Goal: Task Accomplishment & Management: Complete application form

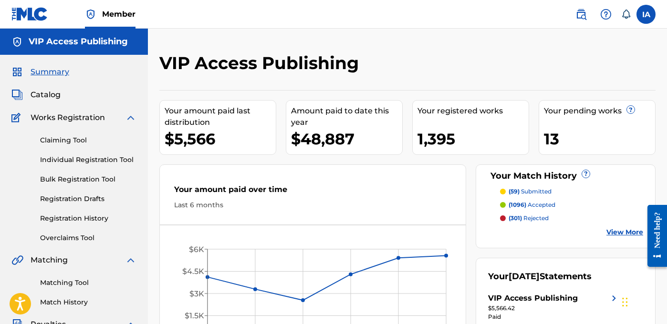
click at [87, 162] on link "Individual Registration Tool" at bounding box center [88, 160] width 96 height 10
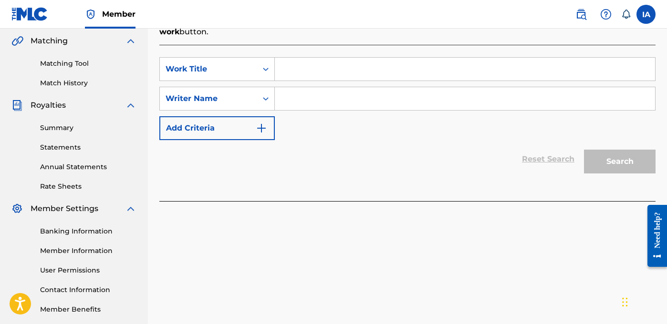
scroll to position [158, 0]
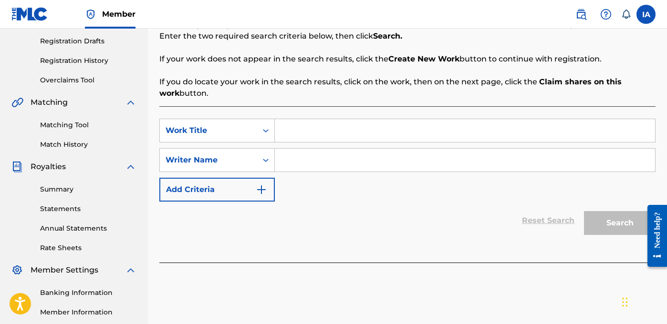
click at [374, 204] on div "Reset Search Search" at bounding box center [407, 221] width 496 height 38
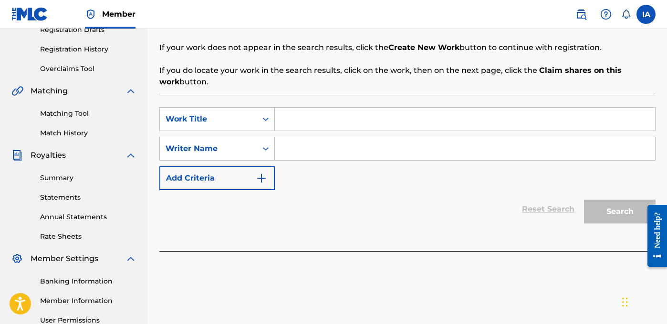
click at [339, 147] on input "Search Form" at bounding box center [465, 148] width 380 height 23
click at [365, 117] on input "Search Form" at bounding box center [465, 119] width 380 height 23
click at [456, 116] on input "Search Form" at bounding box center [465, 119] width 380 height 23
paste input "OH HONEY FREESTYLE"
type input "OH HONEY FREESTYLE"
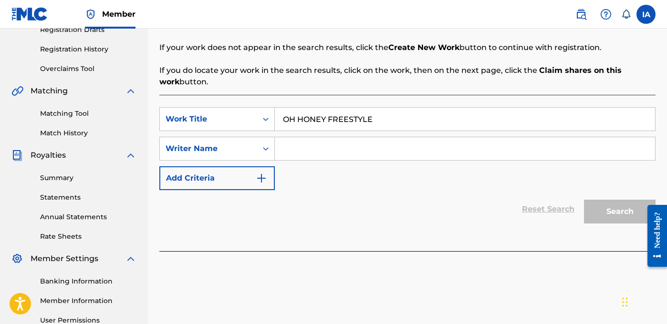
click at [432, 145] on input "Search Form" at bounding box center [465, 148] width 380 height 23
paste input "CARRILLO FABYAN AZRIEL"
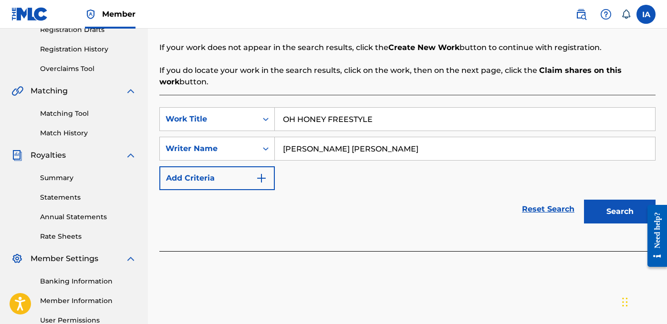
type input "CARRILLO FABYAN AZRIEL"
click at [607, 217] on button "Search" at bounding box center [620, 212] width 72 height 24
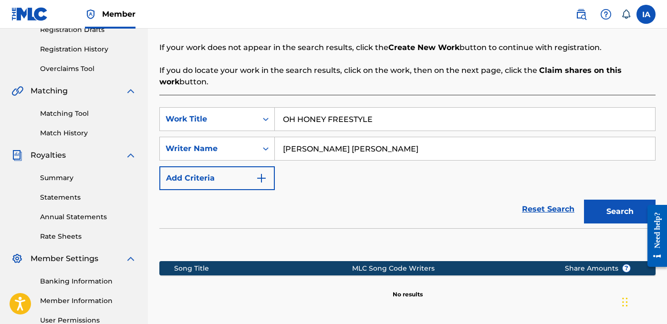
scroll to position [267, 0]
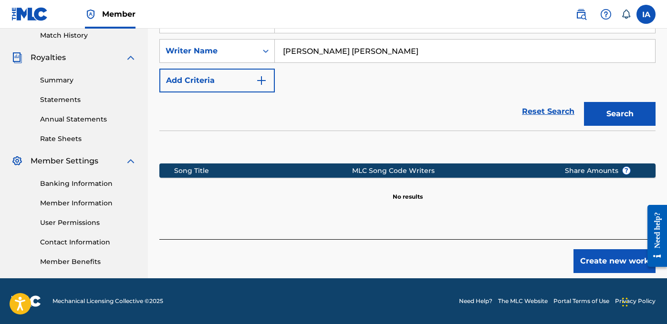
click at [593, 260] on button "Create new work" at bounding box center [614, 261] width 82 height 24
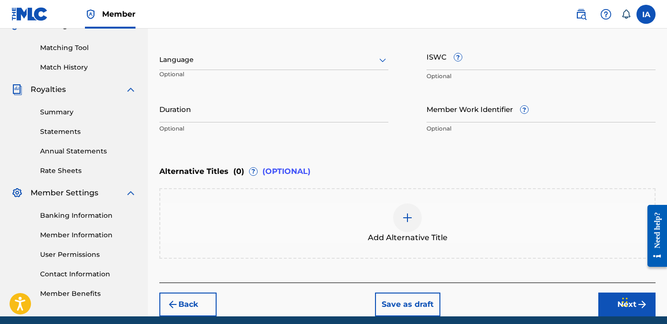
scroll to position [233, 0]
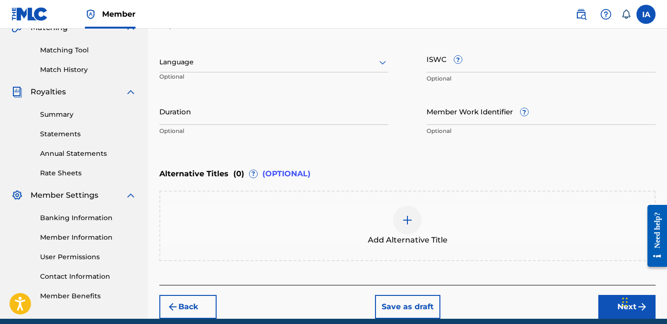
click at [258, 60] on div at bounding box center [273, 62] width 229 height 12
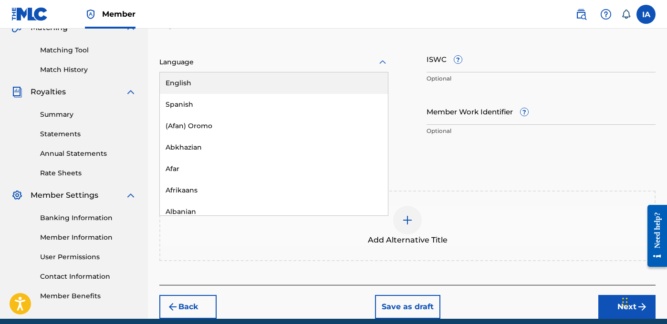
click at [281, 83] on div "English" at bounding box center [274, 83] width 228 height 21
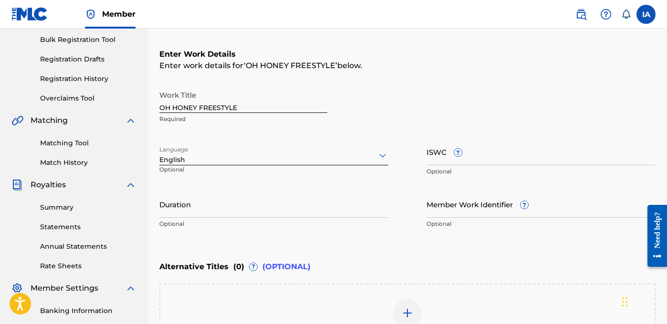
scroll to position [131, 0]
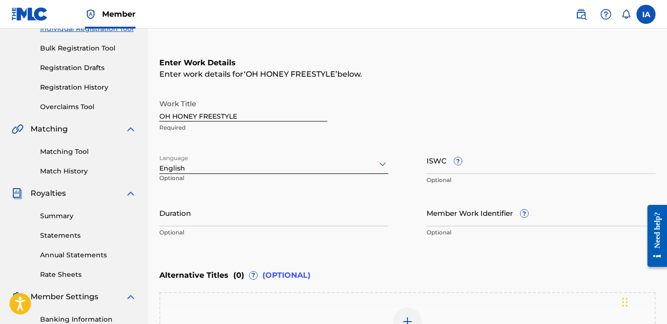
click at [256, 228] on p "Optional" at bounding box center [273, 232] width 229 height 9
click at [235, 221] on input "Duration" at bounding box center [273, 212] width 229 height 27
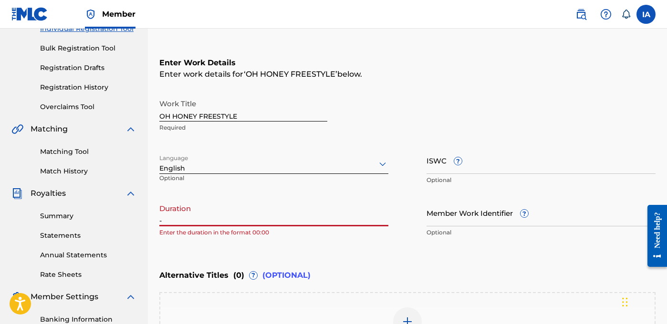
paste input "1:57"
type input "-"
paste input "1:57"
type input "01:57"
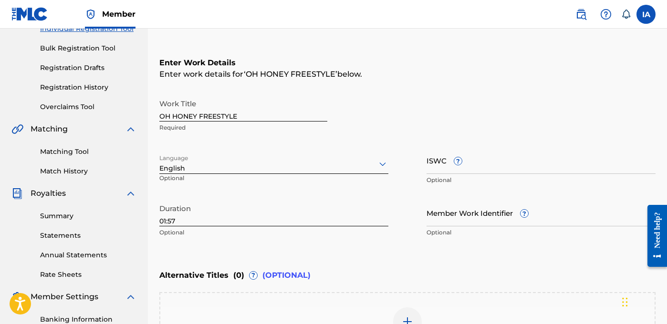
click at [477, 88] on div "Enter Work Details Enter work details for ‘ OH HONEY FREESTYLE ’ below. Work Ti…" at bounding box center [407, 149] width 496 height 231
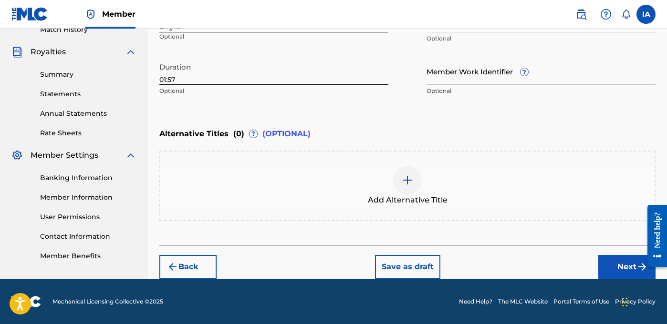
click at [620, 272] on button "Next" at bounding box center [626, 267] width 57 height 24
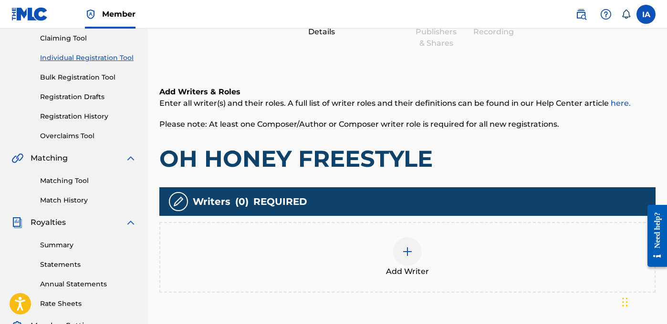
scroll to position [217, 0]
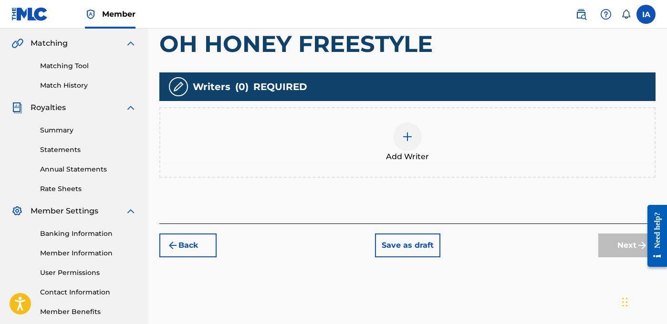
click at [503, 187] on div "Add Writers & Roles Enter all writer(s) and their roles. A full list of writer …" at bounding box center [407, 85] width 496 height 275
click at [427, 187] on div "Add Writers & Roles Enter all writer(s) and their roles. A full list of writer …" at bounding box center [407, 85] width 496 height 275
click at [433, 152] on div "Add Writer" at bounding box center [407, 143] width 494 height 40
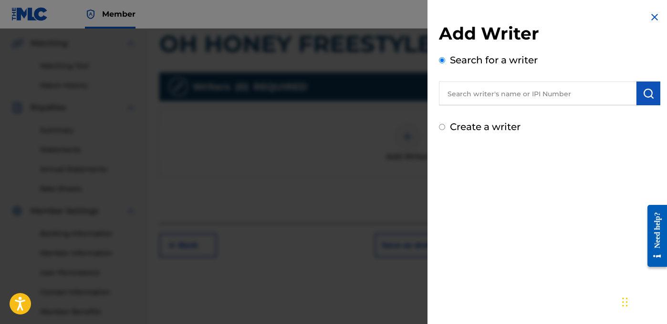
scroll to position [215, 0]
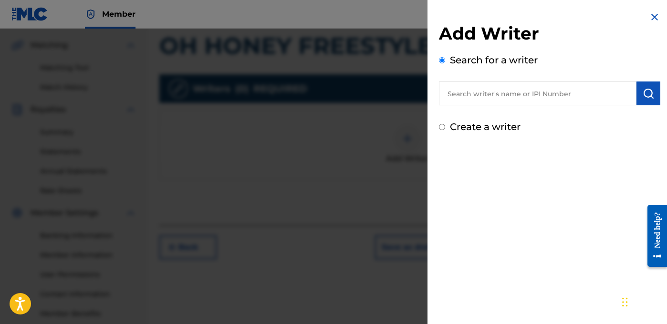
click at [562, 172] on div "Add Writer Search for a writer Create a writer" at bounding box center [549, 162] width 244 height 324
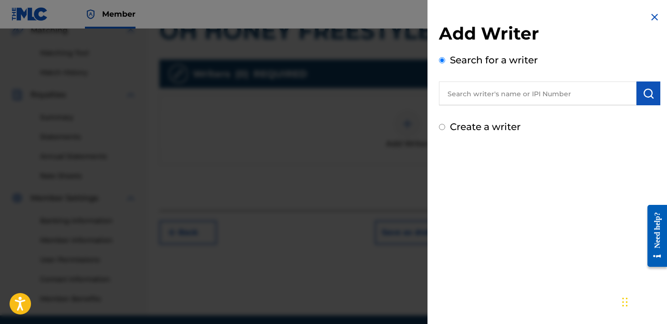
scroll to position [0, 0]
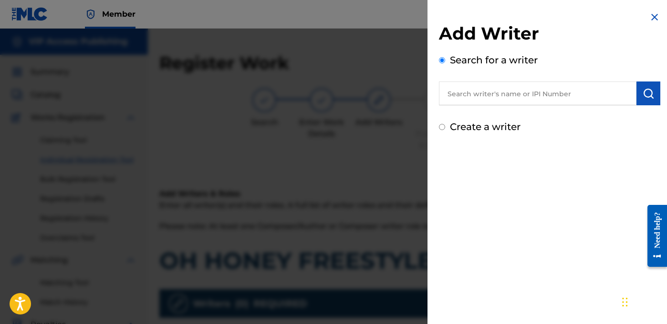
click at [521, 98] on input "text" at bounding box center [537, 94] width 197 height 24
click at [657, 18] on div "Add Writer Search for a writer Create a writer" at bounding box center [549, 72] width 244 height 145
click at [649, 17] on img at bounding box center [654, 16] width 11 height 11
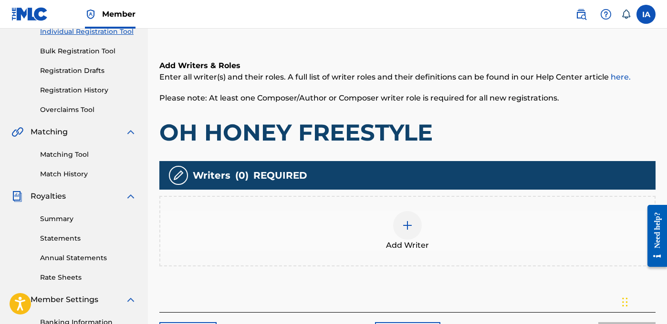
scroll to position [194, 0]
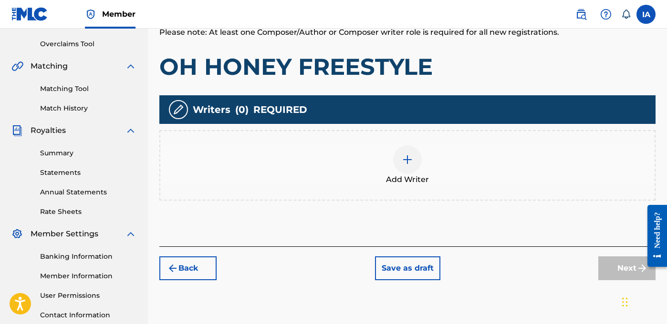
click at [395, 133] on div "Add Writer" at bounding box center [407, 165] width 496 height 71
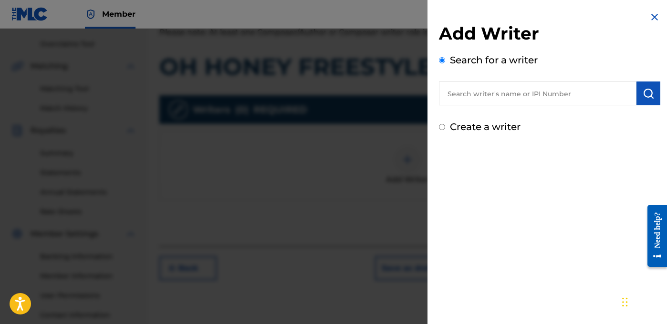
click at [509, 96] on input "text" at bounding box center [537, 94] width 197 height 24
paste input "CARRILLO FABYAN AZRIEL"
type input "CARRILLO FABYAN AZRIEL"
click at [619, 98] on img at bounding box center [624, 92] width 11 height 11
click at [532, 89] on input "text" at bounding box center [537, 94] width 197 height 24
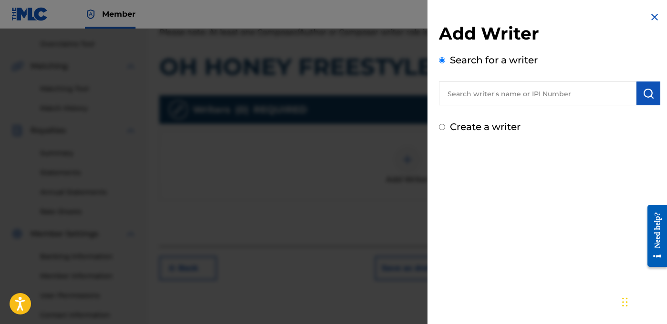
paste input "CARRILLO FABYAN AZRIEL"
type input "CARRILLO FABYAN AZRIEL"
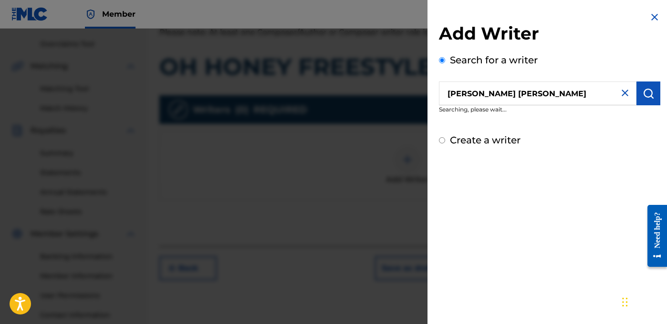
click at [653, 93] on button "submit" at bounding box center [648, 94] width 24 height 24
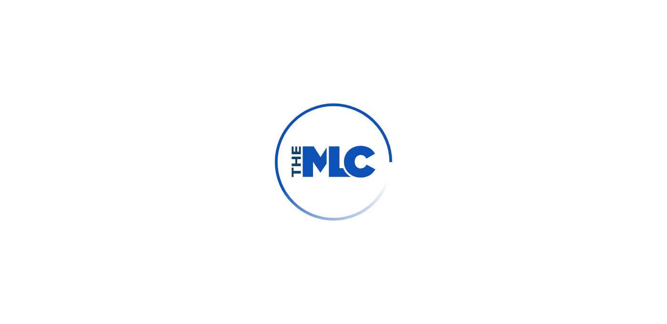
click at [70, 27] on div at bounding box center [333, 162] width 667 height 324
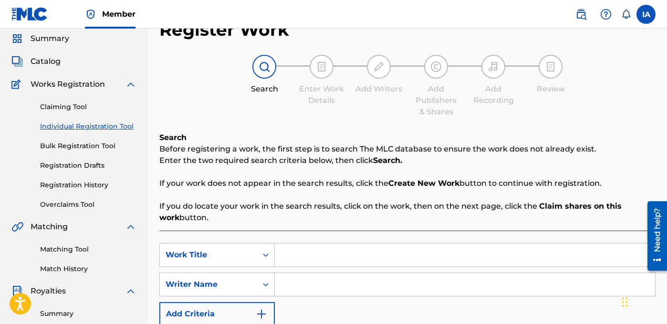
scroll to position [34, 0]
drag, startPoint x: 415, startPoint y: 265, endPoint x: 408, endPoint y: 258, distance: 9.8
click at [415, 265] on input "Search Form" at bounding box center [465, 254] width 380 height 23
click at [405, 252] on input "Search Form" at bounding box center [465, 254] width 380 height 23
click at [415, 249] on input "Search Form" at bounding box center [465, 254] width 380 height 23
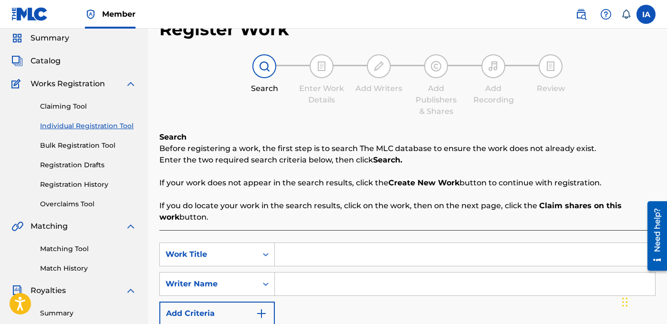
paste input "OH HONEY FREESTYLE"
type input "OH HONEY FREESTYLE"
click at [536, 282] on input "Search Form" at bounding box center [465, 284] width 380 height 23
paste input "CARRILLO FABYAN AZRIEL"
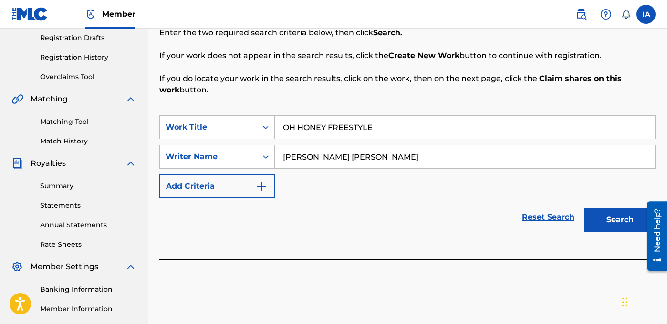
scroll to position [228, 0]
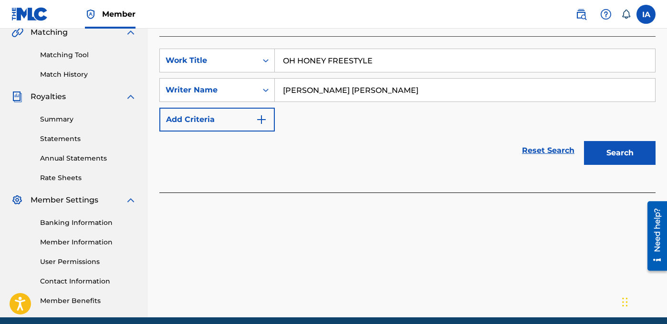
type input "CARRILLO FABYAN AZRIEL"
click at [610, 157] on button "Search" at bounding box center [620, 153] width 72 height 24
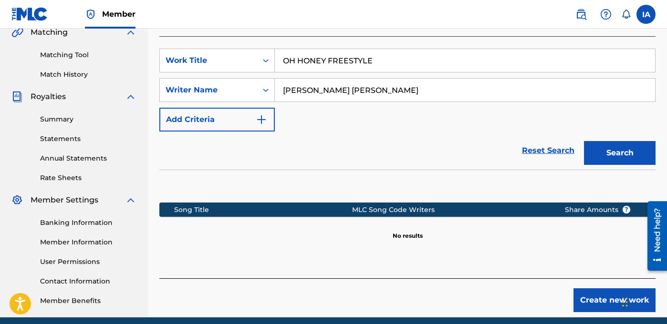
click at [404, 116] on div "SearchWithCriteriad330c58c-f2fc-4ae6-b1b0-af81c6413d7e Work Title OH HONEY FREE…" at bounding box center [407, 90] width 496 height 83
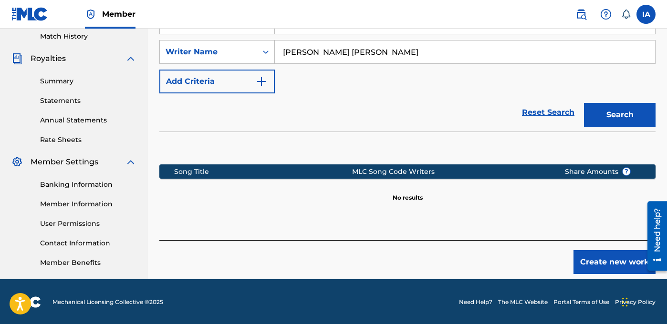
scroll to position [267, 0]
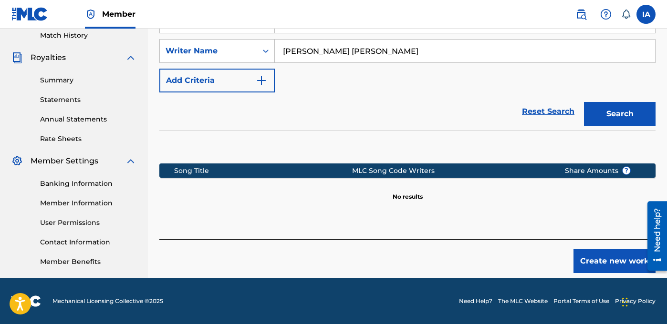
click at [588, 269] on button "Create new work" at bounding box center [614, 261] width 82 height 24
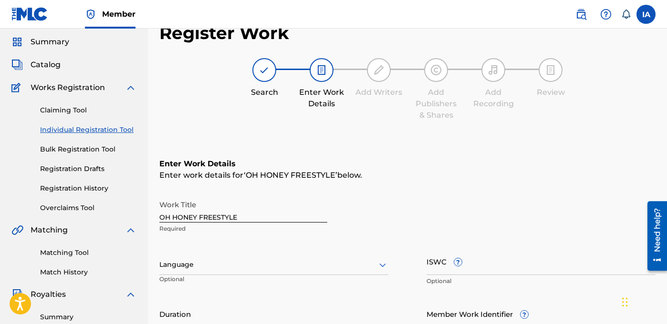
scroll to position [31, 0]
click at [295, 262] on div at bounding box center [273, 264] width 229 height 12
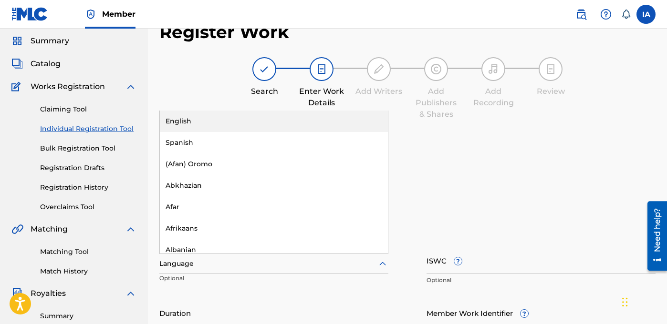
click at [268, 129] on div "English" at bounding box center [274, 121] width 228 height 21
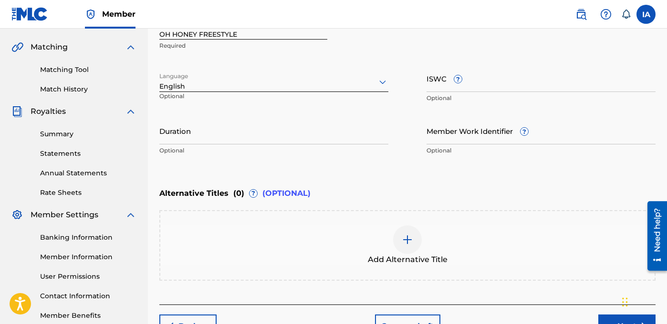
scroll to position [222, 0]
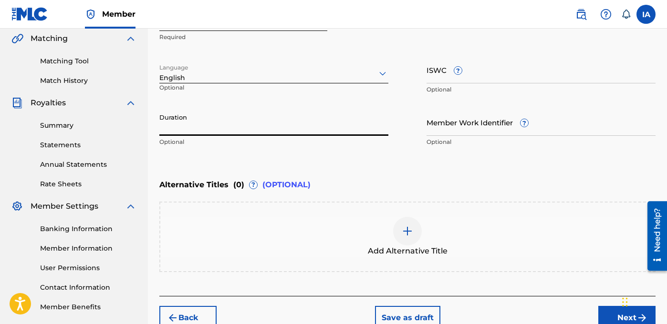
click at [226, 128] on input "Duration" at bounding box center [273, 122] width 229 height 27
click at [222, 122] on input "Duration" at bounding box center [273, 122] width 229 height 27
paste input "1:57"
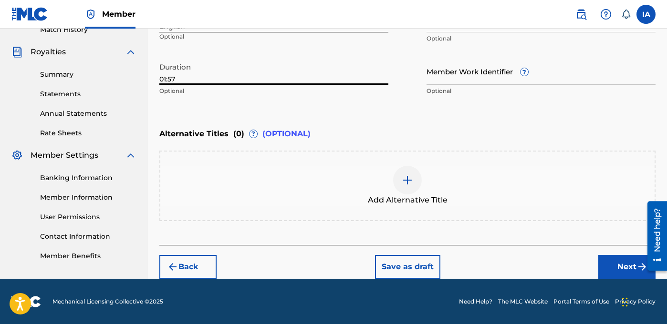
type input "01:57"
click at [617, 267] on button "Next" at bounding box center [626, 267] width 57 height 24
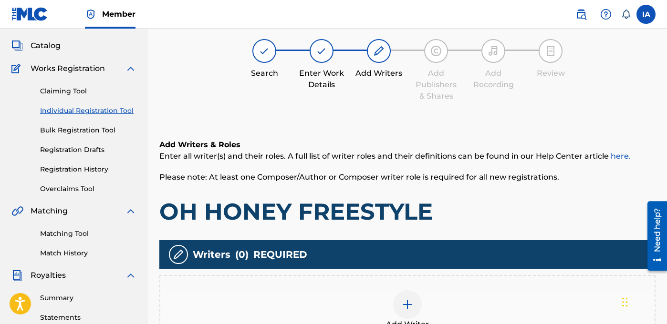
scroll to position [43, 0]
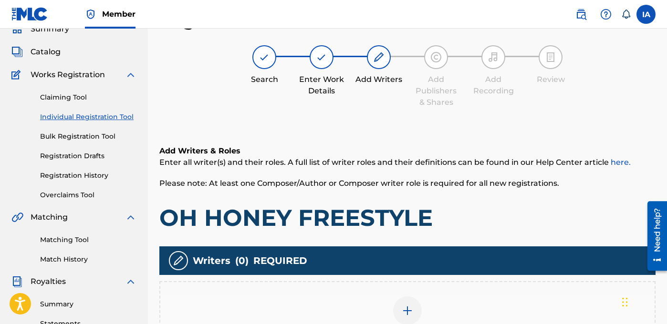
click at [458, 303] on div "Add Writer" at bounding box center [407, 317] width 494 height 40
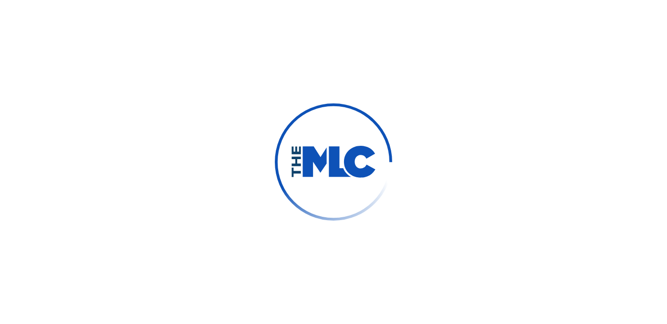
click at [281, 123] on div at bounding box center [333, 162] width 117 height 117
click at [155, 126] on div at bounding box center [333, 162] width 667 height 324
click at [434, 86] on div at bounding box center [333, 162] width 667 height 324
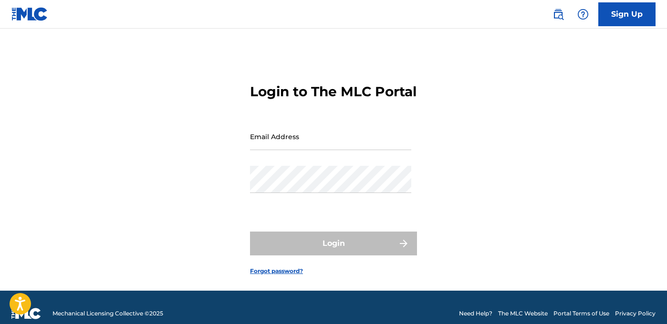
click at [305, 150] on input "Email Address" at bounding box center [330, 136] width 161 height 27
type input "[EMAIL_ADDRESS][DOMAIN_NAME]"
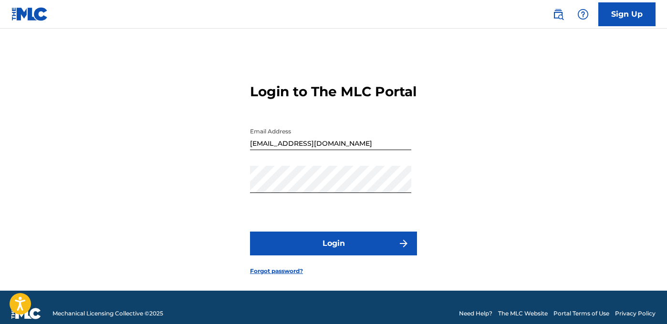
click at [373, 256] on button "Login" at bounding box center [333, 244] width 167 height 24
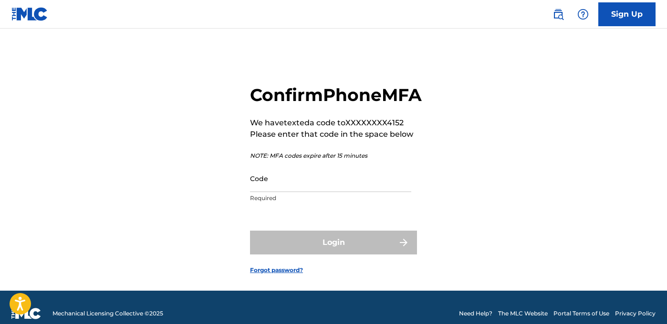
click at [351, 192] on input "Code" at bounding box center [330, 178] width 161 height 27
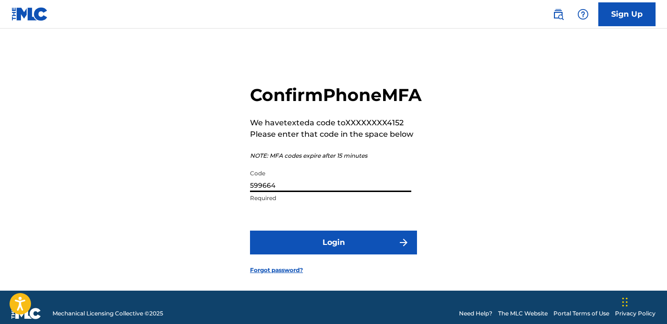
type input "599664"
click at [330, 255] on button "Login" at bounding box center [333, 243] width 167 height 24
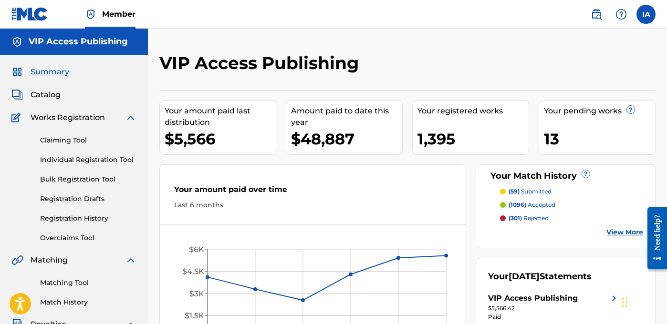
click at [124, 163] on link "Individual Registration Tool" at bounding box center [88, 160] width 96 height 10
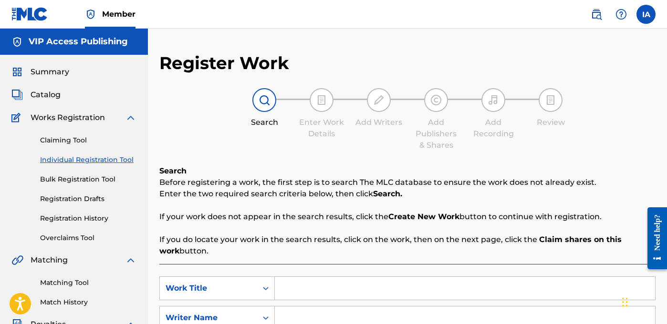
click at [405, 281] on input "Search Form" at bounding box center [465, 288] width 380 height 23
click at [357, 290] on input "Search Form" at bounding box center [465, 288] width 380 height 23
paste input "OH HONEY FREESTYLE"
type input "OH HONEY FREESTYLE"
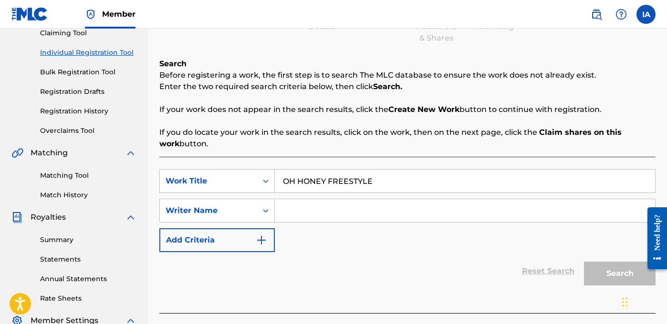
scroll to position [184, 0]
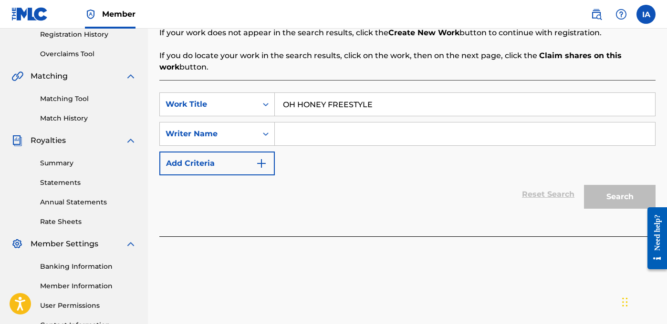
click at [470, 139] on input "Search Form" at bounding box center [465, 134] width 380 height 23
paste input "CARRILLO FABYAN AZRIEL"
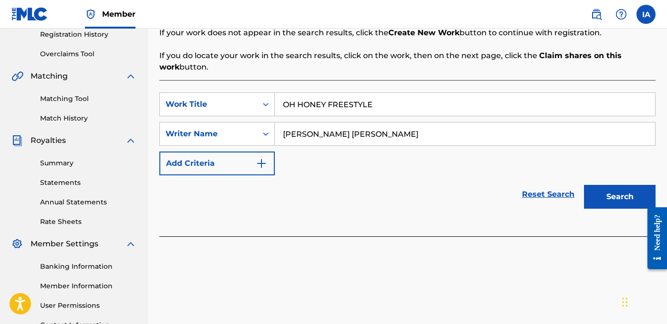
type input "CARRILLO FABYAN AZRIEL"
click at [610, 194] on button "Search" at bounding box center [620, 197] width 72 height 24
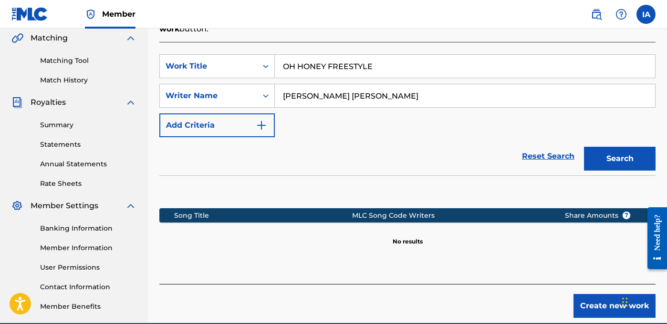
scroll to position [267, 0]
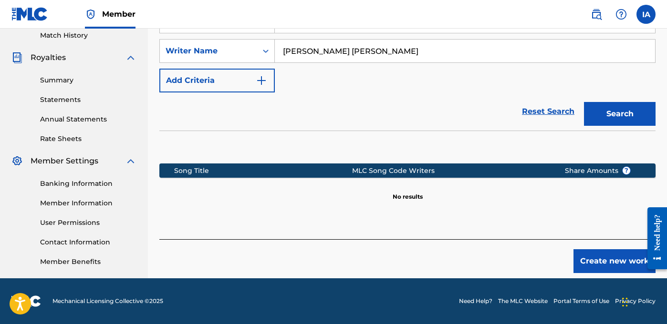
click at [614, 260] on button "Create new work" at bounding box center [614, 261] width 82 height 24
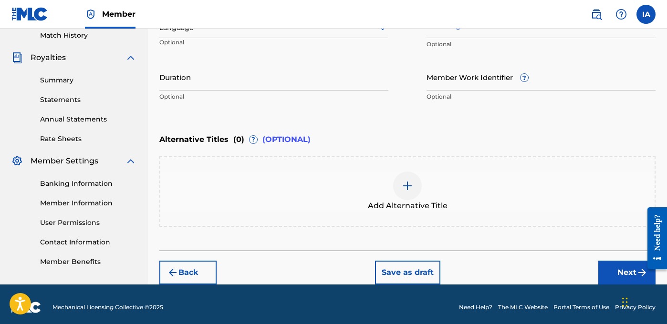
click at [316, 74] on input "Duration" at bounding box center [273, 76] width 229 height 27
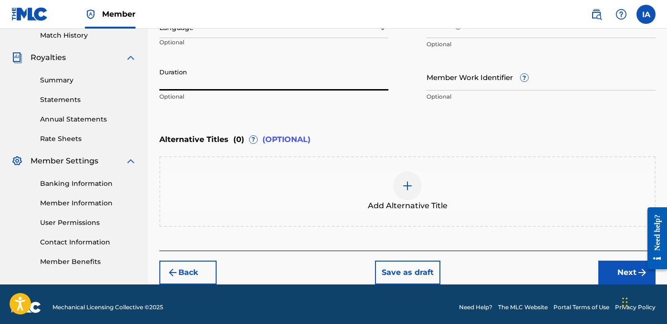
click at [174, 80] on input "Duration" at bounding box center [273, 76] width 229 height 27
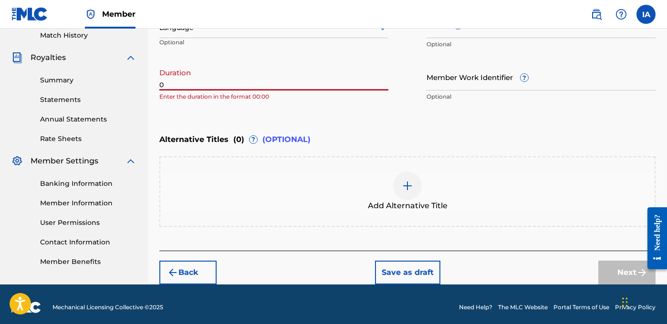
paste input "1:57"
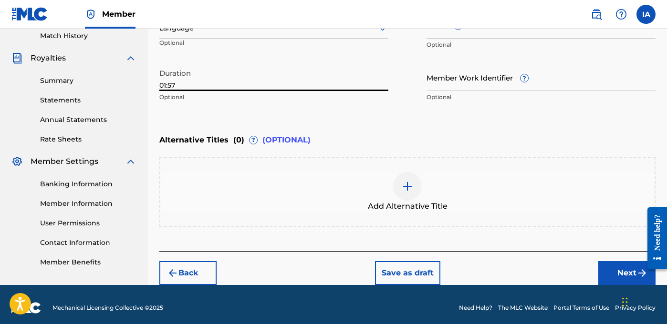
scroll to position [239, 0]
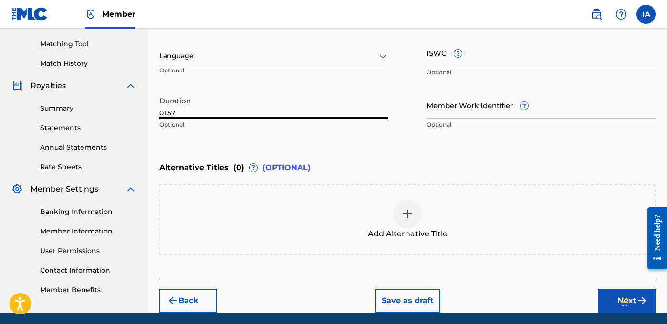
type input "01:57"
click at [249, 67] on div "Language Optional" at bounding box center [273, 60] width 229 height 43
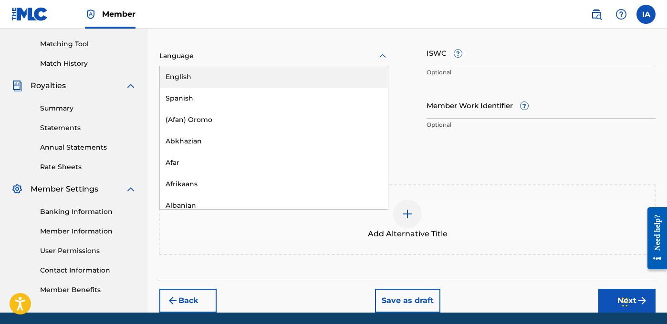
click at [248, 65] on div "Language" at bounding box center [273, 56] width 229 height 20
click at [258, 75] on div "English" at bounding box center [274, 76] width 228 height 21
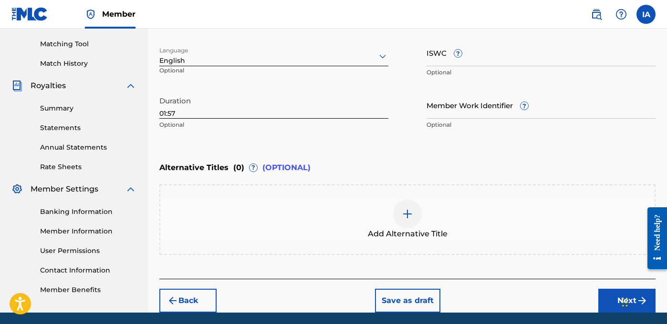
click at [467, 141] on div "Enter Work Details Enter work details for ‘ OH HONEY FREESTYLE ’ below. Work Ti…" at bounding box center [407, 42] width 496 height 231
click at [418, 158] on div "Alternative Titles ( 0 ) ? (OPTIONAL)" at bounding box center [407, 167] width 496 height 21
click at [465, 151] on div "Enter Work Details Enter work details for ‘ OH HONEY FREESTYLE ’ below. Work Ti…" at bounding box center [407, 42] width 496 height 231
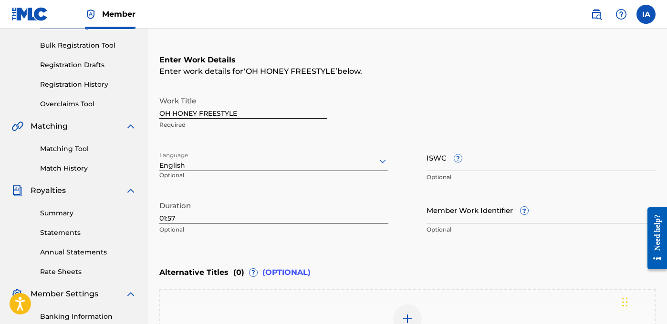
scroll to position [0, 0]
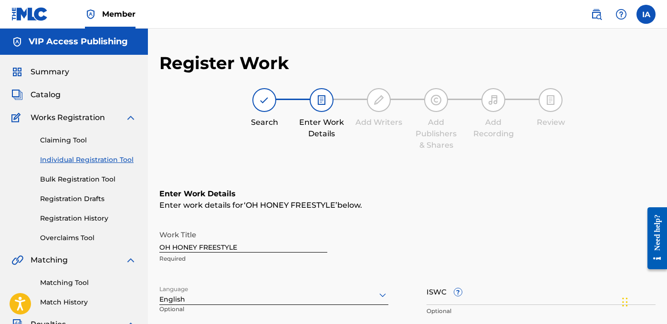
click at [441, 155] on div "Register Work Search Enter Work Details Add Writers Add Publishers & Shares Add…" at bounding box center [407, 301] width 496 height 499
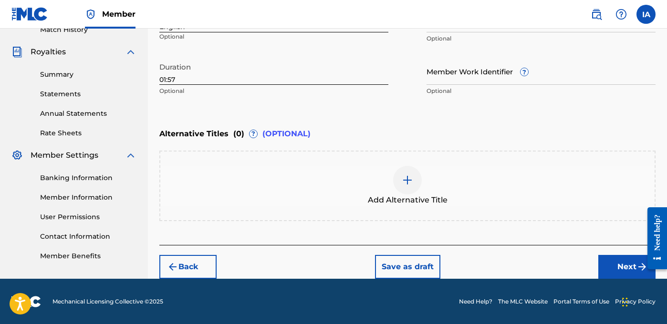
click at [619, 270] on button "Next" at bounding box center [626, 267] width 57 height 24
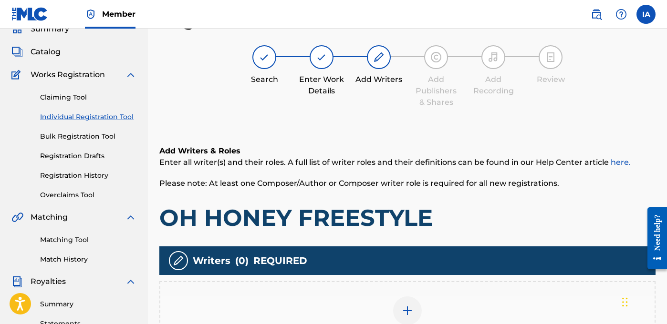
click at [502, 206] on h1 "OH HONEY FREESTYLE" at bounding box center [407, 218] width 496 height 29
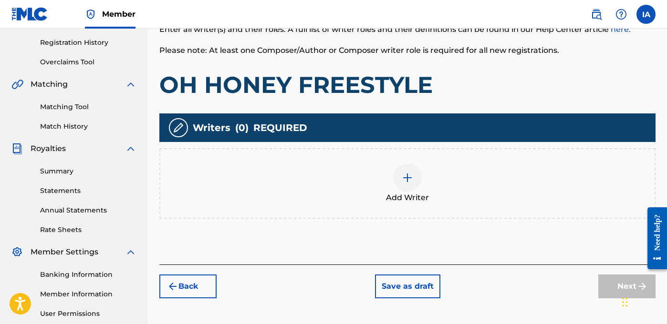
scroll to position [214, 0]
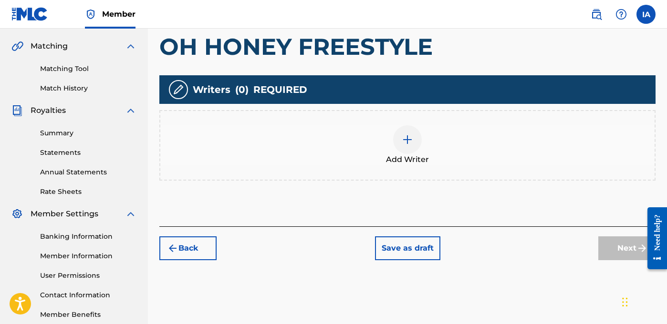
click at [428, 166] on div "Add Writer" at bounding box center [407, 145] width 496 height 71
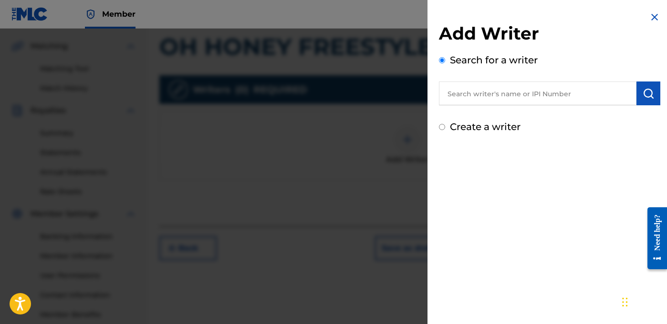
click at [532, 95] on input "text" at bounding box center [537, 94] width 197 height 24
paste input "CARRILLO FABYAN AZRIEL"
type input "CARRILLO FABYAN AZRIEL"
click at [646, 96] on img "submit" at bounding box center [648, 93] width 11 height 11
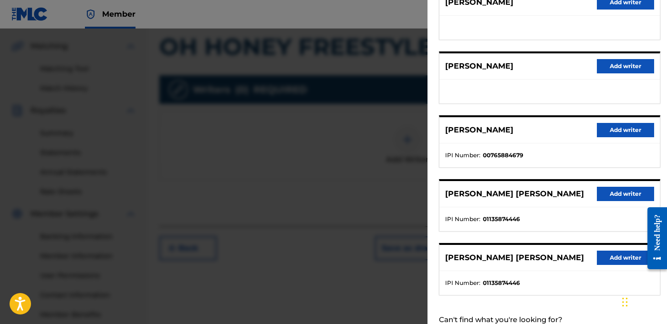
scroll to position [159, 0]
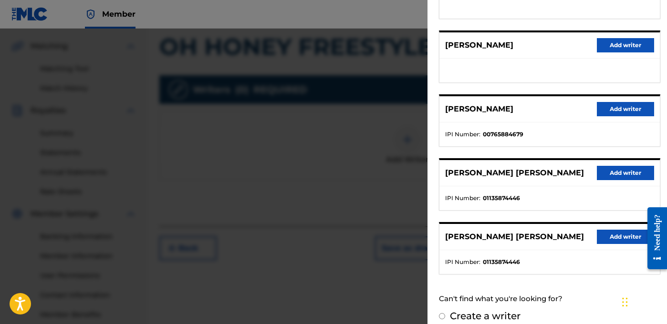
click at [618, 168] on button "Add writer" at bounding box center [625, 173] width 57 height 14
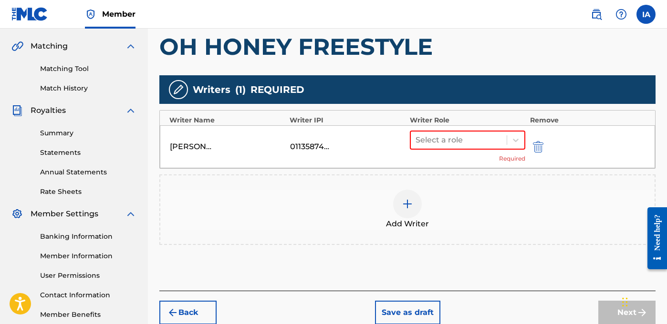
click at [494, 153] on div "Select a role Required" at bounding box center [467, 147] width 115 height 32
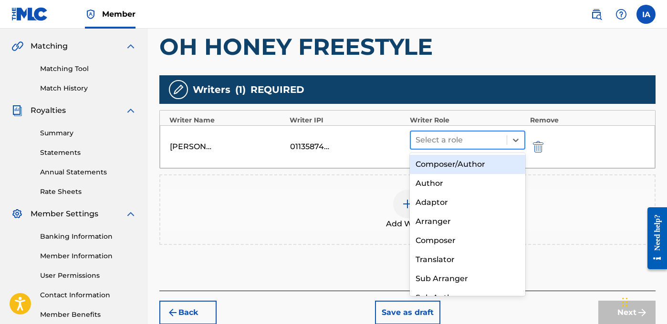
click at [482, 138] on div at bounding box center [458, 140] width 86 height 13
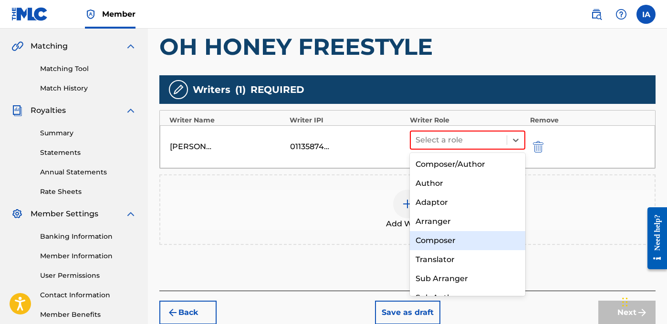
click at [474, 240] on div "Composer" at bounding box center [467, 240] width 115 height 19
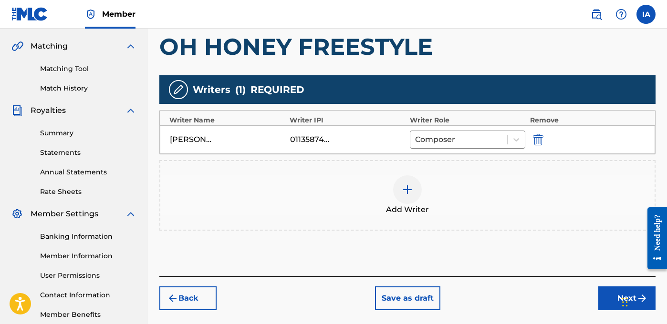
click at [483, 85] on div "Writers ( 1 ) REQUIRED" at bounding box center [407, 89] width 496 height 29
click at [470, 84] on div "Writers ( 1 ) REQUIRED" at bounding box center [407, 89] width 496 height 29
click at [444, 200] on div "Add Writer" at bounding box center [407, 196] width 494 height 40
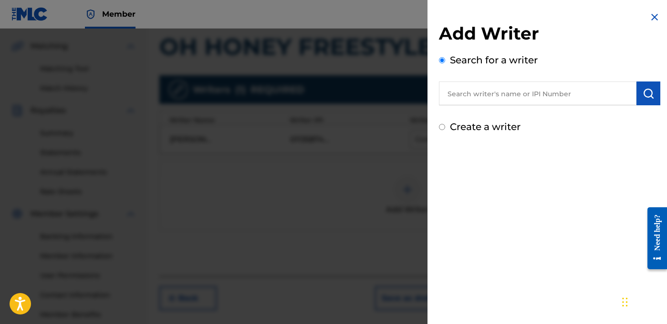
click at [655, 17] on img at bounding box center [654, 16] width 11 height 11
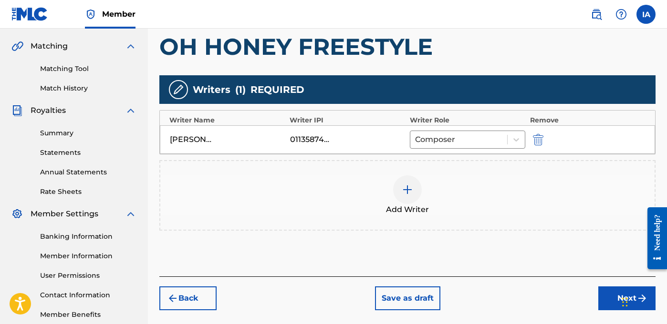
click at [603, 287] on button "Next" at bounding box center [626, 299] width 57 height 24
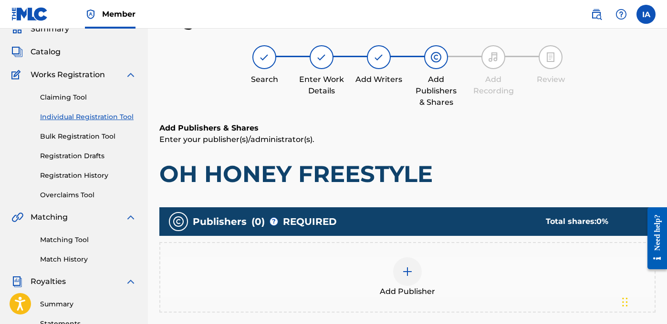
scroll to position [43, 0]
click at [404, 130] on h6 "Add Publishers & Shares" at bounding box center [407, 128] width 496 height 11
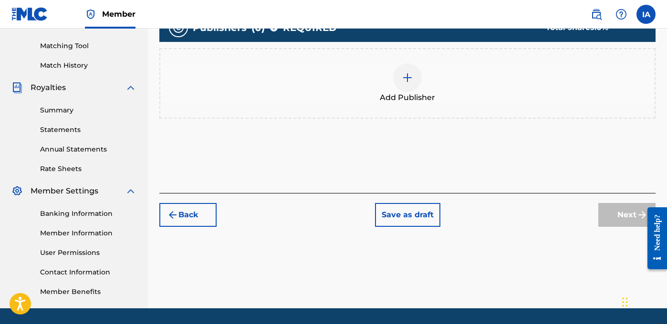
click at [442, 102] on div "Add Publisher" at bounding box center [407, 83] width 494 height 40
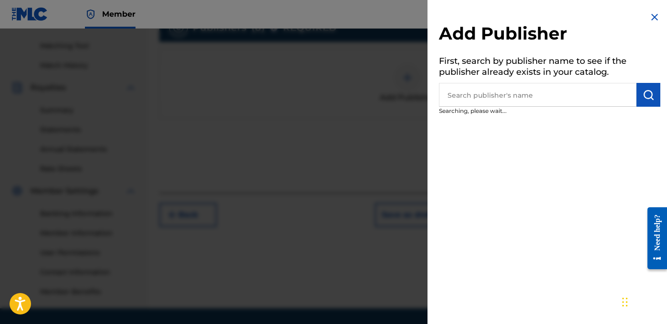
click at [602, 93] on input "text" at bounding box center [537, 95] width 197 height 24
paste input "FARIEL"
type input "FARIEL"
click at [647, 100] on button "submit" at bounding box center [648, 95] width 24 height 24
click at [511, 97] on input "FARIEL" at bounding box center [537, 95] width 197 height 24
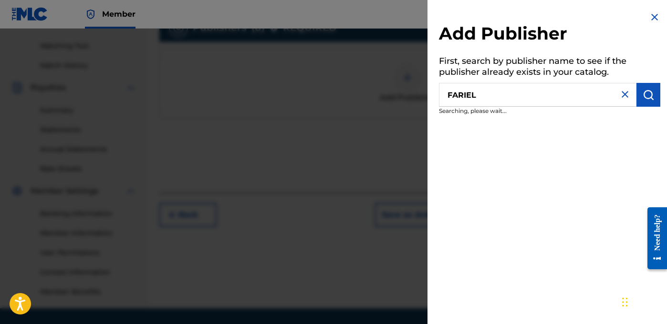
click at [631, 158] on div "Add Publisher First, search by publisher name to see if the publisher already e…" at bounding box center [549, 162] width 244 height 324
click at [619, 99] on img at bounding box center [624, 94] width 11 height 11
click at [520, 87] on input "text" at bounding box center [537, 95] width 197 height 24
paste input "FARIEL"
type input "FARIEL"
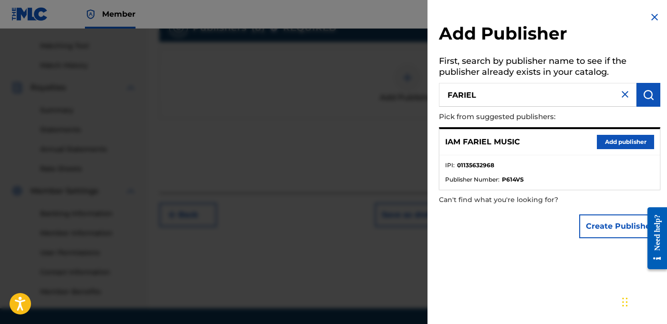
click at [612, 146] on button "Add publisher" at bounding box center [625, 142] width 57 height 14
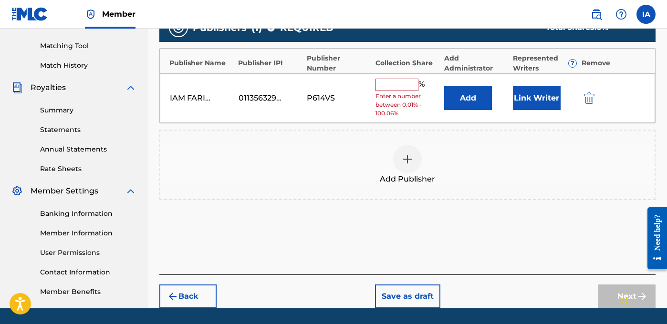
click at [404, 90] on input "text" at bounding box center [396, 85] width 43 height 12
click at [397, 81] on input "text" at bounding box center [396, 85] width 43 height 12
type input "50"
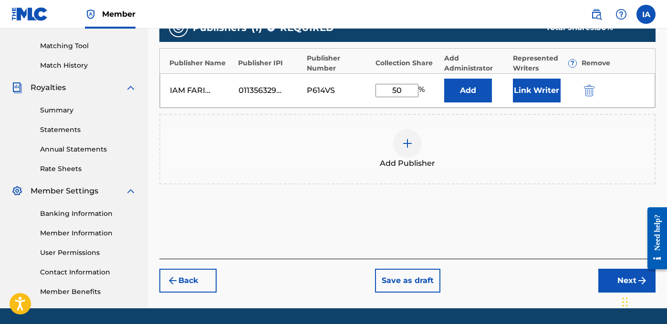
drag, startPoint x: 406, startPoint y: 90, endPoint x: 355, endPoint y: 66, distance: 56.3
click at [363, 73] on div "Publisher Name Publisher IPI Publisher Number Collection Share Add Administrato…" at bounding box center [407, 78] width 496 height 60
click at [487, 93] on button "Add" at bounding box center [468, 91] width 48 height 24
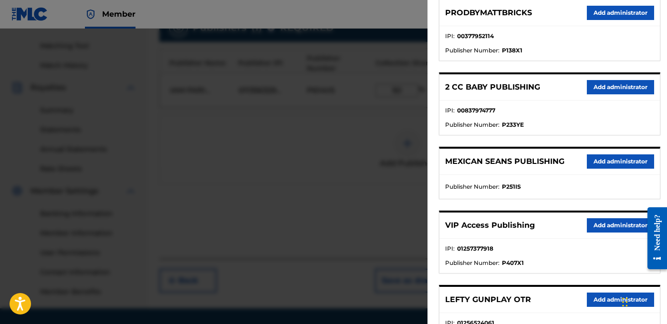
scroll to position [130, 0]
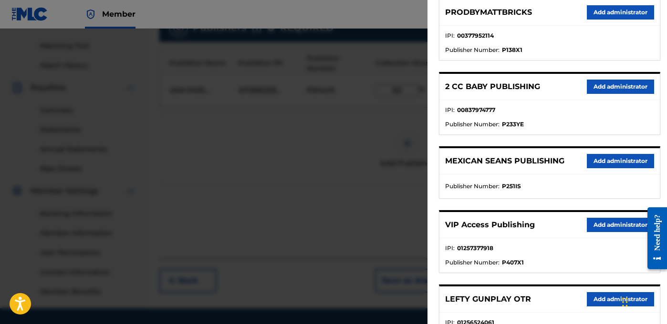
click at [595, 224] on button "Add administrator" at bounding box center [620, 225] width 67 height 14
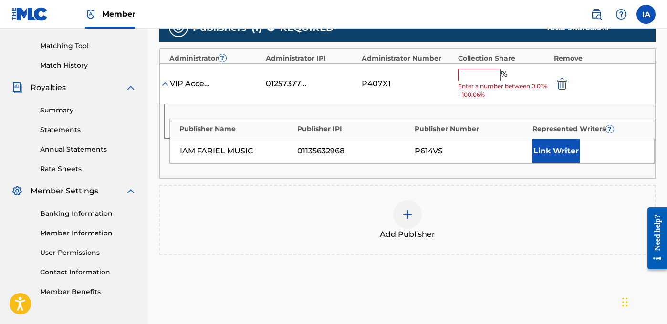
click at [481, 79] on input "text" at bounding box center [479, 75] width 43 height 12
paste input "50"
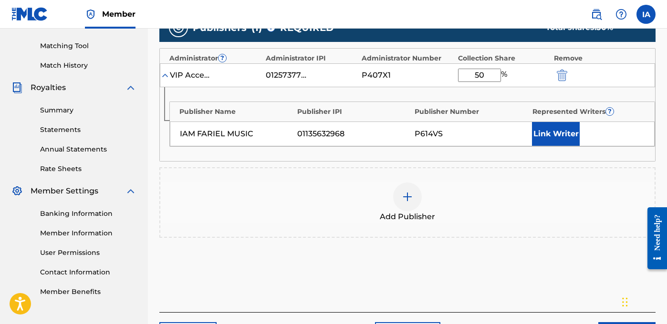
type input "50"
click at [561, 131] on button "Link Writer" at bounding box center [556, 134] width 48 height 24
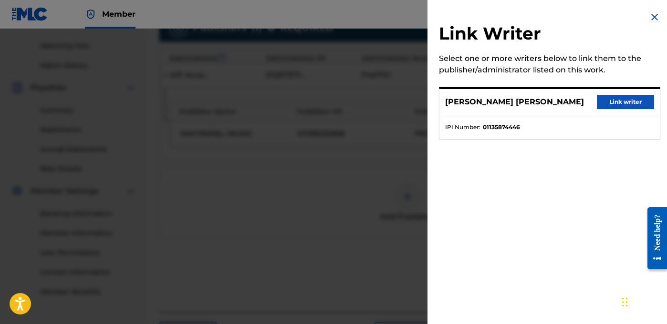
click at [629, 104] on button "Link writer" at bounding box center [625, 102] width 57 height 14
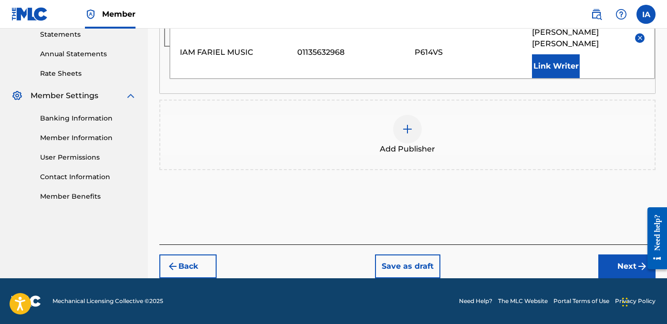
click at [631, 259] on button "Next" at bounding box center [626, 267] width 57 height 24
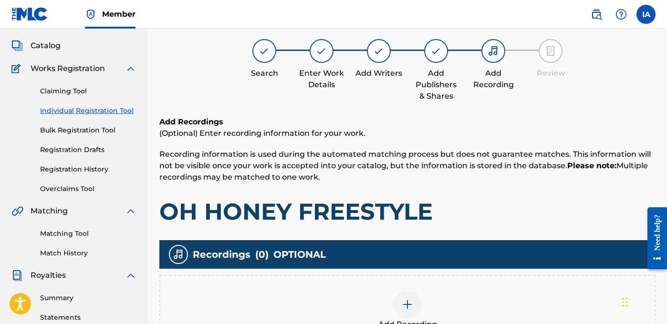
scroll to position [43, 0]
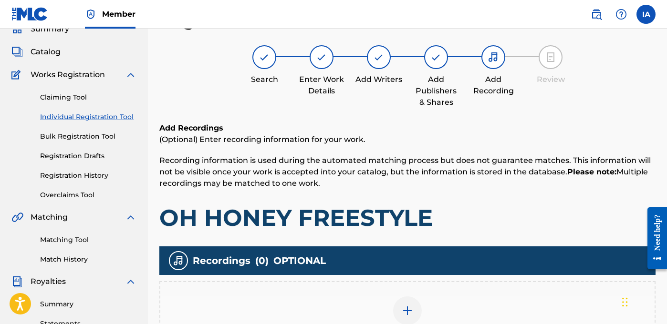
click at [506, 295] on div "Add Recording" at bounding box center [407, 316] width 496 height 71
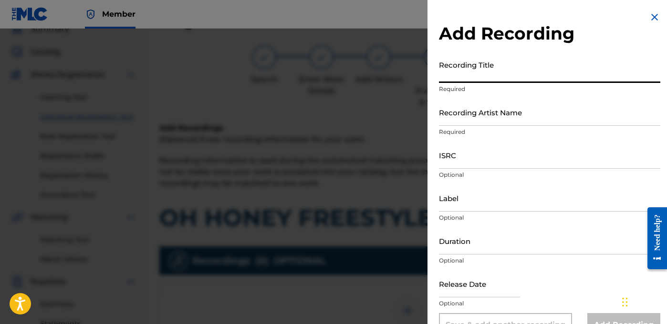
click at [463, 69] on input "Recording Title" at bounding box center [549, 69] width 221 height 27
click at [493, 74] on input "Recording Title" at bounding box center [549, 69] width 221 height 27
paste input "OH HONEY FREESTYLE"
type input "OH HONEY FREESTYLE"
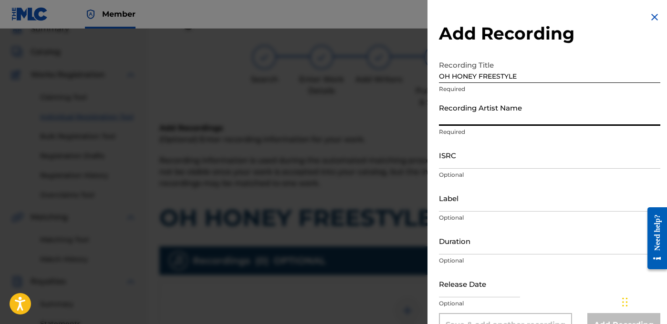
click at [533, 110] on input "Recording Artist Name" at bounding box center [549, 112] width 221 height 27
paste input "TRAPPBOYY"
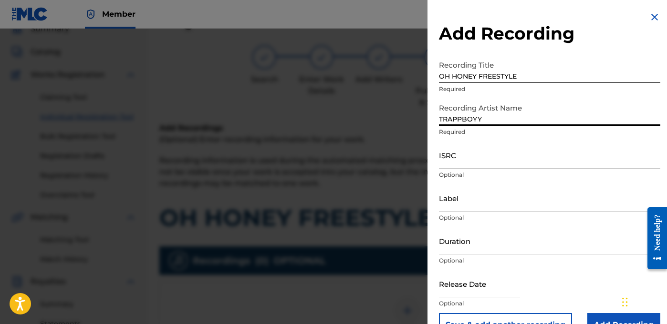
type input "TRAPPBOYY"
click at [472, 157] on input "ISRC" at bounding box center [549, 155] width 221 height 27
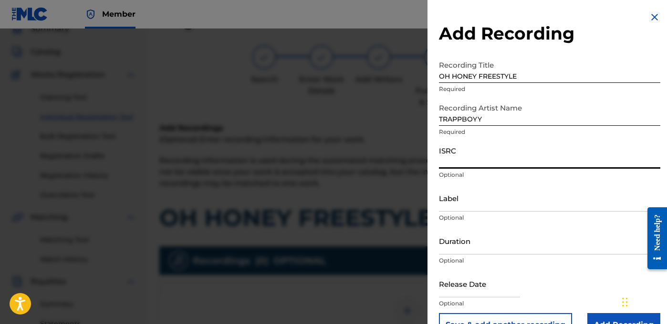
paste input "QZWFH2470003"
type input "QZWFH2470003"
click at [479, 203] on input "Label" at bounding box center [549, 198] width 221 height 27
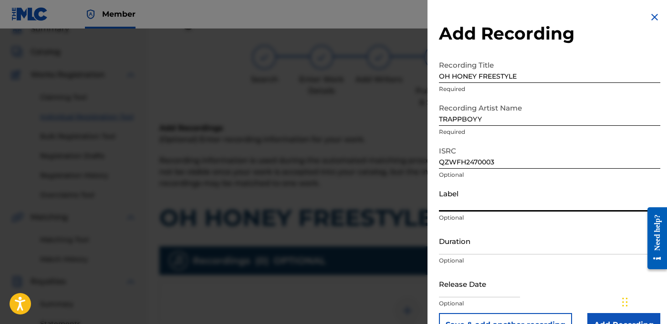
click at [482, 197] on input "Label" at bounding box center [549, 198] width 221 height 27
paste input "WCG ENTERTAINMENT"
type input "WCG ENTERTAINMENT"
click at [467, 242] on input "Duration" at bounding box center [549, 241] width 221 height 27
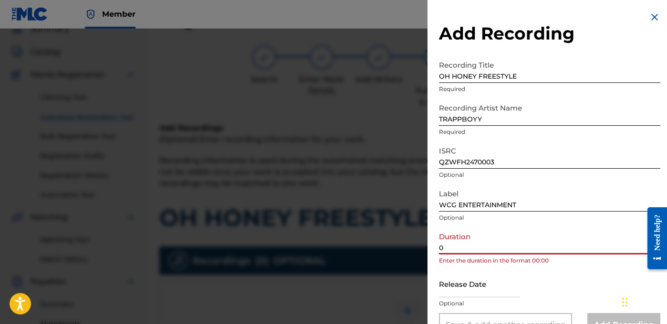
paste input "1:57"
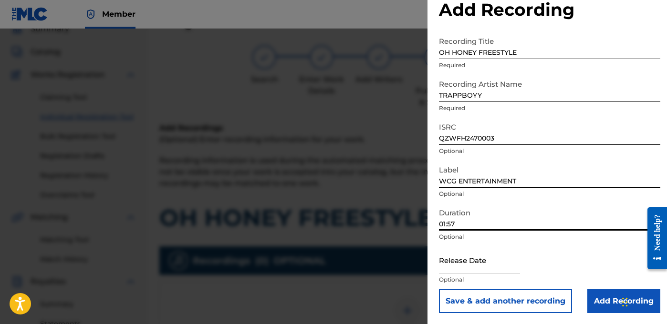
scroll to position [24, 0]
type input "01:57"
click at [589, 297] on input "Add Recording" at bounding box center [623, 301] width 73 height 24
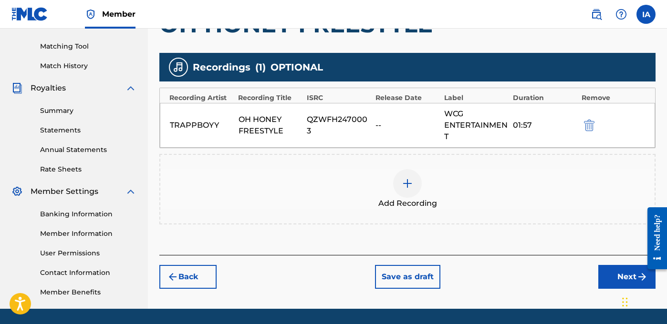
click at [614, 276] on button "Next" at bounding box center [626, 277] width 57 height 24
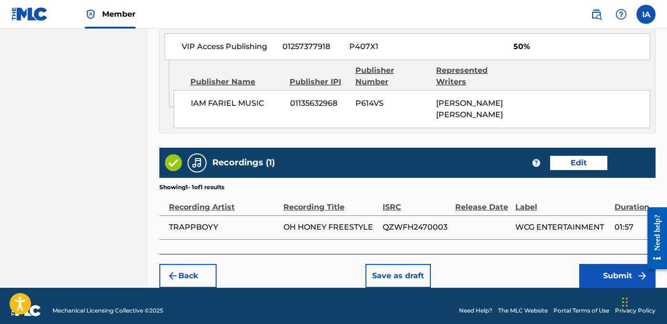
scroll to position [556, 0]
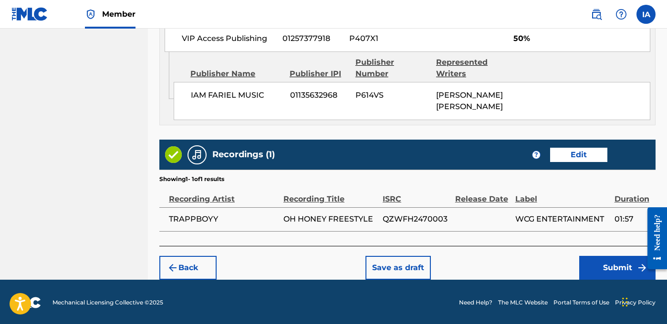
click at [594, 261] on button "Submit" at bounding box center [617, 268] width 76 height 24
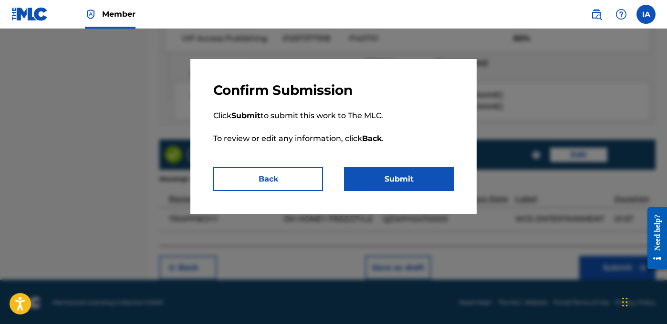
click at [437, 178] on button "Submit" at bounding box center [399, 179] width 110 height 24
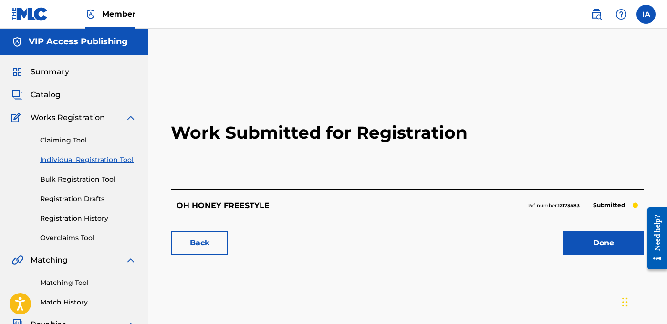
click at [121, 160] on link "Individual Registration Tool" at bounding box center [88, 160] width 96 height 10
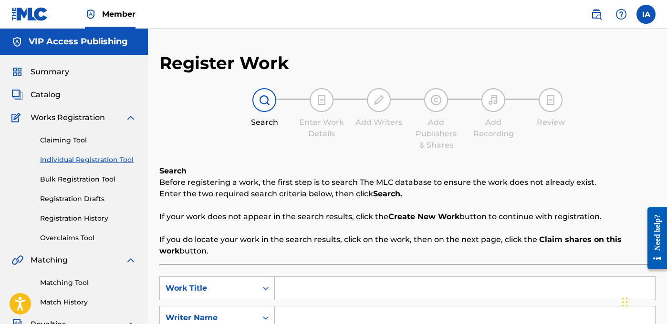
click at [119, 148] on div "Claiming Tool Individual Registration Tool Bulk Registration Tool Registration …" at bounding box center [73, 184] width 125 height 120
click at [108, 160] on link "Individual Registration Tool" at bounding box center [88, 160] width 96 height 10
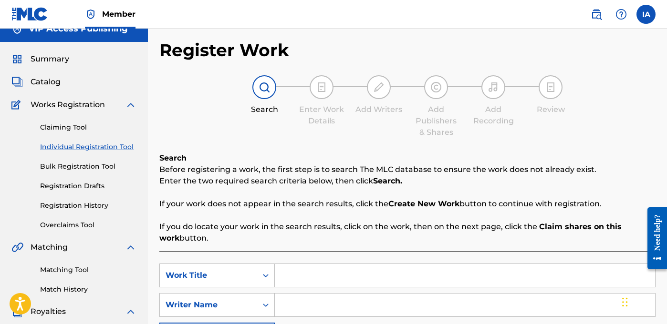
scroll to position [31, 0]
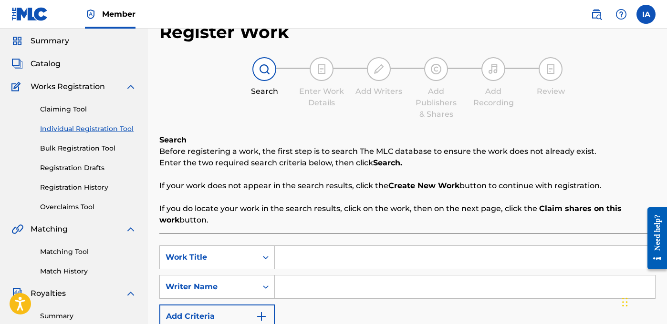
click at [436, 284] on input "Search Form" at bounding box center [465, 287] width 380 height 23
paste input "[PERSON_NAME] [PERSON_NAME]"
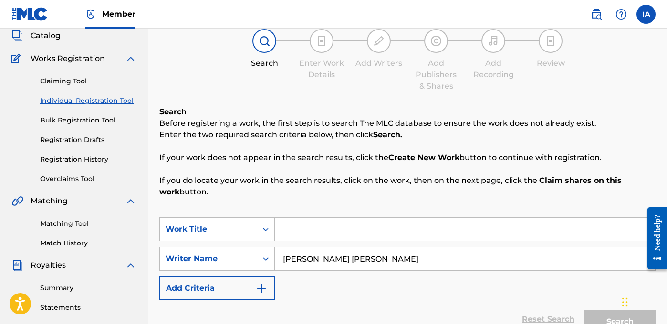
scroll to position [60, 0]
paste input "BIKINI BOTTOM"
type input "[PERSON_NAME] [PERSON_NAME]"
click at [453, 228] on input "Search Form" at bounding box center [465, 229] width 380 height 23
paste input "BIKINI BOTTOM"
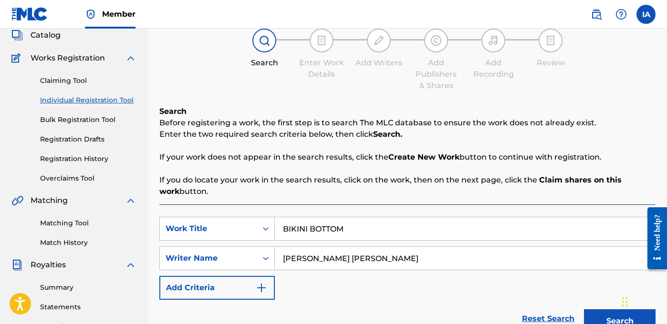
type input "BIKINI BOTTOM"
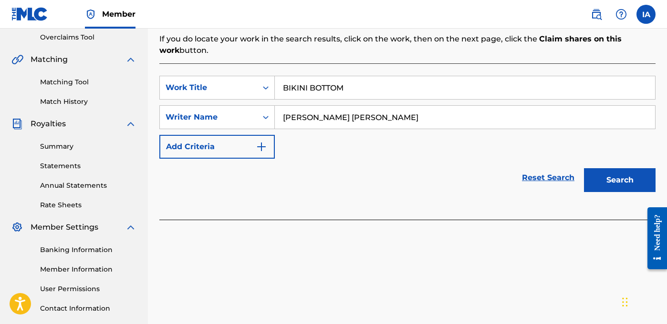
scroll to position [228, 0]
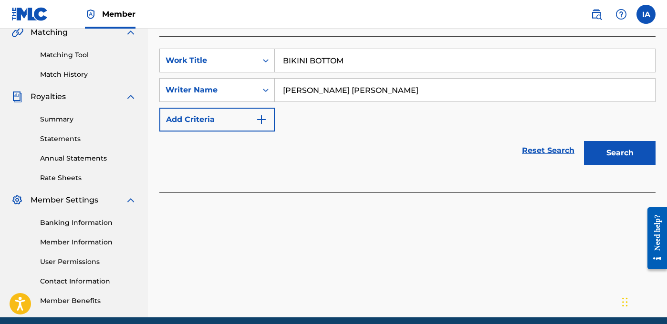
click at [622, 143] on button "Search" at bounding box center [620, 153] width 72 height 24
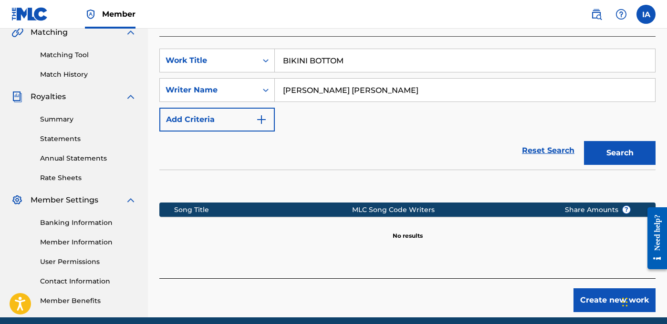
click at [596, 296] on button "Create new work" at bounding box center [614, 301] width 82 height 24
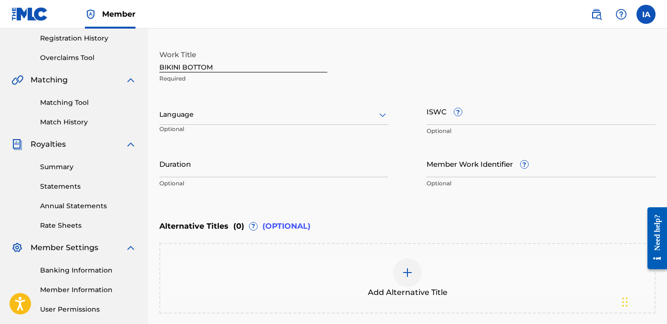
scroll to position [180, 0]
click at [202, 106] on div "Language" at bounding box center [273, 115] width 229 height 20
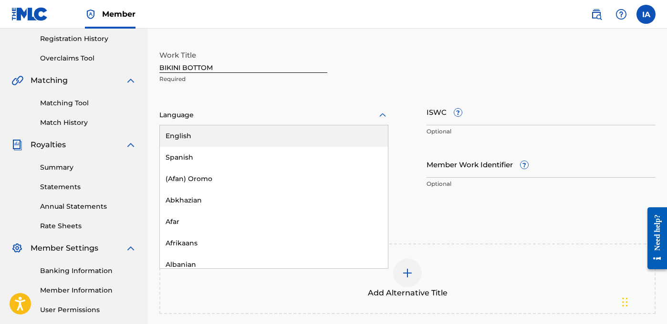
click at [211, 130] on div "English" at bounding box center [274, 135] width 228 height 21
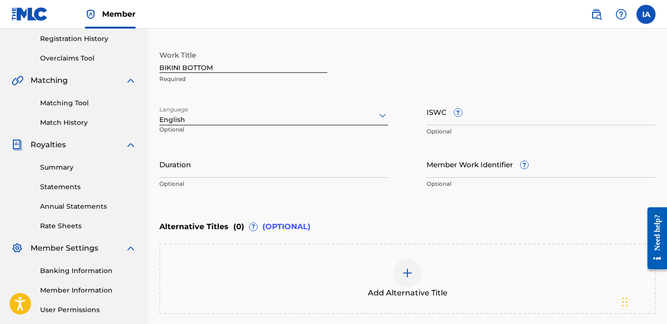
click at [304, 169] on input "Duration" at bounding box center [273, 164] width 229 height 27
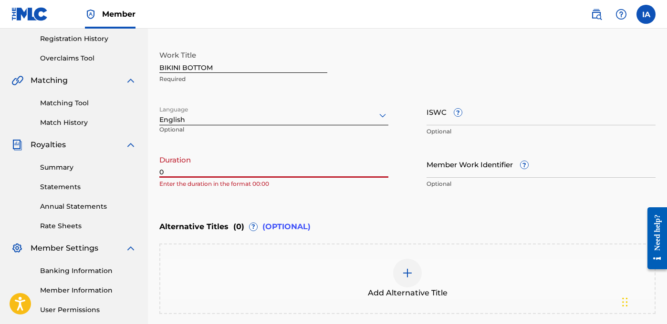
paste input "3:45"
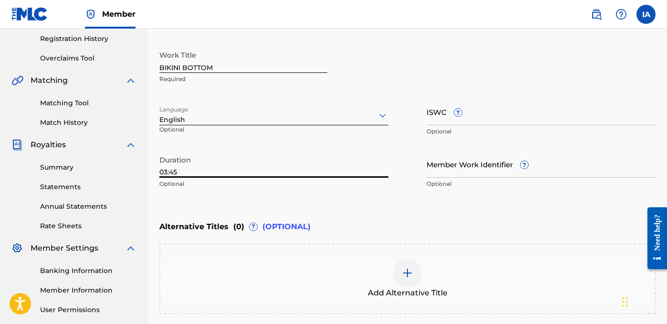
type input "03:45"
click at [436, 274] on div "Add Alternative Title" at bounding box center [407, 279] width 494 height 40
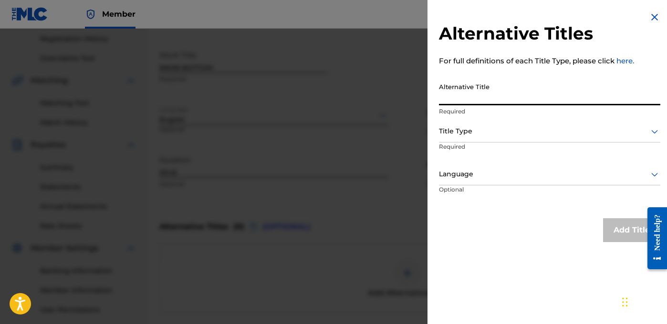
click at [495, 97] on input "Alternative Title" at bounding box center [549, 91] width 221 height 27
paste input "BIKINI BOTTOM FEAT RJMRLA AND DAMN JAMES"
type input "BIKINI BOTTOM FEAT RJMRLA AND DAMN JAMES"
click at [506, 135] on div at bounding box center [549, 131] width 221 height 12
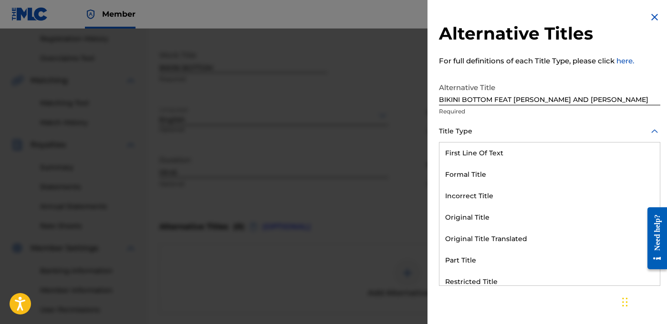
scroll to position [93, 0]
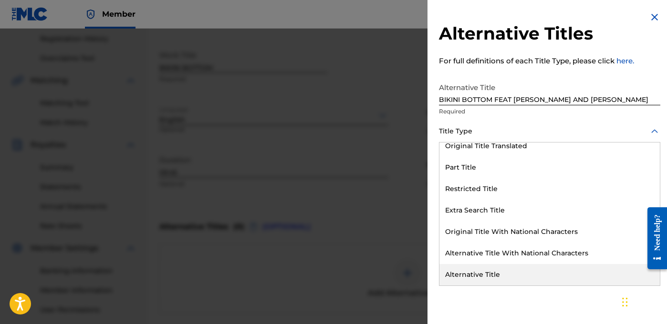
click at [502, 278] on div "Alternative Title" at bounding box center [549, 274] width 220 height 21
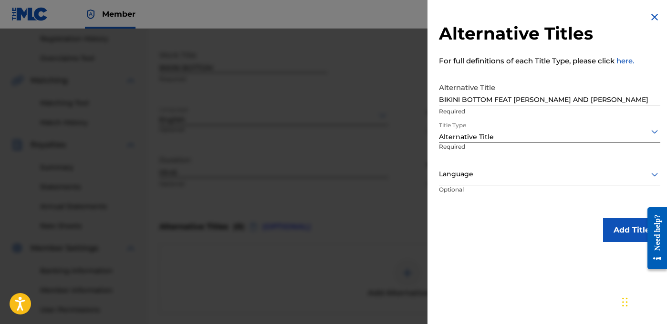
click at [548, 180] on div "Language" at bounding box center [549, 174] width 221 height 21
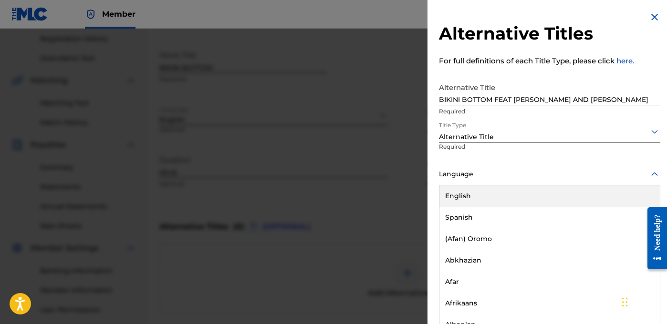
scroll to position [0, 0]
click at [534, 197] on div "English" at bounding box center [549, 195] width 220 height 21
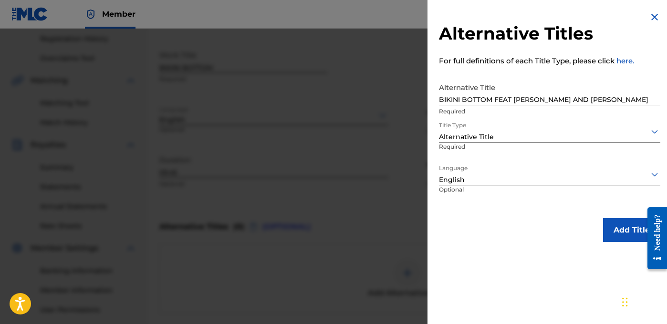
scroll to position [0, 0]
click at [609, 232] on button "Add Title" at bounding box center [631, 230] width 57 height 24
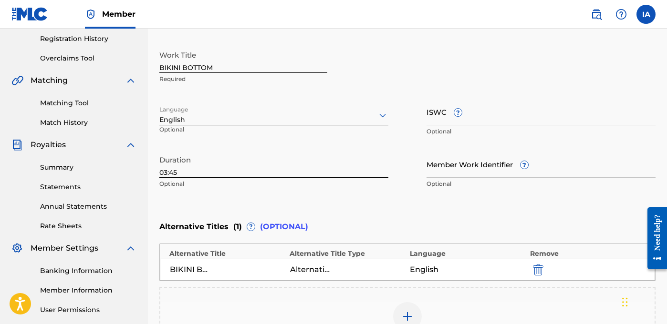
scroll to position [317, 0]
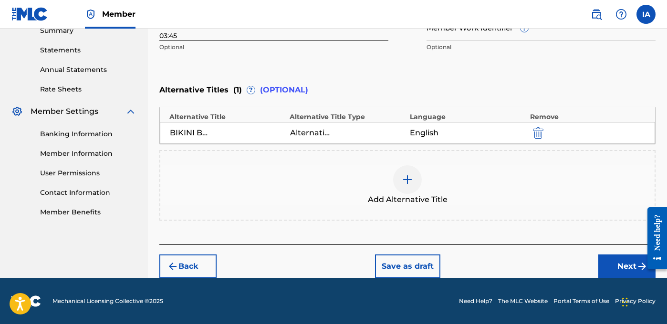
click at [607, 272] on button "Next" at bounding box center [626, 267] width 57 height 24
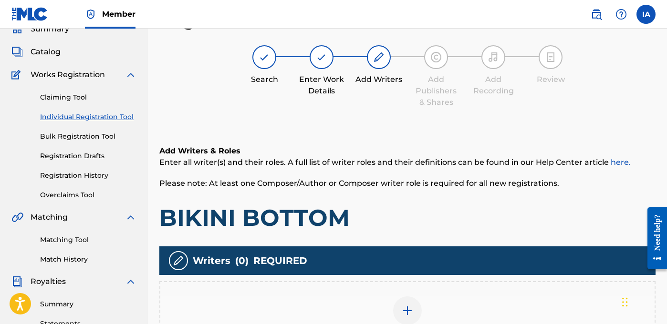
scroll to position [77, 0]
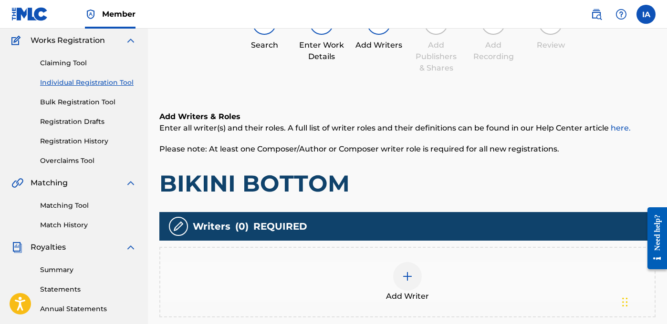
click at [422, 262] on div "Add Writer" at bounding box center [407, 282] width 494 height 40
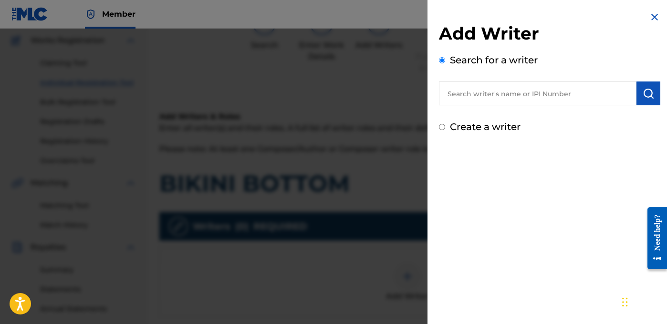
click at [529, 84] on input "text" at bounding box center [537, 94] width 197 height 24
paste input "[PERSON_NAME] [PERSON_NAME]"
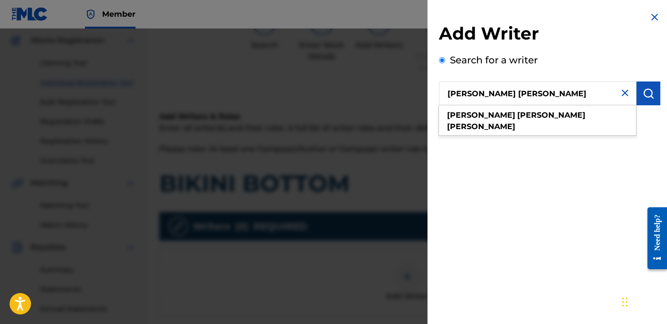
type input "[PERSON_NAME] [PERSON_NAME]"
click at [654, 99] on button "submit" at bounding box center [648, 94] width 24 height 24
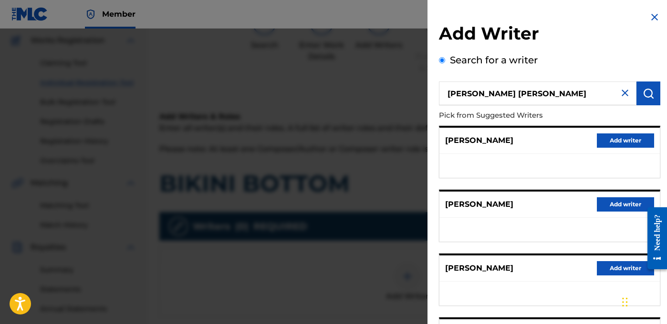
scroll to position [170, 0]
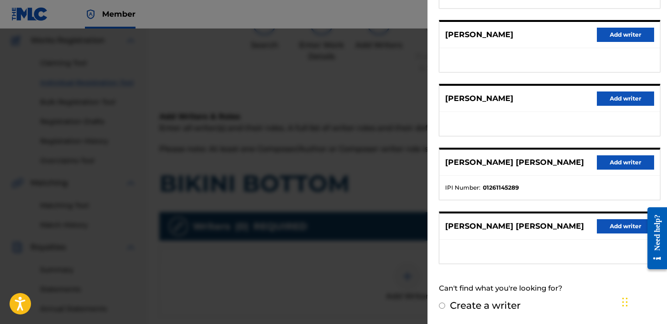
click at [606, 166] on button "Add writer" at bounding box center [625, 163] width 57 height 14
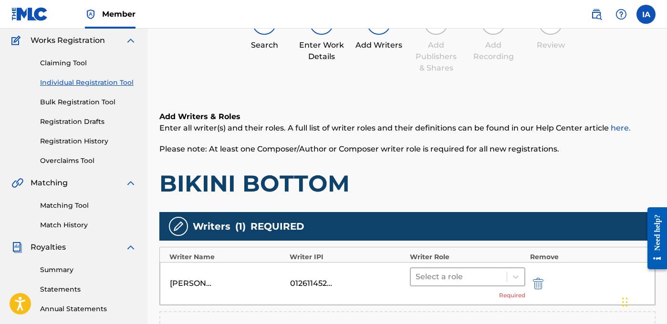
click at [492, 275] on div at bounding box center [458, 276] width 86 height 13
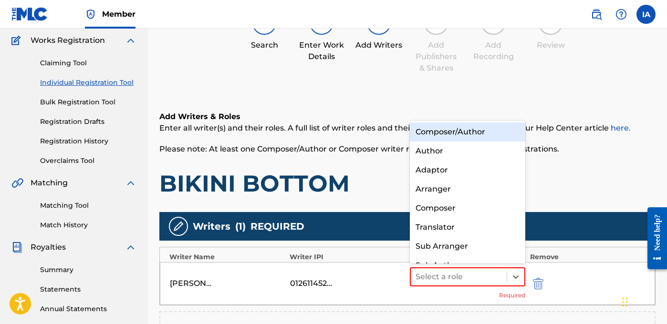
scroll to position [13, 0]
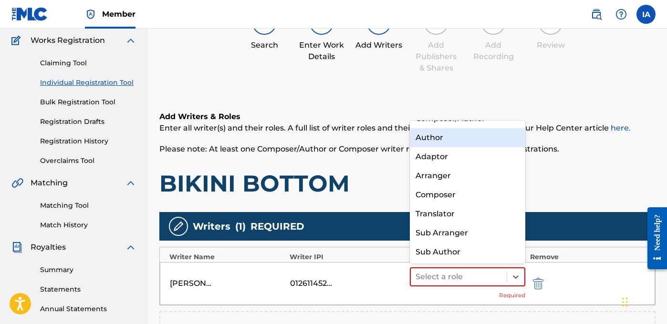
click at [465, 141] on div "Author" at bounding box center [467, 137] width 115 height 19
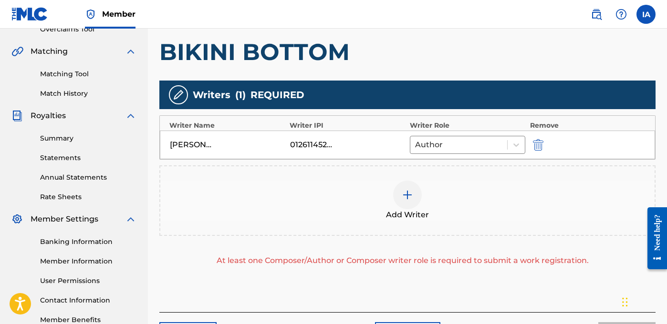
scroll to position [271, 0]
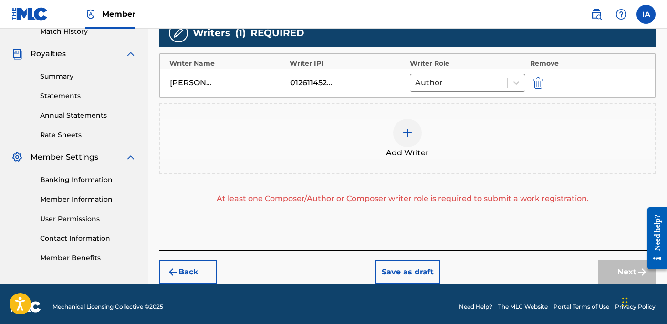
click at [426, 134] on div "Add Writer" at bounding box center [407, 139] width 494 height 40
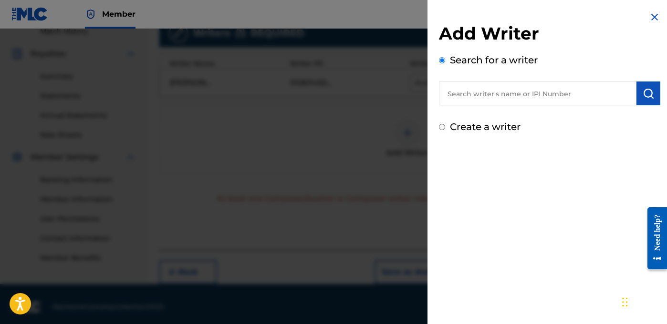
click at [538, 99] on input "text" at bounding box center [537, 94] width 197 height 24
paste input "BROWN RODNEY JEROME"
type input "BROWN RODNEY JEROME"
click at [650, 98] on button "submit" at bounding box center [648, 94] width 24 height 24
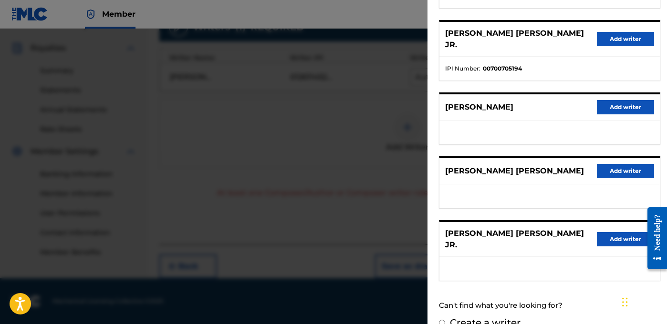
scroll to position [240, 0]
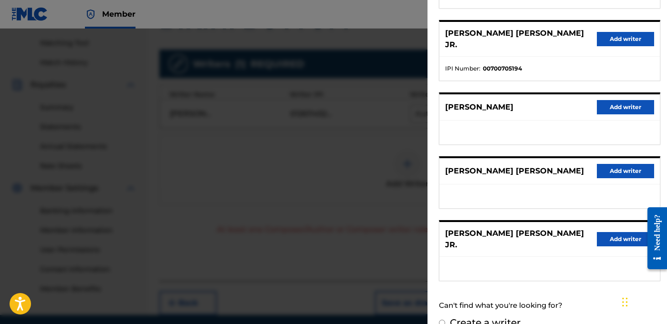
click at [615, 32] on button "Add writer" at bounding box center [625, 39] width 57 height 14
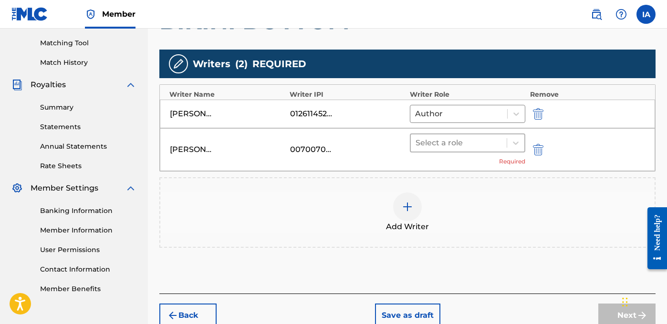
click at [453, 149] on div "Select a role" at bounding box center [459, 143] width 96 height 17
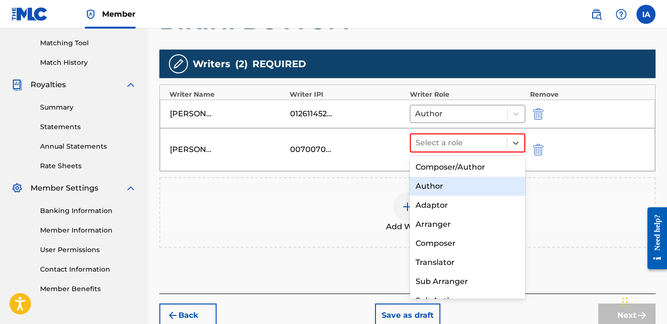
click at [450, 188] on div "Author" at bounding box center [467, 186] width 115 height 19
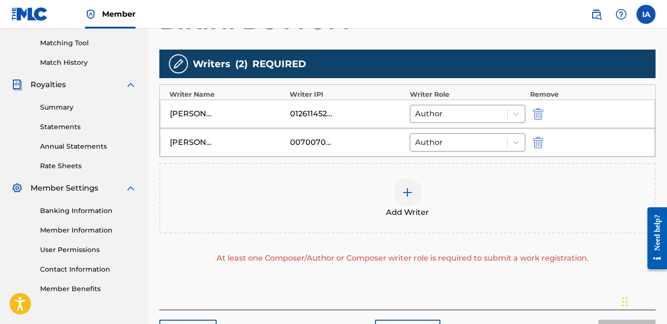
click at [412, 207] on span "Add Writer" at bounding box center [407, 212] width 43 height 11
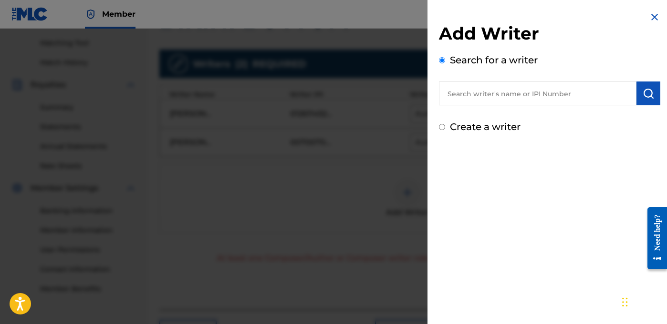
click at [550, 92] on input "text" at bounding box center [537, 94] width 197 height 24
paste input "GRIFFIN TYRONE WILLIAM"
type input "GRIFFIN TYRONE WILLIAM"
click at [648, 94] on img "submit" at bounding box center [648, 93] width 11 height 11
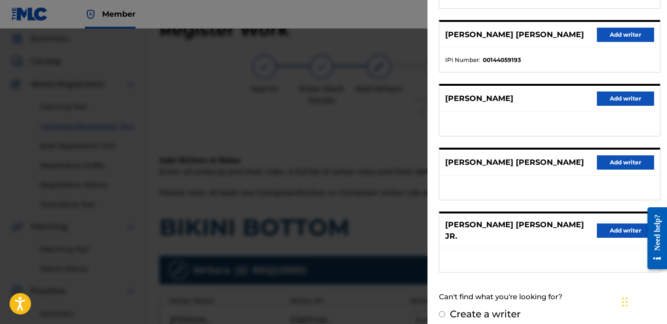
scroll to position [54, 0]
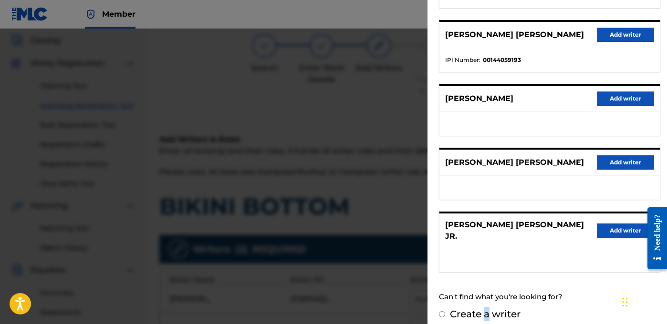
click at [483, 309] on label "Create a writer" at bounding box center [485, 314] width 71 height 11
radio input "true"
radio input "false"
radio input "true"
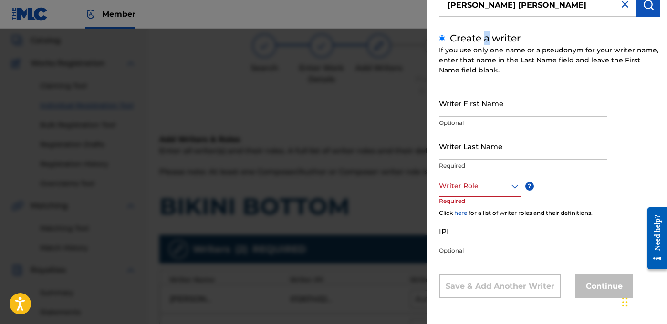
scroll to position [89, 0]
click at [521, 148] on input "Writer Last Name" at bounding box center [523, 146] width 168 height 27
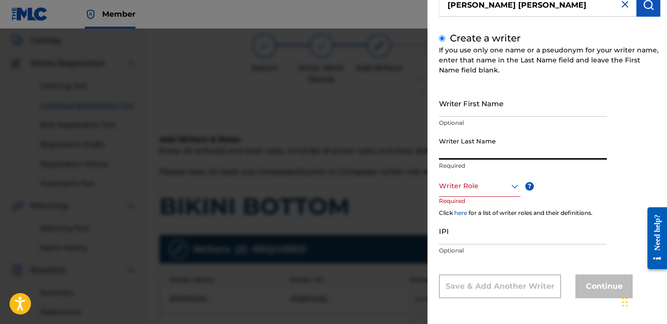
paste input "GRIFFIN TYRONE WILLIAM"
drag, startPoint x: 468, startPoint y: 150, endPoint x: 565, endPoint y: 161, distance: 97.5
click at [565, 161] on div "Writer Last Name GRIFFIN TYRONE WILLIAM Required" at bounding box center [523, 154] width 168 height 43
type input "GRIFFIN"
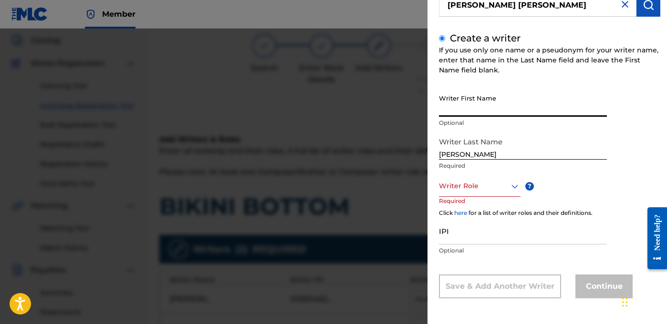
click at [493, 109] on input "Writer First Name" at bounding box center [523, 103] width 168 height 27
paste input "TYRONE WILLIAM"
type input "TYRONE WILLIAM"
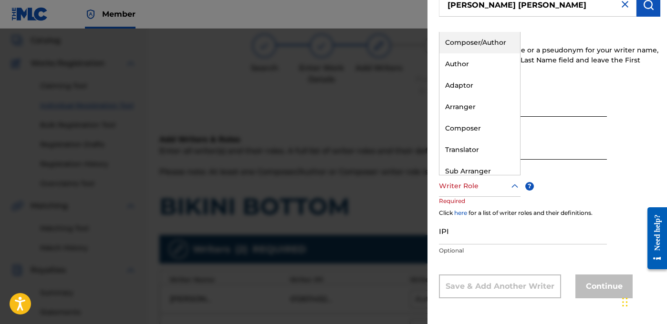
click at [479, 185] on div at bounding box center [480, 186] width 82 height 12
click at [492, 132] on div "Composer" at bounding box center [479, 128] width 81 height 21
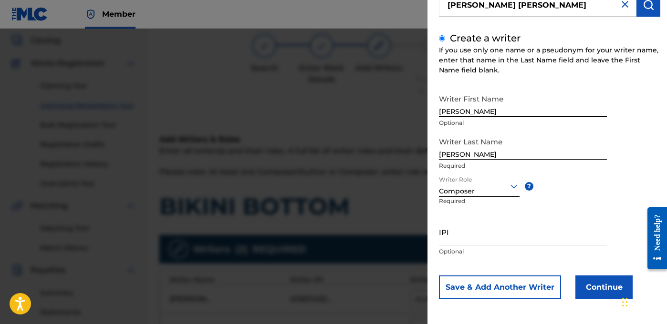
click at [498, 228] on input "IPI" at bounding box center [523, 231] width 168 height 27
click at [483, 229] on input "IPI" at bounding box center [523, 231] width 168 height 27
paste input "00595014347"
type input "00595014347"
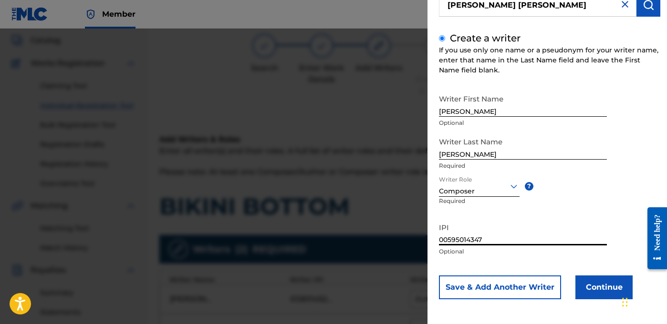
click at [597, 287] on button "Continue" at bounding box center [603, 288] width 57 height 24
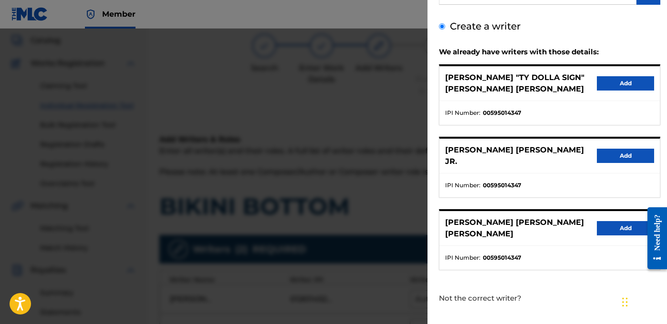
scroll to position [134, 0]
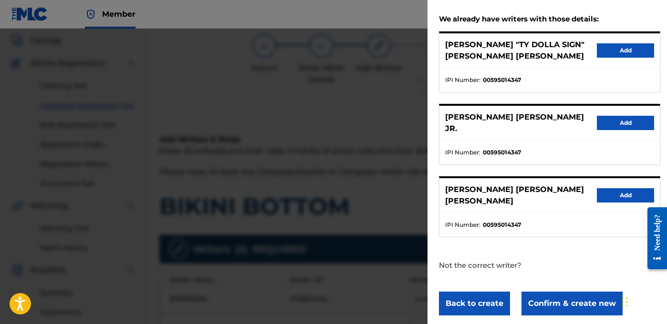
click at [577, 292] on button "Confirm & create new" at bounding box center [571, 304] width 101 height 24
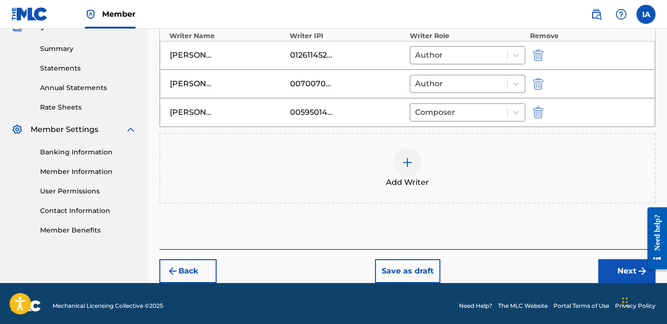
scroll to position [303, 0]
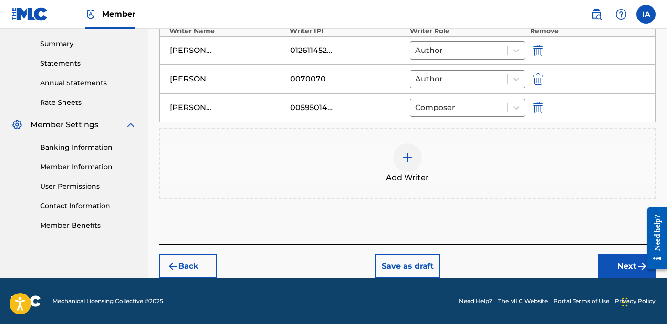
click at [419, 168] on div "Add Writer" at bounding box center [407, 164] width 494 height 40
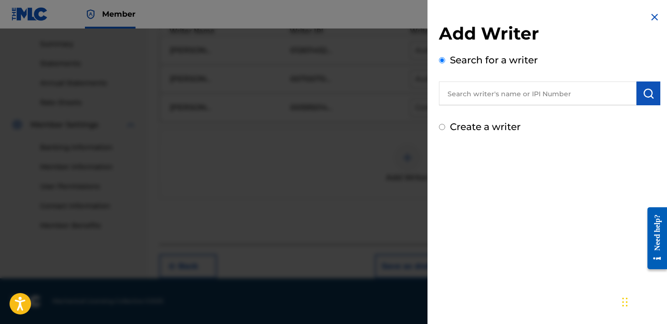
click at [501, 98] on input "text" at bounding box center [537, 94] width 197 height 24
paste input "ROYO JAMES"
type input "ROYO JAMES"
click at [642, 104] on button "submit" at bounding box center [648, 94] width 24 height 24
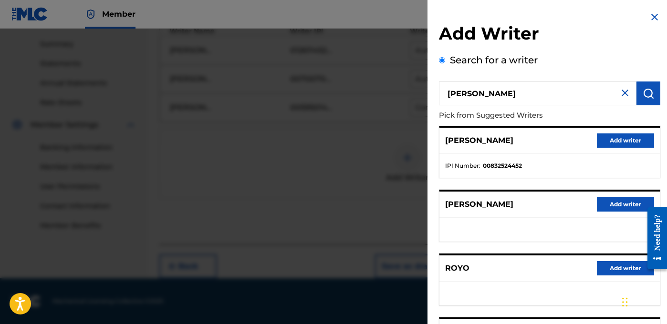
click at [615, 147] on button "Add writer" at bounding box center [625, 141] width 57 height 14
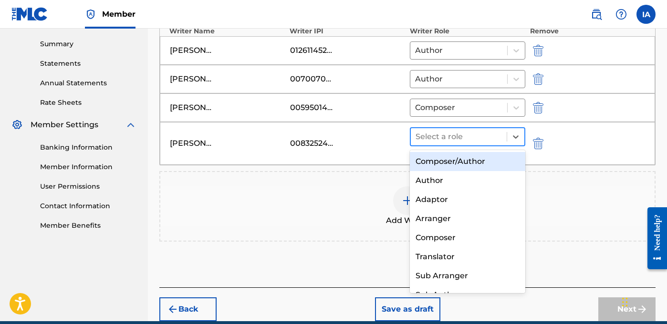
click at [480, 144] on div "Select a role" at bounding box center [459, 136] width 96 height 17
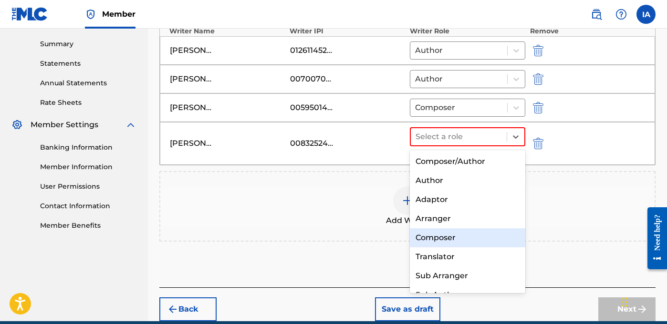
click at [468, 237] on div "Composer" at bounding box center [467, 237] width 115 height 19
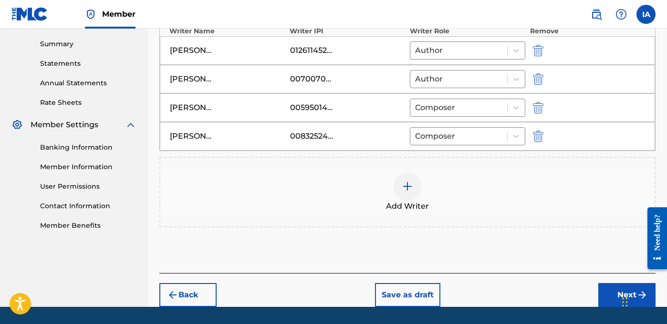
click at [414, 196] on div at bounding box center [407, 186] width 29 height 29
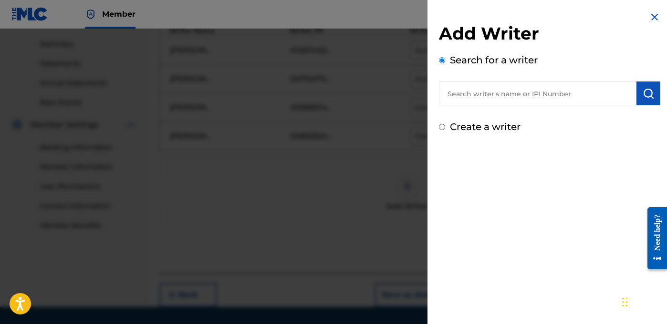
click at [502, 125] on label "Create a writer" at bounding box center [485, 126] width 71 height 11
radio input "true"
click at [445, 125] on input "Create a writer" at bounding box center [442, 127] width 6 height 6
radio input "false"
radio input "true"
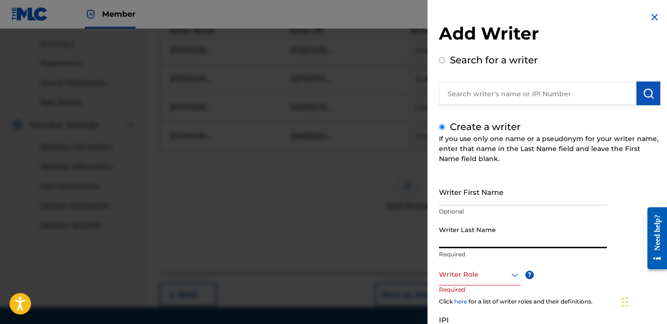
click at [477, 236] on input "Writer Last Name" at bounding box center [523, 234] width 168 height 27
paste input "[PERSON_NAME]"
type input "[PERSON_NAME]"
paste input "[PERSON_NAME]"
drag, startPoint x: 456, startPoint y: 247, endPoint x: 446, endPoint y: 246, distance: 9.2
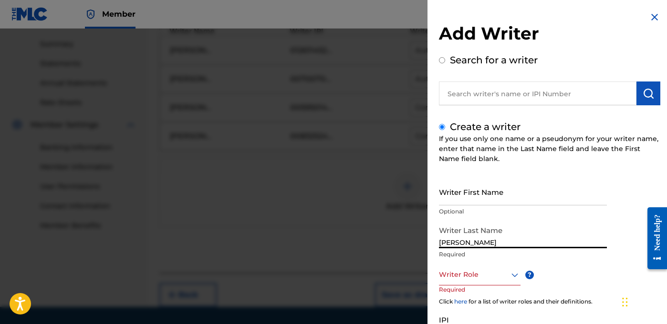
click at [455, 247] on input "[PERSON_NAME]" at bounding box center [523, 234] width 168 height 27
drag, startPoint x: 441, startPoint y: 243, endPoint x: 497, endPoint y: 242, distance: 55.8
click at [497, 242] on input "[PERSON_NAME]" at bounding box center [523, 234] width 168 height 27
type input "OROZCO"
click at [438, 243] on div "Add Writer Search for a writer Create a writer If you use only one name or a ps…" at bounding box center [549, 206] width 244 height 413
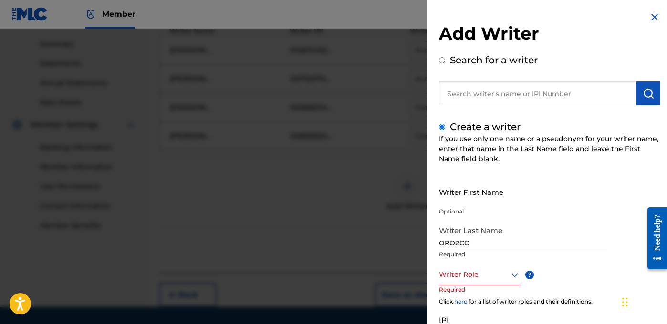
click at [440, 243] on input "OROZCO" at bounding box center [523, 234] width 168 height 27
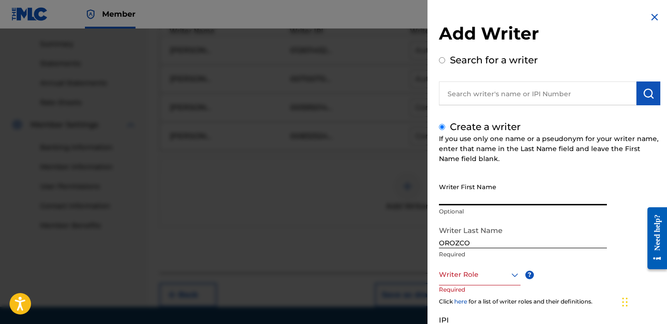
click at [480, 197] on input "Writer First Name" at bounding box center [523, 191] width 168 height 27
paste input "[PERSON_NAME]"
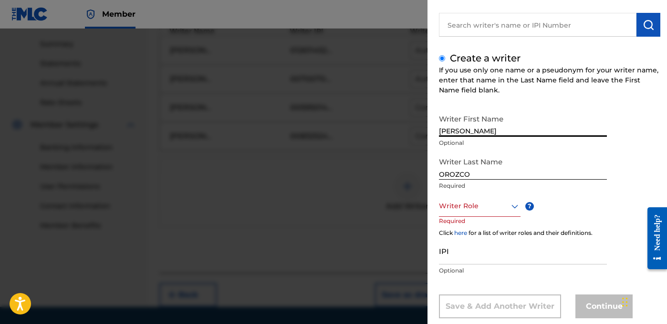
scroll to position [89, 0]
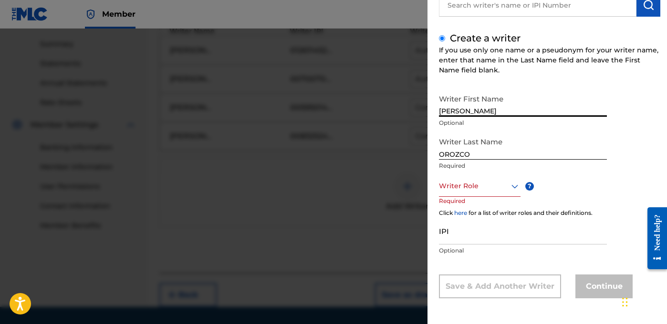
type input "[PERSON_NAME]"
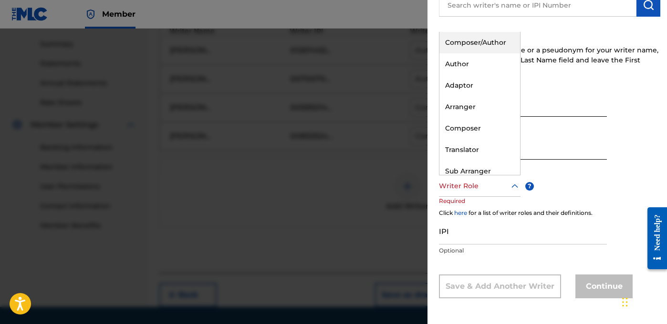
click at [497, 193] on div "Writer Role" at bounding box center [480, 186] width 82 height 21
click at [495, 136] on div "Composer" at bounding box center [479, 128] width 81 height 21
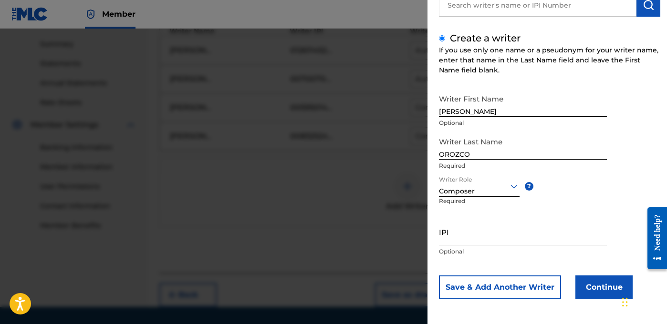
click at [583, 286] on button "Continue" at bounding box center [603, 288] width 57 height 24
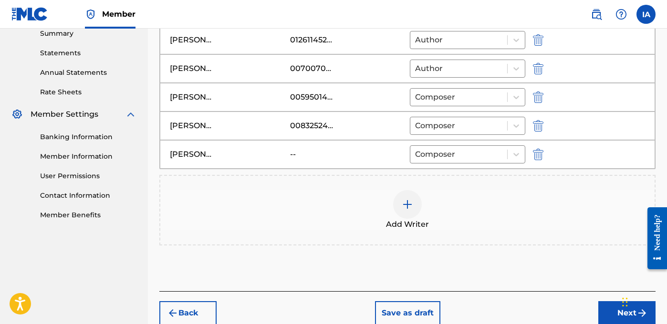
scroll to position [329, 0]
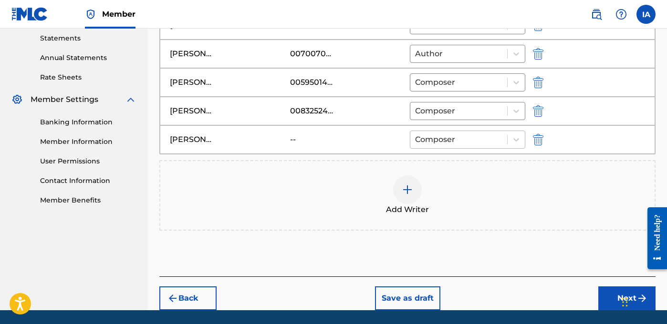
click at [486, 144] on div at bounding box center [458, 139] width 87 height 13
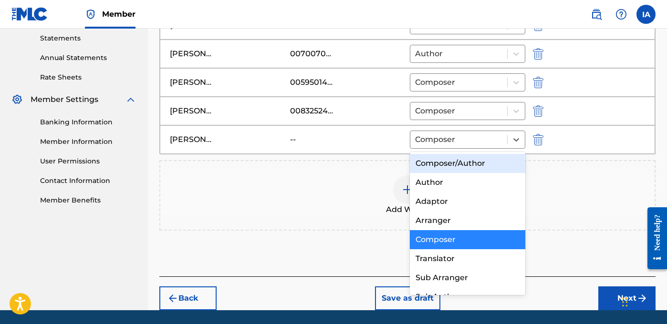
click at [470, 172] on div "Composer/Author" at bounding box center [467, 163] width 115 height 19
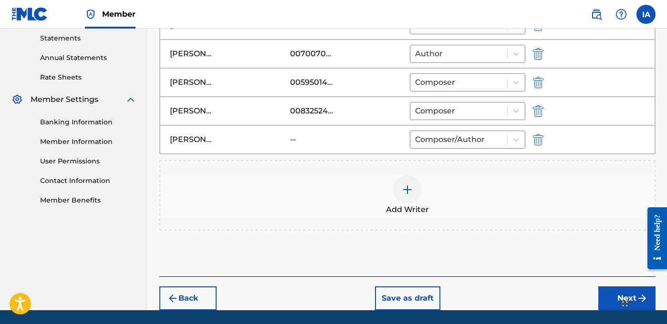
click at [606, 292] on button "Next" at bounding box center [626, 299] width 57 height 24
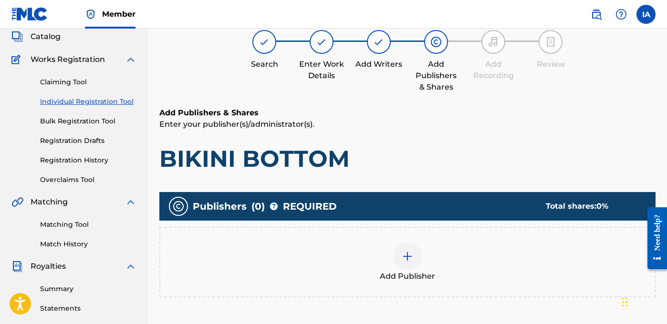
scroll to position [43, 0]
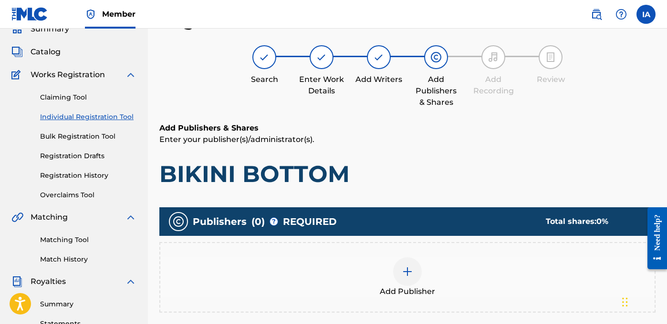
click at [436, 278] on div "Add Publisher" at bounding box center [407, 278] width 494 height 40
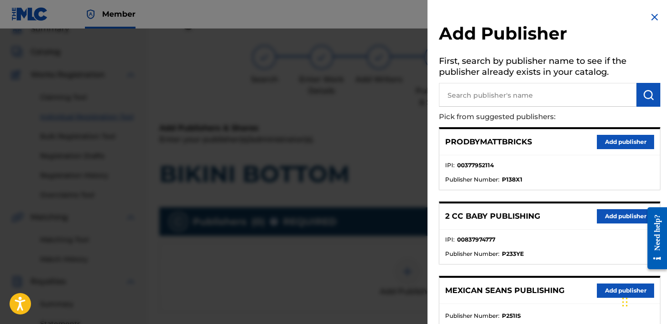
click at [545, 97] on input "text" at bounding box center [537, 95] width 197 height 24
type input "LEFTY"
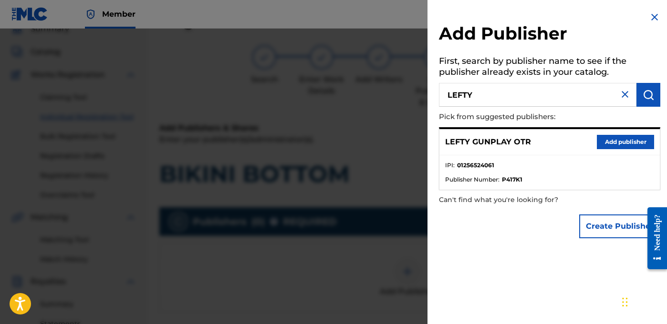
click at [621, 145] on button "Add publisher" at bounding box center [625, 142] width 57 height 14
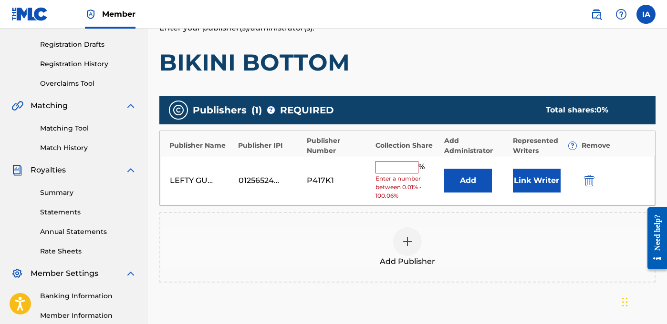
scroll to position [218, 0]
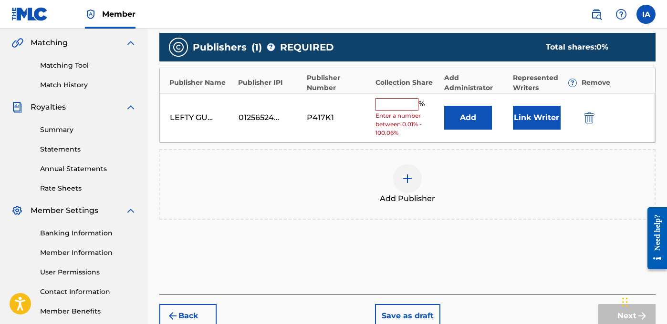
click at [401, 104] on input "text" at bounding box center [396, 104] width 43 height 12
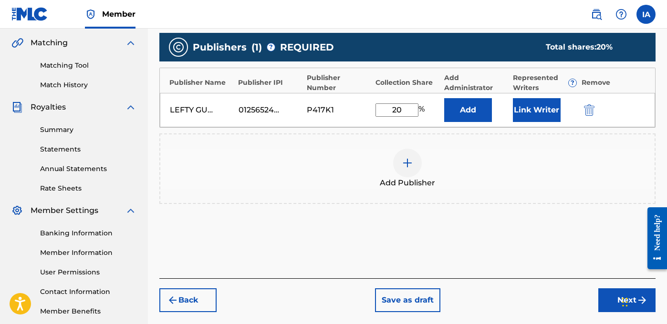
drag, startPoint x: 361, startPoint y: 90, endPoint x: 345, endPoint y: 83, distance: 17.5
click at [325, 72] on div "Publisher Name Publisher IPI Publisher Number Collection Share Add Administrato…" at bounding box center [407, 98] width 496 height 60
type input "20"
click at [456, 108] on button "Add" at bounding box center [468, 110] width 48 height 24
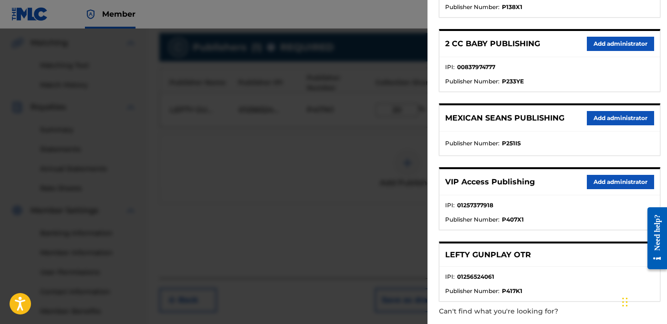
scroll to position [173, 0]
click at [594, 179] on button "Add administrator" at bounding box center [620, 182] width 67 height 14
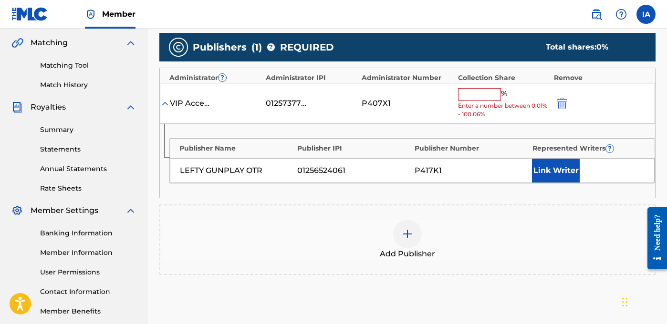
click at [484, 93] on input "text" at bounding box center [479, 94] width 43 height 12
paste input "20"
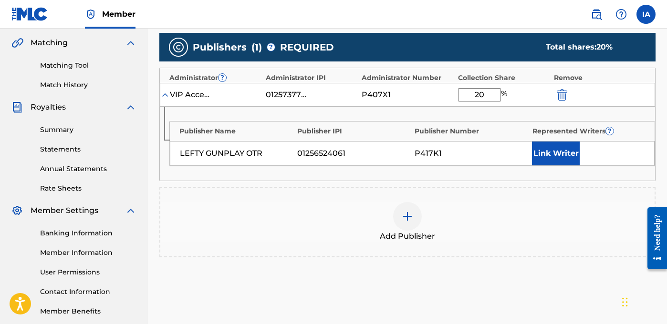
drag, startPoint x: 488, startPoint y: 97, endPoint x: 394, endPoint y: 49, distance: 105.4
click at [411, 58] on div "Publishers ( 1 ) ? REQUIRED Total shares: 20 % Administrator ? Administrator IP…" at bounding box center [407, 145] width 496 height 225
type input "20"
click at [564, 156] on button "Link Writer" at bounding box center [556, 154] width 48 height 24
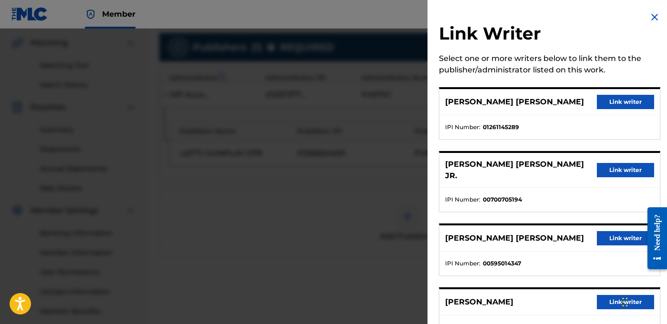
click at [614, 104] on button "Link writer" at bounding box center [625, 102] width 57 height 14
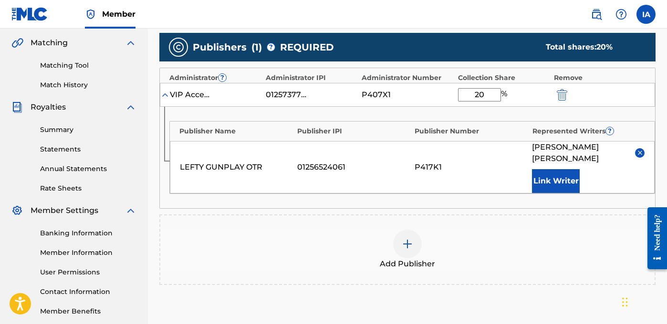
click at [553, 116] on div "Publisher Name Publisher IPI Publisher Number Represented Writers ? LEFTY GUNPL…" at bounding box center [407, 158] width 495 height 102
drag, startPoint x: 541, startPoint y: 204, endPoint x: 505, endPoint y: 200, distance: 36.4
drag, startPoint x: 505, startPoint y: 200, endPoint x: 487, endPoint y: 194, distance: 19.3
click at [477, 194] on div "Publisher Name Publisher IPI Publisher Number Represented Writers ? LEFTY GUNPL…" at bounding box center [407, 158] width 495 height 102
click at [453, 188] on div "LEFTY GUNPLAY OTR 01256524061 P417K1 FRANKLIN SCOTT HOLLADAY Link Writer" at bounding box center [412, 167] width 485 height 52
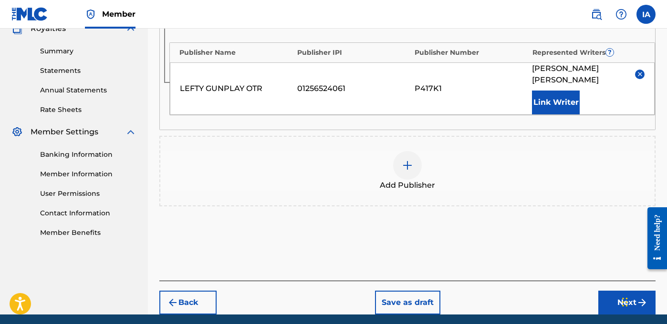
scroll to position [332, 0]
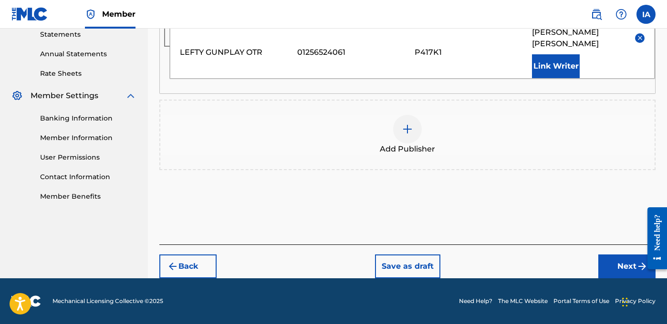
click at [608, 257] on button "Next" at bounding box center [626, 267] width 57 height 24
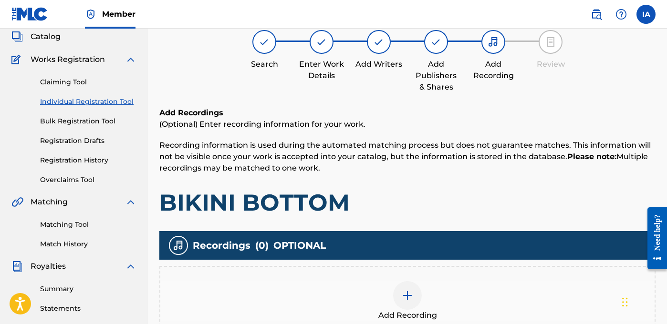
scroll to position [43, 0]
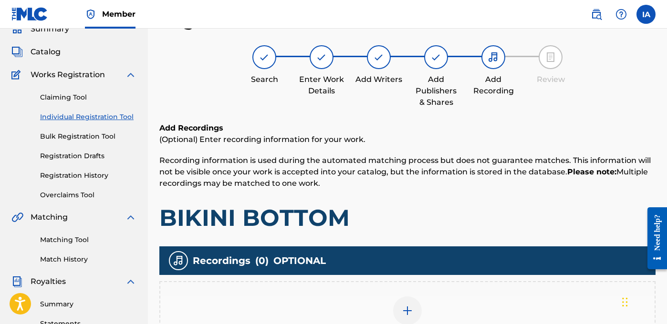
click at [377, 177] on p "Recording information is used during the automated matching process but does no…" at bounding box center [407, 172] width 496 height 34
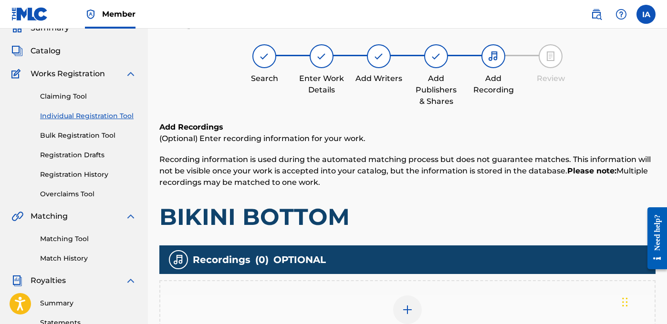
scroll to position [237, 0]
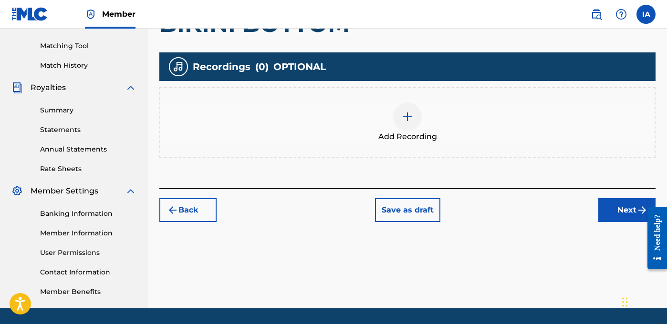
click at [411, 123] on div at bounding box center [407, 117] width 29 height 29
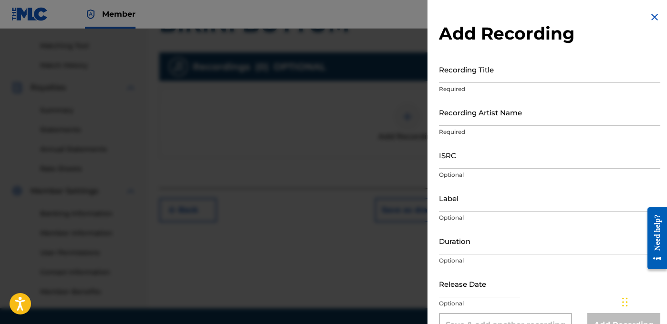
click at [494, 78] on input "Recording Title" at bounding box center [549, 69] width 221 height 27
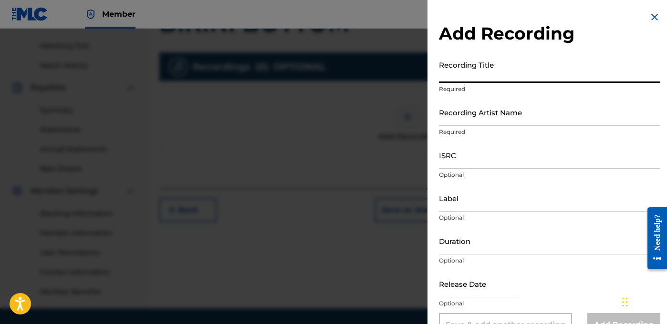
click at [535, 72] on input "Recording Title" at bounding box center [549, 69] width 221 height 27
paste input "BIKINI BOTTOM"
type input "BIKINI BOTTOM"
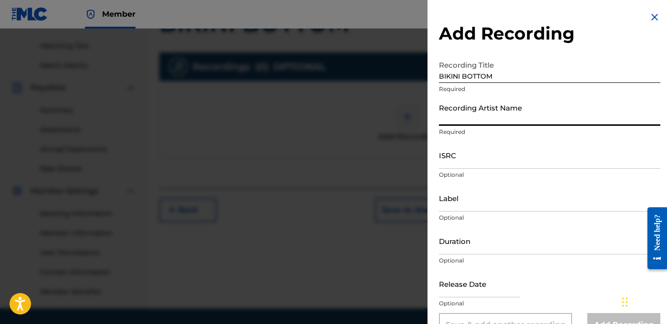
click at [510, 109] on input "Recording Artist Name" at bounding box center [549, 112] width 221 height 27
paste input "LEFTY GUNPLAY"
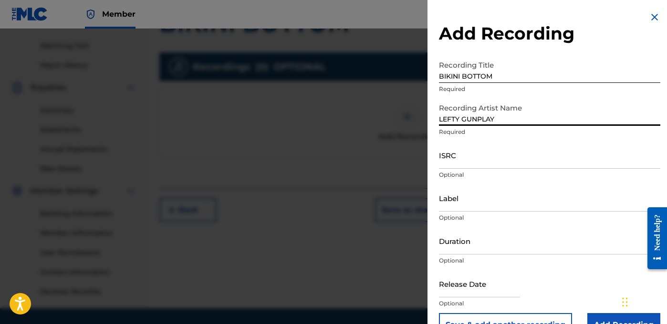
type input "LEFTY GUNPLAY"
click at [459, 162] on input "ISRC" at bounding box center [549, 155] width 221 height 27
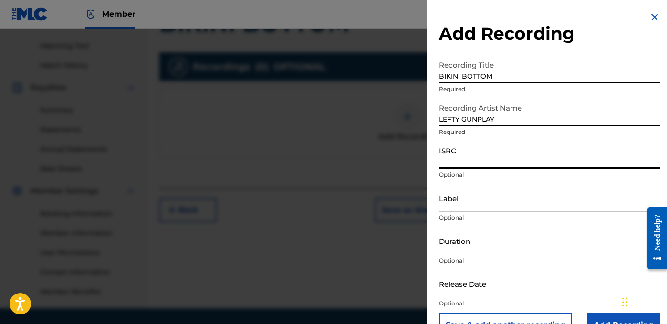
click at [516, 162] on input "ISRC" at bounding box center [549, 155] width 221 height 27
paste input "USLD91779795"
type input "USLD91779795"
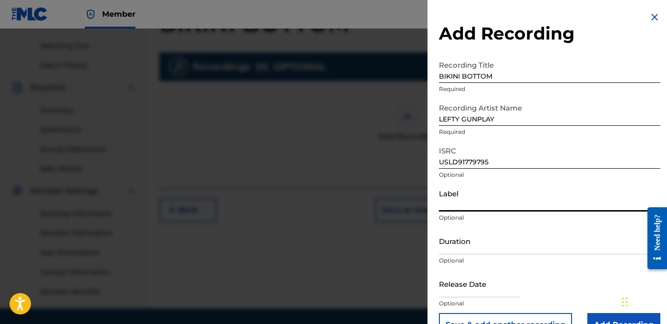
click at [474, 188] on input "Label" at bounding box center [549, 198] width 221 height 27
type input "OTR RECORDS"
drag, startPoint x: 471, startPoint y: 242, endPoint x: 499, endPoint y: 230, distance: 31.0
click at [477, 239] on input "Duration" at bounding box center [549, 241] width 221 height 27
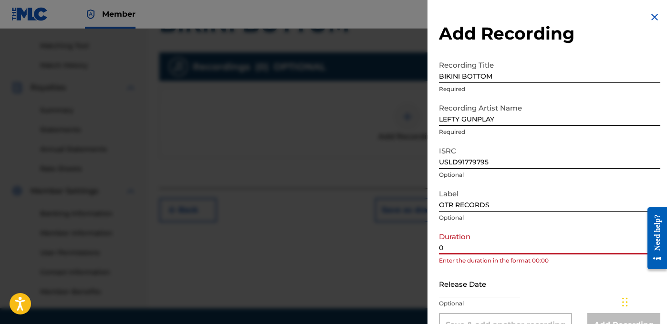
paste input "3:45"
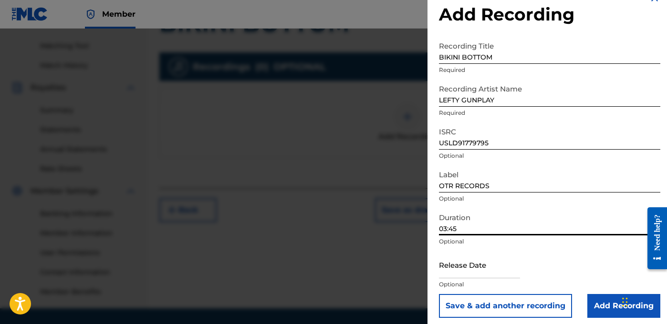
scroll to position [24, 0]
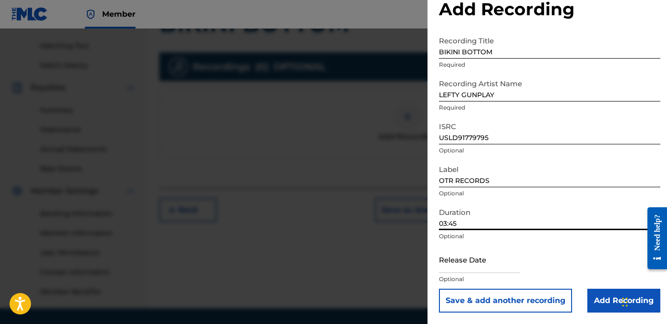
type input "03:45"
click at [606, 305] on input "Add Recording" at bounding box center [623, 301] width 73 height 24
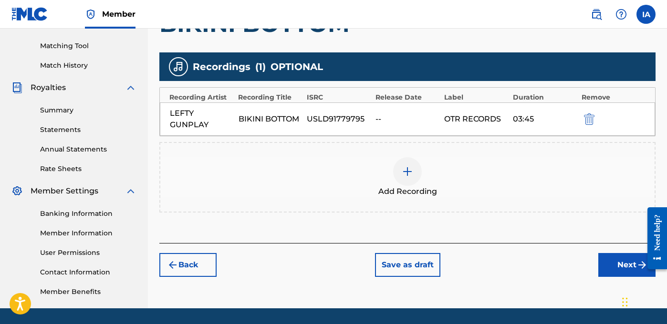
click at [618, 261] on button "Next" at bounding box center [626, 265] width 57 height 24
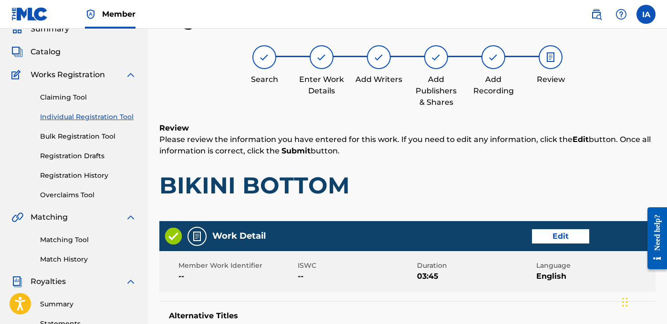
click at [440, 148] on p "Please review the information you have entered for this work. If you need to ed…" at bounding box center [407, 145] width 496 height 23
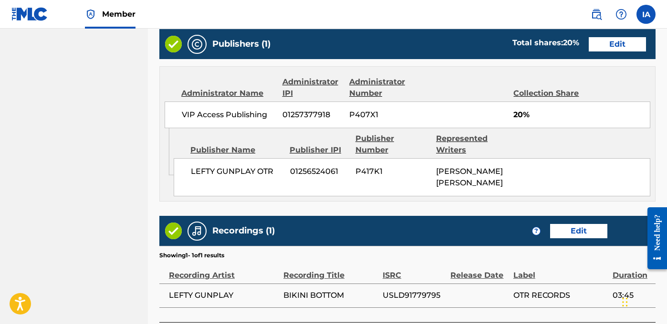
scroll to position [670, 0]
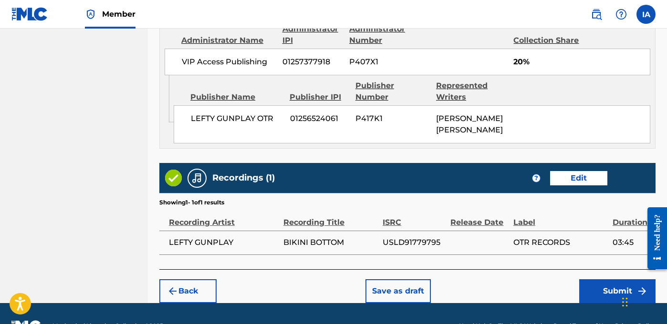
click at [591, 280] on button "Submit" at bounding box center [617, 292] width 76 height 24
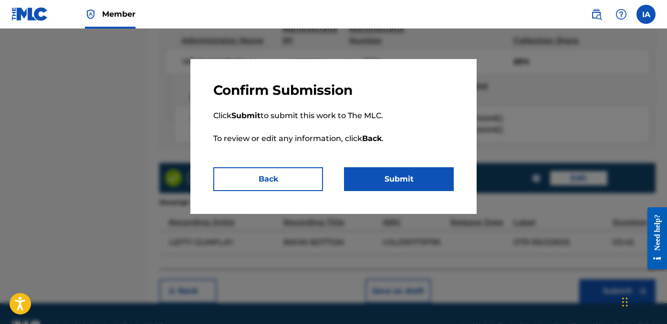
click at [444, 184] on button "Submit" at bounding box center [399, 179] width 110 height 24
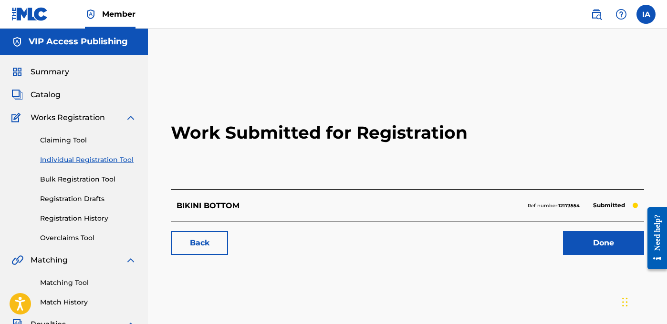
click at [118, 162] on link "Individual Registration Tool" at bounding box center [88, 160] width 96 height 10
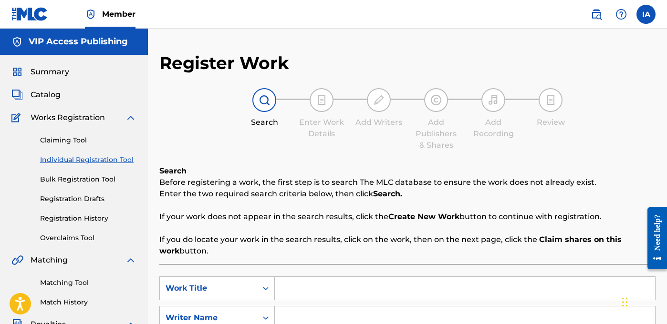
click at [280, 135] on div "Search Enter Work Details Add Writers Add Publishers & Shares Add Recording Rev…" at bounding box center [407, 119] width 496 height 63
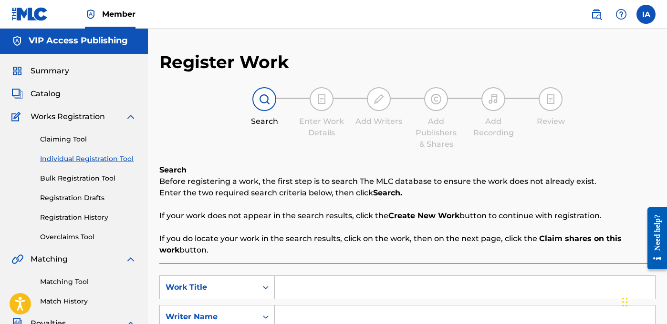
scroll to position [2, 0]
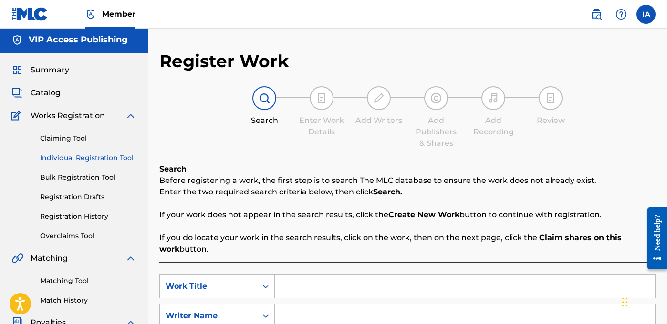
click at [434, 294] on input "Search Form" at bounding box center [465, 286] width 380 height 23
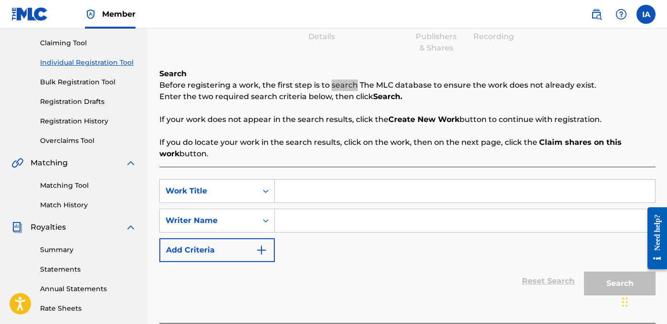
scroll to position [161, 0]
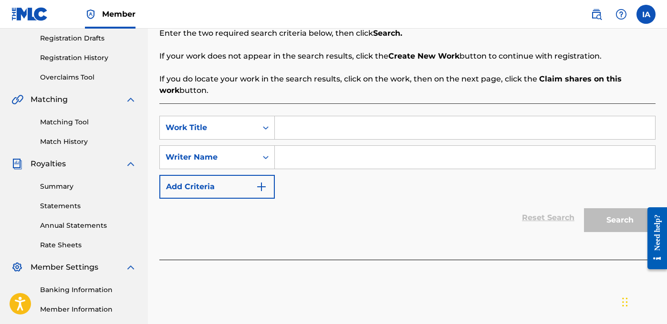
click at [490, 129] on input "Search Form" at bounding box center [465, 127] width 380 height 23
paste input "PISTOL GRIP"
type input "PISTOL GRIP"
click at [368, 161] on input "Search Form" at bounding box center [465, 157] width 380 height 23
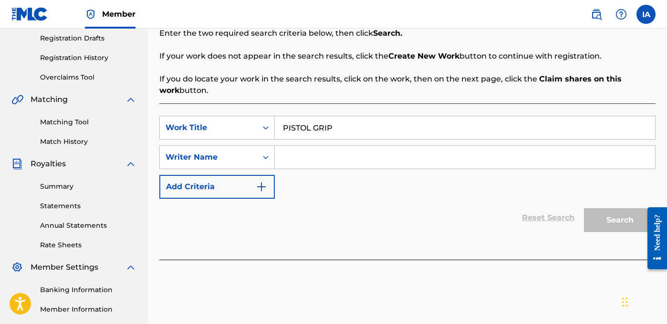
click at [375, 159] on input "Search Form" at bounding box center [465, 157] width 380 height 23
paste input "[PERSON_NAME] [PERSON_NAME]"
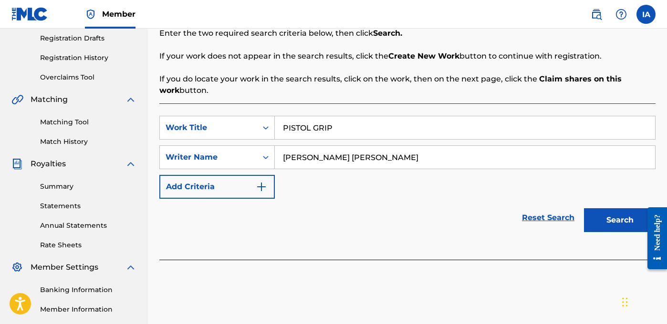
type input "[PERSON_NAME] [PERSON_NAME]"
click at [600, 219] on button "Search" at bounding box center [620, 220] width 72 height 24
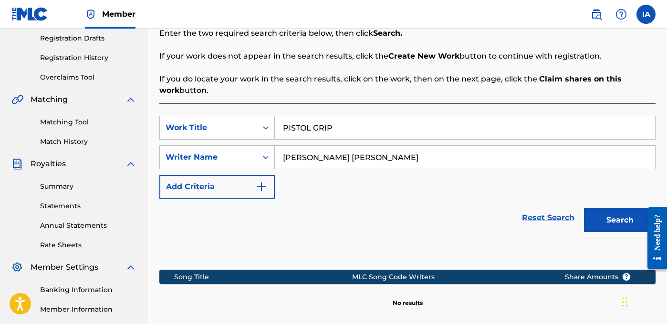
click at [423, 190] on div "SearchWithCriteria8f801b93-eb4a-48a6-9a07-3f9421356ce2 Work Title PISTOL GRIP S…" at bounding box center [407, 157] width 496 height 83
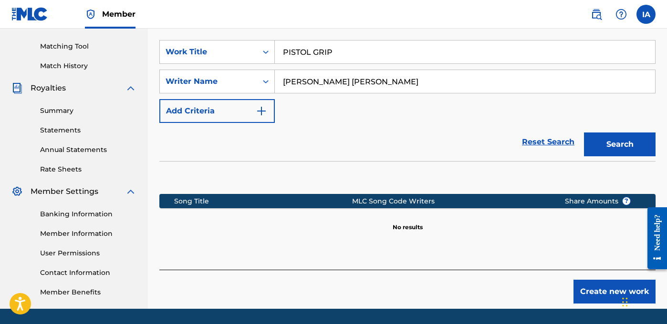
scroll to position [267, 0]
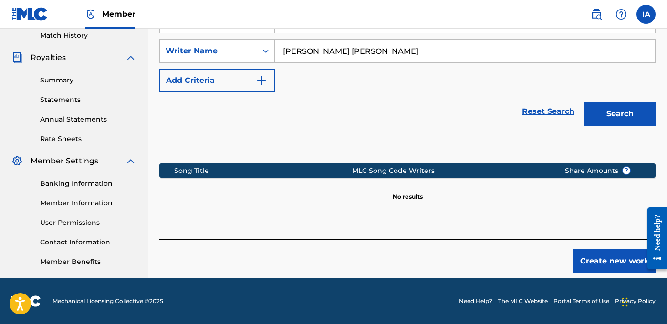
click at [593, 259] on button "Create new work" at bounding box center [614, 261] width 82 height 24
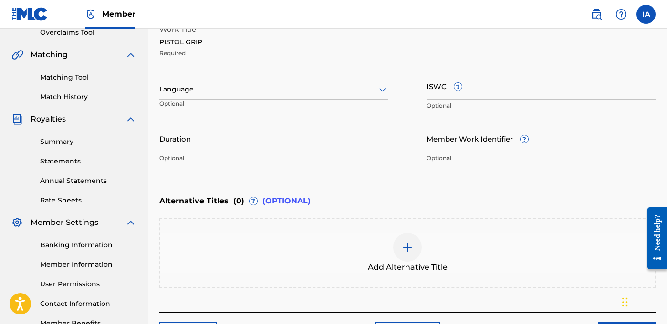
scroll to position [205, 0]
click at [244, 92] on div at bounding box center [273, 90] width 229 height 12
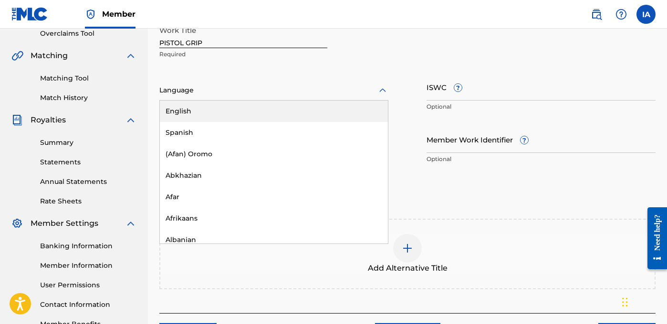
click at [246, 115] on div "English" at bounding box center [274, 111] width 228 height 21
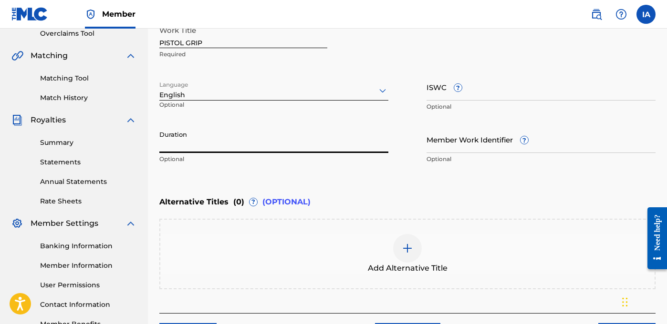
click at [192, 138] on input "Duration" at bounding box center [273, 139] width 229 height 27
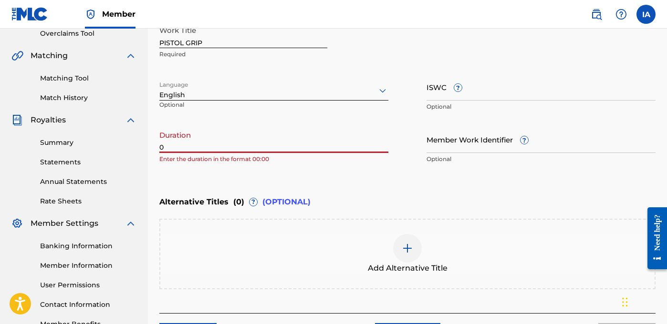
paste input "2:44"
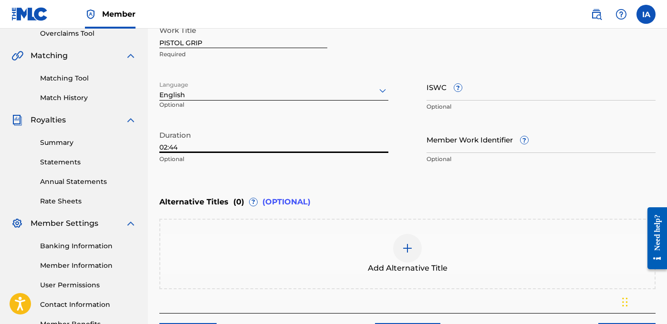
type input "02:44"
click at [436, 253] on div "Add Alternative Title" at bounding box center [407, 254] width 494 height 40
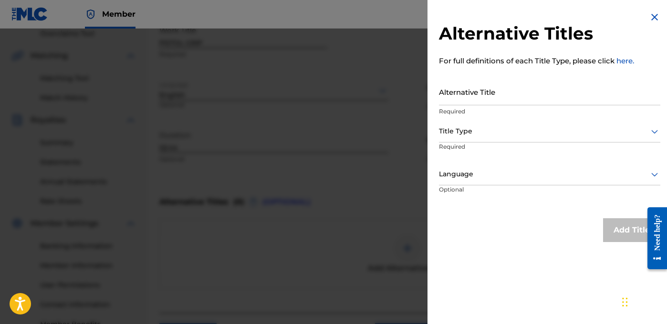
click at [493, 103] on input "Alternative Title" at bounding box center [549, 91] width 221 height 27
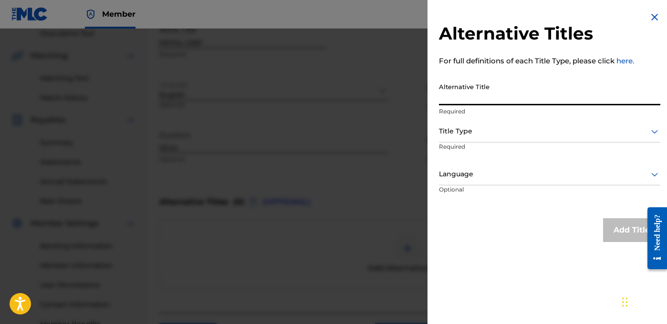
paste input "PISTOL GRIP FEAT DJ WHOO KID AND WAKA FLOCKA FLAME"
type input "PISTOL GRIP FEAT DJ WHOO KID AND WAKA FLOCKA FLAME"
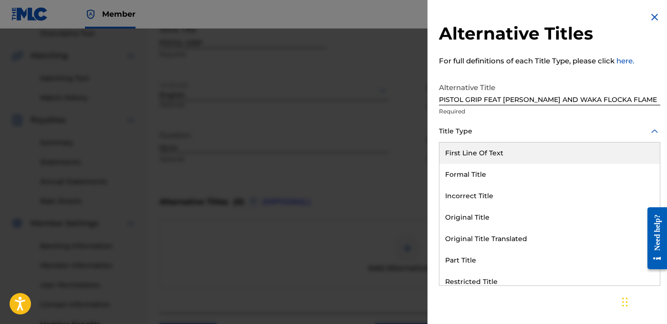
click at [518, 134] on div at bounding box center [549, 131] width 221 height 12
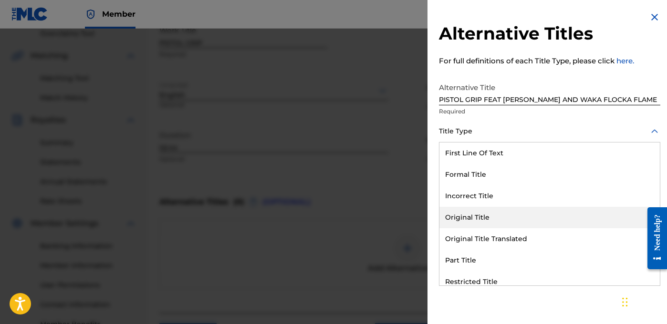
scroll to position [93, 0]
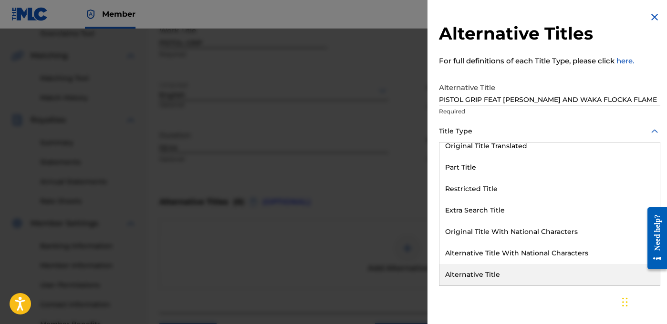
click at [502, 282] on div "Alternative Title" at bounding box center [549, 274] width 220 height 21
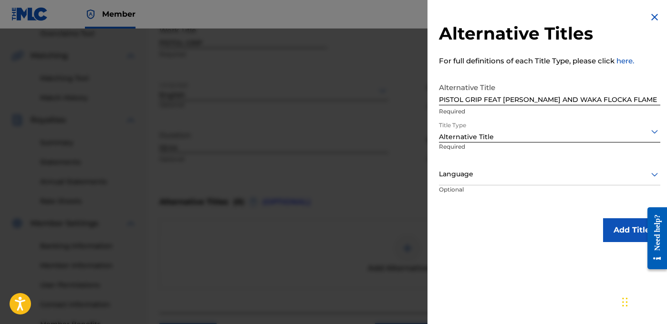
click at [518, 176] on div at bounding box center [549, 174] width 221 height 12
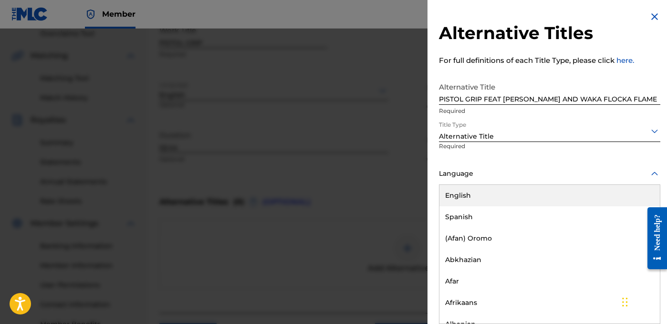
click at [517, 195] on div "English" at bounding box center [549, 195] width 220 height 21
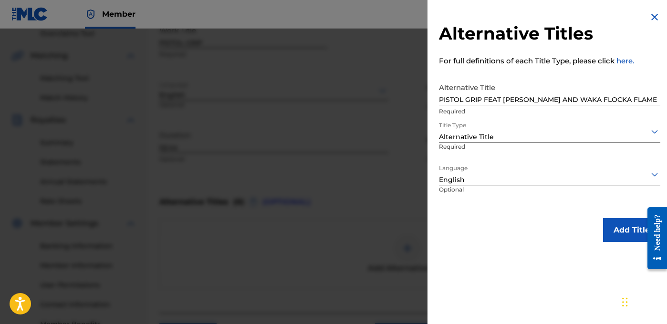
scroll to position [0, 0]
click at [621, 229] on button "Add Title" at bounding box center [631, 230] width 57 height 24
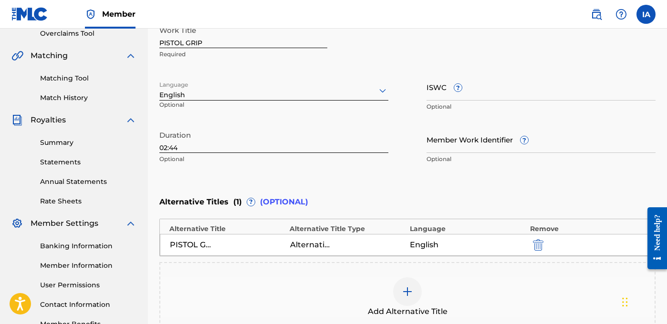
click at [452, 186] on div "Enter Work Details Enter work details for ‘ PISTOL GRIP ’ below. Work Title PIS…" at bounding box center [407, 76] width 496 height 231
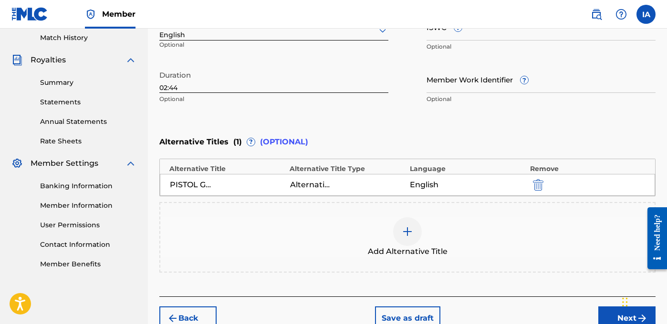
scroll to position [317, 0]
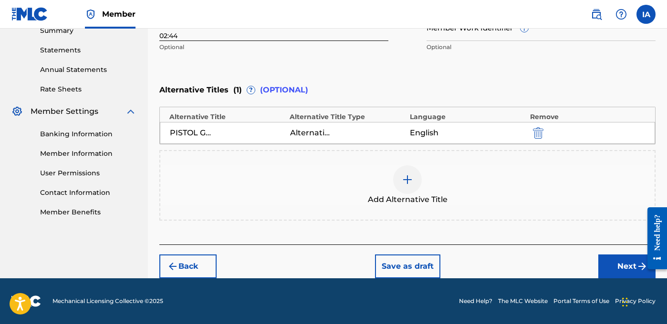
click at [604, 261] on button "Next" at bounding box center [626, 267] width 57 height 24
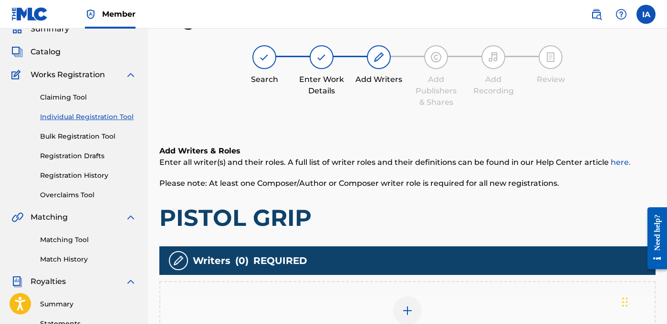
scroll to position [237, 0]
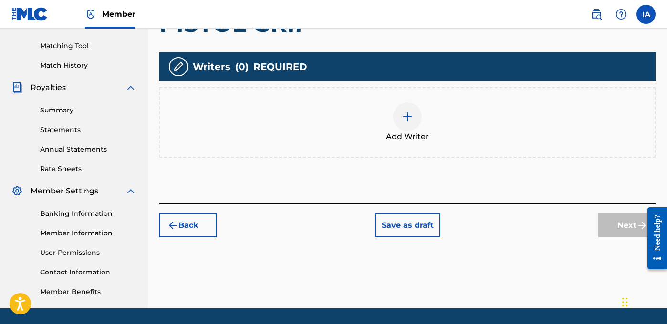
click at [471, 139] on div "Add Writer" at bounding box center [407, 123] width 494 height 40
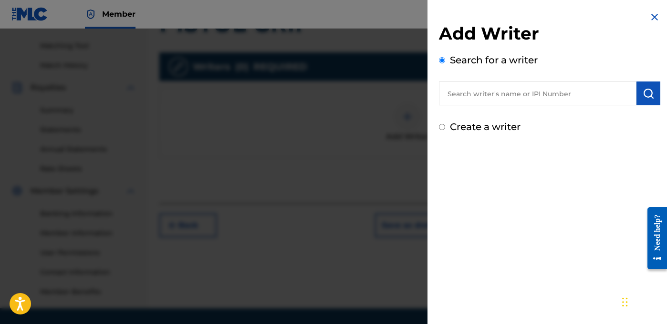
click at [558, 95] on input "text" at bounding box center [537, 94] width 197 height 24
paste input "[PERSON_NAME] [PERSON_NAME]"
type input "[PERSON_NAME] [PERSON_NAME]"
click at [645, 98] on img "submit" at bounding box center [648, 93] width 11 height 11
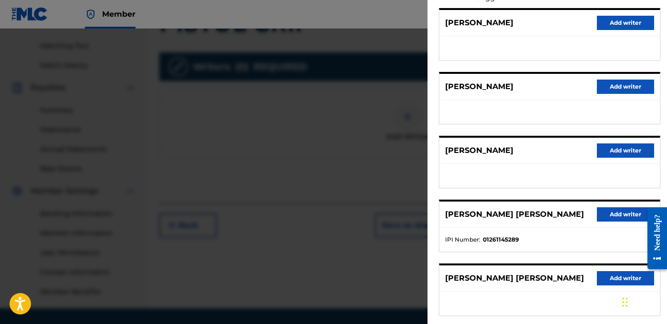
scroll to position [170, 0]
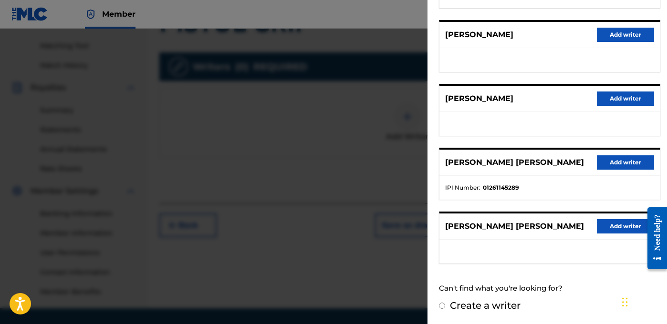
click at [607, 167] on button "Add writer" at bounding box center [625, 163] width 57 height 14
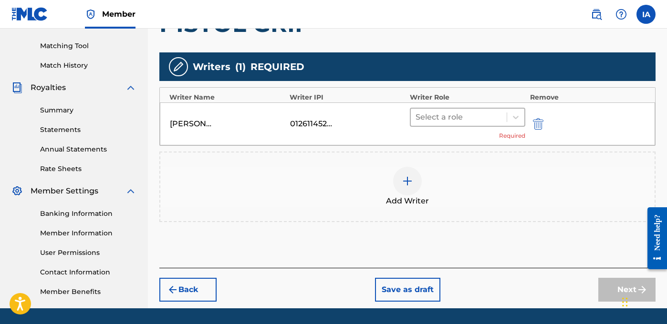
click at [480, 109] on div "Select a role" at bounding box center [459, 117] width 96 height 17
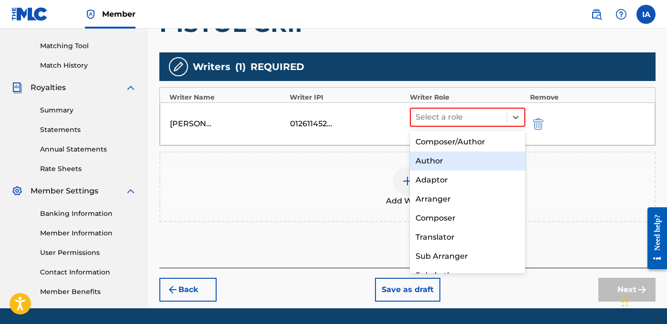
click at [481, 166] on div "Author" at bounding box center [467, 161] width 115 height 19
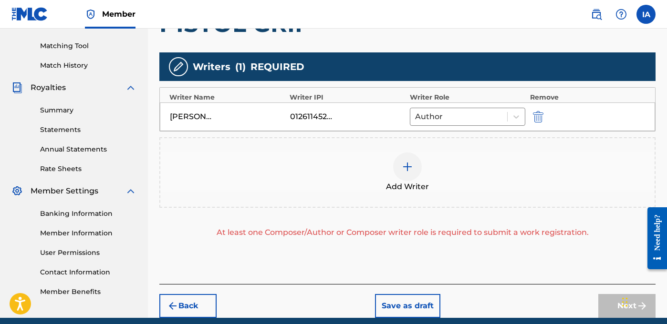
click at [471, 163] on div "Add Writer" at bounding box center [407, 173] width 494 height 40
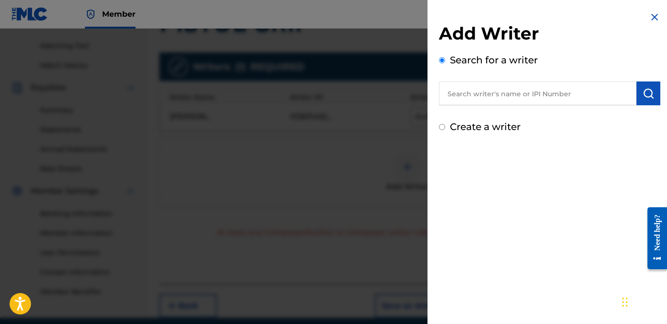
click at [554, 92] on input "text" at bounding box center [537, 94] width 197 height 24
paste input "MONDESIR YVES CLAUDE"
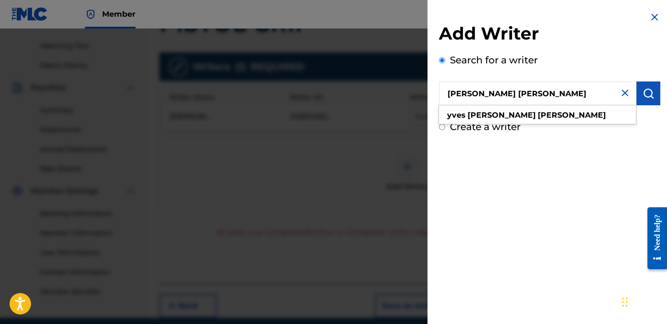
type input "MONDESIR YVES CLAUDE"
click at [645, 100] on button "submit" at bounding box center [648, 94] width 24 height 24
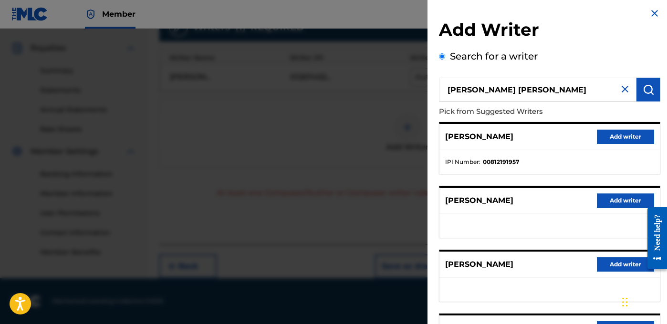
scroll to position [22, 0]
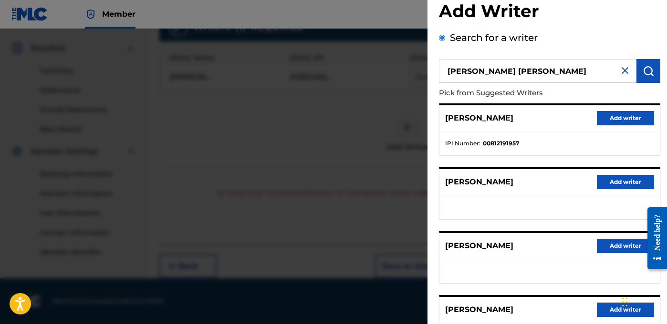
click at [606, 116] on button "Add writer" at bounding box center [625, 118] width 57 height 14
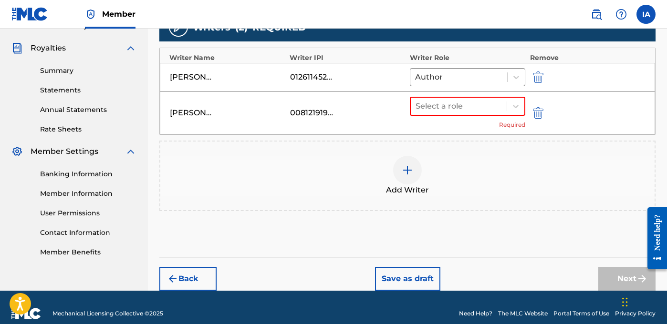
click at [544, 112] on div at bounding box center [551, 112] width 43 height 11
click at [541, 114] on img "submit" at bounding box center [538, 112] width 10 height 11
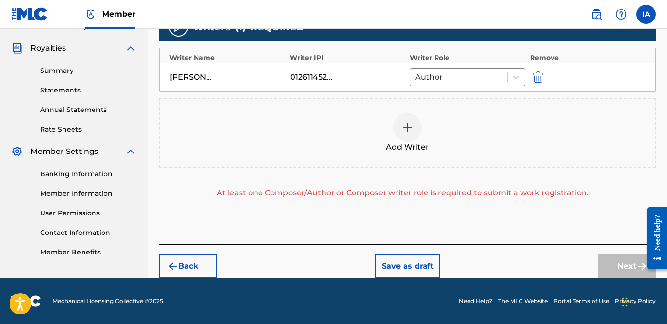
click at [442, 138] on div "Add Writer" at bounding box center [407, 133] width 494 height 40
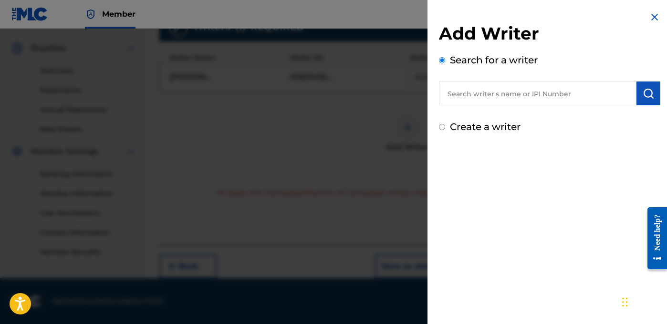
click at [500, 103] on input "text" at bounding box center [537, 94] width 197 height 24
paste input "YVES MONDESIR"
type input "YVES MONDESIR"
click at [638, 103] on button "submit" at bounding box center [648, 94] width 24 height 24
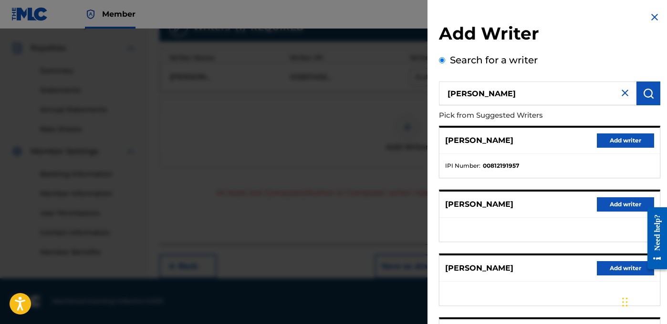
click at [615, 207] on button "Add writer" at bounding box center [625, 204] width 57 height 14
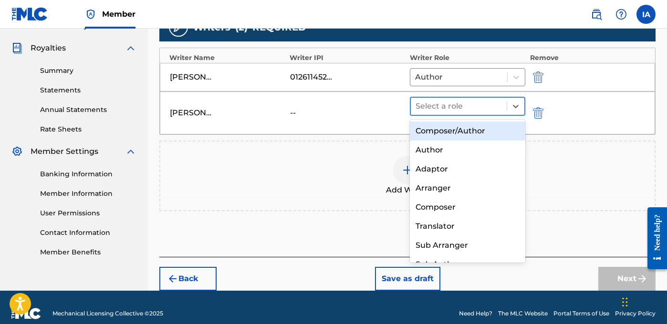
click at [492, 107] on div at bounding box center [458, 106] width 86 height 13
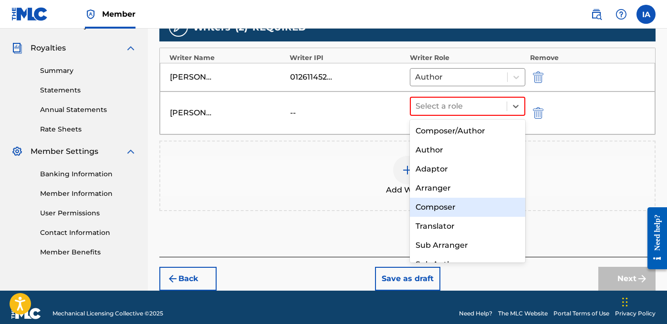
click at [456, 207] on div "Composer" at bounding box center [467, 207] width 115 height 19
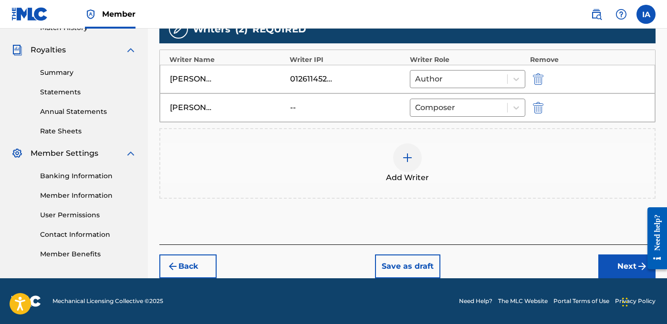
click at [444, 191] on div "Add Writer" at bounding box center [407, 163] width 496 height 71
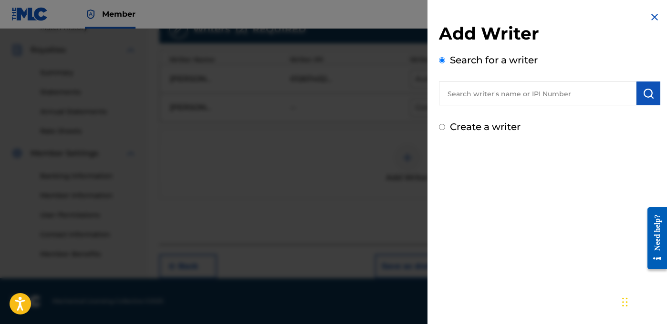
click at [547, 93] on input "text" at bounding box center [537, 94] width 197 height 24
paste input "MALPHURS JUAQUIN"
type input "MALPHURS JUAQUIN"
click at [650, 94] on img "submit" at bounding box center [648, 93] width 11 height 11
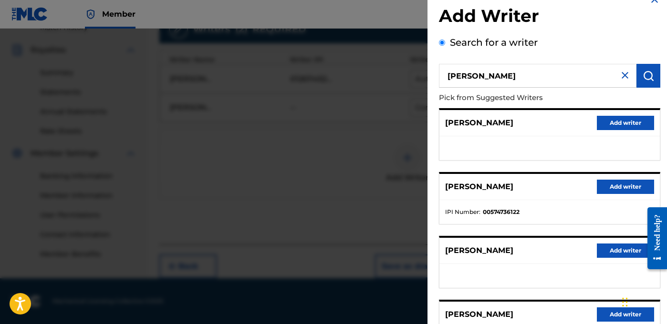
scroll to position [0, 0]
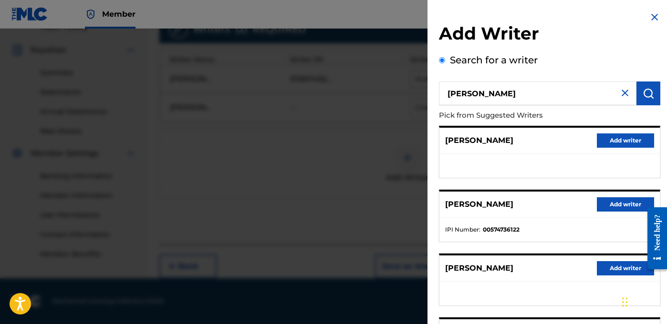
click at [603, 202] on button "Add writer" at bounding box center [625, 204] width 57 height 14
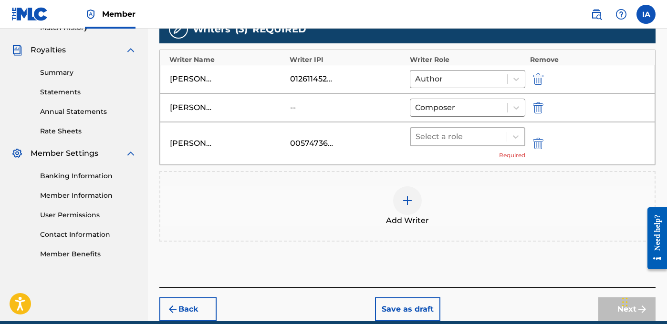
click at [481, 140] on div at bounding box center [458, 136] width 86 height 13
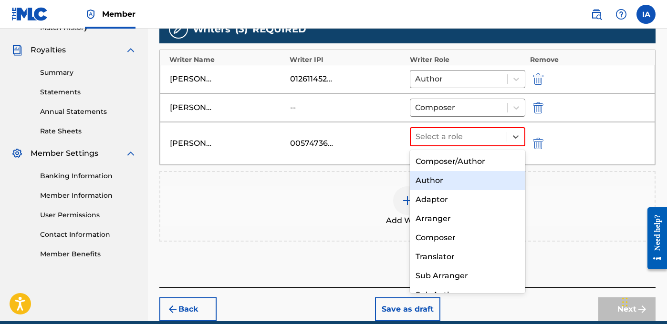
click at [484, 174] on div "Author" at bounding box center [467, 180] width 115 height 19
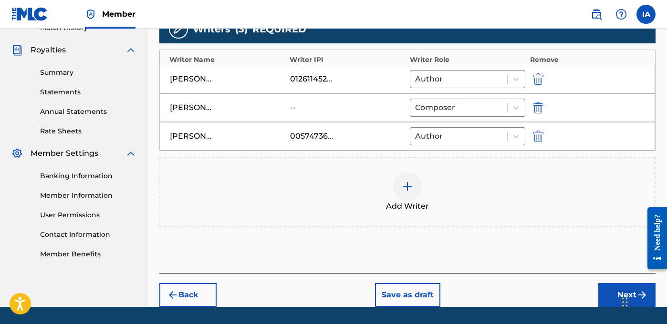
click at [430, 192] on div "Add Writer" at bounding box center [407, 192] width 494 height 40
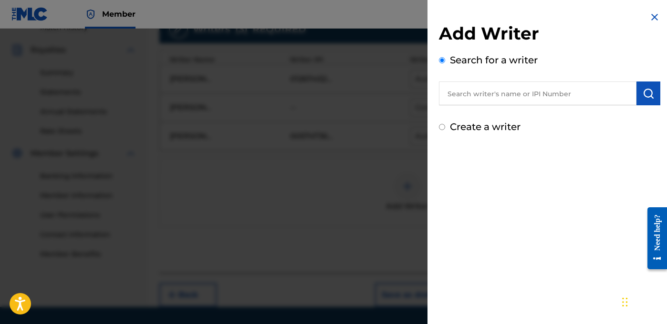
click at [498, 128] on label "Create a writer" at bounding box center [485, 126] width 71 height 11
radio input "true"
click at [445, 128] on input "Create a writer" at bounding box center [442, 127] width 6 height 6
radio input "false"
radio input "true"
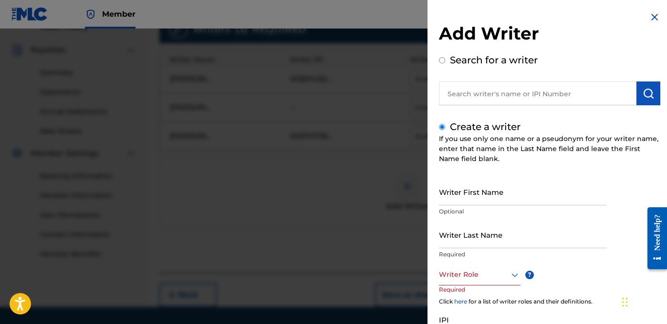
click at [494, 227] on input "Writer Last Name" at bounding box center [523, 234] width 168 height 27
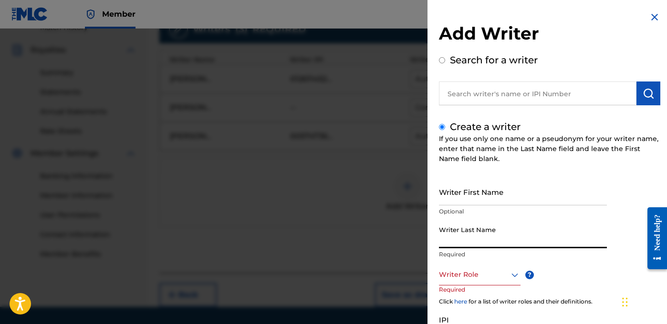
paste input "CHRISTOPHER COMSTOCK"
click at [498, 242] on input "CHRISTOPHER COMSTOCK" at bounding box center [523, 234] width 168 height 27
click at [518, 196] on input "Writer First Name" at bounding box center [523, 191] width 168 height 27
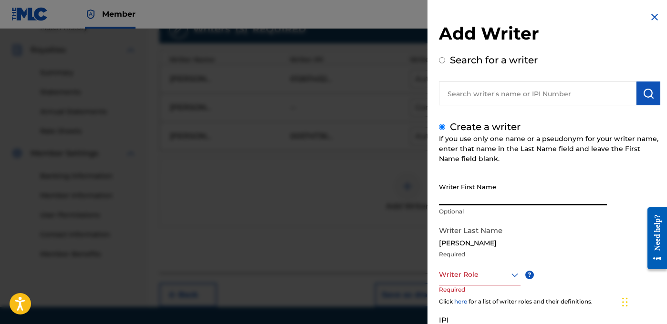
type input "CHRISTOPHER COMSTOCK"
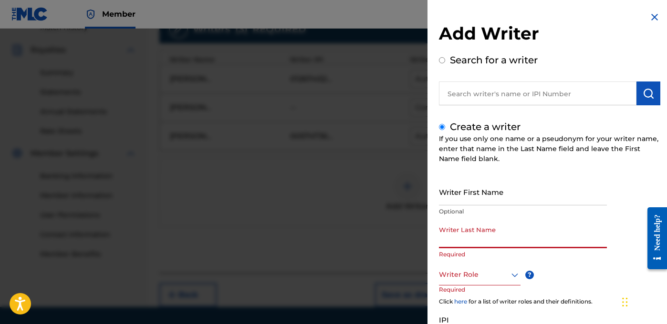
click at [517, 200] on input "Writer First Name" at bounding box center [523, 191] width 168 height 27
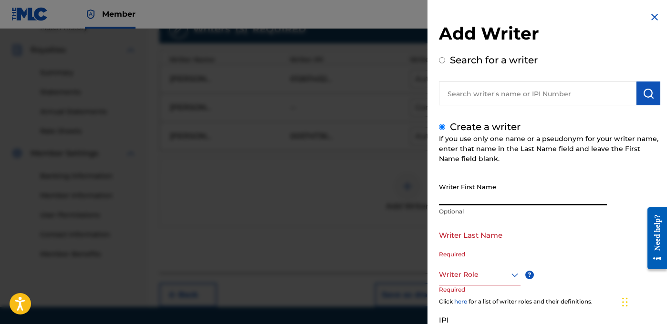
paste input "COMSTOCK"
type input "COMSTOCK"
click at [339, 145] on div "Add Writer Search for a writer Create a writer If you use only one name or a ps…" at bounding box center [333, 177] width 667 height 296
click at [489, 197] on input "Writer First Name" at bounding box center [523, 191] width 168 height 27
paste input "CHRISTOPHER COMSTOCK"
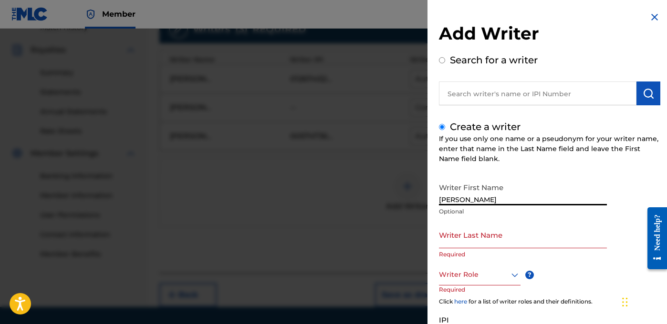
click at [498, 196] on input "CHRISTOPHER COMSTOCK" at bounding box center [523, 191] width 168 height 27
type input "CHRISTOPHER"
click at [500, 236] on input "Writer Last Name" at bounding box center [523, 234] width 168 height 27
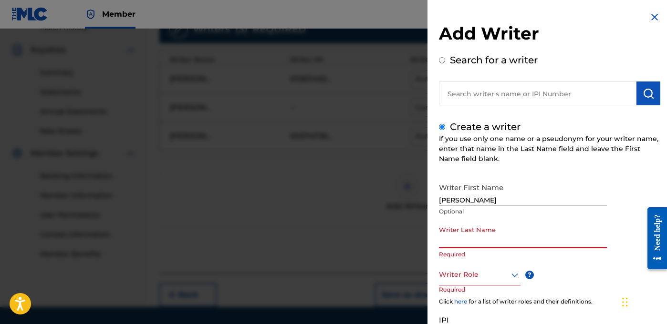
paste input "COMSTOCK"
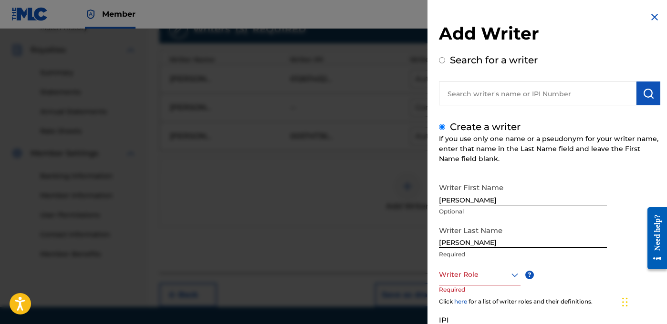
type input "COMSTOCK"
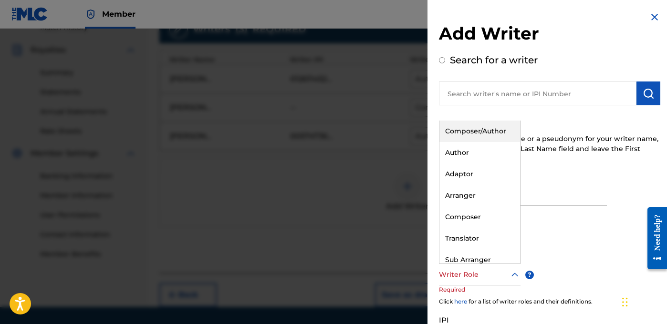
click at [502, 269] on div at bounding box center [480, 275] width 82 height 12
click at [487, 134] on div "Composer/Author" at bounding box center [479, 131] width 81 height 21
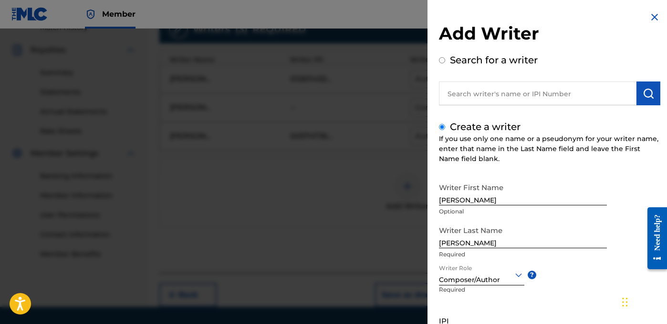
scroll to position [90, 0]
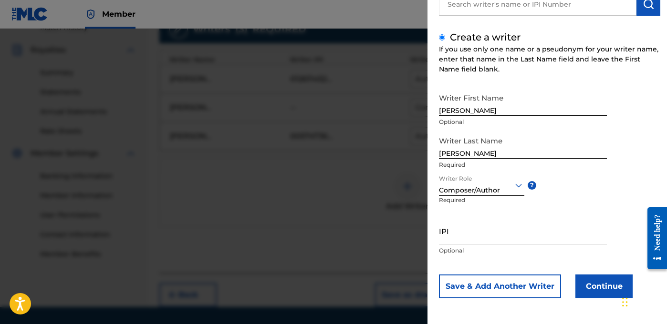
click at [592, 294] on button "Continue" at bounding box center [603, 287] width 57 height 24
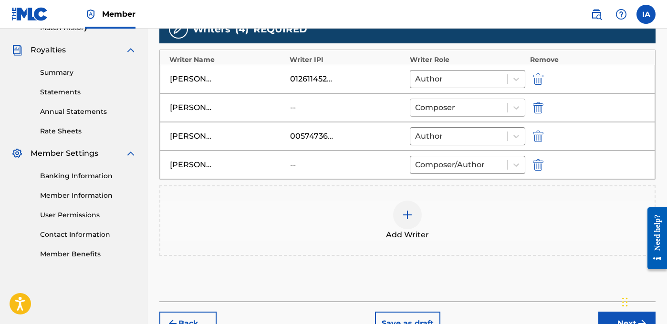
click at [481, 105] on div at bounding box center [458, 107] width 87 height 13
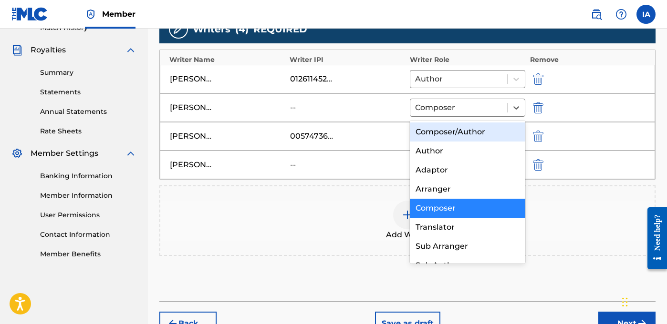
click at [494, 137] on div "Composer/Author" at bounding box center [467, 132] width 115 height 19
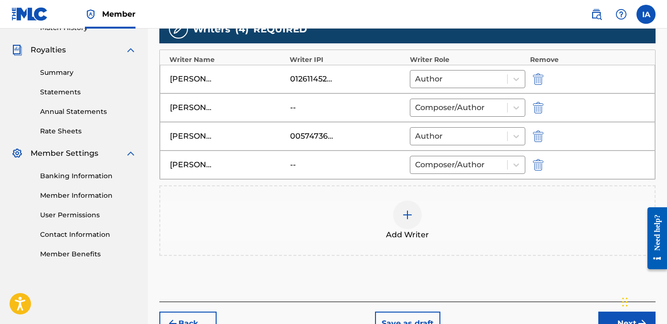
click at [371, 205] on div "Add Writer" at bounding box center [407, 221] width 494 height 40
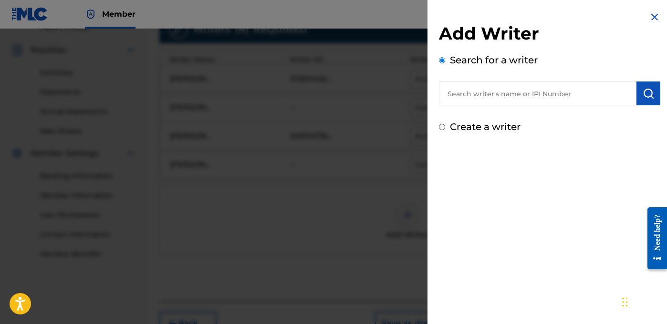
click at [518, 101] on input "text" at bounding box center [537, 94] width 197 height 24
paste input "MARTIN JASON"
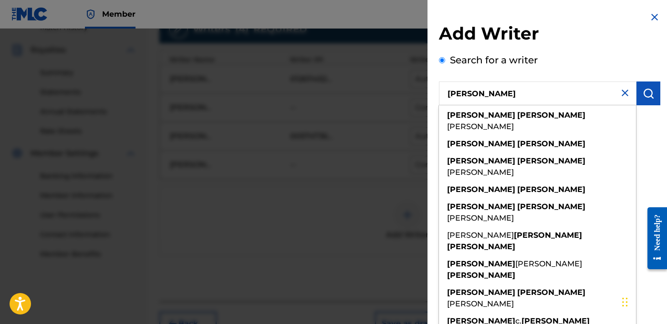
type input "MARTIN JASON"
click at [654, 95] on button "submit" at bounding box center [648, 94] width 24 height 24
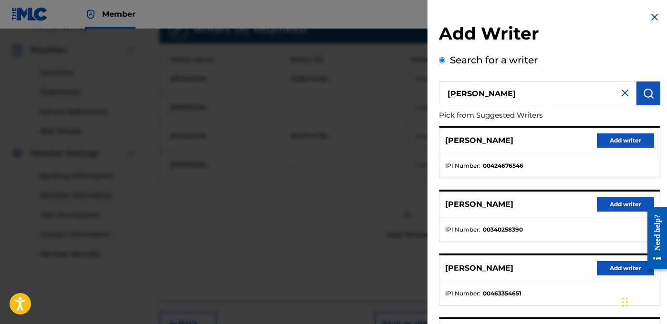
click at [628, 139] on button "Add writer" at bounding box center [625, 141] width 57 height 14
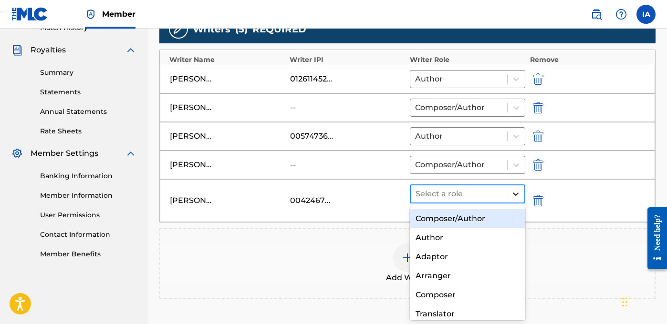
click at [515, 195] on icon at bounding box center [516, 194] width 6 height 3
click at [510, 221] on div "Composer/Author" at bounding box center [467, 218] width 115 height 19
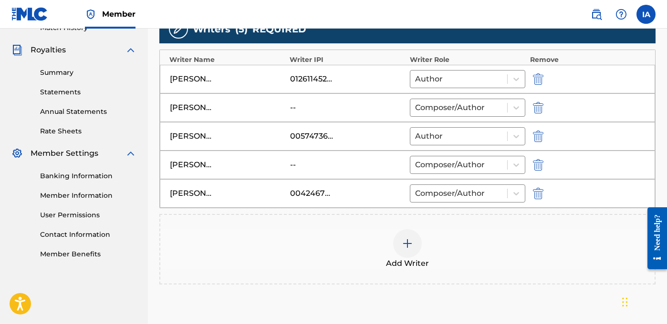
click at [405, 255] on div at bounding box center [407, 243] width 29 height 29
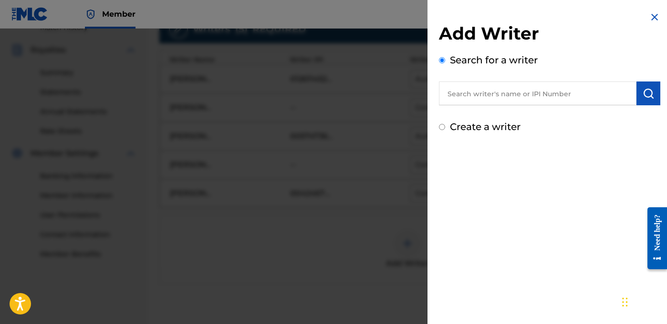
click at [485, 129] on label "Create a writer" at bounding box center [485, 126] width 71 height 11
radio input "true"
click at [445, 129] on input "Create a writer" at bounding box center [442, 127] width 6 height 6
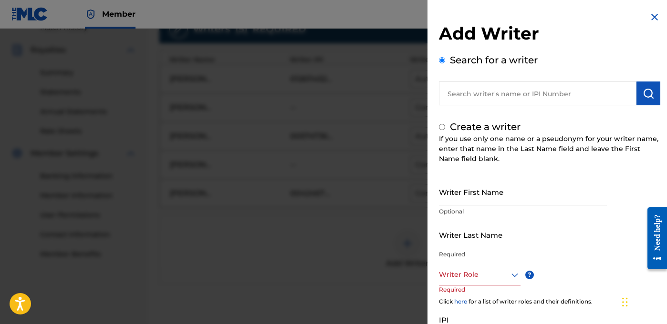
radio input "false"
radio input "true"
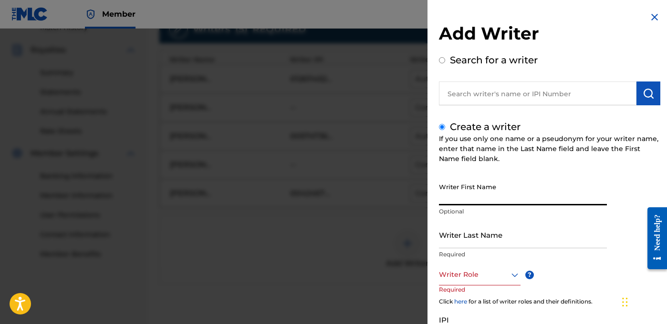
click at [494, 187] on input "Writer First Name" at bounding box center [523, 191] width 168 height 27
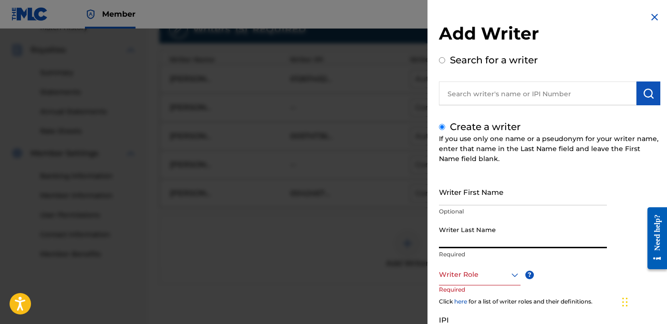
click at [486, 228] on input "Writer Last Name" at bounding box center [523, 234] width 168 height 27
click at [460, 200] on input "Writer First Name" at bounding box center [523, 191] width 168 height 27
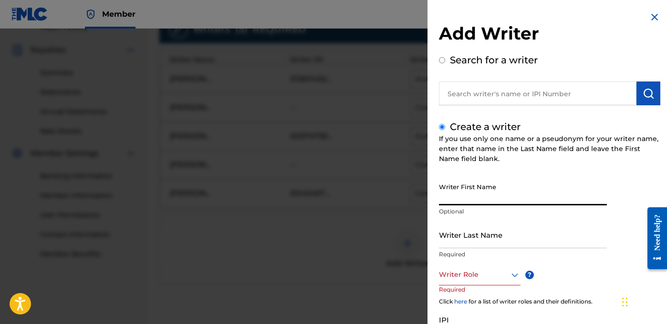
paste input "[PERSON_NAME]"
click at [494, 198] on input "[PERSON_NAME]" at bounding box center [523, 191] width 168 height 27
type input "Anthony David"
click at [509, 232] on input "Writer Last Name" at bounding box center [523, 234] width 168 height 27
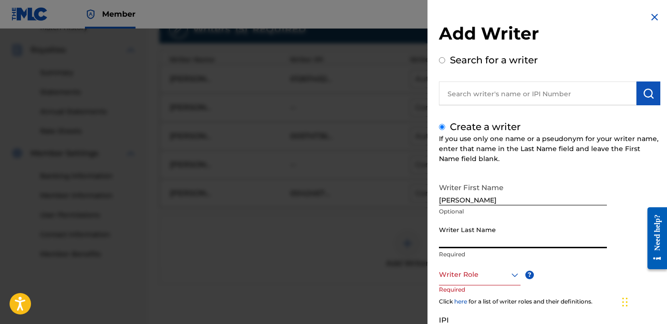
paste input "Orozco"
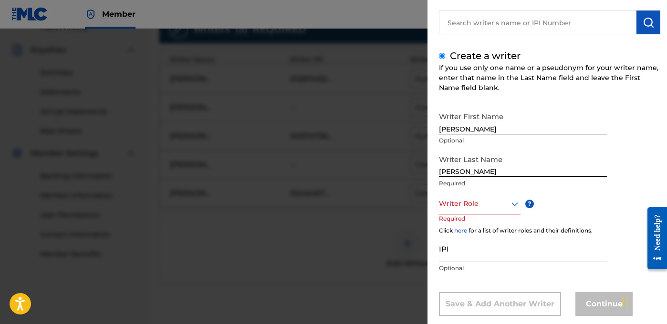
scroll to position [89, 0]
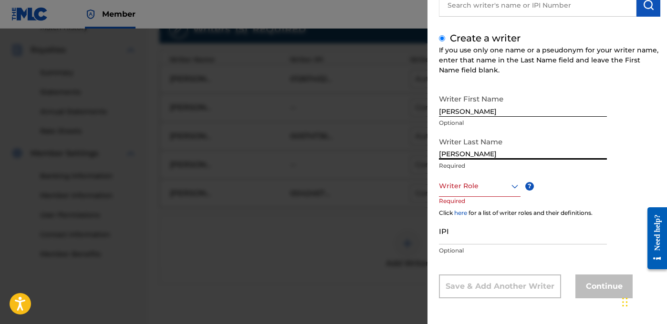
type input "Orozco"
click at [475, 189] on div at bounding box center [480, 186] width 82 height 12
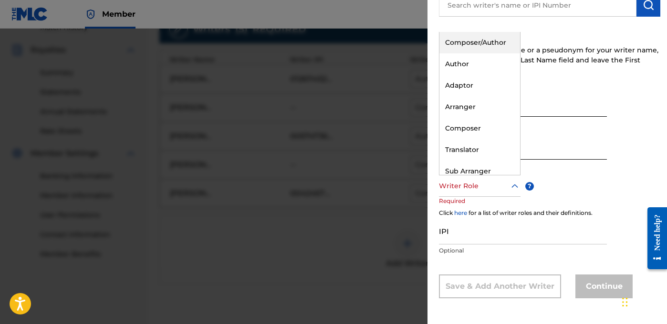
click at [466, 47] on div "Composer/Author" at bounding box center [479, 42] width 81 height 21
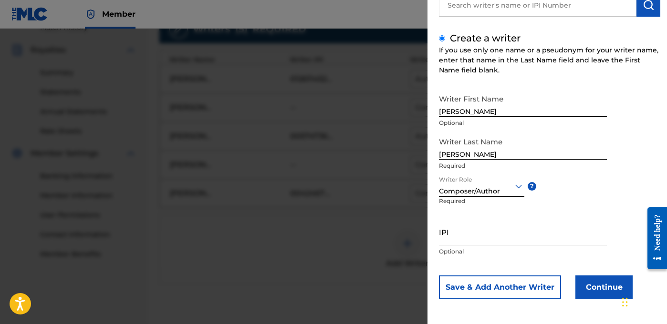
click at [581, 284] on button "Continue" at bounding box center [603, 288] width 57 height 24
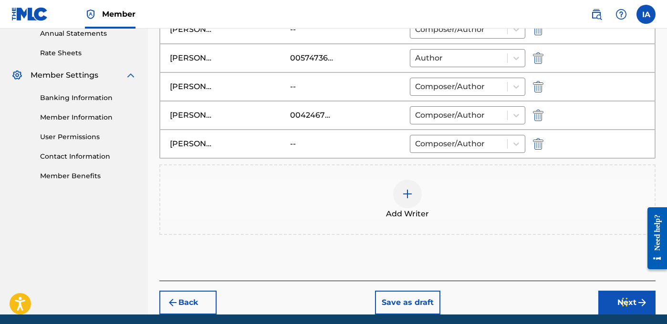
scroll to position [389, 0]
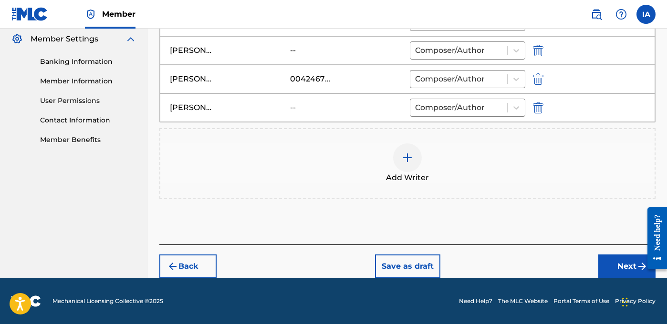
click at [610, 259] on button "Next" at bounding box center [626, 267] width 57 height 24
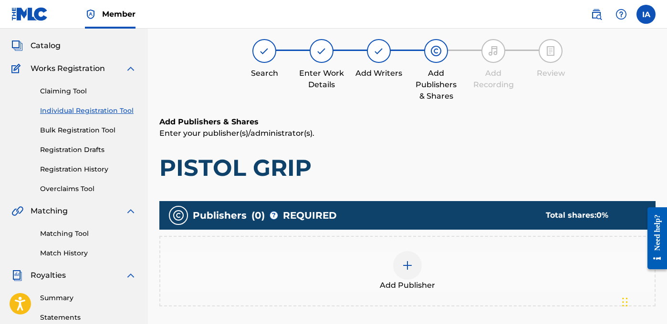
scroll to position [43, 0]
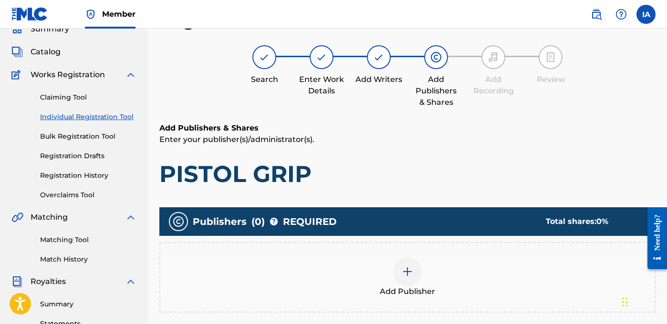
click at [421, 266] on div "Add Publisher" at bounding box center [407, 278] width 494 height 40
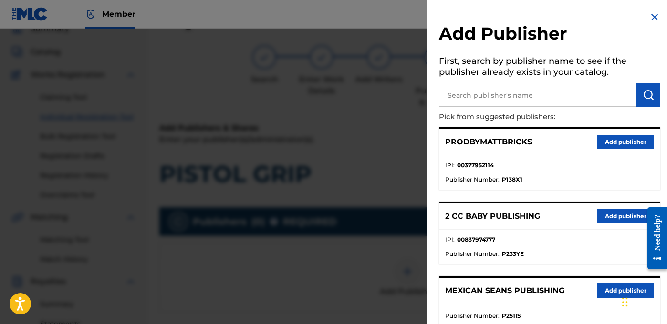
click at [531, 92] on input "text" at bounding box center [537, 95] width 197 height 24
type input "lefty"
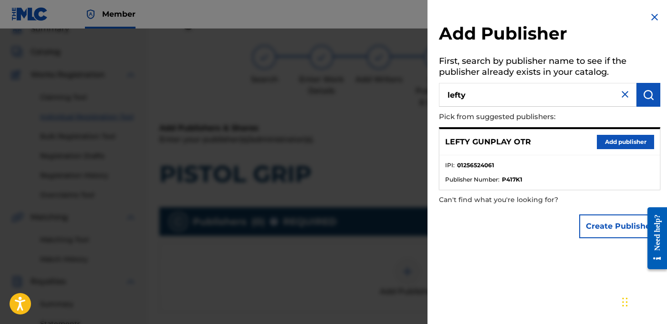
click at [603, 141] on button "Add publisher" at bounding box center [625, 142] width 57 height 14
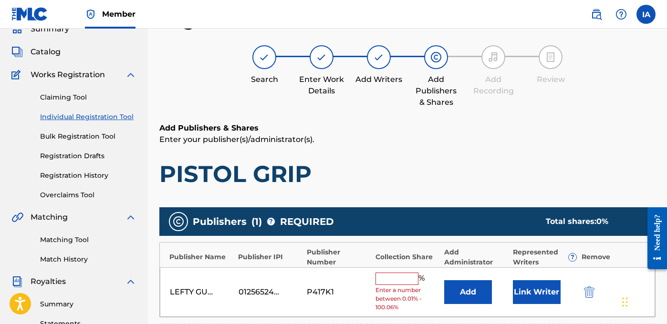
click at [392, 280] on input "text" at bounding box center [396, 279] width 43 height 12
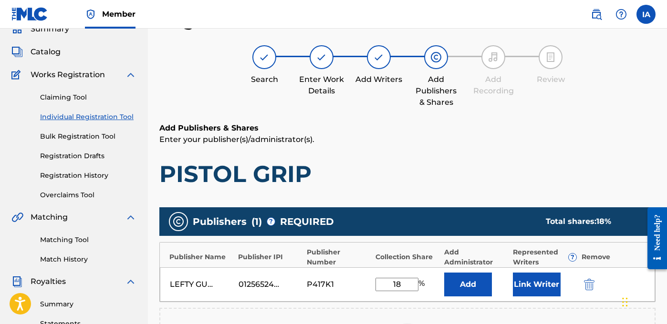
drag, startPoint x: 404, startPoint y: 282, endPoint x: 353, endPoint y: 251, distance: 59.2
click at [368, 261] on div "Publisher Name Publisher IPI Publisher Number Collection Share Add Administrato…" at bounding box center [407, 272] width 496 height 60
type input "18"
click at [475, 159] on div "Add Publishers & Shares Enter your publisher(s)/administrator(s). PISTOL GRIP" at bounding box center [407, 156] width 496 height 66
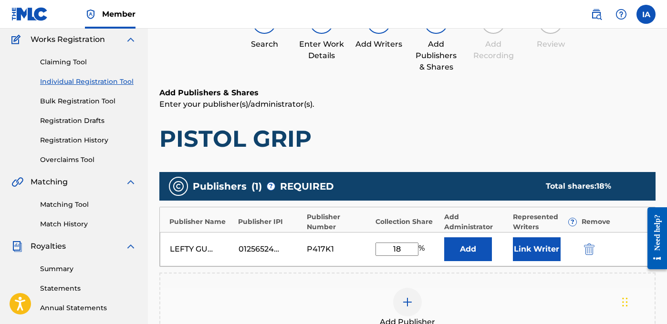
scroll to position [159, 0]
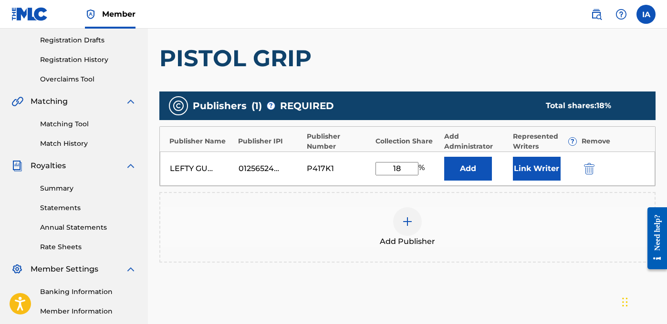
click at [485, 171] on button "Add" at bounding box center [468, 169] width 48 height 24
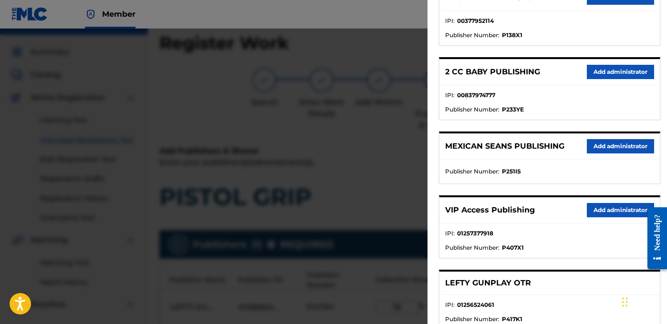
scroll to position [149, 0]
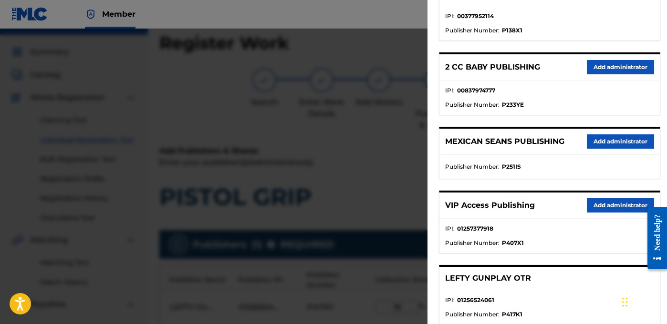
click at [599, 201] on button "Add administrator" at bounding box center [620, 205] width 67 height 14
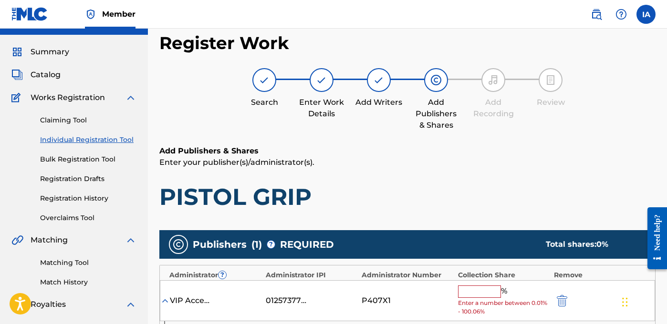
click at [486, 297] on input "text" at bounding box center [479, 292] width 43 height 12
paste input "18"
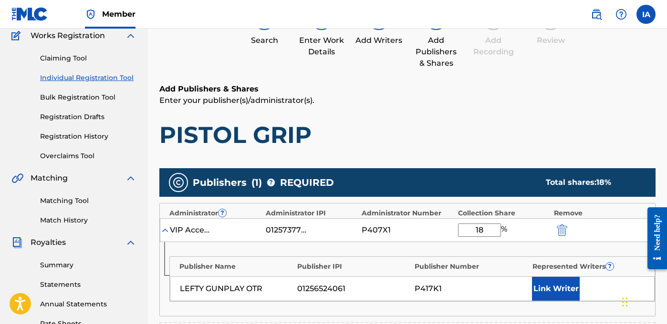
scroll to position [214, 0]
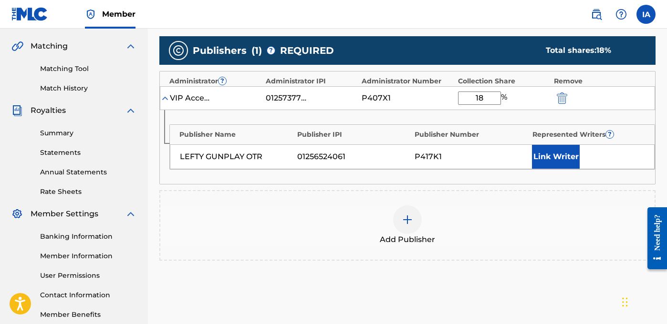
type input "18"
click at [550, 153] on button "Link Writer" at bounding box center [556, 157] width 48 height 24
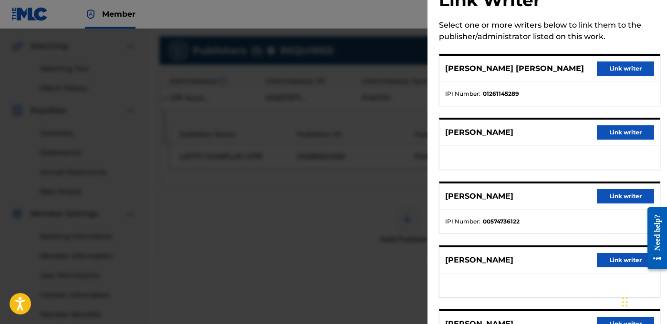
scroll to position [34, 0]
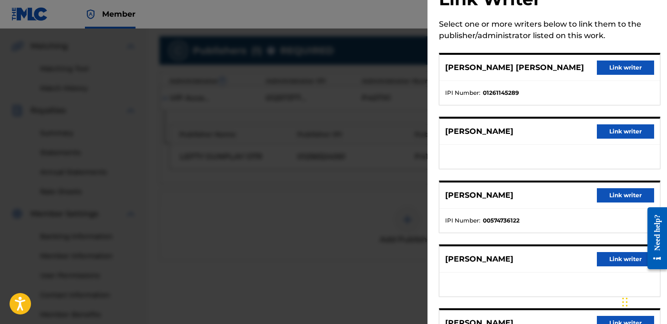
click at [612, 72] on button "Link writer" at bounding box center [625, 68] width 57 height 14
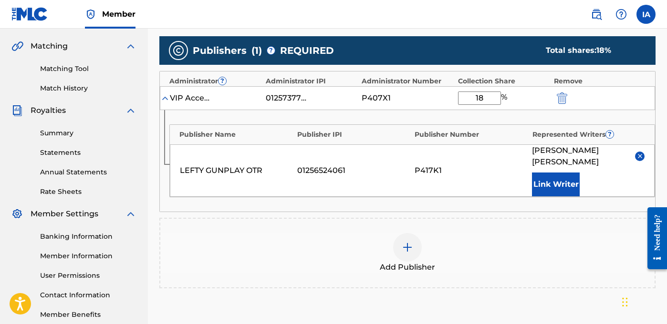
click at [490, 175] on div "P417K1" at bounding box center [471, 170] width 113 height 11
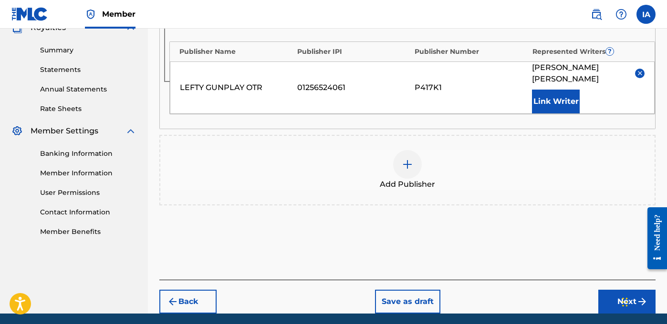
scroll to position [332, 0]
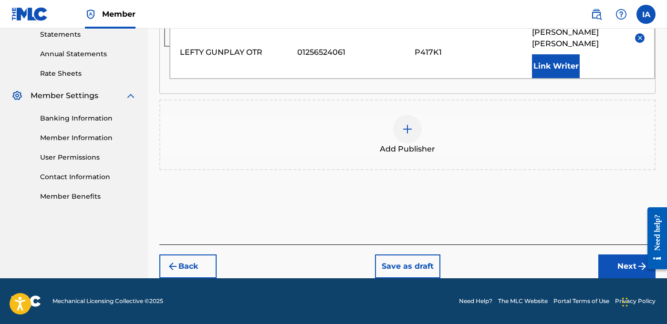
click at [617, 257] on button "Next" at bounding box center [626, 267] width 57 height 24
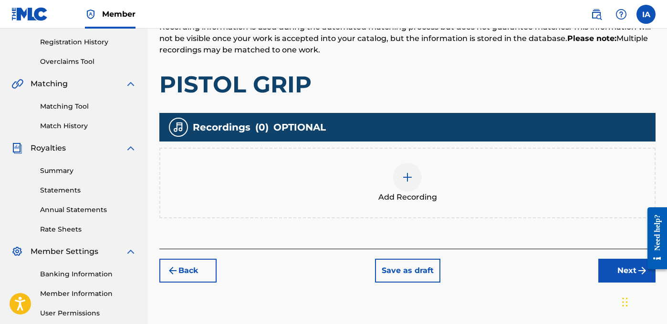
scroll to position [237, 0]
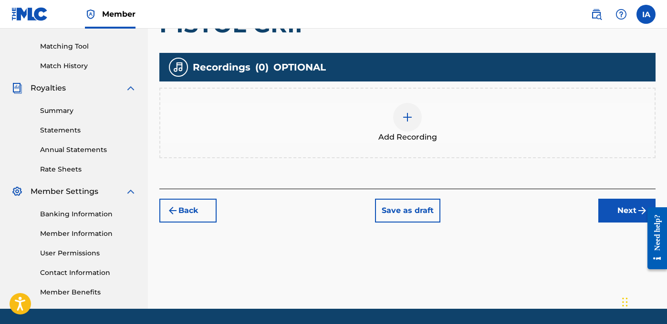
click at [452, 134] on div "Add Recording" at bounding box center [407, 123] width 494 height 40
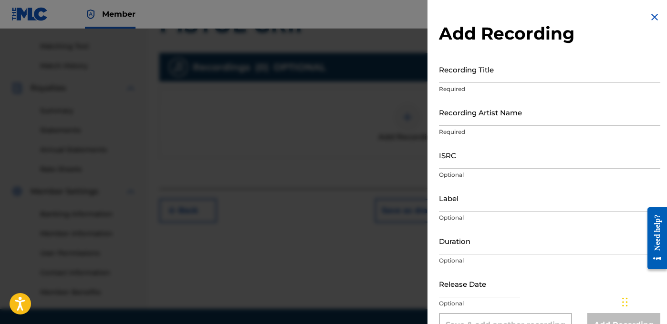
click at [527, 65] on input "Recording Title" at bounding box center [549, 69] width 221 height 27
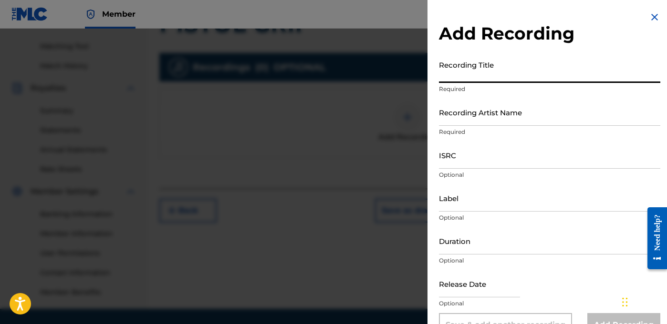
paste input "PISTOL GRIP"
type input "PISTOL GRIP"
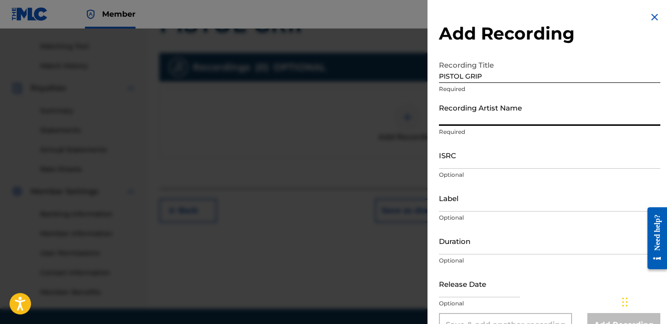
click at [522, 99] on input "Recording Artist Name" at bounding box center [549, 112] width 221 height 27
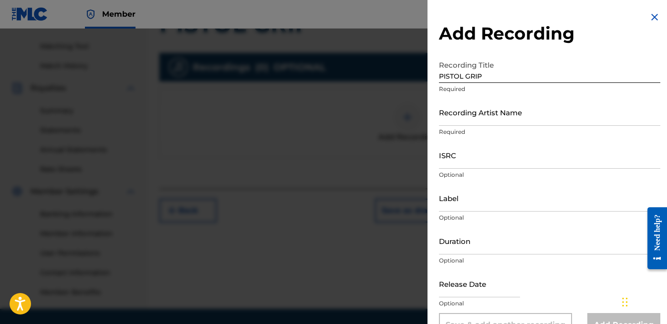
click at [493, 128] on p "Required" at bounding box center [549, 132] width 221 height 9
click at [488, 110] on input "Recording Artist Name" at bounding box center [549, 112] width 221 height 27
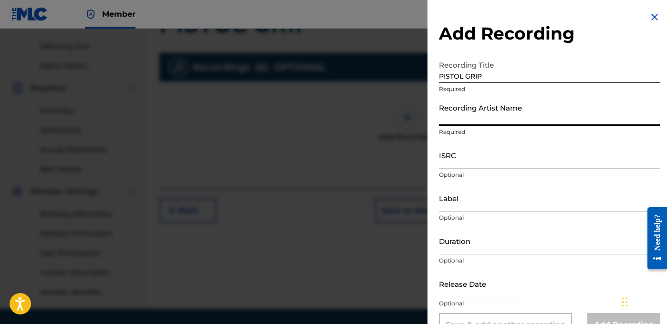
paste input "LEFTY GUNPLAY"
click at [486, 115] on input "Recording Artist Name" at bounding box center [549, 112] width 221 height 27
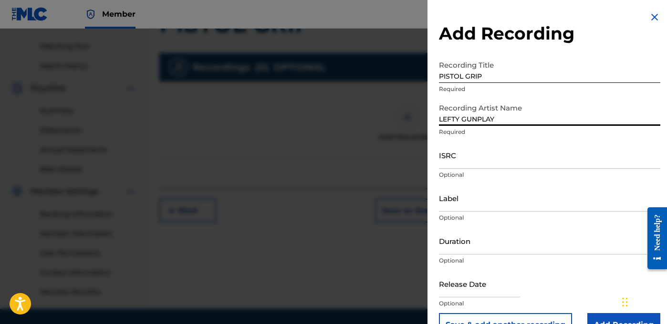
paste input "LEFTY GUNPLAY"
click at [484, 115] on input "LEFTY GUNPLLEFTY GUNPLAYAY" at bounding box center [549, 112] width 221 height 27
click at [481, 116] on input "LEFTY GUNPLLLEFTY GUNPLAYAY" at bounding box center [549, 112] width 221 height 27
click at [481, 117] on input "LEFTY GUNPLLLEFTY GUNPLAYAY" at bounding box center [549, 112] width 221 height 27
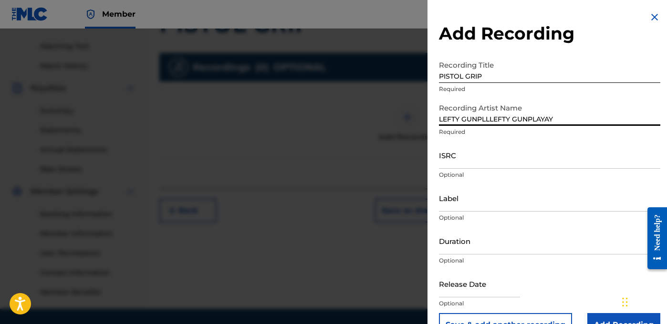
click at [481, 117] on input "LEFTY GUNPLLLEFTY GUNPLAYAY" at bounding box center [549, 112] width 221 height 27
type input "LEFTY GUNPLAY"
click at [537, 162] on input "ISRC" at bounding box center [549, 155] width 221 height 27
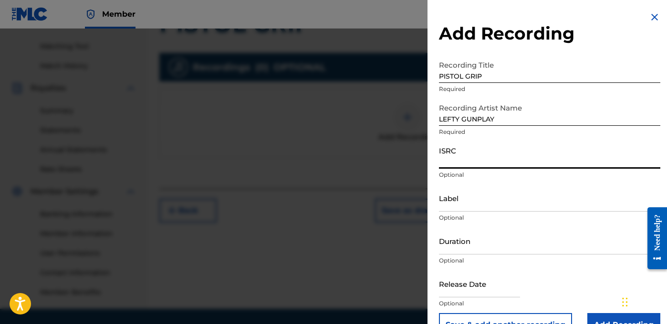
drag, startPoint x: 468, startPoint y: 163, endPoint x: 512, endPoint y: 178, distance: 46.8
click at [468, 163] on input "ISRC" at bounding box center [549, 155] width 221 height 27
click at [496, 157] on input "ISRC" at bounding box center [549, 155] width 221 height 27
paste input "USLD91782449"
type input "USLD91782449"
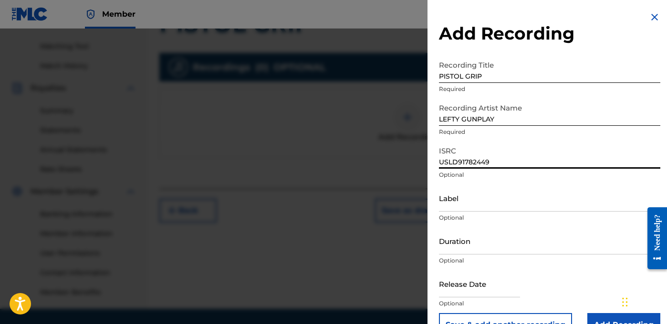
click at [466, 196] on input "Label" at bounding box center [549, 198] width 221 height 27
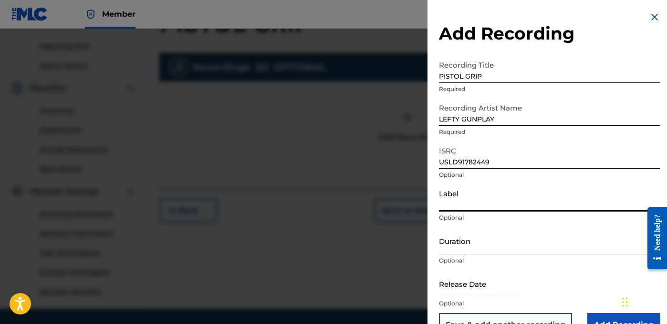
click at [458, 205] on input "Label" at bounding box center [549, 198] width 221 height 27
type input "OTR RECORDS"
click at [540, 228] on input "Duration" at bounding box center [549, 241] width 221 height 27
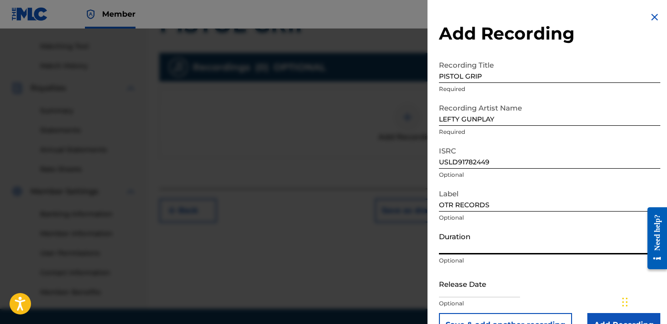
click at [447, 249] on input "Duration" at bounding box center [549, 241] width 221 height 27
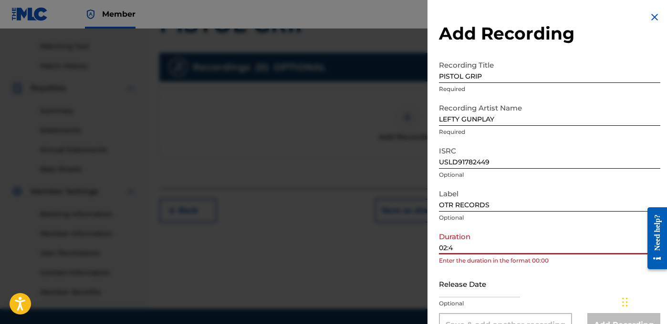
type input "02:44"
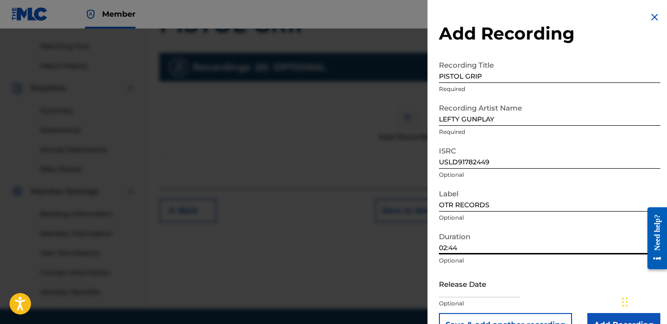
click at [593, 244] on input "02:44" at bounding box center [549, 241] width 221 height 27
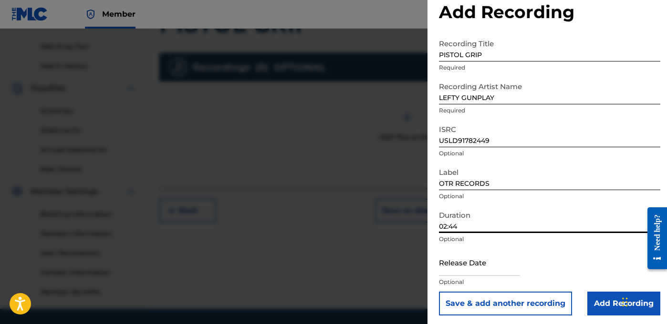
click at [604, 308] on input "Add Recording" at bounding box center [623, 304] width 73 height 24
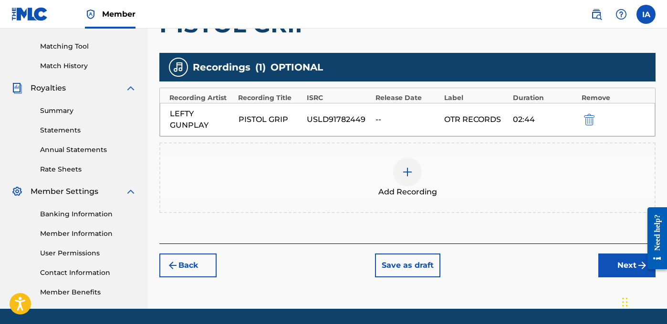
click at [615, 270] on button "Next" at bounding box center [626, 266] width 57 height 24
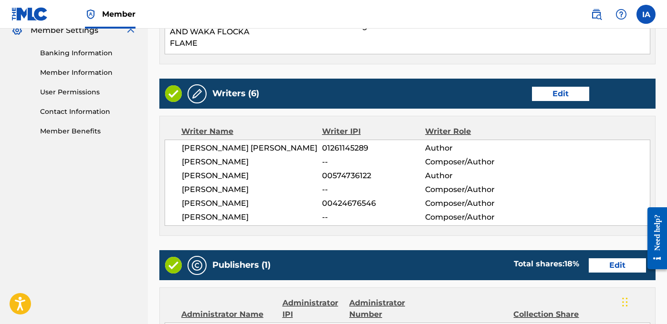
scroll to position [470, 0]
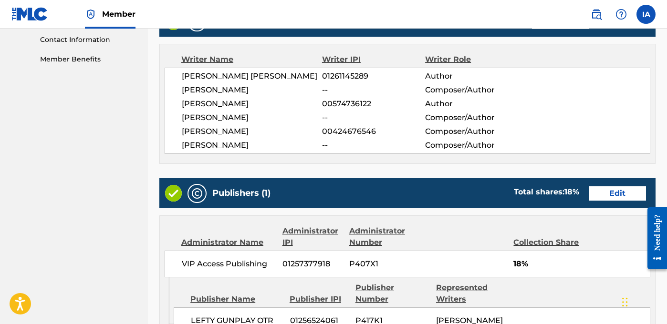
click at [546, 29] on button "Edit" at bounding box center [560, 22] width 57 height 14
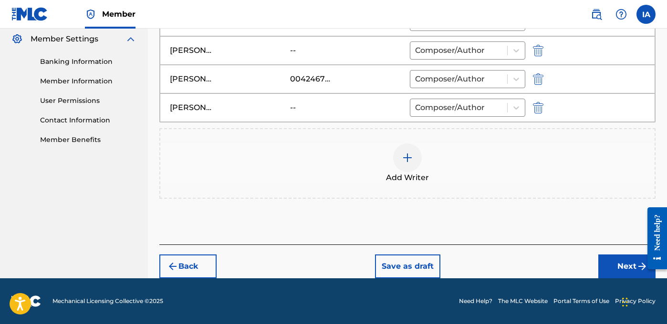
scroll to position [383, 0]
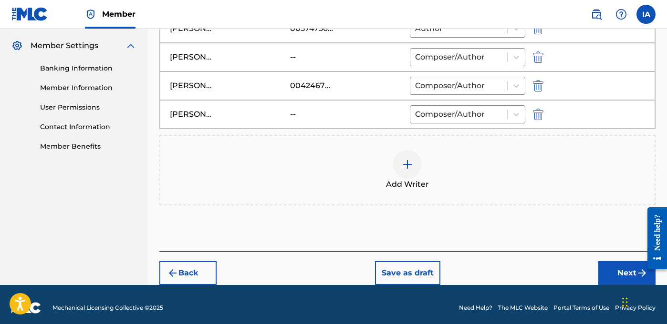
click at [541, 111] on img "submit" at bounding box center [538, 114] width 10 height 11
click at [387, 168] on div "Add Writer" at bounding box center [407, 170] width 494 height 40
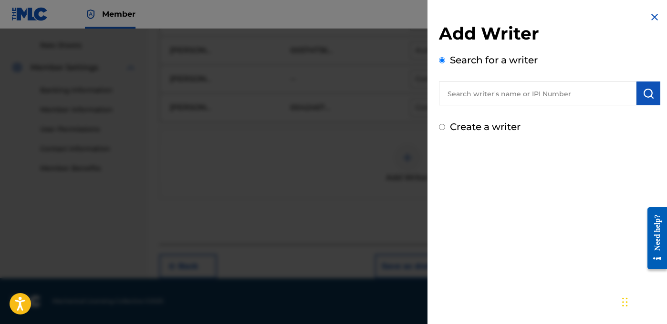
scroll to position [361, 0]
drag, startPoint x: 463, startPoint y: 123, endPoint x: 468, endPoint y: 118, distance: 7.1
click at [463, 123] on label "Create a writer" at bounding box center [485, 126] width 71 height 11
radio input "true"
click at [445, 124] on input "Create a writer" at bounding box center [442, 127] width 6 height 6
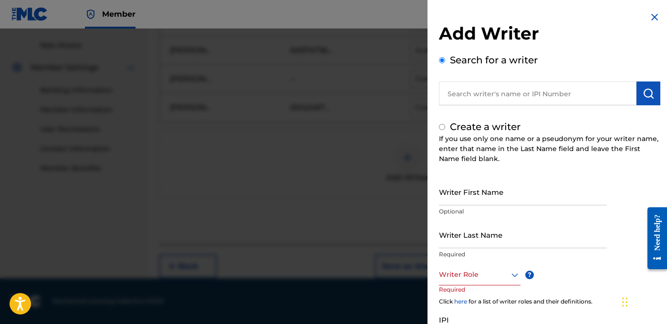
radio input "false"
radio input "true"
click at [495, 194] on input "Writer First Name" at bounding box center [523, 191] width 168 height 27
click at [483, 193] on input "Writer First Name" at bounding box center [523, 191] width 168 height 27
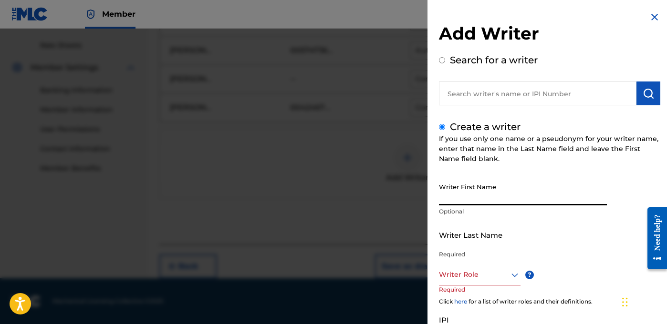
drag, startPoint x: 467, startPoint y: 193, endPoint x: 477, endPoint y: 191, distance: 9.4
click at [468, 193] on input "Writer First Name" at bounding box center [523, 191] width 168 height 27
paste input "[PERSON_NAME]"
click at [514, 201] on input "[PERSON_NAME]" at bounding box center [523, 191] width 168 height 27
click at [510, 200] on input "[PERSON_NAME]" at bounding box center [523, 191] width 168 height 27
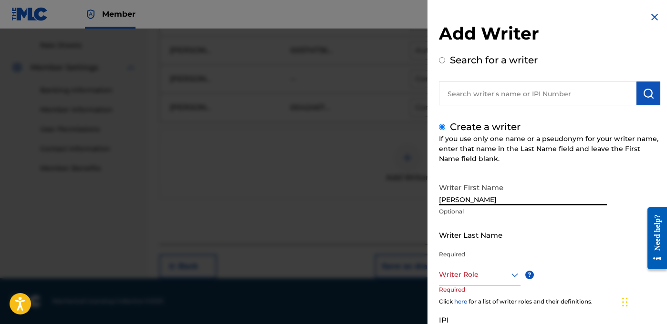
click at [510, 200] on input "[PERSON_NAME]" at bounding box center [523, 191] width 168 height 27
type input "[PERSON_NAME]"
click at [526, 237] on input "Writer Last Name" at bounding box center [523, 234] width 168 height 27
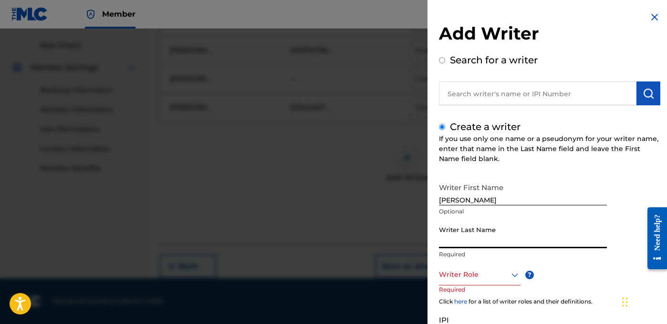
paste input "OROZCO"
type input "OROZCO"
click at [487, 269] on div at bounding box center [480, 275] width 82 height 12
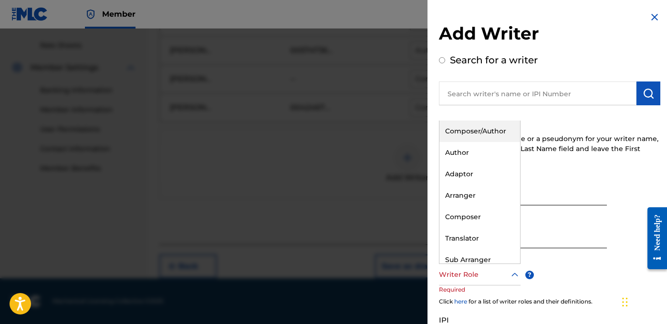
click at [495, 121] on div "Composer/Author" at bounding box center [479, 131] width 81 height 21
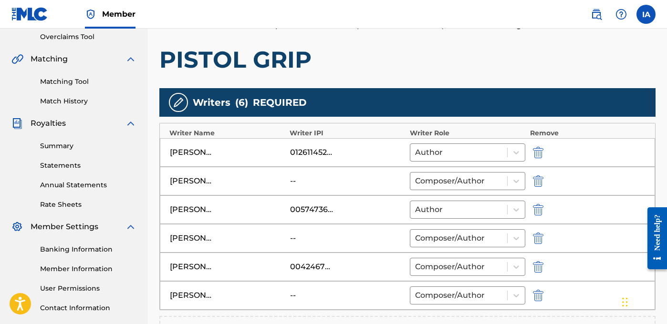
scroll to position [389, 0]
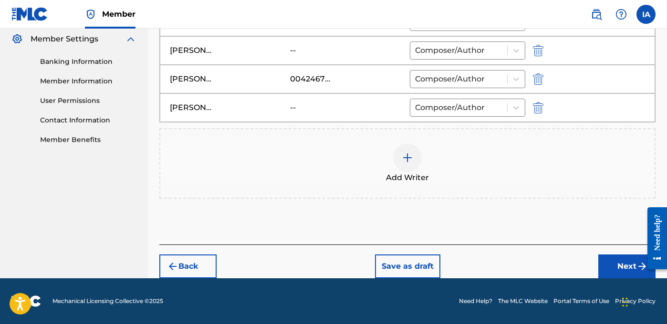
click at [623, 259] on button "Next" at bounding box center [626, 267] width 57 height 24
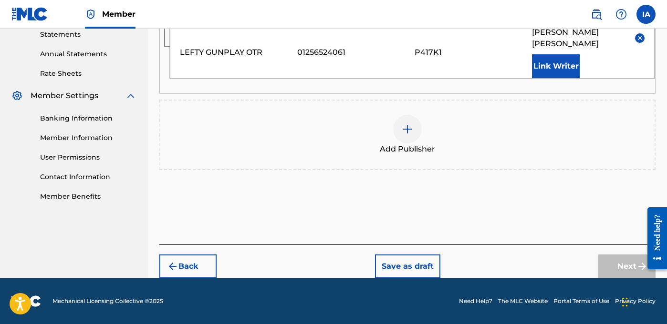
scroll to position [43, 0]
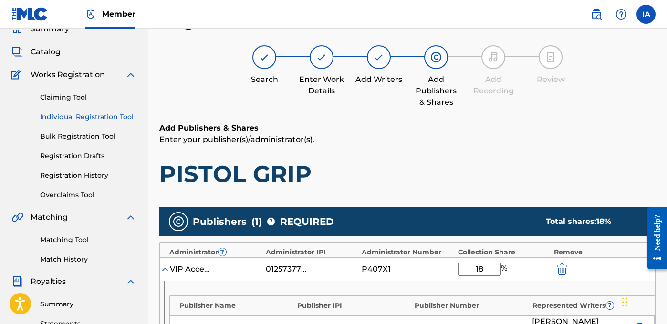
click at [510, 158] on div "Add Publishers & Shares Enter your publisher(s)/administrator(s). PISTOL GRIP" at bounding box center [407, 156] width 496 height 66
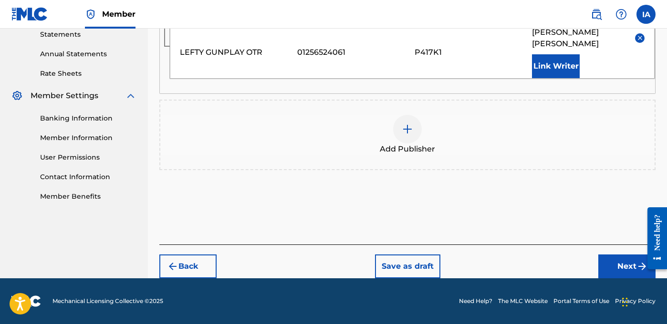
click at [623, 264] on button "Next" at bounding box center [626, 267] width 57 height 24
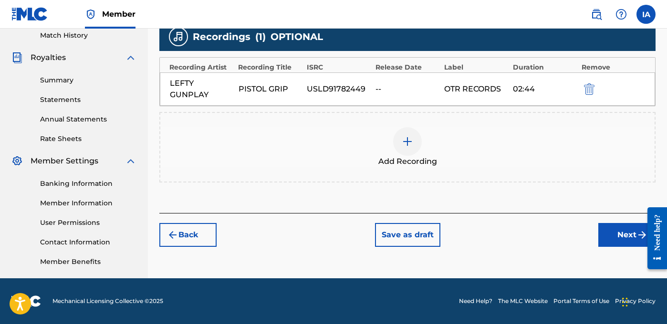
scroll to position [207, 0]
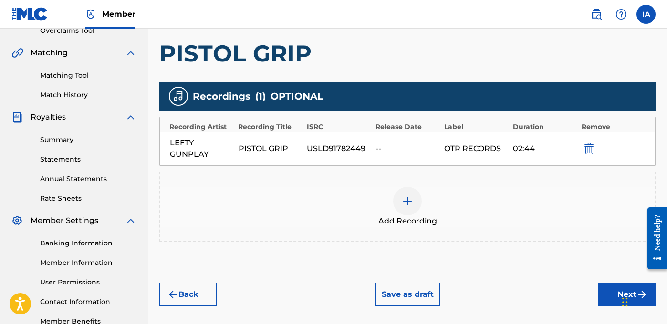
click at [614, 283] on button "Next" at bounding box center [626, 295] width 57 height 24
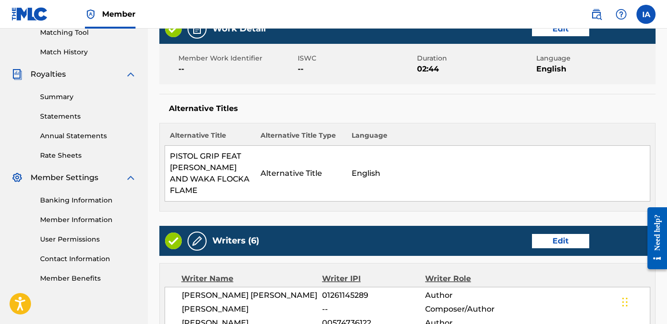
scroll to position [695, 0]
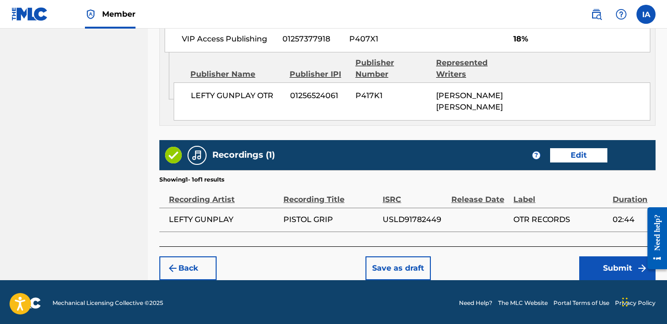
click at [621, 265] on button "Submit" at bounding box center [617, 269] width 76 height 24
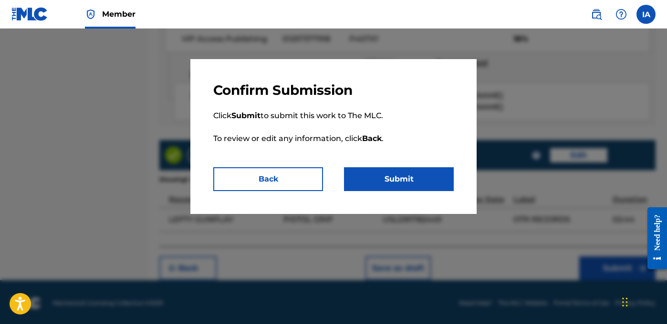
click at [411, 181] on button "Submit" at bounding box center [399, 179] width 110 height 24
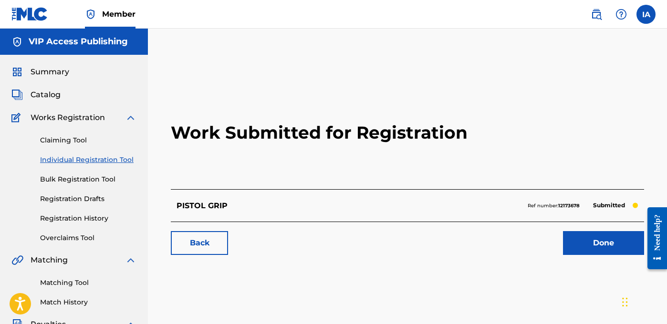
click at [112, 161] on link "Individual Registration Tool" at bounding box center [88, 160] width 96 height 10
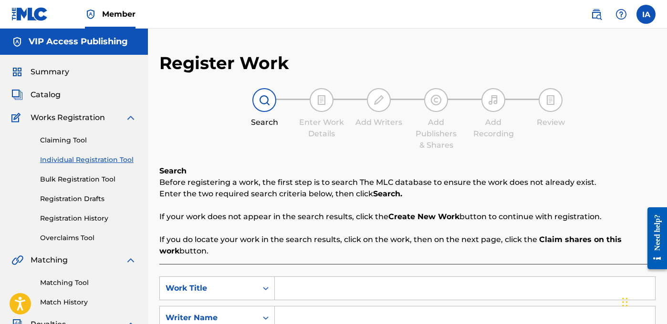
scroll to position [178, 0]
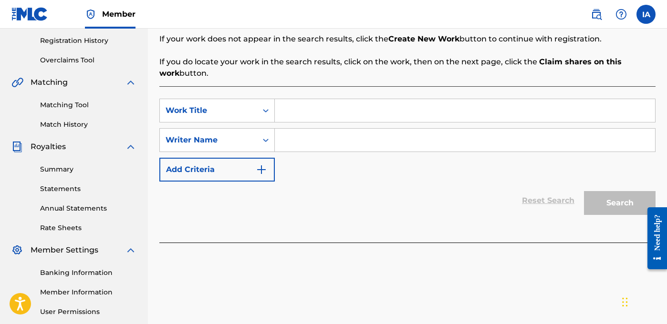
click at [433, 108] on input "Search Form" at bounding box center [465, 110] width 380 height 23
click at [387, 139] on input "Search Form" at bounding box center [465, 140] width 380 height 23
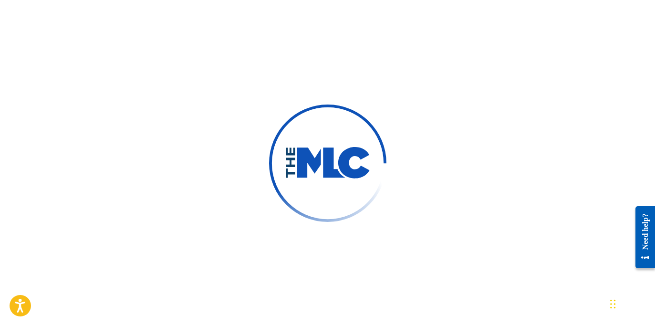
click at [102, 46] on div at bounding box center [327, 163] width 655 height 326
click at [427, 125] on div at bounding box center [327, 163] width 655 height 326
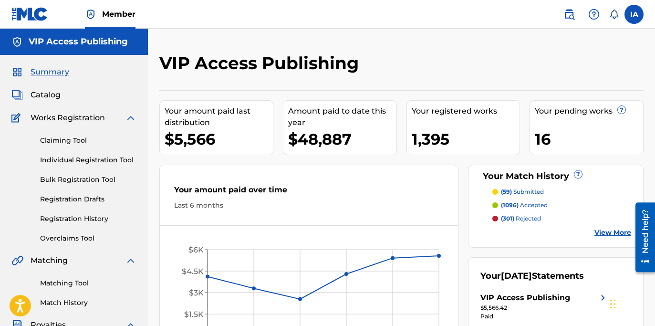
click at [101, 164] on link "Individual Registration Tool" at bounding box center [88, 160] width 96 height 10
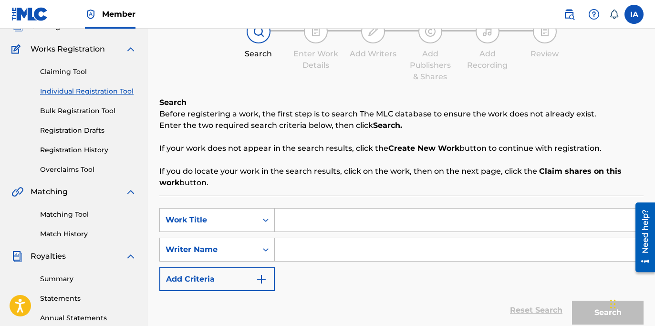
scroll to position [71, 0]
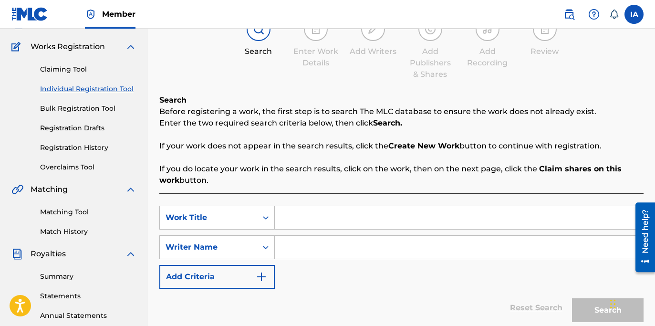
click at [460, 213] on input "Search Form" at bounding box center [459, 217] width 368 height 23
paste input "GRAND PARK INN"
type input "GRAND PARK INN"
click at [382, 247] on input "Search Form" at bounding box center [459, 247] width 368 height 23
paste input "[PERSON_NAME] [PERSON_NAME]"
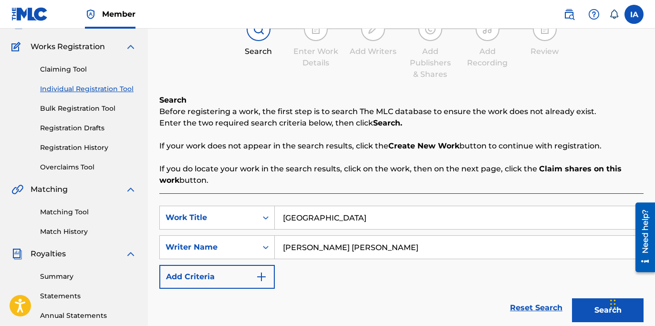
type input "[PERSON_NAME] [PERSON_NAME]"
click at [510, 275] on div "SearchWithCriteria7c839194-c6c3-47c0-829f-e7c98be99f07 Work Title GRAND PARK IN…" at bounding box center [401, 247] width 484 height 83
click at [591, 307] on button "Search" at bounding box center [608, 310] width 72 height 24
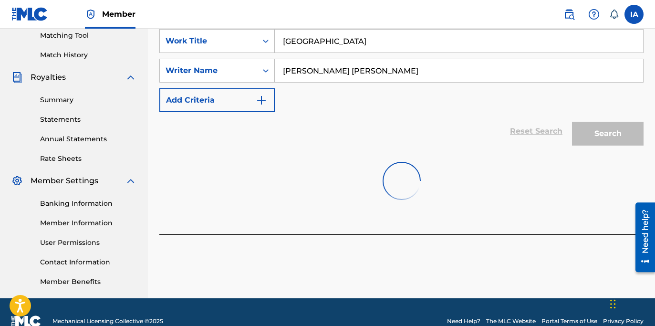
scroll to position [262, 0]
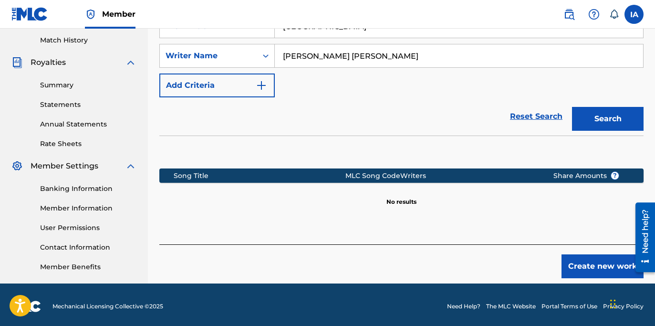
click at [591, 259] on button "Create new work" at bounding box center [602, 266] width 82 height 24
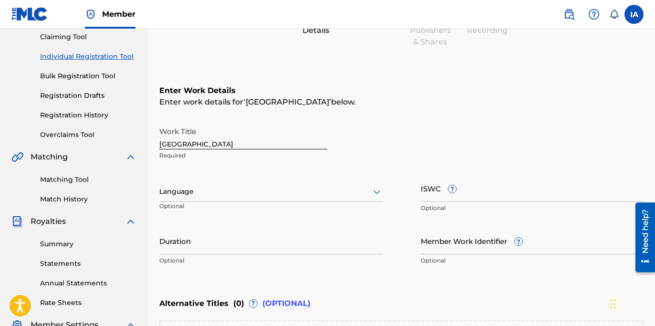
scroll to position [103, 0]
click at [230, 189] on div at bounding box center [270, 192] width 223 height 12
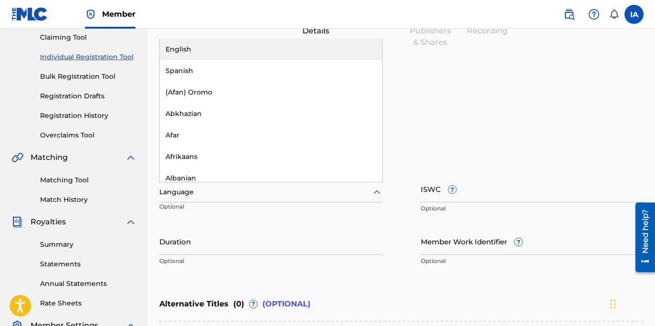
click at [281, 52] on div "English" at bounding box center [271, 49] width 222 height 21
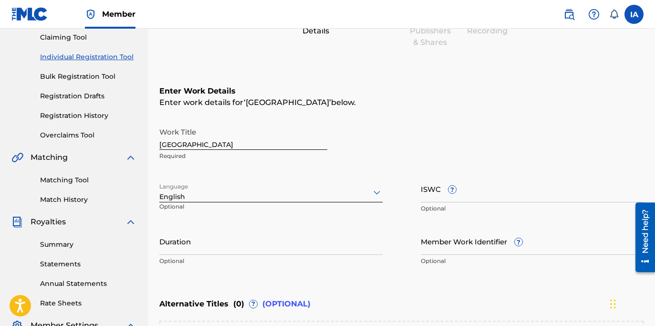
click at [185, 251] on input "Duration" at bounding box center [270, 241] width 223 height 27
paste input "2:33"
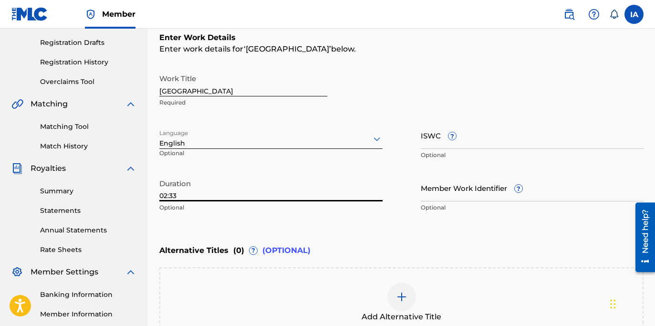
scroll to position [249, 0]
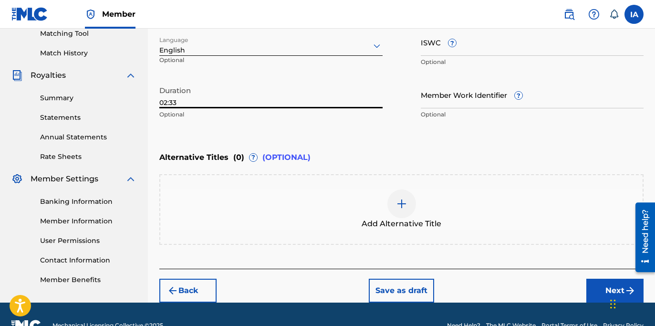
type input "02:33"
click at [397, 218] on span "Add Alternative Title" at bounding box center [402, 223] width 80 height 11
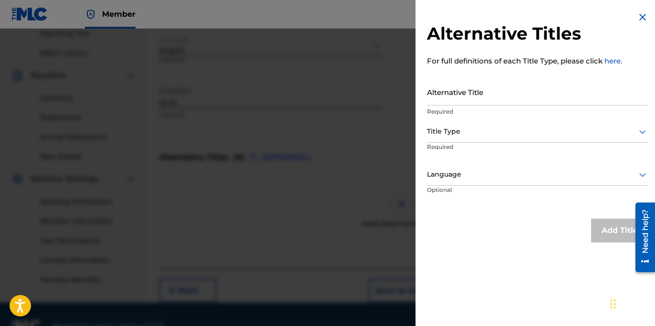
click at [477, 98] on input "Alternative Title" at bounding box center [537, 91] width 221 height 27
paste input "GRAND PARK INN FEAT CYPRESS MORENO AND SKRILLA"
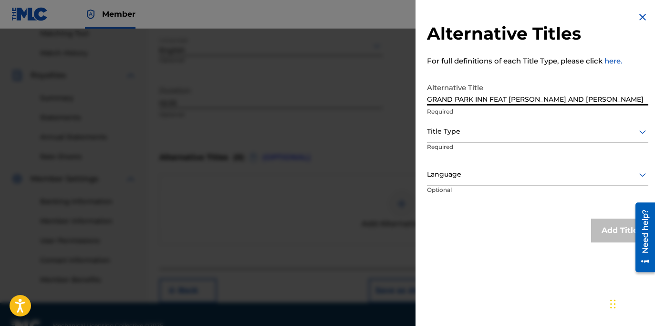
type input "GRAND PARK INN FEAT CYPRESS MORENO AND SKRILLA"
click at [527, 139] on div "Title Type" at bounding box center [537, 131] width 221 height 21
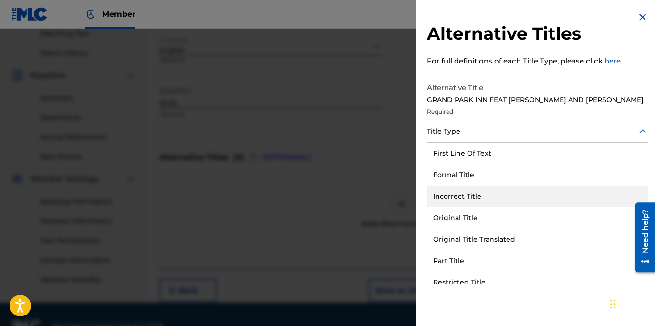
scroll to position [93, 0]
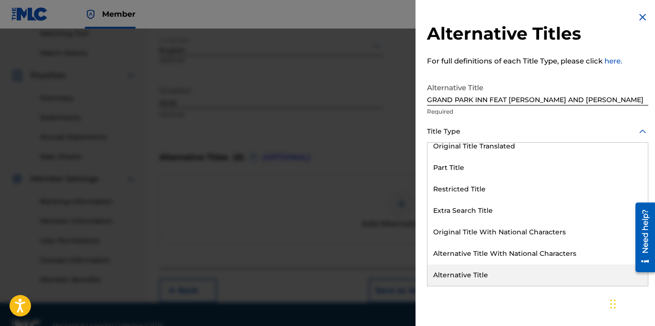
click at [474, 268] on div "Alternative Title" at bounding box center [537, 274] width 220 height 21
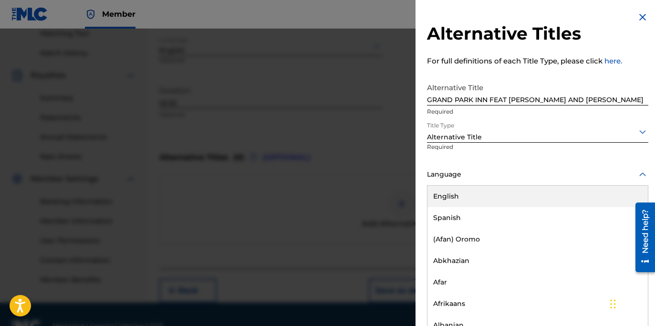
click at [487, 176] on div at bounding box center [537, 174] width 221 height 12
click at [495, 200] on div "English" at bounding box center [537, 195] width 220 height 21
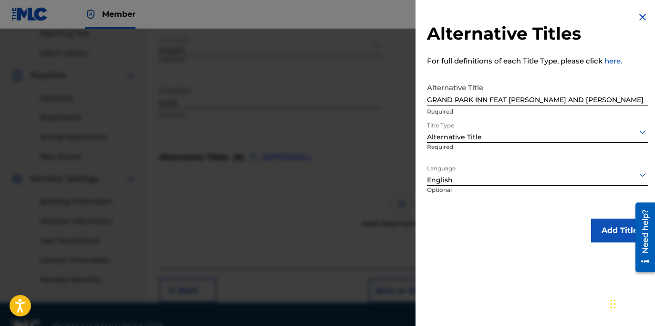
scroll to position [0, 0]
click at [604, 230] on button "Add Title" at bounding box center [619, 230] width 57 height 24
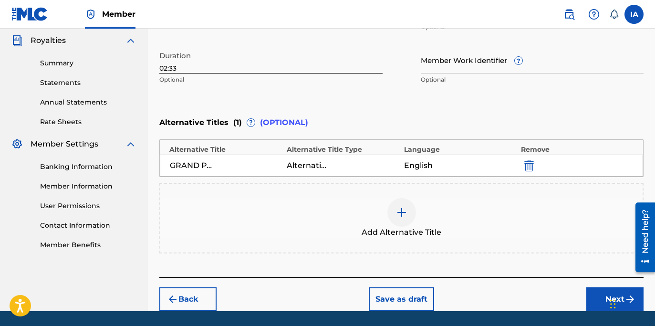
scroll to position [315, 0]
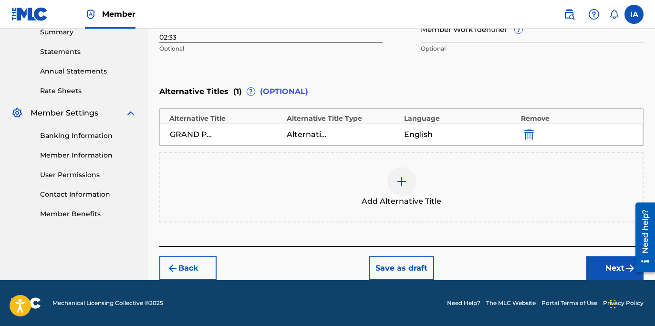
click at [606, 270] on button "Next" at bounding box center [614, 268] width 57 height 24
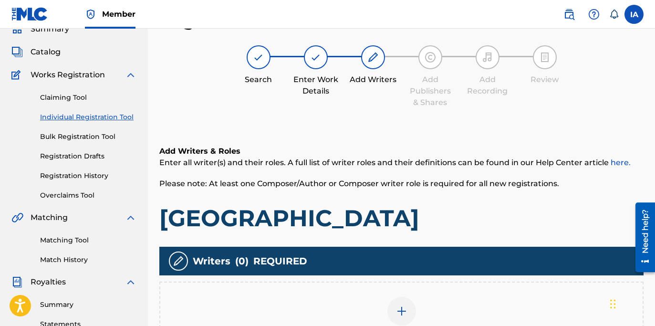
scroll to position [214, 0]
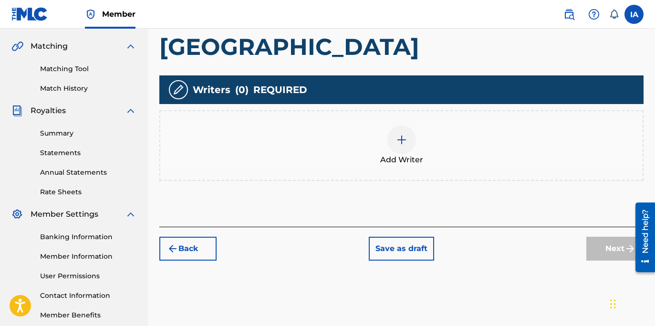
click at [435, 155] on div "Add Writer" at bounding box center [401, 145] width 482 height 40
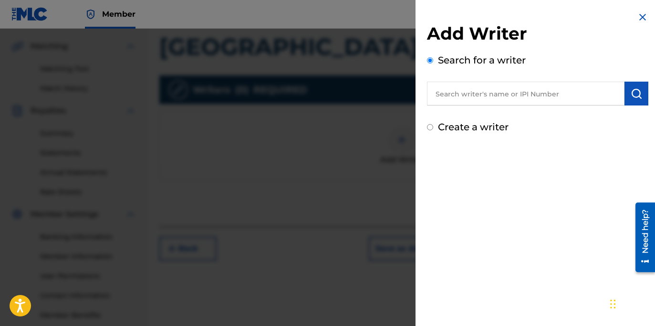
drag, startPoint x: 537, startPoint y: 116, endPoint x: 536, endPoint y: 111, distance: 5.0
click at [537, 115] on div "Add Writer Search for a writer Create a writer" at bounding box center [537, 78] width 221 height 111
click at [495, 96] on input "text" at bounding box center [525, 94] width 197 height 24
paste input "[PERSON_NAME] [PERSON_NAME]"
type input "[PERSON_NAME] [PERSON_NAME]"
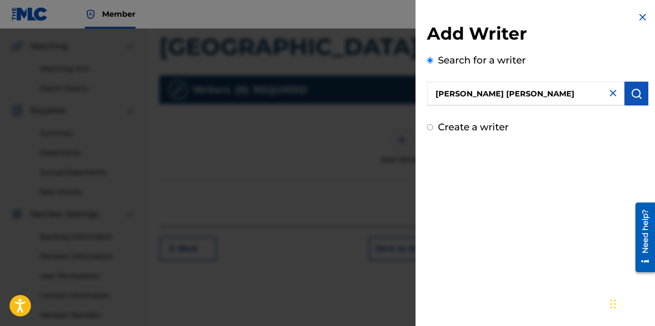
click at [637, 94] on img "submit" at bounding box center [636, 93] width 11 height 11
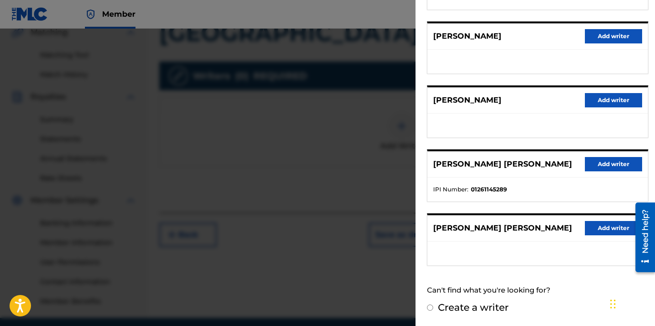
scroll to position [237, 0]
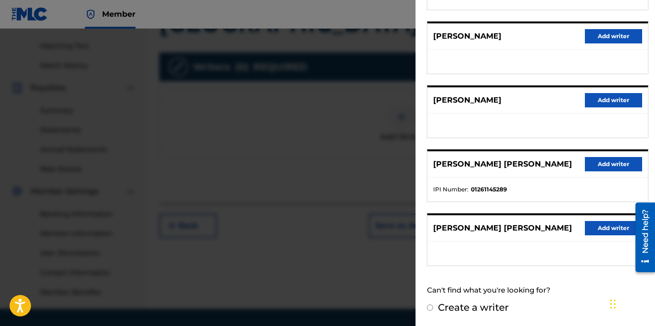
click at [604, 172] on div "[PERSON_NAME] [PERSON_NAME] Add writer" at bounding box center [537, 164] width 220 height 26
click at [603, 168] on button "Add writer" at bounding box center [613, 164] width 57 height 14
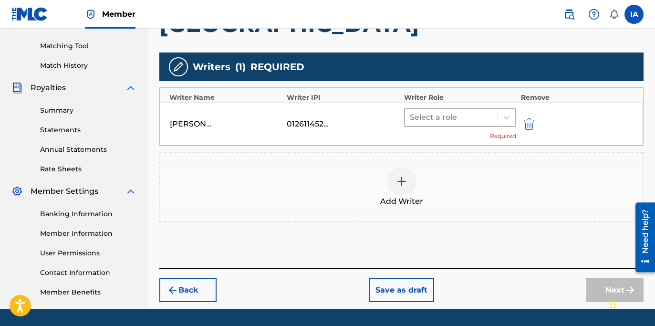
click at [461, 124] on div "Select a role" at bounding box center [451, 117] width 93 height 17
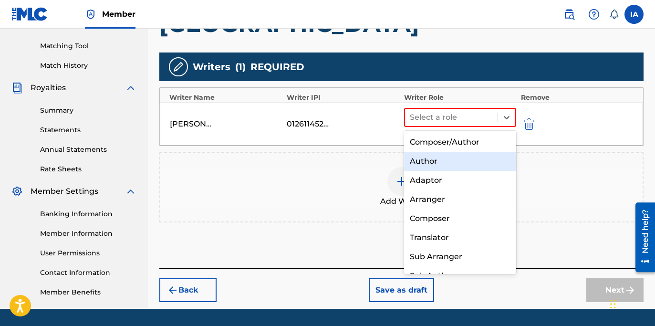
drag, startPoint x: 485, startPoint y: 167, endPoint x: 408, endPoint y: 166, distance: 76.8
click at [485, 167] on div "Author" at bounding box center [460, 161] width 112 height 19
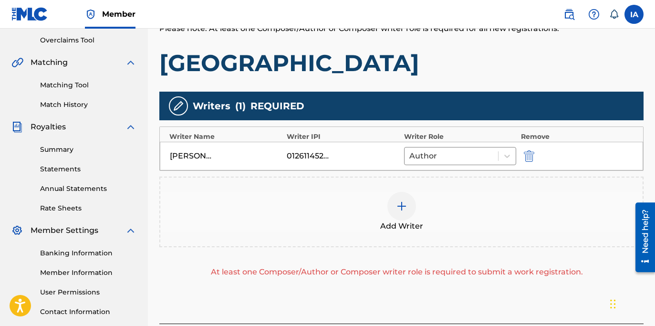
scroll to position [190, 0]
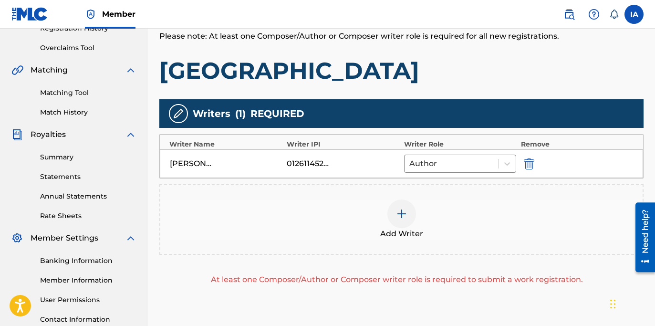
click at [499, 209] on div "Add Writer" at bounding box center [401, 219] width 482 height 40
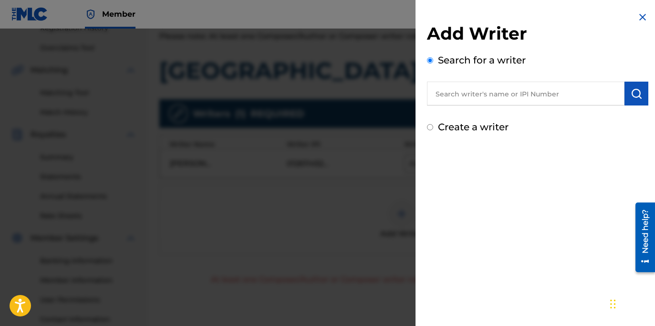
click at [520, 104] on div "Add Writer Search for a writer Create a writer" at bounding box center [537, 78] width 221 height 111
click at [518, 97] on input "text" at bounding box center [525, 94] width 197 height 24
paste input "MORENO EDDY CYPRESS"
type input "MORENO EDDY CYPRESS"
click at [631, 98] on img "submit" at bounding box center [636, 93] width 11 height 11
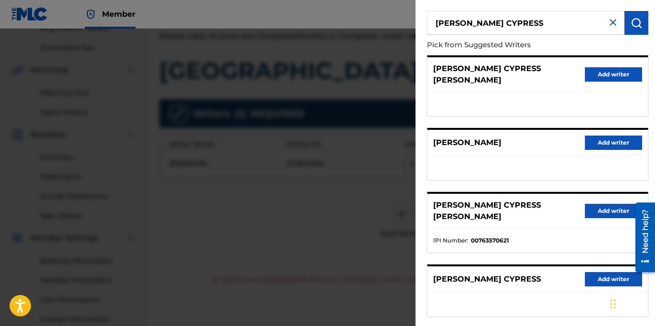
scroll to position [146, 0]
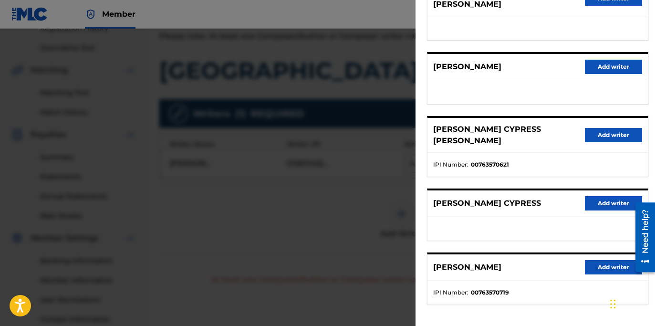
drag, startPoint x: 581, startPoint y: 214, endPoint x: 582, endPoint y: 208, distance: 5.7
click at [581, 217] on ul at bounding box center [537, 229] width 220 height 24
click at [615, 128] on button "Add writer" at bounding box center [613, 135] width 57 height 14
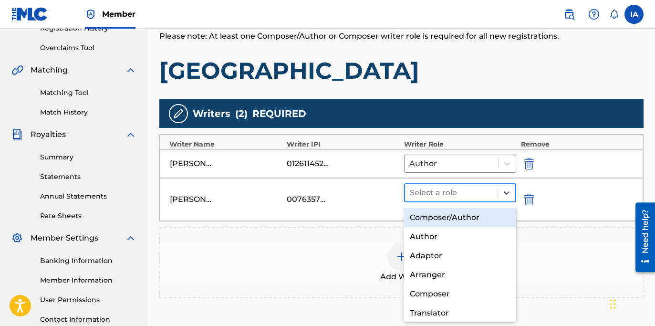
click at [468, 192] on div at bounding box center [451, 192] width 83 height 13
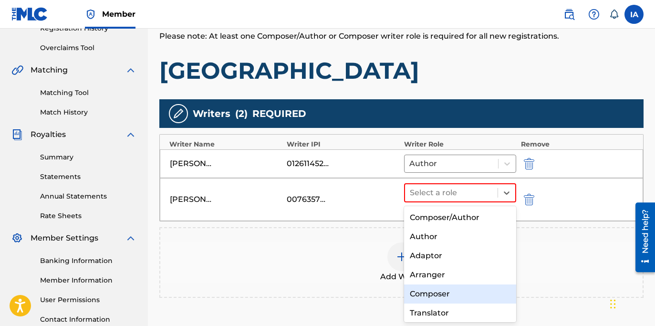
click at [454, 294] on div "Composer" at bounding box center [460, 293] width 112 height 19
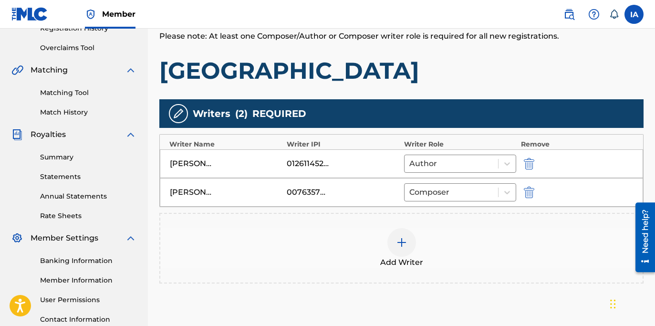
click at [399, 230] on div at bounding box center [401, 242] width 29 height 29
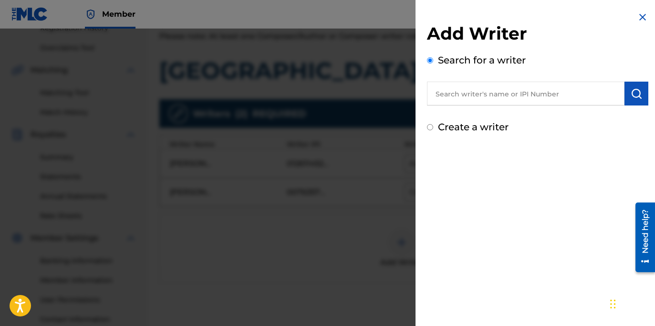
click at [519, 78] on div "Search for a writer" at bounding box center [537, 79] width 221 height 52
click at [529, 84] on input "text" at bounding box center [525, 94] width 197 height 24
paste input "EDWARDS JEMILLE"
type input "EDWARDS JEMILLE"
click at [638, 87] on button "submit" at bounding box center [636, 94] width 24 height 24
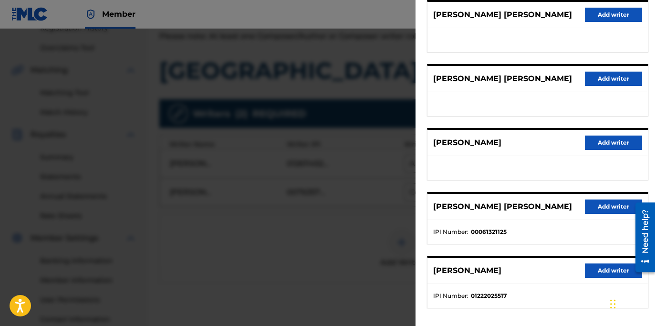
scroll to position [168, 0]
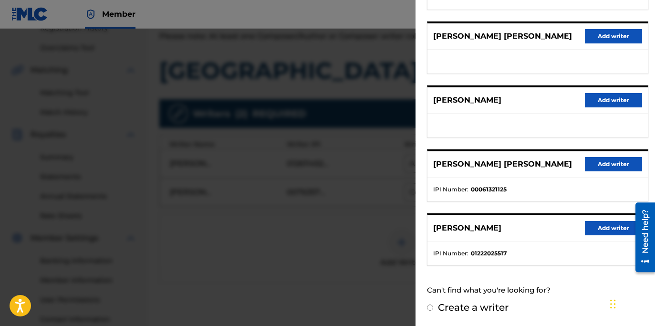
click at [564, 207] on div "EDWARDS EDWARDS Add writer EDWARDS EDWARDS Add writer JEMILLE EDWARDS Add write…" at bounding box center [537, 112] width 221 height 308
click at [598, 228] on button "Add writer" at bounding box center [613, 228] width 57 height 14
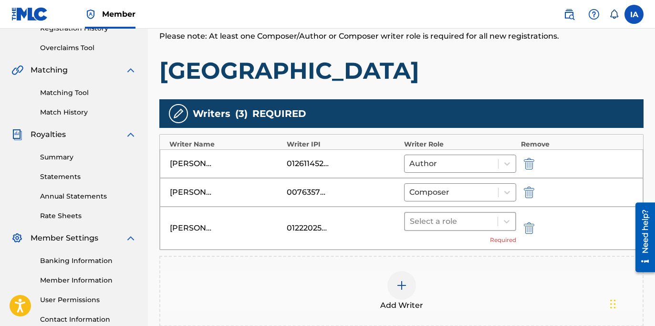
click at [486, 226] on div at bounding box center [451, 221] width 83 height 13
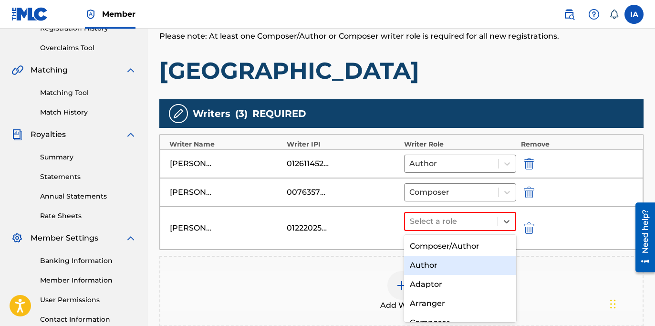
click at [446, 261] on div "Author" at bounding box center [460, 265] width 112 height 19
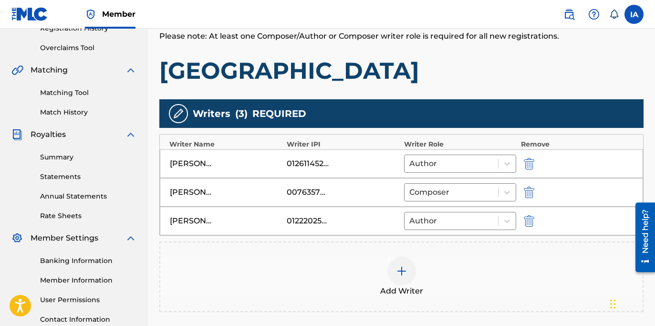
click at [400, 270] on img at bounding box center [401, 270] width 11 height 11
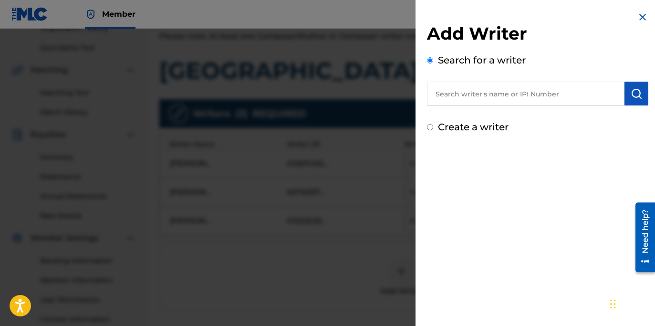
click at [510, 92] on input "text" at bounding box center [525, 94] width 197 height 24
paste input "TIMA IOSUA DAVID I"
type input "TIMA IOSUA DAVID I"
click at [631, 91] on img "submit" at bounding box center [636, 93] width 11 height 11
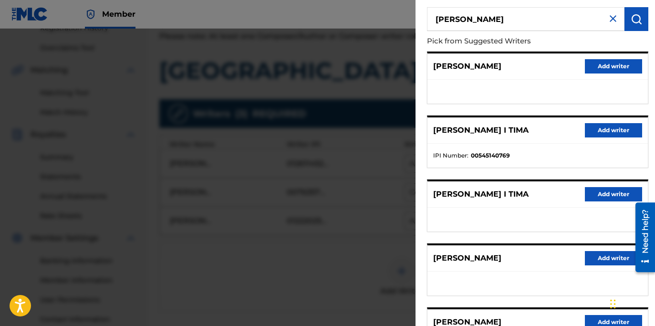
scroll to position [41, 0]
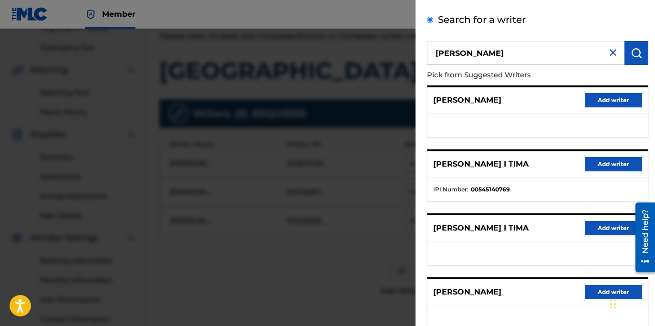
click at [606, 161] on button "Add writer" at bounding box center [613, 164] width 57 height 14
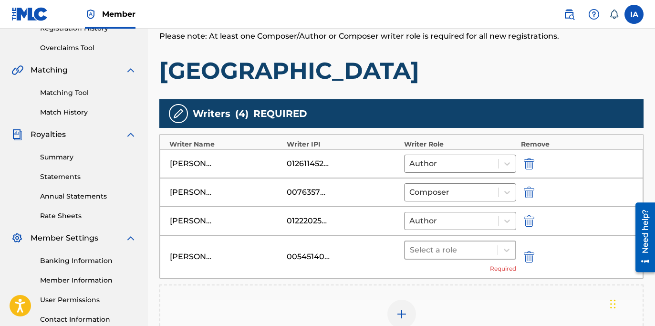
click at [480, 253] on div at bounding box center [451, 249] width 83 height 13
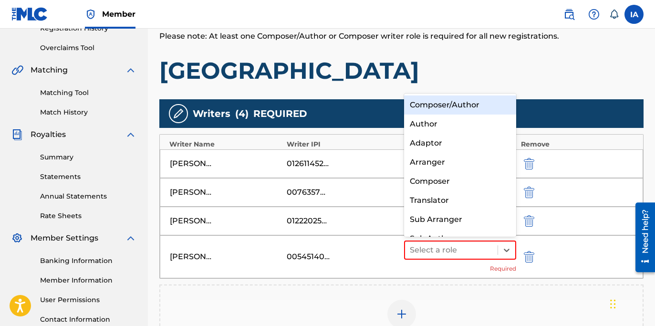
scroll to position [13, 0]
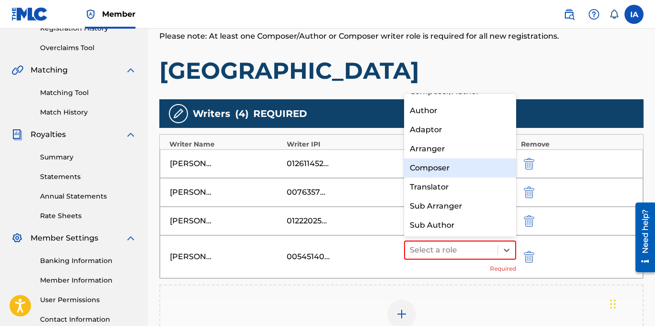
click at [439, 168] on div "Composer" at bounding box center [460, 167] width 112 height 19
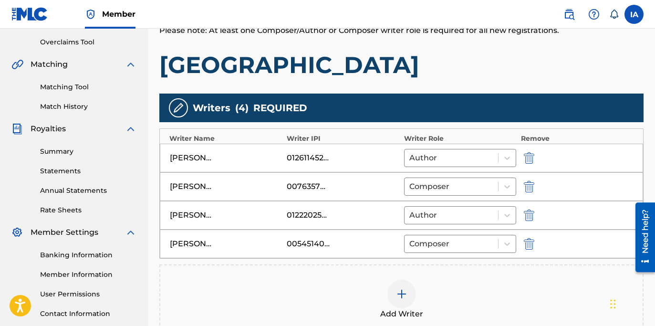
scroll to position [213, 0]
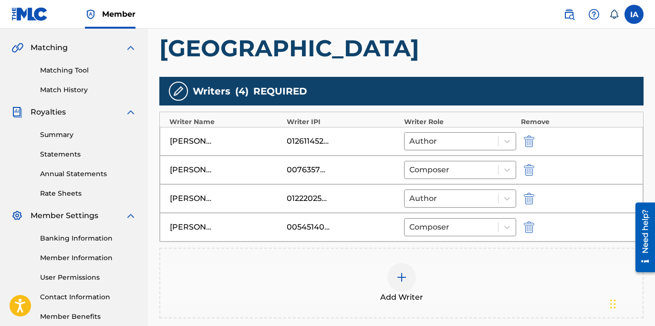
click at [463, 279] on div "Add Writer" at bounding box center [401, 283] width 482 height 40
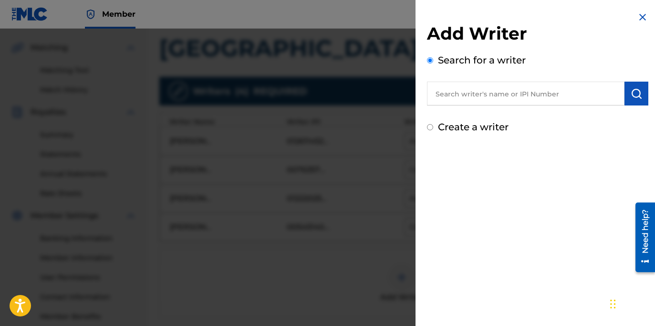
click at [504, 98] on input "text" at bounding box center [525, 94] width 197 height 24
click at [465, 125] on label "Create a writer" at bounding box center [473, 126] width 71 height 11
radio input "true"
click at [433, 125] on input "Create a writer" at bounding box center [430, 127] width 6 height 6
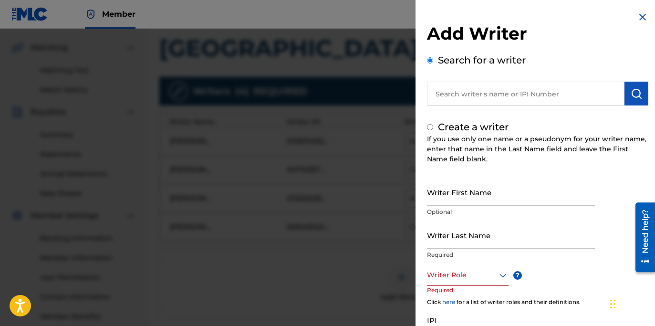
radio input "false"
radio input "true"
click at [497, 223] on input "Writer Last Name" at bounding box center [511, 234] width 168 height 27
click at [489, 196] on input "Writer First Name" at bounding box center [511, 191] width 168 height 27
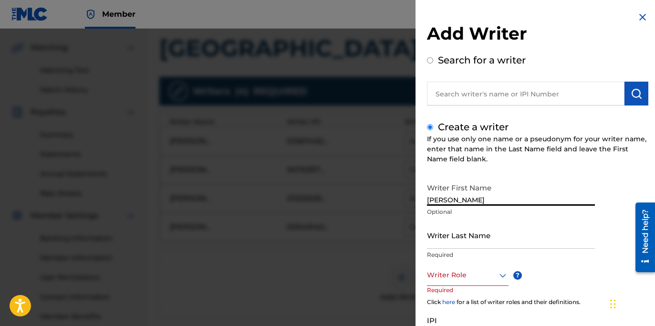
type input "[PERSON_NAME]"
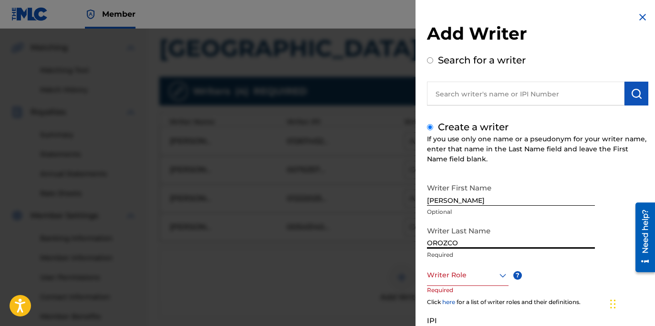
type input "OROZCO"
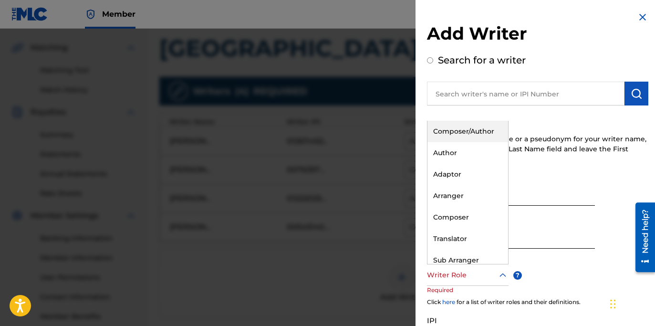
click at [483, 281] on div "Writer Role" at bounding box center [468, 274] width 82 height 21
click at [479, 136] on div "Composer/Author" at bounding box center [467, 131] width 81 height 21
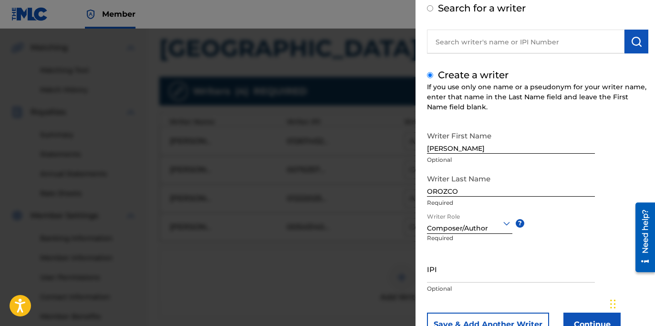
scroll to position [88, 0]
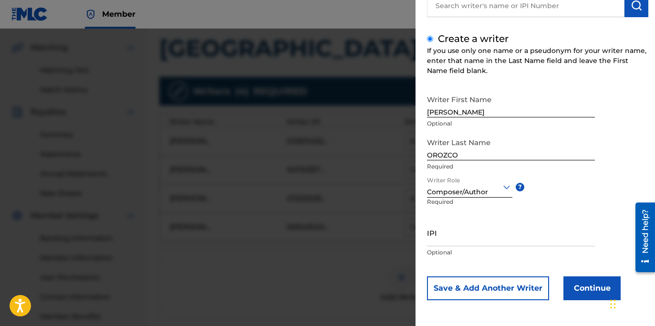
click at [580, 284] on button "Continue" at bounding box center [591, 288] width 57 height 24
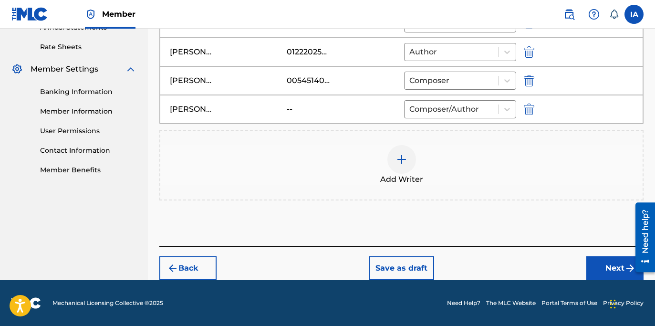
click at [613, 266] on button "Next" at bounding box center [614, 268] width 57 height 24
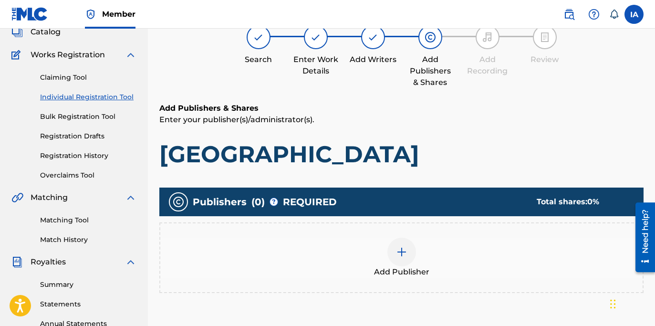
scroll to position [43, 0]
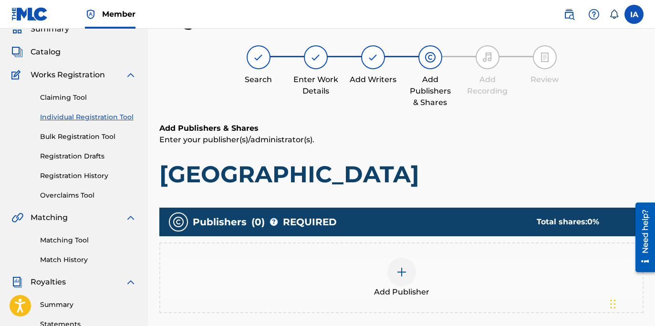
click at [457, 253] on div "Add Publisher" at bounding box center [401, 277] width 484 height 71
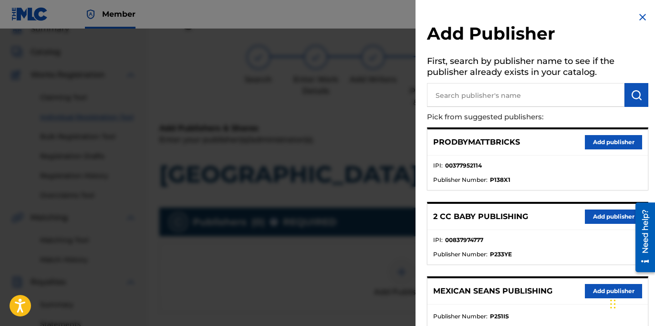
click at [530, 96] on input "text" at bounding box center [525, 95] width 197 height 24
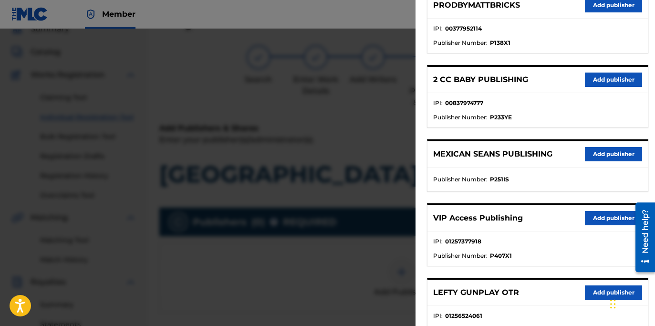
scroll to position [174, 0]
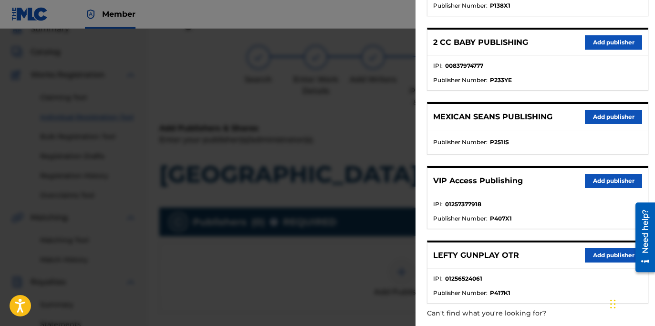
click at [607, 260] on button "Add publisher" at bounding box center [613, 255] width 57 height 14
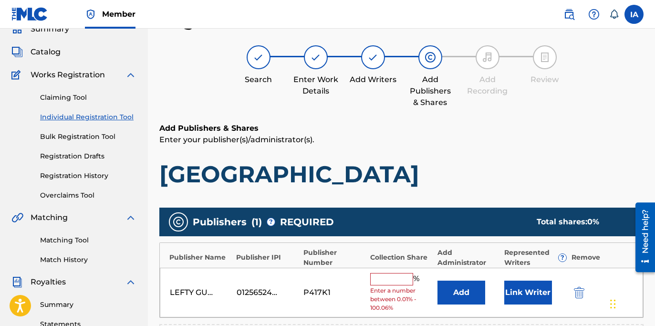
click at [398, 282] on input "text" at bounding box center [391, 279] width 43 height 12
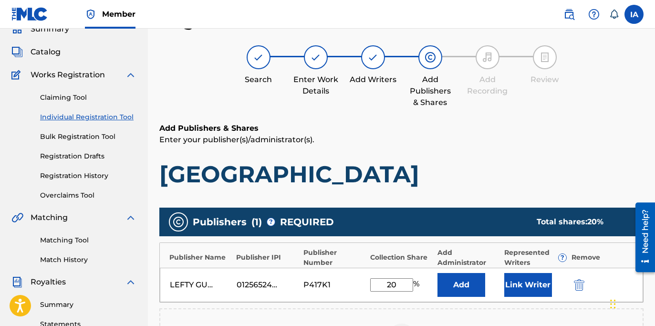
drag, startPoint x: 404, startPoint y: 284, endPoint x: 372, endPoint y: 274, distance: 34.4
click at [372, 274] on div "LEFTY GUNPLAY OTR 01256524061 P417K1 20 % Add Link Writer" at bounding box center [401, 285] width 483 height 34
type input "20"
click at [460, 285] on button "Add" at bounding box center [461, 285] width 48 height 24
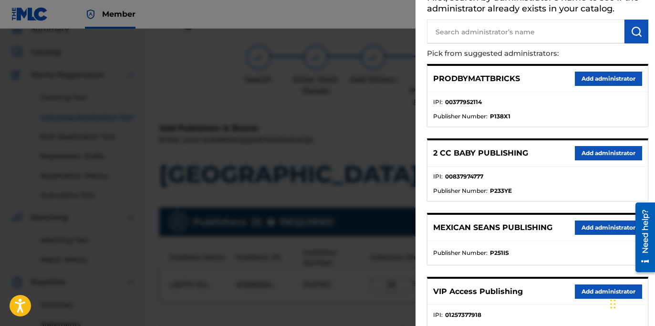
scroll to position [162, 0]
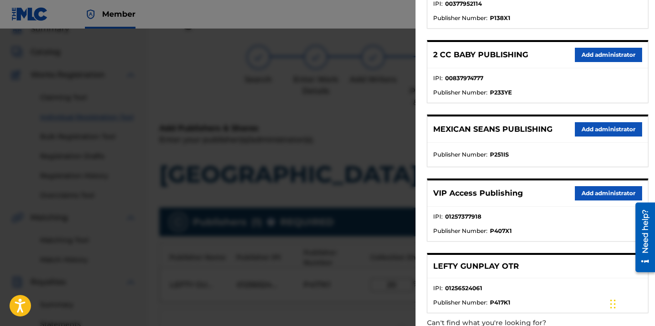
click at [591, 194] on button "Add administrator" at bounding box center [608, 193] width 67 height 14
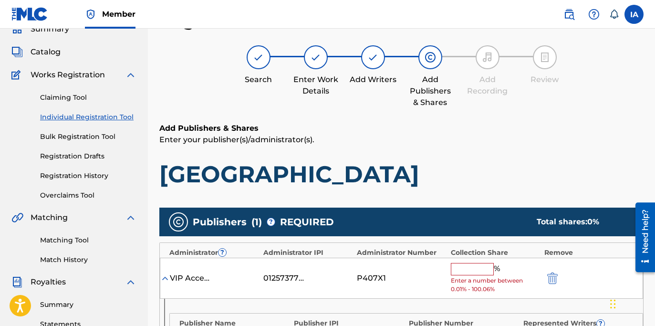
click at [478, 267] on input "text" at bounding box center [472, 269] width 43 height 12
paste input "20"
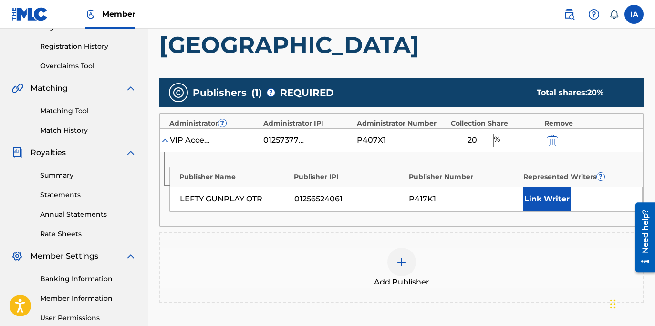
scroll to position [174, 0]
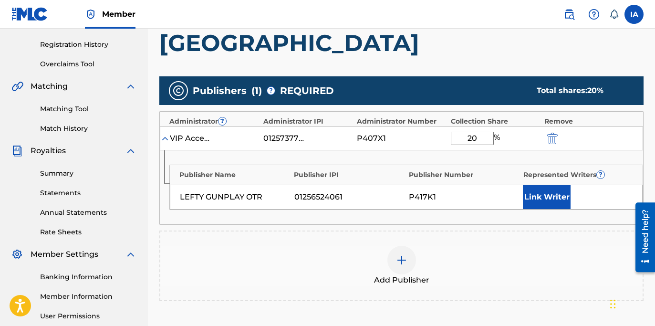
type input "20"
click at [537, 204] on button "Link Writer" at bounding box center [547, 197] width 48 height 24
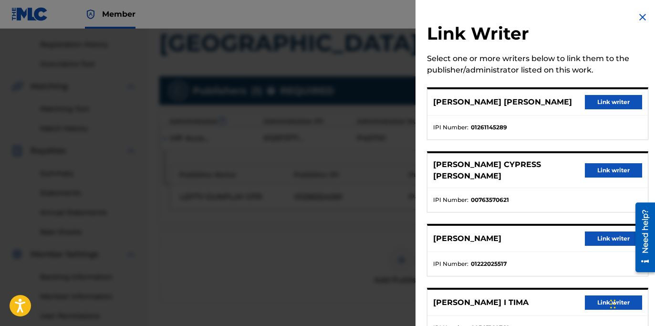
click at [606, 101] on button "Link writer" at bounding box center [613, 102] width 57 height 14
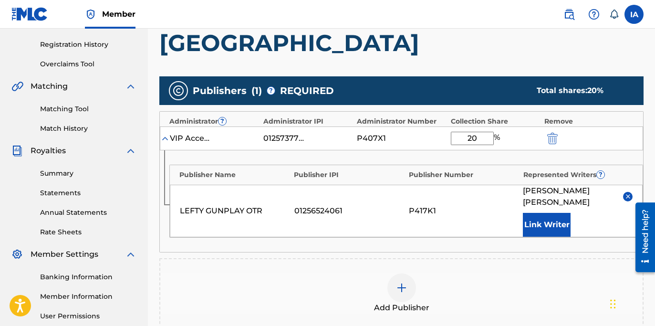
click at [478, 79] on div "Publishers ( 1 ) ? REQUIRED Total shares: 20 %" at bounding box center [401, 90] width 484 height 29
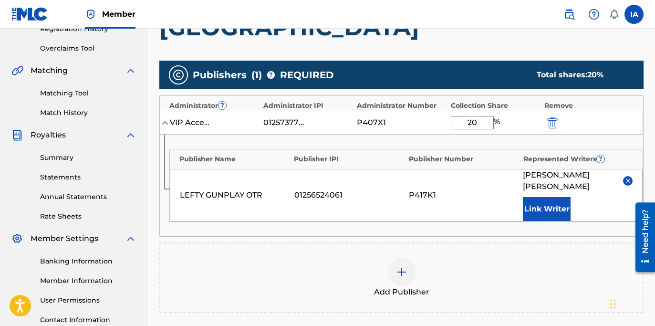
scroll to position [314, 0]
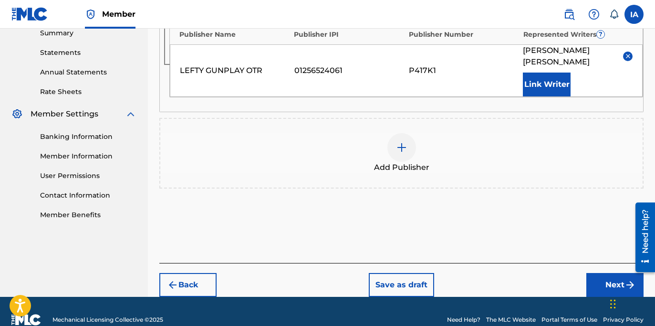
click at [597, 277] on button "Next" at bounding box center [614, 285] width 57 height 24
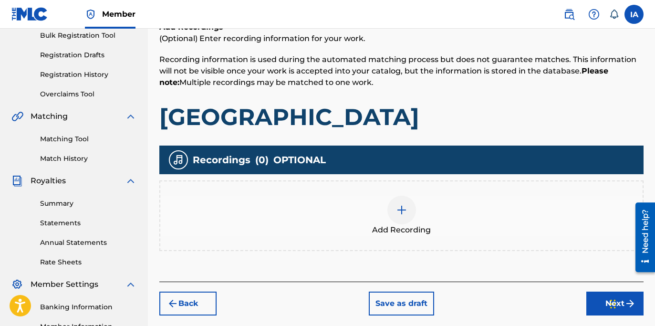
scroll to position [237, 0]
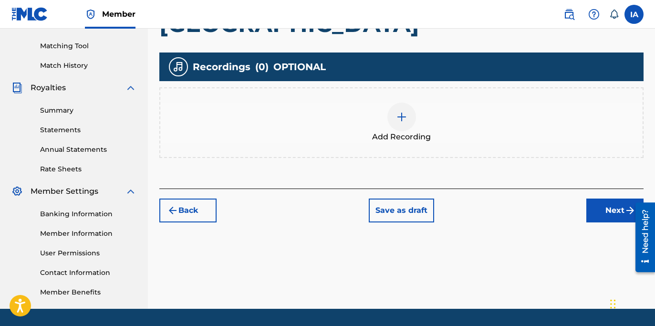
click at [445, 132] on div "Add Recording" at bounding box center [401, 123] width 482 height 40
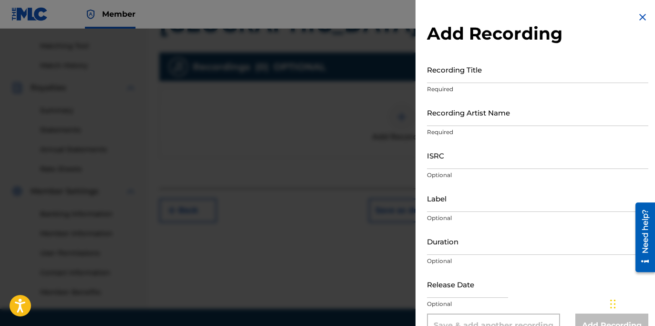
click at [462, 73] on input "Recording Title" at bounding box center [537, 69] width 221 height 27
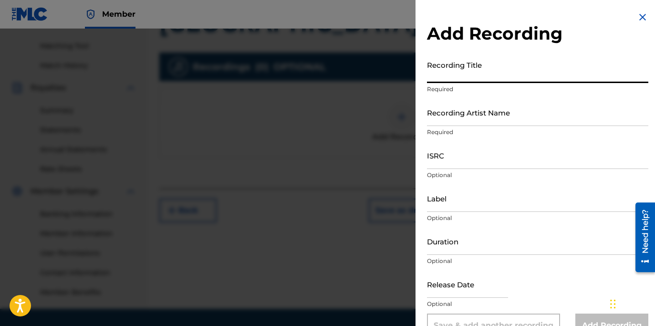
paste input "GRAND PARK INN"
type input "GRAND PARK INN"
drag, startPoint x: 484, startPoint y: 114, endPoint x: 602, endPoint y: 134, distance: 120.4
click at [484, 114] on input "Recording Artist Name" at bounding box center [537, 112] width 221 height 27
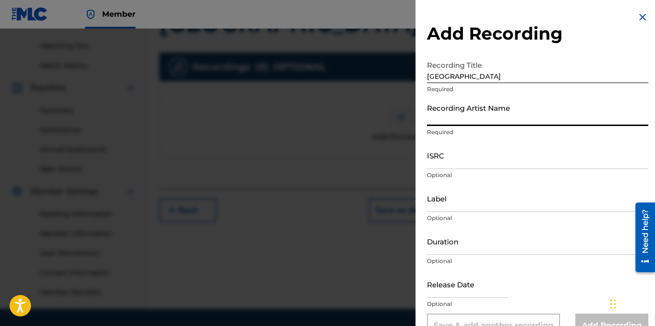
click at [489, 124] on input "Recording Artist Name" at bounding box center [537, 112] width 221 height 27
paste input "LEFTY GUNPLAY"
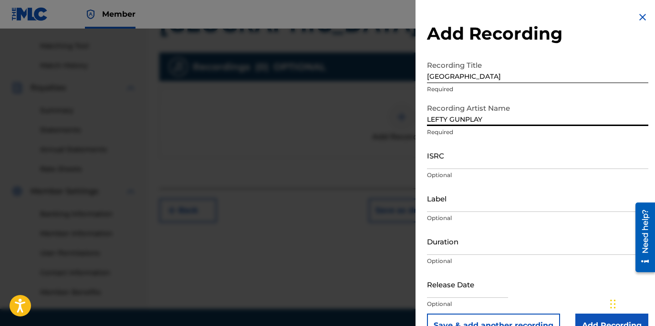
type input "LEFTY GUNPLAY"
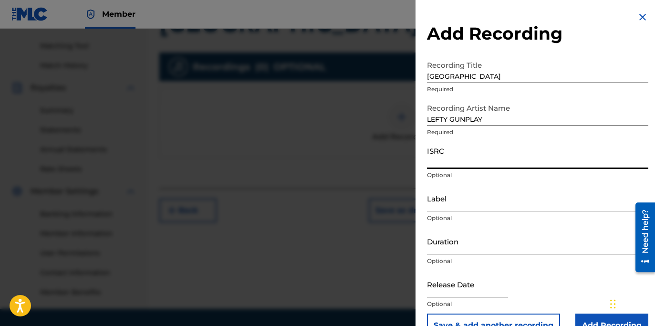
click at [470, 164] on input "ISRC" at bounding box center [537, 155] width 221 height 27
paste input "USLD91782450"
type input "USLD91782450"
click at [460, 195] on input "Label" at bounding box center [537, 198] width 221 height 27
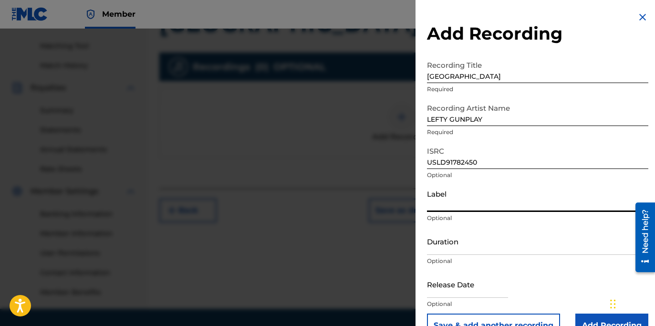
type input "OTR RECORDS"
click at [453, 243] on input "Duration" at bounding box center [537, 241] width 221 height 27
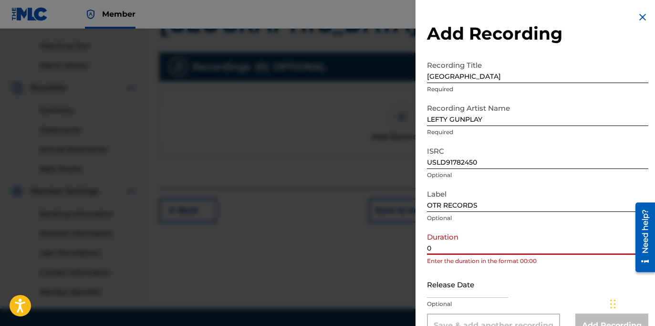
paste input "2:33"
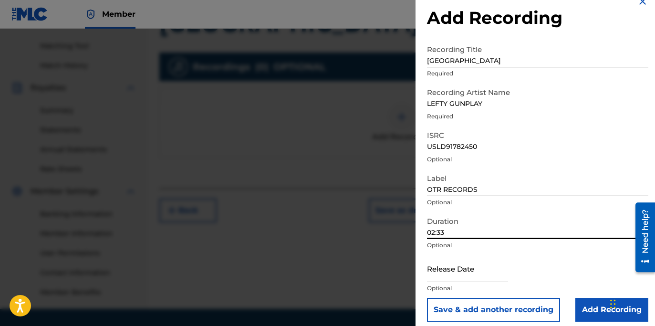
scroll to position [23, 0]
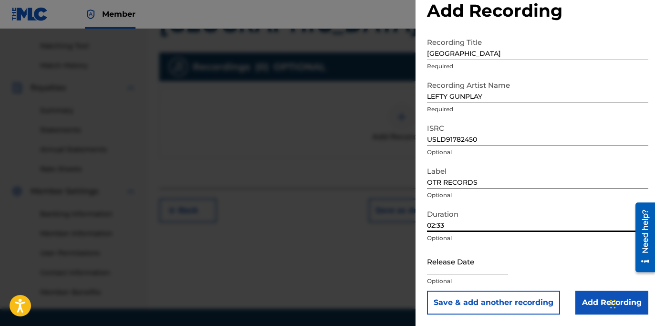
type input "02:33"
click at [590, 291] on input "Add Recording" at bounding box center [611, 302] width 73 height 24
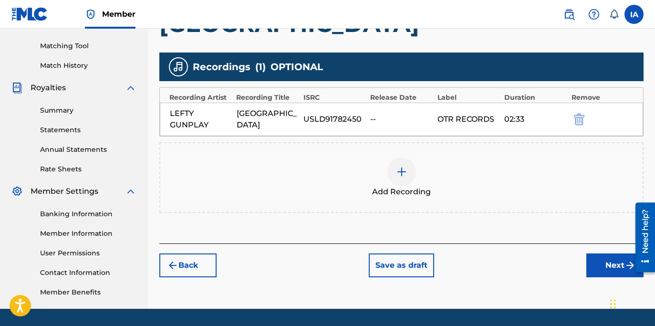
click at [602, 269] on button "Next" at bounding box center [614, 265] width 57 height 24
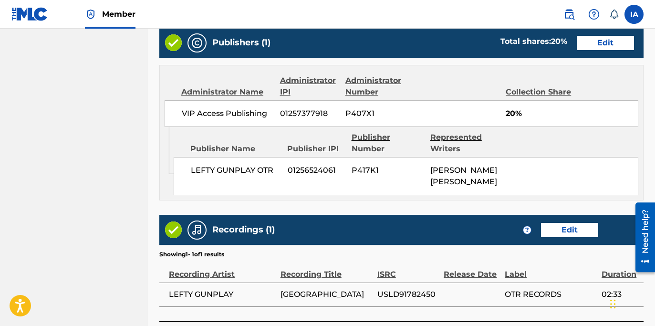
scroll to position [690, 0]
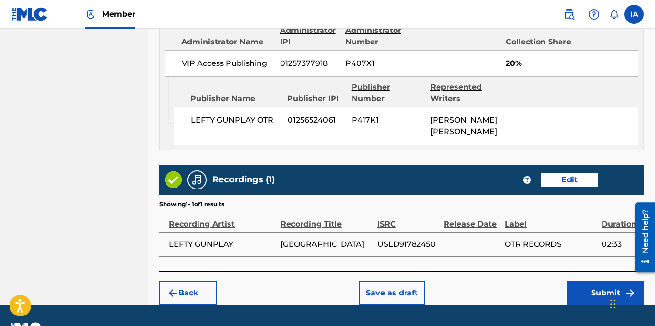
click at [599, 281] on button "Submit" at bounding box center [605, 293] width 76 height 24
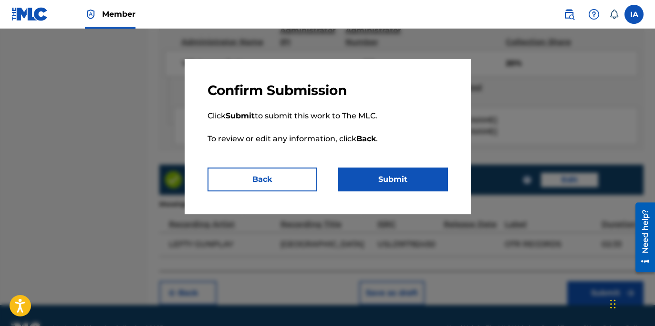
click at [408, 186] on button "Submit" at bounding box center [393, 179] width 110 height 24
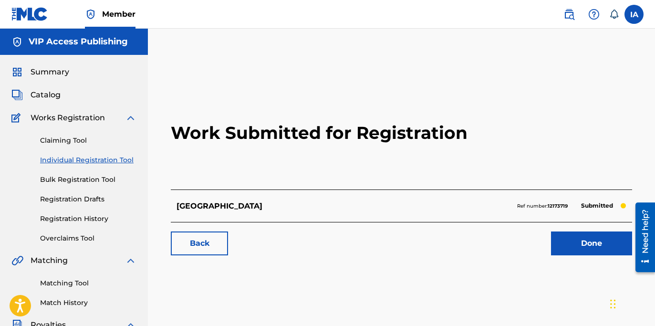
click at [121, 161] on link "Individual Registration Tool" at bounding box center [88, 160] width 96 height 10
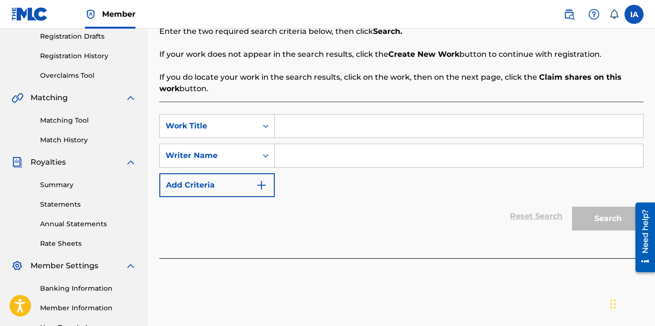
scroll to position [181, 0]
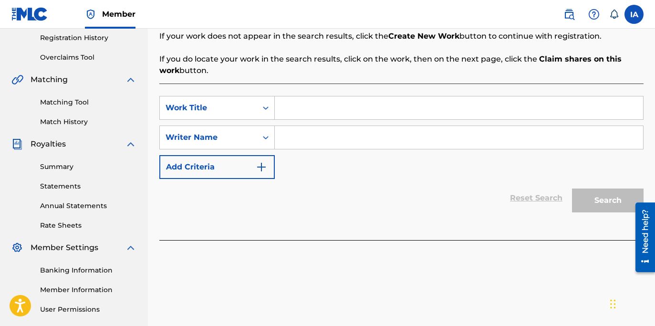
click at [479, 106] on input "Search Form" at bounding box center [459, 107] width 368 height 23
paste input "REAL LEAN"
type input "REAL LEAN"
click at [426, 139] on input "Search Form" at bounding box center [459, 137] width 368 height 23
paste input "[PERSON_NAME] [PERSON_NAME]"
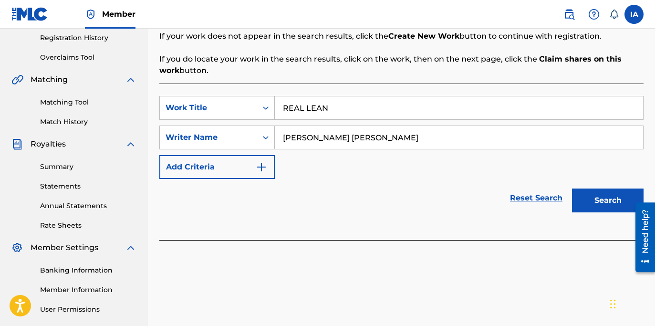
type input "[PERSON_NAME] [PERSON_NAME]"
click at [584, 196] on button "Search" at bounding box center [608, 200] width 72 height 24
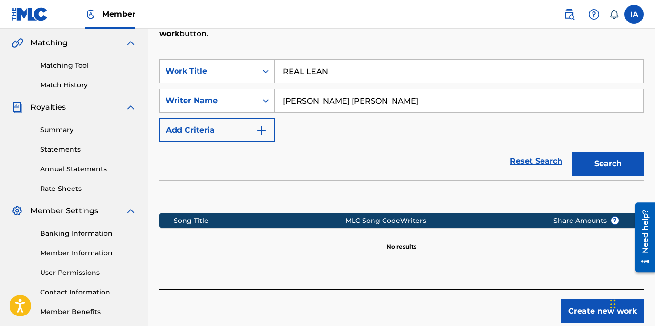
scroll to position [266, 0]
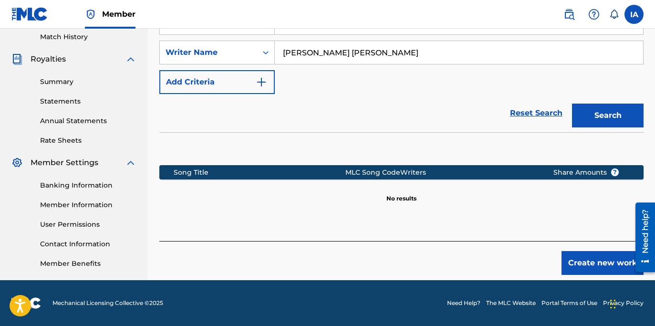
click at [580, 263] on button "Create new work" at bounding box center [602, 263] width 82 height 24
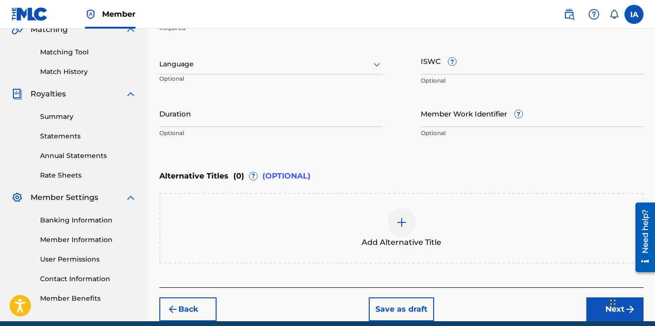
scroll to position [125, 0]
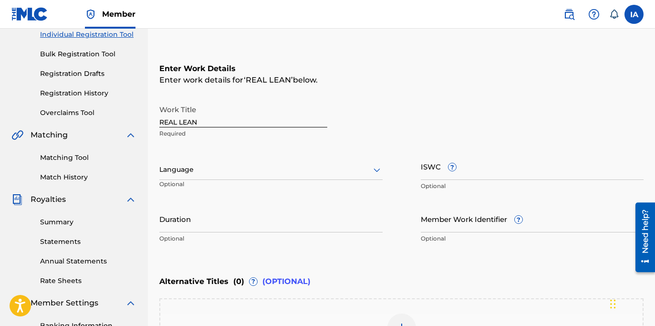
click at [279, 156] on div "Language Optional" at bounding box center [270, 174] width 223 height 43
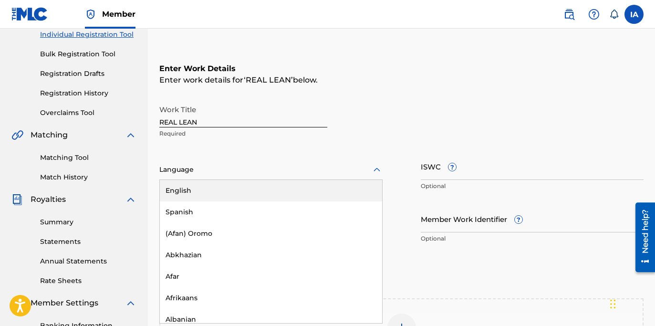
drag, startPoint x: 178, startPoint y: 177, endPoint x: 192, endPoint y: 171, distance: 15.0
click at [178, 176] on div "Language" at bounding box center [270, 170] width 223 height 20
click at [287, 189] on div "English" at bounding box center [271, 190] width 222 height 21
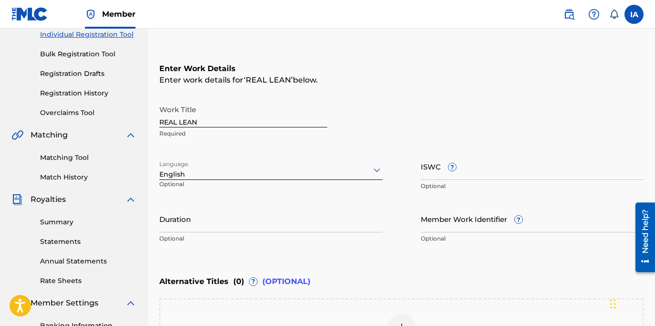
click at [250, 234] on p "Optional" at bounding box center [270, 238] width 223 height 9
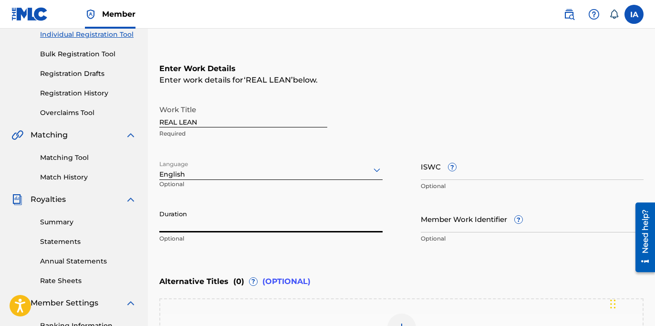
click at [249, 225] on input "Duration" at bounding box center [270, 218] width 223 height 27
paste input "2:11"
type input "02:11"
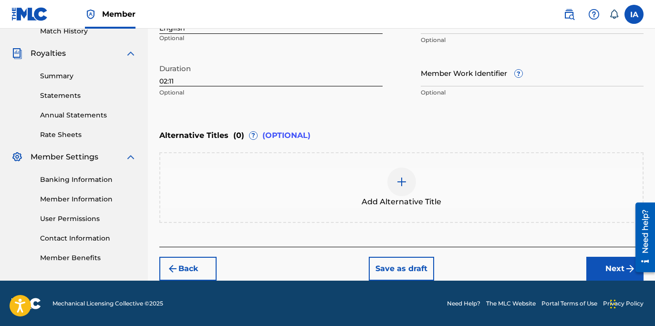
click at [391, 176] on div at bounding box center [401, 181] width 29 height 29
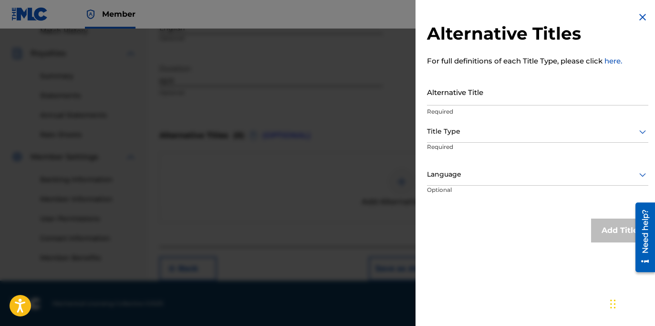
click at [440, 99] on input "Alternative Title" at bounding box center [537, 91] width 221 height 27
paste input "REAL LEAN FEAT TADOE"
type input "REAL LEAN FEAT TADOE"
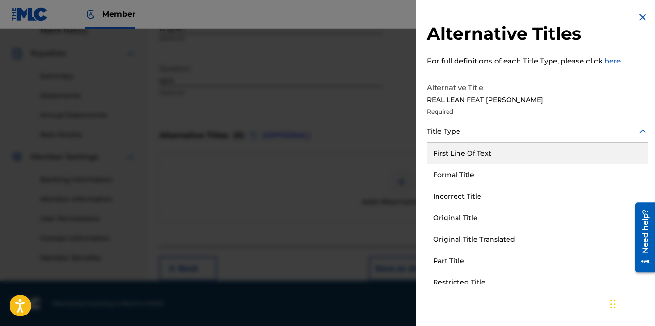
click at [473, 133] on div at bounding box center [537, 131] width 221 height 12
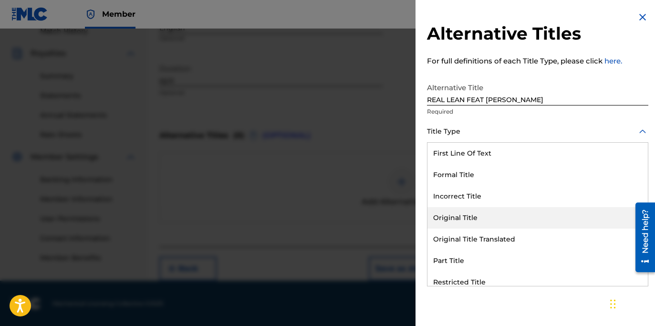
scroll to position [93, 0]
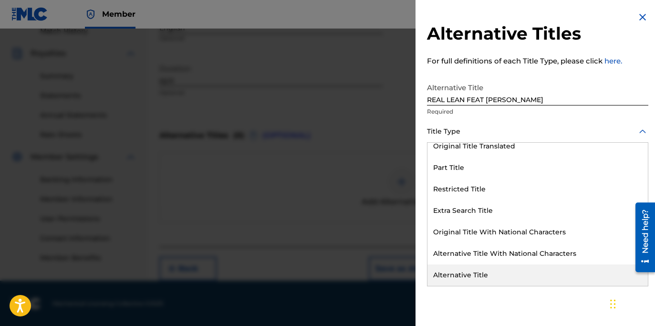
drag, startPoint x: 502, startPoint y: 263, endPoint x: 503, endPoint y: 275, distance: 12.0
click at [503, 276] on div "First Line Of Text Formal Title Incorrect Title Original Title Original Title T…" at bounding box center [537, 214] width 220 height 143
click at [502, 275] on div "Alternative Title" at bounding box center [537, 274] width 220 height 21
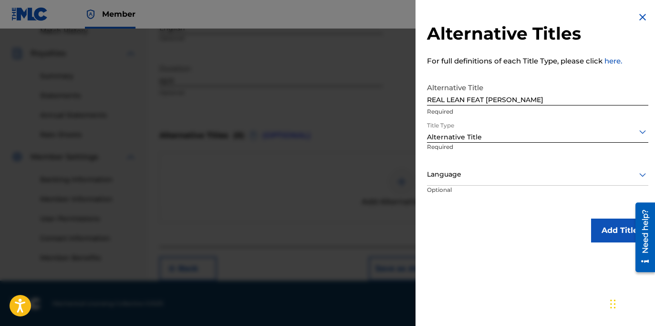
click at [498, 175] on div at bounding box center [537, 174] width 221 height 12
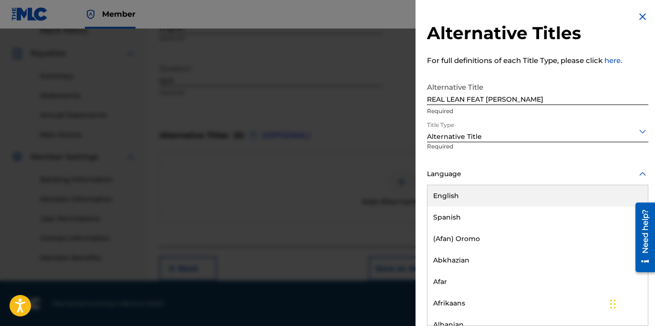
click at [499, 189] on div "English" at bounding box center [537, 195] width 220 height 21
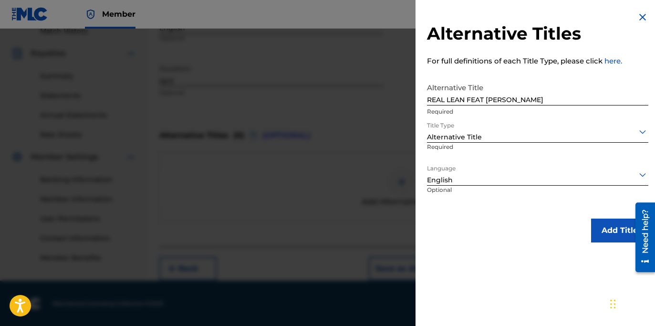
click at [599, 237] on button "Add Title" at bounding box center [619, 230] width 57 height 24
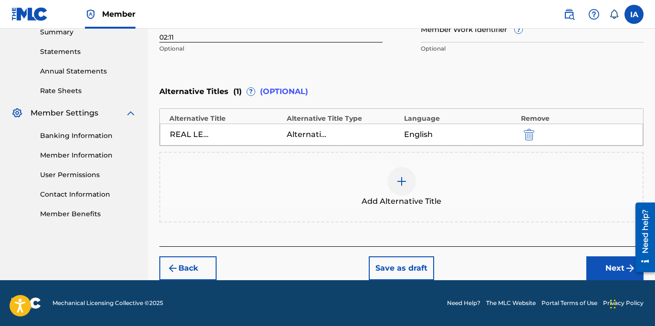
click at [599, 276] on button "Next" at bounding box center [614, 268] width 57 height 24
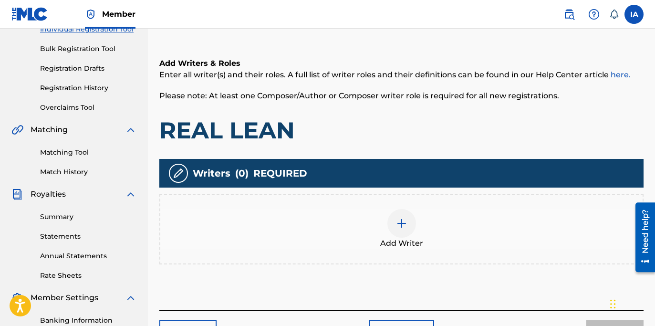
scroll to position [43, 0]
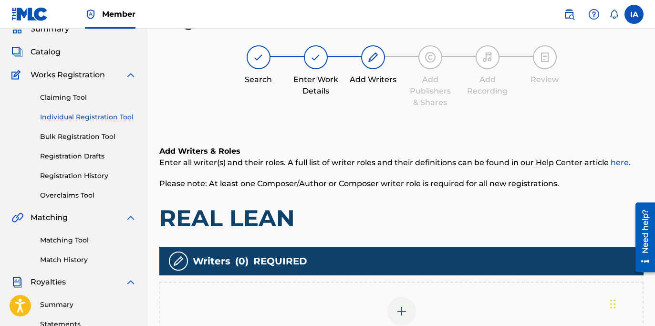
click at [437, 293] on div "Add Writer" at bounding box center [401, 316] width 484 height 71
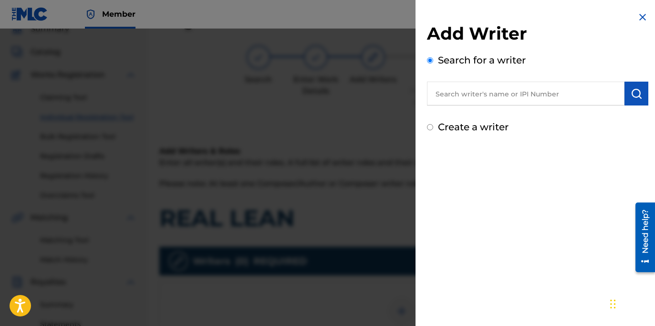
click at [524, 94] on input "text" at bounding box center [525, 94] width 197 height 24
paste input "[PERSON_NAME] [PERSON_NAME]"
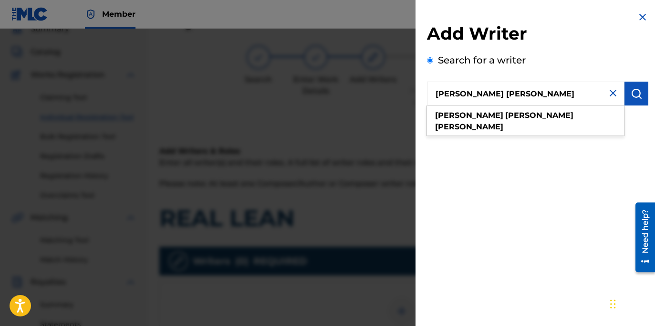
type input "[PERSON_NAME] [PERSON_NAME]"
click at [636, 97] on img "submit" at bounding box center [636, 93] width 11 height 11
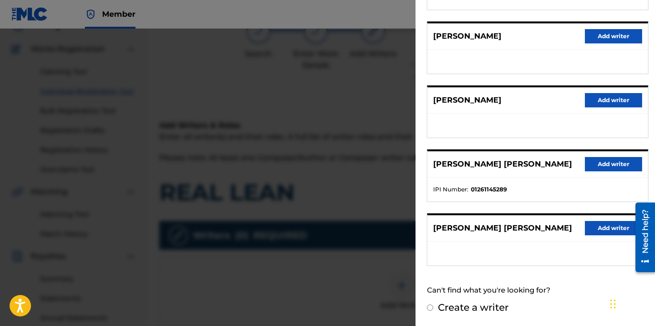
scroll to position [80, 0]
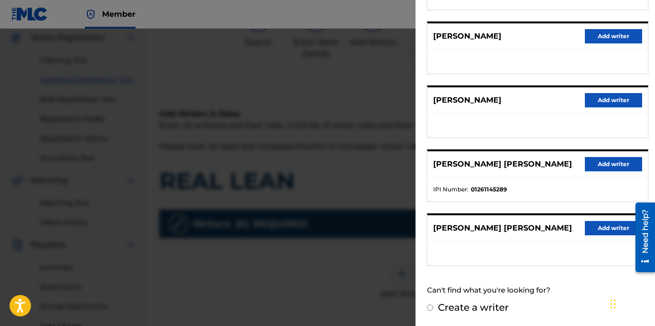
click at [597, 161] on button "Add writer" at bounding box center [613, 164] width 57 height 14
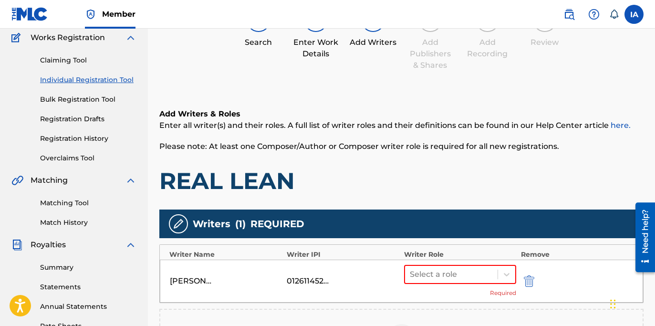
scroll to position [266, 0]
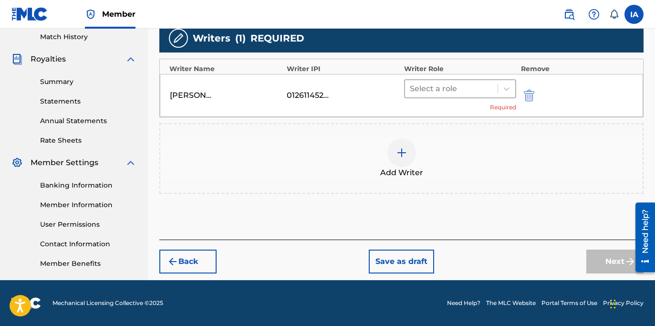
click at [476, 90] on div at bounding box center [451, 88] width 83 height 13
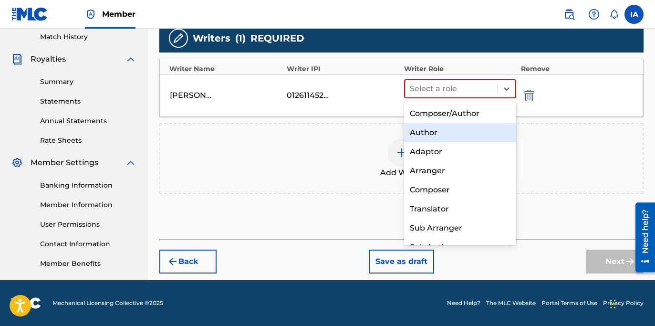
click at [421, 134] on div "Author" at bounding box center [460, 132] width 112 height 19
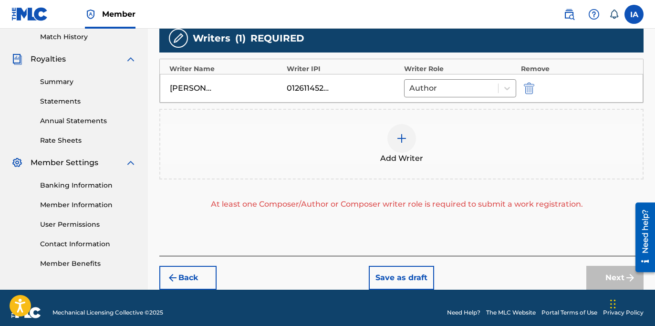
click at [424, 146] on div "Add Writer" at bounding box center [401, 144] width 482 height 40
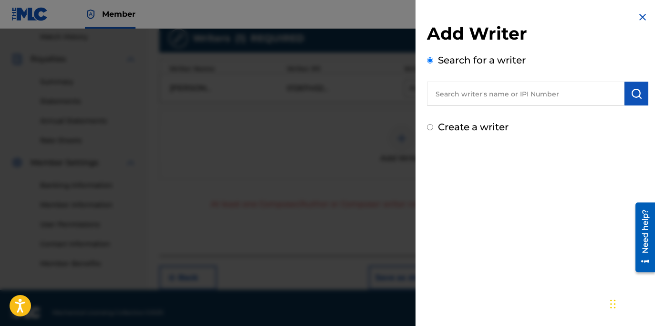
click at [528, 99] on input "text" at bounding box center [525, 94] width 197 height 24
paste input "GRIFFIN TYRONE WILLIAM JR"
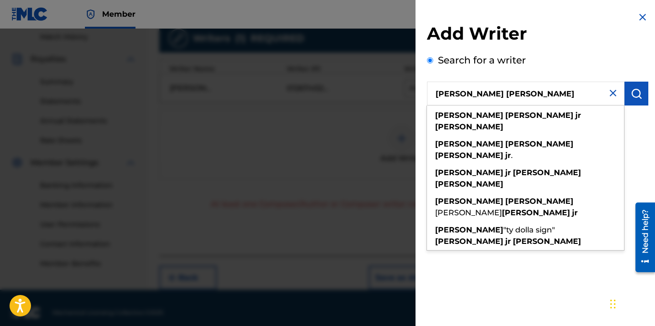
type input "GRIFFIN TYRONE WILLIAM JR"
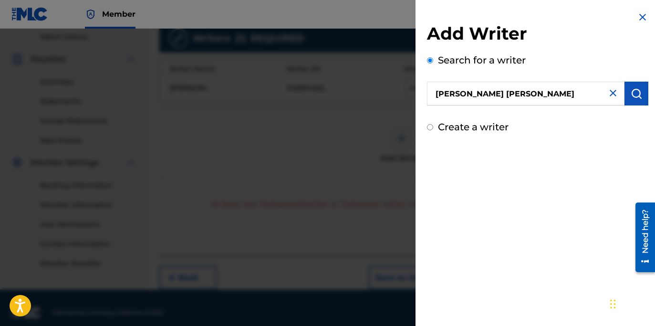
click at [634, 99] on img "submit" at bounding box center [636, 93] width 11 height 11
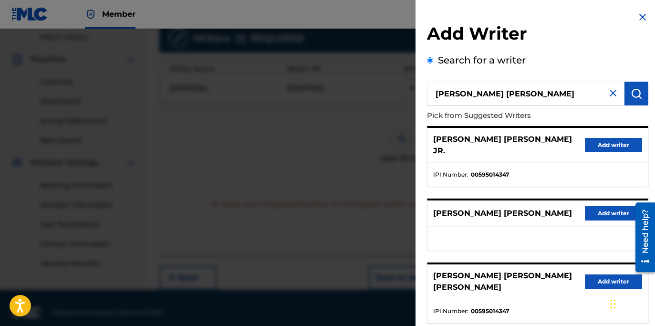
click at [605, 141] on button "Add writer" at bounding box center [613, 145] width 57 height 14
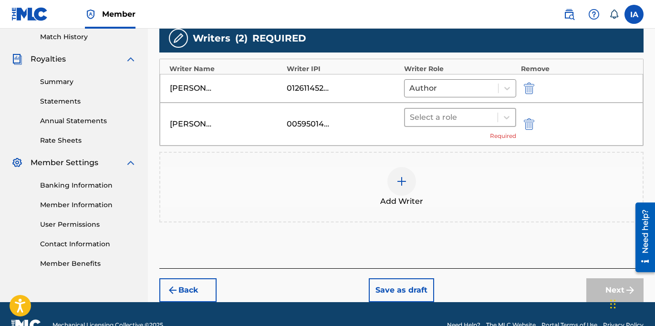
click at [466, 124] on div "Select a role" at bounding box center [451, 117] width 93 height 17
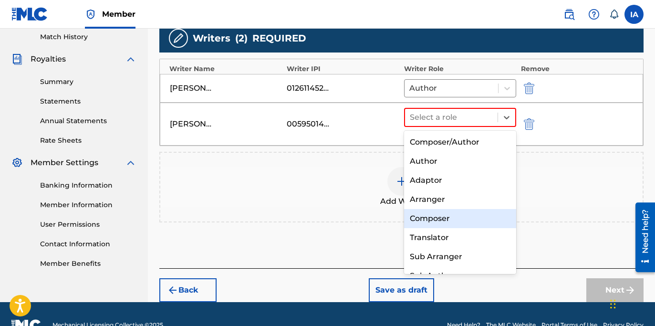
click at [459, 215] on div "Composer" at bounding box center [460, 218] width 112 height 19
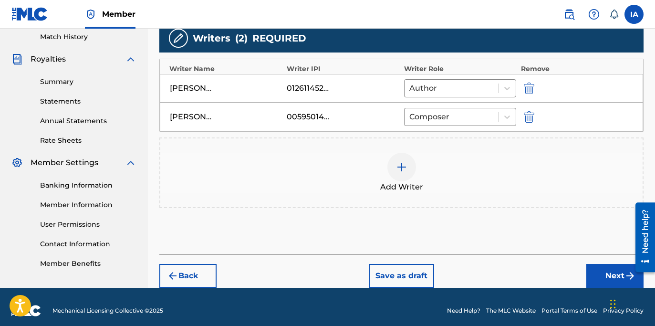
click at [397, 191] on span "Add Writer" at bounding box center [401, 186] width 43 height 11
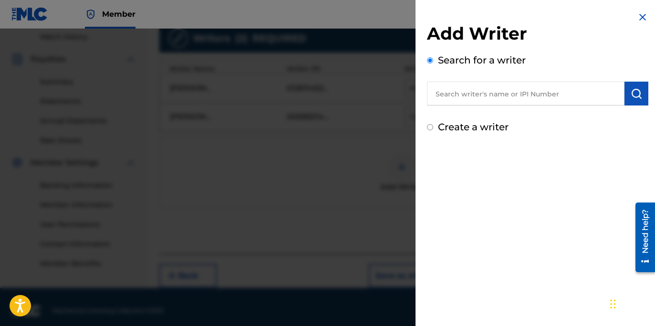
click at [508, 100] on input "text" at bounding box center [525, 94] width 197 height 24
paste input "ROYO JAMES"
type input "ROYO JAMES"
click at [633, 96] on img "submit" at bounding box center [636, 93] width 11 height 11
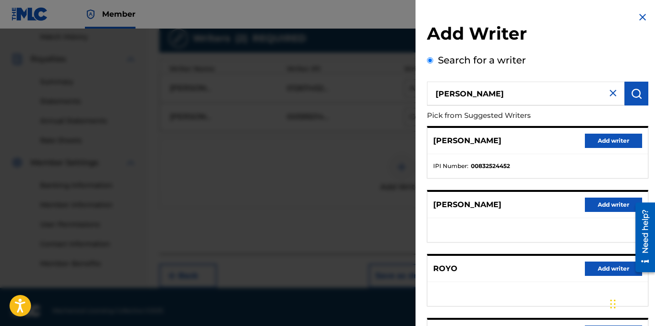
click at [555, 155] on ul "IPI Number : 00832524452" at bounding box center [537, 166] width 220 height 24
click at [603, 145] on button "Add writer" at bounding box center [613, 141] width 57 height 14
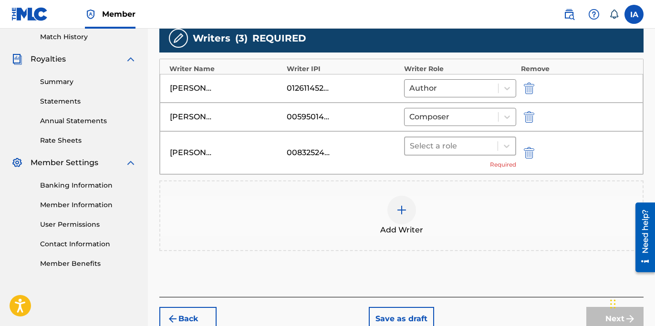
click at [462, 151] on div at bounding box center [451, 145] width 83 height 13
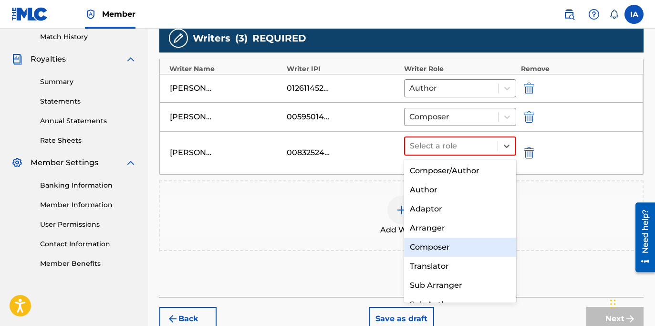
click at [467, 245] on div "Composer" at bounding box center [460, 247] width 112 height 19
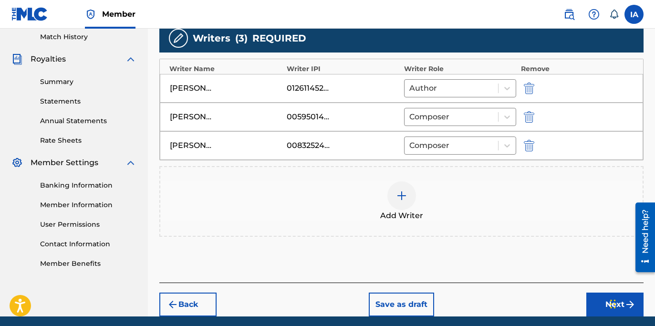
click at [416, 206] on div "Add Writer" at bounding box center [401, 201] width 482 height 40
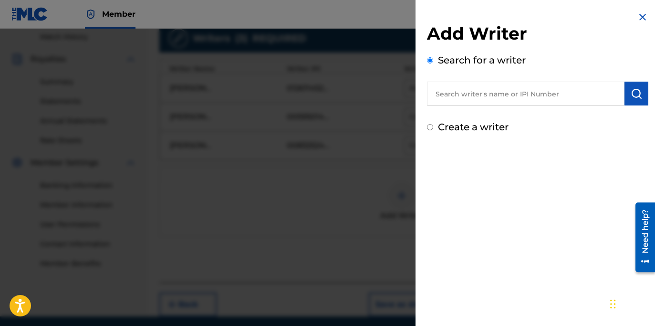
click at [489, 131] on label "Create a writer" at bounding box center [473, 126] width 71 height 11
radio input "true"
click at [433, 130] on input "Create a writer" at bounding box center [430, 127] width 6 height 6
radio input "false"
radio input "true"
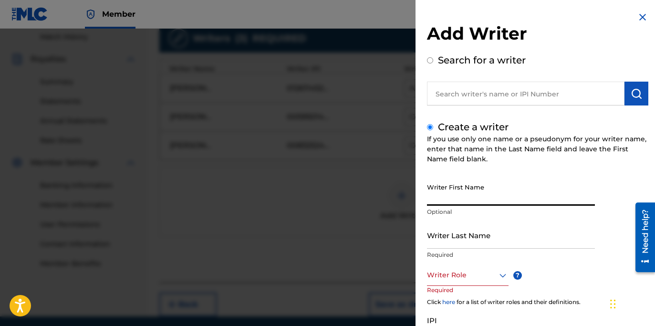
click at [462, 189] on input "Writer First Name" at bounding box center [511, 191] width 168 height 27
click at [471, 200] on input "DARRON ROSE" at bounding box center [511, 191] width 168 height 27
type input "DARRON"
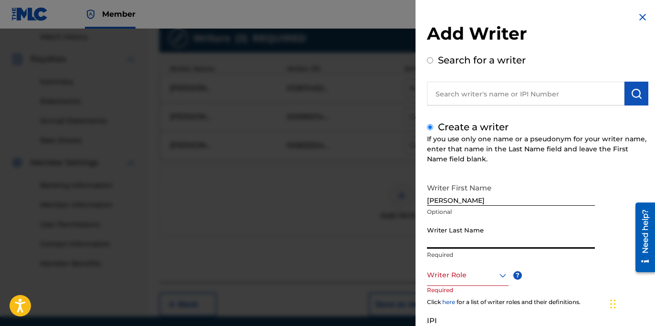
click at [470, 233] on input "Writer Last Name" at bounding box center [511, 234] width 168 height 27
paste input "ROSE"
type input "ROSE"
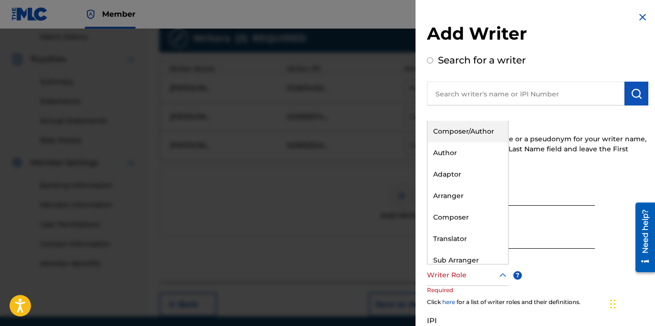
click at [467, 279] on div at bounding box center [468, 275] width 82 height 12
click at [474, 134] on div "Composer/Author" at bounding box center [467, 131] width 81 height 21
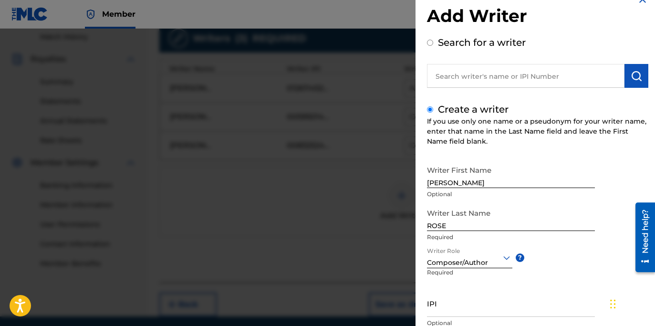
scroll to position [88, 0]
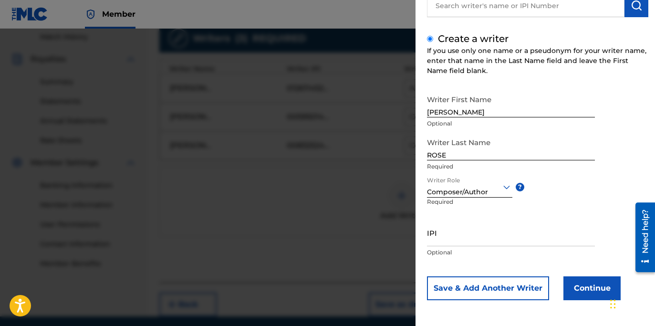
click at [589, 288] on button "Continue" at bounding box center [591, 288] width 57 height 24
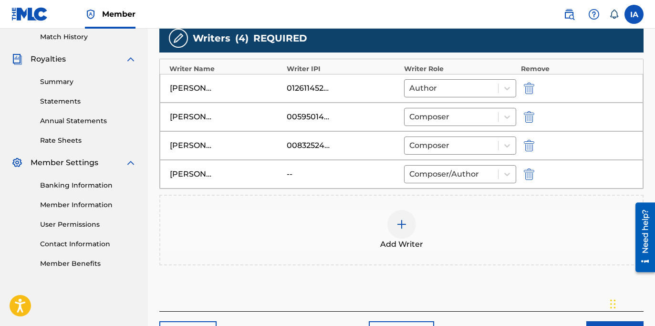
click at [415, 235] on div "Add Writer" at bounding box center [401, 230] width 482 height 40
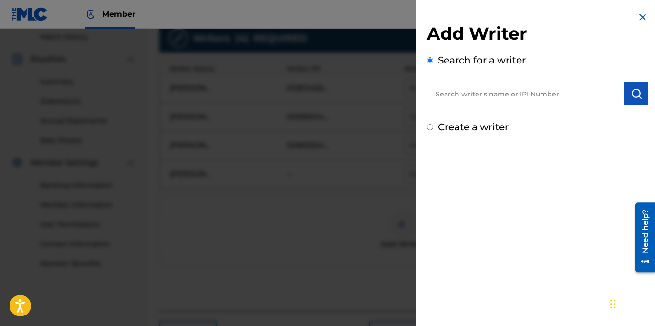
click at [451, 127] on label "Create a writer" at bounding box center [473, 126] width 71 height 11
radio input "true"
click at [433, 127] on input "Create a writer" at bounding box center [430, 127] width 6 height 6
radio input "false"
radio input "true"
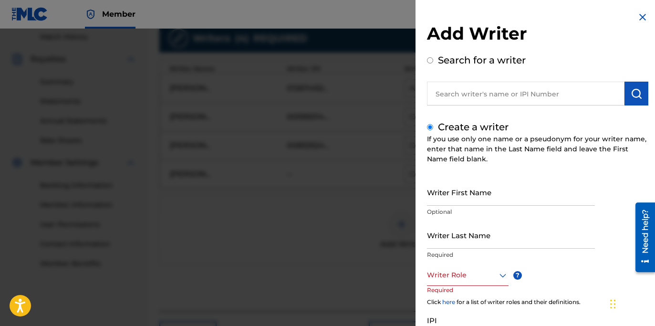
click at [488, 244] on input "Writer Last Name" at bounding box center [511, 234] width 168 height 27
click at [476, 193] on input "Writer First Name" at bounding box center [511, 191] width 168 height 27
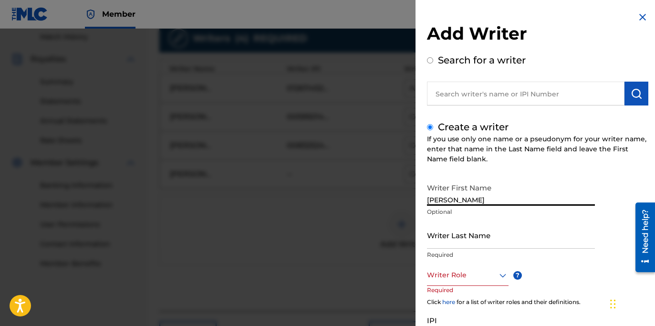
type input "[PERSON_NAME]"
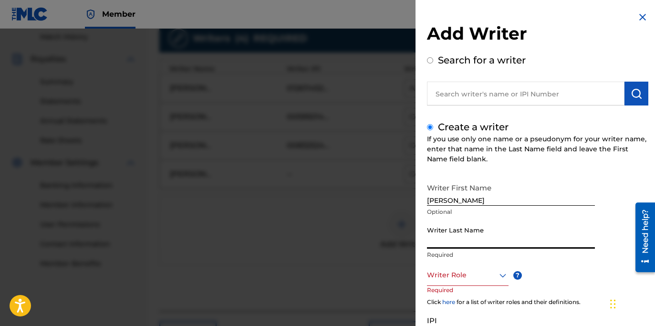
paste input "ROSE"
type input "ROSE"
click at [470, 243] on input "Writer Last Name" at bounding box center [511, 234] width 168 height 27
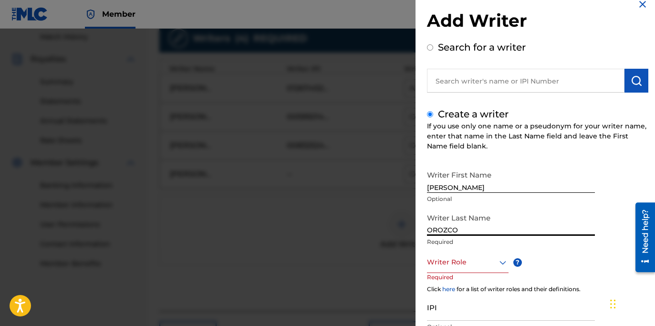
scroll to position [25, 0]
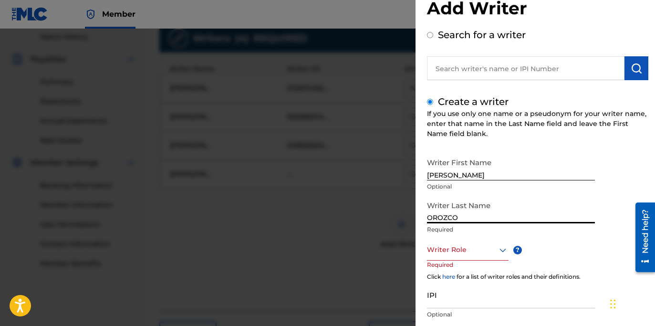
type input "OROZCO"
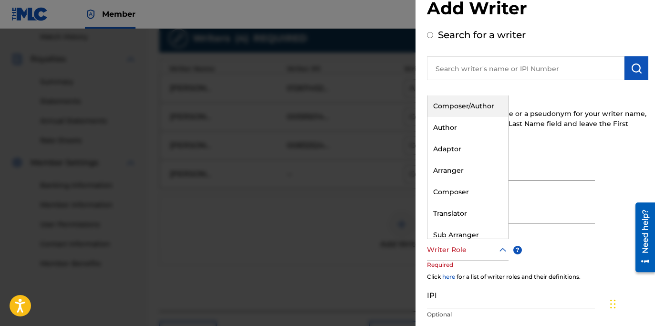
click at [461, 256] on div "Writer Role" at bounding box center [468, 249] width 82 height 21
click at [467, 96] on div "Composer/Author" at bounding box center [467, 105] width 81 height 21
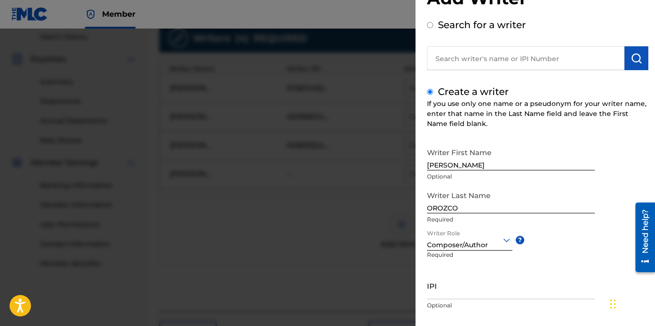
scroll to position [88, 0]
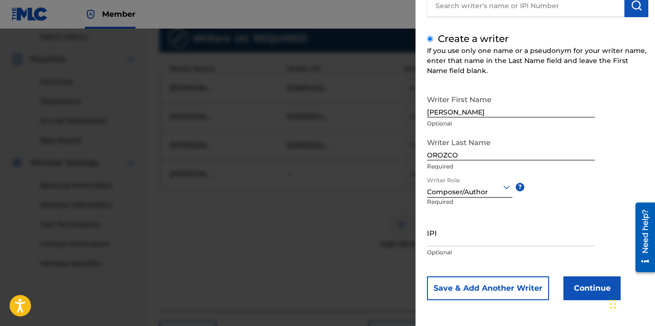
click at [584, 280] on button "Continue" at bounding box center [591, 288] width 57 height 24
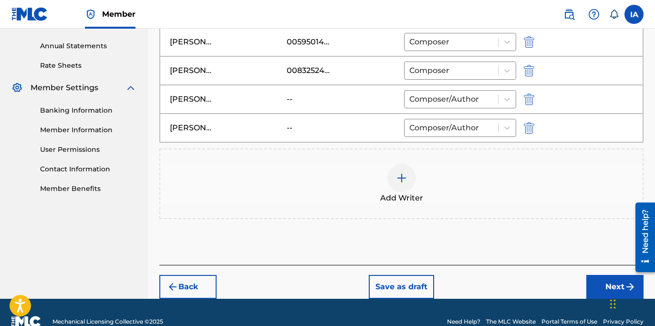
scroll to position [359, 0]
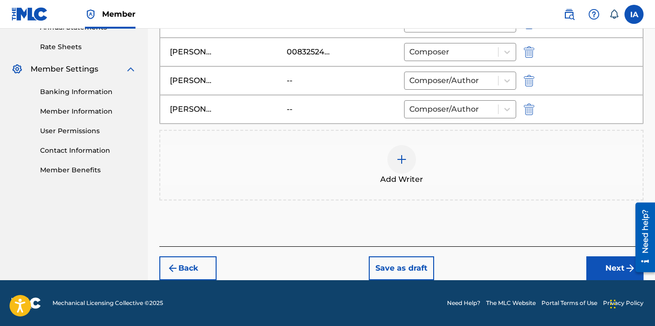
click at [596, 262] on button "Next" at bounding box center [614, 268] width 57 height 24
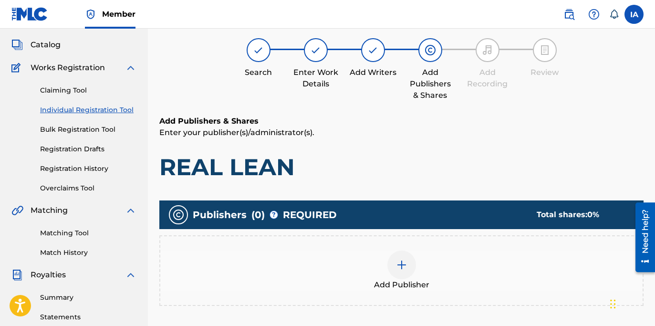
scroll to position [43, 0]
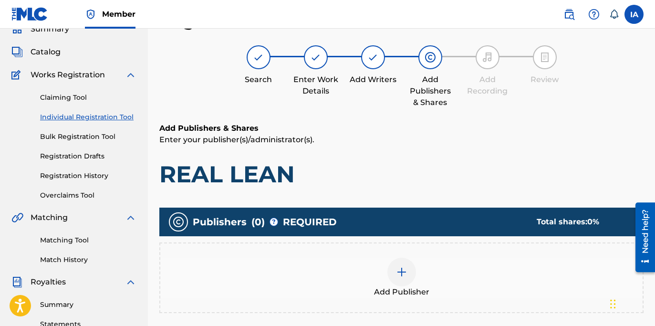
click at [449, 301] on div "Add Publisher" at bounding box center [401, 277] width 484 height 71
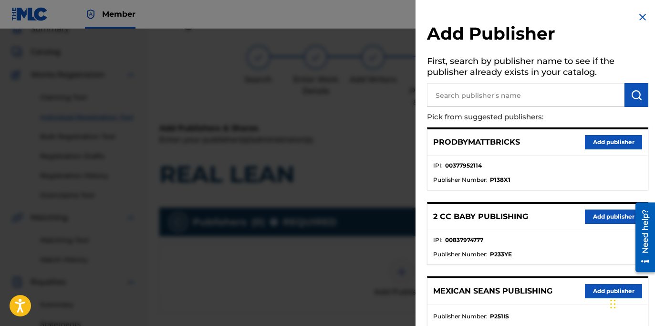
scroll to position [181, 0]
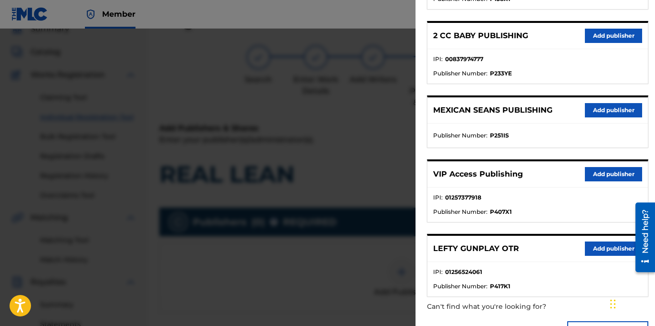
click at [601, 249] on button "Add publisher" at bounding box center [613, 248] width 57 height 14
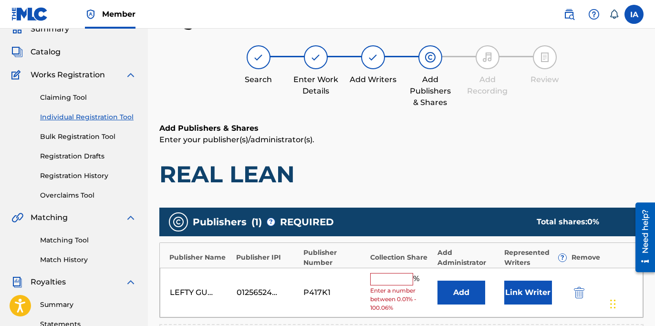
click at [395, 282] on input "text" at bounding box center [391, 279] width 43 height 12
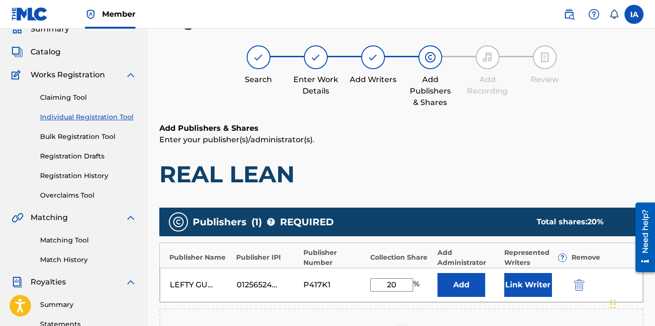
type input "20"
click at [462, 286] on button "Add" at bounding box center [461, 285] width 48 height 24
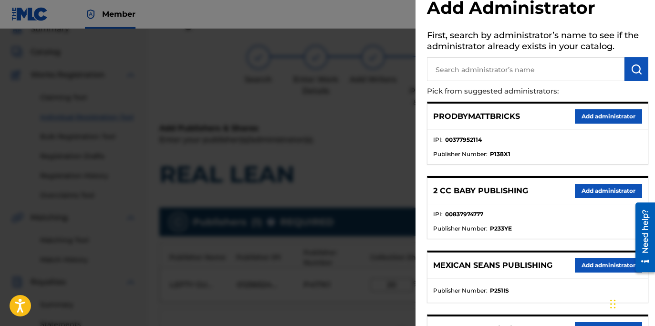
scroll to position [152, 0]
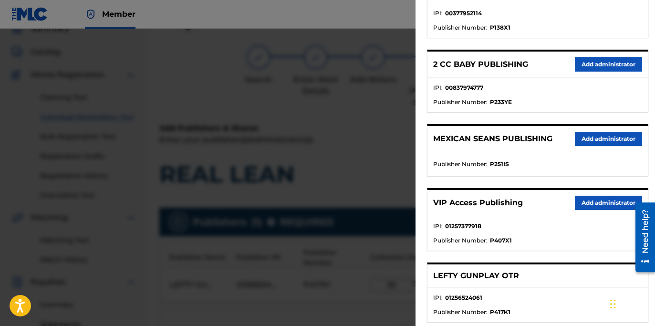
click at [583, 207] on button "Add administrator" at bounding box center [608, 203] width 67 height 14
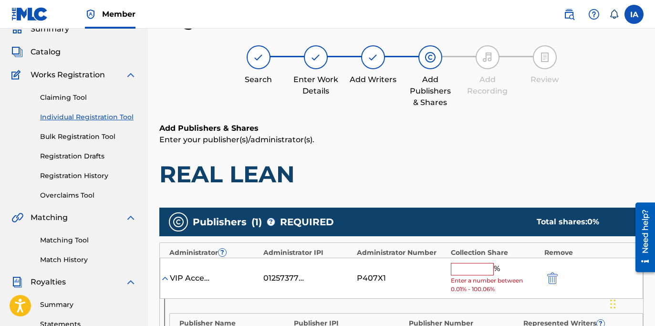
click at [380, 148] on div "Add Publishers & Shares Enter your publisher(s)/administrator(s). REAL LEAN" at bounding box center [401, 156] width 484 height 66
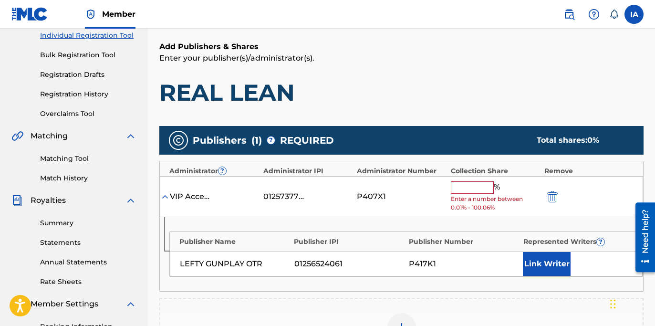
scroll to position [192, 0]
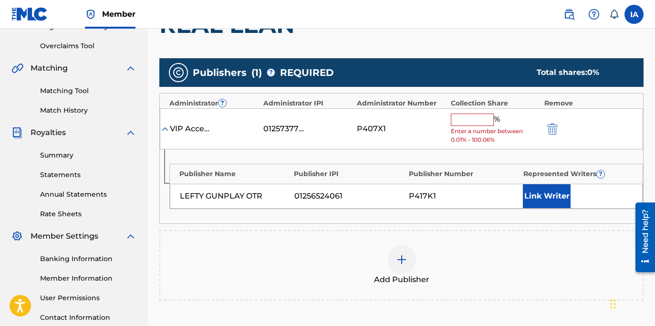
click at [477, 125] on input "text" at bounding box center [472, 120] width 43 height 12
paste input "20"
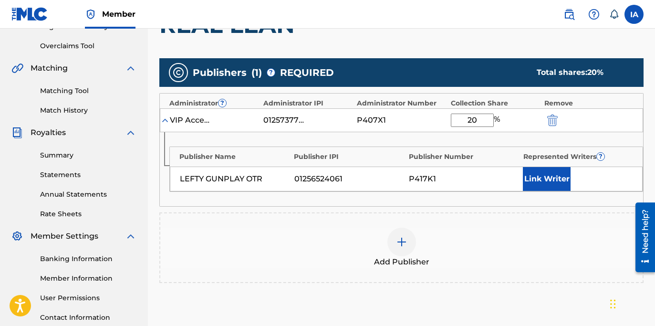
type input "20"
click at [548, 186] on button "Link Writer" at bounding box center [547, 179] width 48 height 24
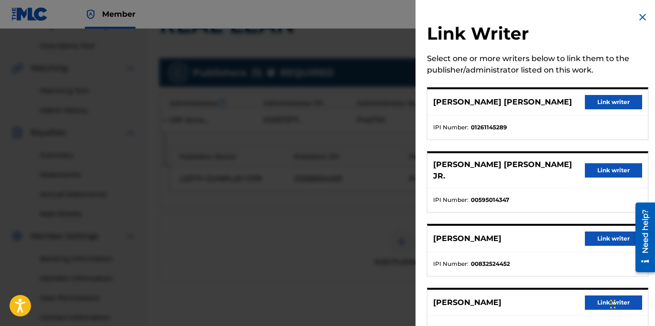
click at [598, 105] on button "Link writer" at bounding box center [613, 102] width 57 height 14
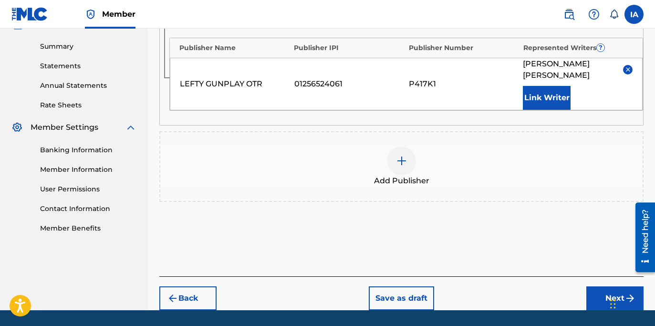
scroll to position [331, 0]
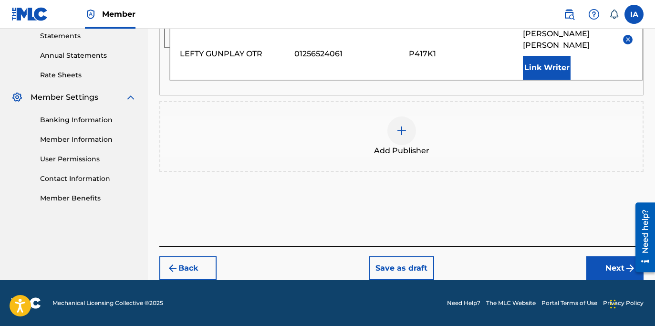
click at [612, 262] on button "Next" at bounding box center [614, 268] width 57 height 24
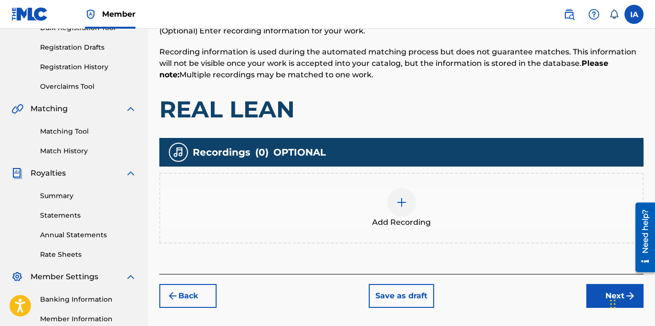
scroll to position [214, 0]
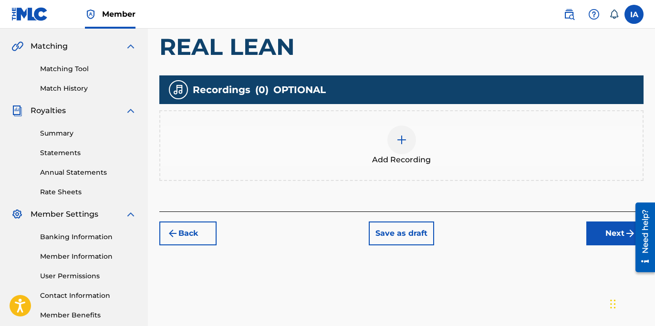
click at [447, 140] on div "Add Recording" at bounding box center [401, 145] width 482 height 40
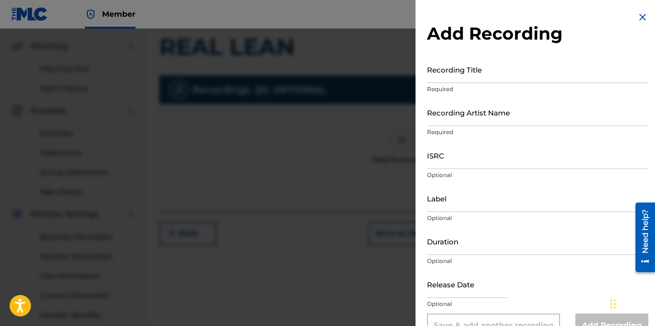
click at [457, 59] on input "Recording Title" at bounding box center [537, 69] width 221 height 27
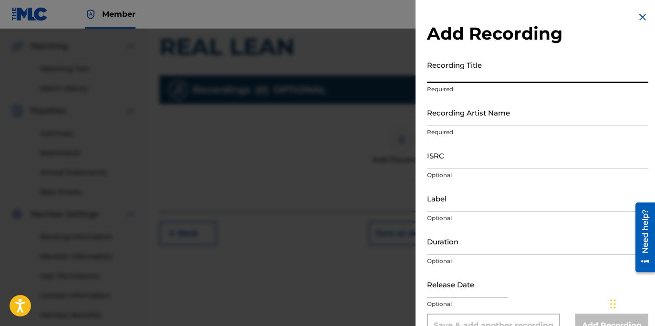
paste input "REAL LEAN"
type input "REAL LEAN"
click at [472, 114] on input "Recording Artist Name" at bounding box center [537, 112] width 221 height 27
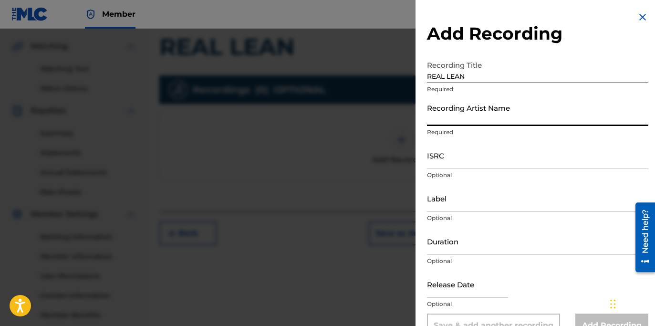
click at [481, 115] on input "Recording Artist Name" at bounding box center [537, 112] width 221 height 27
paste input "LEFTY GUNPLAY"
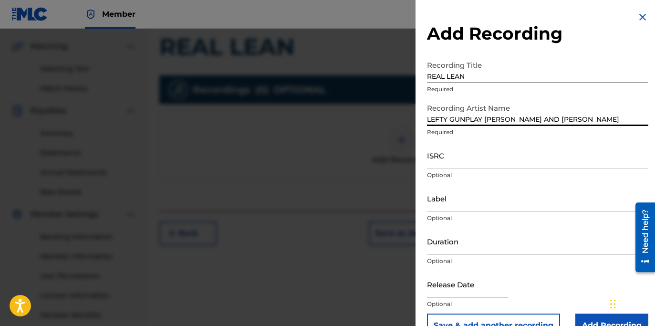
click at [440, 159] on input "ISRC" at bounding box center [537, 155] width 221 height 27
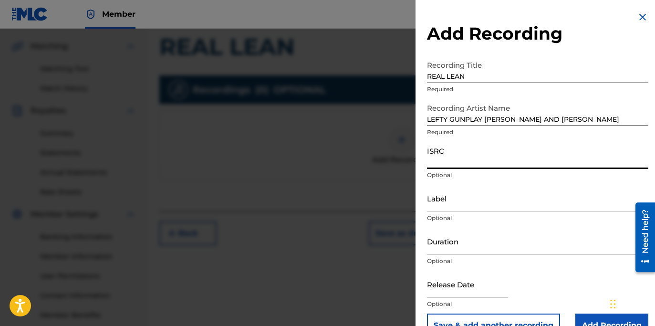
click at [546, 112] on input "LEFTY GUNPLAY ALEMÁN AND BENJIROW" at bounding box center [537, 112] width 221 height 27
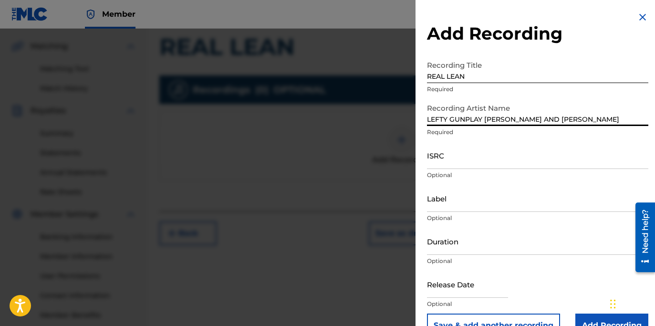
click at [546, 113] on input "LEFTY GUNPLAY ALEMÁN AND BENJIROW" at bounding box center [537, 112] width 221 height 27
click at [547, 113] on input "LEFTY GUNPLAY ALEMÁN AND BENJIROW" at bounding box center [537, 112] width 221 height 27
paste input
type input "LEFTY GUNPLAY"
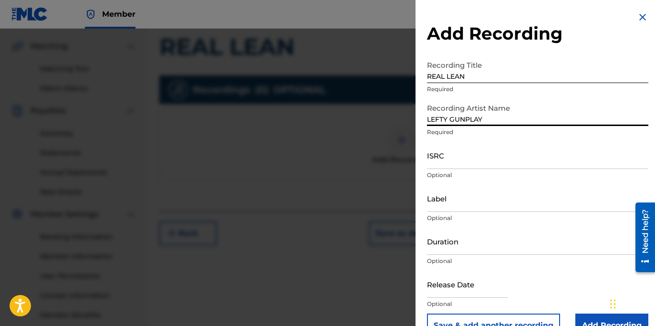
click at [428, 159] on input "ISRC" at bounding box center [537, 155] width 221 height 27
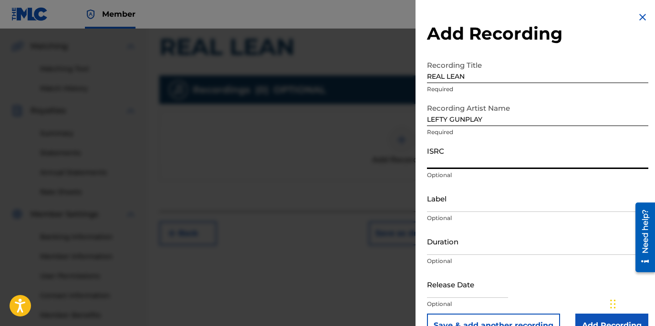
click at [454, 158] on input "ISRC" at bounding box center [537, 155] width 221 height 27
paste input "USLD91782451"
type input "USLD91782451"
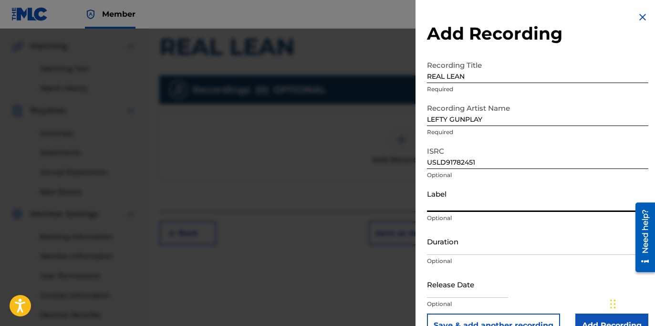
click at [488, 197] on input "Label" at bounding box center [537, 198] width 221 height 27
click at [468, 196] on input "Label" at bounding box center [537, 198] width 221 height 27
type input "OTR RECORDS"
drag, startPoint x: 469, startPoint y: 237, endPoint x: 526, endPoint y: 229, distance: 57.3
click at [468, 237] on input "Duration" at bounding box center [537, 241] width 221 height 27
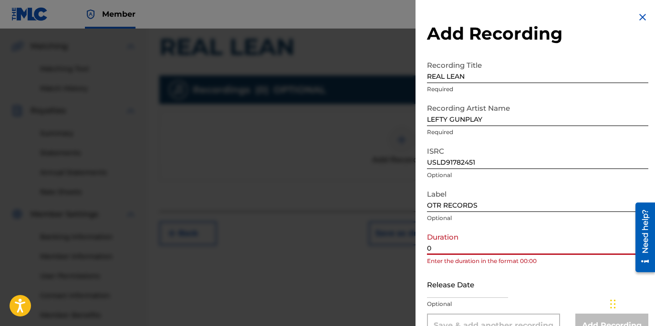
paste input "2:11"
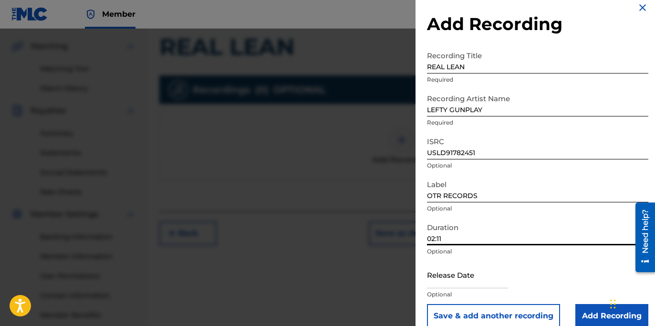
scroll to position [23, 0]
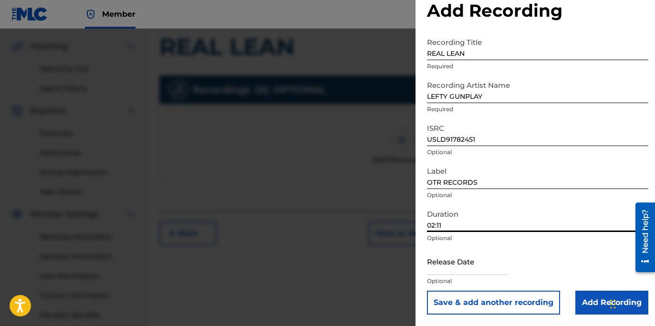
type input "02:11"
click at [586, 304] on input "Add Recording" at bounding box center [611, 302] width 73 height 24
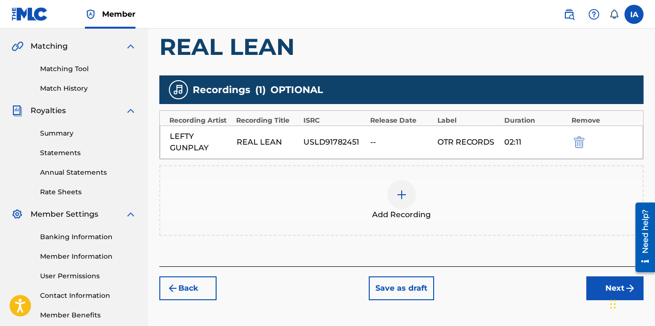
click at [596, 283] on button "Next" at bounding box center [614, 288] width 57 height 24
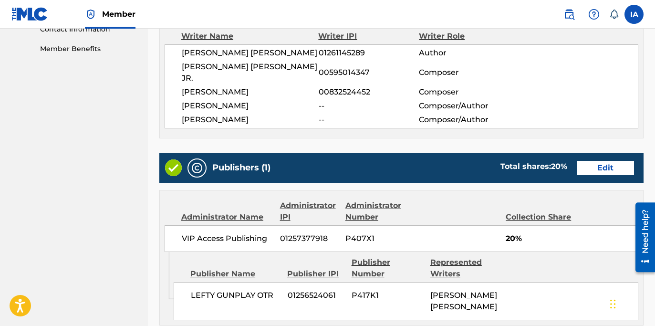
scroll to position [613, 0]
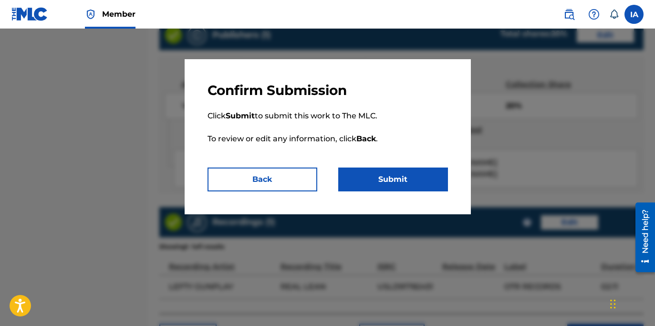
click at [398, 180] on button "Submit" at bounding box center [393, 179] width 110 height 24
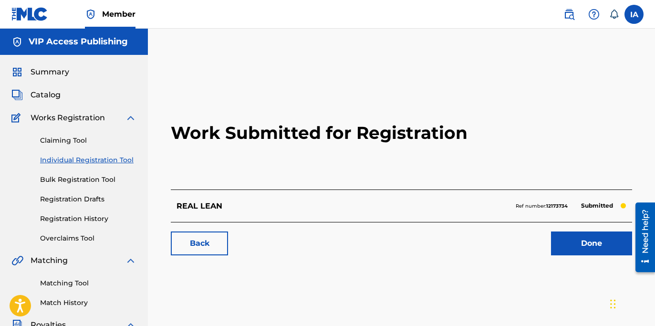
drag, startPoint x: 164, startPoint y: 172, endPoint x: 138, endPoint y: 163, distance: 27.8
click at [164, 172] on div "Work Submitted for Registration REAL LEAN Ref number: 12173734 Submitted Back D…" at bounding box center [401, 170] width 484 height 188
click at [118, 154] on div "Claiming Tool Individual Registration Tool Bulk Registration Tool Registration …" at bounding box center [73, 184] width 125 height 120
click at [110, 160] on link "Individual Registration Tool" at bounding box center [88, 160] width 96 height 10
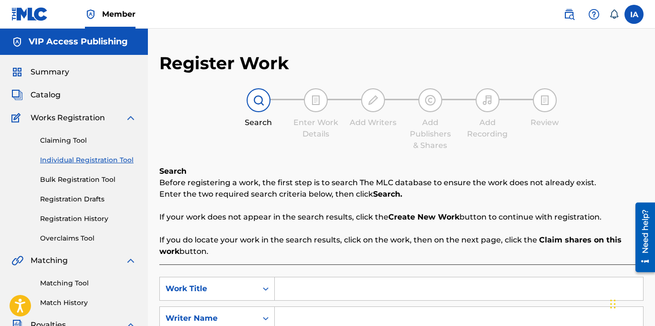
click at [499, 283] on input "Search Form" at bounding box center [459, 288] width 368 height 23
paste input "RUN OUTTA DRUGS"
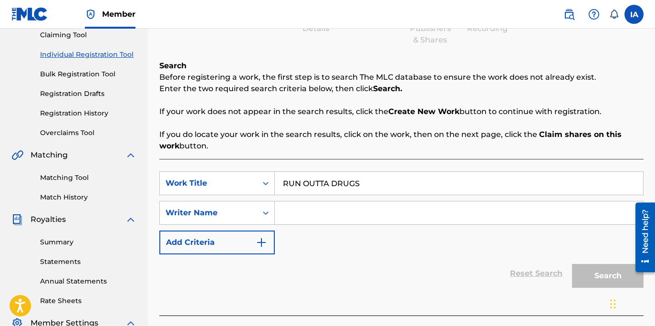
scroll to position [181, 0]
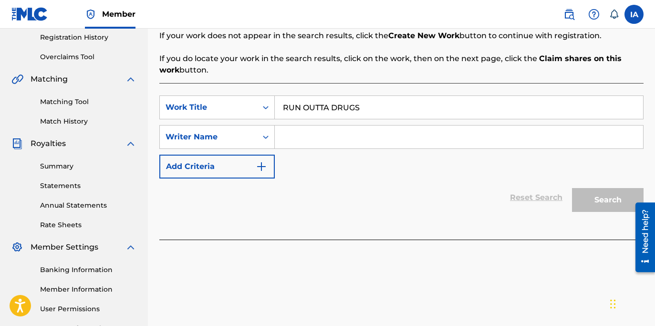
type input "RUN OUTTA DRUGS"
click at [434, 135] on input "Search Form" at bounding box center [459, 136] width 368 height 23
paste input "[PERSON_NAME] [PERSON_NAME]"
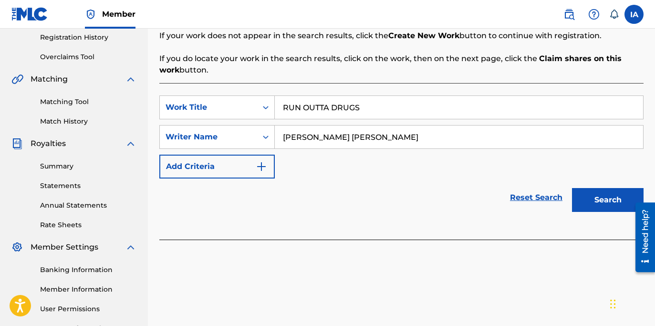
type input "[PERSON_NAME] [PERSON_NAME]"
click at [618, 198] on button "Search" at bounding box center [608, 200] width 72 height 24
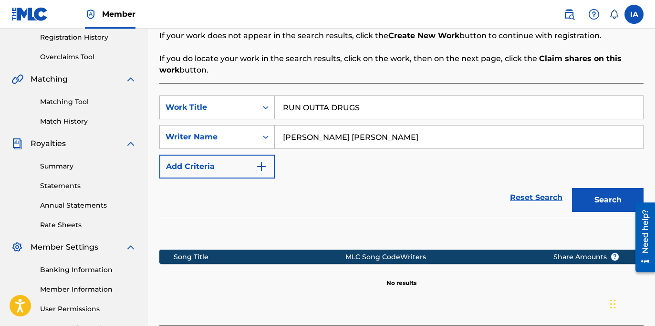
click at [375, 170] on div "SearchWithCriteria7c839194-c6c3-47c0-829f-e7c98be99f07 Work Title RUN OUTTA DRU…" at bounding box center [401, 136] width 484 height 83
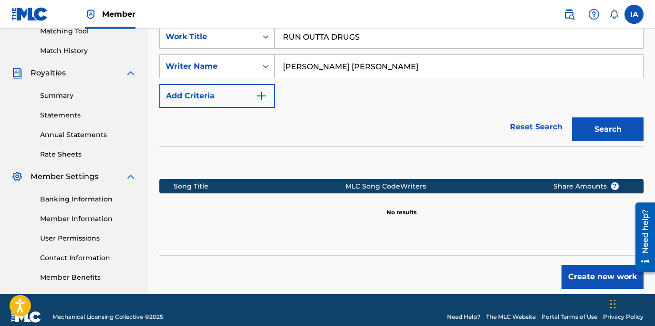
scroll to position [266, 0]
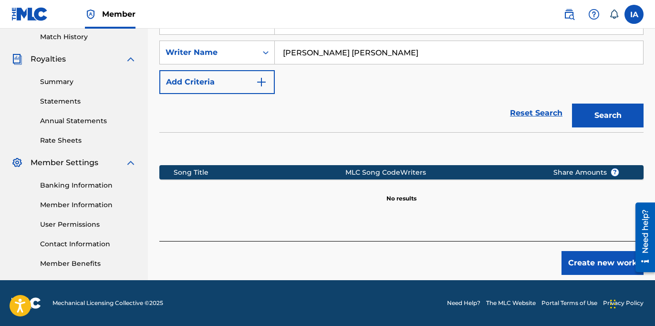
click at [578, 270] on button "Create new work" at bounding box center [602, 263] width 82 height 24
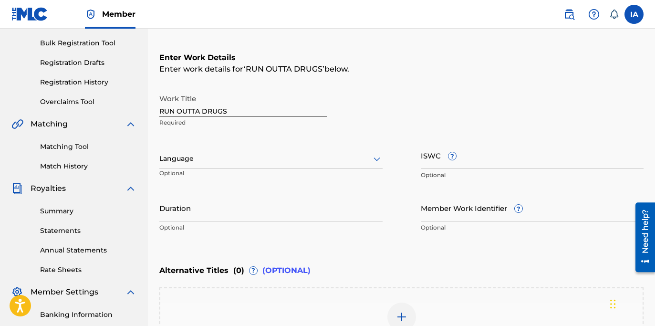
scroll to position [53, 0]
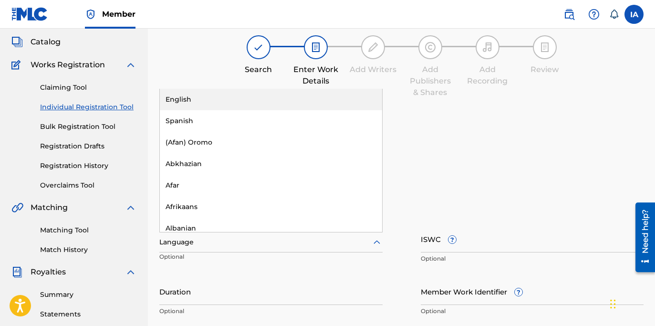
click at [240, 239] on div at bounding box center [270, 242] width 223 height 12
click at [294, 90] on div "English" at bounding box center [271, 99] width 222 height 21
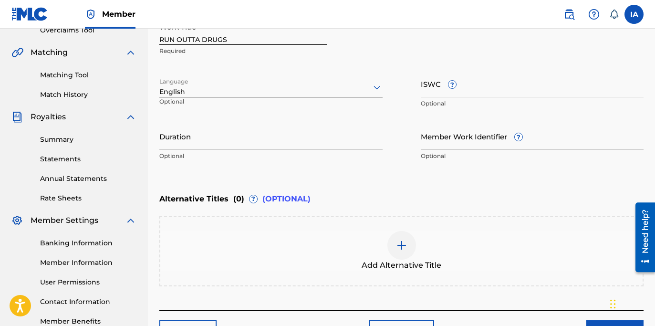
scroll to position [234, 0]
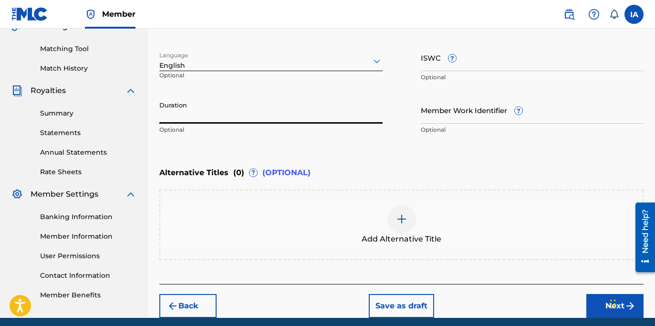
click at [304, 111] on input "Duration" at bounding box center [270, 109] width 223 height 27
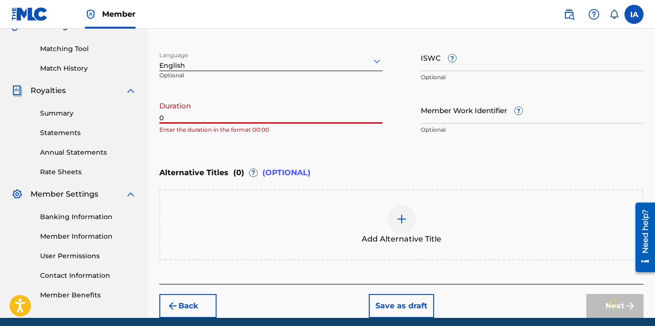
paste input "2:24"
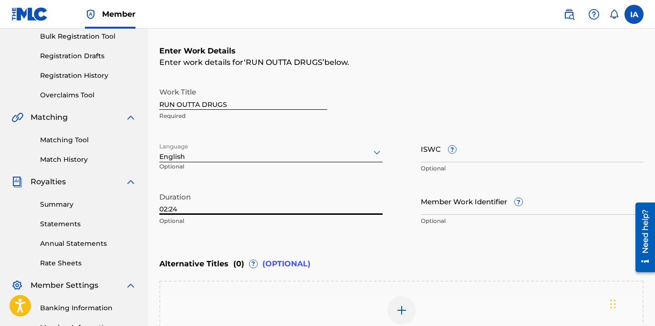
scroll to position [161, 0]
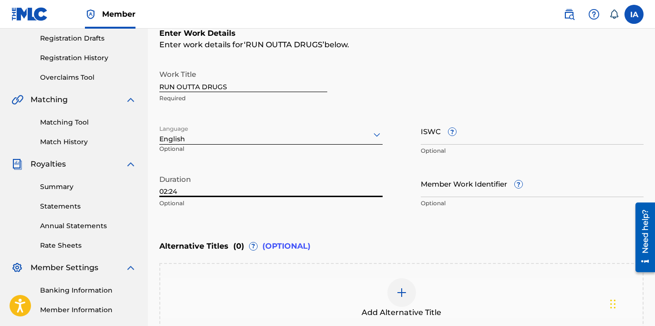
type input "02:24"
click at [411, 281] on div at bounding box center [401, 292] width 29 height 29
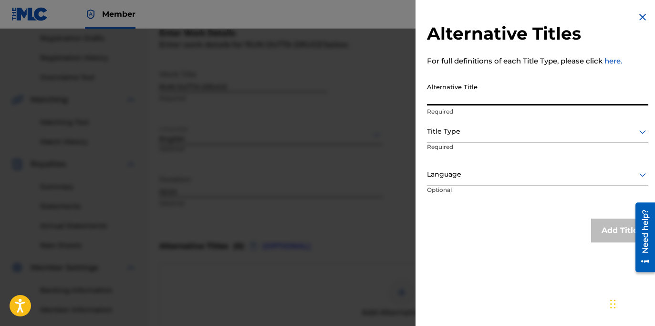
click at [465, 95] on input "Alternative Title" at bounding box center [537, 91] width 221 height 27
paste input "RUN OUTTA DRUGS FEAT 03 GREEDO"
type input "RUN OUTTA DRUGS FEAT 03 GREEDO"
click at [474, 135] on div at bounding box center [537, 131] width 221 height 12
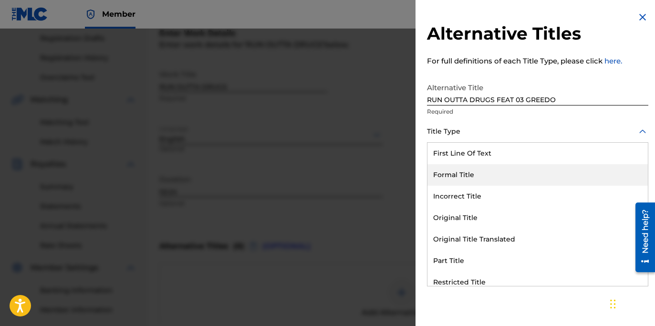
scroll to position [93, 0]
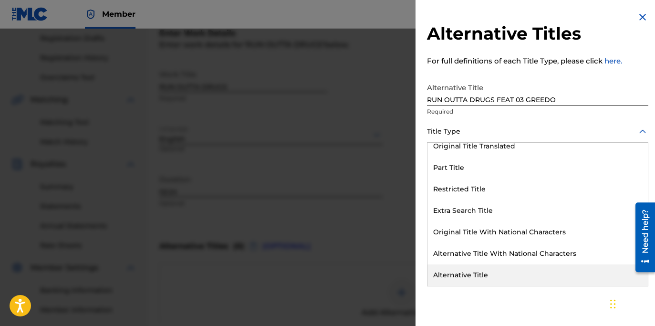
click at [544, 278] on div "Alternative Title" at bounding box center [537, 274] width 220 height 21
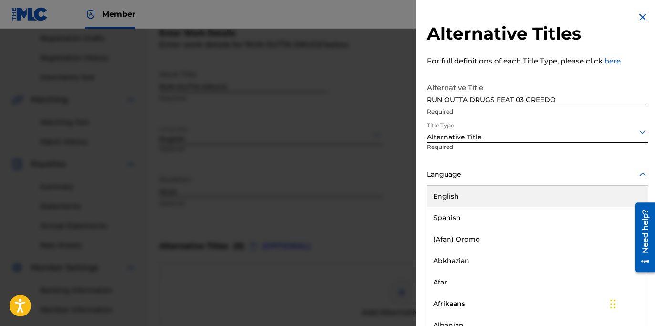
click at [506, 179] on div at bounding box center [537, 174] width 221 height 12
click at [506, 197] on div "English" at bounding box center [537, 195] width 220 height 21
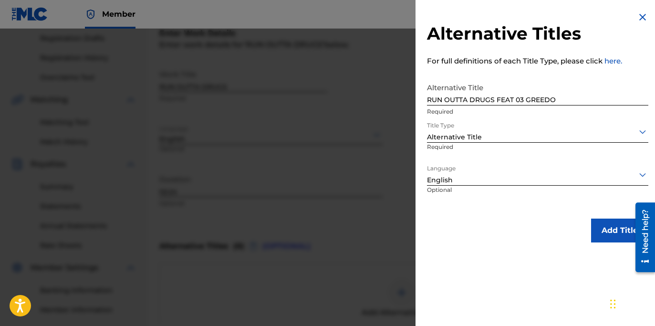
click at [610, 230] on button "Add Title" at bounding box center [619, 230] width 57 height 24
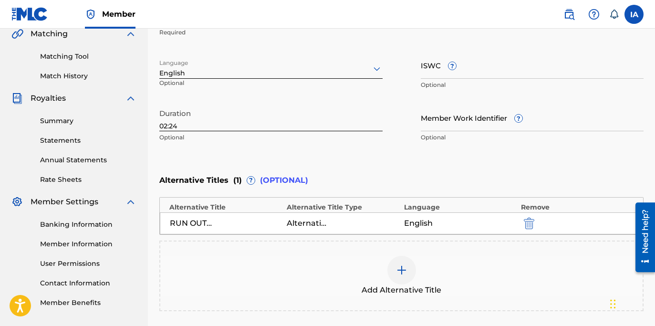
scroll to position [295, 0]
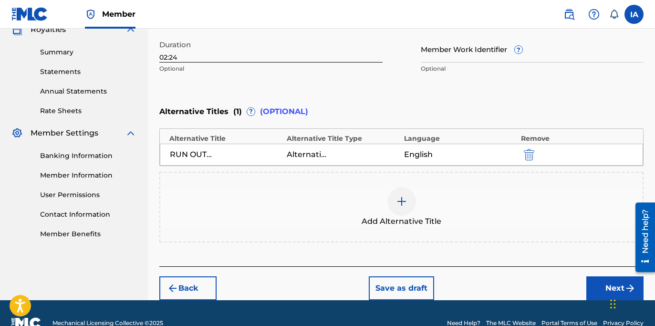
click at [598, 287] on button "Next" at bounding box center [614, 288] width 57 height 24
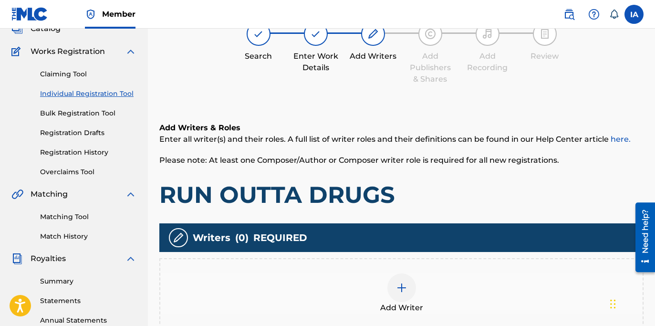
scroll to position [71, 0]
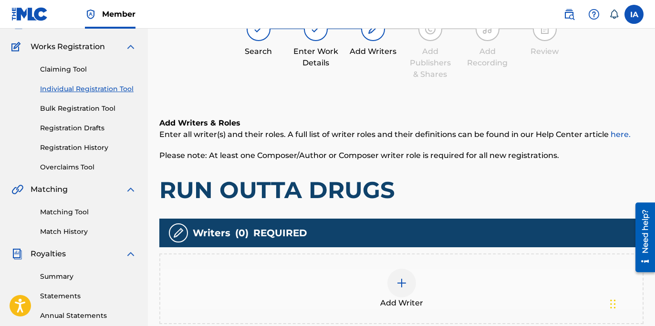
click at [432, 291] on div "Add Writer" at bounding box center [401, 289] width 482 height 40
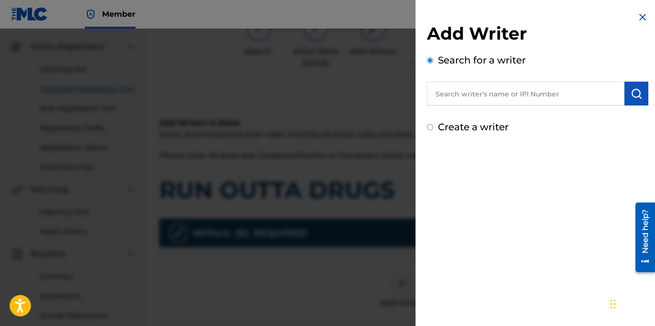
click at [491, 98] on input "text" at bounding box center [525, 94] width 197 height 24
paste input "[PERSON_NAME] [PERSON_NAME]"
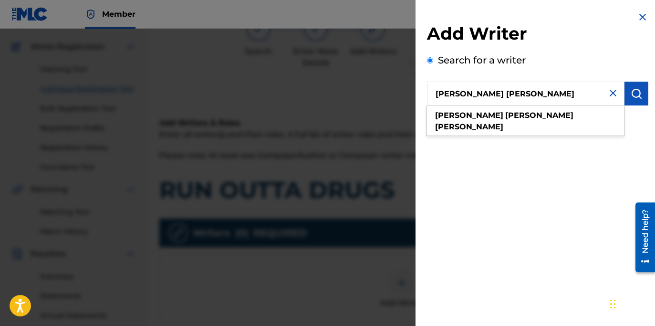
type input "[PERSON_NAME] [PERSON_NAME]"
click at [638, 94] on img "submit" at bounding box center [636, 93] width 11 height 11
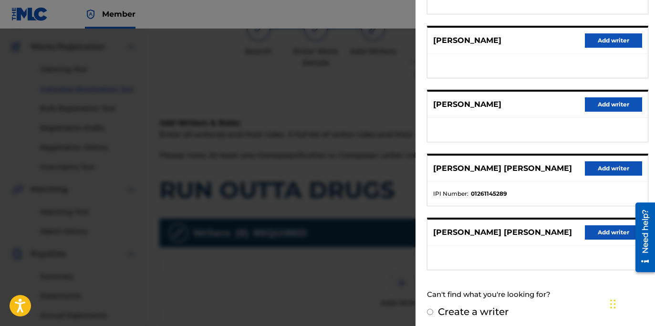
scroll to position [168, 0]
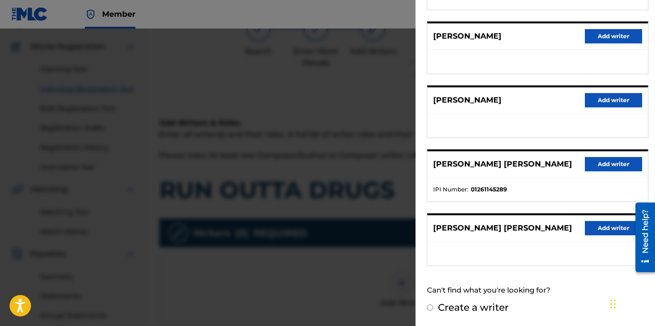
click at [601, 161] on button "Add writer" at bounding box center [613, 164] width 57 height 14
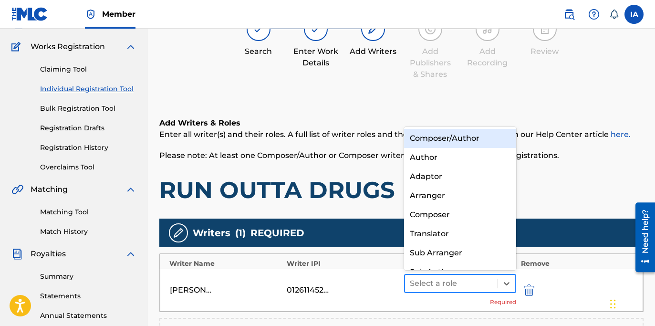
click at [468, 287] on div at bounding box center [451, 283] width 83 height 13
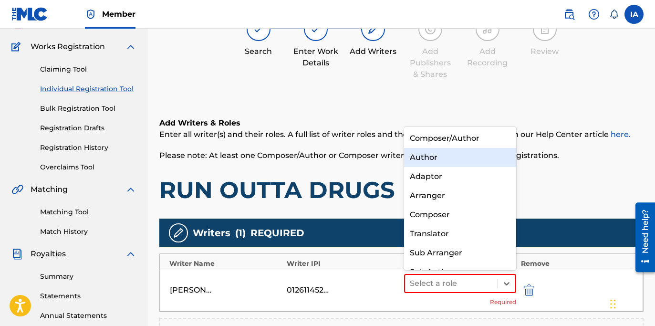
click at [445, 161] on div "Author" at bounding box center [460, 157] width 112 height 19
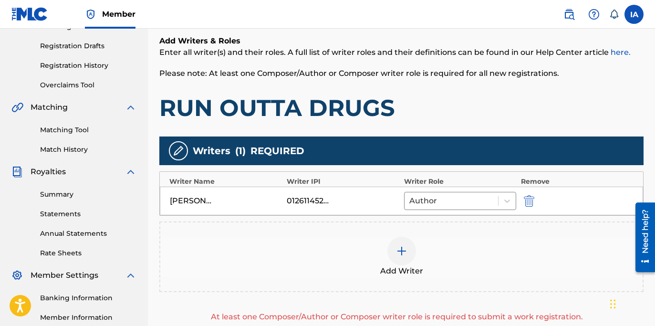
scroll to position [155, 0]
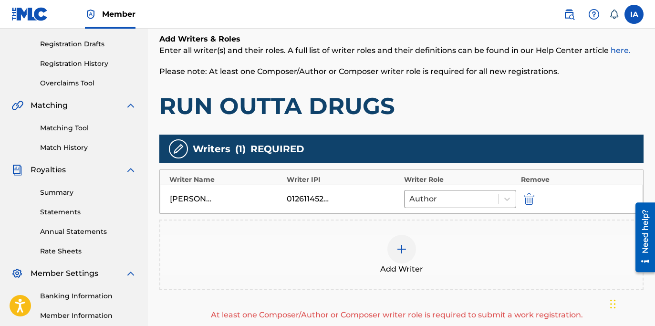
click at [403, 258] on div at bounding box center [401, 249] width 29 height 29
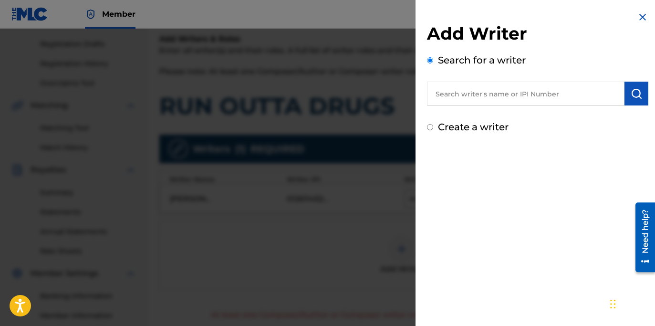
click at [537, 91] on input "text" at bounding box center [525, 94] width 197 height 24
paste input "JACKSON JASON"
type input "JACKSON JASON"
click at [631, 97] on img "submit" at bounding box center [636, 93] width 11 height 11
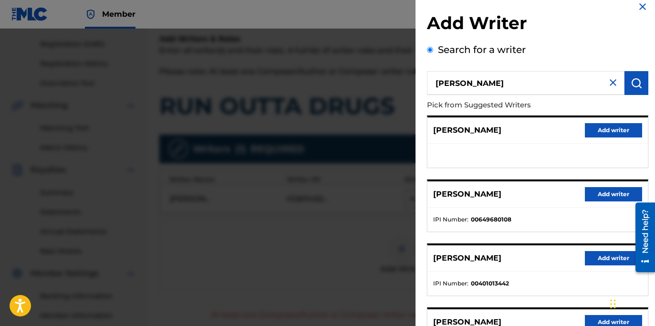
scroll to position [122, 0]
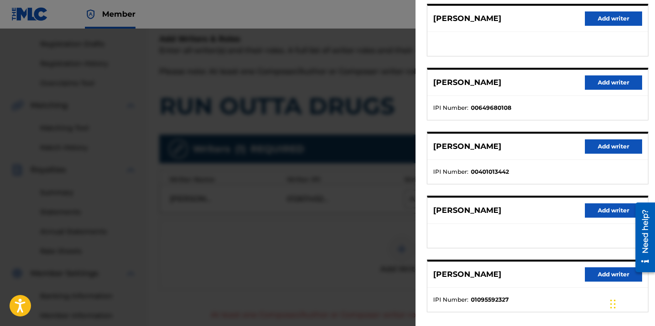
click at [527, 150] on div "JACKSON JASON Add writer" at bounding box center [537, 147] width 220 height 26
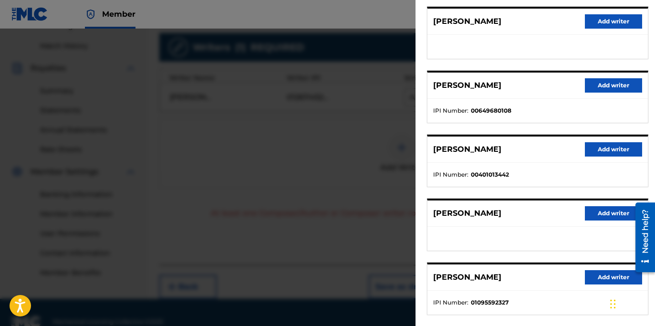
scroll to position [168, 0]
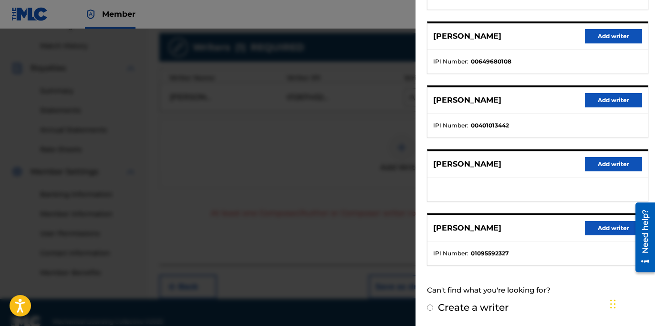
click at [470, 294] on div "Can't find what you're looking for?" at bounding box center [537, 290] width 221 height 21
click at [455, 307] on label "Create a writer" at bounding box center [473, 306] width 71 height 11
radio input "true"
click at [433, 307] on input "Create a writer" at bounding box center [430, 307] width 6 height 6
radio input "false"
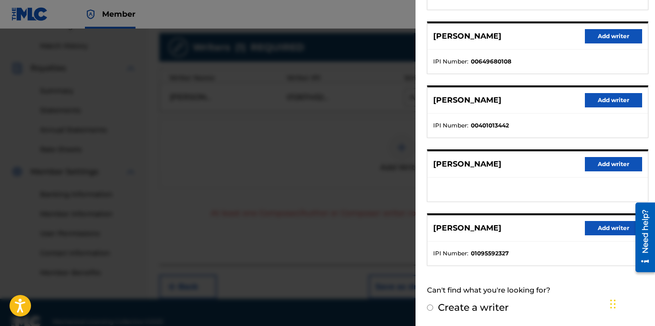
radio input "true"
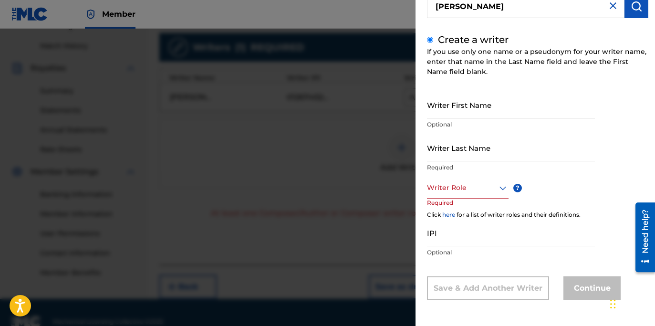
scroll to position [57, 0]
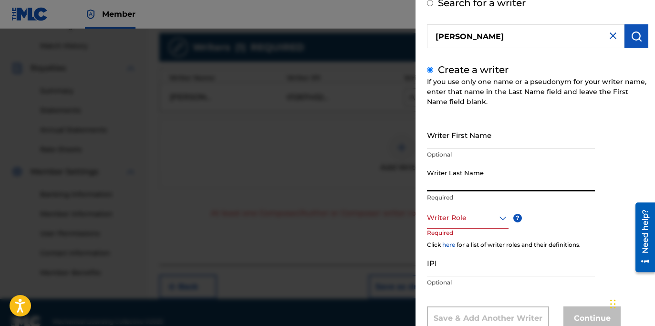
click at [468, 179] on input "Writer Last Name" at bounding box center [511, 177] width 168 height 27
click at [466, 181] on input "Writer Last Name" at bounding box center [511, 177] width 168 height 27
paste input "JACKSON JASON"
click at [474, 185] on input "JACKSON JASON" at bounding box center [511, 177] width 168 height 27
click at [473, 185] on input "JACKSON JASON" at bounding box center [511, 177] width 168 height 27
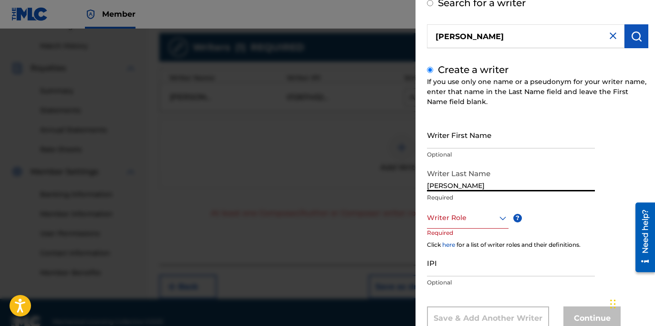
type input "JACKSON"
click at [463, 151] on p "Optional" at bounding box center [511, 154] width 168 height 9
click at [463, 139] on input "Writer First Name" at bounding box center [511, 134] width 168 height 27
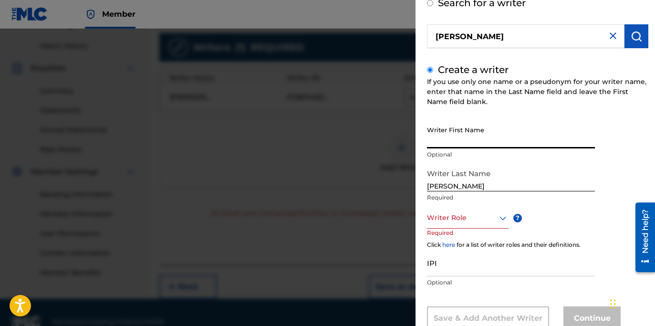
paste input "JASON"
type input "JASON"
click at [456, 223] on div at bounding box center [468, 218] width 82 height 12
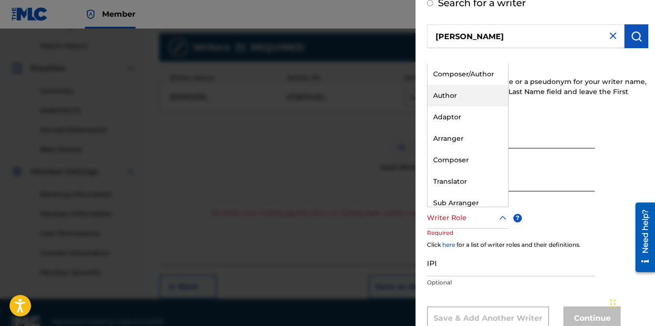
click at [477, 96] on div "Author" at bounding box center [467, 95] width 81 height 21
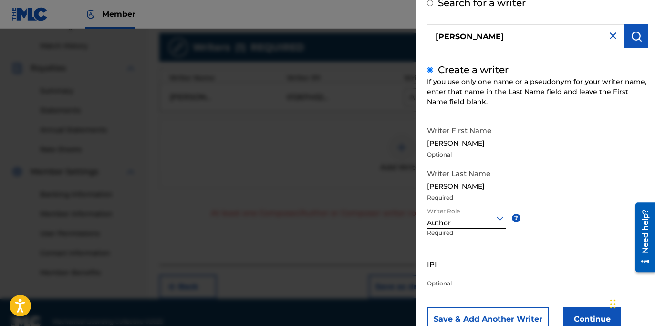
click at [515, 277] on div "IPI Optional" at bounding box center [511, 271] width 168 height 43
click at [473, 273] on input "IPI" at bounding box center [511, 263] width 168 height 27
paste input "649680108"
drag, startPoint x: 487, startPoint y: 270, endPoint x: 355, endPoint y: 237, distance: 136.4
click at [382, 247] on div "Add Writer Search for a writer JACKSON JASON Create a writer If you use only on…" at bounding box center [327, 177] width 655 height 297
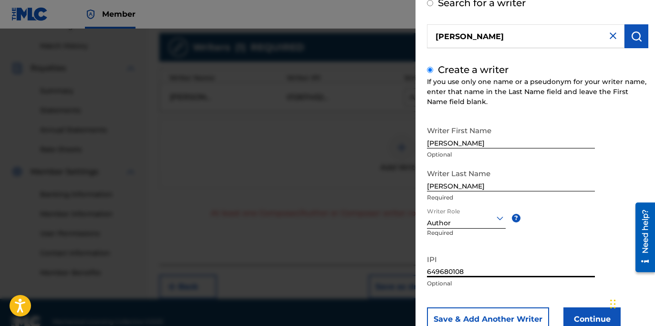
paste input "00"
type input "00649680108"
drag, startPoint x: 514, startPoint y: 269, endPoint x: 341, endPoint y: 224, distance: 178.4
click at [379, 236] on div "Add Writer Search for a writer JACKSON JASON Create a writer If you use only on…" at bounding box center [327, 177] width 655 height 297
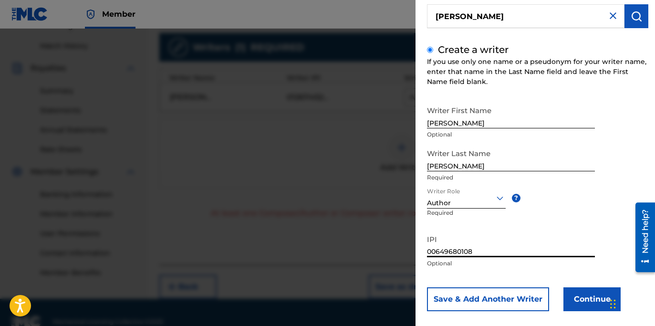
scroll to position [88, 0]
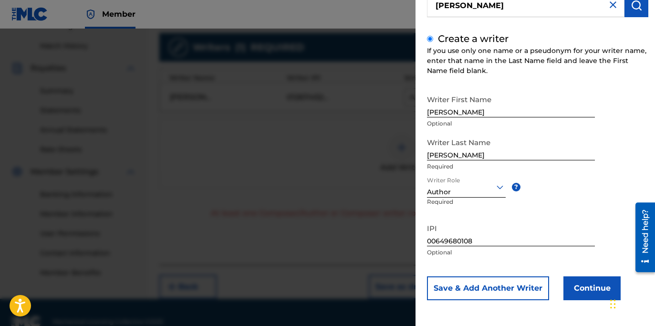
click at [588, 280] on button "Continue" at bounding box center [591, 288] width 57 height 24
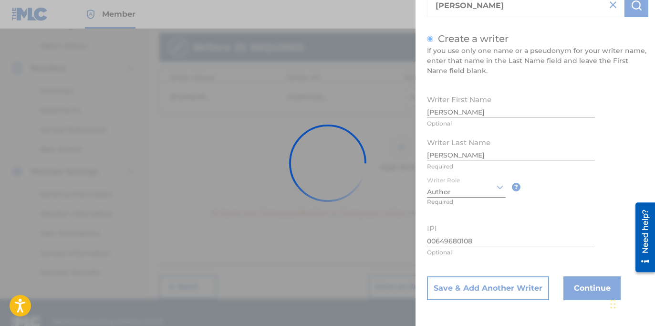
scroll to position [0, 0]
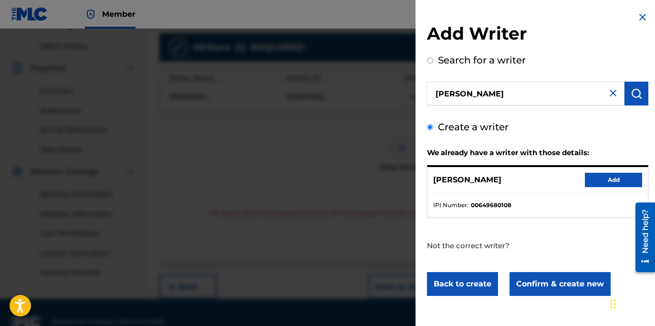
click at [594, 178] on button "Add" at bounding box center [613, 180] width 57 height 14
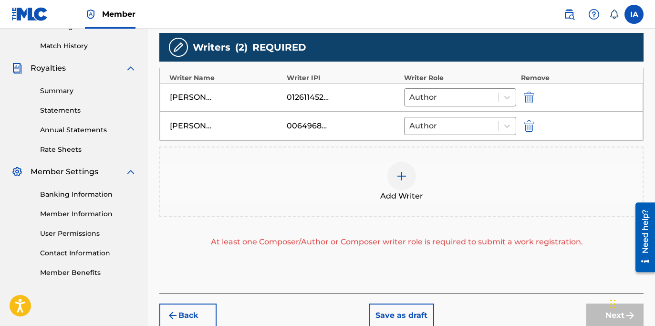
click at [433, 184] on div "Add Writer" at bounding box center [401, 182] width 482 height 40
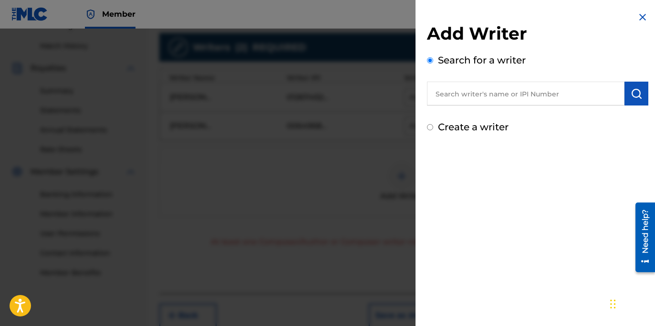
click at [453, 126] on label "Create a writer" at bounding box center [473, 126] width 71 height 11
radio input "true"
click at [433, 126] on input "Create a writer" at bounding box center [430, 127] width 6 height 6
radio input "false"
radio input "true"
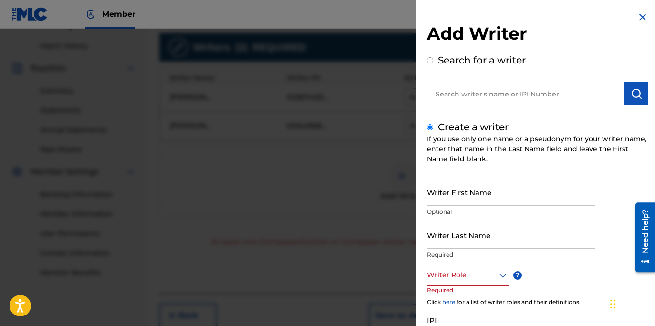
click at [479, 95] on input "text" at bounding box center [525, 94] width 197 height 24
radio input "true"
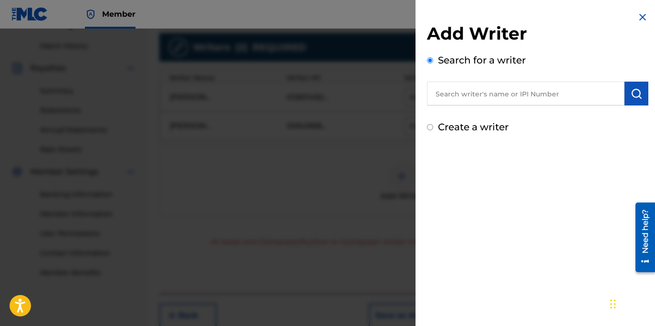
paste input "LUELLEN JOSHUA HOWARD"
type input "LUELLEN JOSHUA HOWARD"
click at [631, 99] on img "submit" at bounding box center [636, 93] width 11 height 11
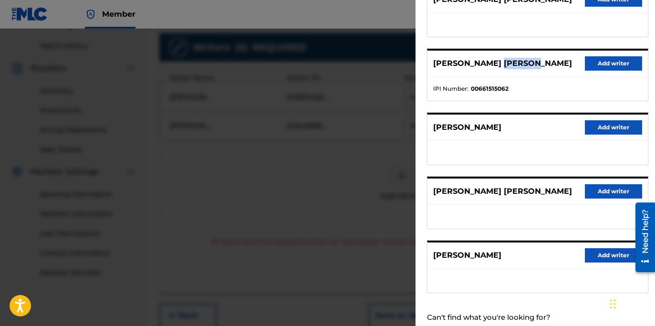
scroll to position [168, 0]
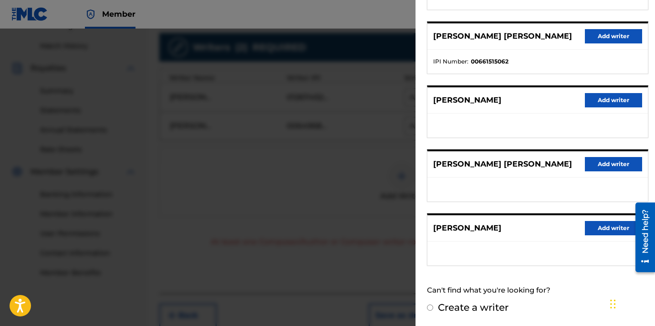
click at [515, 121] on ul at bounding box center [537, 126] width 220 height 24
click at [593, 35] on button "Add writer" at bounding box center [613, 36] width 57 height 14
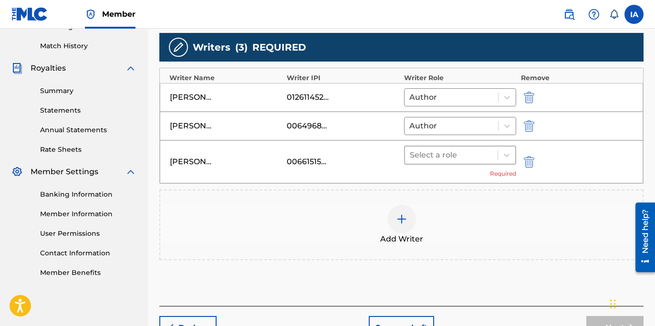
click at [479, 153] on div at bounding box center [451, 154] width 83 height 13
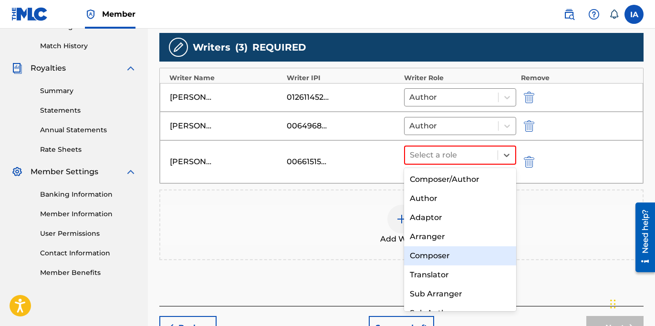
click at [450, 251] on div "Composer" at bounding box center [460, 255] width 112 height 19
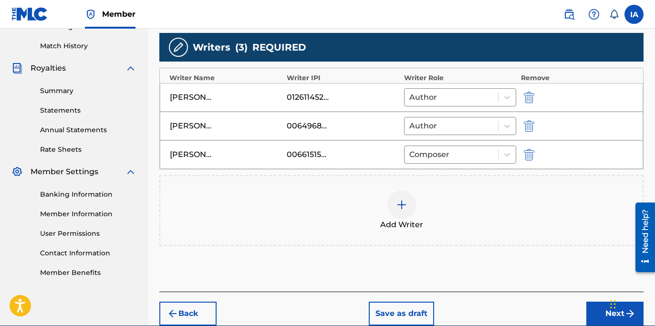
click at [439, 212] on div "Add Writer" at bounding box center [401, 210] width 482 height 40
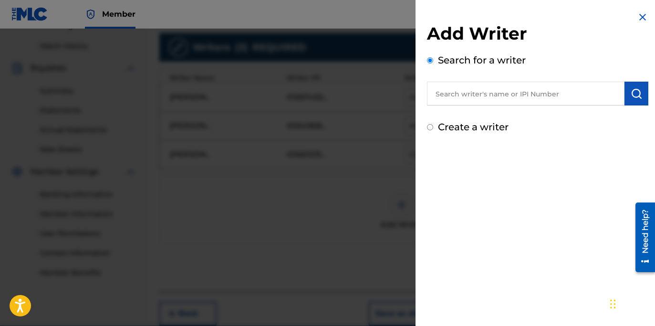
click at [496, 133] on div "Create a writer" at bounding box center [537, 127] width 221 height 14
click at [495, 132] on label "Create a writer" at bounding box center [473, 126] width 71 height 11
radio input "true"
click at [433, 130] on input "Create a writer" at bounding box center [430, 127] width 6 height 6
radio input "false"
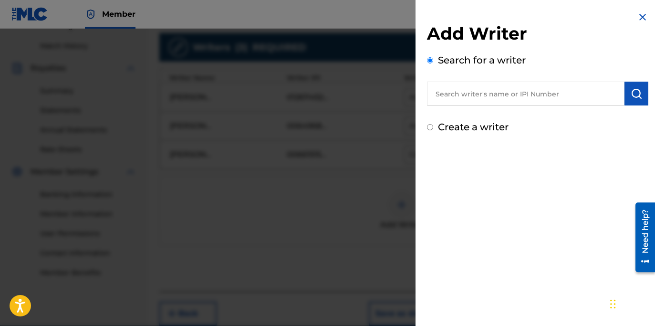
radio input "true"
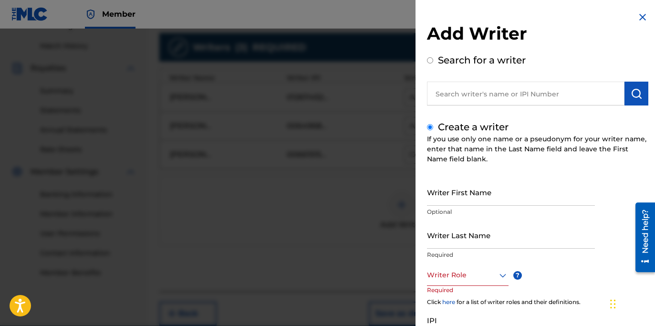
click at [443, 193] on input "Writer First Name" at bounding box center [511, 191] width 168 height 27
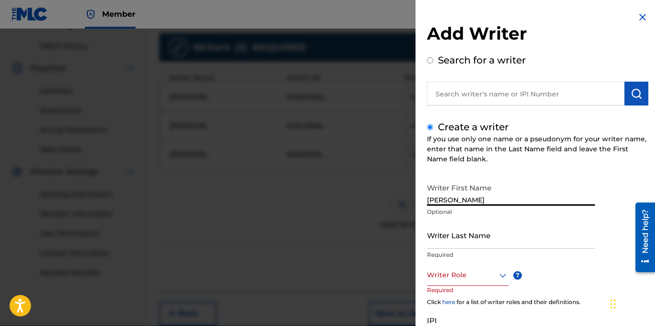
type input "[PERSON_NAME]"
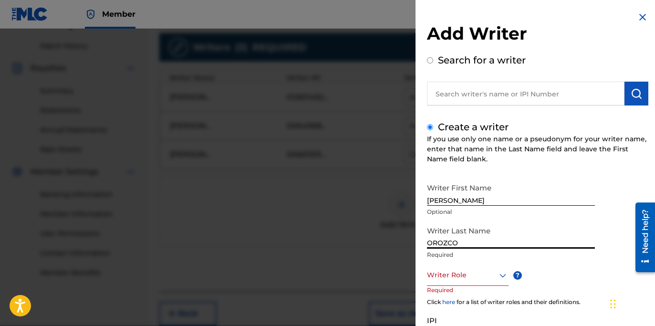
type input "OROZCO"
click at [521, 199] on input "[PERSON_NAME]" at bounding box center [511, 191] width 168 height 27
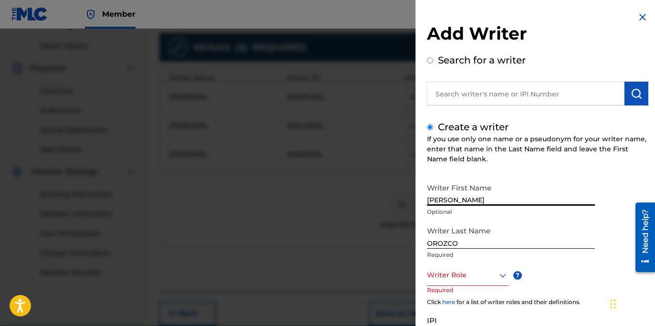
type input "[PERSON_NAME]"
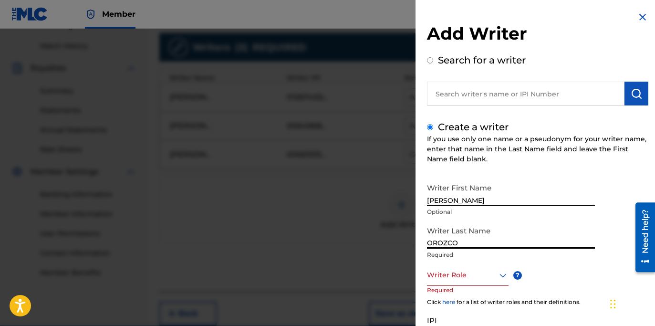
click at [503, 247] on input "OROZCO" at bounding box center [511, 234] width 168 height 27
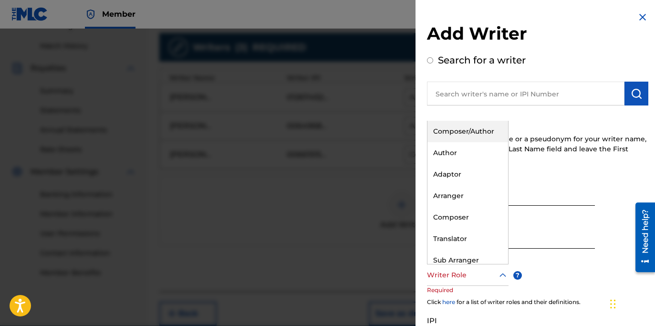
click at [481, 270] on div at bounding box center [468, 275] width 82 height 12
click at [467, 130] on div "Composer/Author" at bounding box center [467, 131] width 81 height 21
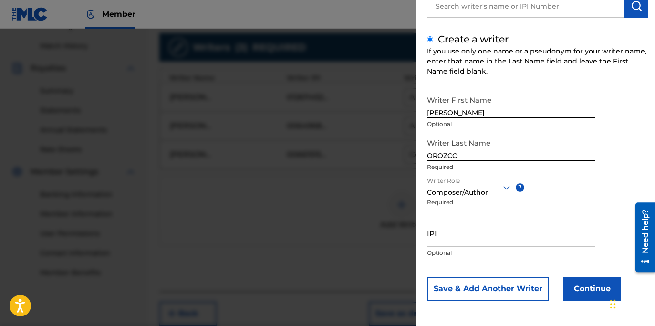
scroll to position [88, 0]
click at [595, 287] on button "Continue" at bounding box center [591, 288] width 57 height 24
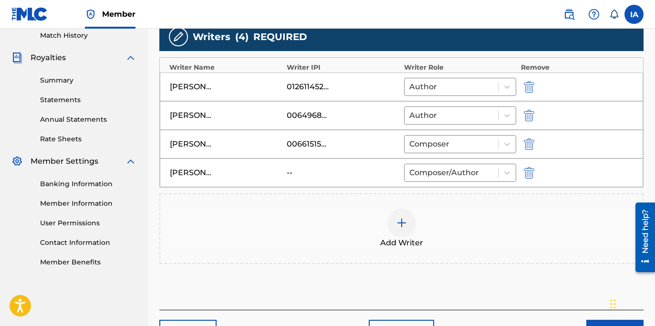
scroll to position [282, 0]
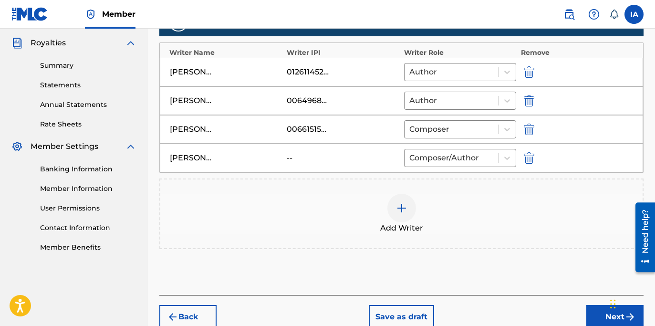
click at [585, 308] on div "Back Save as draft Next" at bounding box center [401, 312] width 484 height 34
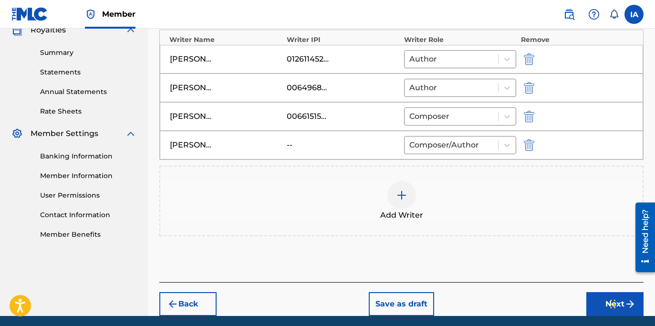
scroll to position [316, 0]
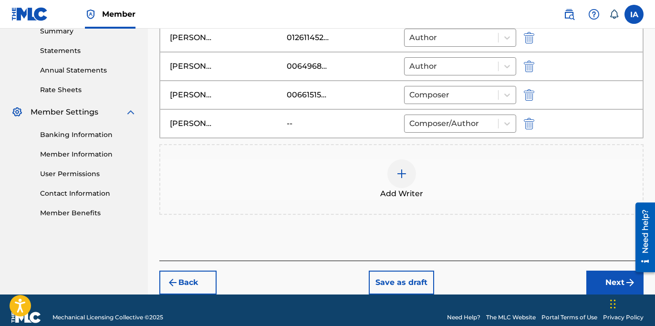
click at [602, 286] on button "Next" at bounding box center [614, 282] width 57 height 24
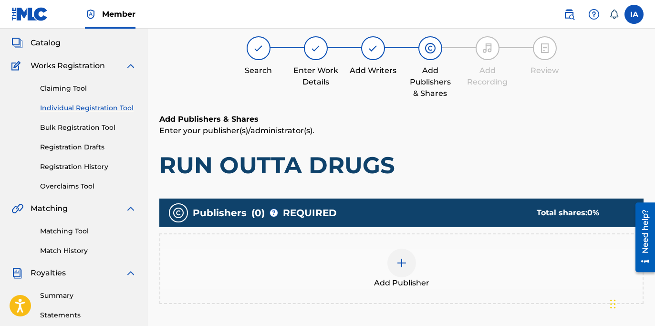
scroll to position [43, 0]
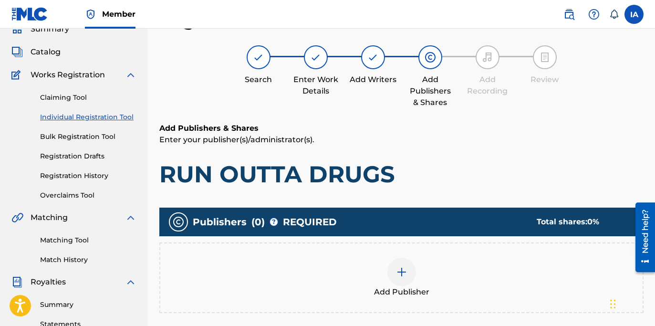
click at [376, 302] on div "Add Publisher" at bounding box center [401, 277] width 484 height 71
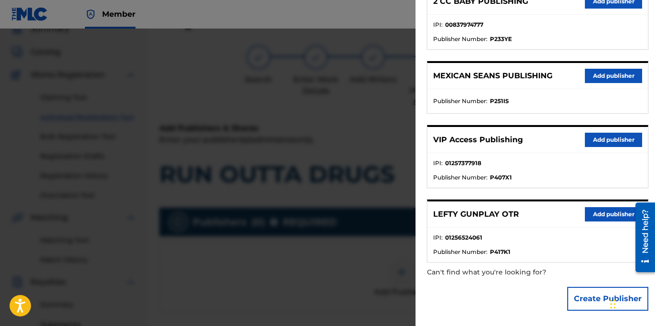
scroll to position [216, 0]
click at [598, 218] on button "Add publisher" at bounding box center [613, 214] width 57 height 14
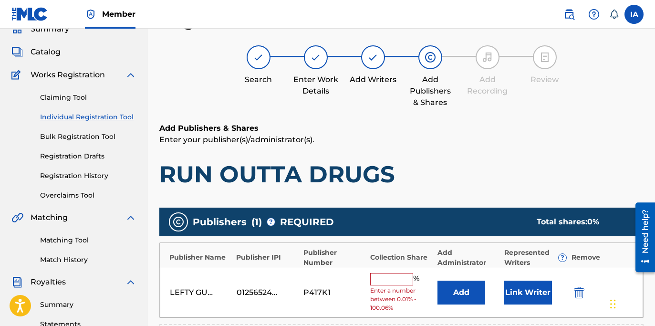
click at [391, 286] on span "Enter a number between 0.01% - 100.06%" at bounding box center [401, 299] width 62 height 26
click at [391, 281] on input "text" at bounding box center [391, 279] width 43 height 12
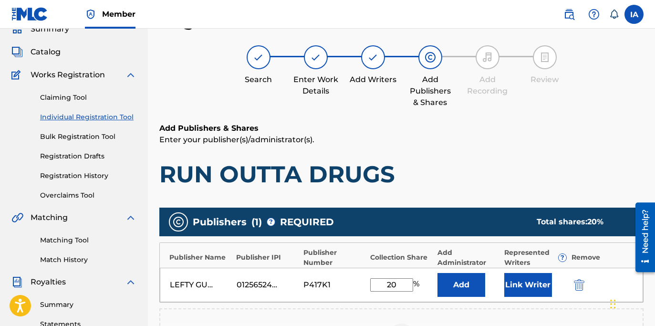
type input "20"
click at [474, 285] on button "Add" at bounding box center [461, 285] width 48 height 24
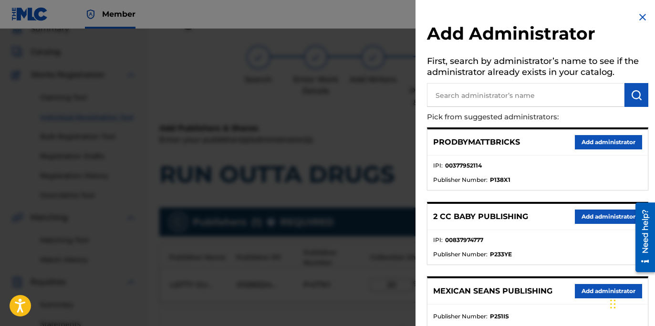
click at [563, 102] on input "text" at bounding box center [525, 95] width 197 height 24
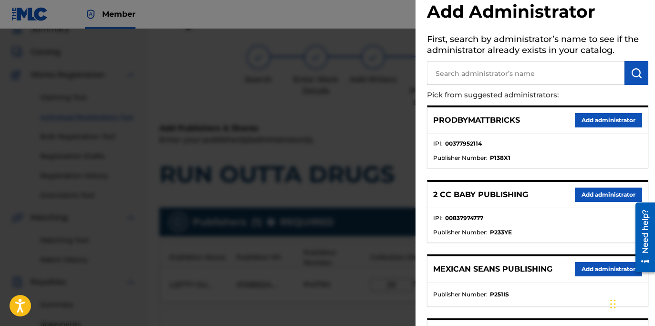
scroll to position [22, 0]
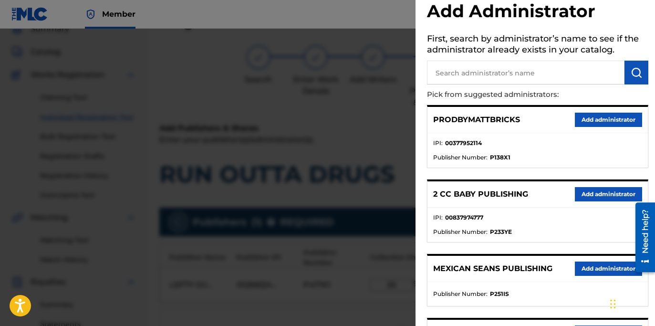
click at [519, 154] on li "Publisher Number : P138X1" at bounding box center [537, 157] width 209 height 9
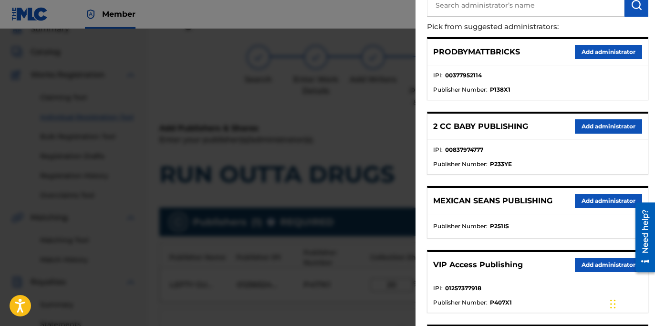
scroll to position [213, 0]
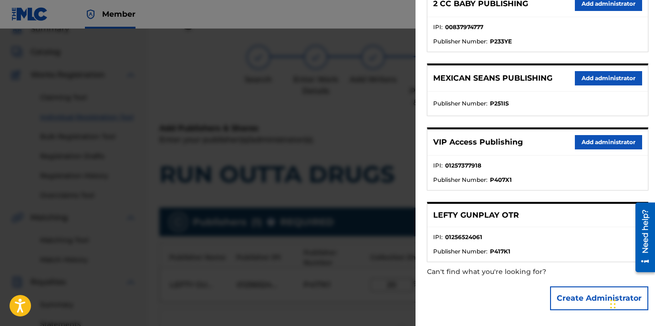
drag, startPoint x: 561, startPoint y: 160, endPoint x: 568, endPoint y: 153, distance: 10.1
click at [567, 154] on div "VIP Access Publishing Add administrator IPI : 01257377918 Publisher Number : P4…" at bounding box center [537, 158] width 221 height 63
click at [575, 147] on button "Add administrator" at bounding box center [608, 142] width 67 height 14
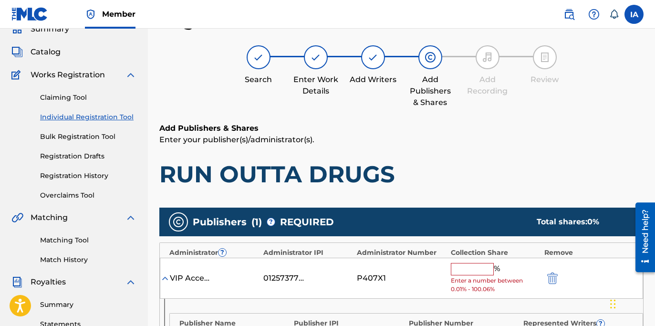
click at [462, 113] on div "Register Work Search Enter Work Details Add Writers Add Publishers & Shares Add…" at bounding box center [401, 284] width 484 height 549
click at [479, 267] on input "text" at bounding box center [472, 269] width 43 height 12
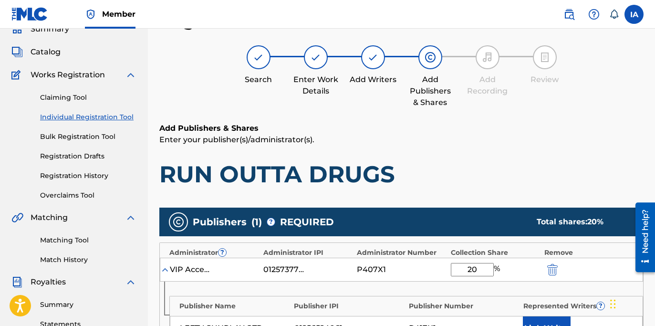
drag, startPoint x: 446, startPoint y: 263, endPoint x: 425, endPoint y: 252, distance: 24.3
click at [425, 252] on div "Administrator ? Administrator IPI Administrator Number Collection Share Remove …" at bounding box center [401, 299] width 484 height 114
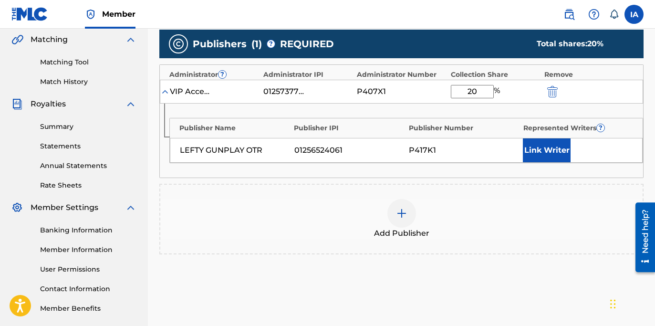
type input "20"
click at [535, 149] on button "Link Writer" at bounding box center [547, 150] width 48 height 24
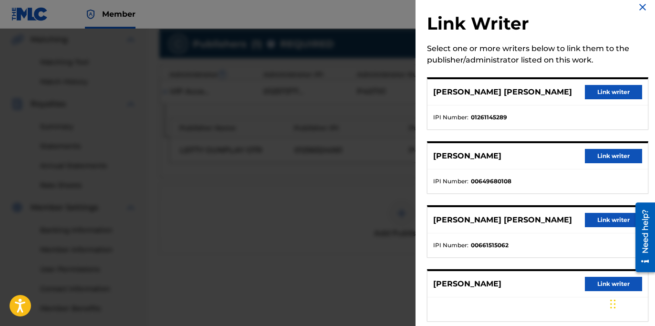
scroll to position [22, 0]
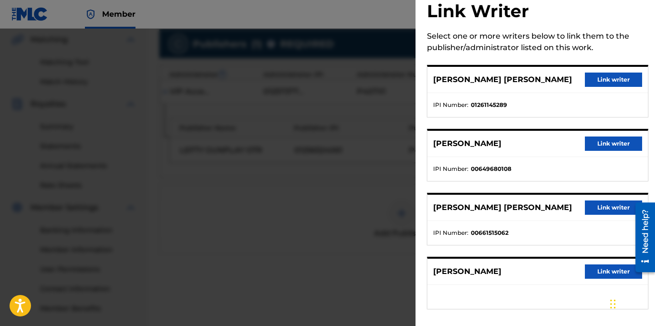
click at [594, 86] on button "Link writer" at bounding box center [613, 80] width 57 height 14
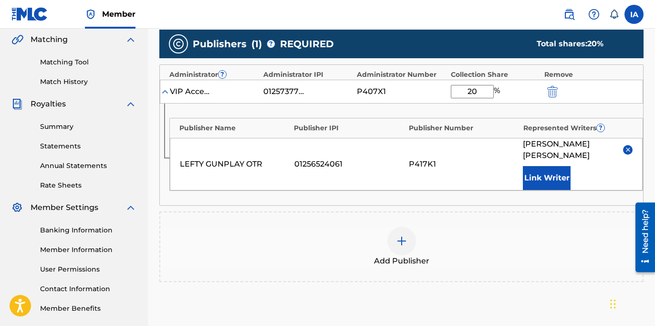
click at [431, 189] on div "LEFTY GUNPLAY OTR 01256524061 P417K1 FRANKLIN SCOTT HOLLADAY Link Writer" at bounding box center [406, 164] width 473 height 52
click at [408, 180] on div "LEFTY GUNPLAY OTR 01256524061 P417K1 FRANKLIN SCOTT HOLLADAY Link Writer" at bounding box center [406, 164] width 473 height 52
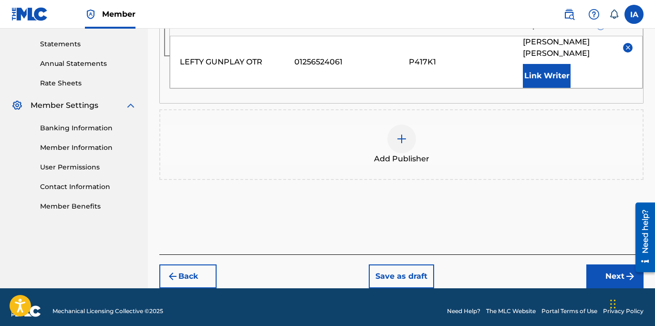
scroll to position [331, 0]
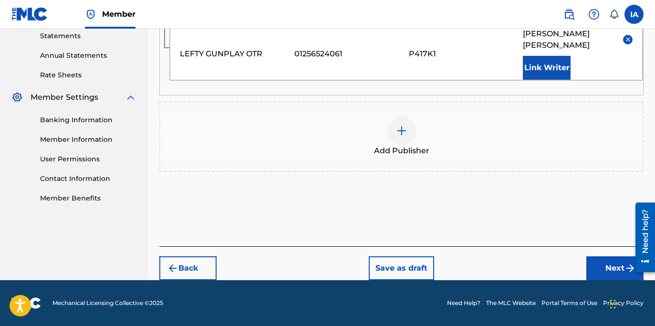
click at [603, 255] on div "Back Save as draft Next" at bounding box center [401, 263] width 484 height 34
click at [498, 201] on div "Publishers ( 1 ) ? REQUIRED Total shares: 20 % Administrator ? Administrator IP…" at bounding box center [401, 60] width 484 height 290
click at [590, 262] on button "Next" at bounding box center [614, 268] width 57 height 24
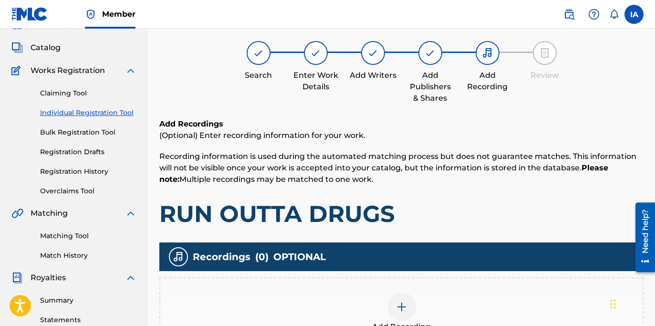
scroll to position [43, 0]
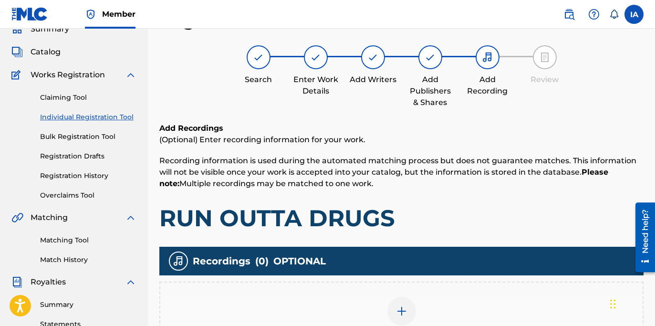
click at [384, 182] on p "Recording information is used during the automated matching process but does no…" at bounding box center [401, 172] width 484 height 34
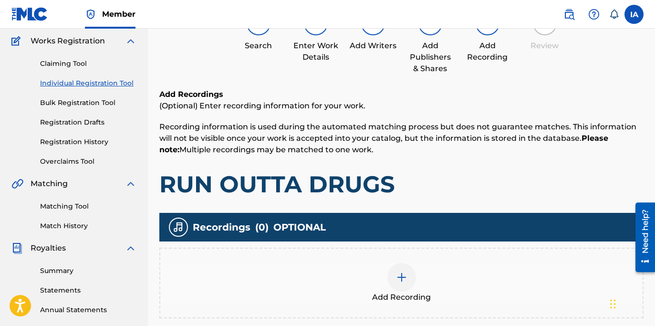
click at [405, 148] on p "Recording information is used during the automated matching process but does no…" at bounding box center [401, 138] width 484 height 34
click at [416, 159] on div "Add Recordings (Optional) Enter recording information for your work. Recording …" at bounding box center [401, 144] width 484 height 110
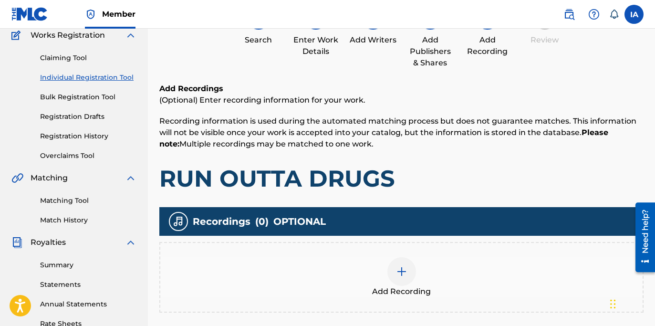
scroll to position [103, 0]
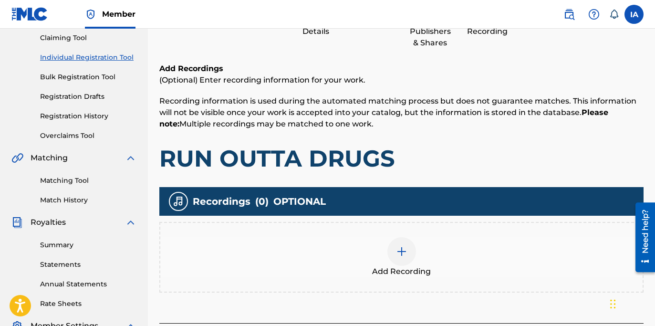
click at [416, 160] on h1 "RUN OUTTA DRUGS" at bounding box center [401, 158] width 484 height 29
click at [448, 152] on h1 "RUN OUTTA DRUGS" at bounding box center [401, 158] width 484 height 29
click at [427, 133] on div "Add Recordings (Optional) Enter recording information for your work. Recording …" at bounding box center [401, 118] width 484 height 110
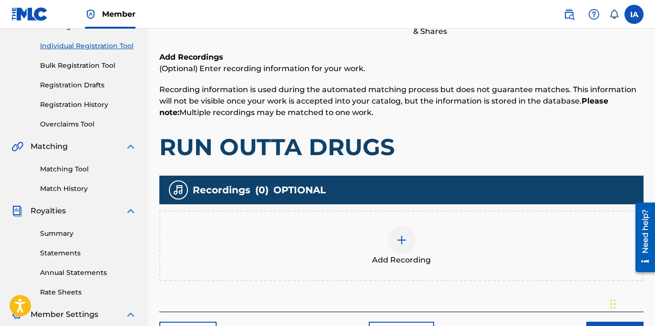
scroll to position [128, 0]
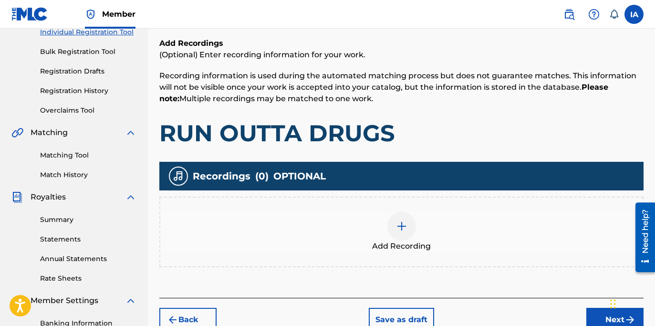
click at [435, 122] on h1 "RUN OUTTA DRUGS" at bounding box center [401, 133] width 484 height 29
click at [437, 221] on div "Add Recording" at bounding box center [401, 232] width 482 height 40
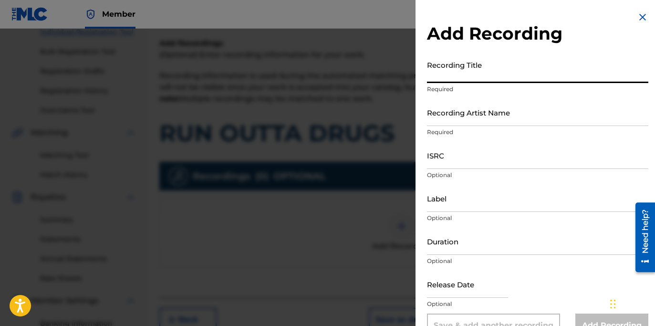
click at [480, 73] on input "Recording Title" at bounding box center [537, 69] width 221 height 27
paste input "RUN OUTTA DRUGS"
type input "RUN OUTTA DRUGS"
click at [458, 117] on input "Recording Artist Name" at bounding box center [537, 112] width 221 height 27
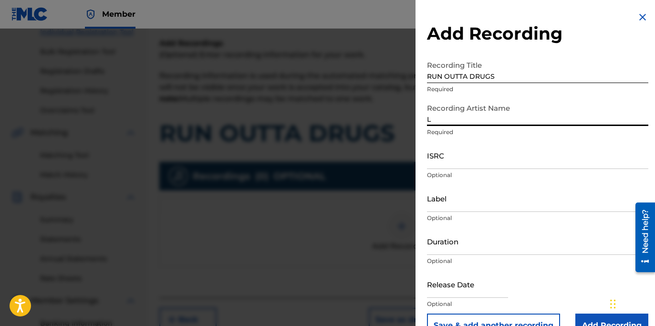
type input "LEFTY GUNPLAY"
click at [452, 163] on input "ISRC" at bounding box center [537, 155] width 221 height 27
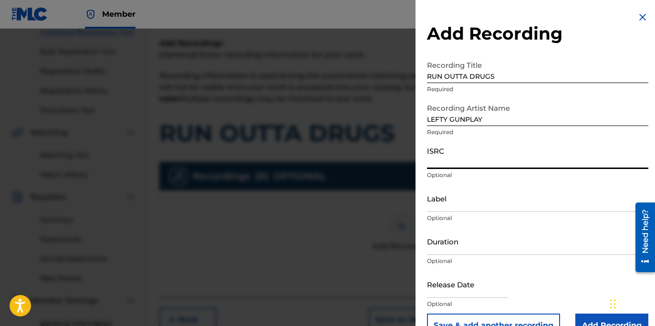
click at [482, 153] on input "ISRC" at bounding box center [537, 155] width 221 height 27
paste input "USLD91782453"
type input "USLD91782453"
drag, startPoint x: 458, startPoint y: 202, endPoint x: 473, endPoint y: 201, distance: 14.3
click at [458, 202] on input "Label" at bounding box center [537, 198] width 221 height 27
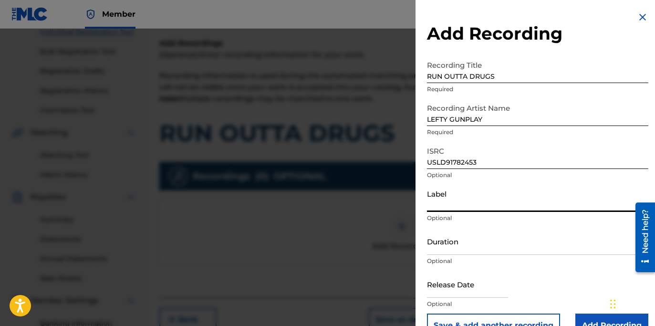
type input "OTR RECORDS"
click at [439, 246] on input "Duration" at bounding box center [537, 241] width 221 height 27
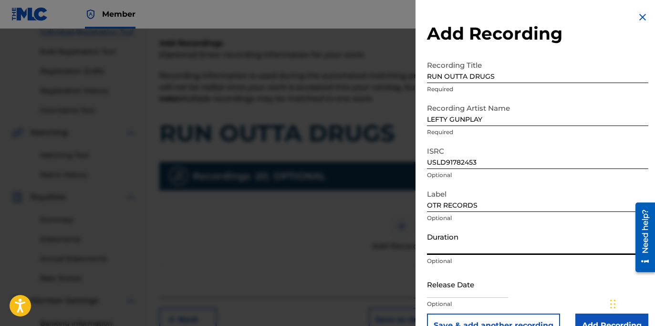
click at [468, 246] on input "Duration" at bounding box center [537, 241] width 221 height 27
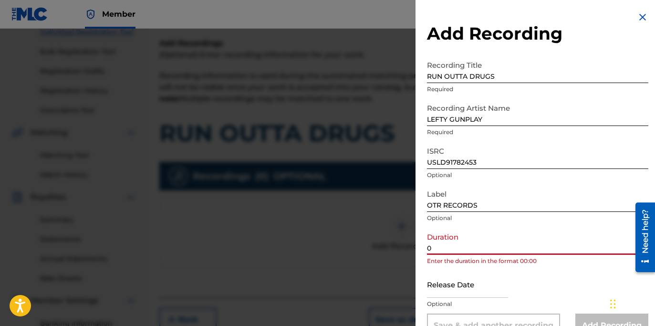
paste input "2:24"
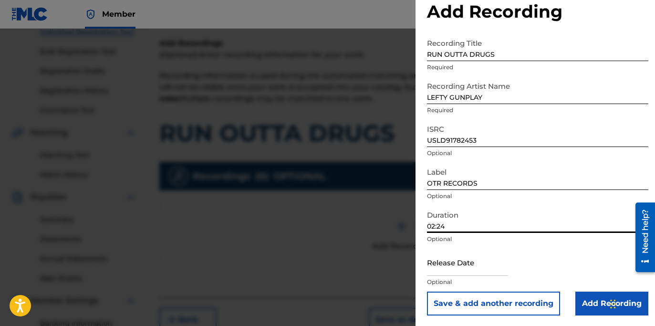
scroll to position [22, 0]
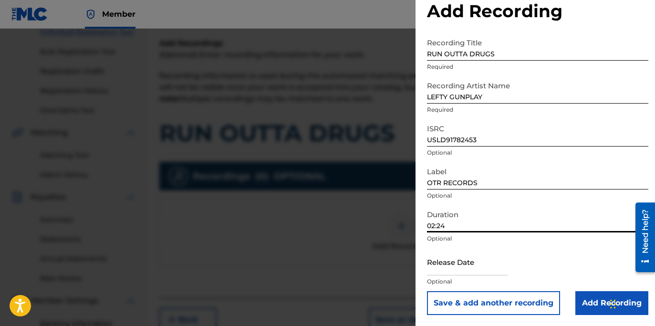
type input "02:24"
click at [581, 296] on input "Add Recording" at bounding box center [611, 303] width 73 height 24
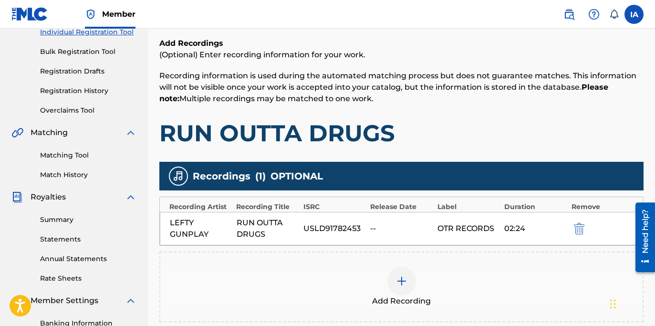
click at [483, 137] on h1 "RUN OUTTA DRUGS" at bounding box center [401, 133] width 484 height 29
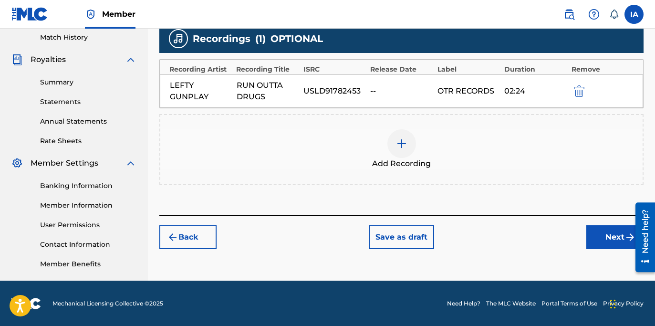
scroll to position [266, 0]
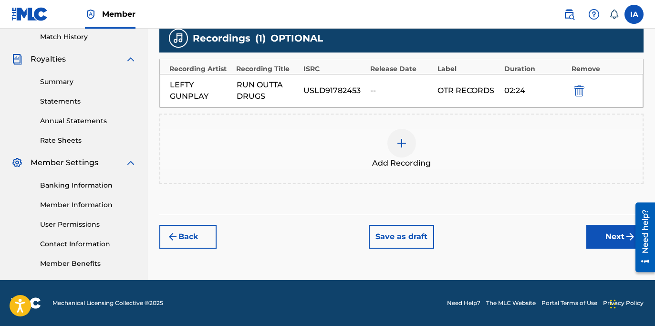
click at [599, 229] on button "Next" at bounding box center [614, 237] width 57 height 24
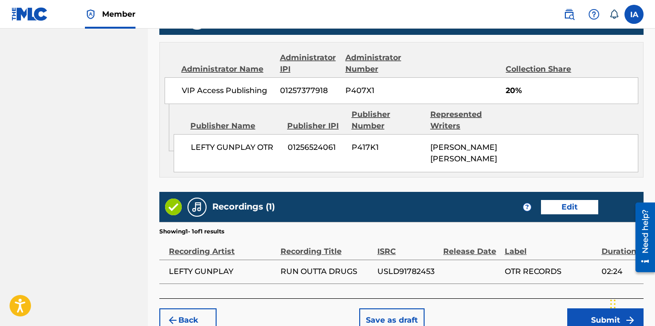
scroll to position [603, 0]
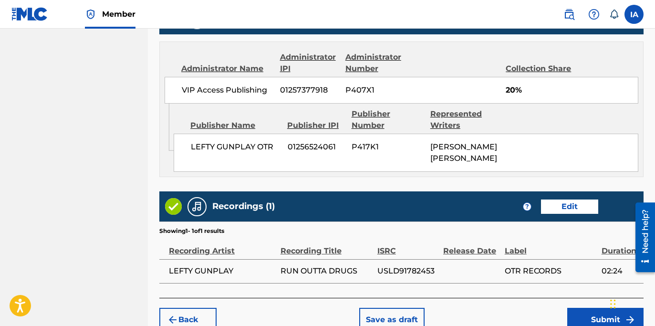
click at [391, 169] on div "LEFTY GUNPLAY OTR 01256524061 P417K1 FRANKLIN SCOTT HOLLADAY" at bounding box center [406, 153] width 465 height 38
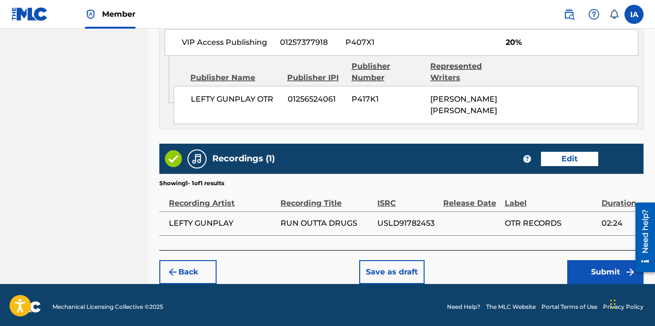
scroll to position [653, 0]
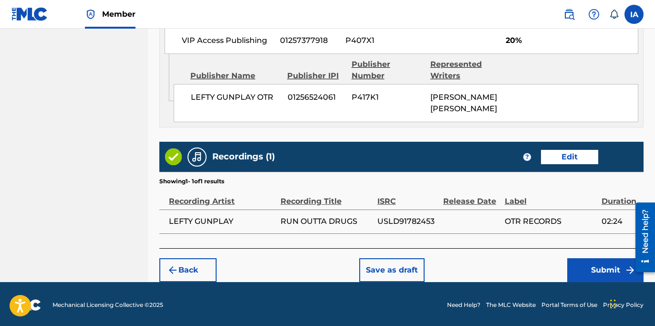
click at [584, 264] on button "Submit" at bounding box center [605, 270] width 76 height 24
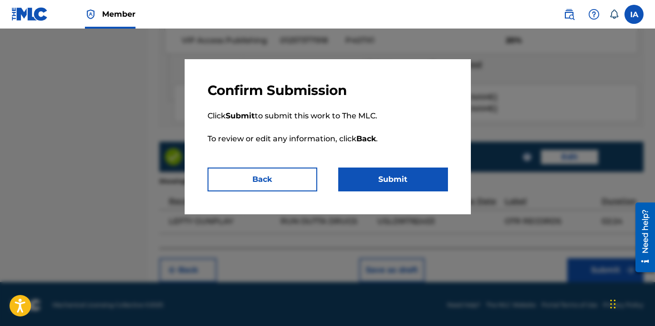
click at [399, 177] on button "Submit" at bounding box center [393, 179] width 110 height 24
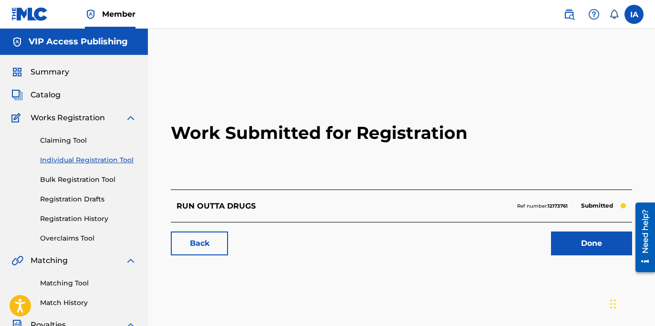
drag, startPoint x: 128, startPoint y: 167, endPoint x: 124, endPoint y: 164, distance: 5.2
click at [128, 167] on div "Claiming Tool Individual Registration Tool Bulk Registration Tool Registration …" at bounding box center [73, 184] width 125 height 120
click at [124, 164] on link "Individual Registration Tool" at bounding box center [88, 160] width 96 height 10
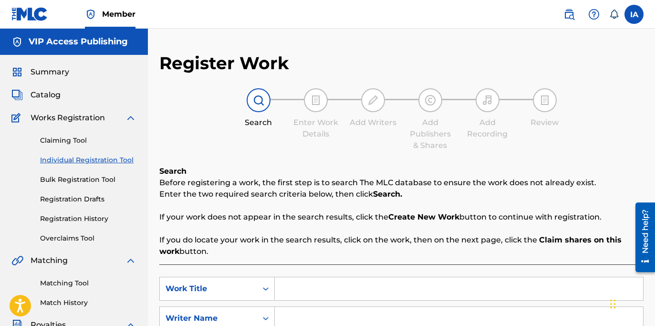
click at [460, 282] on input "Search Form" at bounding box center [459, 288] width 368 height 23
paste input "THUGS MANSION"
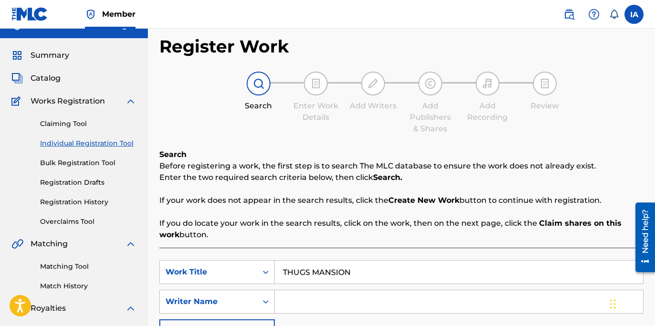
scroll to position [37, 0]
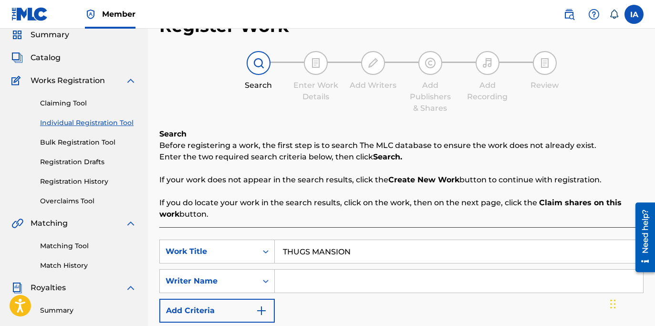
type input "THUGS MANSION"
click at [515, 282] on input "Search Form" at bounding box center [459, 281] width 368 height 23
click at [430, 293] on div "SearchWithCriteria7c839194-c6c3-47c0-829f-e7c98be99f07 Work Title THUGS MANSION…" at bounding box center [401, 280] width 484 height 83
click at [434, 284] on input "Search Form" at bounding box center [459, 281] width 368 height 23
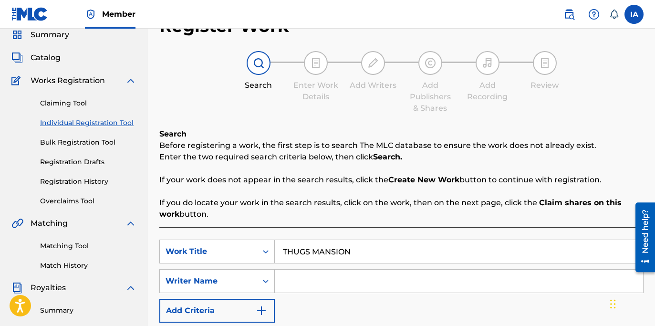
paste input "[PERSON_NAME] [PERSON_NAME]"
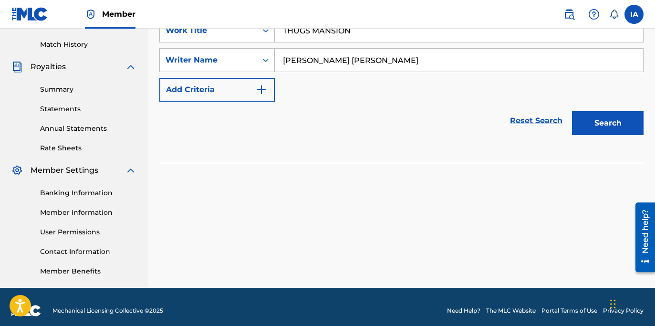
scroll to position [266, 0]
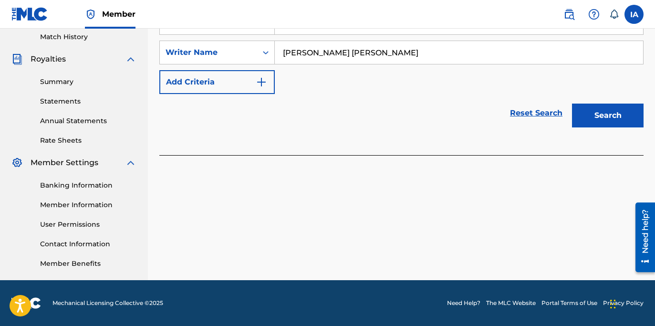
type input "[PERSON_NAME] [PERSON_NAME]"
click at [615, 121] on button "Search" at bounding box center [608, 116] width 72 height 24
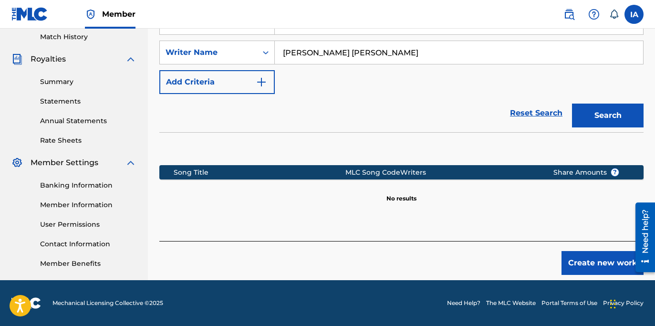
click at [576, 256] on button "Create new work" at bounding box center [602, 263] width 82 height 24
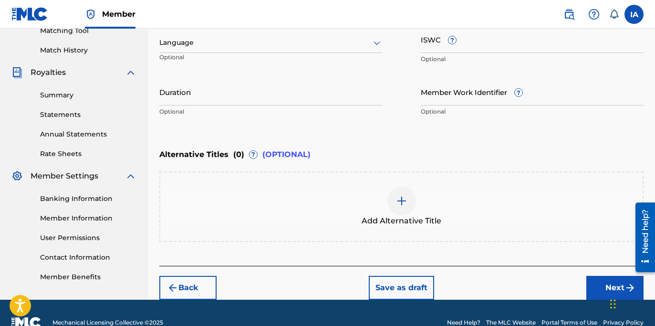
scroll to position [164, 0]
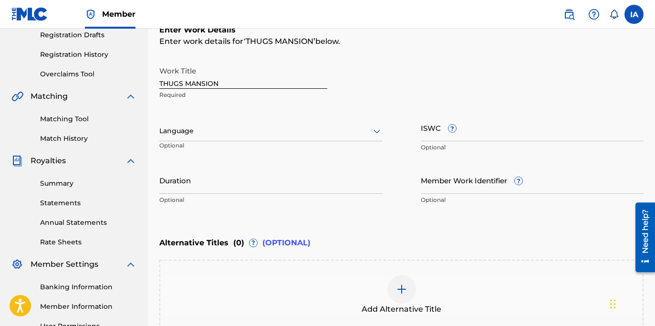
click at [263, 133] on div at bounding box center [270, 131] width 223 height 12
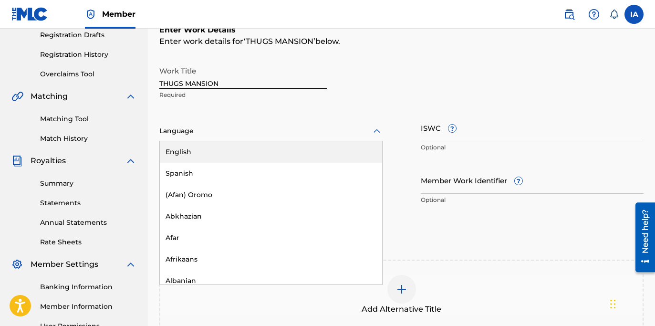
click at [262, 146] on div "English" at bounding box center [271, 151] width 222 height 21
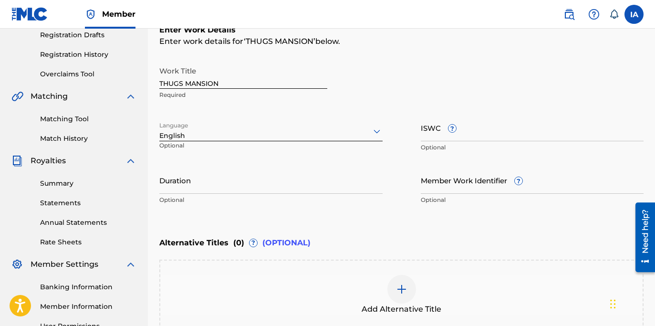
click at [216, 177] on input "Duration" at bounding box center [270, 179] width 223 height 27
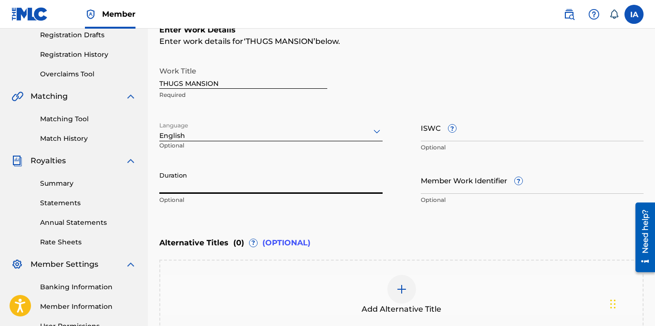
click at [176, 179] on input "Duration" at bounding box center [270, 179] width 223 height 27
paste input "3:22"
type input "03:22"
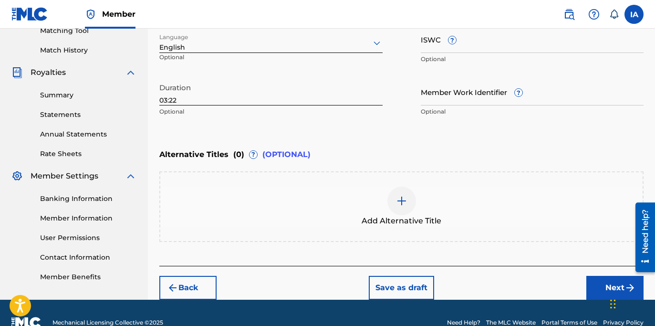
scroll to position [271, 0]
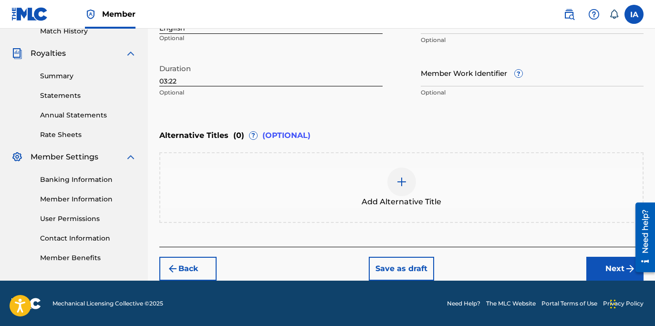
click at [619, 263] on button "Next" at bounding box center [614, 269] width 57 height 24
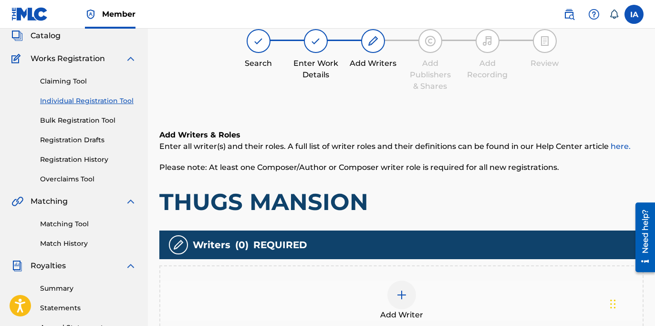
scroll to position [60, 0]
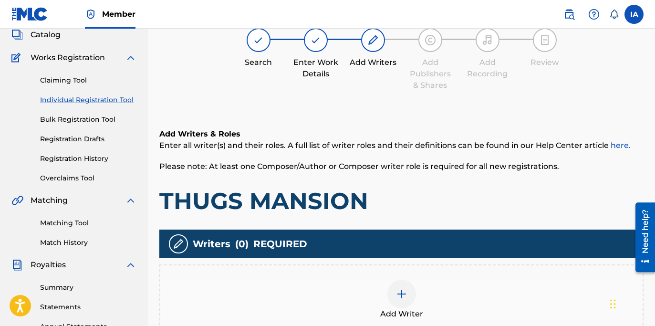
click at [409, 283] on div at bounding box center [401, 294] width 29 height 29
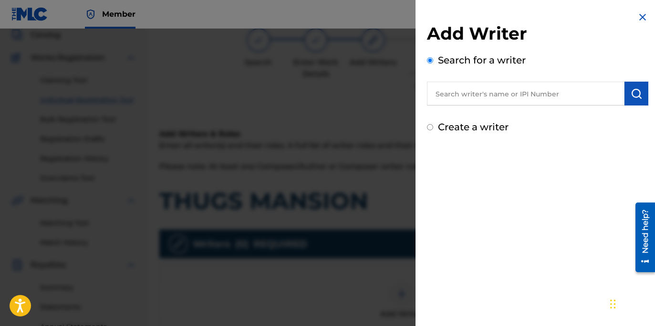
click at [541, 102] on input "text" at bounding box center [525, 94] width 197 height 24
paste input "[PERSON_NAME] [PERSON_NAME]"
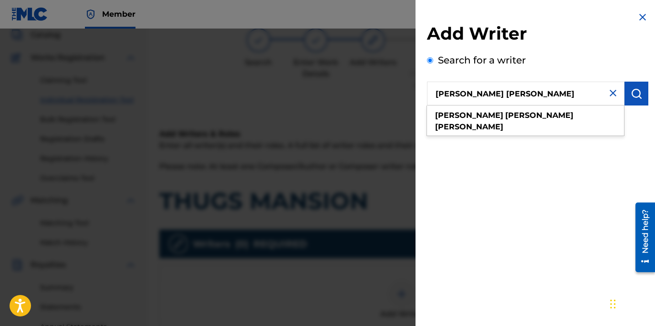
type input "[PERSON_NAME] [PERSON_NAME]"
click at [634, 100] on button "submit" at bounding box center [636, 94] width 24 height 24
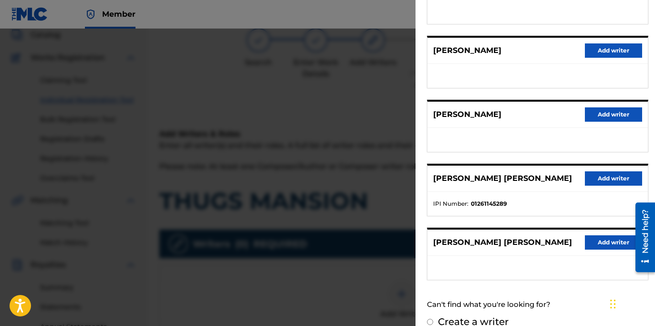
scroll to position [154, 0]
click at [613, 180] on button "Add writer" at bounding box center [613, 178] width 57 height 14
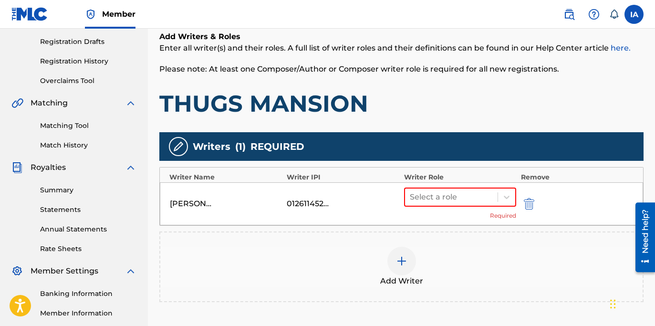
scroll to position [219, 0]
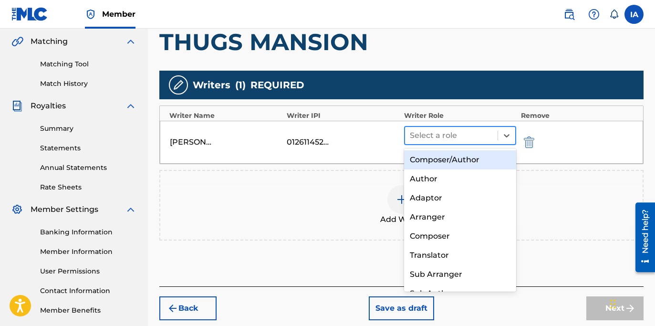
click at [448, 132] on div at bounding box center [451, 135] width 83 height 13
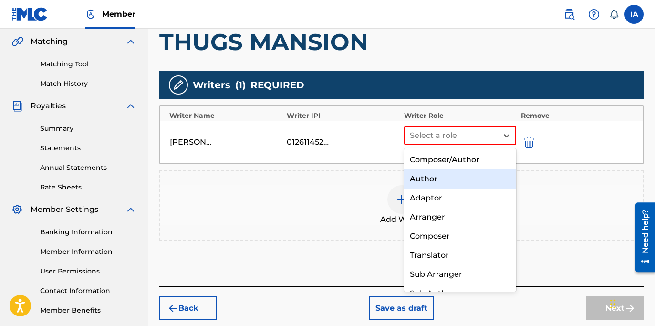
click at [454, 179] on div "Author" at bounding box center [460, 178] width 112 height 19
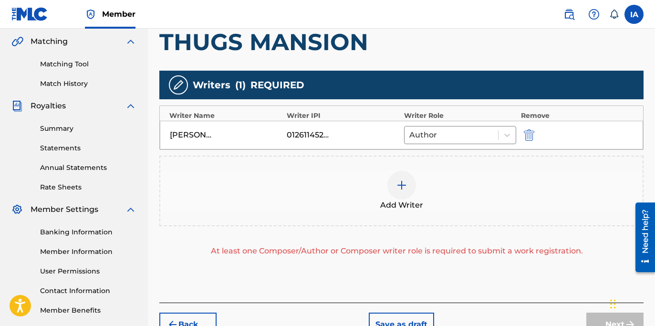
click at [386, 185] on div "Add Writer" at bounding box center [401, 191] width 482 height 40
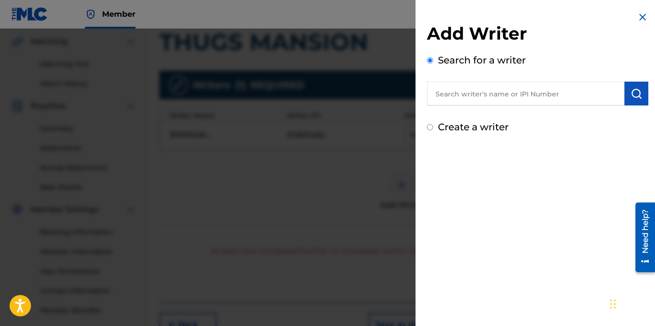
click at [468, 128] on label "Create a writer" at bounding box center [473, 126] width 71 height 11
radio input "true"
click at [433, 128] on input "Create a writer" at bounding box center [430, 127] width 6 height 6
radio input "false"
radio input "true"
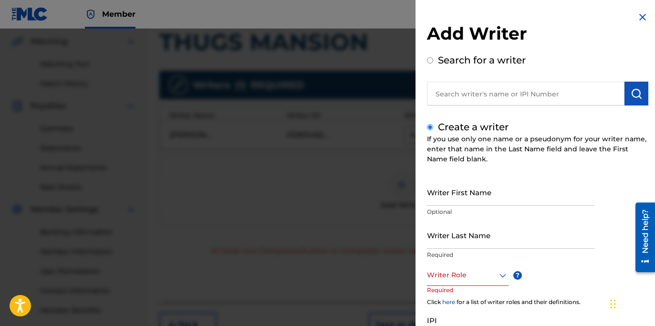
click at [467, 191] on input "Writer First Name" at bounding box center [511, 191] width 168 height 27
paste input "JAIME BRUDADA VALDEZ"
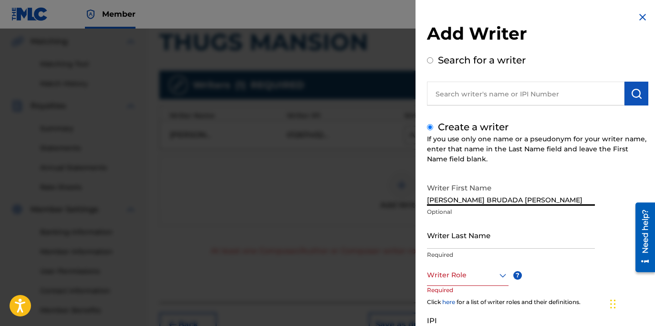
click at [457, 196] on input "JAIME BRUDADA VALDEZ" at bounding box center [511, 191] width 168 height 27
drag, startPoint x: 450, startPoint y: 201, endPoint x: 628, endPoint y: 216, distance: 178.0
type input "JAIME"
click at [495, 233] on input "Writer Last Name" at bounding box center [511, 234] width 168 height 27
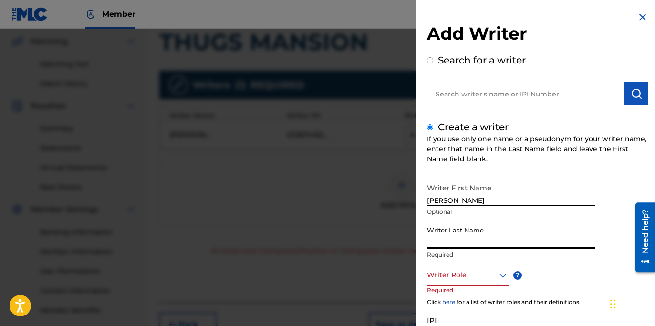
paste input "BRUDADA VALDEZ"
type input "BRUDADA VALDEZ"
click at [459, 273] on div at bounding box center [468, 275] width 82 height 12
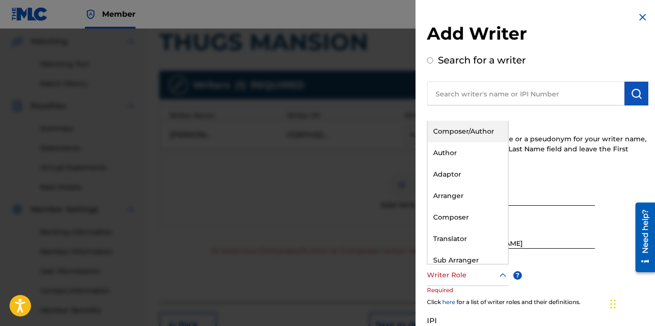
click at [461, 129] on div "Composer/Author" at bounding box center [467, 131] width 81 height 21
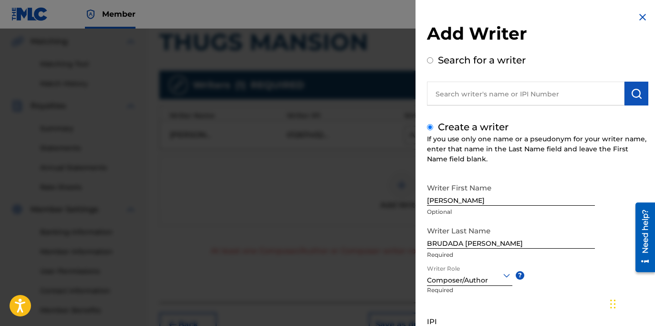
scroll to position [88, 0]
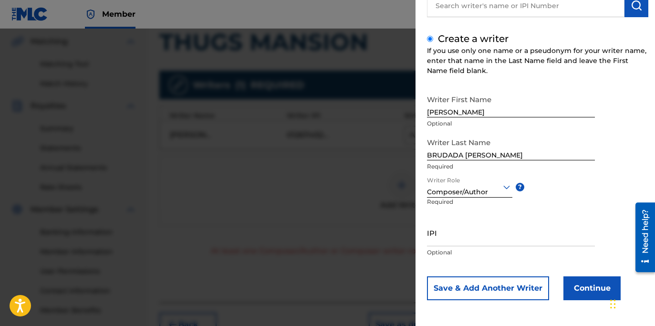
click at [586, 291] on button "Continue" at bounding box center [591, 288] width 57 height 24
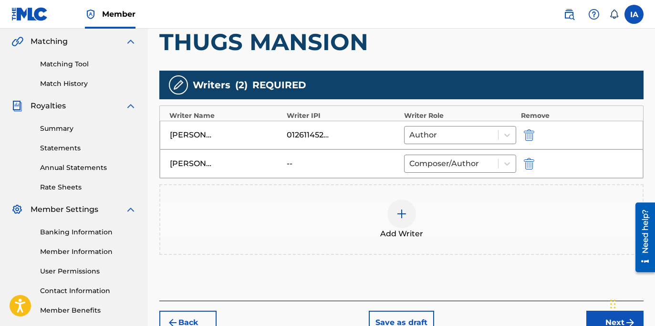
click at [402, 213] on img at bounding box center [401, 213] width 11 height 11
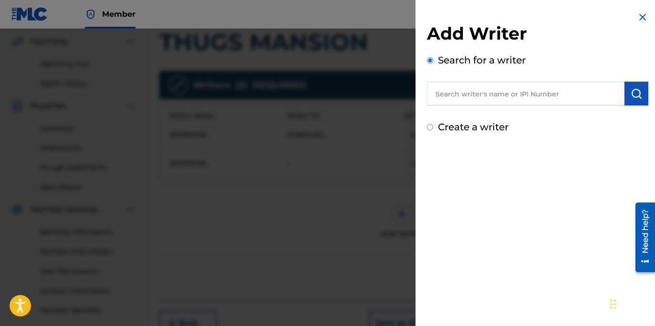
click at [483, 127] on label "Create a writer" at bounding box center [473, 126] width 71 height 11
radio input "true"
click at [433, 127] on input "Create a writer" at bounding box center [430, 127] width 6 height 6
radio input "false"
radio input "true"
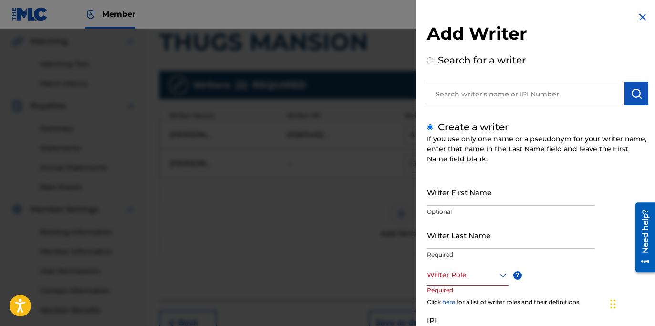
click at [469, 93] on input "text" at bounding box center [525, 94] width 197 height 24
radio input "true"
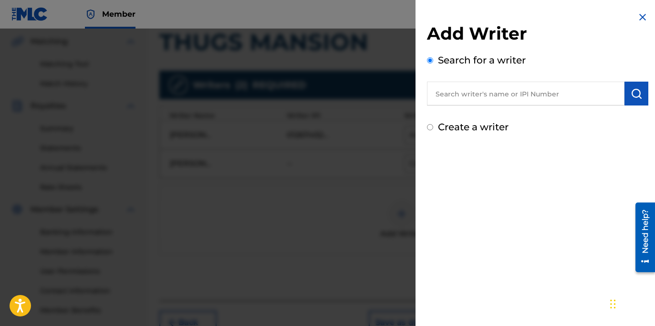
paste input "QUEZADA JASSO ANGEL JAIR"
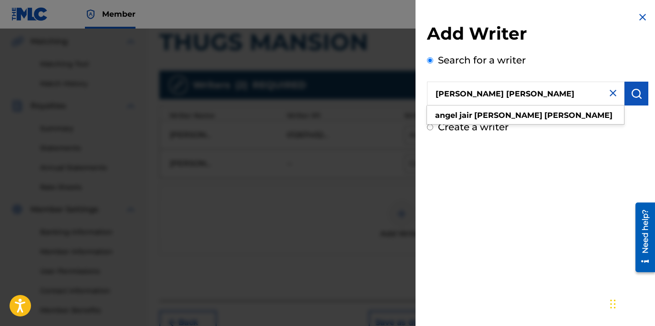
type input "QUEZADA JASSO ANGEL JAIR"
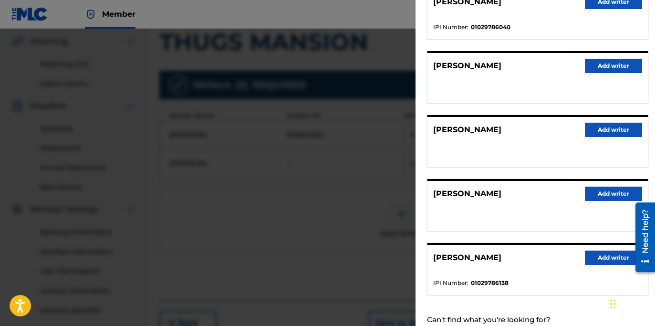
scroll to position [0, 0]
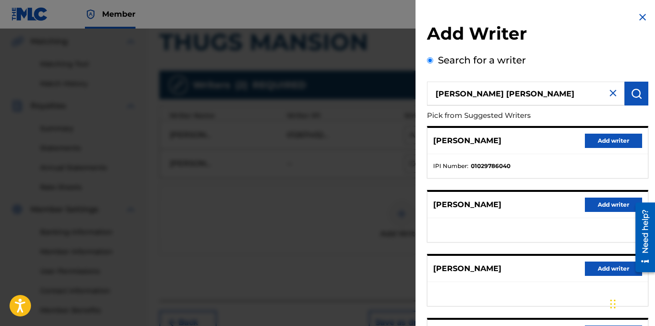
click at [597, 145] on button "Add writer" at bounding box center [613, 141] width 57 height 14
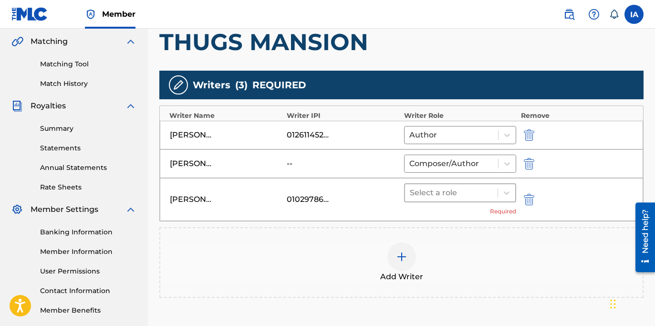
click at [477, 193] on div at bounding box center [451, 192] width 83 height 13
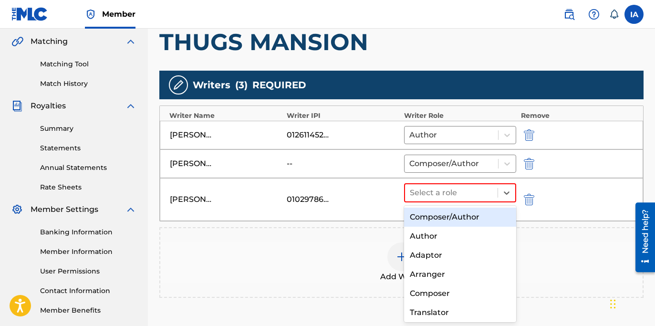
click at [470, 226] on div "Composer/Author" at bounding box center [460, 216] width 112 height 19
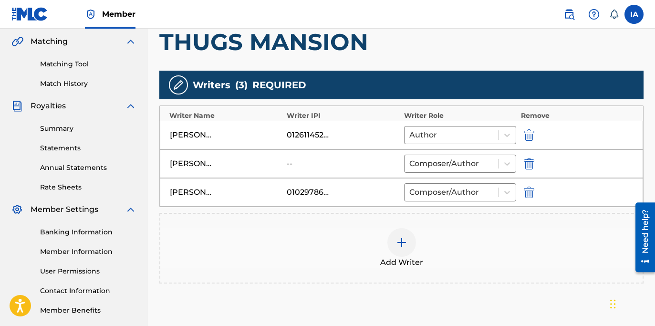
click at [419, 242] on div "Add Writer" at bounding box center [401, 248] width 482 height 40
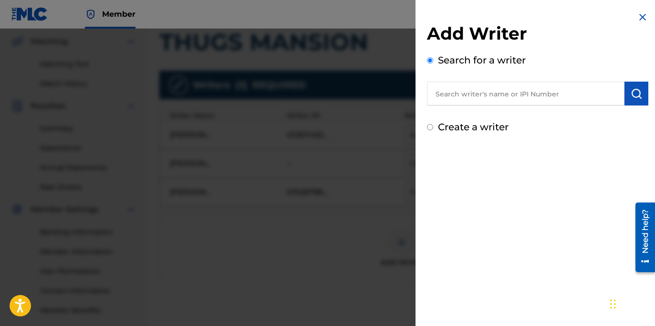
drag, startPoint x: 632, startPoint y: 48, endPoint x: 634, endPoint y: 36, distance: 12.3
click at [633, 45] on div "Add Writer Search for a writer" at bounding box center [537, 64] width 221 height 83
click at [642, 21] on img at bounding box center [642, 16] width 11 height 11
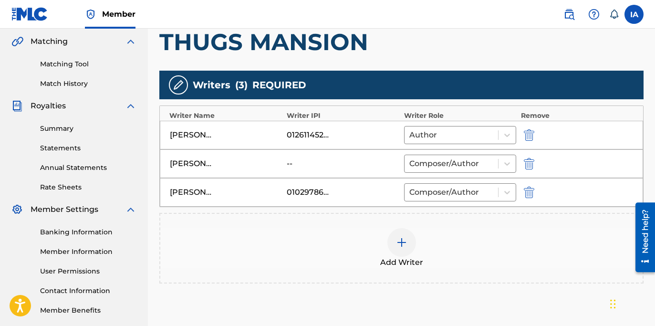
click at [424, 259] on div "Add Writer" at bounding box center [401, 248] width 482 height 40
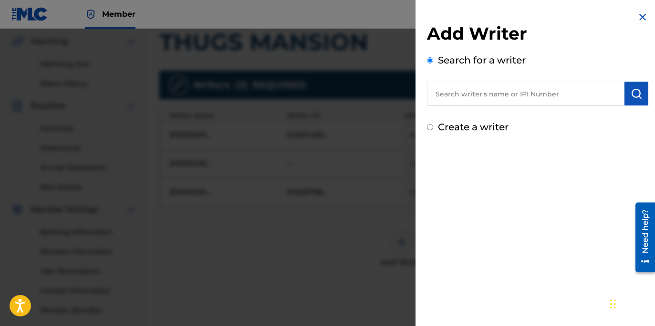
click at [463, 129] on label "Create a writer" at bounding box center [473, 126] width 71 height 11
radio input "true"
click at [433, 129] on input "Create a writer" at bounding box center [430, 127] width 6 height 6
radio input "false"
radio input "true"
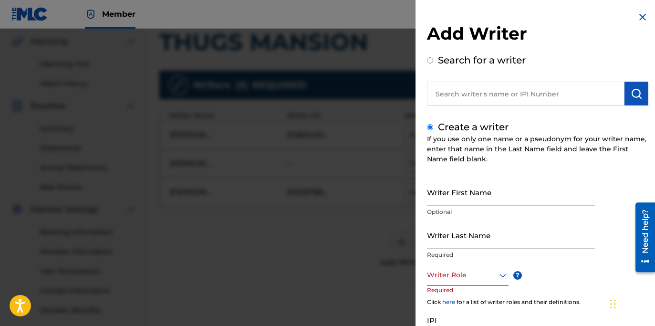
click at [456, 124] on label "Create a writer" at bounding box center [473, 126] width 71 height 11
click at [433, 124] on input "Create a writer" at bounding box center [430, 127] width 6 height 6
click at [475, 237] on input "Writer Last Name" at bounding box center [511, 234] width 168 height 27
paste input "VENEGAS ALVARO"
click at [483, 242] on input "VENEGAS ALVARO" at bounding box center [511, 234] width 168 height 27
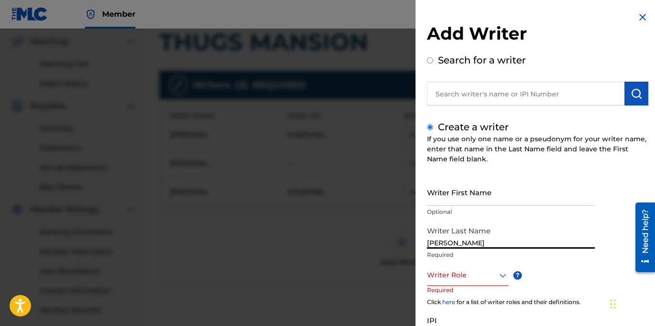
click at [483, 242] on input "VENEGAS ALVARO" at bounding box center [511, 234] width 168 height 27
click at [481, 243] on input "VENEGAS ALVARO" at bounding box center [511, 234] width 168 height 27
type input "VENEGAS"
click at [471, 198] on input "Writer First Name" at bounding box center [511, 191] width 168 height 27
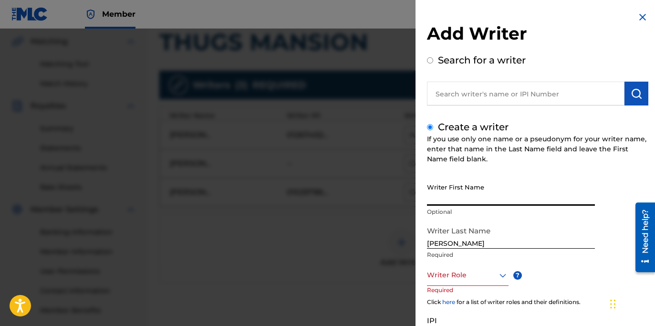
paste input "ALVARO"
type input "ALVARO"
click at [466, 274] on div at bounding box center [468, 275] width 82 height 12
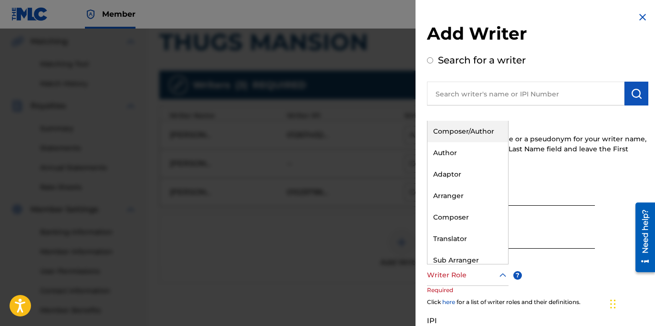
click at [457, 135] on div "Composer/Author" at bounding box center [467, 131] width 81 height 21
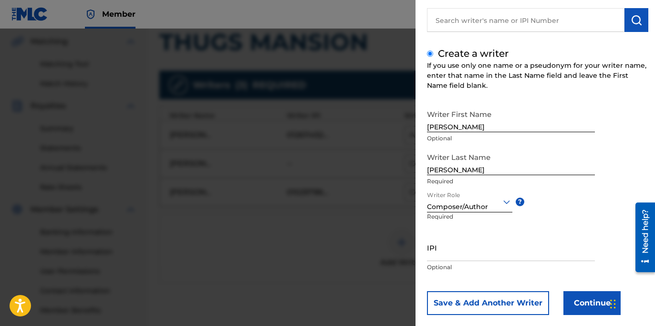
scroll to position [88, 0]
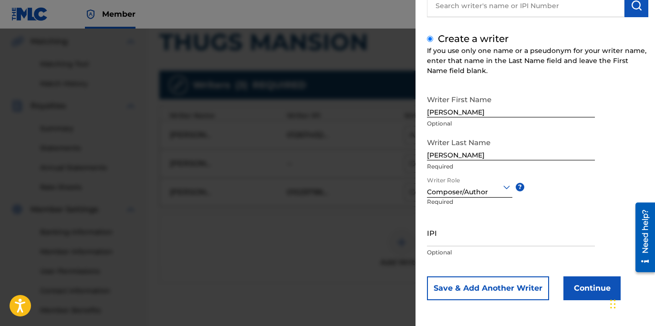
click at [581, 280] on button "Continue" at bounding box center [591, 288] width 57 height 24
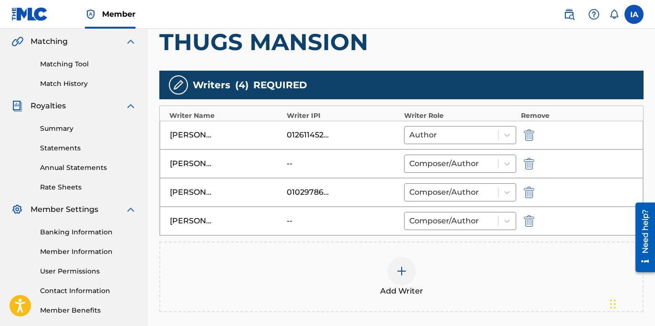
scroll to position [302, 0]
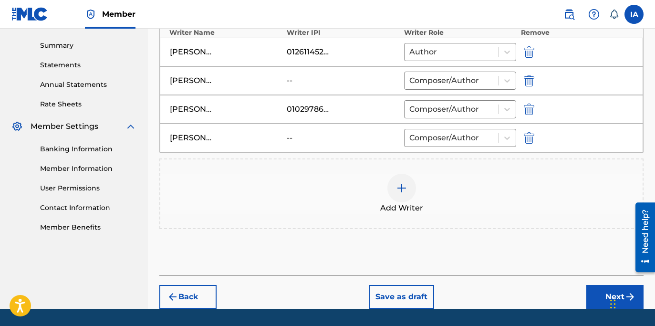
click at [370, 203] on div "Add Writer" at bounding box center [401, 194] width 482 height 40
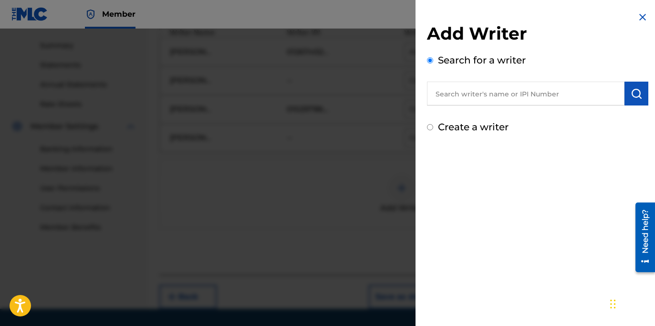
click at [452, 126] on label "Create a writer" at bounding box center [473, 126] width 71 height 11
radio input "true"
click at [433, 126] on input "Create a writer" at bounding box center [430, 127] width 6 height 6
radio input "false"
radio input "true"
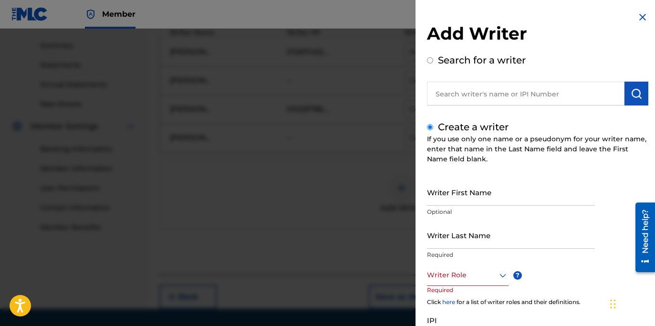
click at [455, 199] on input "Writer First Name" at bounding box center [511, 191] width 168 height 27
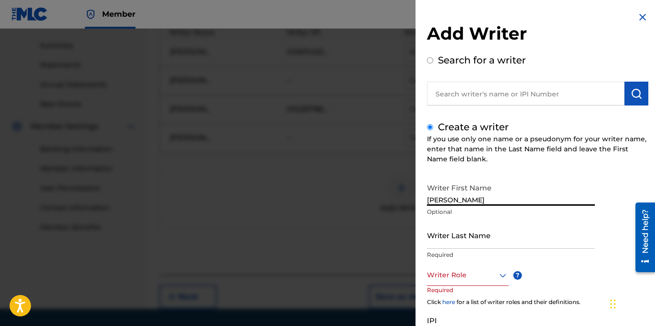
type input "[PERSON_NAME]"
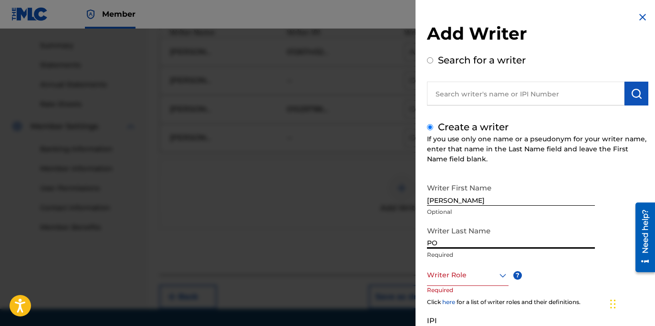
type input "P"
type input "OROZCO"
click at [463, 272] on div at bounding box center [468, 275] width 82 height 12
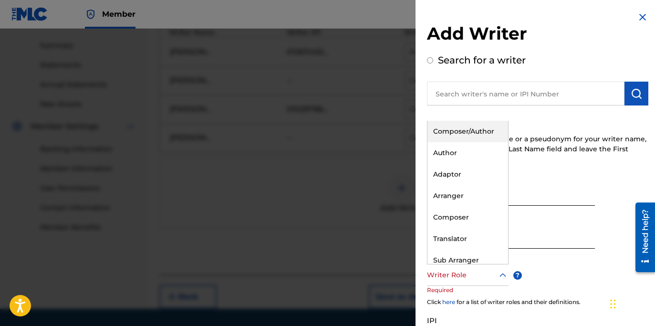
click at [471, 137] on div "Composer/Author" at bounding box center [467, 131] width 81 height 21
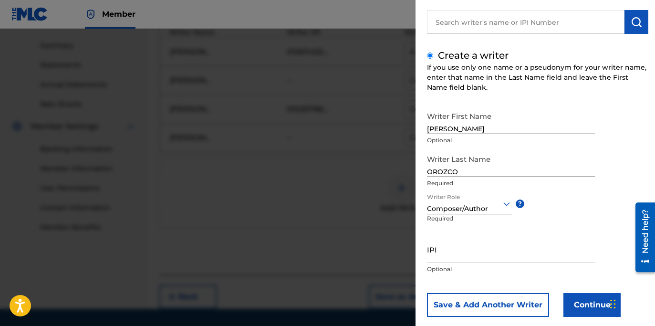
scroll to position [88, 0]
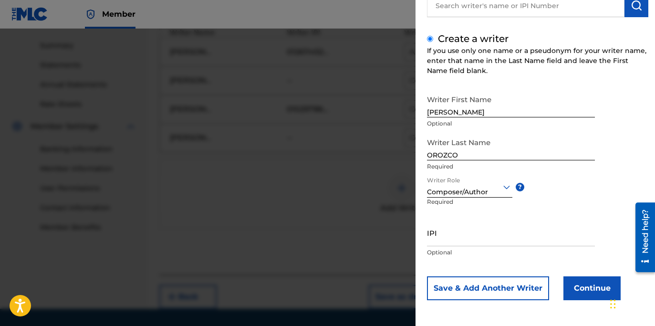
click at [589, 281] on button "Continue" at bounding box center [591, 288] width 57 height 24
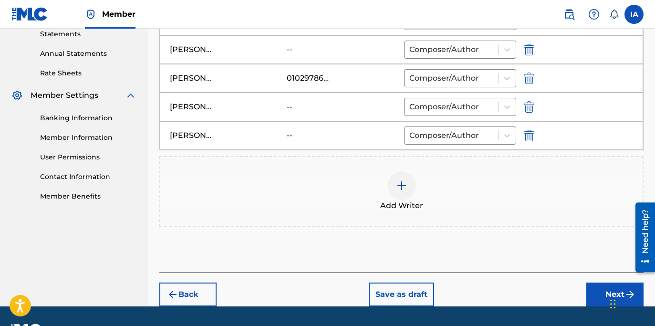
click at [588, 290] on button "Next" at bounding box center [614, 294] width 57 height 24
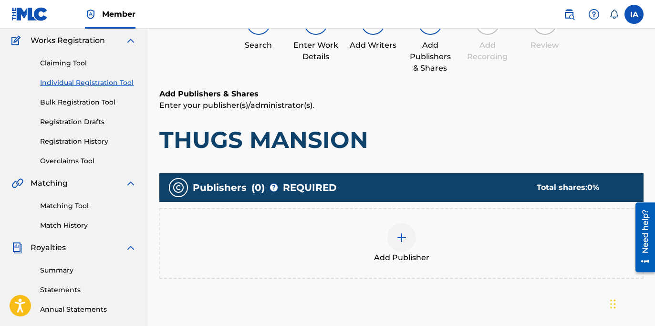
scroll to position [43, 0]
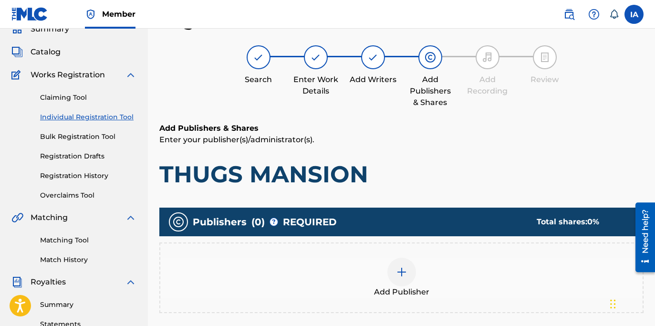
click at [410, 155] on div "Add Publishers & Shares Enter your publisher(s)/administrator(s). THUGS MANSION" at bounding box center [401, 156] width 484 height 66
click at [430, 151] on div "Add Publishers & Shares Enter your publisher(s)/administrator(s). THUGS MANSION" at bounding box center [401, 156] width 484 height 66
click at [416, 260] on div "Add Publisher" at bounding box center [401, 278] width 482 height 40
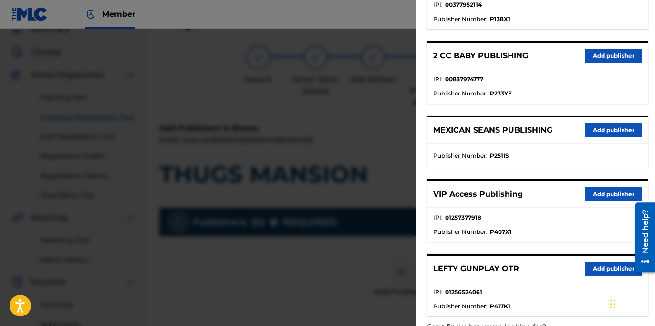
scroll to position [161, 0]
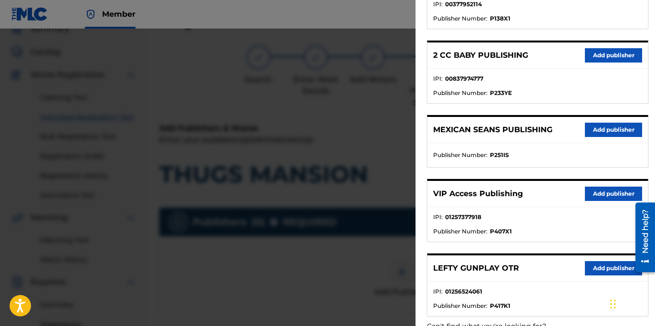
click at [596, 266] on button "Add publisher" at bounding box center [613, 268] width 57 height 14
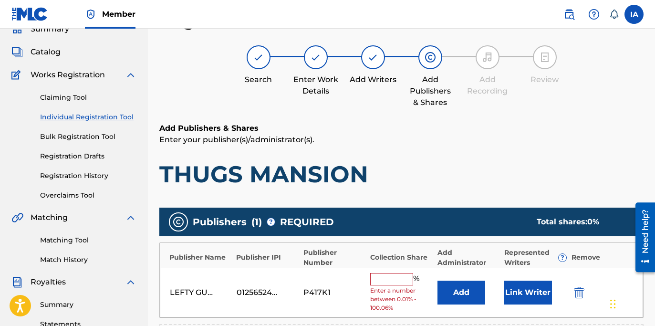
click at [392, 284] on input "text" at bounding box center [391, 279] width 43 height 12
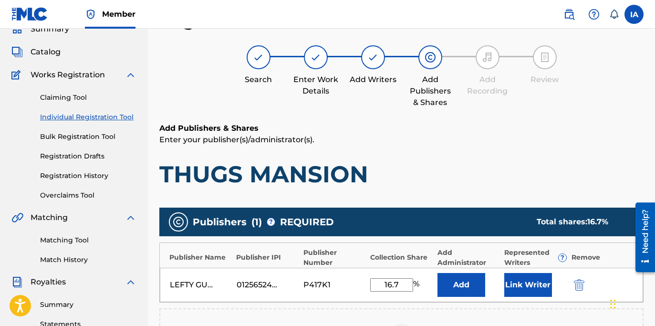
click at [456, 182] on h1 "THUGS MANSION" at bounding box center [401, 174] width 484 height 29
drag, startPoint x: 406, startPoint y: 284, endPoint x: 311, endPoint y: 235, distance: 106.7
click at [340, 248] on div "Publisher Name Publisher IPI Publisher Number Collection Share Add Administrato…" at bounding box center [401, 272] width 484 height 60
type input "16.70"
drag, startPoint x: 409, startPoint y: 280, endPoint x: 373, endPoint y: 270, distance: 36.9
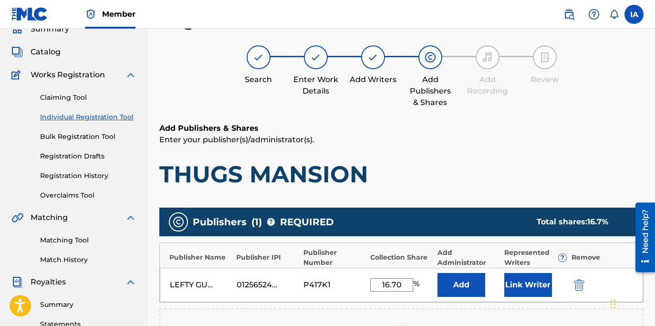
click at [377, 276] on div "LEFTY GUNPLAY OTR 01256524061 P417K1 16.70 % Add Link Writer" at bounding box center [401, 285] width 483 height 34
click at [459, 290] on button "Add" at bounding box center [461, 285] width 48 height 24
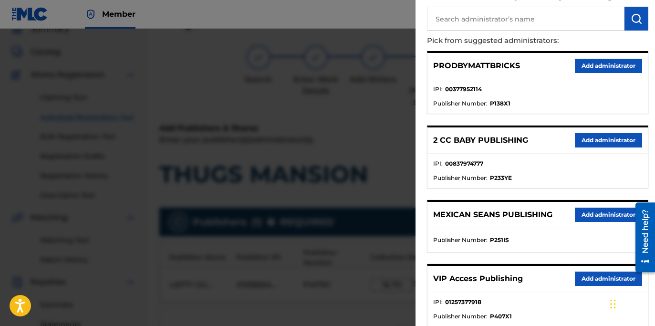
scroll to position [85, 0]
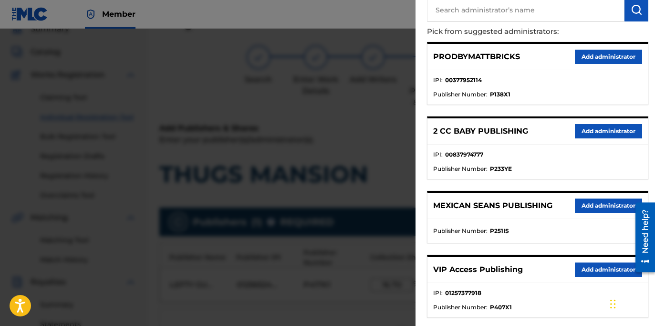
click at [590, 272] on button "Add administrator" at bounding box center [608, 269] width 67 height 14
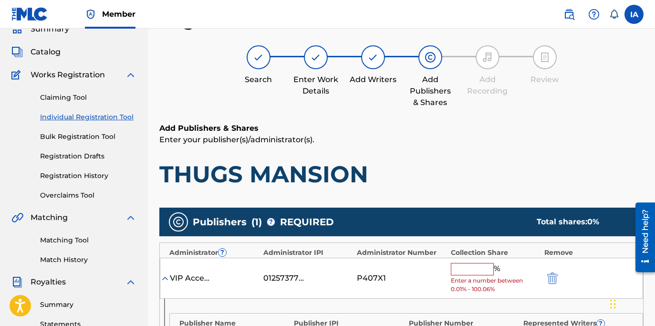
click at [479, 273] on input "text" at bounding box center [472, 269] width 43 height 12
paste input "16.7"
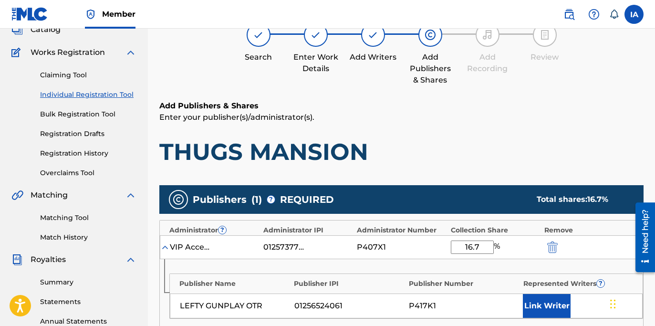
scroll to position [65, 0]
type input "16.70"
click at [553, 306] on button "Link Writer" at bounding box center [547, 306] width 48 height 24
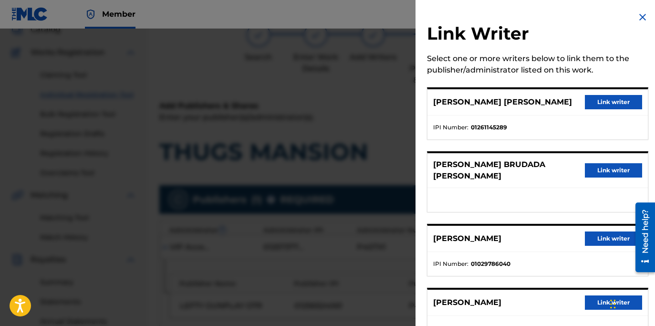
click at [608, 102] on button "Link writer" at bounding box center [613, 102] width 57 height 14
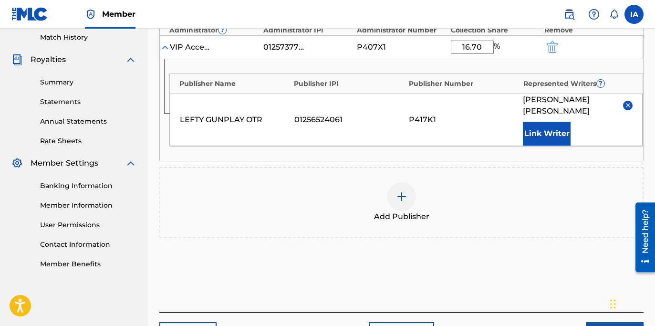
scroll to position [331, 0]
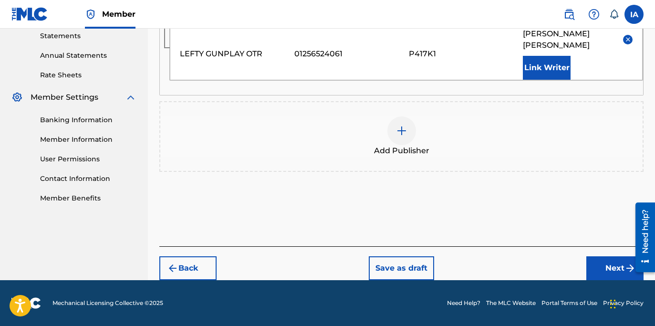
click at [591, 272] on button "Next" at bounding box center [614, 268] width 57 height 24
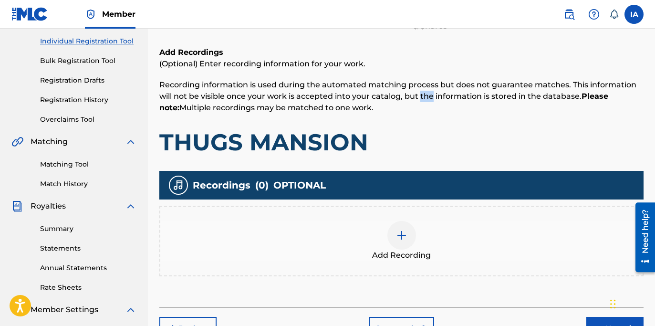
scroll to position [134, 0]
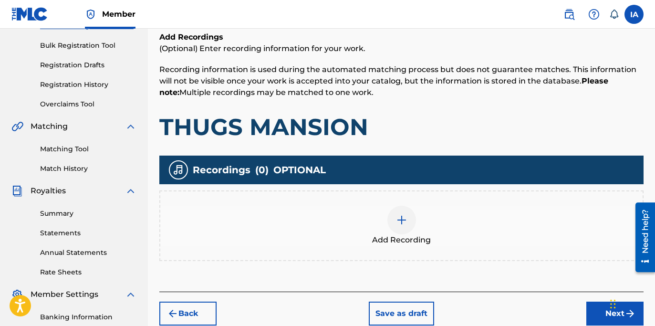
click at [433, 207] on div "Add Recording" at bounding box center [401, 226] width 482 height 40
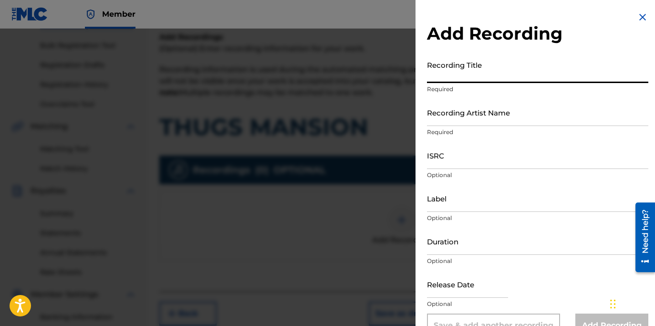
click at [471, 70] on input "Recording Title" at bounding box center [537, 69] width 221 height 27
paste input "THUGS MANSION"
type input "THUGS MANSION"
click at [480, 115] on input "Recording Artist Name" at bounding box center [537, 112] width 221 height 27
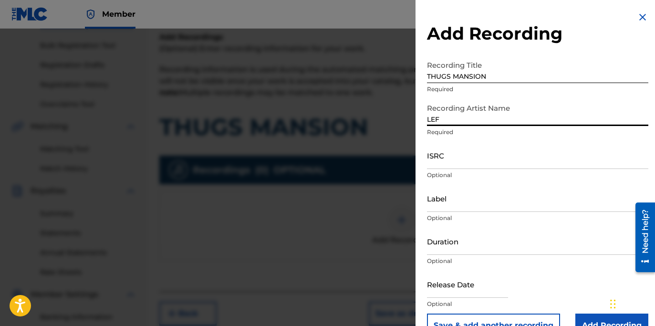
type input "LEFTY GUNPLAY"
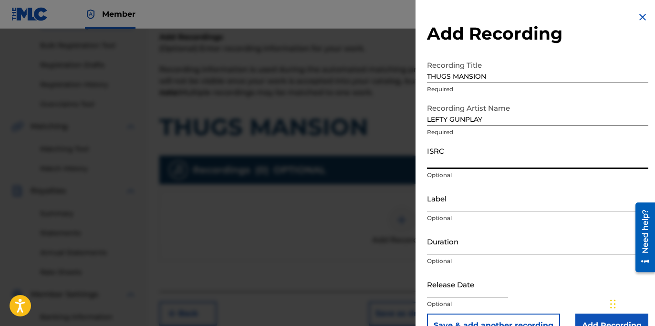
click at [515, 156] on input "ISRC" at bounding box center [537, 155] width 221 height 27
click at [459, 156] on input "ISRC" at bounding box center [537, 155] width 221 height 27
paste input "USLD91782454"
type input "USLD91782454"
click at [470, 206] on input "Label" at bounding box center [537, 198] width 221 height 27
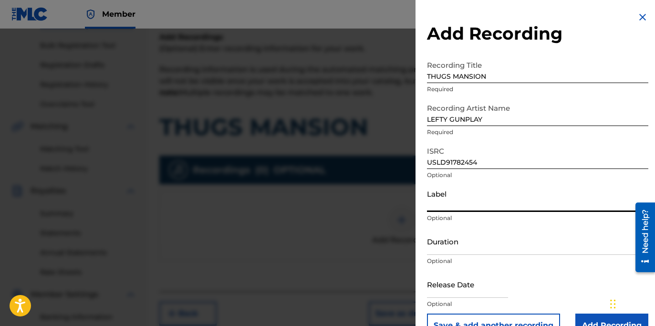
type input "OTR RECORDS"
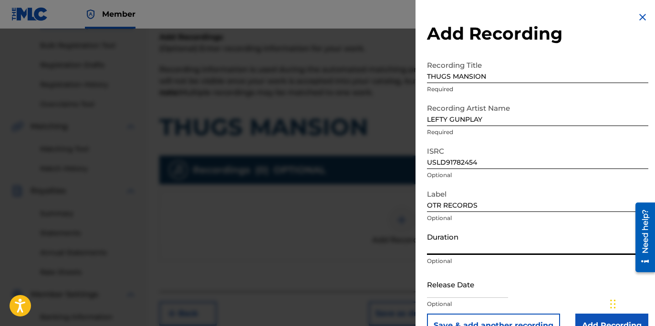
click at [497, 249] on input "Duration" at bounding box center [537, 241] width 221 height 27
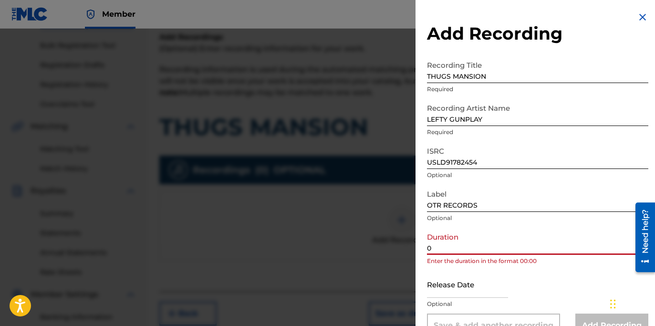
paste input "3:22"
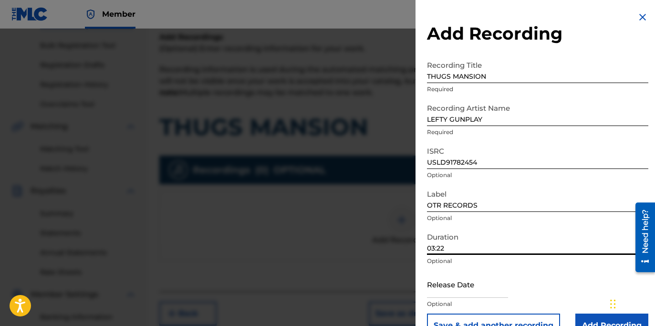
type input "03:22"
click at [589, 315] on input "Add Recording" at bounding box center [611, 325] width 73 height 24
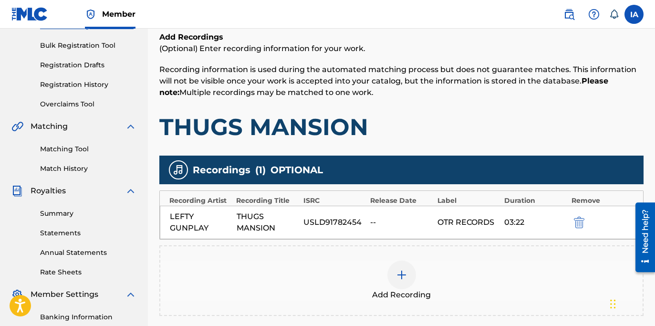
click at [467, 110] on div "Add Recordings (Optional) Enter recording information for your work. Recording …" at bounding box center [401, 86] width 484 height 110
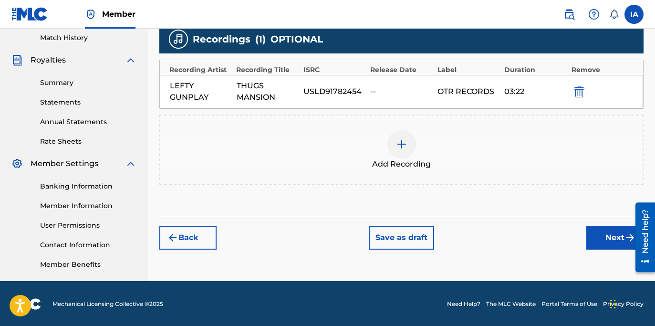
click at [603, 235] on button "Next" at bounding box center [614, 238] width 57 height 24
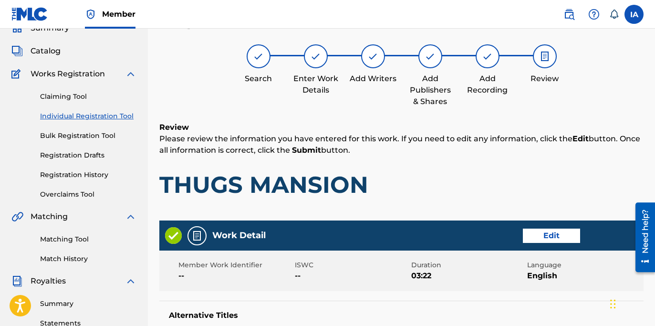
scroll to position [43, 0]
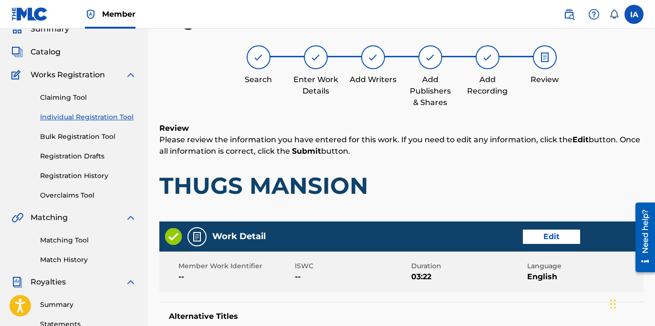
click at [541, 238] on button "Edit" at bounding box center [551, 236] width 57 height 14
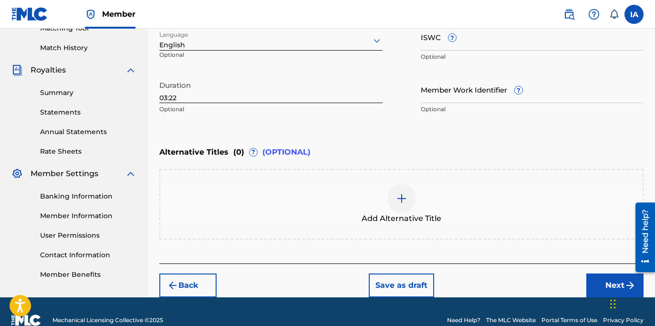
scroll to position [257, 0]
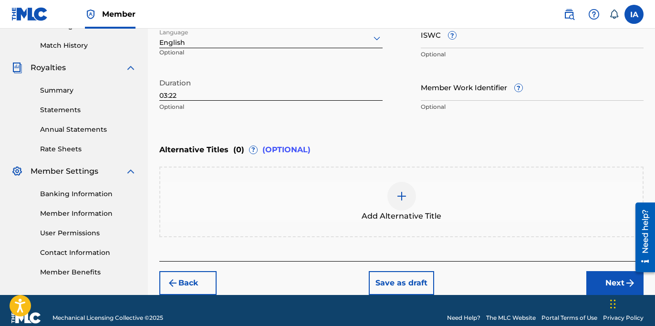
click at [446, 197] on div "Add Alternative Title" at bounding box center [401, 202] width 482 height 40
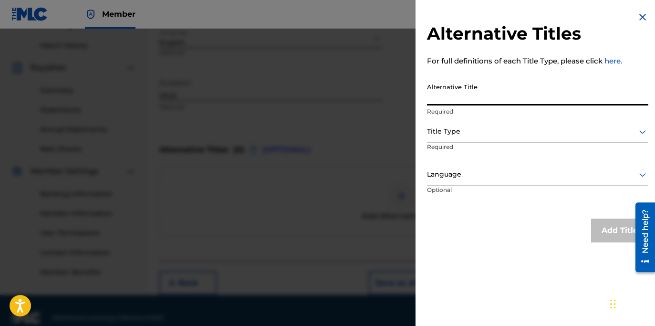
click at [498, 83] on input "Alternative Title" at bounding box center [537, 91] width 221 height 27
click at [479, 94] on input "Alternative Title" at bounding box center [537, 91] width 221 height 27
paste input "THUGS MANSION FEAT SANTA FE KLAN AND MONEYSIGN SUEDE"
drag, startPoint x: 521, startPoint y: 97, endPoint x: 712, endPoint y: 118, distance: 192.4
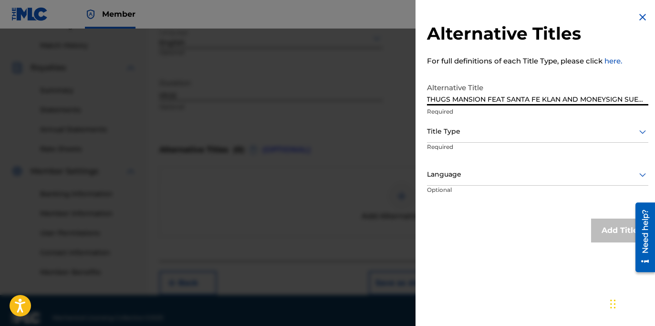
type input "THUGS MANSION FEAT SANTA FE KLAN AND MONEYSIGN SUEDE"
click at [457, 123] on div "Title Type" at bounding box center [537, 131] width 221 height 21
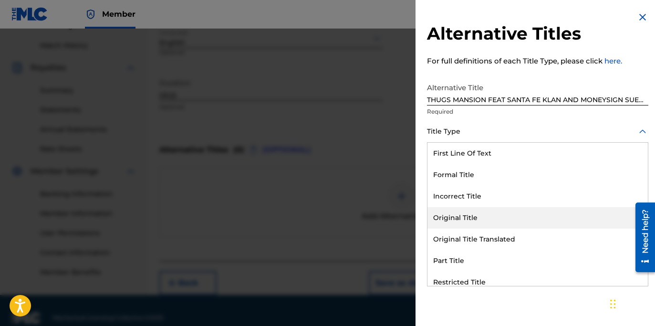
scroll to position [93, 0]
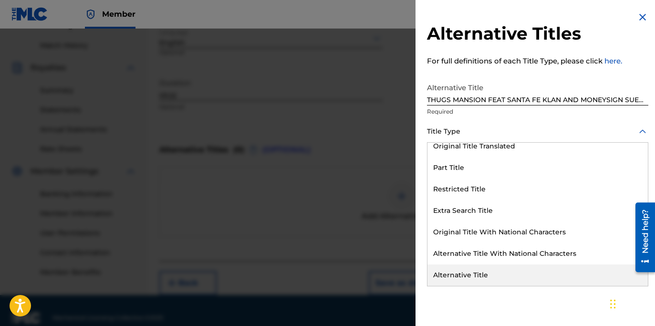
click at [493, 276] on div "Alternative Title" at bounding box center [537, 274] width 220 height 21
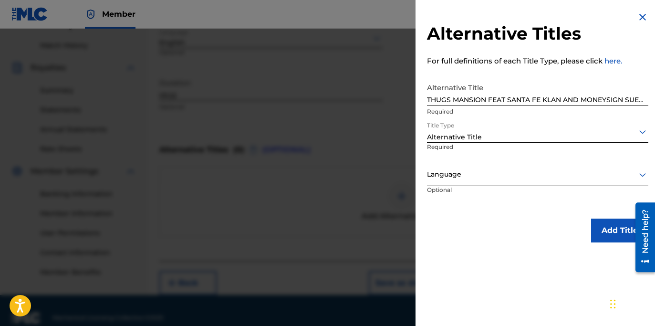
scroll to position [0, 0]
click at [496, 177] on div at bounding box center [537, 174] width 221 height 12
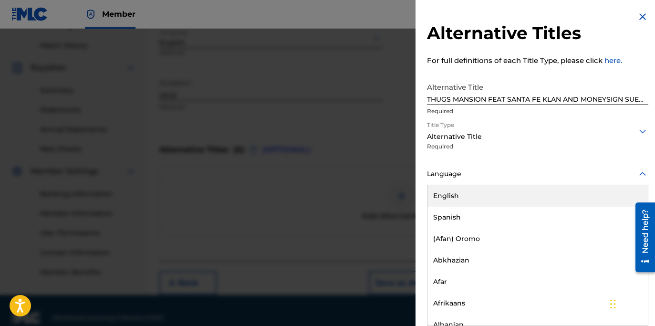
click at [496, 191] on div "English" at bounding box center [537, 195] width 220 height 21
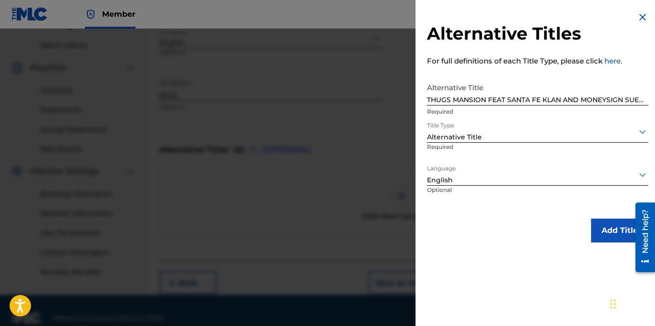
click at [599, 221] on button "Add Title" at bounding box center [619, 230] width 57 height 24
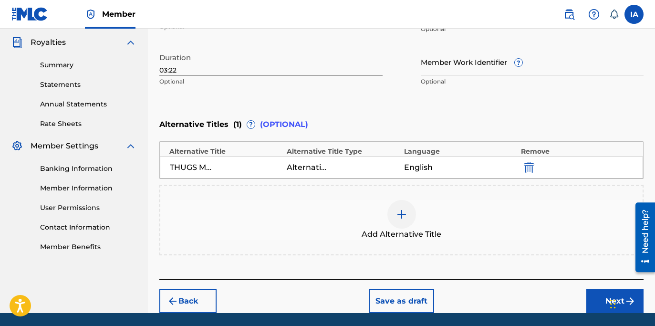
click at [594, 296] on button "Next" at bounding box center [614, 301] width 57 height 24
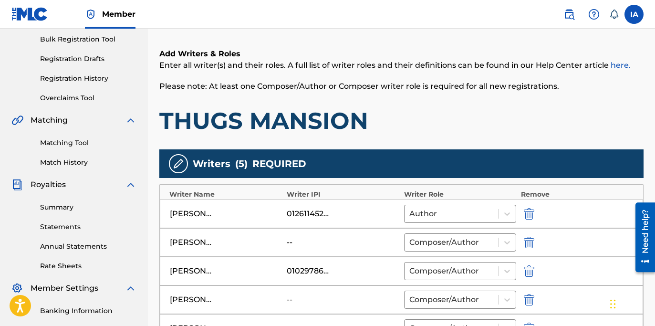
scroll to position [43, 0]
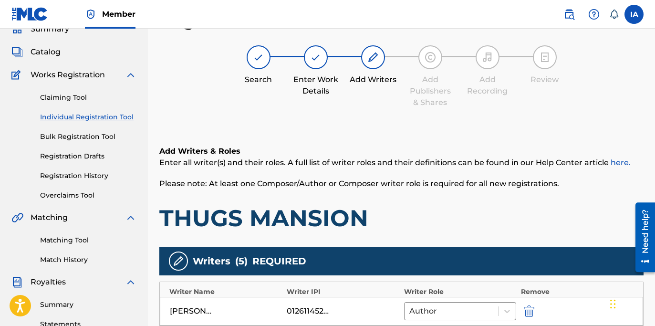
click at [462, 187] on span "Please note: At least one Composer/Author or Composer writer role is required f…" at bounding box center [359, 183] width 400 height 9
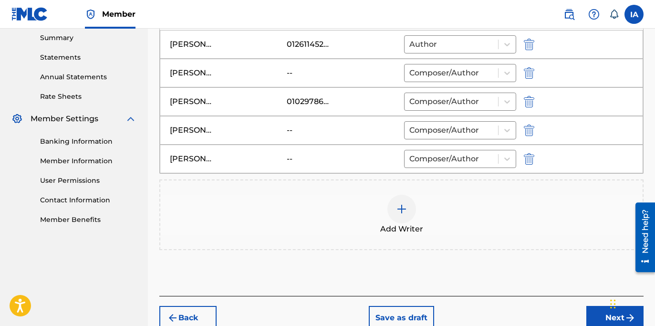
scroll to position [321, 0]
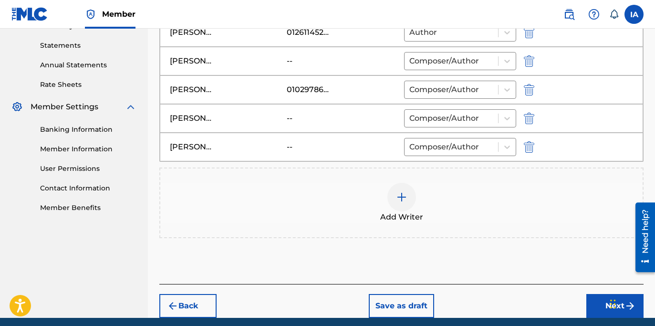
click at [601, 306] on button "Next" at bounding box center [614, 306] width 57 height 24
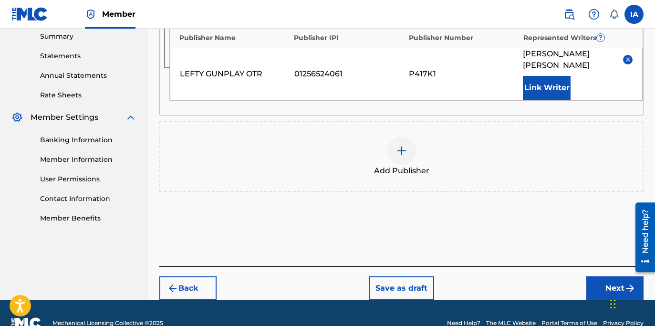
scroll to position [331, 0]
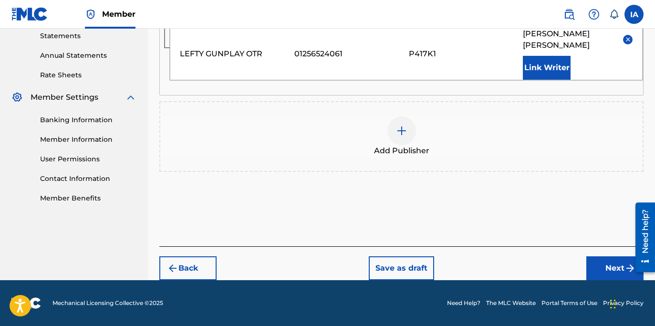
click at [596, 261] on button "Next" at bounding box center [614, 268] width 57 height 24
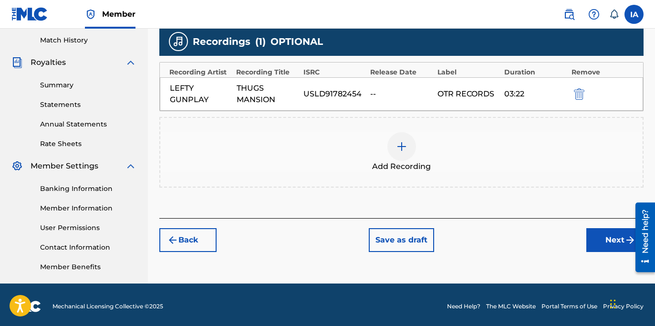
scroll to position [266, 0]
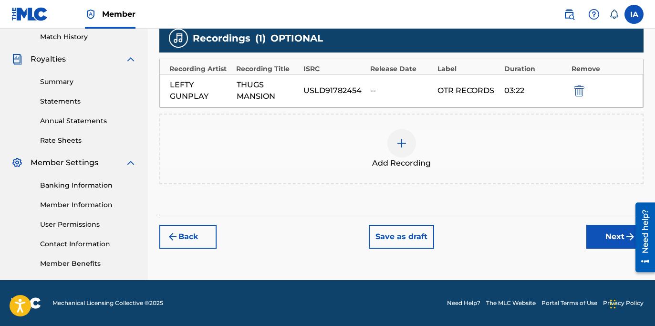
click at [616, 241] on button "Next" at bounding box center [614, 237] width 57 height 24
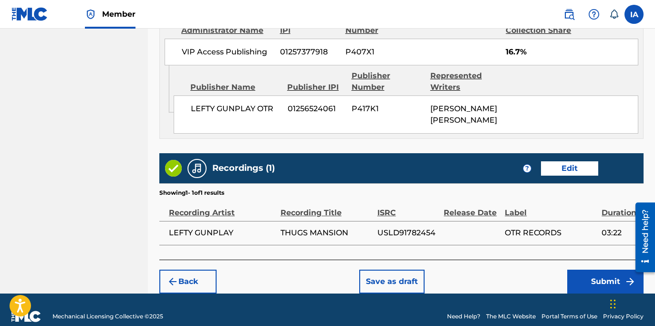
scroll to position [690, 0]
click at [585, 271] on button "Submit" at bounding box center [605, 282] width 76 height 24
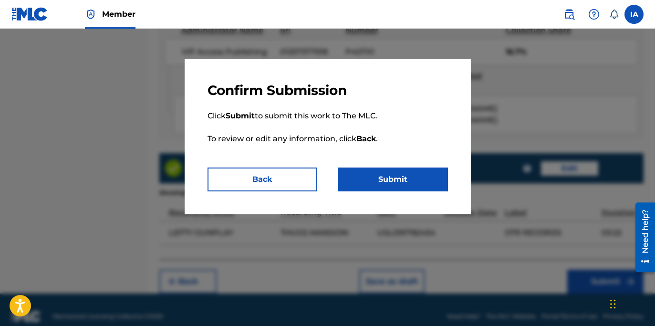
click at [415, 177] on button "Submit" at bounding box center [393, 179] width 110 height 24
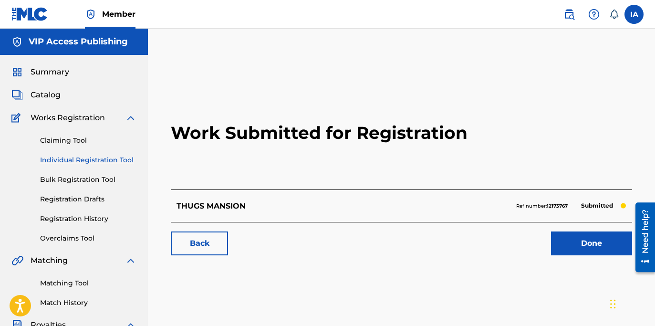
click at [107, 159] on link "Individual Registration Tool" at bounding box center [88, 160] width 96 height 10
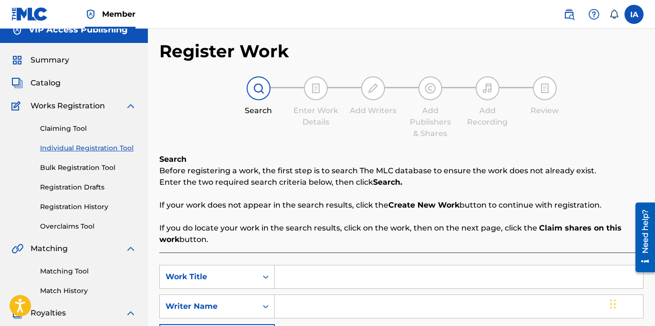
scroll to position [31, 0]
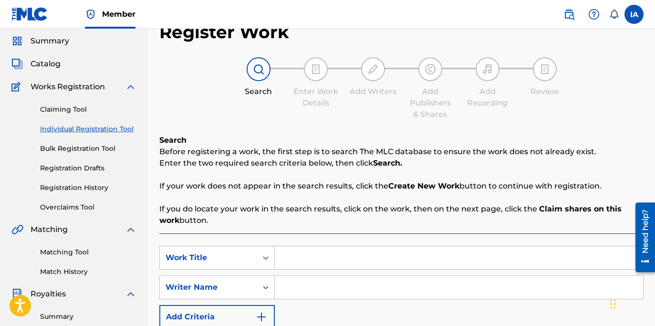
click at [430, 258] on input "Search Form" at bounding box center [459, 257] width 368 height 23
paste input "MY LIFE"
type input "MY LIFE"
click at [394, 296] on input "Search Form" at bounding box center [459, 287] width 368 height 23
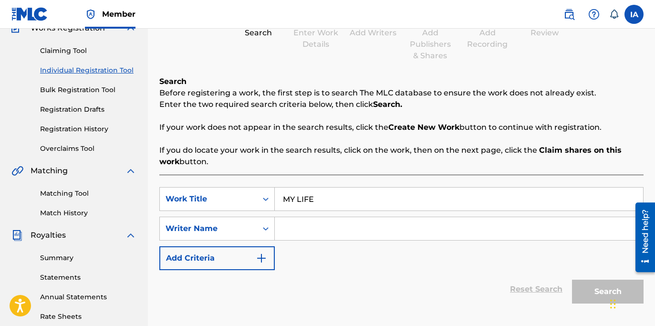
scroll to position [196, 0]
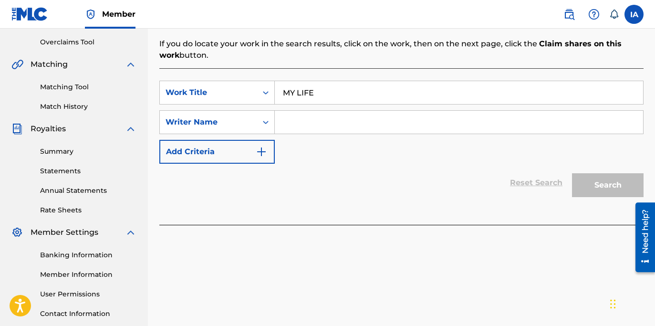
click at [448, 112] on input "Search Form" at bounding box center [459, 122] width 368 height 23
paste input "[PERSON_NAME] [PERSON_NAME]"
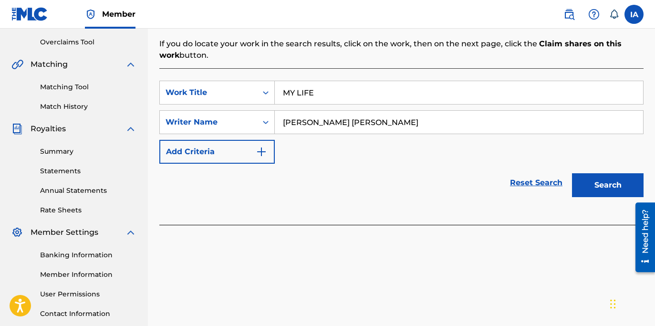
type input "[PERSON_NAME] [PERSON_NAME]"
click at [587, 175] on button "Search" at bounding box center [608, 185] width 72 height 24
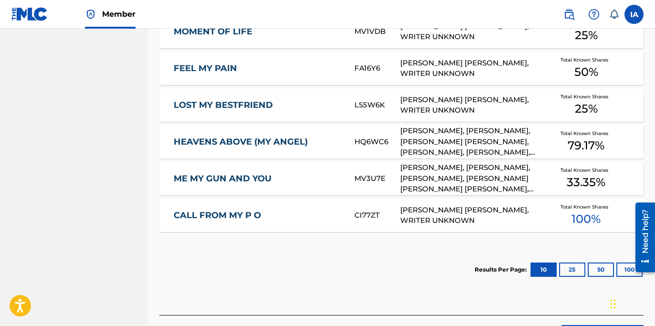
scroll to position [584, 0]
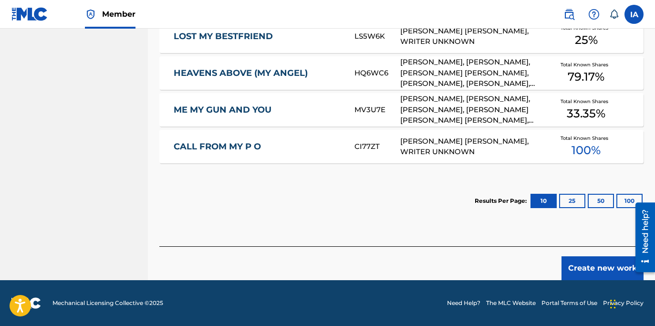
click at [574, 267] on button "Create new work" at bounding box center [602, 268] width 82 height 24
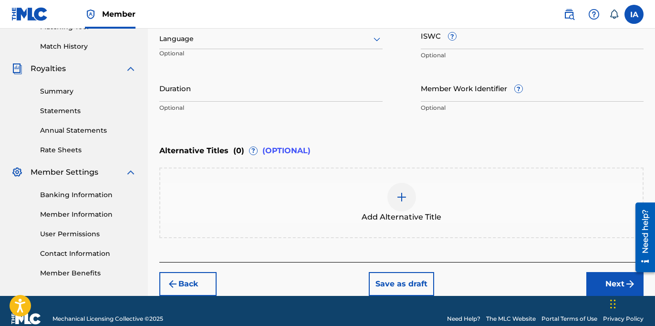
scroll to position [170, 0]
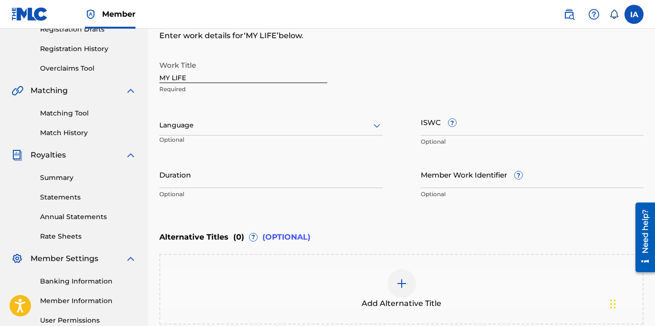
click at [255, 126] on div at bounding box center [270, 125] width 223 height 12
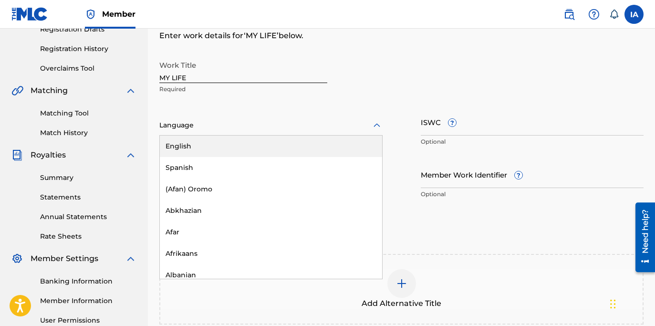
click at [225, 144] on div "English" at bounding box center [271, 145] width 222 height 21
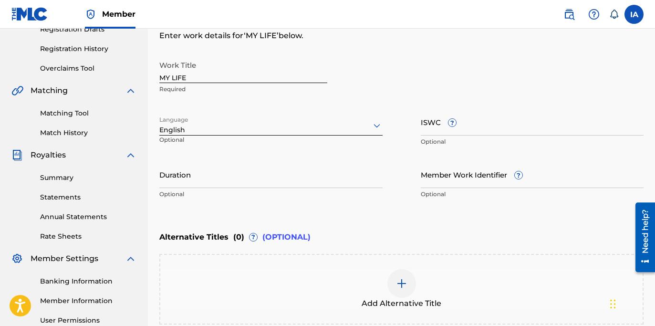
click at [330, 172] on input "Duration" at bounding box center [270, 174] width 223 height 27
paste input "3:32"
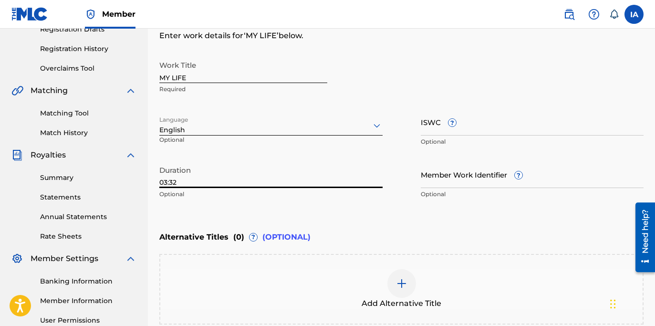
type input "03:32"
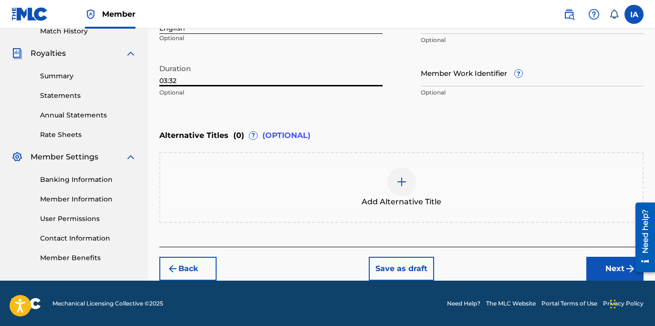
click at [405, 169] on div at bounding box center [401, 181] width 29 height 29
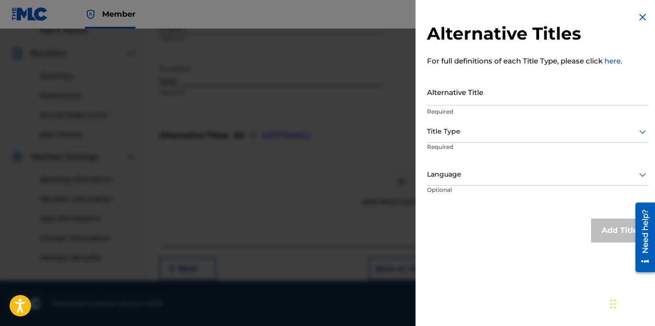
click at [476, 86] on input "Alternative Title" at bounding box center [537, 91] width 221 height 27
paste input "MY LIFE FEAT KRYSTALL POPPIN CRIKET AND KARLAAA"
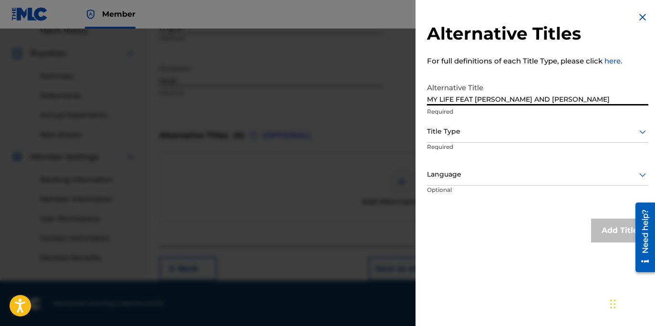
type input "MY LIFE FEAT KRYSTALL POPPIN CRIKET AND KARLAAA"
click at [506, 136] on div at bounding box center [537, 131] width 221 height 12
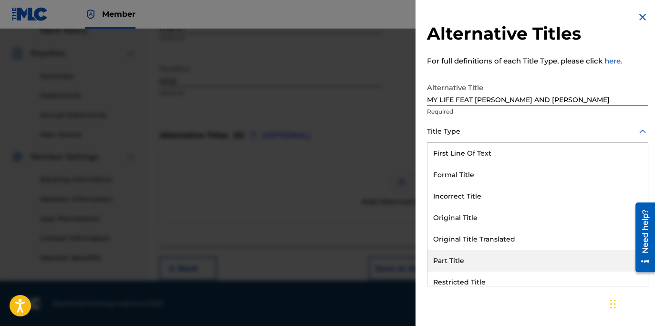
scroll to position [93, 0]
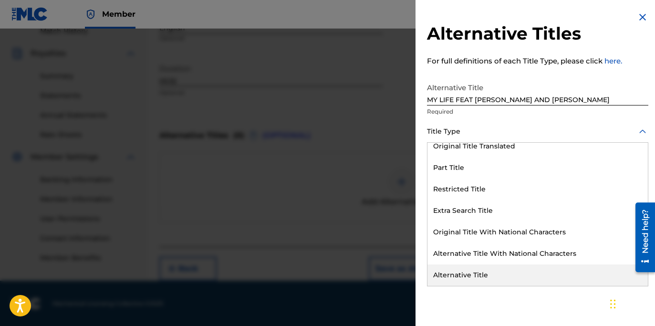
click at [488, 271] on div "Alternative Title" at bounding box center [537, 274] width 220 height 21
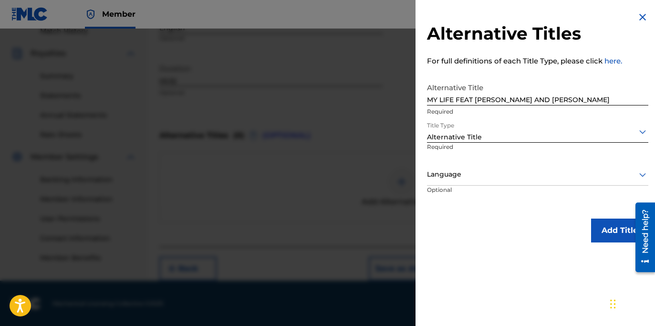
click at [455, 168] on div at bounding box center [537, 174] width 221 height 12
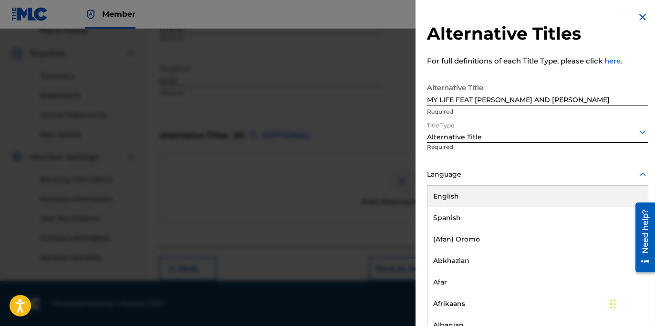
scroll to position [0, 0]
click at [507, 196] on div "English" at bounding box center [537, 195] width 220 height 21
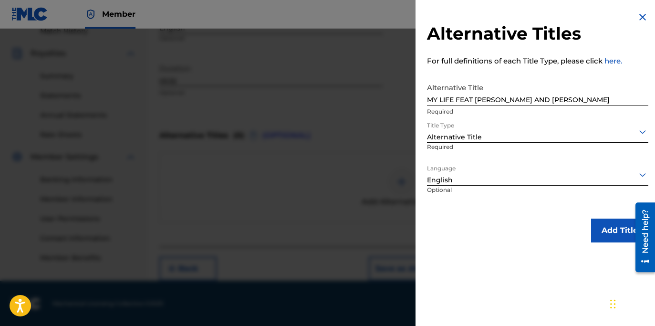
scroll to position [0, 0]
click at [608, 229] on button "Add Title" at bounding box center [619, 230] width 57 height 24
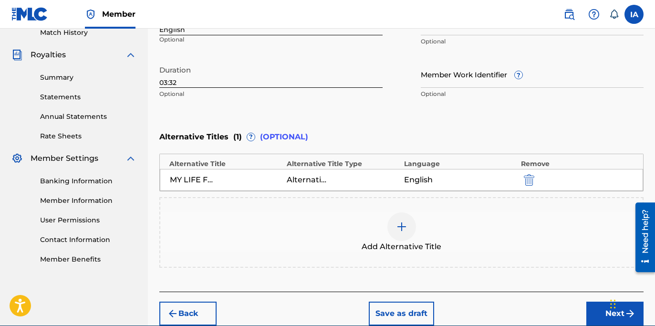
scroll to position [315, 0]
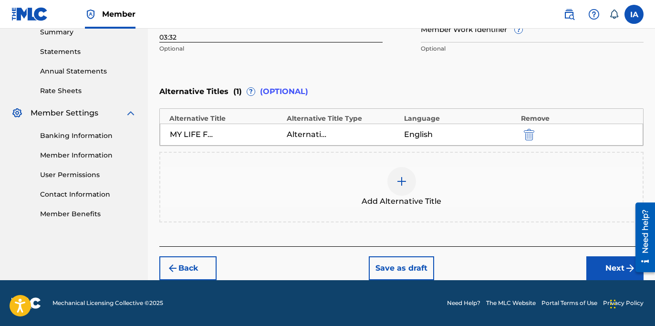
click at [606, 271] on button "Next" at bounding box center [614, 268] width 57 height 24
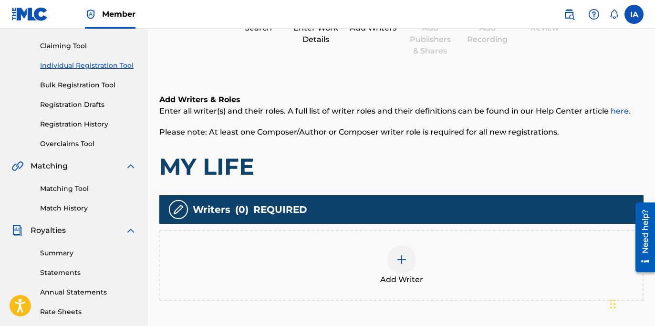
scroll to position [109, 0]
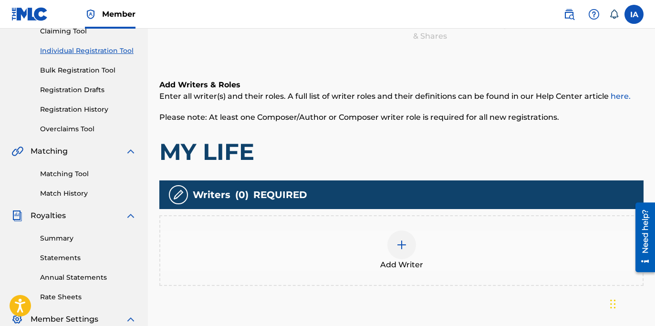
click at [430, 251] on div "Add Writer" at bounding box center [401, 250] width 482 height 40
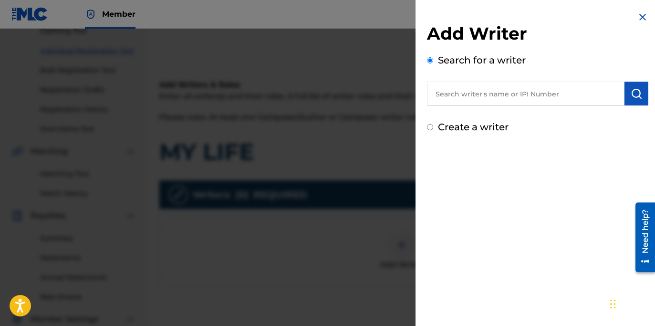
click at [514, 92] on input "text" at bounding box center [525, 94] width 197 height 24
paste input "[PERSON_NAME] [PERSON_NAME]"
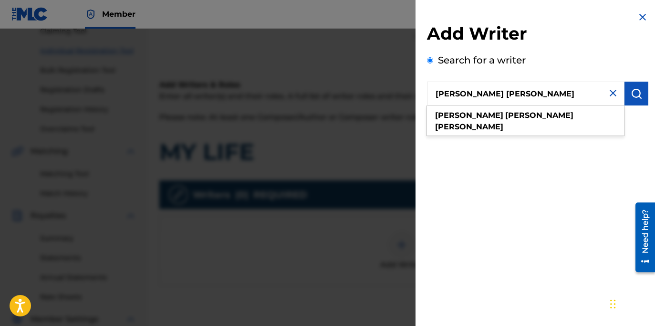
type input "[PERSON_NAME] [PERSON_NAME]"
click at [637, 89] on img "submit" at bounding box center [636, 93] width 11 height 11
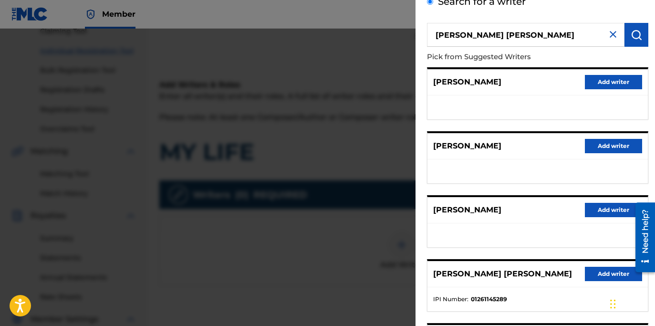
scroll to position [59, 0]
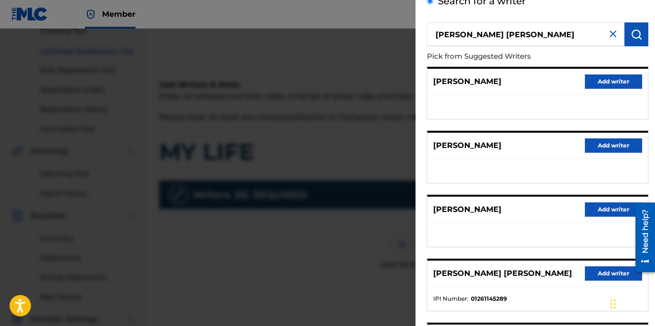
click at [585, 273] on button "Add writer" at bounding box center [613, 273] width 57 height 14
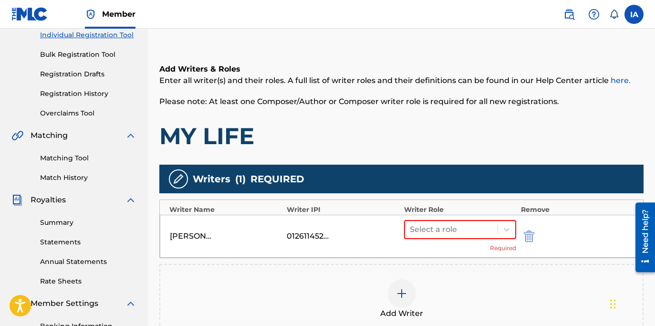
scroll to position [132, 0]
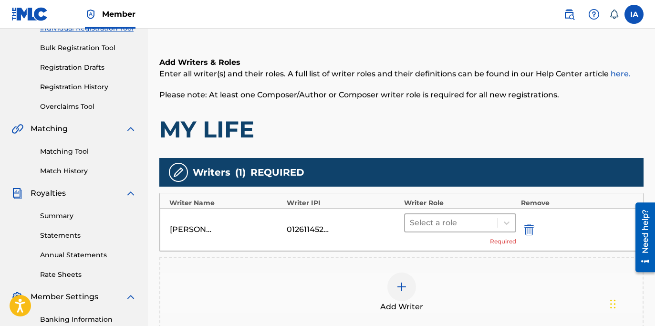
click at [468, 223] on div at bounding box center [451, 222] width 83 height 13
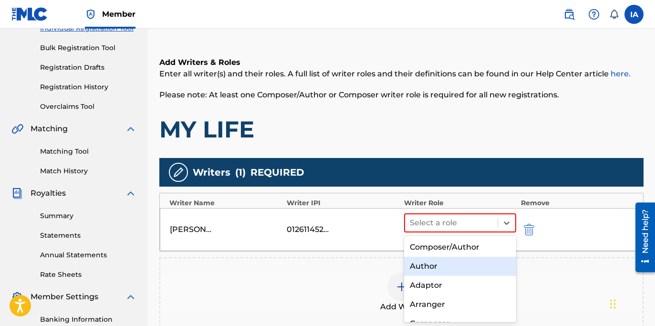
click at [438, 267] on div "Author" at bounding box center [460, 266] width 112 height 19
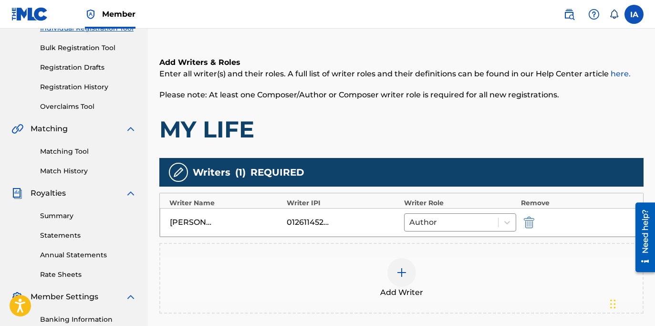
scroll to position [275, 0]
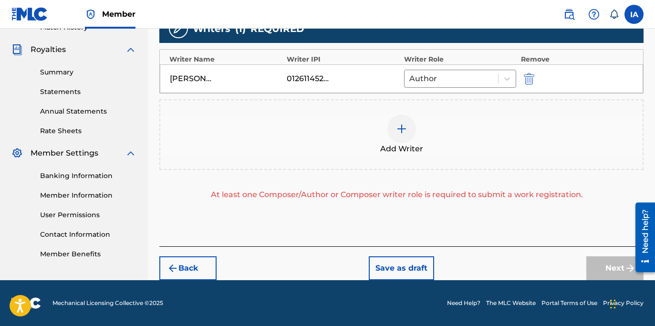
click at [326, 101] on div "Add Writer" at bounding box center [401, 134] width 484 height 71
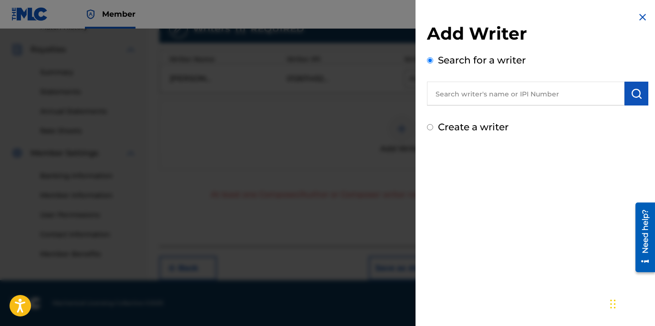
click at [515, 93] on input "text" at bounding box center [525, 94] width 197 height 24
paste input "VENEGAS ALVARO"
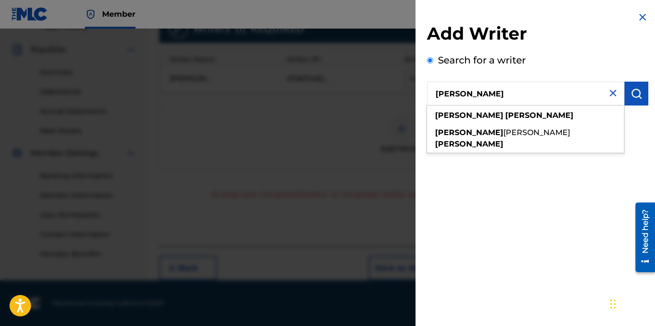
type input "VENEGAS ALVARO"
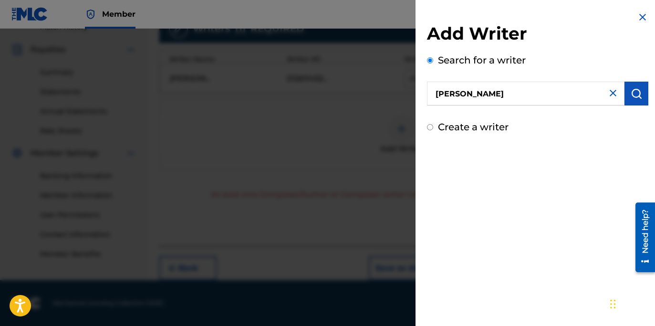
click at [643, 103] on button "submit" at bounding box center [636, 94] width 24 height 24
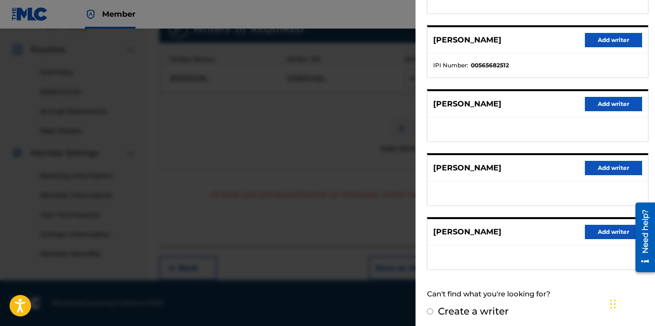
scroll to position [168, 0]
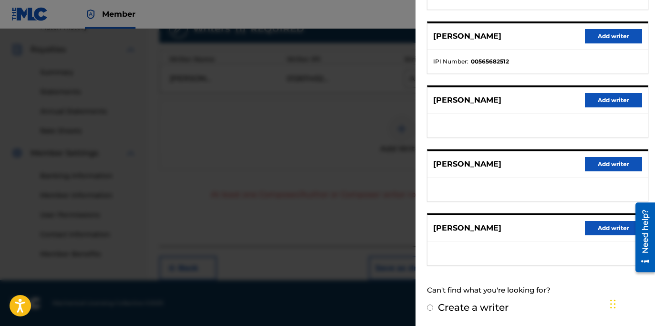
click at [601, 234] on button "Add writer" at bounding box center [613, 228] width 57 height 14
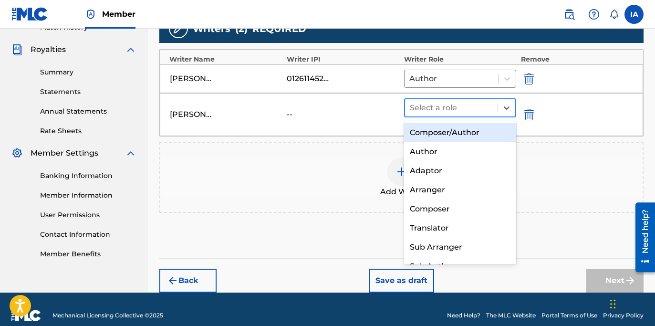
click at [443, 111] on div at bounding box center [451, 107] width 83 height 13
click at [456, 133] on div "Composer/Author" at bounding box center [460, 132] width 112 height 19
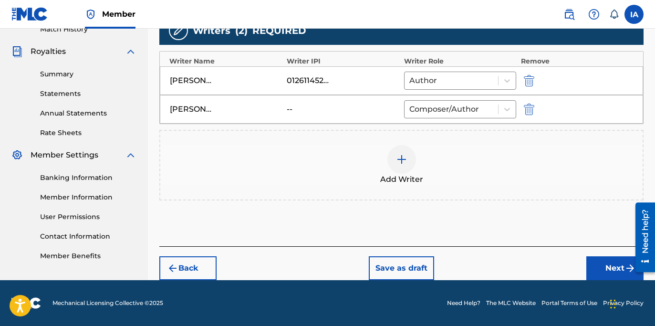
scroll to position [273, 0]
click at [449, 169] on div "Add Writer" at bounding box center [401, 165] width 482 height 40
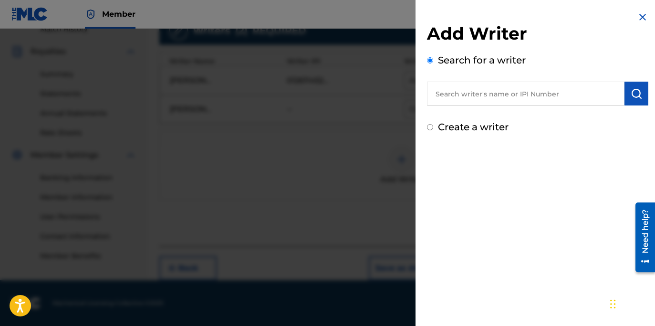
click at [510, 102] on input "text" at bounding box center [525, 94] width 197 height 24
paste input "KRYSTALL POPPIN"
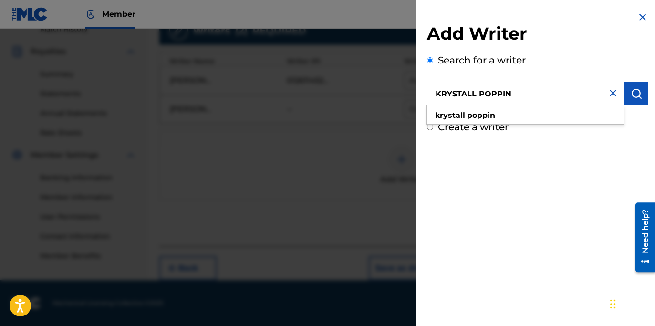
type input "KRYSTALL POPPIN"
click at [624, 91] on button "submit" at bounding box center [636, 94] width 24 height 24
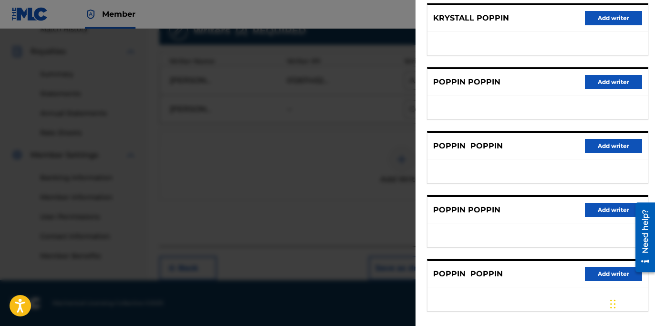
scroll to position [168, 0]
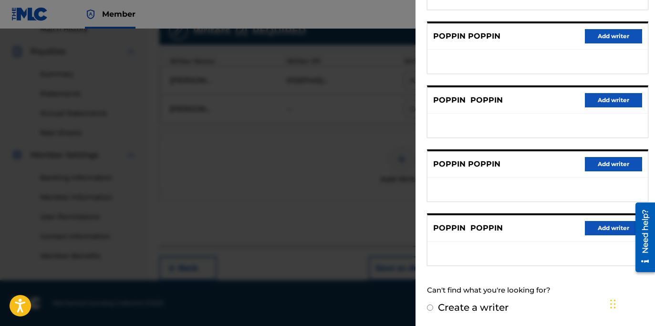
click at [464, 307] on label "Create a writer" at bounding box center [473, 306] width 71 height 11
radio input "true"
click at [433, 307] on input "Create a writer" at bounding box center [430, 307] width 6 height 6
radio input "false"
radio input "true"
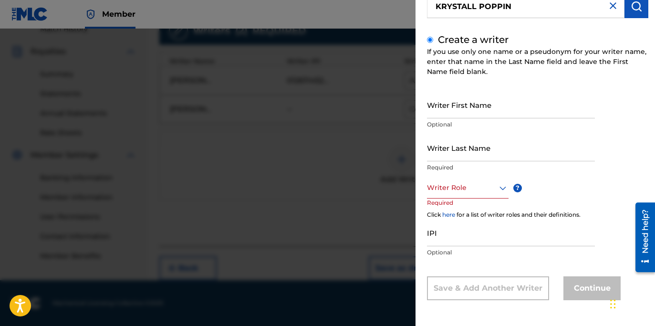
scroll to position [57, 0]
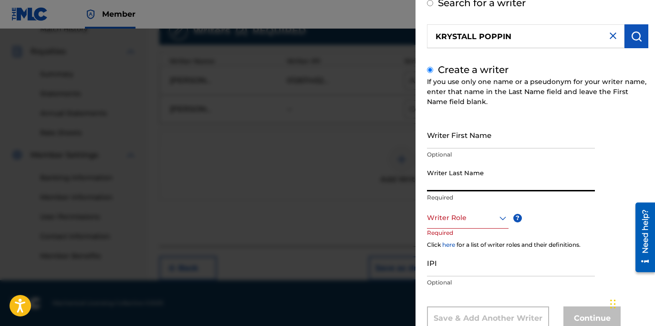
click at [457, 187] on input "Writer Last Name" at bounding box center [511, 177] width 168 height 27
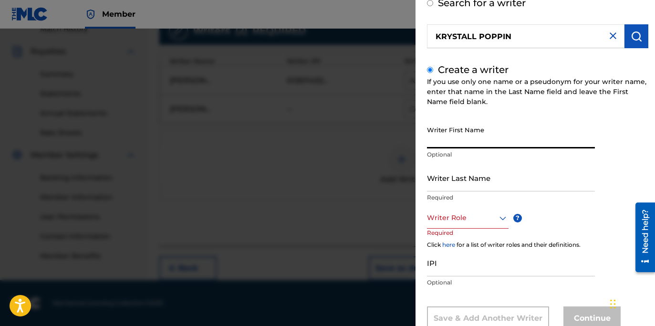
drag, startPoint x: 497, startPoint y: 139, endPoint x: 484, endPoint y: 135, distance: 13.4
click at [496, 139] on input "Writer First Name" at bounding box center [511, 134] width 168 height 27
paste input "KRYSTALL POPPIN"
click at [469, 141] on input "KRYSTALL POPPIN" at bounding box center [511, 134] width 168 height 27
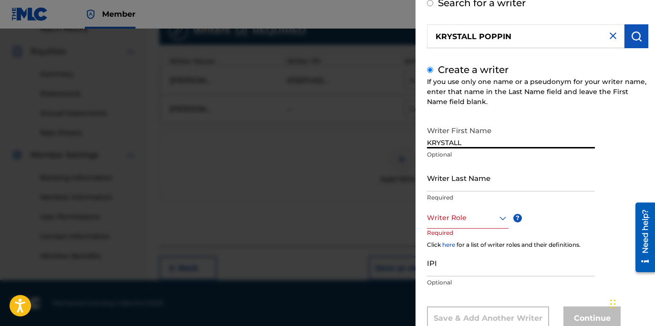
type input "KRYSTALL"
click at [470, 173] on input "Writer Last Name" at bounding box center [511, 177] width 168 height 27
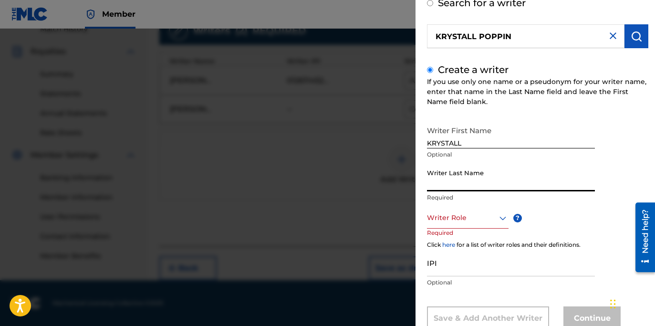
paste input "POPPIN"
type input "POPPIN"
click at [470, 223] on div at bounding box center [468, 218] width 82 height 12
click at [450, 276] on input "IPI" at bounding box center [511, 262] width 168 height 27
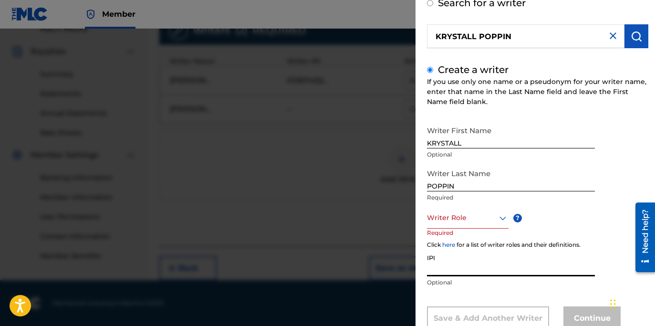
paste input "767227121"
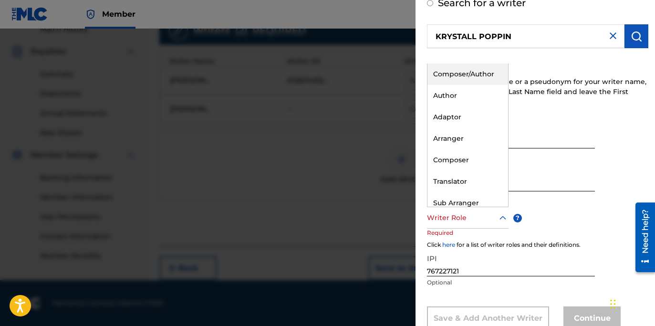
click at [468, 223] on div at bounding box center [468, 218] width 82 height 12
click at [469, 76] on div "Composer/Author" at bounding box center [467, 73] width 81 height 21
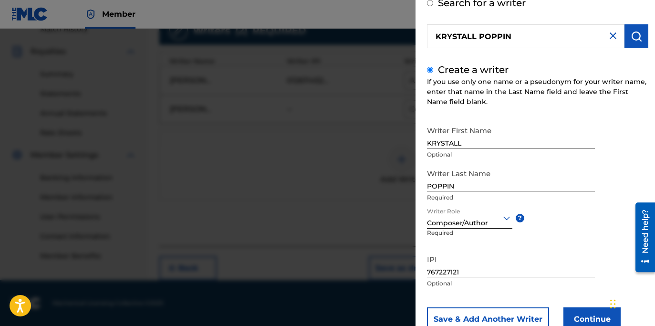
click at [428, 271] on input "767227121" at bounding box center [511, 263] width 168 height 27
type input "00767227121"
click at [583, 318] on button "Continue" at bounding box center [591, 319] width 57 height 24
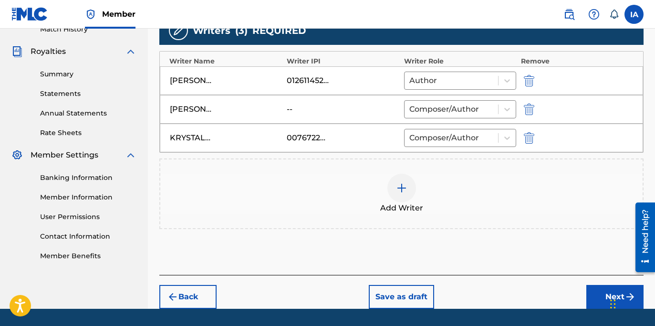
click at [453, 220] on div "Add Writer" at bounding box center [401, 193] width 484 height 71
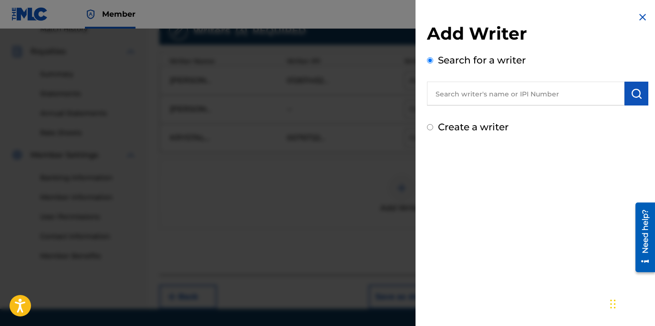
click at [500, 163] on div "Add Writer Search for a writer Create a writer" at bounding box center [537, 163] width 244 height 326
click at [500, 158] on div "Add Writer Search for a writer Create a writer" at bounding box center [537, 163] width 244 height 326
click at [643, 17] on img at bounding box center [642, 16] width 11 height 11
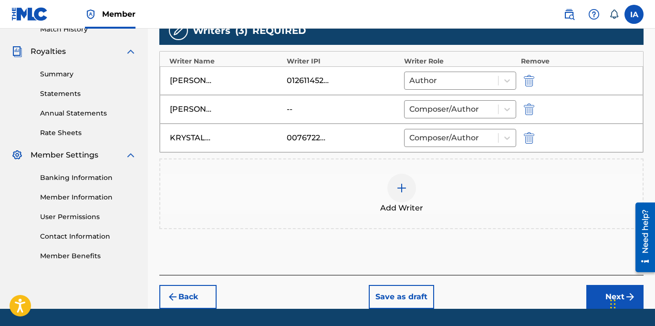
click at [429, 199] on div "Add Writer" at bounding box center [401, 194] width 482 height 40
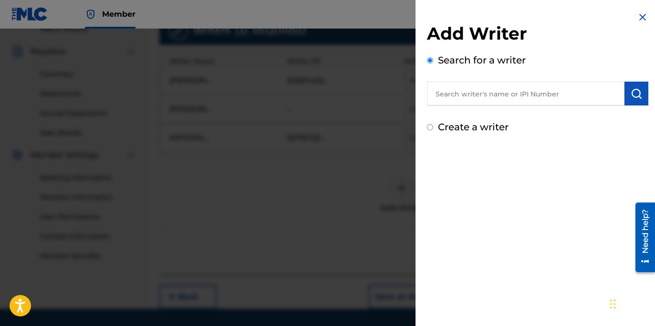
click at [488, 130] on label "Create a writer" at bounding box center [473, 126] width 71 height 11
radio input "true"
click at [433, 130] on input "Create a writer" at bounding box center [430, 127] width 6 height 6
radio input "false"
radio input "true"
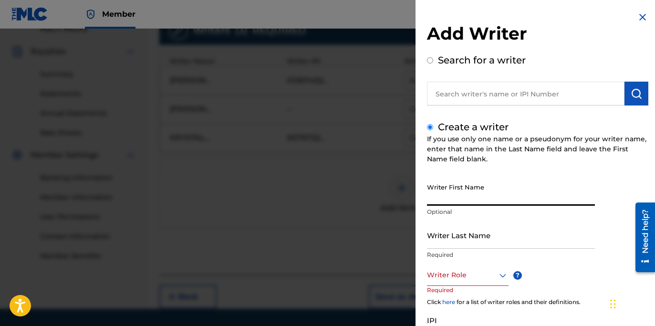
click at [498, 200] on input "Writer First Name" at bounding box center [511, 191] width 168 height 27
click at [518, 201] on input "KARL" at bounding box center [511, 191] width 168 height 27
type input "KARLAAA"
click at [473, 280] on div at bounding box center [468, 275] width 82 height 12
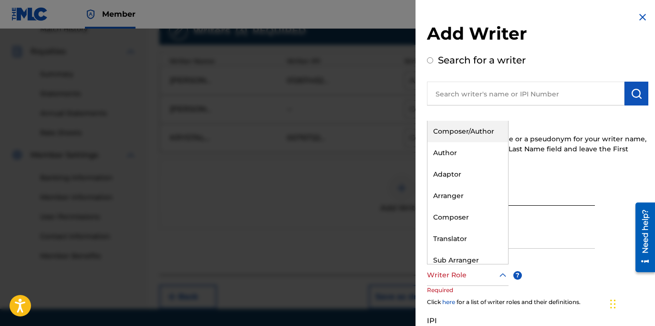
click at [465, 130] on div "Composer/Author" at bounding box center [467, 131] width 81 height 21
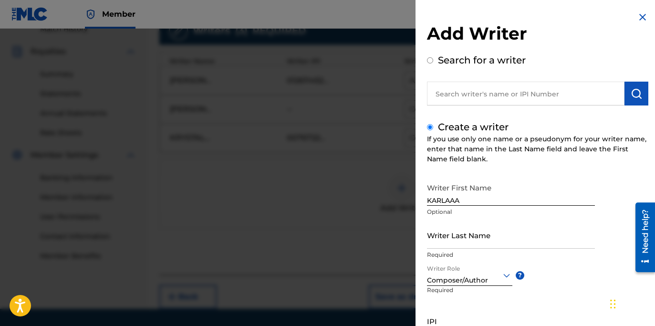
scroll to position [88, 0]
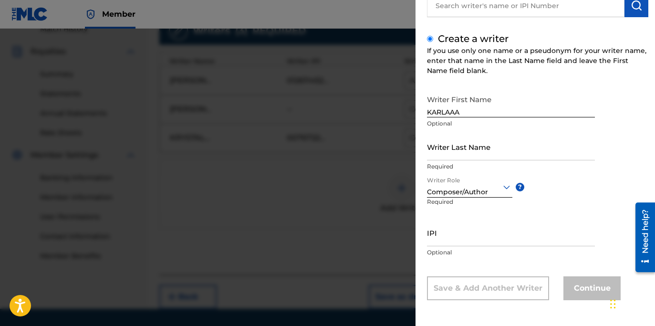
drag, startPoint x: 581, startPoint y: 272, endPoint x: 544, endPoint y: 248, distance: 43.7
click at [581, 271] on div "Writer First Name KARLAAA Optional Writer Last Name Required Writer Role option…" at bounding box center [537, 195] width 221 height 210
click at [494, 153] on input "Writer Last Name" at bounding box center [511, 146] width 168 height 27
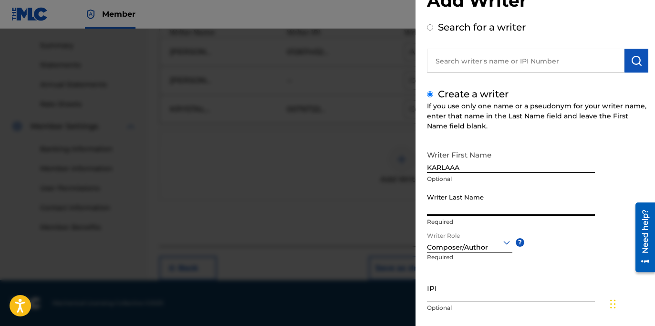
scroll to position [0, 0]
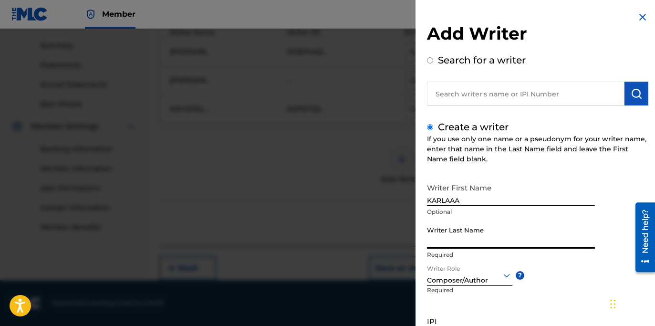
click at [637, 21] on img at bounding box center [642, 16] width 11 height 11
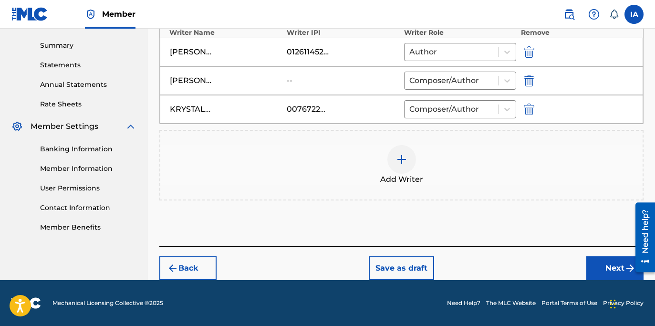
click at [509, 234] on div "Add Writers & Roles Enter all writer(s) and their roles. A full list of writer …" at bounding box center [401, 55] width 484 height 383
click at [592, 261] on button "Next" at bounding box center [614, 268] width 57 height 24
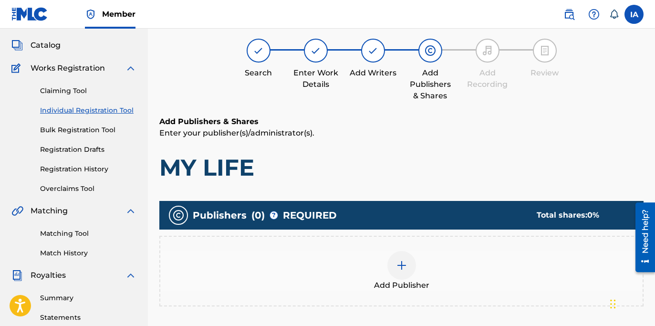
scroll to position [43, 0]
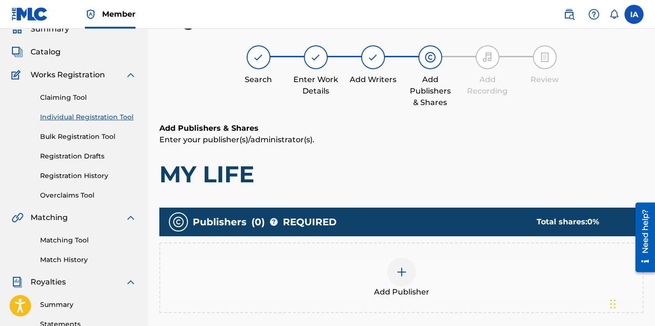
click at [487, 275] on div "Add Publisher" at bounding box center [401, 278] width 482 height 40
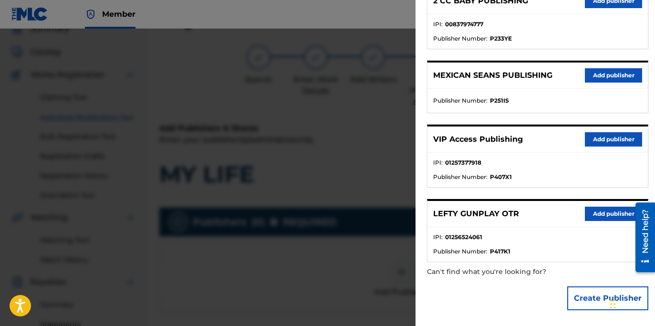
scroll to position [45, 0]
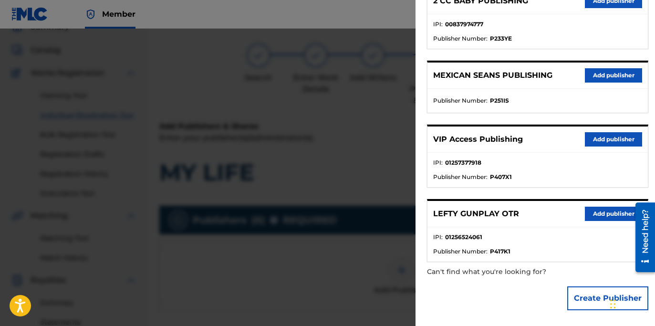
click at [581, 209] on div "LEFTY GUNPLAY OTR Add publisher" at bounding box center [537, 214] width 220 height 26
click at [602, 214] on button "Add publisher" at bounding box center [613, 214] width 57 height 14
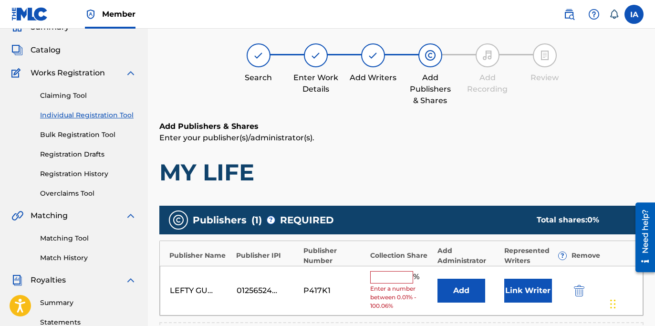
click at [393, 275] on input "text" at bounding box center [391, 277] width 43 height 12
type input "16.7"
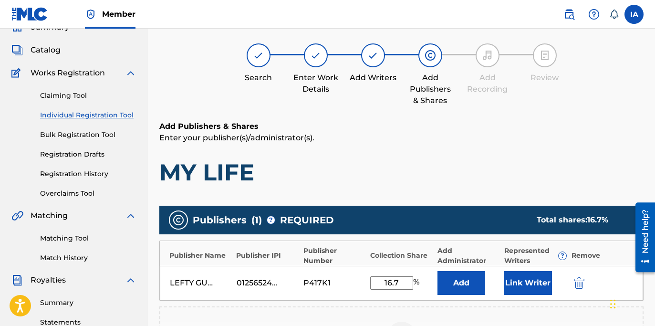
click at [469, 286] on button "Add" at bounding box center [461, 283] width 48 height 24
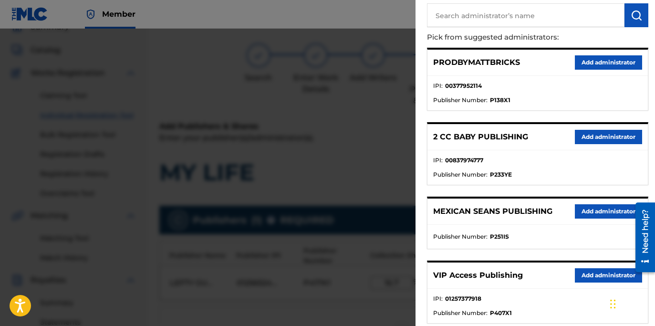
scroll to position [82, 0]
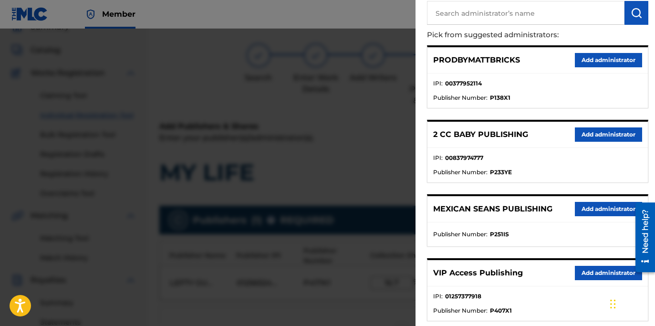
click at [555, 260] on div "VIP Access Publishing Add administrator" at bounding box center [537, 273] width 220 height 26
click at [576, 270] on button "Add administrator" at bounding box center [608, 273] width 67 height 14
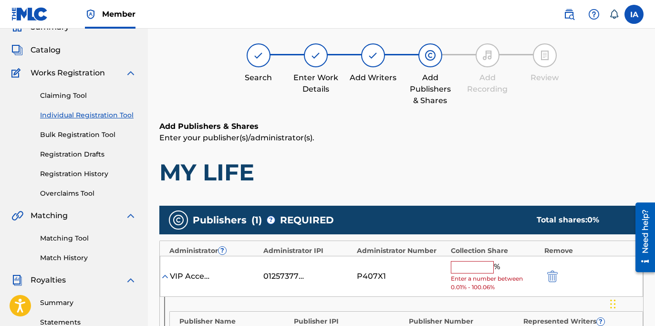
click at [391, 144] on div "Add Publishers & Shares Enter your publisher(s)/administrator(s). MY LIFE" at bounding box center [401, 154] width 484 height 66
click at [479, 265] on input "text" at bounding box center [472, 267] width 43 height 12
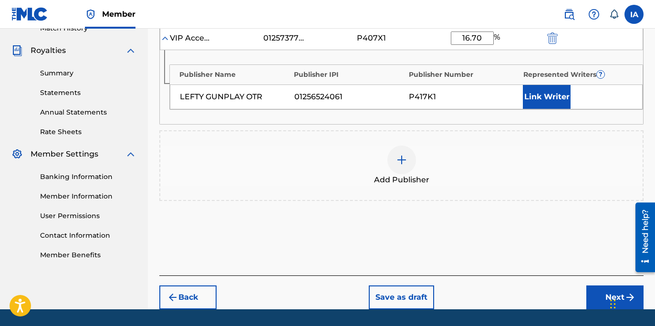
scroll to position [303, 0]
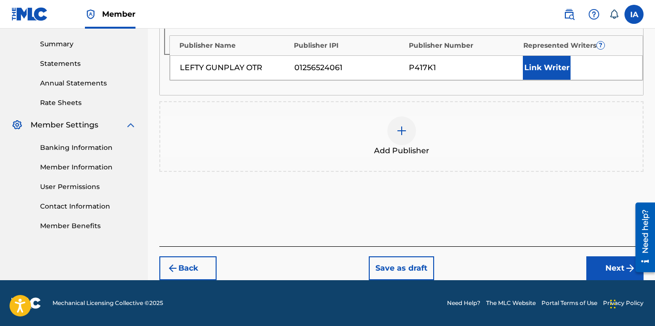
type input "16.70"
click at [546, 67] on button "Link Writer" at bounding box center [547, 68] width 48 height 24
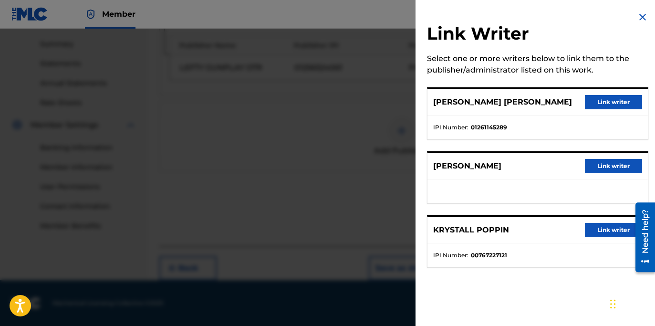
click at [606, 96] on button "Link writer" at bounding box center [613, 102] width 57 height 14
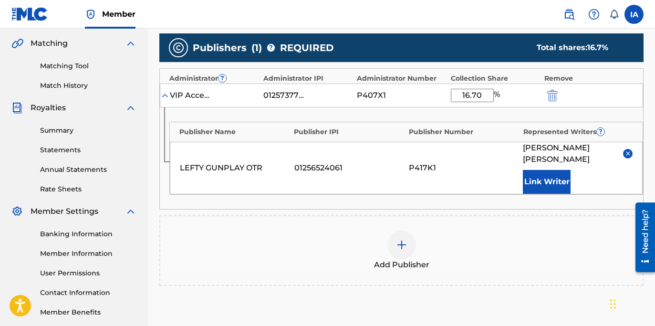
scroll to position [331, 0]
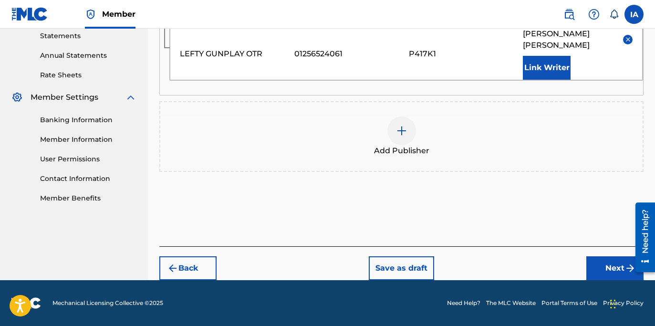
click at [460, 118] on div "Add Publisher" at bounding box center [401, 136] width 482 height 40
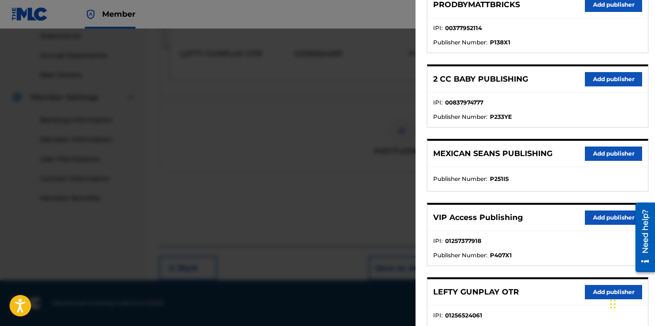
scroll to position [216, 0]
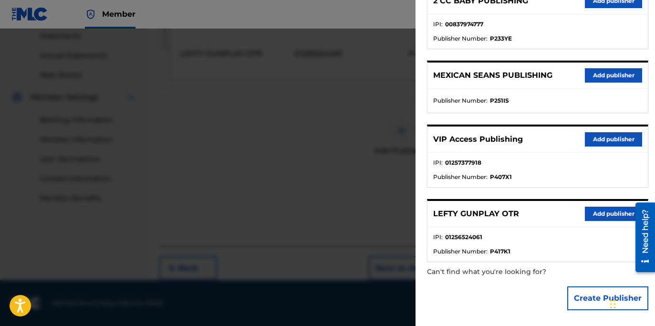
click at [609, 207] on button "Add publisher" at bounding box center [613, 214] width 57 height 14
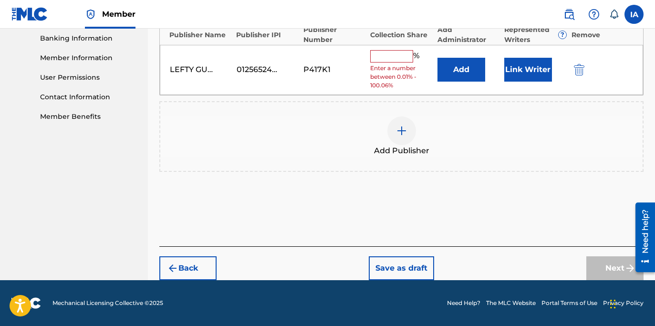
click at [582, 68] on img "submit" at bounding box center [579, 69] width 10 height 11
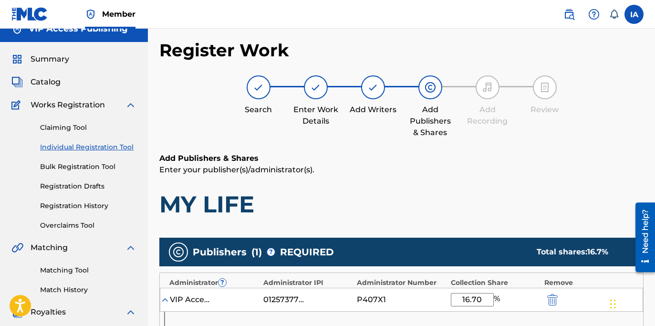
scroll to position [0, 0]
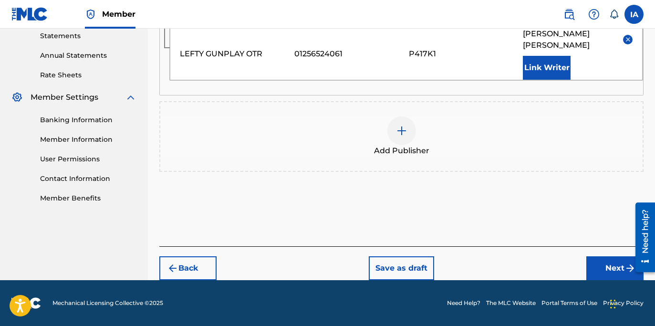
click at [592, 276] on button "Next" at bounding box center [614, 268] width 57 height 24
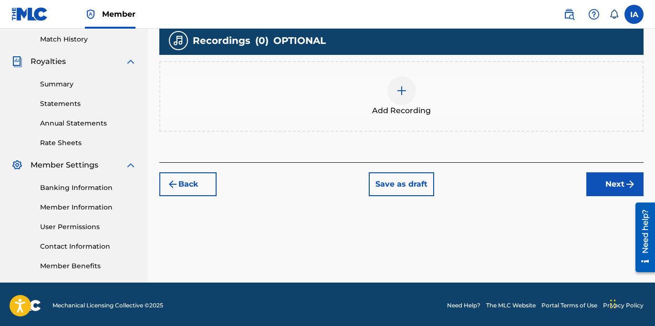
scroll to position [266, 0]
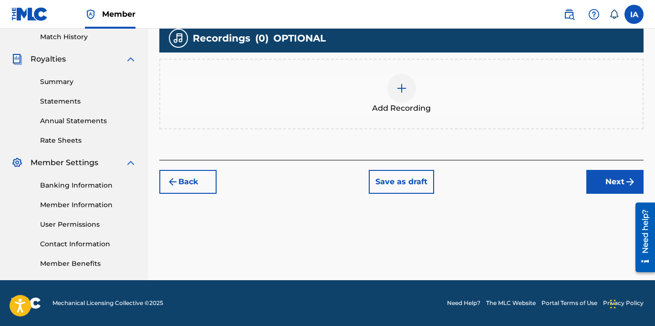
click at [381, 93] on div "Add Recording" at bounding box center [401, 94] width 482 height 40
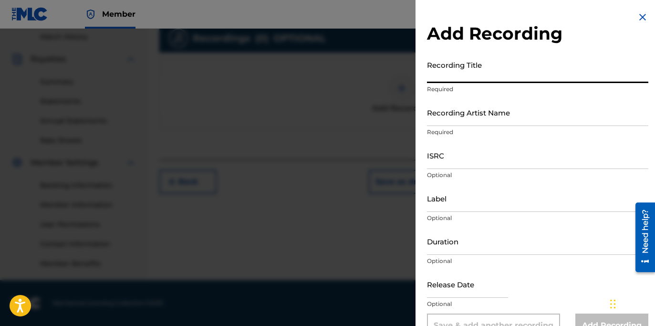
click at [507, 80] on input "Recording Title" at bounding box center [537, 69] width 221 height 27
paste input "MY LIFE"
type input "MY LIFE"
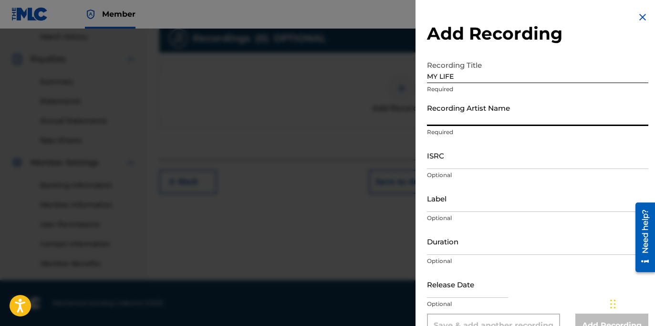
click at [462, 114] on input "Recording Artist Name" at bounding box center [537, 112] width 221 height 27
paste input "LEFTY GUNPLAY"
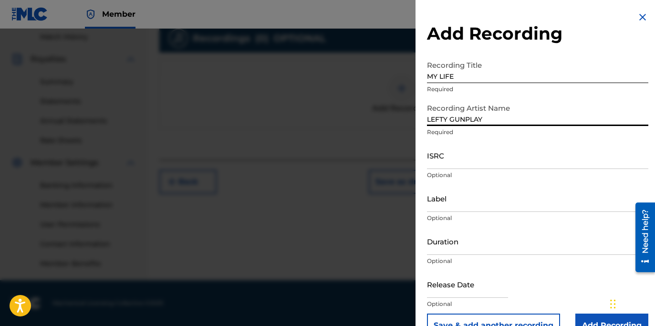
type input "LEFTY GUNPLAY"
click at [502, 158] on input "ISRC" at bounding box center [537, 155] width 221 height 27
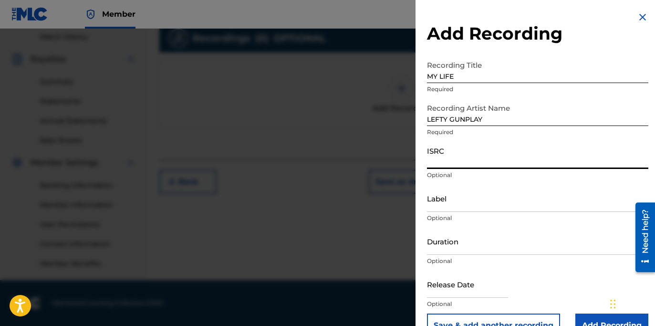
paste input "USLD91782455"
type input "USLD91782455"
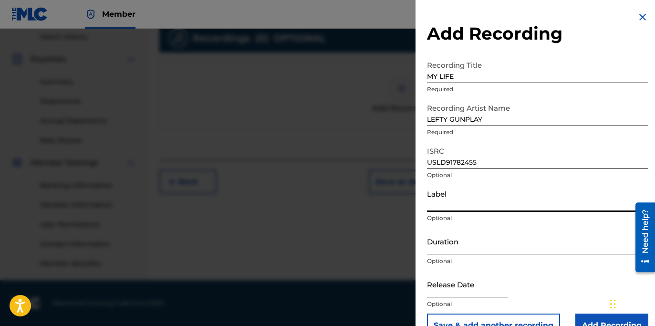
click at [465, 194] on input "Label" at bounding box center [537, 198] width 221 height 27
type input "OTR RECORDS"
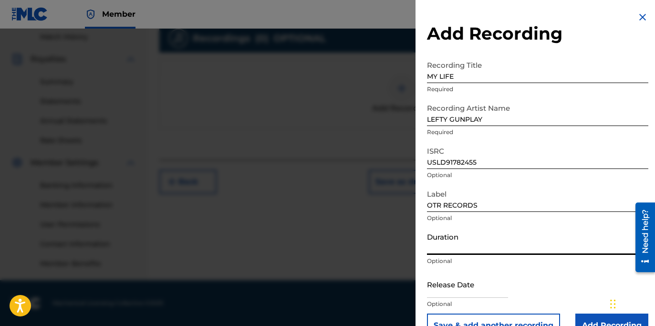
click at [480, 251] on input "Duration" at bounding box center [537, 241] width 221 height 27
click at [464, 249] on input "Duration" at bounding box center [537, 241] width 221 height 27
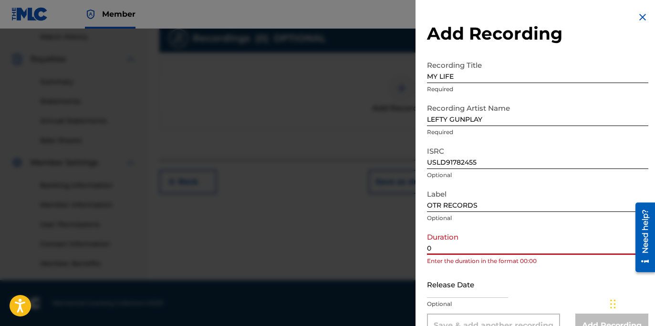
paste input "3:32"
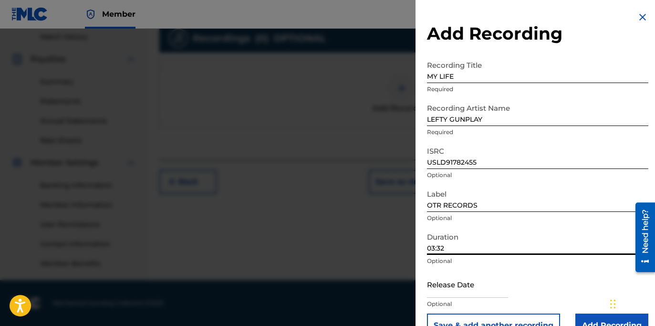
click at [546, 246] on input "03:32" at bounding box center [537, 241] width 221 height 27
click at [578, 236] on input "03:32" at bounding box center [537, 241] width 221 height 27
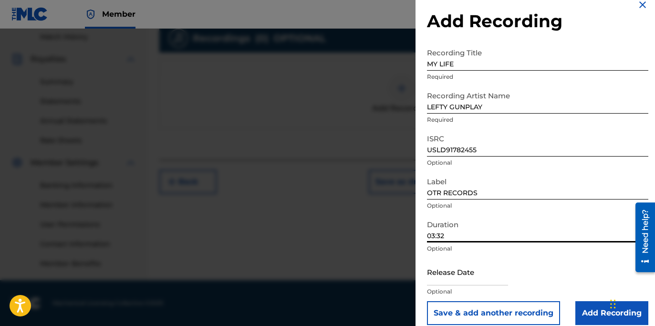
scroll to position [23, 0]
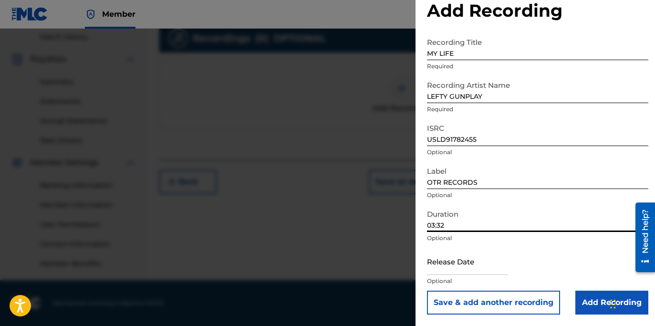
type input "03:32"
click at [583, 299] on input "Add Recording" at bounding box center [611, 302] width 73 height 24
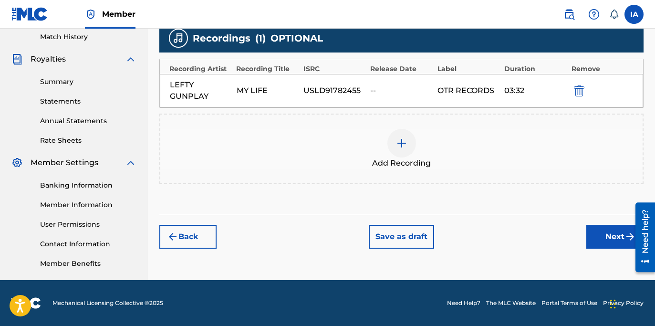
click at [591, 232] on button "Next" at bounding box center [614, 237] width 57 height 24
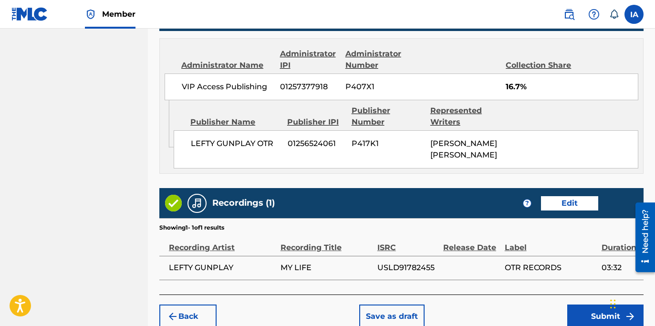
scroll to position [662, 0]
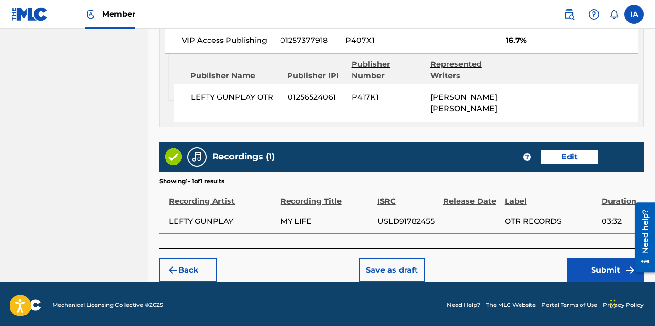
click at [579, 270] on button "Submit" at bounding box center [605, 270] width 76 height 24
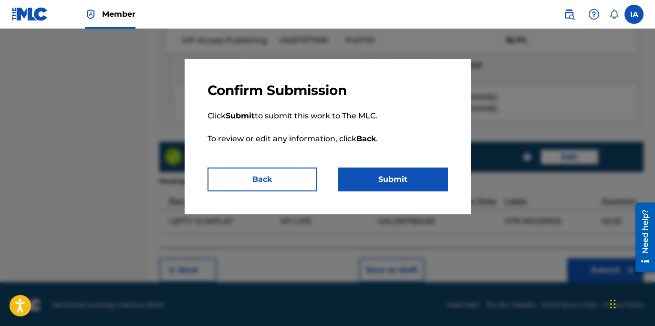
click at [397, 181] on button "Submit" at bounding box center [393, 179] width 110 height 24
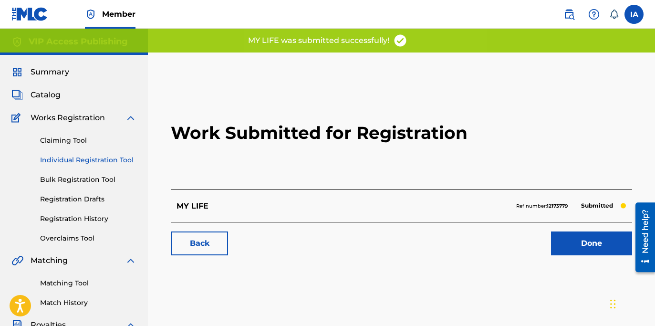
click at [386, 165] on h2 "Work Submitted for Registration" at bounding box center [401, 132] width 461 height 113
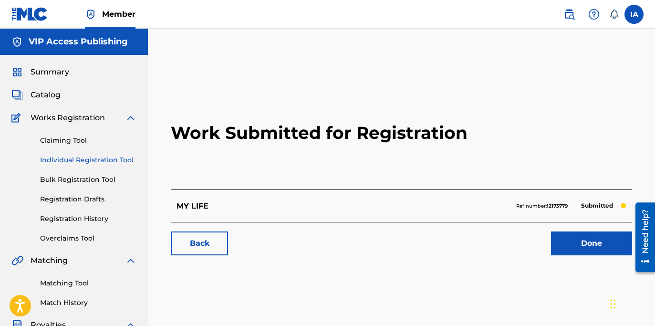
click at [191, 172] on h2 "Work Submitted for Registration" at bounding box center [401, 132] width 461 height 113
click at [116, 156] on link "Individual Registration Tool" at bounding box center [88, 160] width 96 height 10
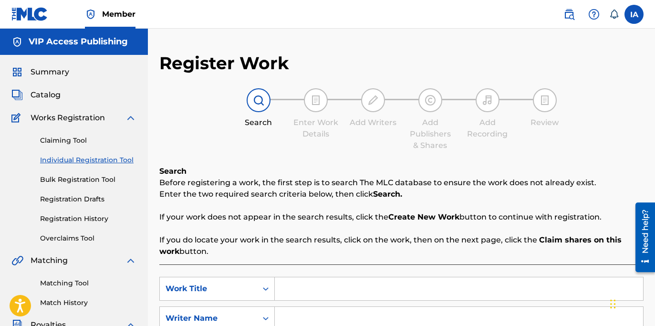
click at [111, 164] on link "Individual Registration Tool" at bounding box center [88, 160] width 96 height 10
click at [387, 170] on div "Search Before registering a work, the first step is to search The MLC database …" at bounding box center [401, 212] width 484 height 92
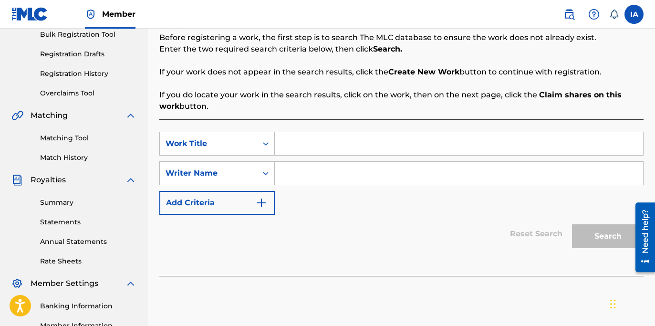
scroll to position [181, 0]
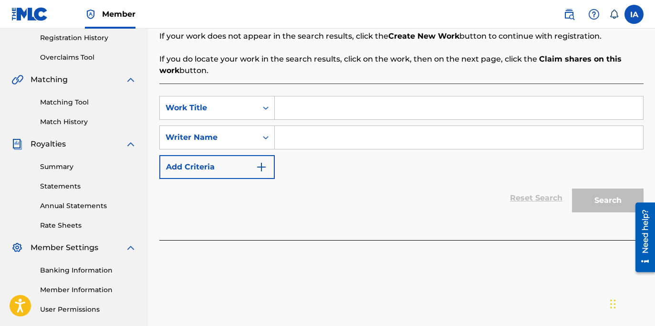
click at [386, 100] on input "Search Form" at bounding box center [459, 107] width 368 height 23
paste input "MAYBACH"
type input "MAYBACH"
click at [464, 134] on input "Search Form" at bounding box center [459, 137] width 368 height 23
click at [511, 142] on input "Search Form" at bounding box center [459, 137] width 368 height 23
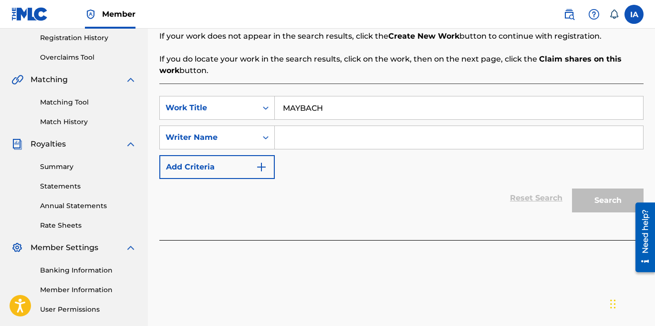
paste input "[PERSON_NAME] [PERSON_NAME]"
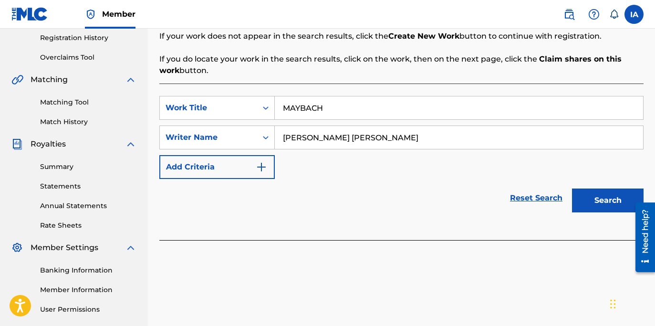
type input "[PERSON_NAME] [PERSON_NAME]"
click at [599, 201] on button "Search" at bounding box center [608, 200] width 72 height 24
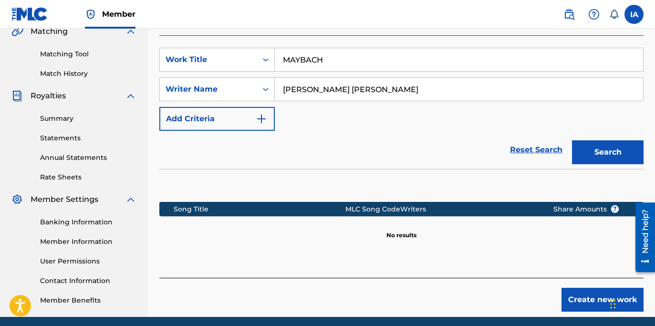
scroll to position [243, 0]
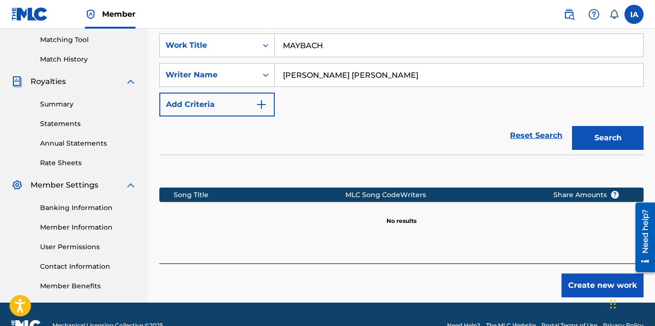
click at [584, 280] on button "Create new work" at bounding box center [602, 285] width 82 height 24
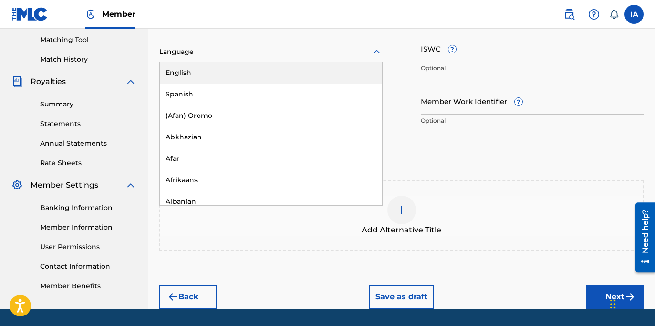
click at [332, 47] on div at bounding box center [270, 52] width 223 height 12
click at [317, 74] on div "English" at bounding box center [271, 72] width 222 height 21
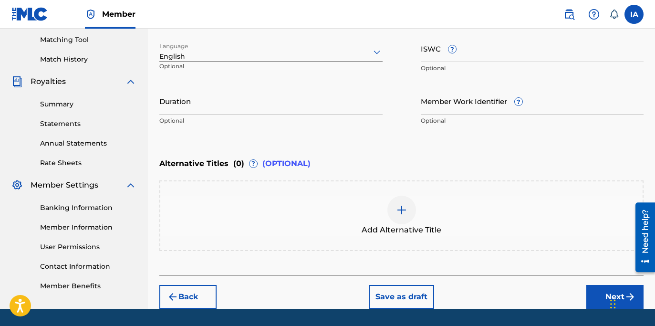
click at [317, 94] on input "Duration" at bounding box center [270, 100] width 223 height 27
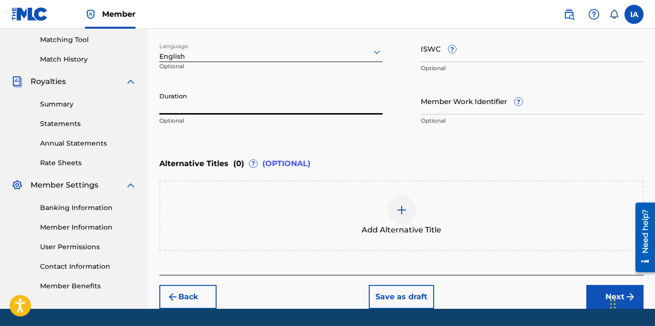
click at [211, 110] on input "Duration" at bounding box center [270, 100] width 223 height 27
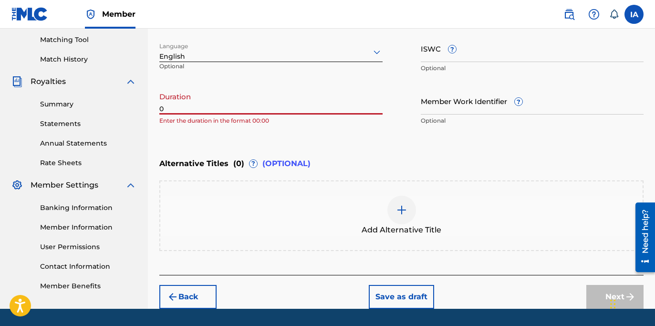
paste input "3:08"
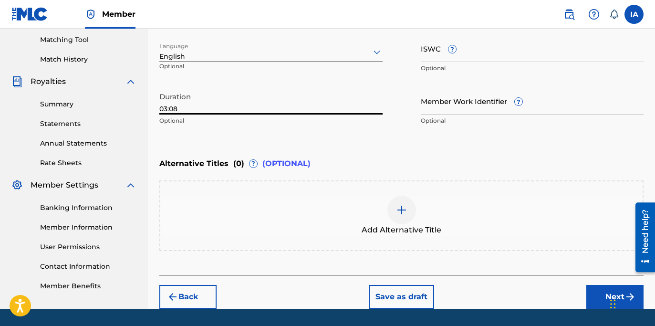
type input "03:08"
click at [317, 128] on div "Duration 03:08 Optional" at bounding box center [270, 108] width 223 height 43
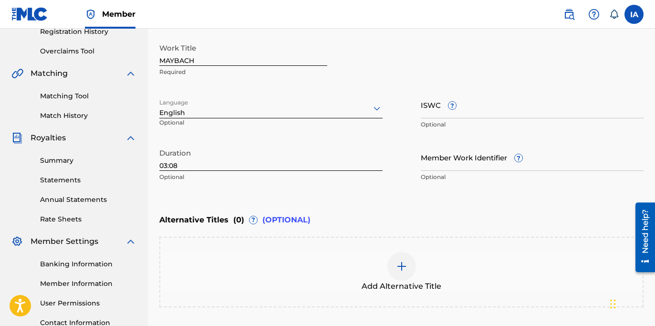
scroll to position [207, 0]
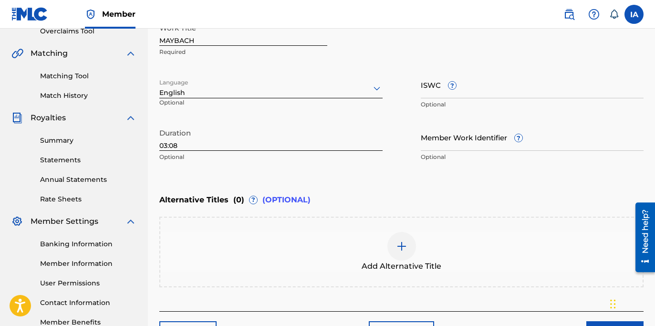
click at [429, 236] on div "Add Alternative Title" at bounding box center [401, 252] width 482 height 40
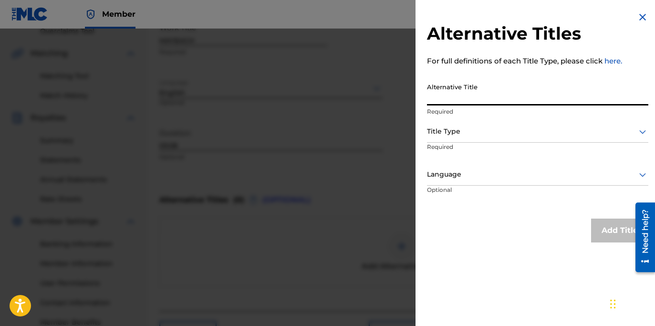
click at [508, 100] on input "Alternative Title" at bounding box center [537, 91] width 221 height 27
paste input "MAYBACH FEAT DON Q"
type input "MAYBACH FEAT DON Q"
click at [500, 124] on div "Title Type" at bounding box center [537, 131] width 221 height 21
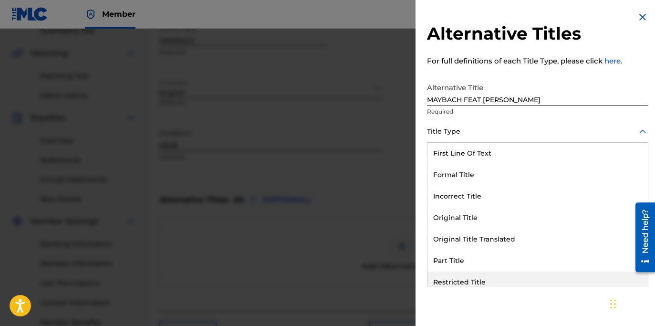
scroll to position [93, 0]
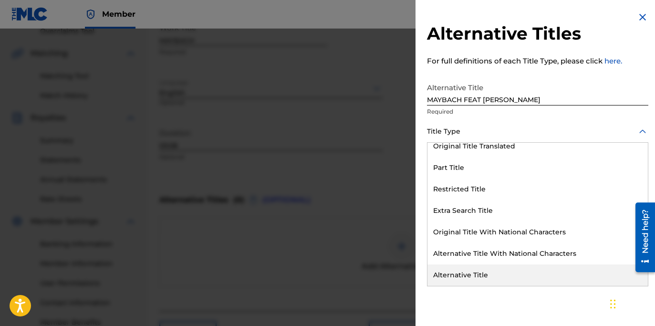
click at [490, 270] on div "Alternative Title" at bounding box center [537, 274] width 220 height 21
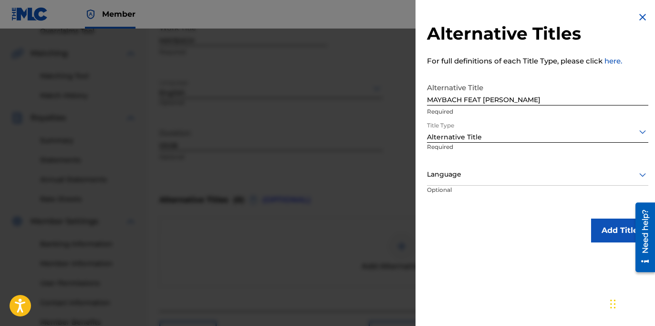
click at [476, 179] on div at bounding box center [537, 174] width 221 height 12
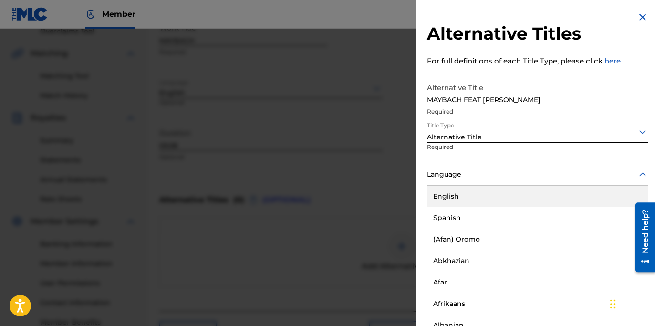
scroll to position [0, 0]
click at [483, 200] on div "English" at bounding box center [537, 195] width 220 height 21
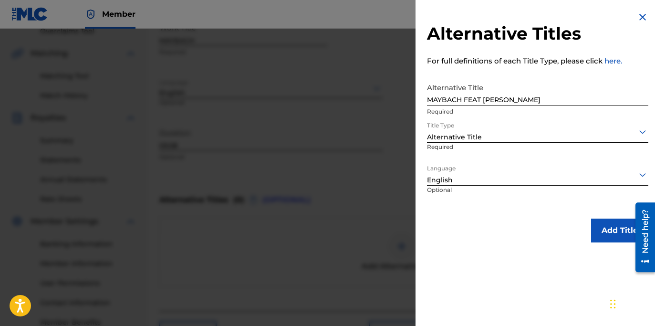
scroll to position [0, 0]
click at [609, 230] on button "Add Title" at bounding box center [619, 230] width 57 height 24
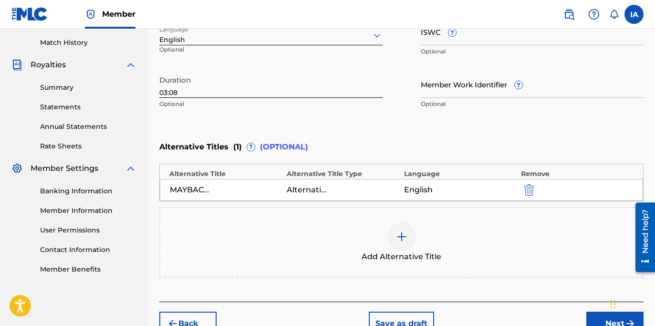
scroll to position [315, 0]
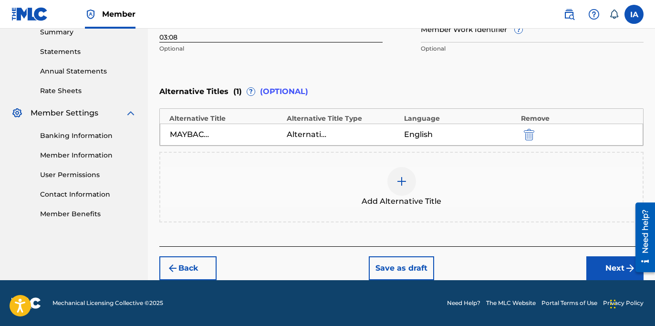
click at [600, 260] on button "Next" at bounding box center [614, 268] width 57 height 24
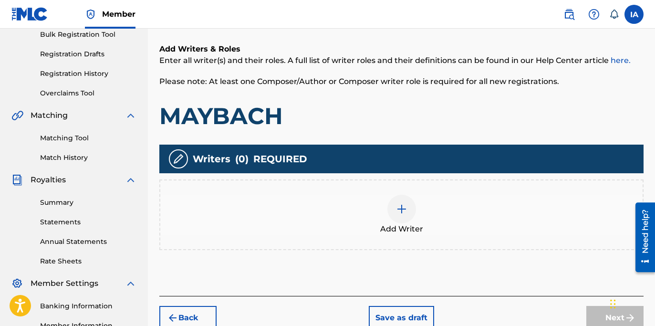
scroll to position [224, 0]
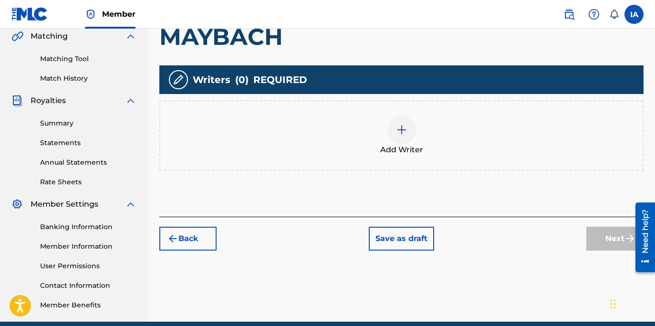
click at [442, 143] on div "Add Writer" at bounding box center [401, 135] width 482 height 40
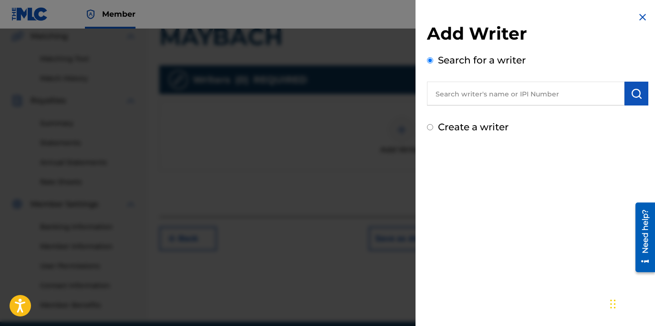
click at [507, 98] on input "text" at bounding box center [525, 94] width 197 height 24
paste input "[PERSON_NAME] [PERSON_NAME]"
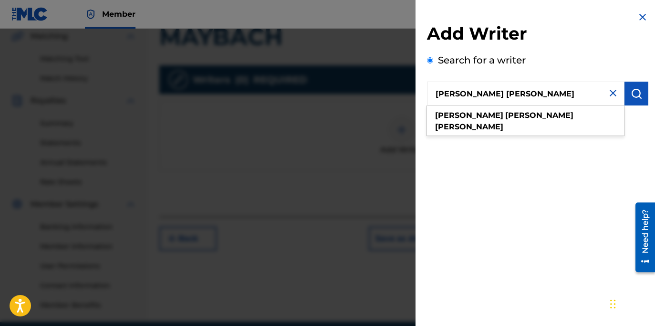
type input "[PERSON_NAME] [PERSON_NAME]"
click at [631, 94] on img "submit" at bounding box center [636, 93] width 11 height 11
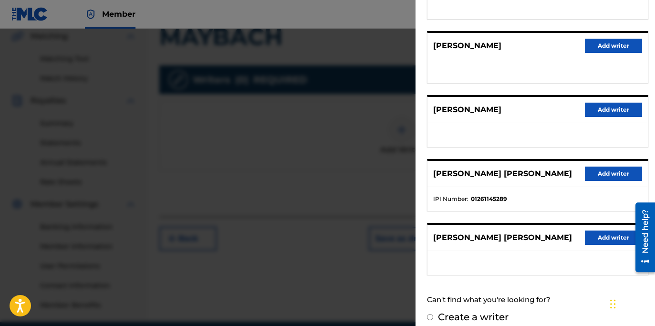
scroll to position [168, 0]
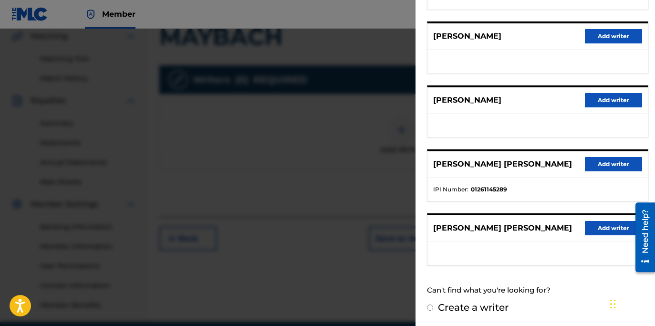
click at [619, 160] on button "Add writer" at bounding box center [613, 164] width 57 height 14
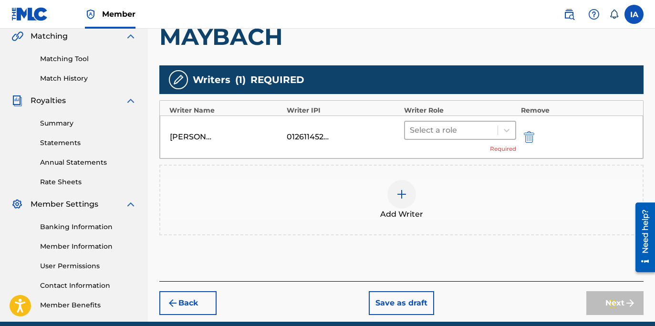
click at [457, 135] on div "Select a role" at bounding box center [451, 130] width 93 height 17
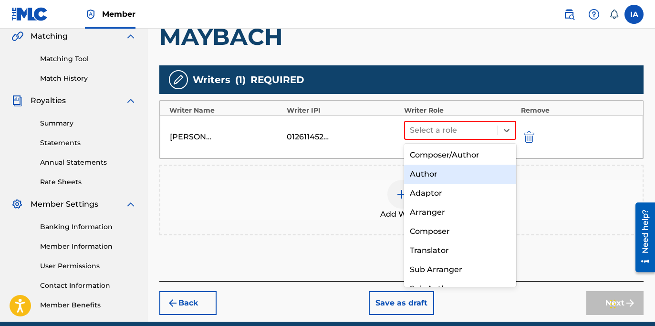
click at [469, 174] on div "Author" at bounding box center [460, 174] width 112 height 19
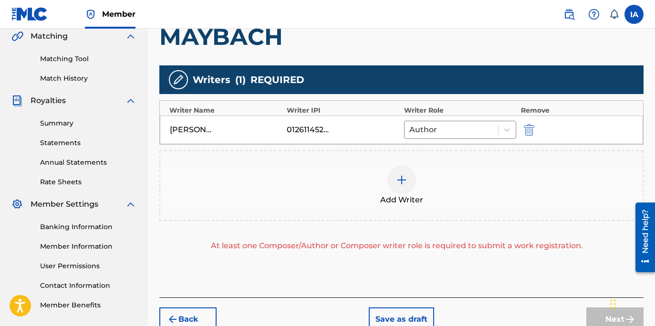
click at [353, 209] on div "Add Writer" at bounding box center [401, 185] width 484 height 71
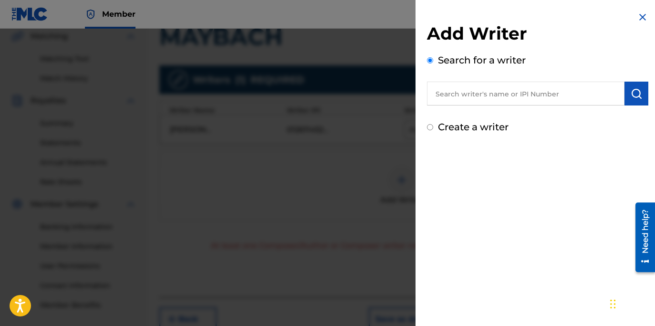
click at [485, 104] on input "text" at bounding box center [525, 94] width 197 height 24
paste input "MARTIN JASON"
type input "MARTIN JASON"
click at [639, 93] on button "submit" at bounding box center [636, 94] width 24 height 24
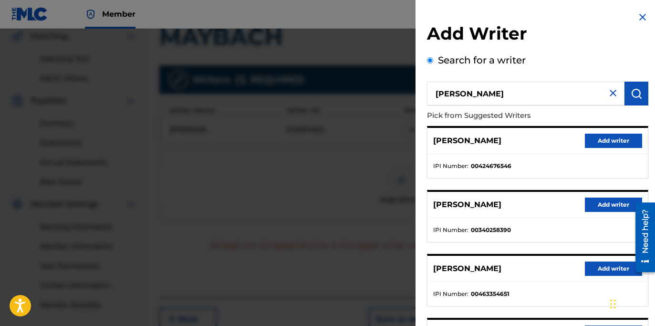
click at [535, 158] on ul "IPI Number : 00424676546" at bounding box center [537, 166] width 220 height 24
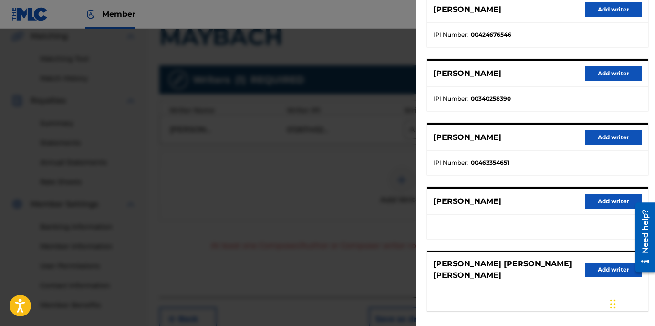
scroll to position [0, 0]
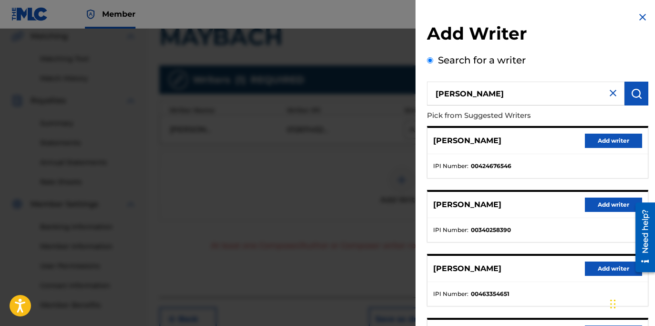
click at [580, 149] on div "JASON MARTIN Add writer" at bounding box center [537, 141] width 220 height 26
click at [596, 136] on button "Add writer" at bounding box center [613, 141] width 57 height 14
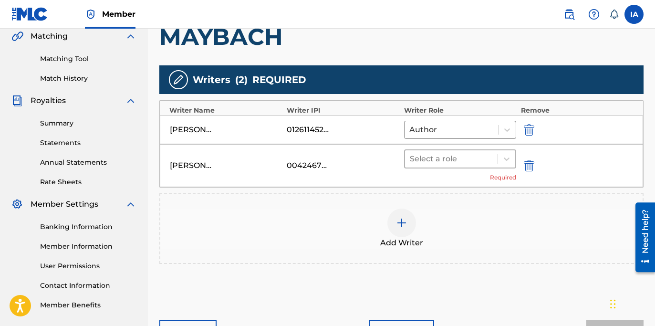
click at [460, 161] on div at bounding box center [451, 158] width 83 height 13
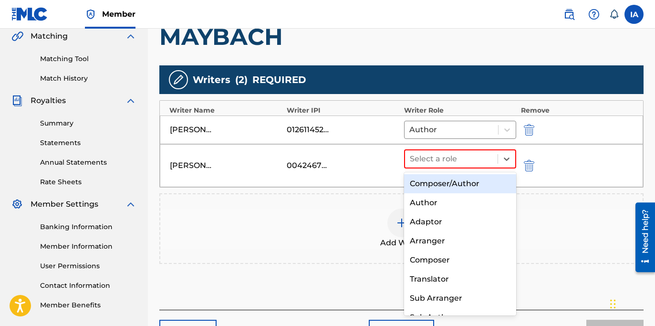
click at [456, 189] on div "Composer/Author" at bounding box center [460, 183] width 112 height 19
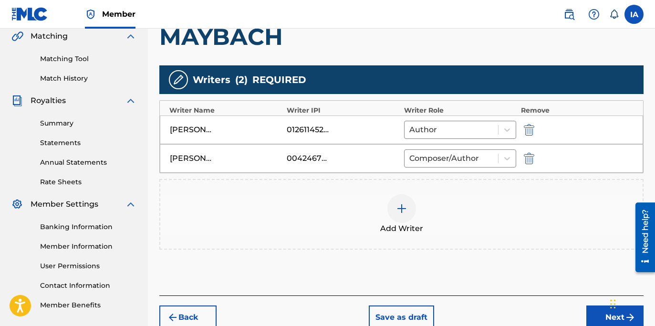
click at [433, 212] on div "Add Writer" at bounding box center [401, 214] width 482 height 40
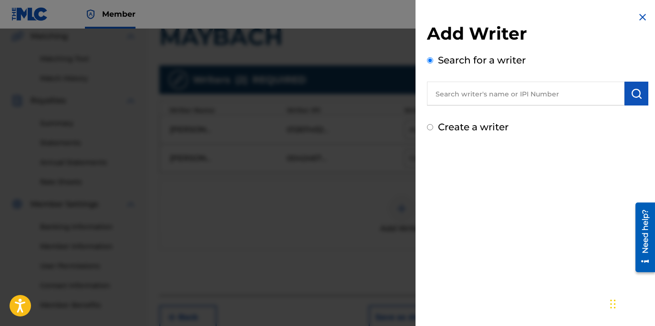
click at [638, 17] on img at bounding box center [642, 16] width 11 height 11
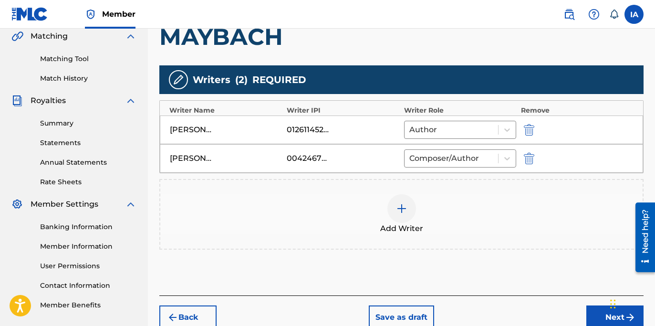
click at [379, 58] on div "Add Writers & Roles Enter all writer(s) and their roles. A full list of writer …" at bounding box center [401, 118] width 484 height 354
click at [422, 200] on div "Add Writer" at bounding box center [401, 214] width 482 height 40
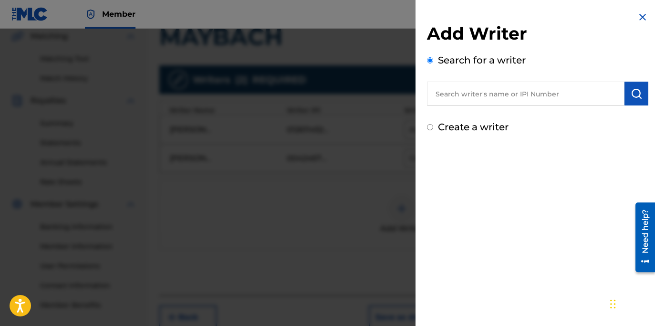
click at [543, 102] on input "text" at bounding box center [525, 94] width 197 height 24
click at [531, 96] on input "text" at bounding box center [525, 94] width 197 height 24
paste input "ANDERSON LE QUINCY"
type input "ANDERSON LE QUINCY"
click at [631, 99] on img "submit" at bounding box center [636, 93] width 11 height 11
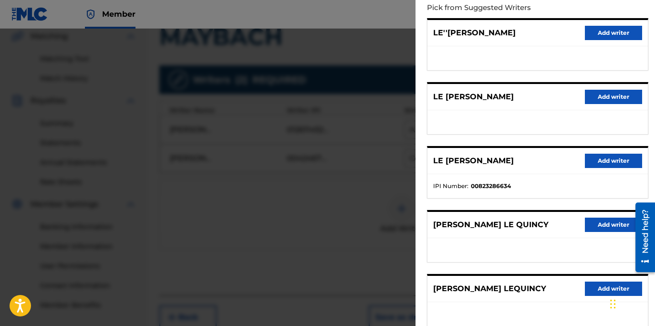
scroll to position [168, 0]
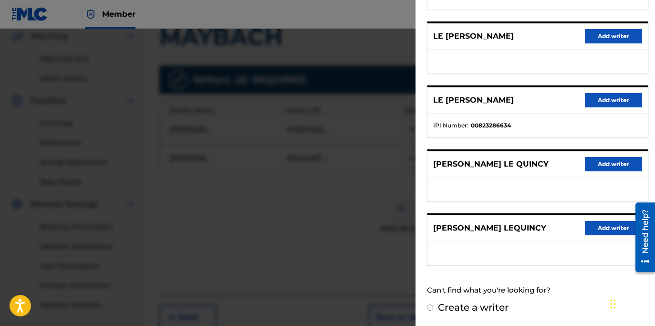
click at [590, 118] on ul "IPI Number : 00823286634" at bounding box center [537, 126] width 220 height 24
click at [601, 103] on button "Add writer" at bounding box center [613, 100] width 57 height 14
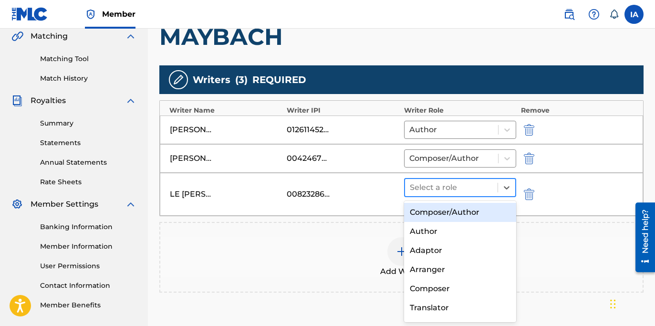
click at [461, 187] on div at bounding box center [451, 187] width 83 height 13
click at [475, 207] on div "Composer/Author" at bounding box center [460, 212] width 112 height 19
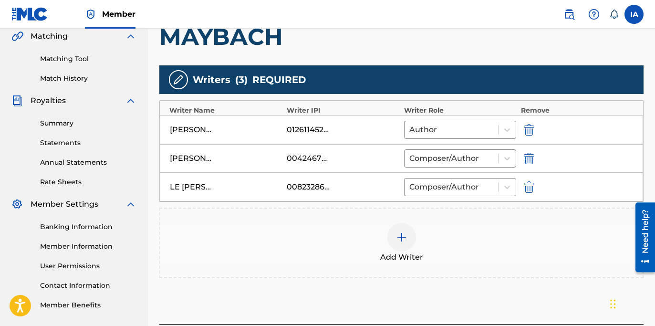
click at [484, 240] on div "Add Writer" at bounding box center [401, 243] width 482 height 40
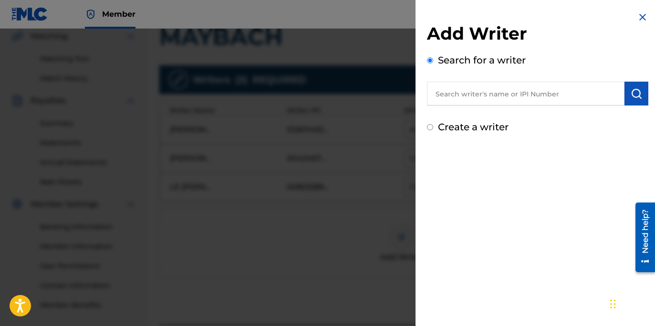
click at [519, 88] on input "text" at bounding box center [525, 94] width 197 height 24
paste input "COX MICHAEL"
type input "COX MICHAEL"
click at [630, 99] on button "submit" at bounding box center [636, 94] width 24 height 24
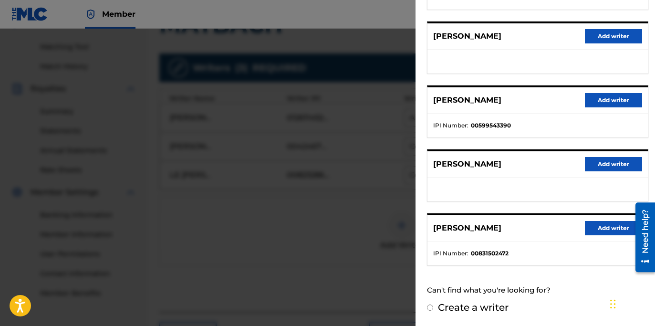
scroll to position [252, 0]
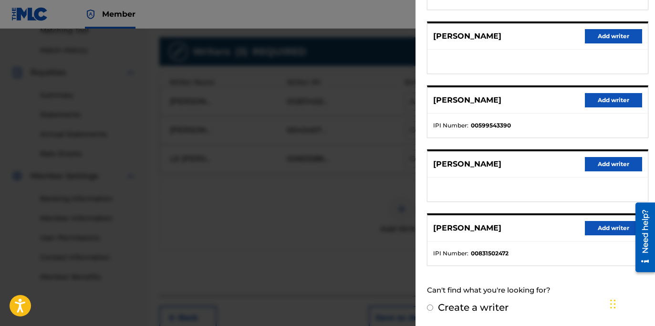
click at [462, 307] on label "Create a writer" at bounding box center [473, 306] width 71 height 11
radio input "true"
click at [433, 307] on input "Create a writer" at bounding box center [430, 307] width 6 height 6
radio input "false"
radio input "true"
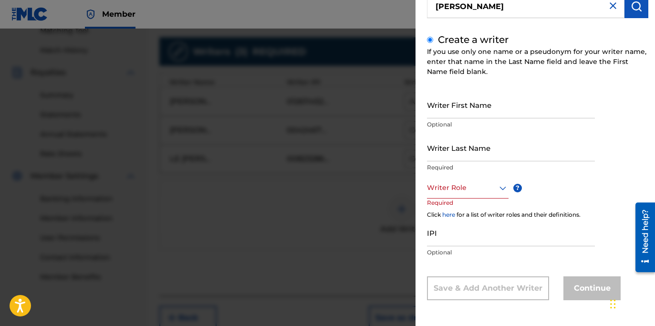
scroll to position [57, 0]
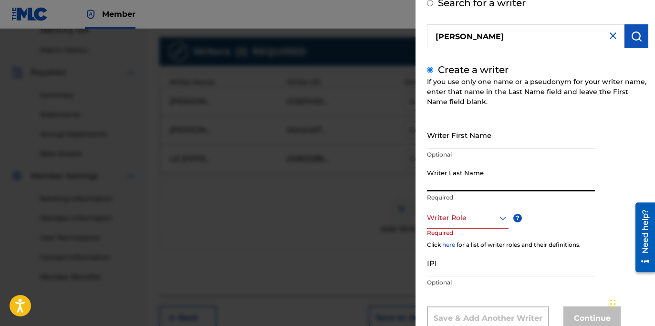
click at [514, 182] on input "Writer Last Name" at bounding box center [511, 177] width 168 height 27
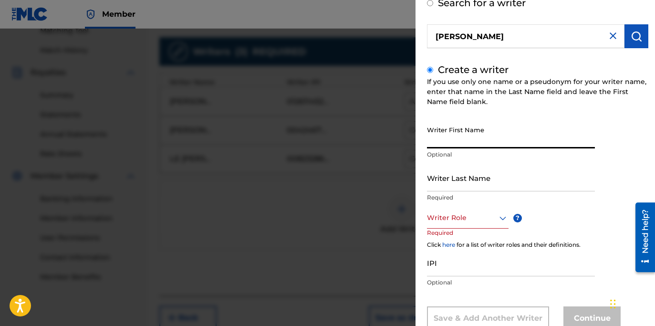
click at [496, 144] on input "Writer First Name" at bounding box center [511, 134] width 168 height 27
paste input "COX MICHAEL"
type input "COX MICHAEL"
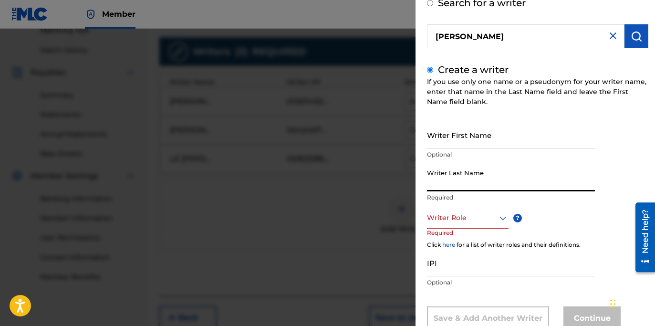
click at [481, 174] on input "Writer Last Name" at bounding box center [511, 177] width 168 height 27
paste input "COX MICHAEL"
click at [450, 183] on input "COX MICHAEL" at bounding box center [511, 177] width 168 height 27
type input "COX"
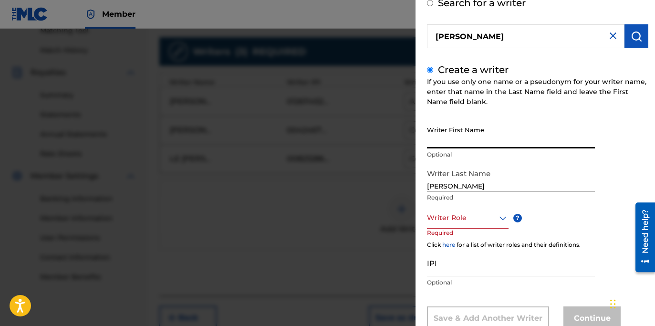
click at [450, 146] on input "Writer First Name" at bounding box center [511, 134] width 168 height 27
paste input "MICHAEL"
type input "MICHAEL"
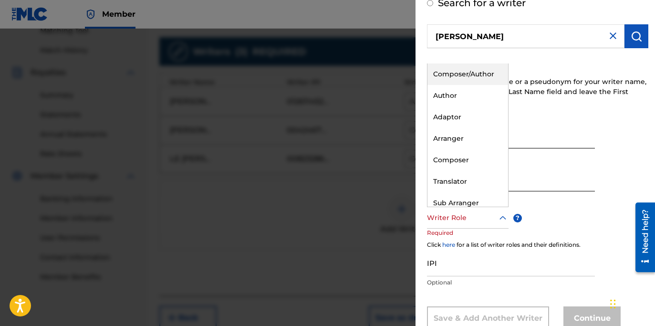
click at [473, 215] on div at bounding box center [468, 218] width 82 height 12
click at [475, 157] on div "Composer" at bounding box center [467, 159] width 81 height 21
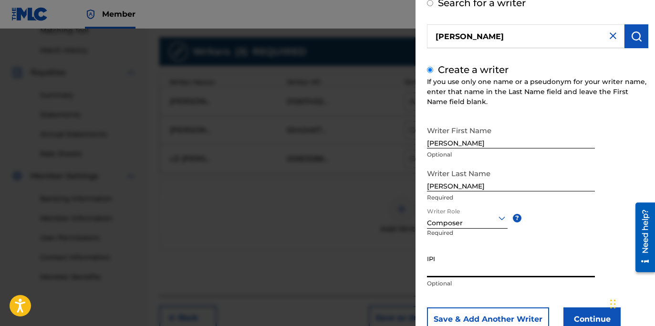
click at [459, 261] on input "IPI" at bounding box center [511, 263] width 168 height 27
click at [485, 268] on input "IPI" at bounding box center [511, 263] width 168 height 27
click at [474, 260] on input "IPI" at bounding box center [511, 263] width 168 height 27
paste input "00590372050"
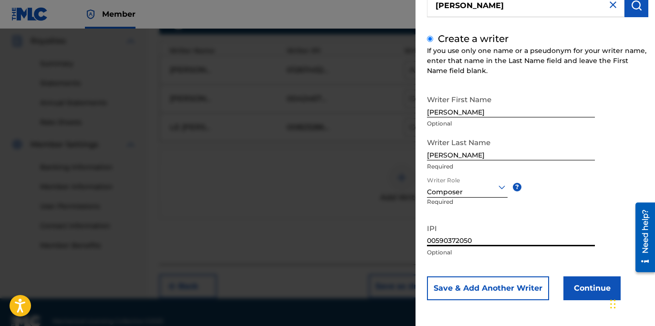
scroll to position [302, 0]
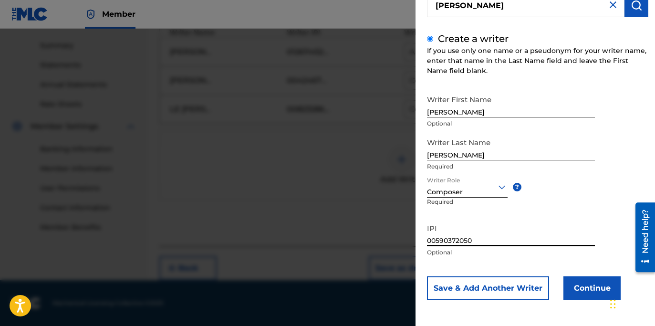
type input "00590372050"
click at [583, 284] on button "Continue" at bounding box center [591, 288] width 57 height 24
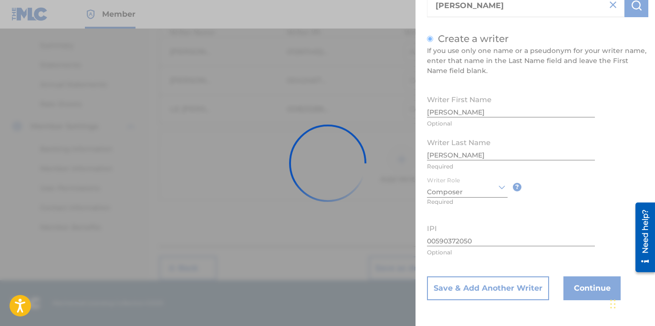
scroll to position [60, 0]
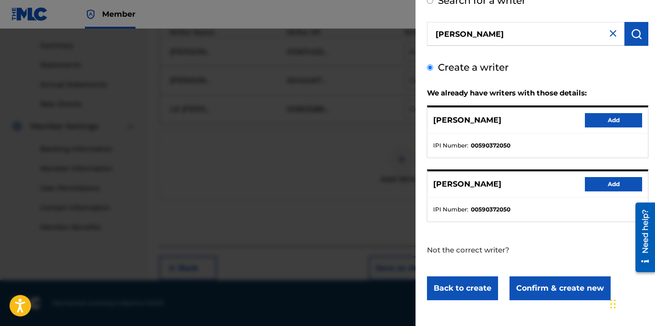
click at [616, 117] on button "Add" at bounding box center [613, 120] width 57 height 14
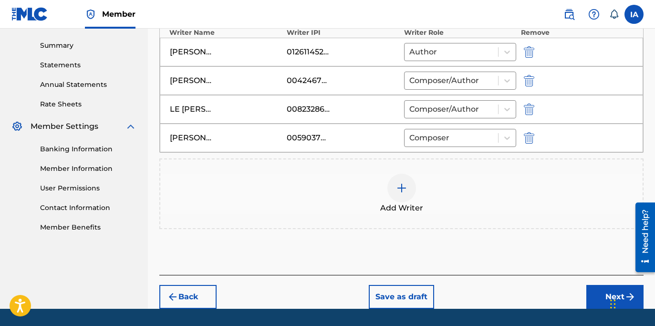
click at [447, 197] on div "Add Writer" at bounding box center [401, 194] width 482 height 40
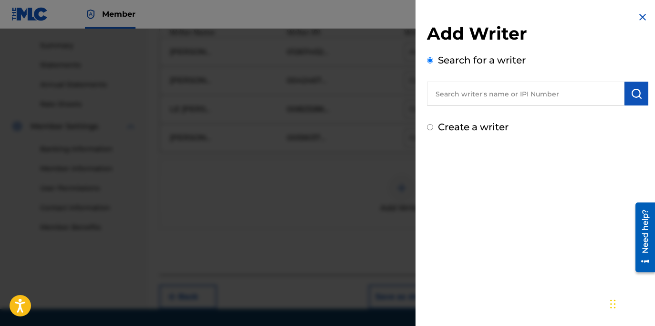
click at [518, 87] on input "text" at bounding box center [525, 94] width 197 height 24
paste input "GROOVER JOHN WESLEY"
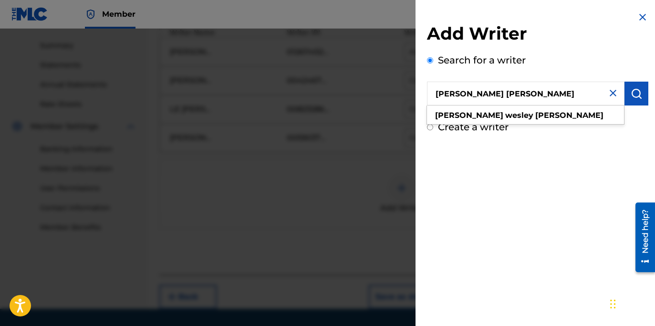
type input "GROOVER JOHN WESLEY"
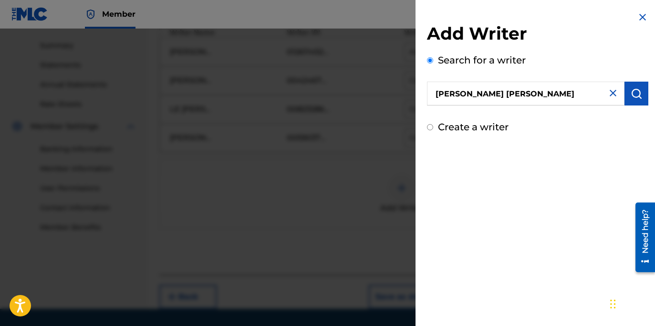
click at [631, 88] on img "submit" at bounding box center [636, 93] width 11 height 11
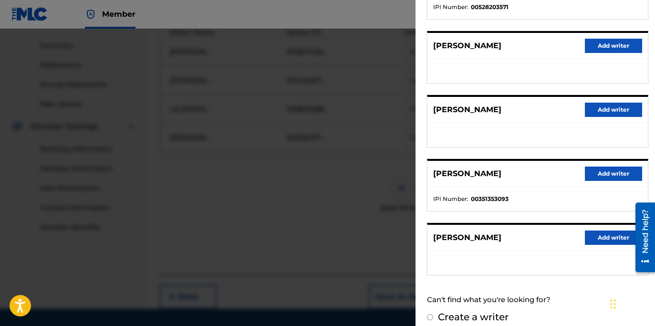
scroll to position [0, 0]
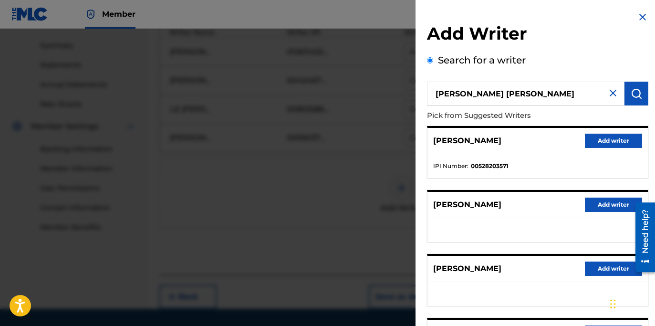
click at [598, 144] on button "Add writer" at bounding box center [613, 141] width 57 height 14
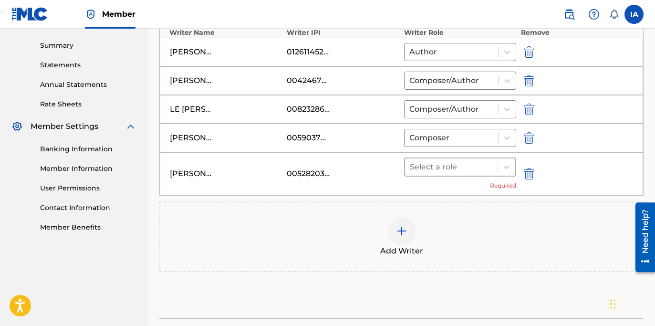
click at [467, 176] on div "Select a role" at bounding box center [460, 166] width 112 height 19
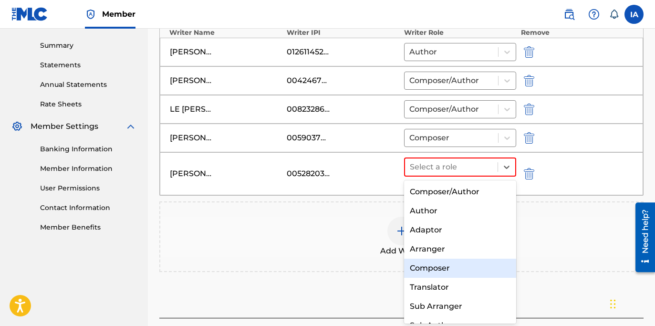
click at [465, 265] on div "Composer" at bounding box center [460, 268] width 112 height 19
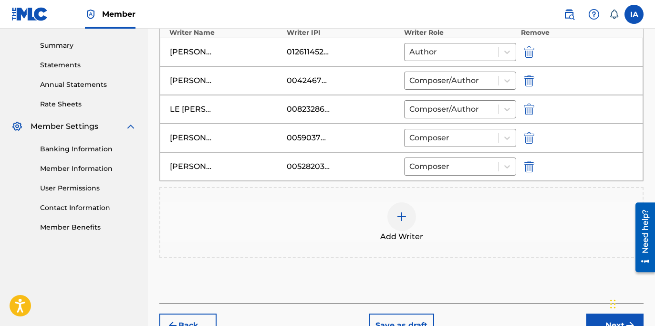
click at [422, 232] on span "Add Writer" at bounding box center [401, 236] width 43 height 11
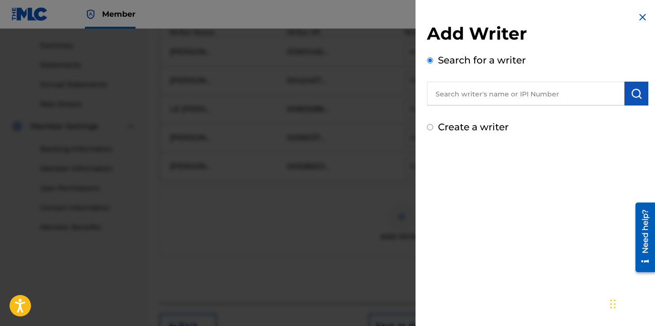
click at [525, 79] on div "Search for a writer" at bounding box center [537, 79] width 221 height 52
click at [520, 96] on input "text" at bounding box center [525, 94] width 197 height 24
paste input "VENEGAS ALVARO"
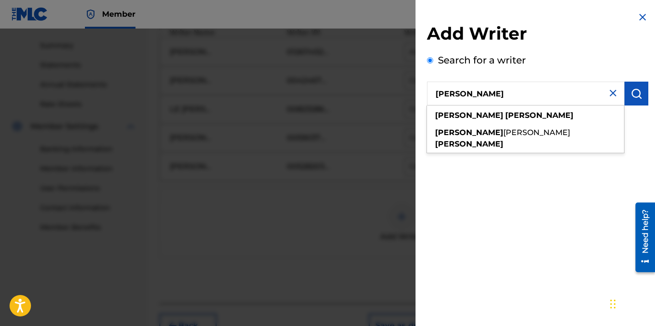
type input "VENEGAS ALVARO"
click at [638, 94] on img "submit" at bounding box center [636, 93] width 11 height 11
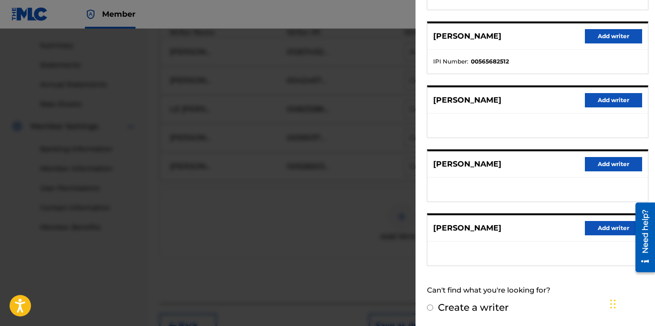
scroll to position [339, 0]
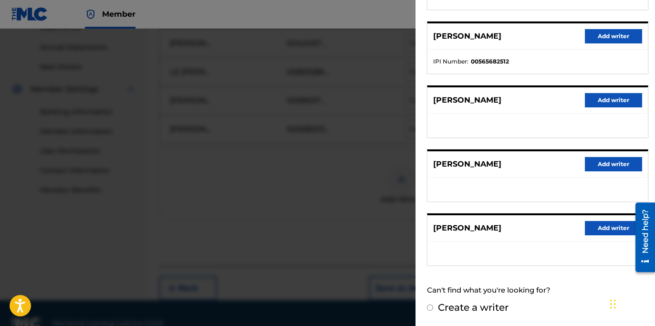
click at [600, 227] on button "Add writer" at bounding box center [613, 228] width 57 height 14
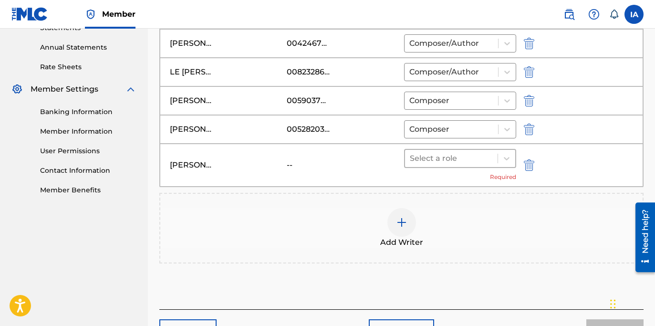
click at [493, 164] on div "Select a role" at bounding box center [451, 158] width 93 height 17
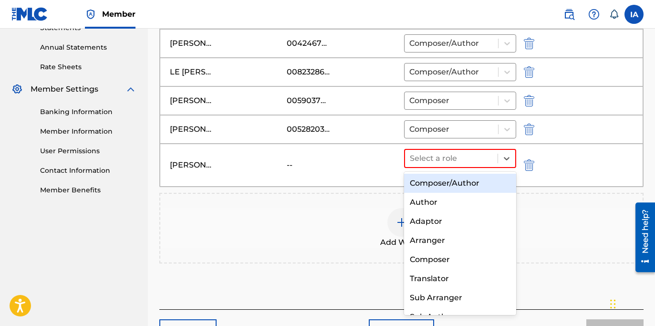
click at [487, 185] on div "Composer/Author" at bounding box center [460, 183] width 112 height 19
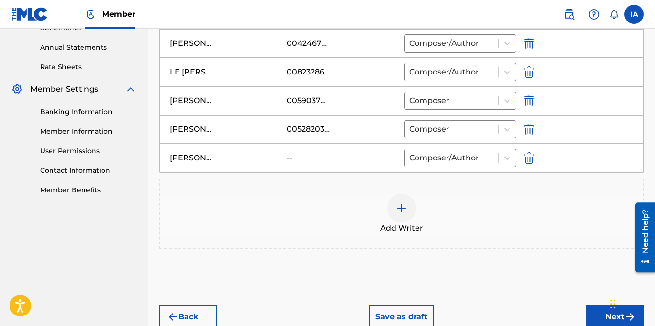
click at [495, 215] on div "Add Writer" at bounding box center [401, 214] width 482 height 40
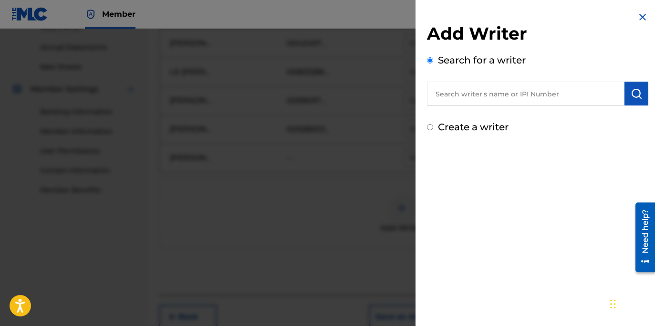
click at [474, 132] on label "Create a writer" at bounding box center [473, 126] width 71 height 11
radio input "true"
click at [433, 130] on input "Create a writer" at bounding box center [430, 127] width 6 height 6
radio input "false"
radio input "true"
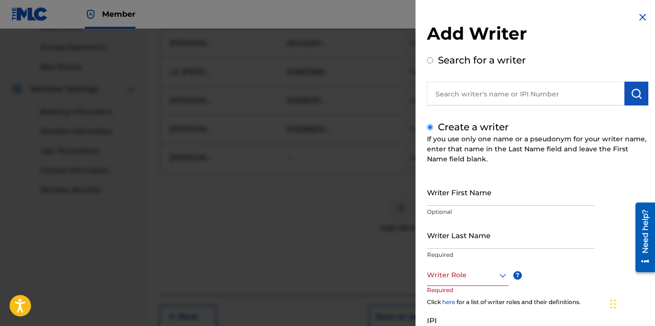
click at [477, 207] on p "Optional" at bounding box center [511, 211] width 168 height 9
click at [472, 197] on input "Writer First Name" at bounding box center [511, 191] width 168 height 27
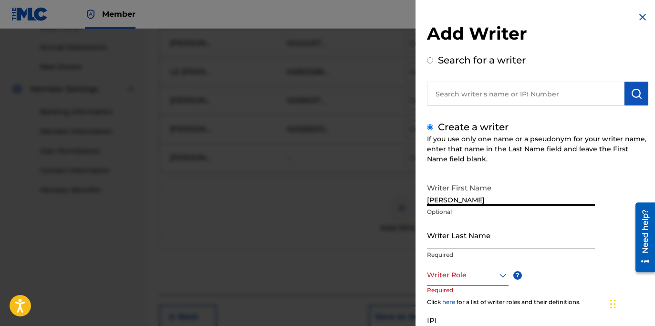
type input "[PERSON_NAME]"
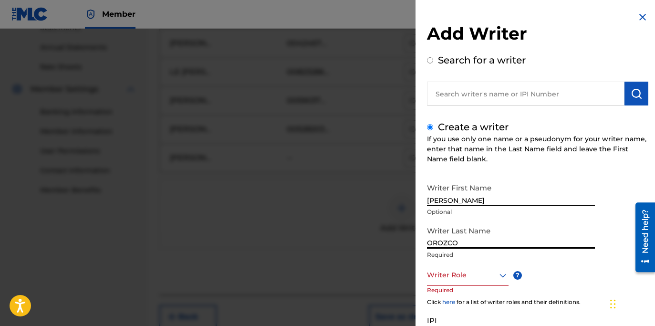
type input "OROZCO"
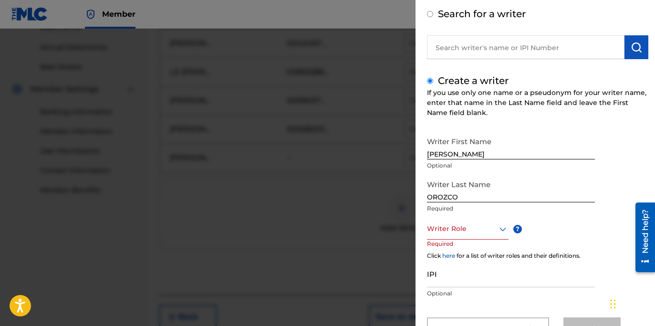
scroll to position [87, 0]
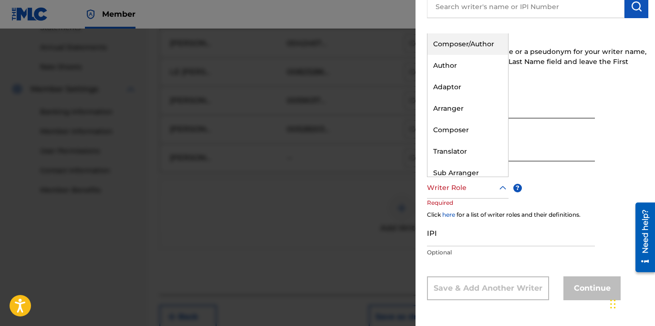
click at [476, 191] on div at bounding box center [468, 188] width 82 height 12
click at [476, 44] on div "Composer/Author" at bounding box center [467, 43] width 81 height 21
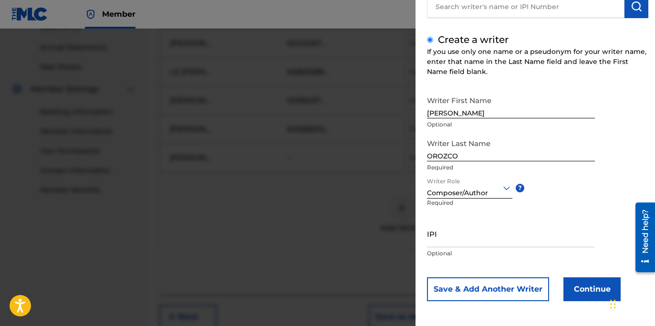
click at [593, 282] on button "Continue" at bounding box center [591, 289] width 57 height 24
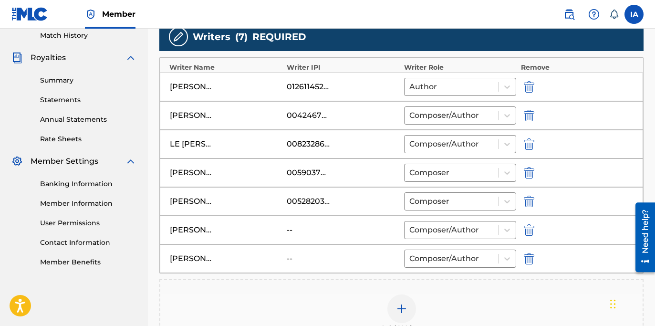
scroll to position [416, 0]
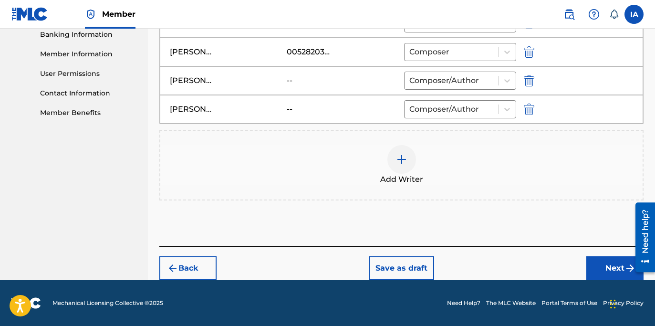
click at [354, 166] on div "Add Writer" at bounding box center [401, 165] width 482 height 40
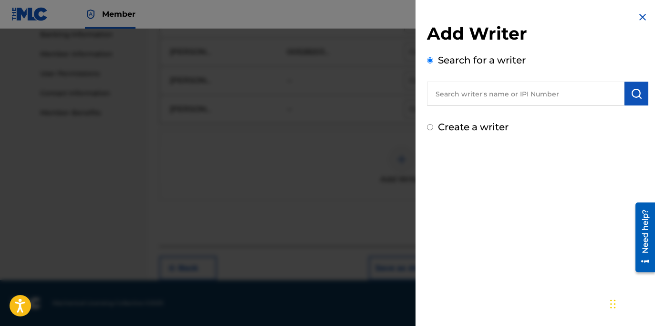
click at [482, 86] on input "text" at bounding box center [525, 94] width 197 height 24
paste input "LEE CHUL W"
type input "LEE CHUL W"
click at [631, 94] on img "submit" at bounding box center [636, 93] width 11 height 11
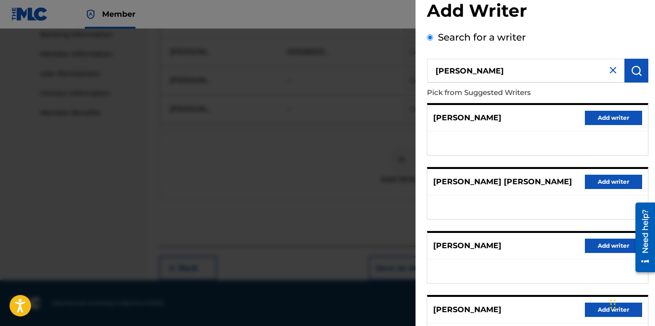
scroll to position [168, 0]
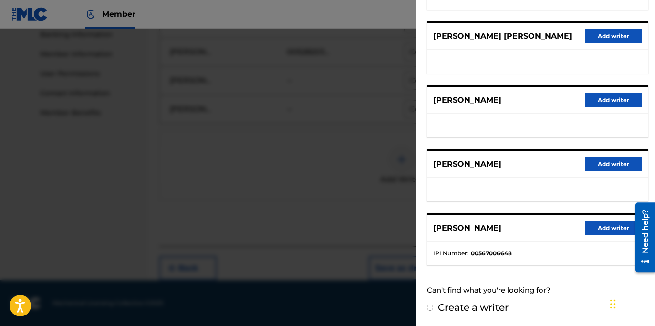
click at [463, 304] on label "Create a writer" at bounding box center [473, 306] width 71 height 11
radio input "true"
click at [433, 304] on input "Create a writer" at bounding box center [430, 307] width 6 height 6
radio input "false"
radio input "true"
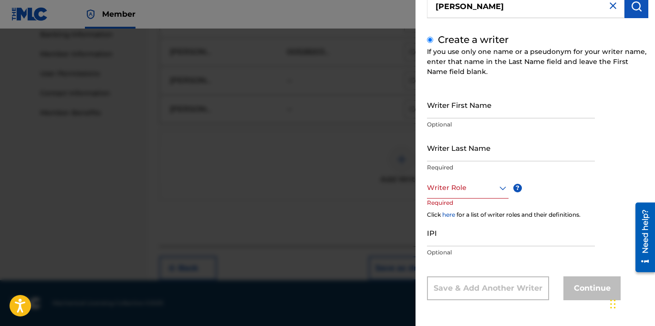
scroll to position [57, 0]
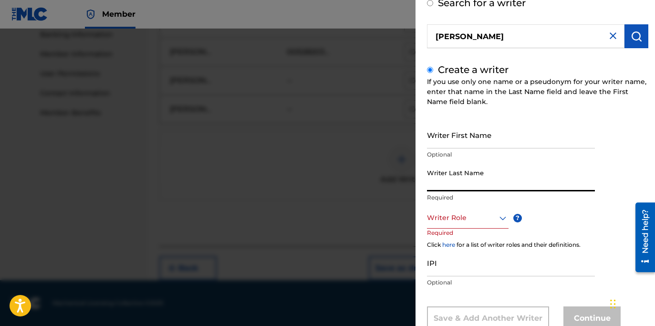
click at [494, 177] on input "Writer Last Name" at bounding box center [511, 177] width 168 height 27
paste input "LEE CHUL W"
drag, startPoint x: 443, startPoint y: 187, endPoint x: 538, endPoint y: 206, distance: 96.7
click at [538, 205] on div "Writer Last Name LEE CHUL W Required" at bounding box center [511, 185] width 168 height 43
type input "LEE"
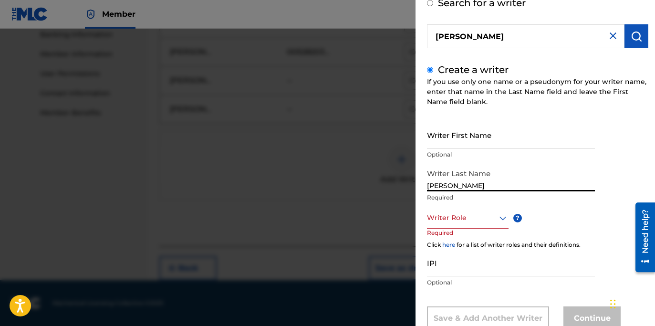
click at [486, 131] on input "Writer First Name" at bounding box center [511, 134] width 168 height 27
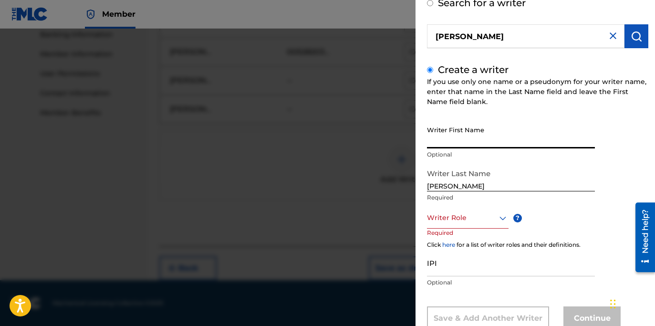
click at [473, 139] on input "Writer First Name" at bounding box center [511, 134] width 168 height 27
paste input "CHUL W"
type input "CHUL W"
click at [467, 224] on div "Writer Role" at bounding box center [468, 217] width 82 height 21
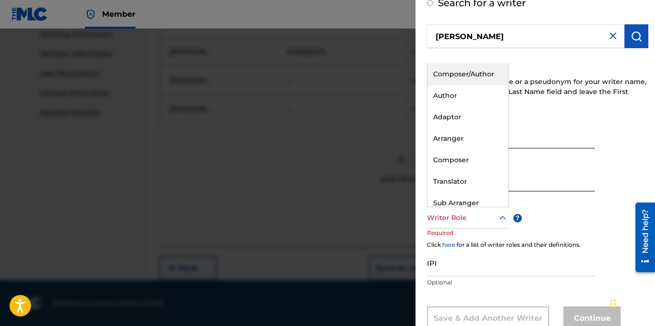
click at [478, 80] on div "Composer/Author" at bounding box center [467, 73] width 81 height 21
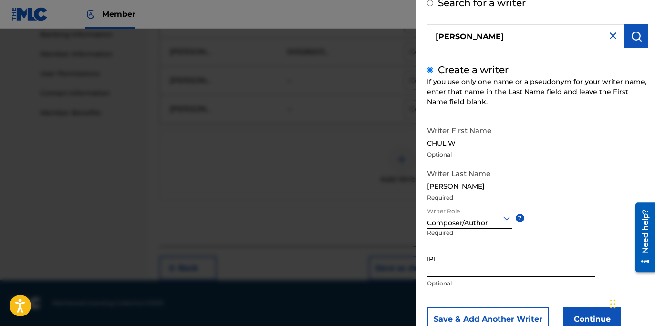
click at [500, 258] on input "IPI" at bounding box center [511, 263] width 168 height 27
drag, startPoint x: 465, startPoint y: 272, endPoint x: 439, endPoint y: 272, distance: 25.8
click at [464, 272] on input "IPI" at bounding box center [511, 263] width 168 height 27
paste input "781153442"
click at [428, 272] on input "781153442" at bounding box center [511, 263] width 168 height 27
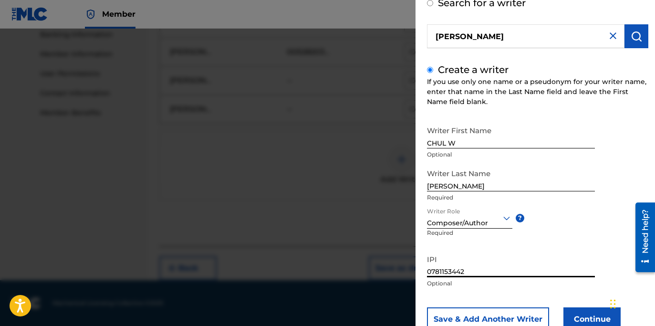
click at [499, 264] on input "0781153442" at bounding box center [511, 263] width 168 height 27
click at [499, 259] on input "0781153442" at bounding box center [511, 263] width 168 height 27
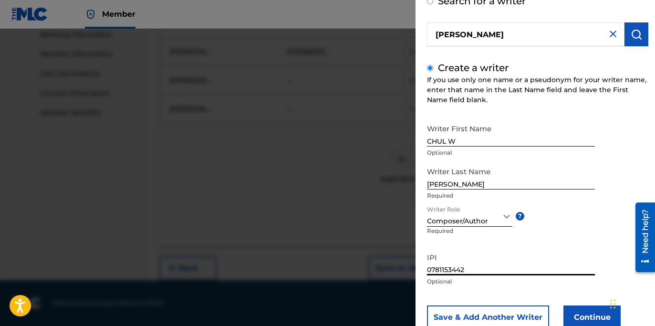
type input "0781153442"
click at [584, 316] on button "Continue" at bounding box center [591, 317] width 57 height 24
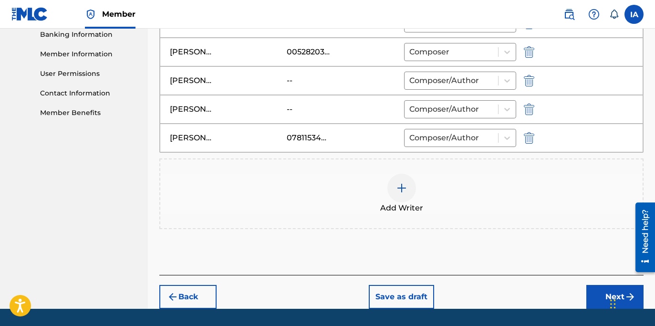
click at [475, 243] on div "Add Writers & Roles Enter all writer(s) and their roles. A full list of writer …" at bounding box center [401, 12] width 484 height 526
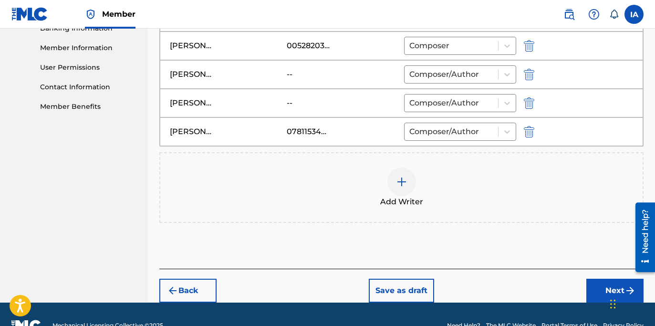
scroll to position [445, 0]
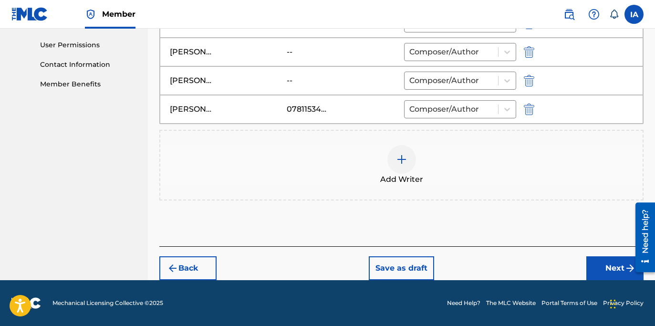
click at [603, 261] on button "Next" at bounding box center [614, 268] width 57 height 24
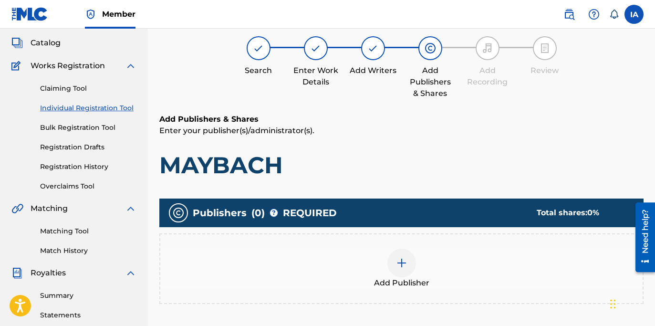
scroll to position [43, 0]
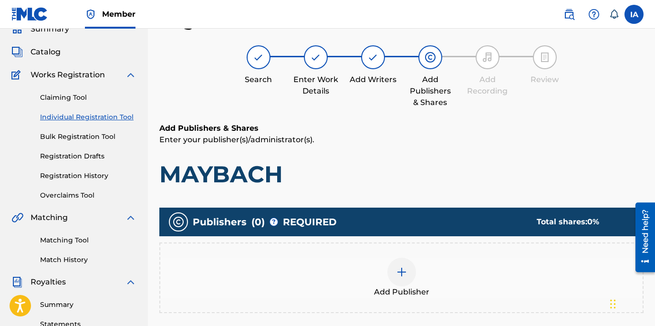
click at [380, 141] on p "Enter your publisher(s)/administrator(s)." at bounding box center [401, 139] width 484 height 11
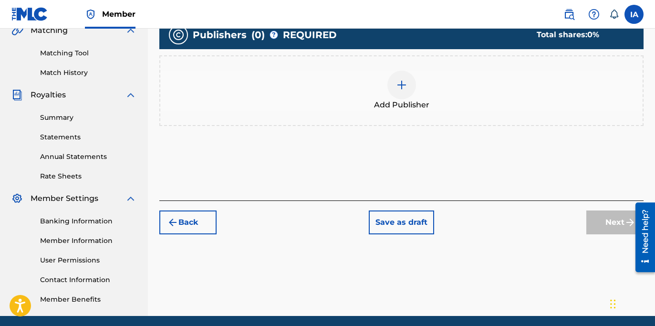
scroll to position [237, 0]
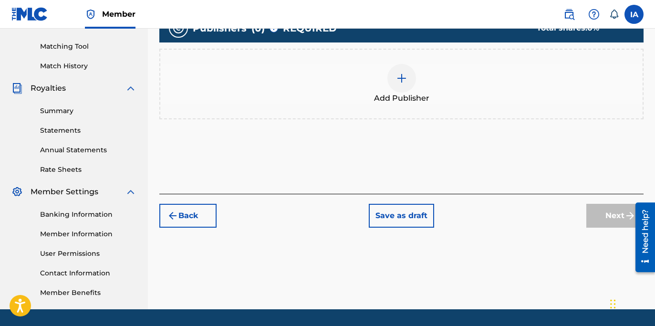
click at [405, 81] on img at bounding box center [401, 78] width 11 height 11
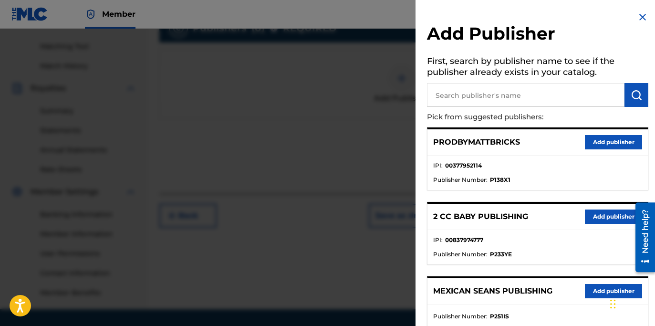
scroll to position [194, 0]
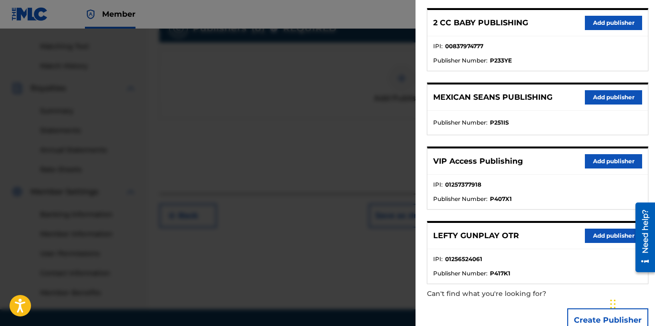
click at [597, 234] on button "Add publisher" at bounding box center [613, 235] width 57 height 14
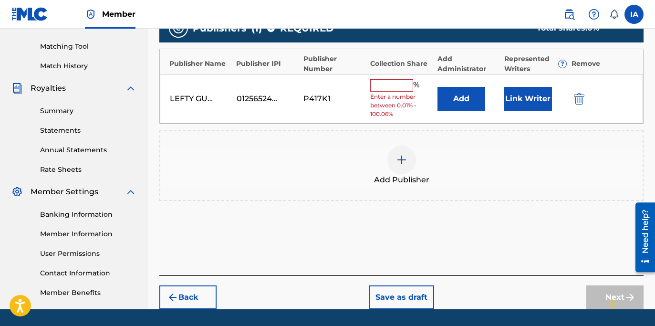
click at [388, 82] on input "text" at bounding box center [391, 85] width 43 height 12
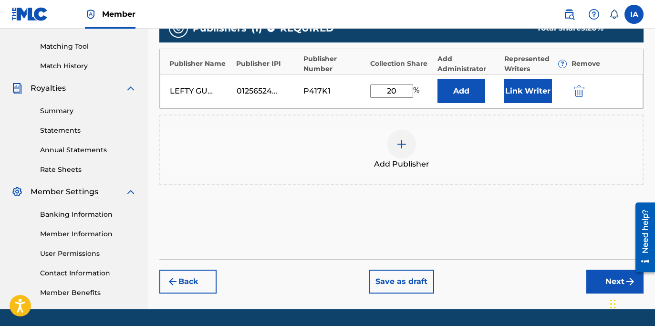
type input "20"
click at [474, 86] on button "Add" at bounding box center [461, 91] width 48 height 24
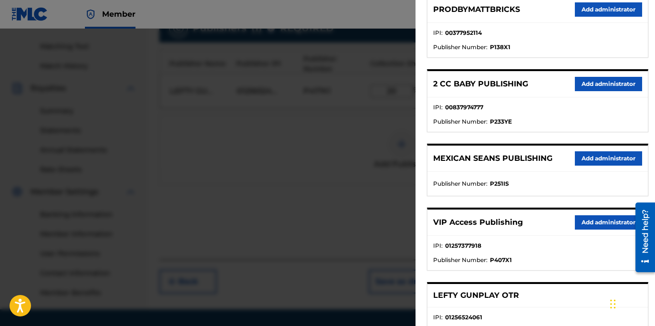
scroll to position [133, 0]
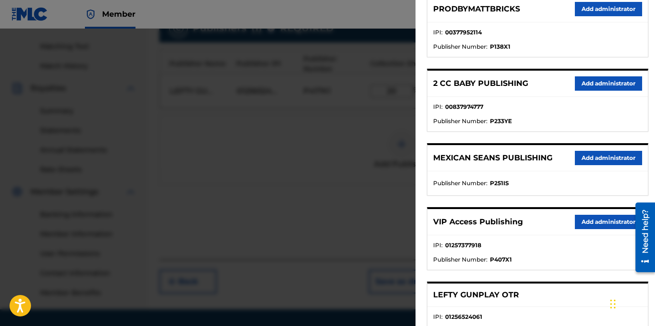
click at [592, 215] on button "Add administrator" at bounding box center [608, 222] width 67 height 14
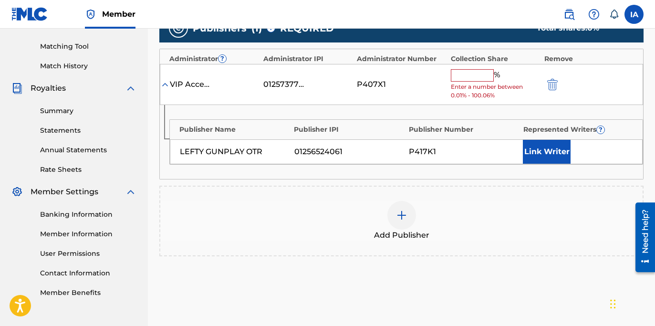
click at [469, 82] on div "% Enter a number between 0.01% - 100.06%" at bounding box center [495, 84] width 89 height 31
click at [475, 73] on input "text" at bounding box center [472, 75] width 43 height 12
paste input "20"
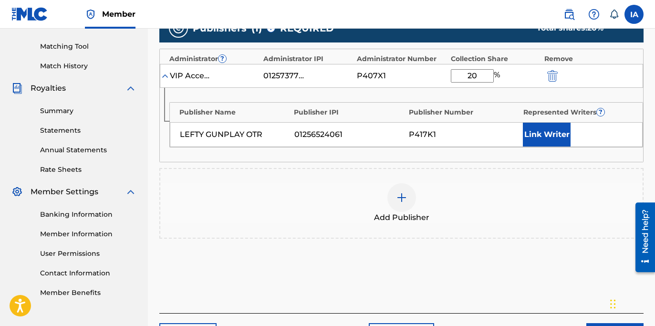
type input "20"
click at [552, 142] on button "Link Writer" at bounding box center [547, 135] width 48 height 24
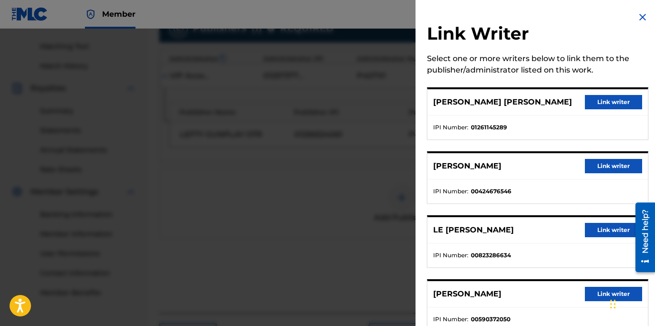
click at [606, 104] on button "Link writer" at bounding box center [613, 102] width 57 height 14
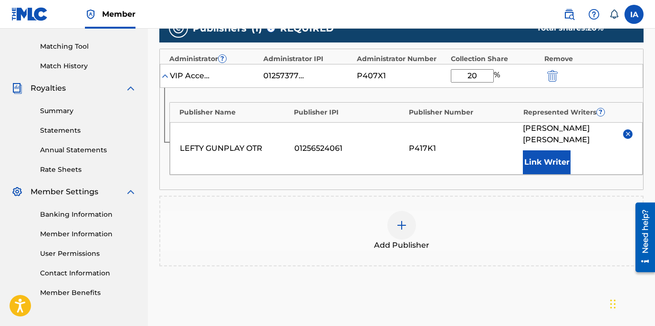
click at [415, 211] on div "Add Publisher" at bounding box center [401, 231] width 482 height 40
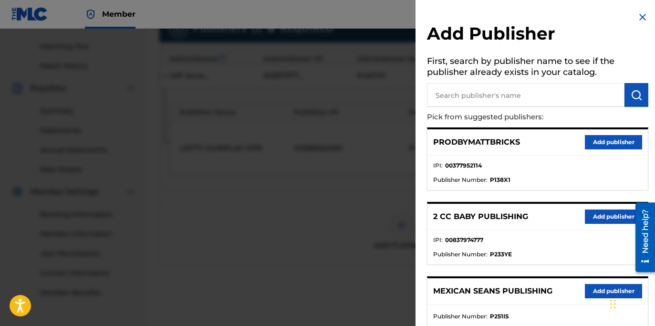
click at [479, 99] on input "text" at bounding box center [525, 95] width 197 height 24
type input "OTR"
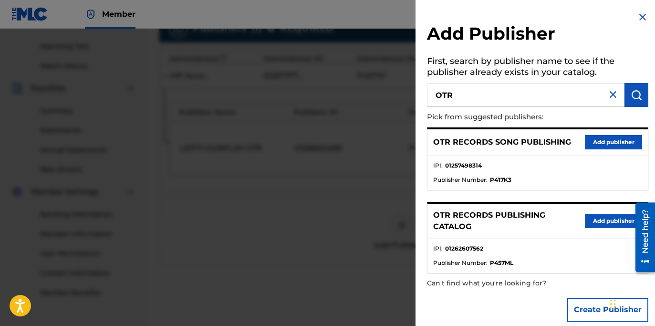
click at [604, 142] on button "Add publisher" at bounding box center [613, 142] width 57 height 14
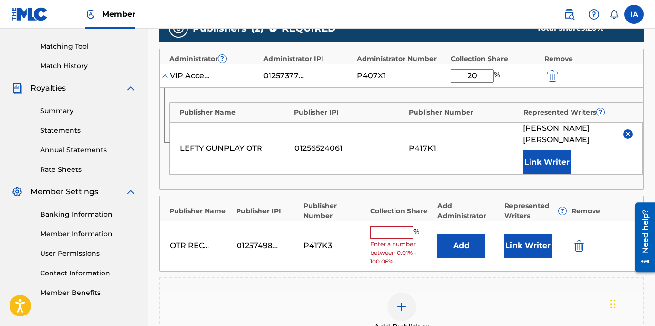
click at [390, 230] on input "text" at bounding box center [391, 232] width 43 height 12
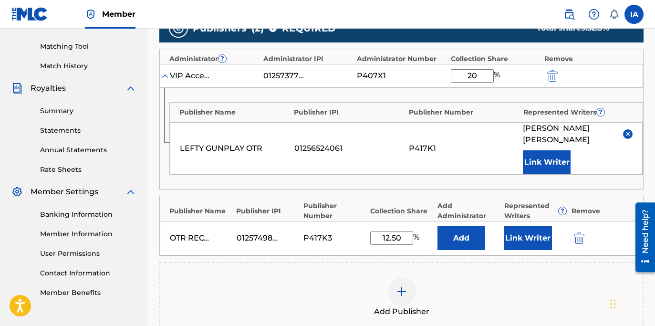
type input "12.50"
click at [468, 247] on button "Add" at bounding box center [461, 238] width 48 height 24
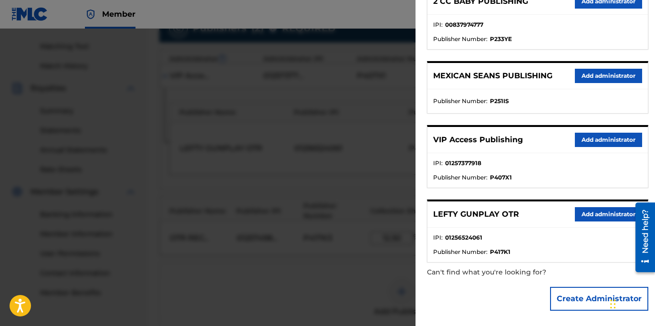
scroll to position [216, 0]
click at [602, 139] on button "Add administrator" at bounding box center [608, 139] width 67 height 14
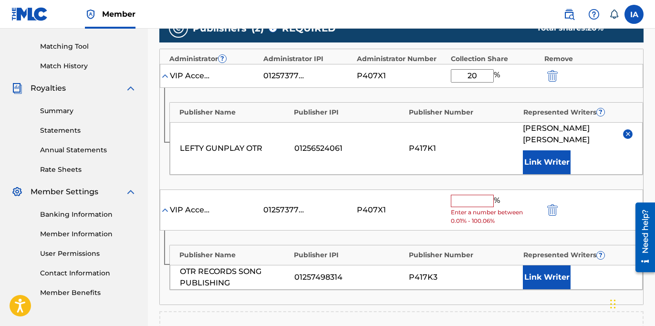
click at [483, 198] on input "text" at bounding box center [472, 201] width 43 height 12
paste input "12.5"
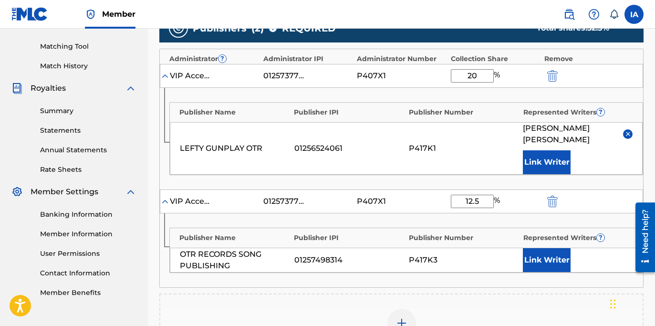
type input "12.5"
click at [546, 262] on button "Link Writer" at bounding box center [547, 260] width 48 height 24
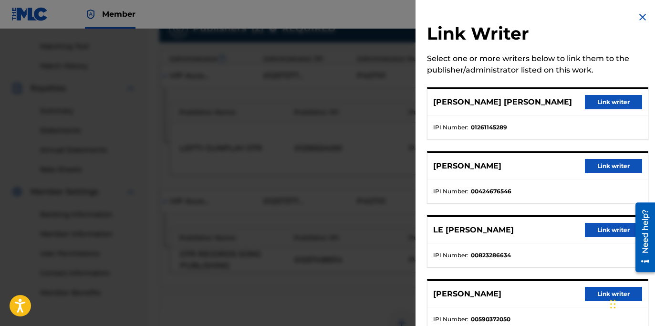
click at [607, 96] on button "Link writer" at bounding box center [613, 102] width 57 height 14
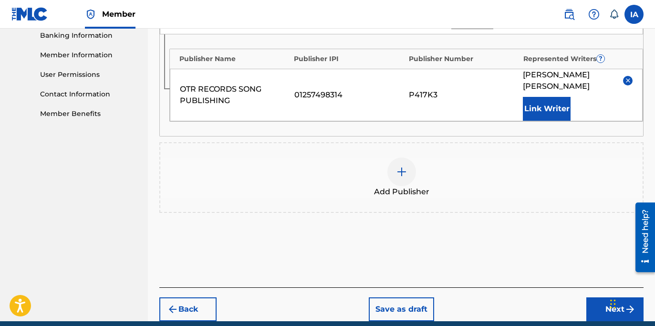
scroll to position [456, 0]
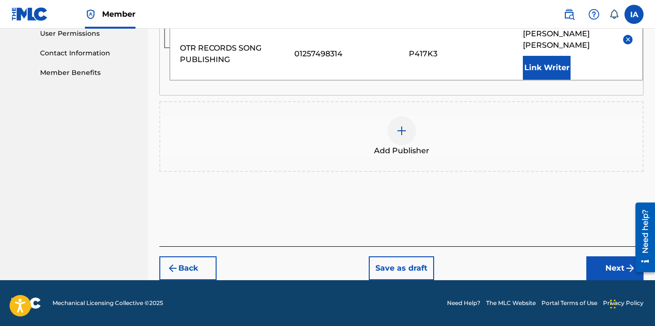
click at [602, 265] on button "Next" at bounding box center [614, 268] width 57 height 24
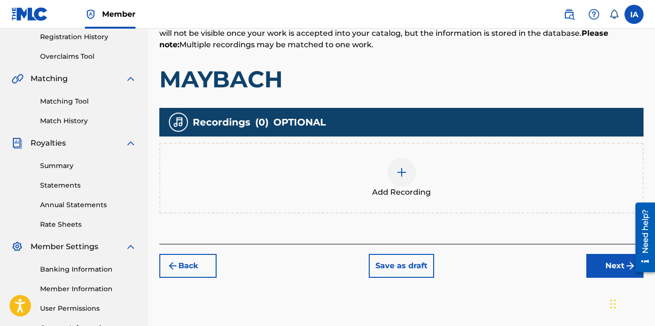
scroll to position [237, 0]
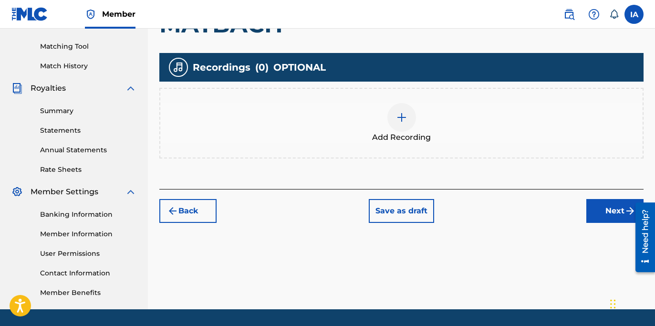
click at [454, 141] on div "Add Recording" at bounding box center [401, 123] width 482 height 40
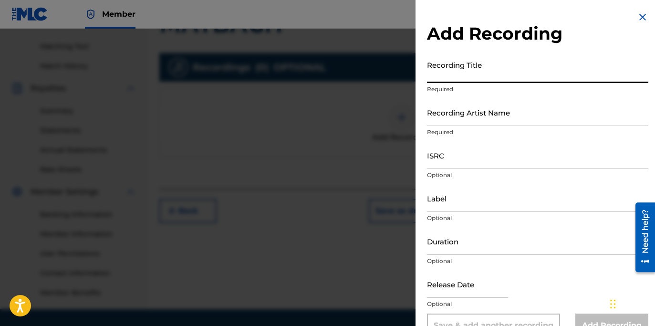
click at [491, 81] on input "Recording Title" at bounding box center [537, 69] width 221 height 27
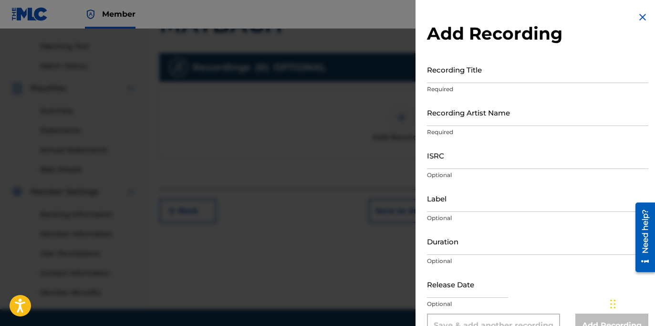
scroll to position [96, 0]
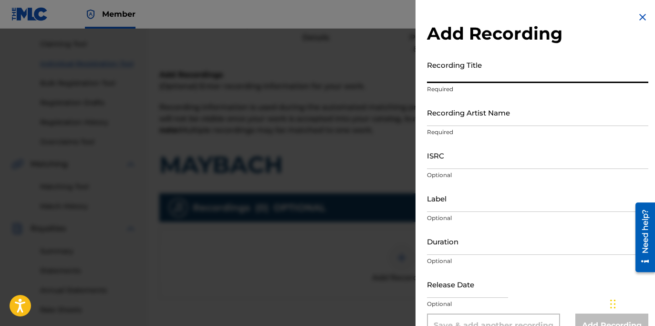
click at [455, 67] on input "Recording Title" at bounding box center [537, 69] width 221 height 27
paste input "MAYBACH"
type input "MAYBACH"
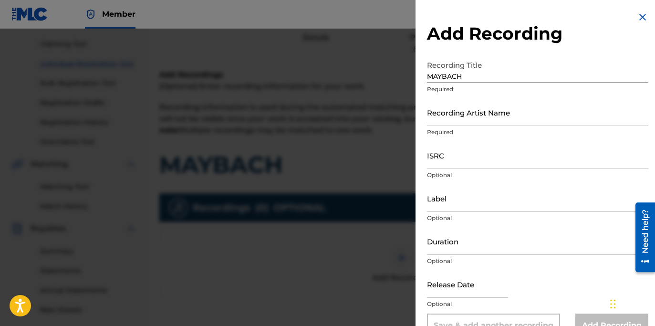
click at [477, 126] on div "Recording Artist Name Required" at bounding box center [537, 120] width 221 height 43
click at [474, 121] on input "Recording Artist Name" at bounding box center [537, 112] width 221 height 27
click at [474, 122] on input "Recording Artist Name" at bounding box center [537, 112] width 221 height 27
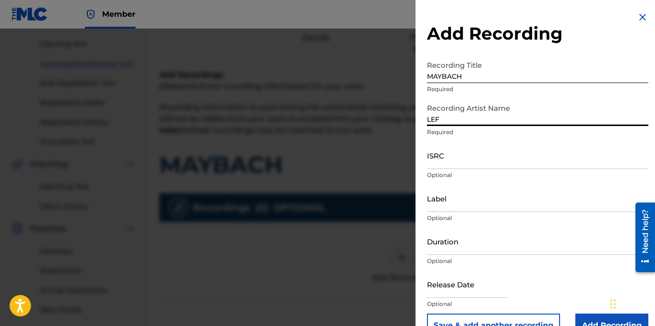
type input "LEFTY GUNPLAY"
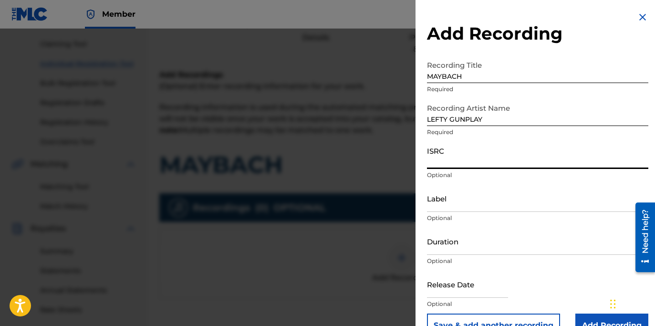
click at [481, 157] on input "ISRC" at bounding box center [537, 155] width 221 height 27
click at [507, 159] on input "ISRC" at bounding box center [537, 155] width 221 height 27
click at [443, 162] on input "ISRC" at bounding box center [537, 155] width 221 height 27
paste input "USLD91782456"
type input "USLD91782456"
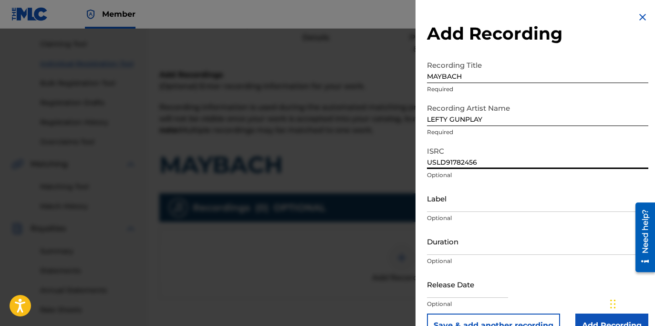
click at [466, 208] on input "Label" at bounding box center [537, 198] width 221 height 27
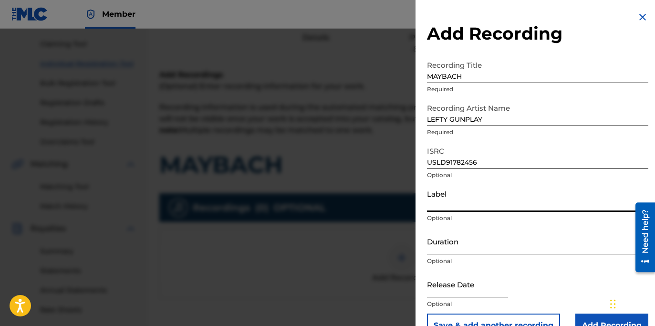
type input "OTR RECORDS"
drag, startPoint x: 492, startPoint y: 237, endPoint x: 499, endPoint y: 236, distance: 7.8
click at [492, 237] on input "Duration" at bounding box center [537, 241] width 221 height 27
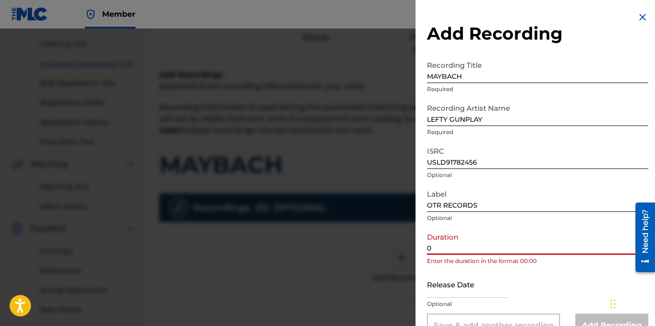
paste input "3:08"
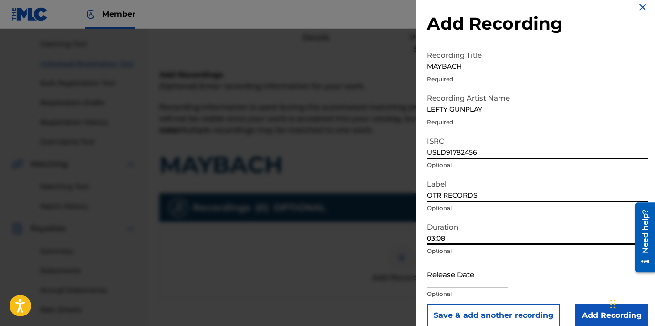
scroll to position [23, 0]
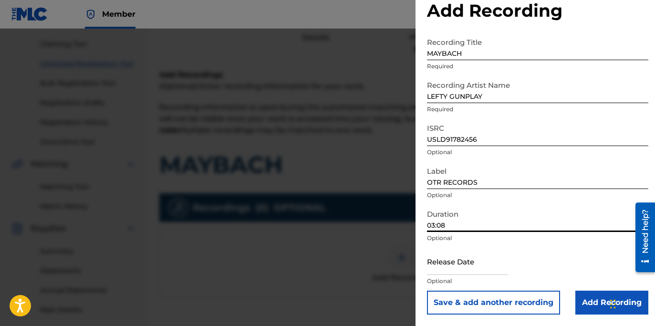
type input "03:08"
click at [594, 301] on input "Add Recording" at bounding box center [611, 302] width 73 height 24
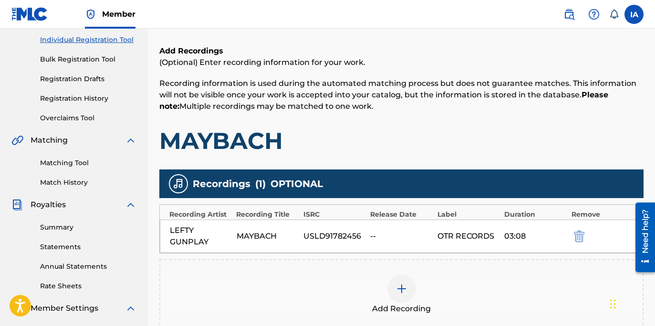
scroll to position [266, 0]
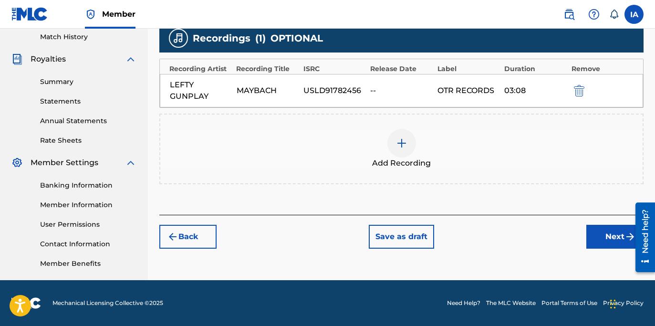
click at [617, 242] on button "Next" at bounding box center [614, 237] width 57 height 24
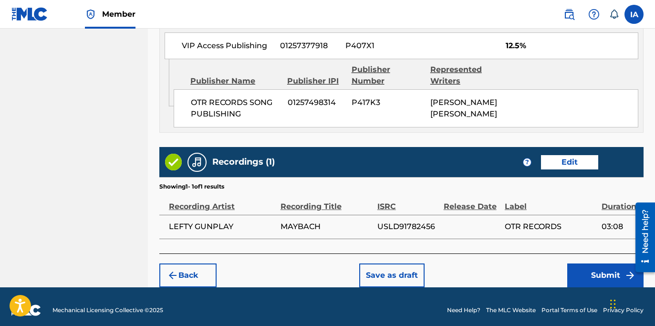
scroll to position [850, 0]
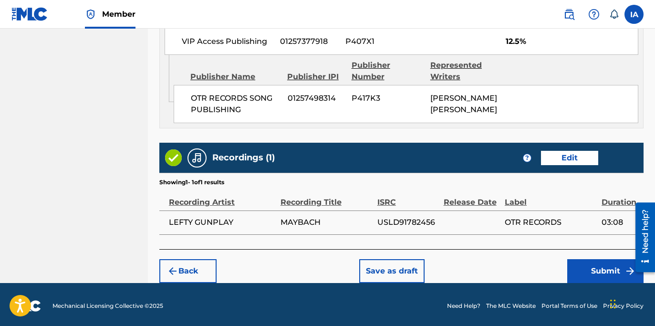
click at [607, 259] on button "Submit" at bounding box center [605, 271] width 76 height 24
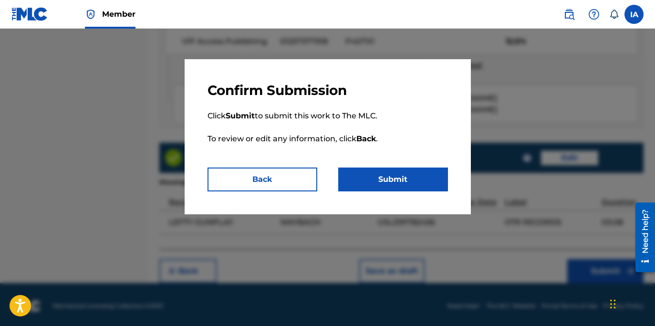
click at [402, 181] on button "Submit" at bounding box center [393, 179] width 110 height 24
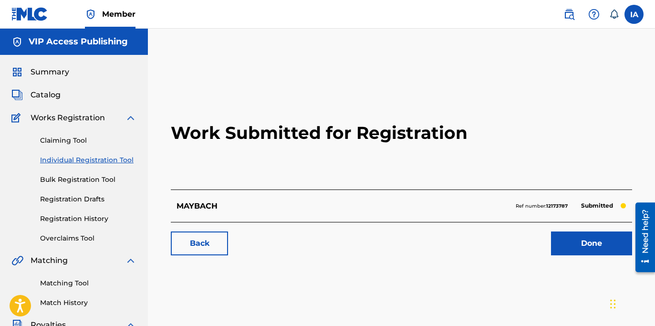
click at [111, 161] on link "Individual Registration Tool" at bounding box center [88, 160] width 96 height 10
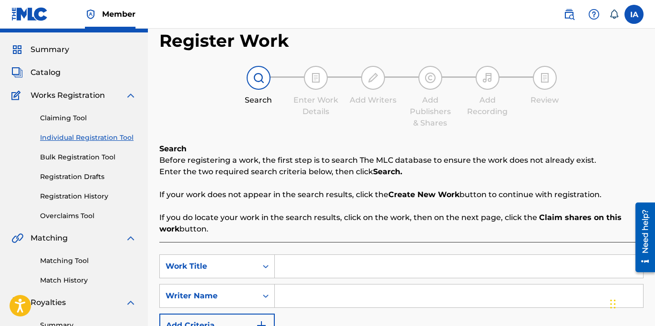
scroll to position [22, 0]
click at [435, 265] on input "Search Form" at bounding box center [459, 266] width 368 height 23
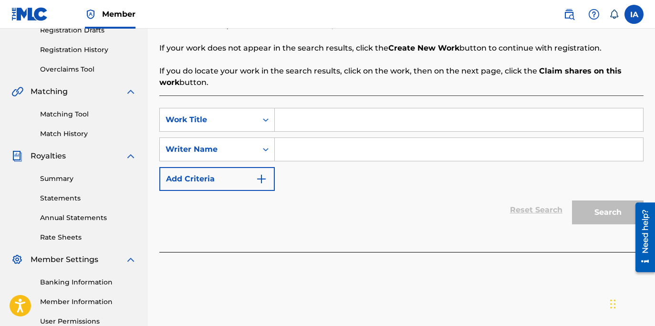
paste input "CONFESSIONS IN A BEAUTY"
type input "CONFESSIONS IN A BEAUTY"
click at [488, 148] on input "Search Form" at bounding box center [459, 149] width 368 height 23
paste input "[PERSON_NAME] [PERSON_NAME]"
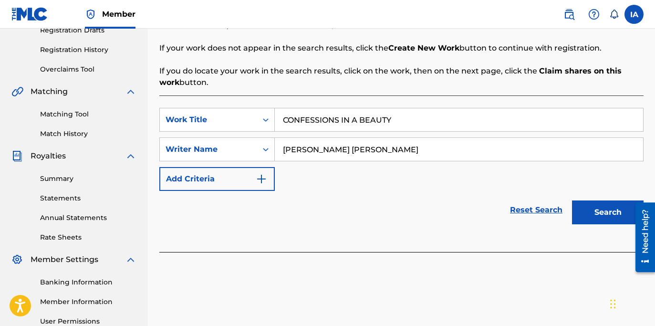
type input "[PERSON_NAME] [PERSON_NAME]"
click at [566, 213] on link "Reset Search" at bounding box center [536, 209] width 62 height 21
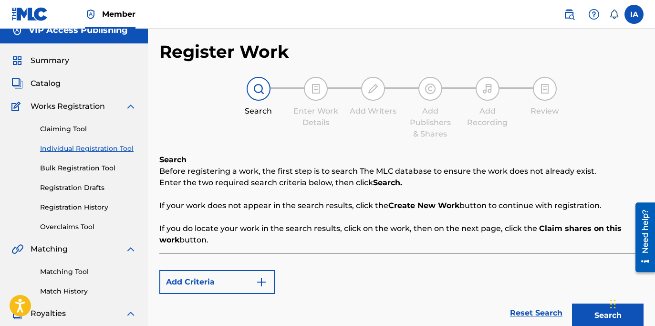
scroll to position [0, 0]
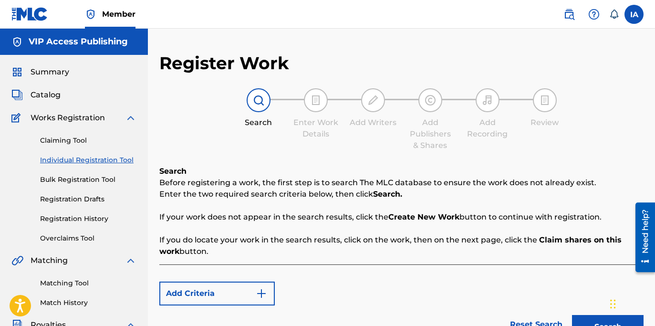
click at [120, 156] on link "Individual Registration Tool" at bounding box center [88, 160] width 96 height 10
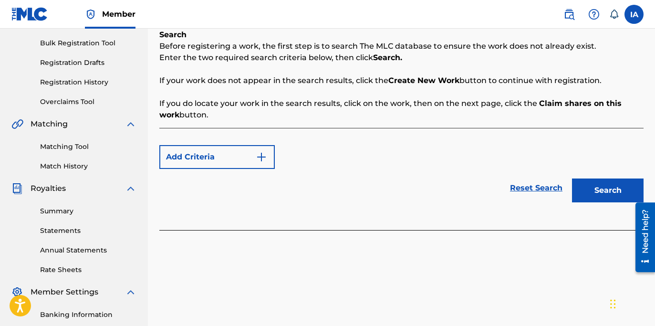
scroll to position [229, 0]
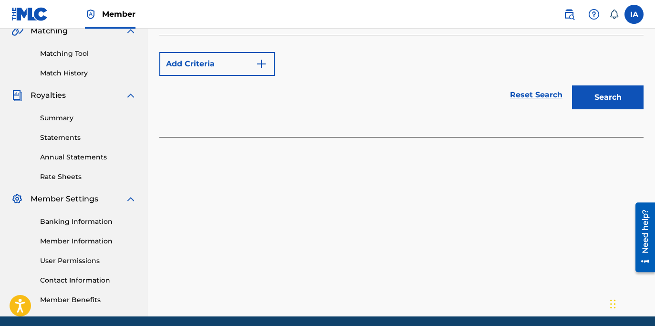
click at [541, 96] on link "Reset Search" at bounding box center [536, 94] width 62 height 21
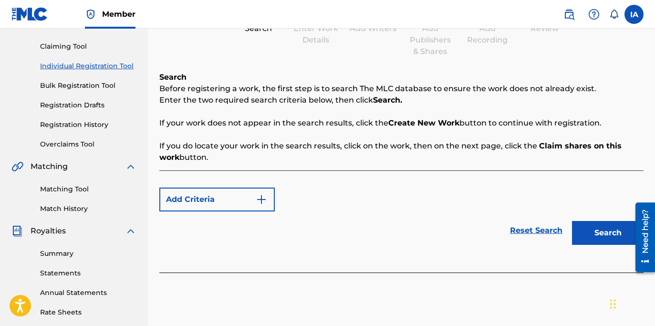
scroll to position [93, 0]
click at [251, 212] on div "Reset Search Search" at bounding box center [401, 231] width 484 height 38
click at [251, 205] on button "Add Criteria" at bounding box center [216, 200] width 115 height 24
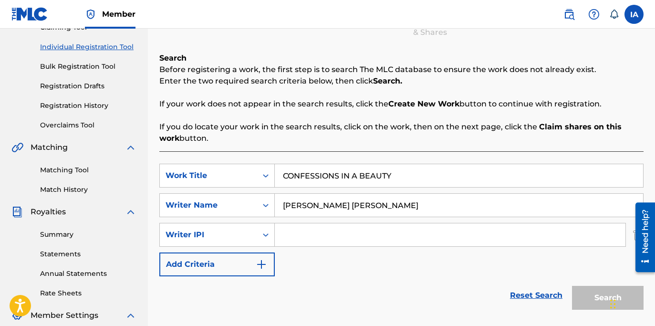
scroll to position [128, 0]
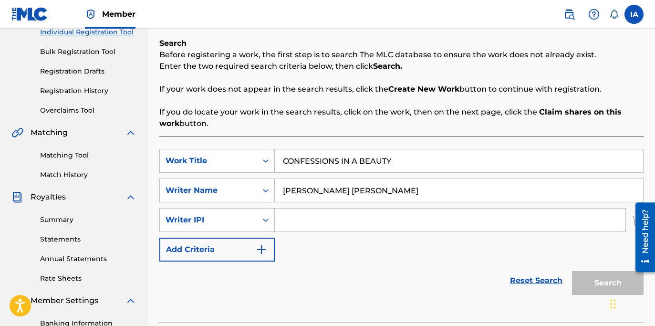
click at [471, 179] on input "[PERSON_NAME] [PERSON_NAME]" at bounding box center [459, 190] width 368 height 23
click at [471, 196] on input "[PERSON_NAME] [PERSON_NAME]" at bounding box center [459, 190] width 368 height 23
click at [502, 223] on input "Search Form" at bounding box center [450, 219] width 351 height 23
click at [112, 51] on link "Bulk Registration Tool" at bounding box center [88, 52] width 96 height 10
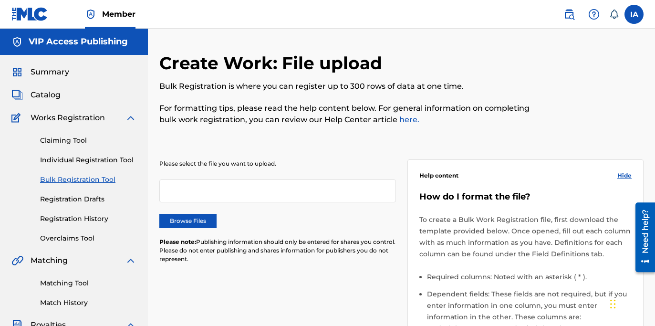
click at [106, 160] on link "Individual Registration Tool" at bounding box center [88, 160] width 96 height 10
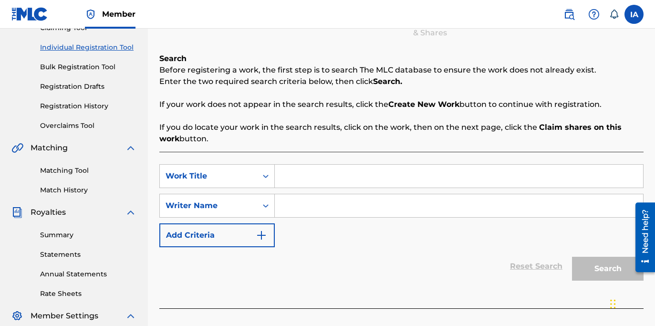
scroll to position [181, 0]
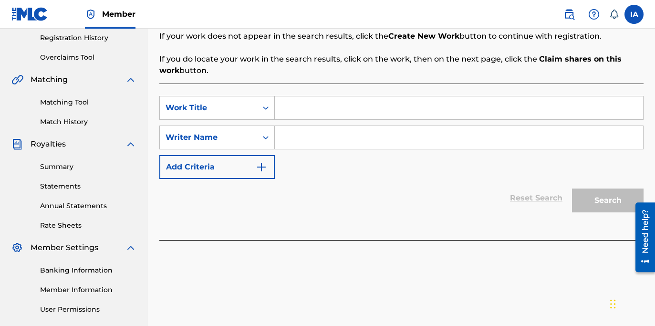
click at [511, 119] on div "SearchWithCriteria7c839194-c6c3-47c0-829f-e7c98be99f07 Work Title SearchWithCri…" at bounding box center [401, 137] width 484 height 83
click at [517, 135] on input "Search Form" at bounding box center [459, 137] width 368 height 23
paste input "[PERSON_NAME] [PERSON_NAME]"
type input "[PERSON_NAME] [PERSON_NAME]"
click at [418, 111] on input "Search Form" at bounding box center [459, 107] width 368 height 23
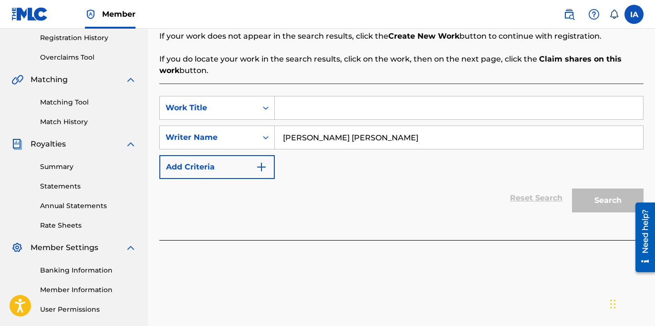
paste input "CONFESSIONS IN A BEAUTY"
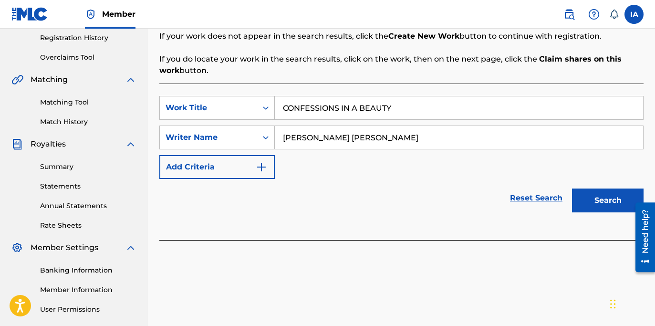
type input "CONFESSIONS IN A BEAUTY"
click at [621, 205] on button "Search" at bounding box center [608, 200] width 72 height 24
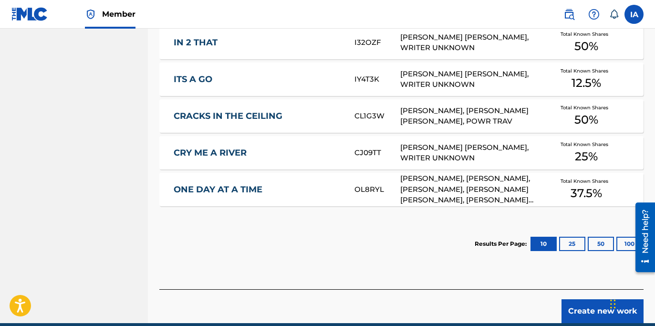
scroll to position [584, 0]
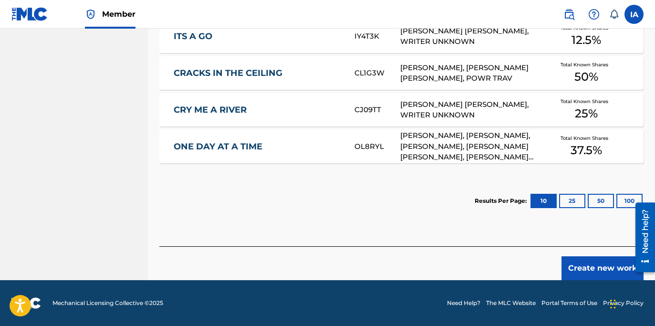
click at [591, 271] on button "Create new work" at bounding box center [602, 268] width 82 height 24
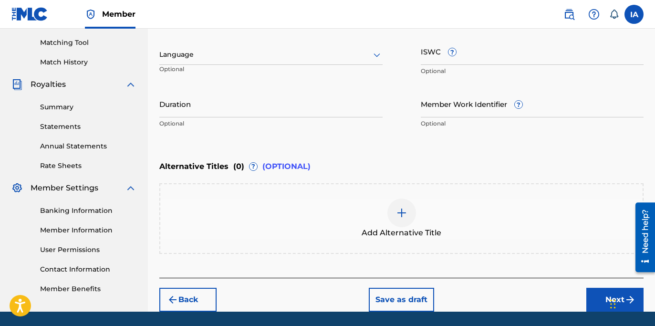
scroll to position [147, 0]
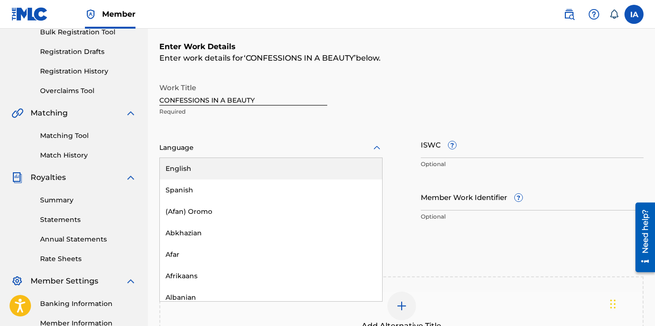
click at [248, 142] on div at bounding box center [270, 148] width 223 height 12
click at [282, 171] on div "English" at bounding box center [271, 168] width 222 height 21
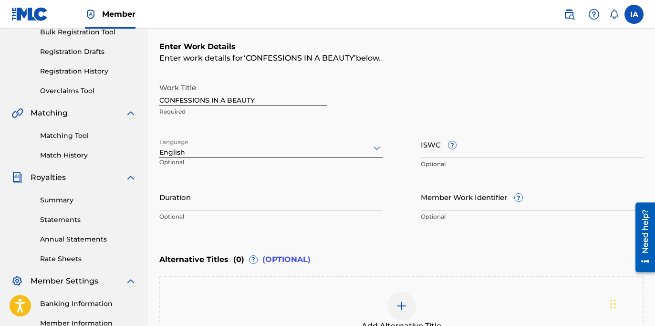
click at [430, 248] on div "Enter Work Details Enter work details for ‘ CONFESSIONS IN A BEAUTY ’ below. Wo…" at bounding box center [401, 133] width 484 height 231
click at [196, 204] on input "Duration" at bounding box center [270, 196] width 223 height 27
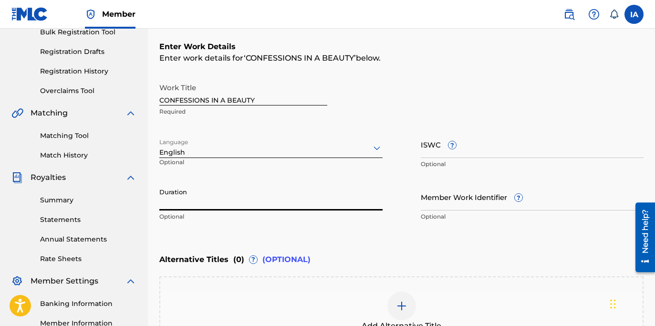
click at [196, 204] on input "Duration" at bounding box center [270, 196] width 223 height 27
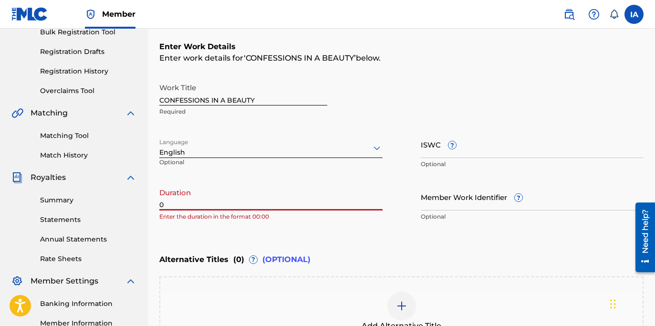
paste input "1:35"
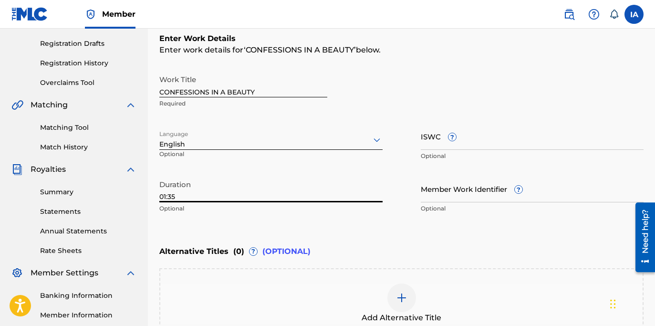
scroll to position [170, 0]
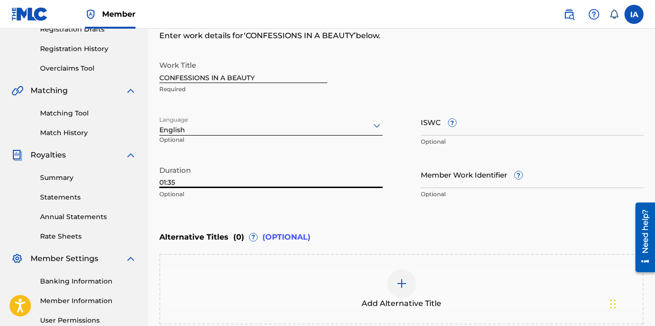
type input "01:35"
click at [385, 274] on div "Add Alternative Title" at bounding box center [401, 289] width 482 height 40
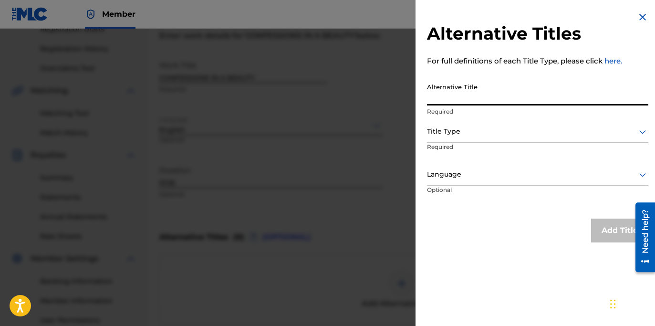
click at [533, 102] on input "Alternative Title" at bounding box center [537, 91] width 221 height 27
click at [467, 100] on input "Alternative Title" at bounding box center [537, 91] width 221 height 27
paste input "CONFESSIONS IN A BEAUTY FEAT BENJIROW AND KEN FLORES"
type input "CONFESSIONS IN A BEAUTY FEAT BENJIROW AND KEN FLORES"
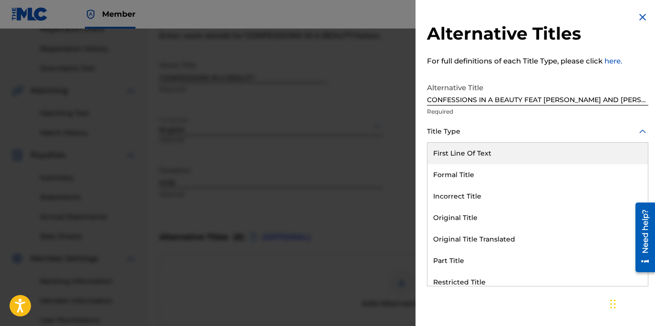
click at [479, 134] on div at bounding box center [537, 131] width 221 height 12
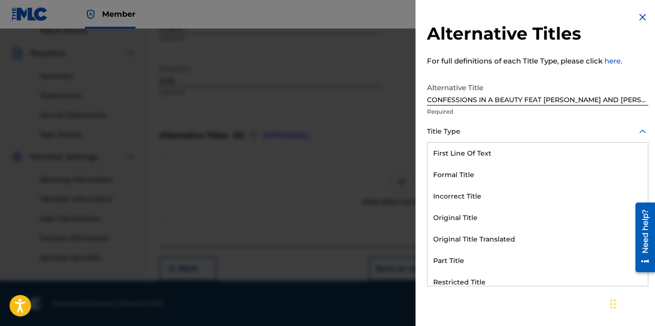
scroll to position [93, 0]
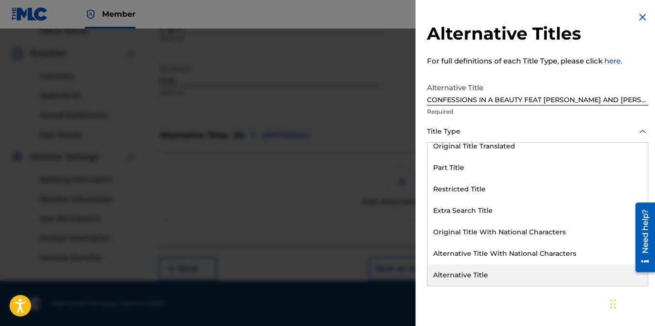
click at [480, 280] on div "Alternative Title" at bounding box center [537, 274] width 220 height 21
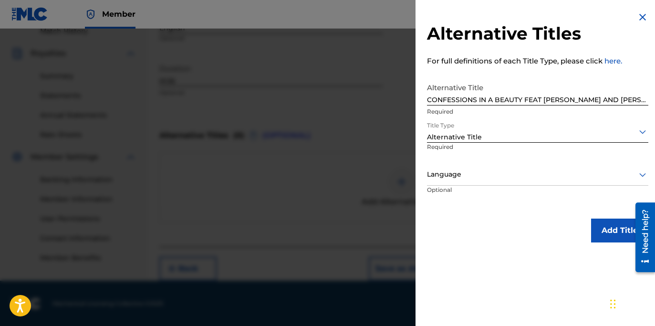
click at [480, 166] on div "Language" at bounding box center [537, 174] width 221 height 21
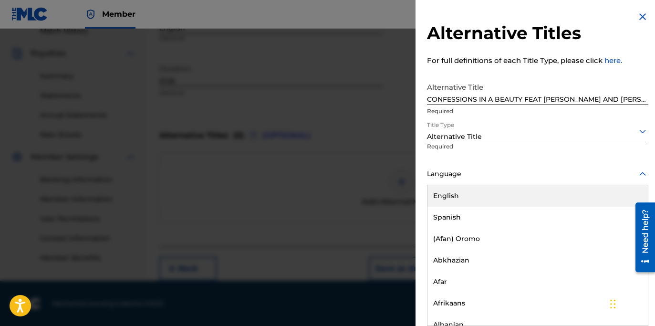
click at [498, 196] on div "English" at bounding box center [537, 195] width 220 height 21
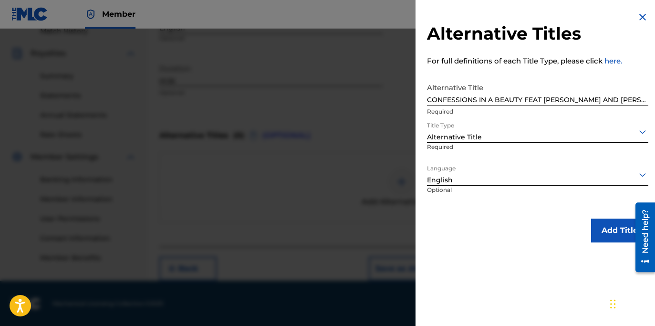
click at [591, 224] on button "Add Title" at bounding box center [619, 230] width 57 height 24
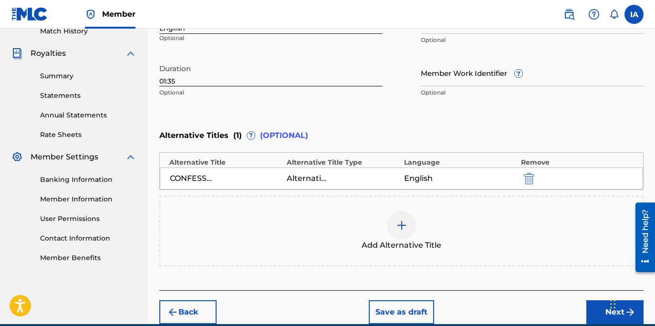
click at [471, 108] on div "Enter Work Details Enter work details for ‘ CONFESSIONS IN A BEAUTY ’ below. Wo…" at bounding box center [401, 9] width 484 height 231
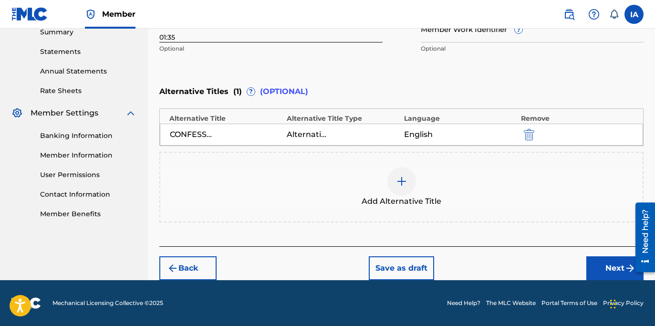
click at [598, 263] on button "Next" at bounding box center [614, 268] width 57 height 24
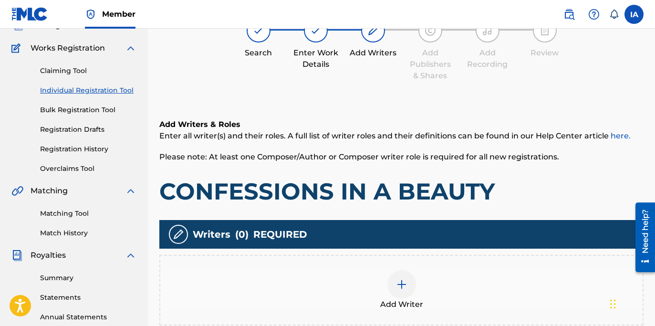
scroll to position [43, 0]
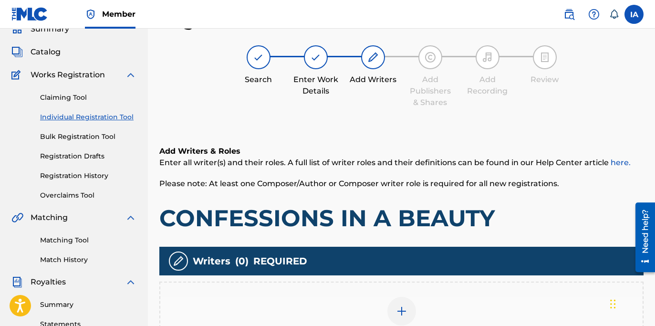
click at [390, 136] on div "Add Writers & Roles Enter all writer(s) and their roles. A full list of writer …" at bounding box center [401, 260] width 484 height 275
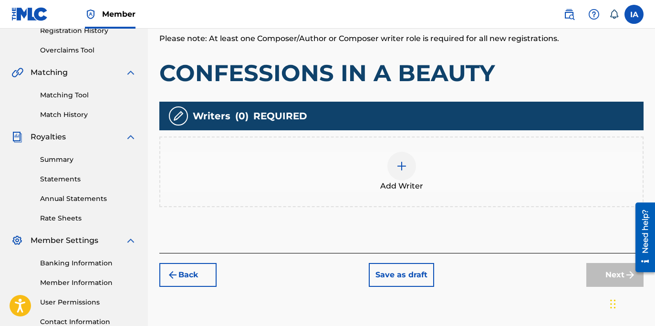
scroll to position [224, 0]
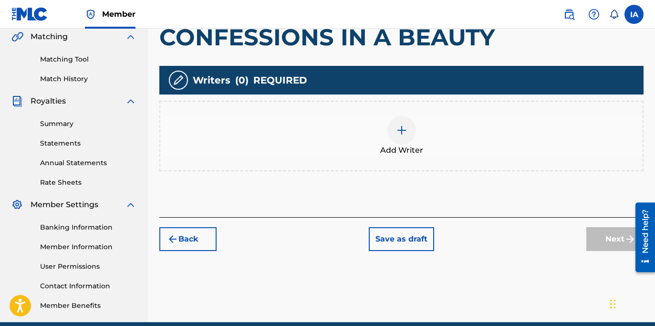
click at [416, 147] on span "Add Writer" at bounding box center [401, 150] width 43 height 11
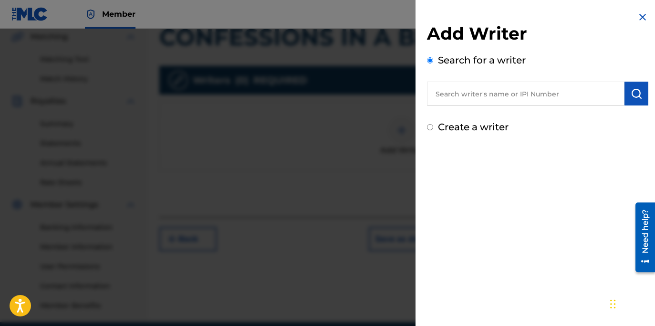
click at [522, 94] on input "text" at bounding box center [525, 94] width 197 height 24
paste input "[PERSON_NAME] [PERSON_NAME]"
type input "[PERSON_NAME] [PERSON_NAME]"
click at [631, 90] on img "submit" at bounding box center [636, 93] width 11 height 11
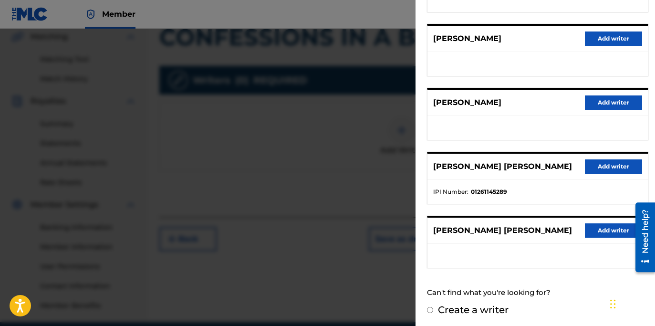
scroll to position [168, 0]
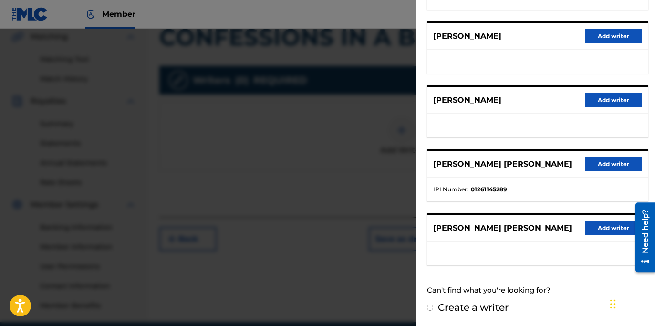
click at [551, 185] on li "IPI Number : 01261145289" at bounding box center [537, 189] width 209 height 9
click at [613, 167] on button "Add writer" at bounding box center [613, 164] width 57 height 14
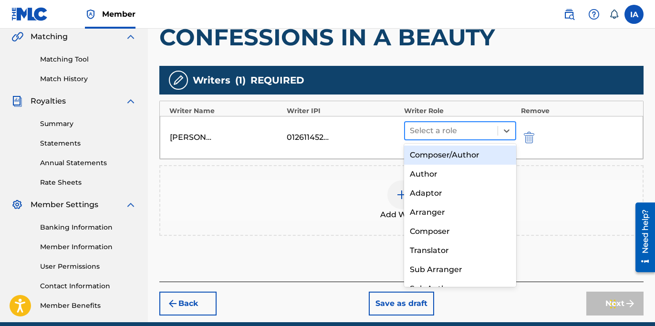
click at [469, 129] on div at bounding box center [451, 130] width 83 height 13
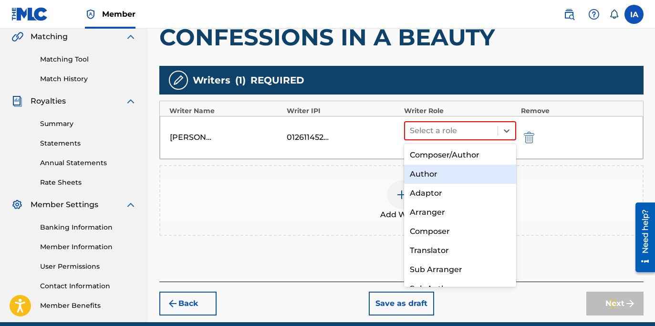
click at [452, 172] on div "Author" at bounding box center [460, 174] width 112 height 19
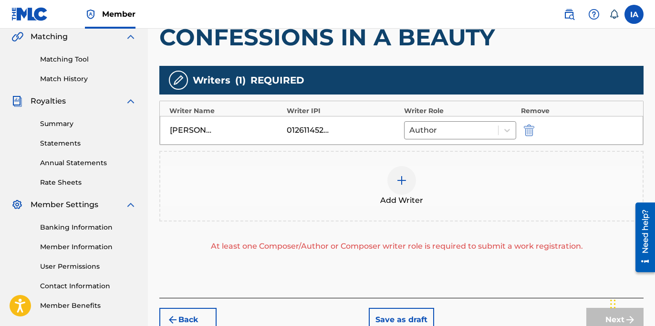
click at [453, 181] on div "Add Writer" at bounding box center [401, 186] width 482 height 40
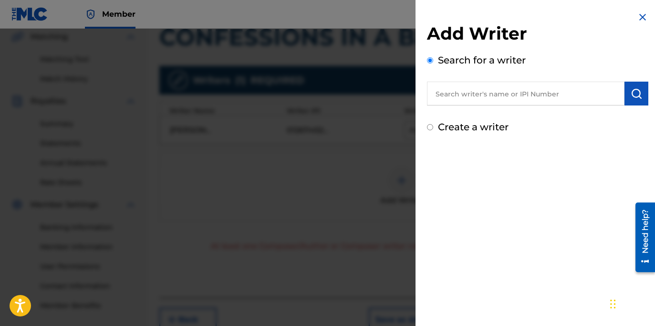
click at [640, 18] on img at bounding box center [642, 16] width 11 height 11
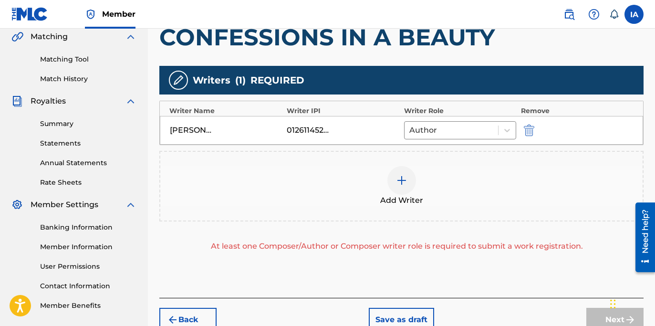
click at [526, 171] on div "Add Writer" at bounding box center [401, 186] width 482 height 40
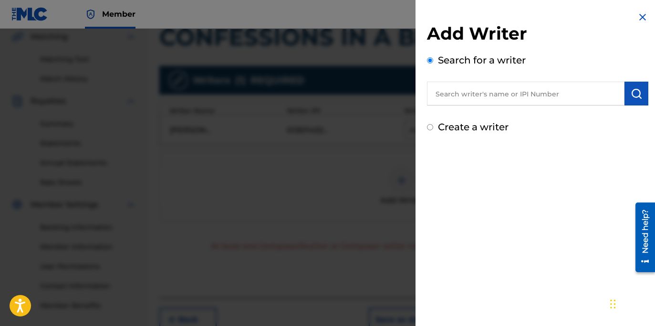
click at [527, 89] on input "text" at bounding box center [525, 94] width 197 height 24
click at [525, 93] on input "text" at bounding box center [525, 94] width 197 height 24
paste
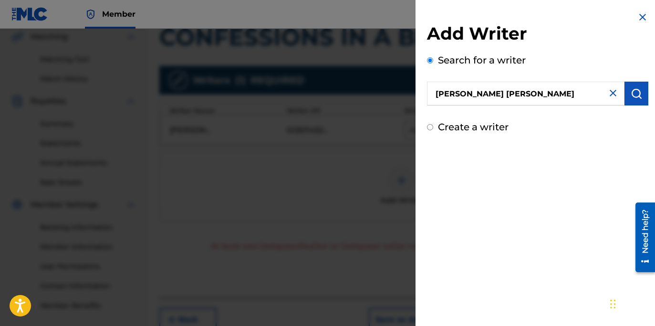
type input "[PERSON_NAME] [PERSON_NAME]"
click at [629, 100] on button "submit" at bounding box center [636, 94] width 24 height 24
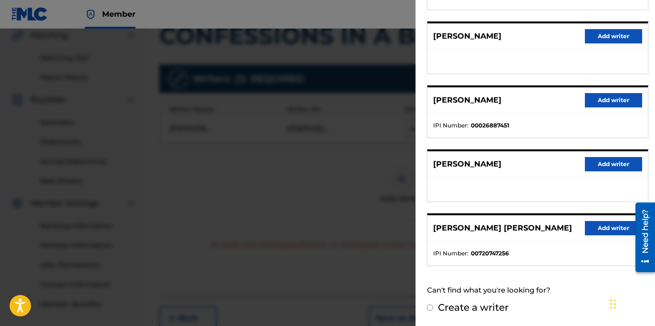
scroll to position [236, 0]
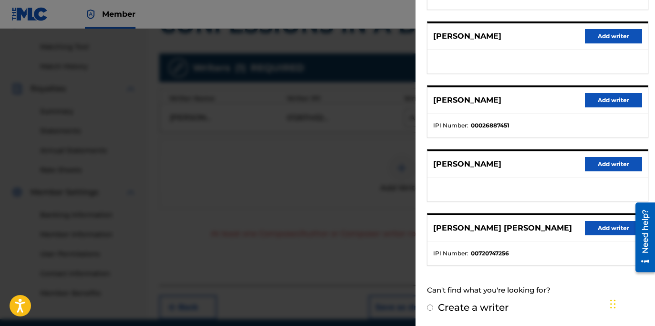
click at [599, 230] on button "Add writer" at bounding box center [613, 228] width 57 height 14
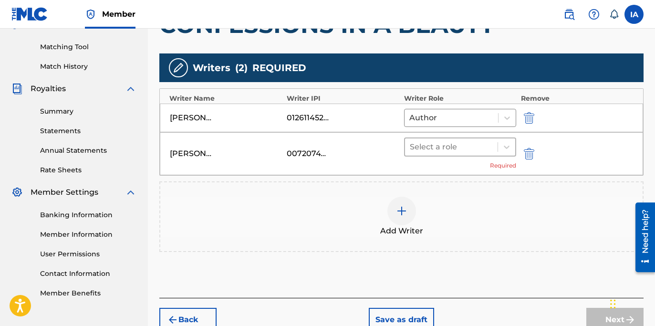
click at [475, 149] on div at bounding box center [451, 146] width 83 height 13
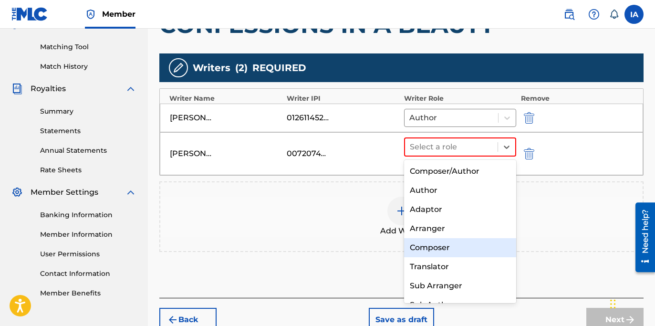
click at [489, 243] on div "Composer" at bounding box center [460, 247] width 112 height 19
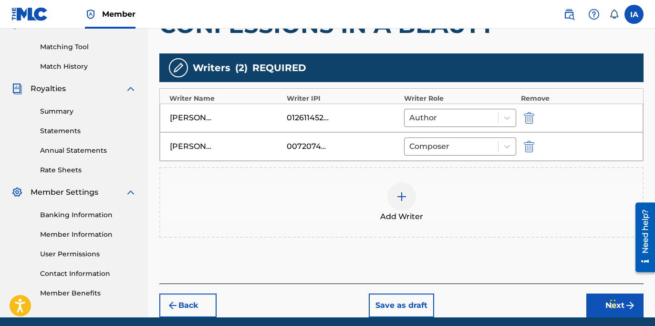
click at [431, 197] on div "Add Writer" at bounding box center [401, 202] width 482 height 40
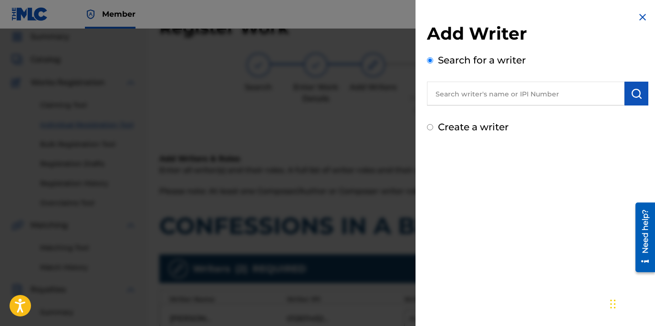
scroll to position [0, 0]
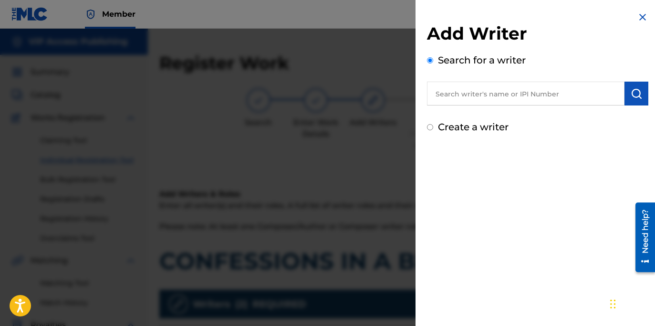
click at [498, 125] on label "Create a writer" at bounding box center [473, 126] width 71 height 11
radio input "true"
click at [433, 125] on input "Create a writer" at bounding box center [430, 127] width 6 height 6
radio input "false"
radio input "true"
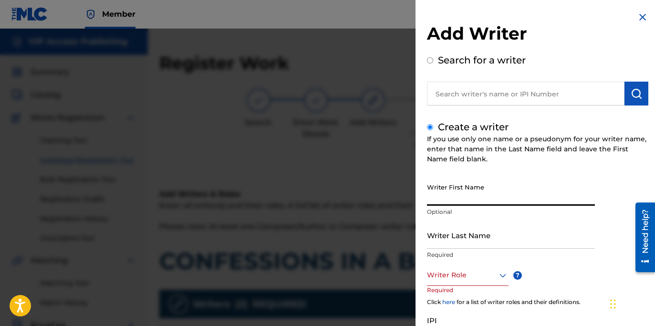
drag, startPoint x: 465, startPoint y: 198, endPoint x: 462, endPoint y: 203, distance: 5.6
click at [465, 199] on input "Writer First Name" at bounding box center [511, 191] width 168 height 27
click at [454, 201] on input "Ken Flores" at bounding box center [511, 191] width 168 height 27
click at [458, 196] on input "KEN FLORES" at bounding box center [511, 191] width 168 height 27
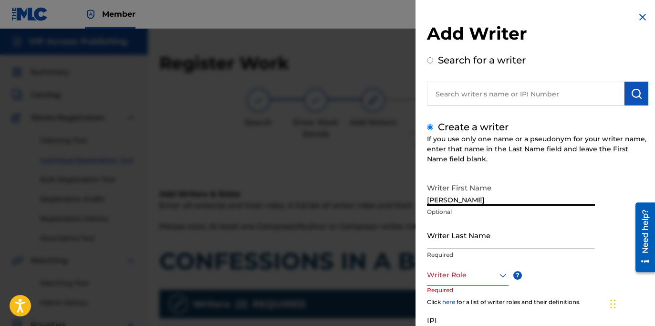
click at [458, 196] on input "KEN FLORES" at bounding box center [511, 191] width 168 height 27
type input "KEN"
click at [498, 238] on input "Writer Last Name" at bounding box center [511, 234] width 168 height 27
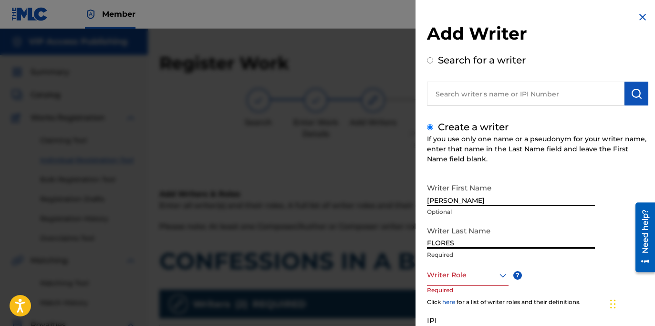
type input "FLORES"
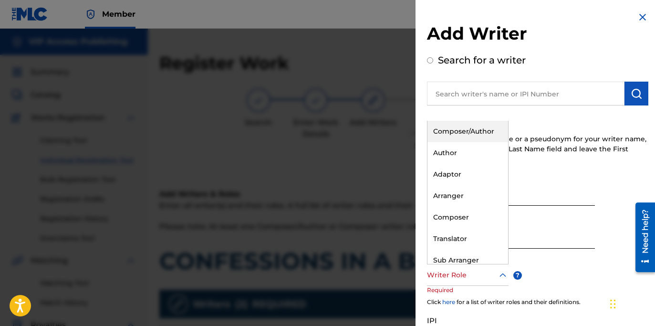
click at [471, 282] on div "Writer Role" at bounding box center [468, 274] width 82 height 21
click at [472, 130] on div "Composer/Author" at bounding box center [467, 131] width 81 height 21
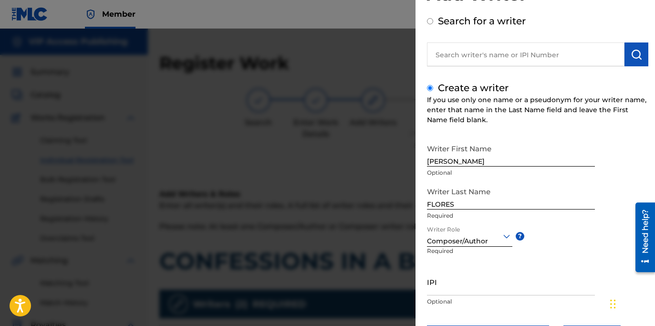
scroll to position [88, 0]
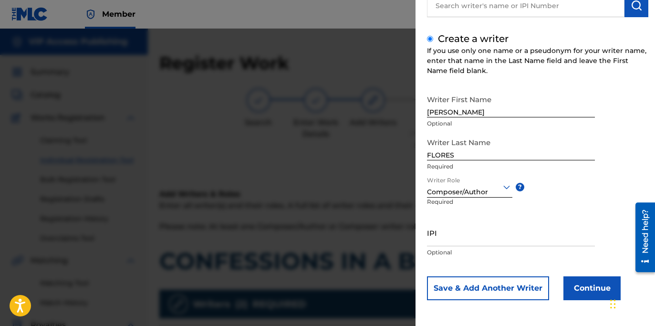
click at [583, 286] on button "Continue" at bounding box center [591, 288] width 57 height 24
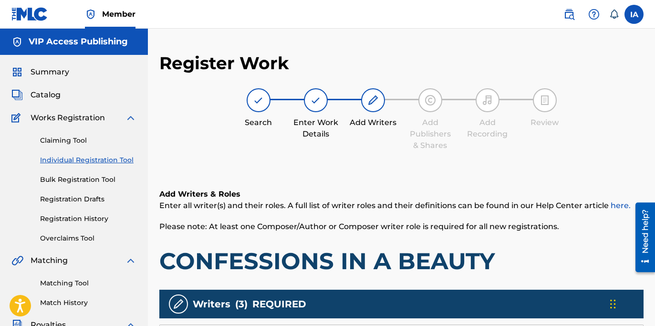
click at [394, 164] on div "Register Work Search Enter Work Details Add Writers Add Publishers & Shares Add…" at bounding box center [401, 316] width 484 height 529
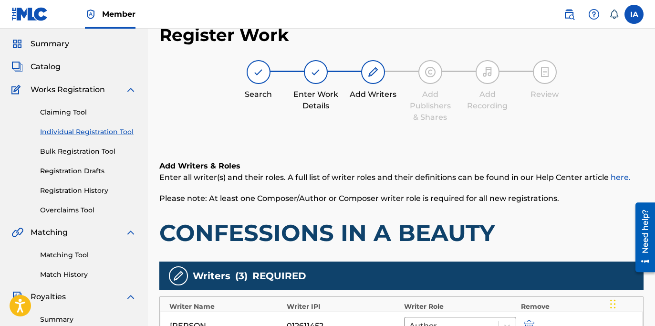
scroll to position [302, 0]
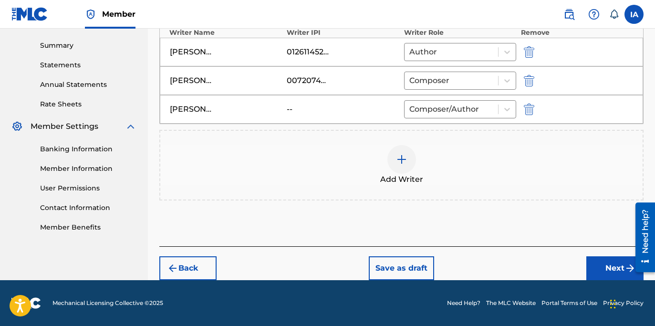
click at [391, 145] on div "Add Writer" at bounding box center [401, 165] width 482 height 40
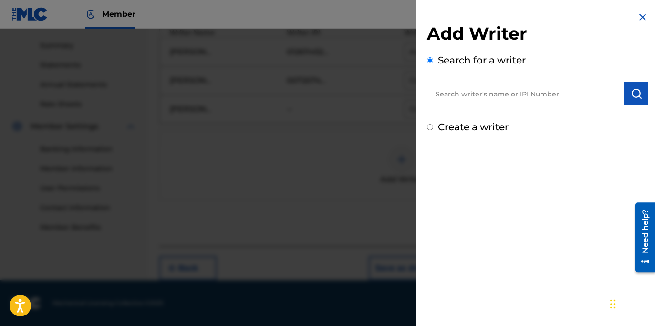
click at [476, 131] on label "Create a writer" at bounding box center [473, 126] width 71 height 11
radio input "true"
click at [433, 130] on input "Create a writer" at bounding box center [430, 127] width 6 height 6
radio input "false"
radio input "true"
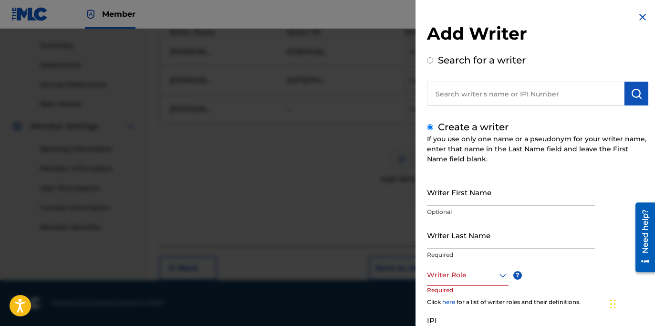
click at [508, 195] on input "Writer First Name" at bounding box center [511, 191] width 168 height 27
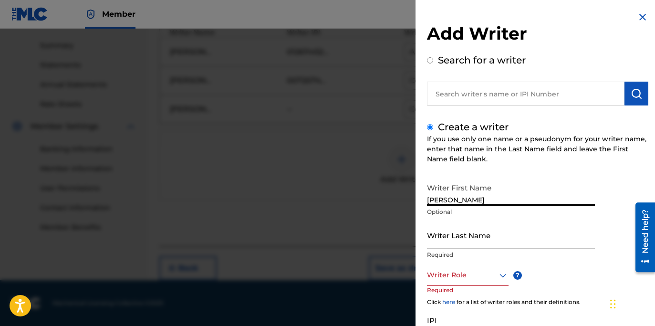
click at [506, 200] on input "[PERSON_NAME]" at bounding box center [511, 191] width 168 height 27
click at [505, 199] on input "[PERSON_NAME]" at bounding box center [511, 191] width 168 height 27
click at [506, 199] on input "[PERSON_NAME]" at bounding box center [511, 191] width 168 height 27
type input "[PERSON_NAME]"
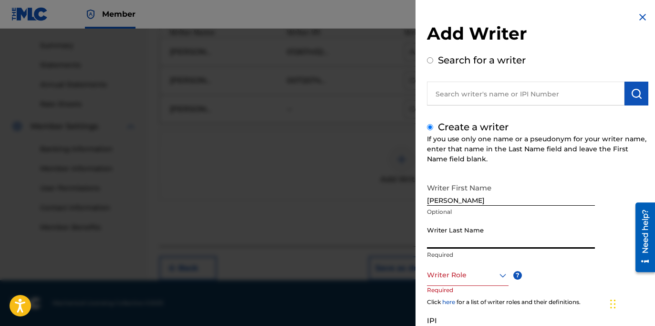
click at [492, 237] on input "Writer Last Name" at bounding box center [511, 234] width 168 height 27
type input "OROZCO"
click at [487, 263] on div "Writer Last Name OROZCO Required" at bounding box center [511, 242] width 168 height 43
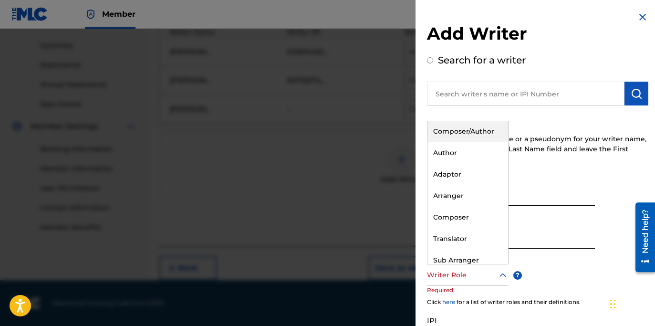
click at [474, 271] on div at bounding box center [468, 275] width 82 height 12
click at [470, 127] on div "Composer/Author" at bounding box center [467, 131] width 81 height 21
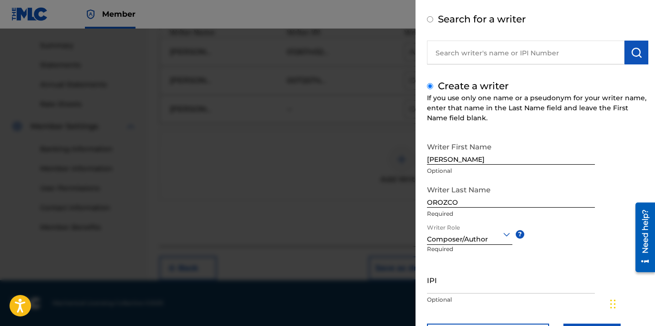
scroll to position [88, 0]
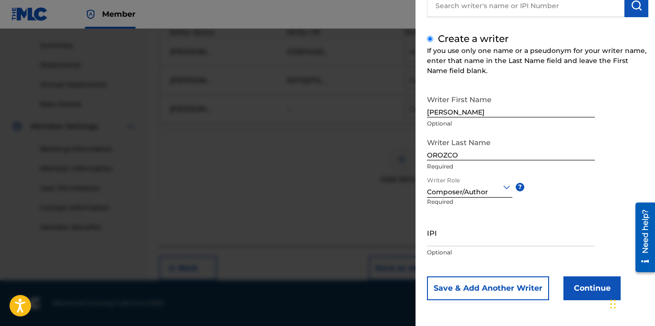
click at [588, 293] on button "Continue" at bounding box center [591, 288] width 57 height 24
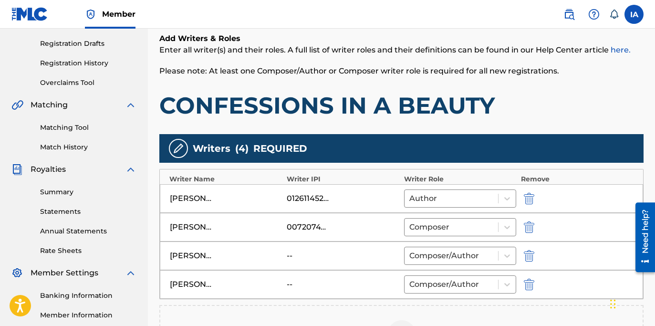
scroll to position [218, 0]
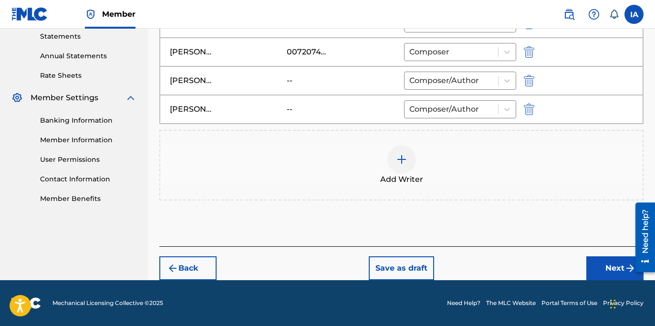
click at [618, 267] on button "Next" at bounding box center [614, 268] width 57 height 24
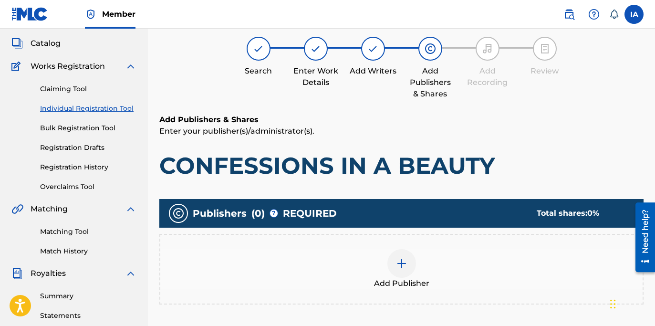
scroll to position [68, 0]
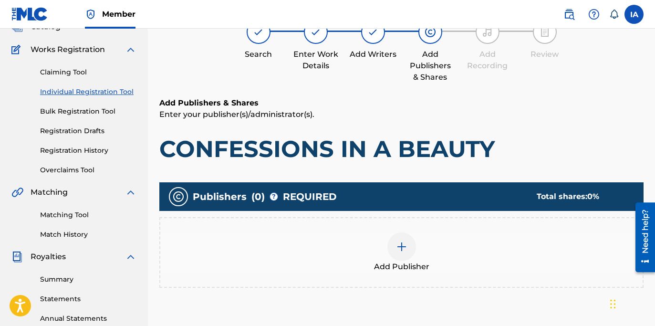
click at [420, 248] on div "Add Publisher" at bounding box center [401, 252] width 482 height 40
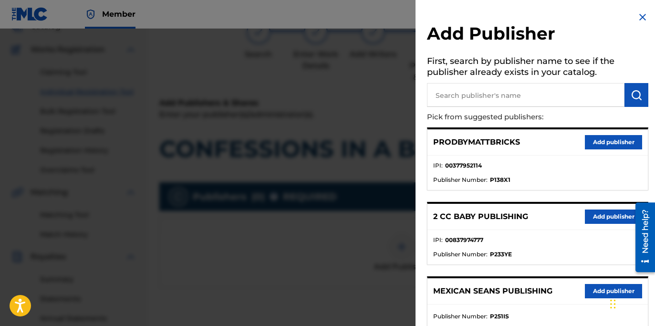
click at [528, 100] on input "text" at bounding box center [525, 95] width 197 height 24
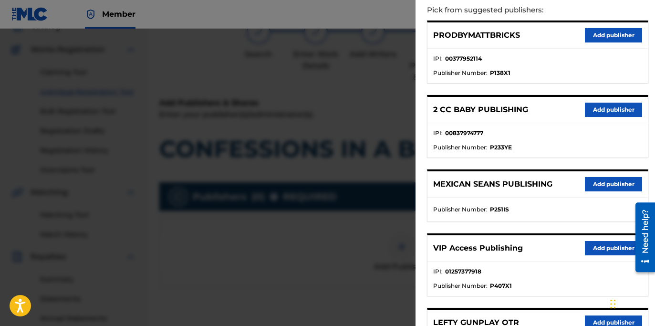
scroll to position [216, 0]
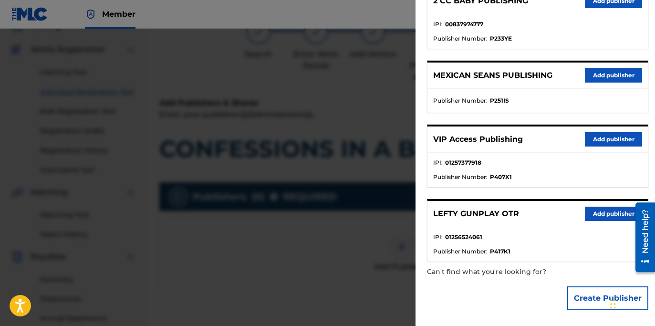
type input "LEF"
click at [604, 212] on button "Add publisher" at bounding box center [613, 214] width 57 height 14
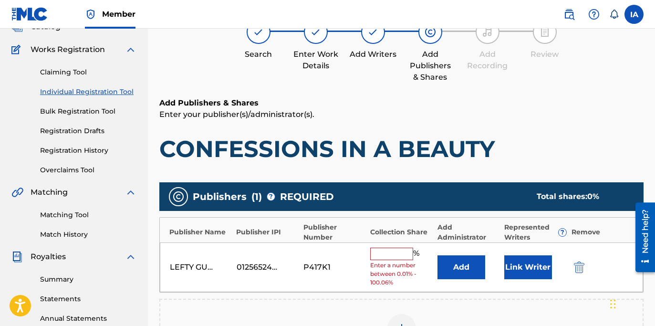
click at [396, 252] on input "text" at bounding box center [391, 254] width 43 height 12
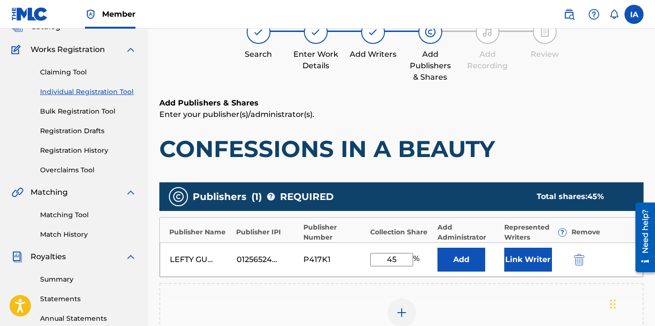
type input "45"
click at [454, 250] on button "Add" at bounding box center [461, 260] width 48 height 24
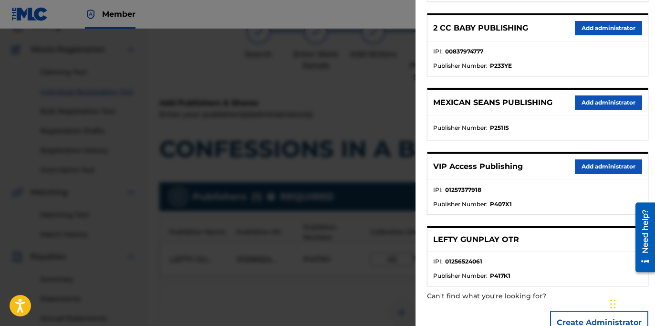
scroll to position [199, 0]
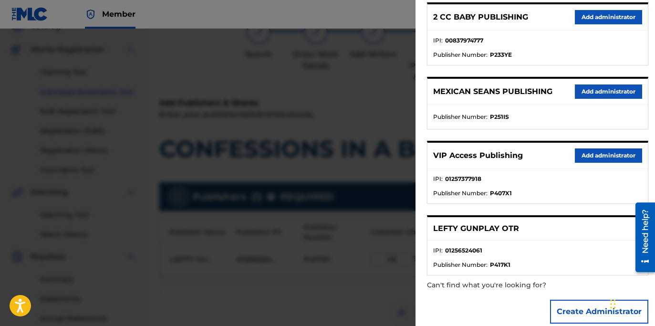
click at [596, 152] on button "Add administrator" at bounding box center [608, 155] width 67 height 14
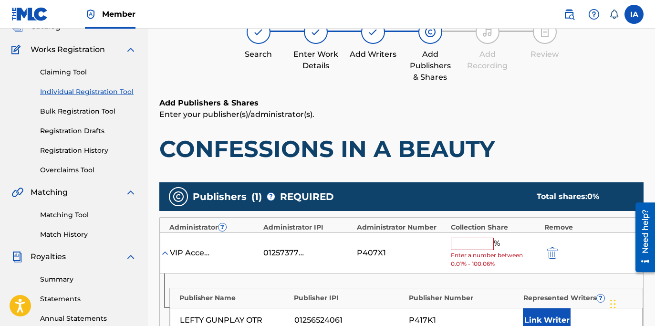
click at [475, 245] on input "text" at bounding box center [472, 244] width 43 height 12
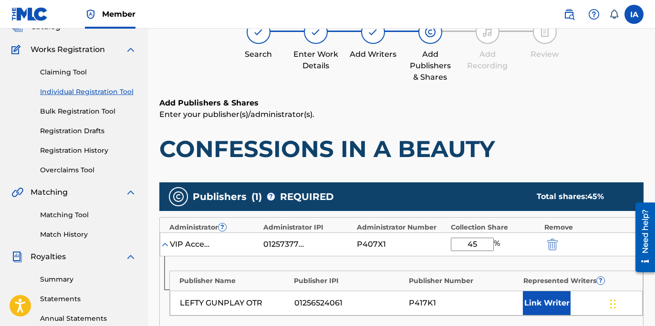
type input "45"
click at [554, 305] on button "Link Writer" at bounding box center [547, 303] width 48 height 24
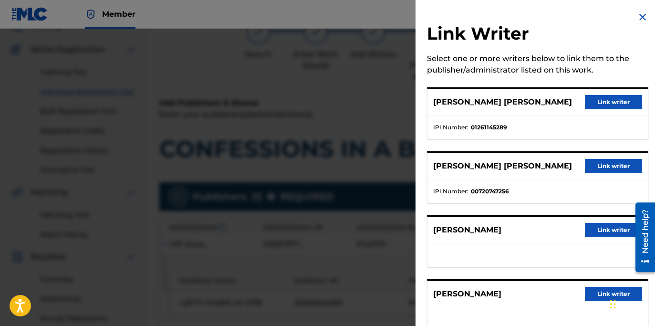
click at [619, 93] on div "FRANKLIN SCOTT HOLLADAY Link writer" at bounding box center [537, 102] width 220 height 26
click at [622, 100] on button "Link writer" at bounding box center [613, 102] width 57 height 14
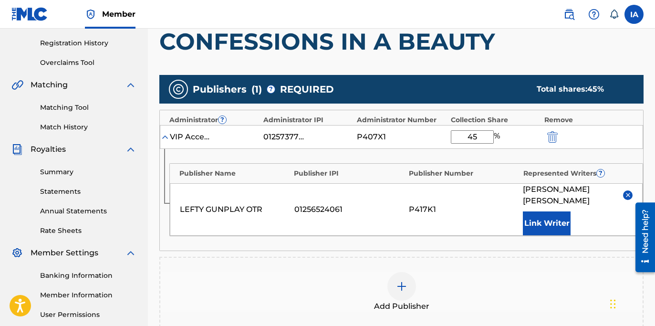
scroll to position [239, 0]
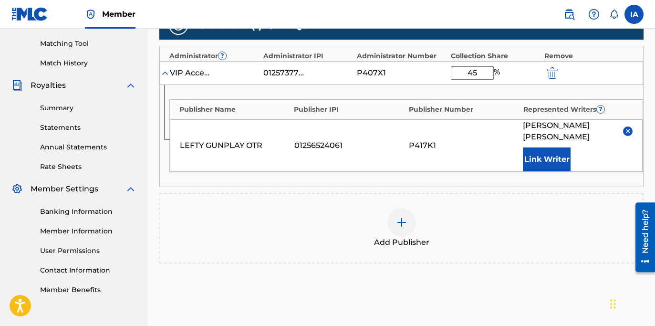
click at [414, 218] on div at bounding box center [401, 222] width 29 height 29
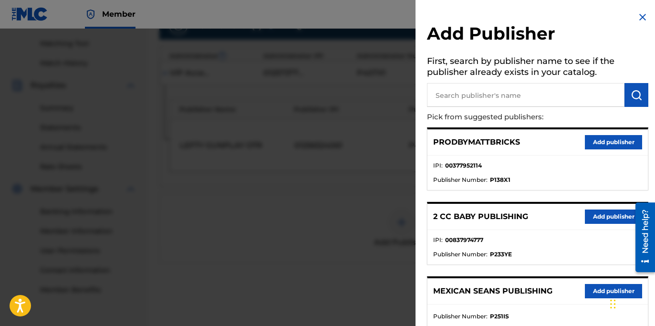
click at [497, 94] on input "text" at bounding box center [525, 95] width 197 height 24
type input "REDR"
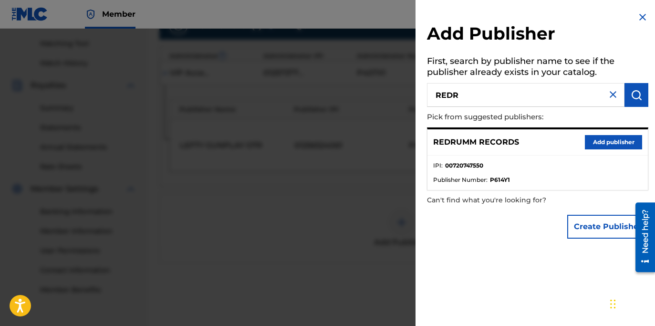
click at [603, 138] on button "Add publisher" at bounding box center [613, 142] width 57 height 14
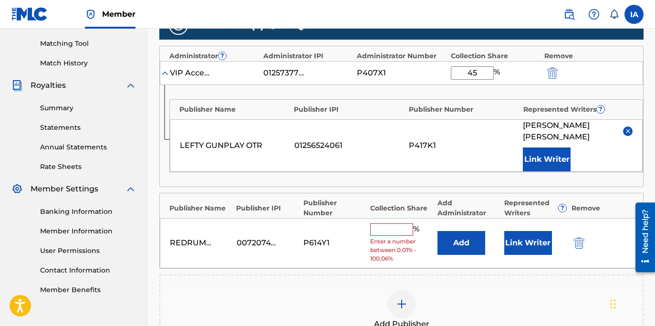
click at [409, 232] on input "text" at bounding box center [391, 229] width 43 height 12
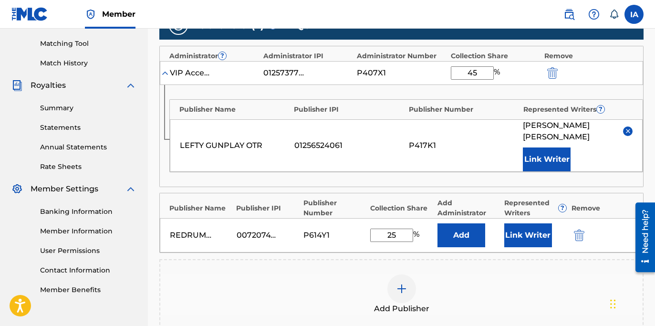
drag, startPoint x: 394, startPoint y: 234, endPoint x: 339, endPoint y: 225, distance: 55.2
click at [339, 225] on div "REDRUMM RECORDS 00720747550 P614Y1 25 % Add Link Writer" at bounding box center [401, 235] width 483 height 34
type input "25"
click at [457, 232] on button "Add" at bounding box center [461, 235] width 48 height 24
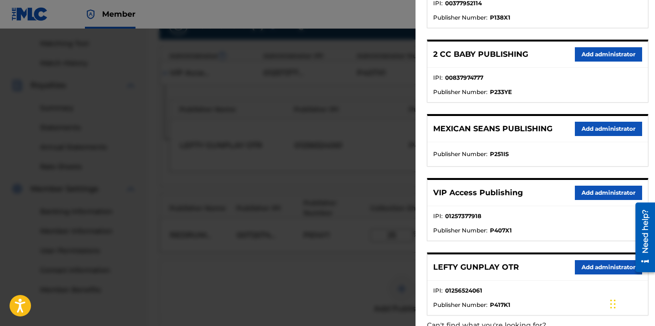
scroll to position [163, 0]
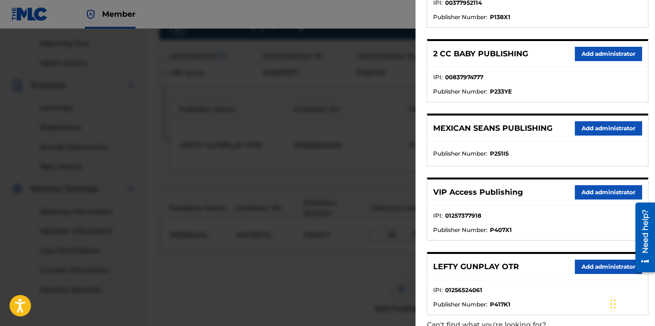
click at [598, 187] on button "Add administrator" at bounding box center [608, 192] width 67 height 14
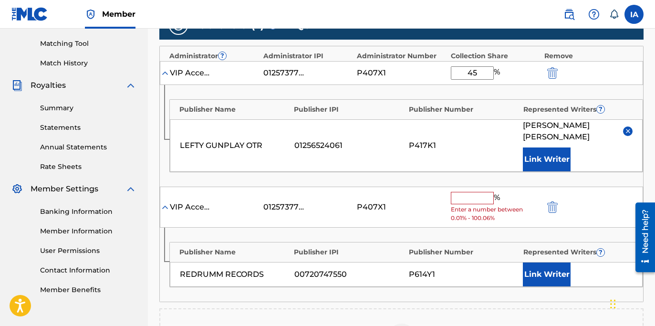
click at [477, 202] on input "text" at bounding box center [472, 198] width 43 height 12
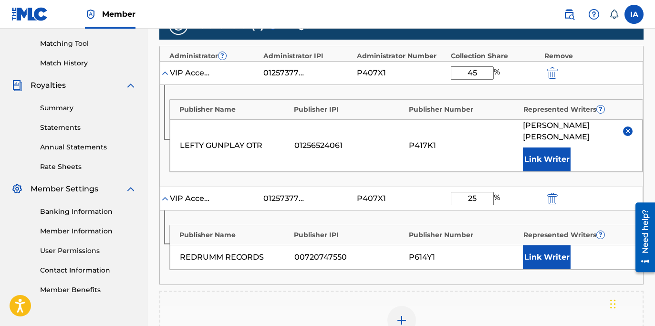
type input "25"
click at [546, 259] on button "Link Writer" at bounding box center [547, 257] width 48 height 24
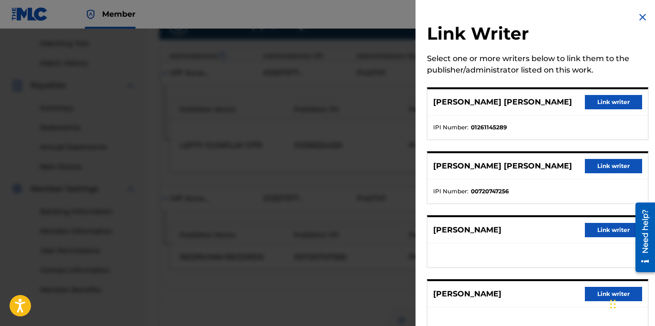
click at [602, 170] on button "Link writer" at bounding box center [613, 166] width 57 height 14
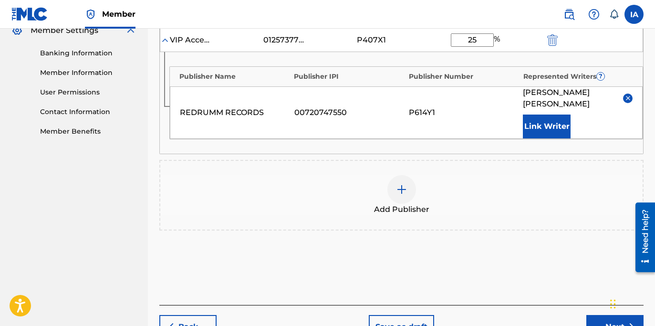
scroll to position [456, 0]
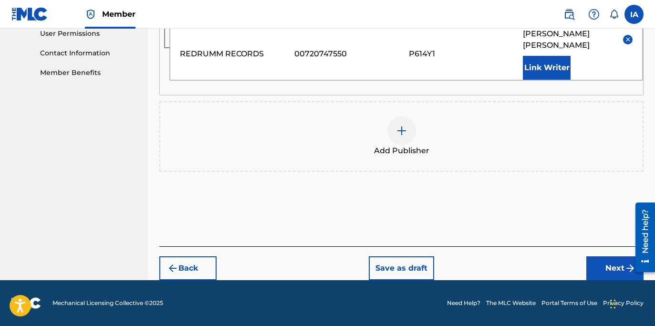
click at [601, 268] on button "Next" at bounding box center [614, 268] width 57 height 24
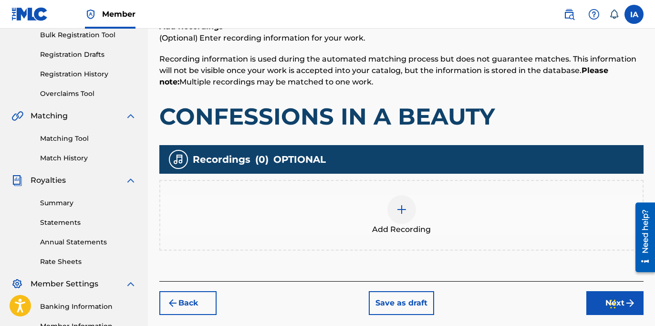
scroll to position [165, 0]
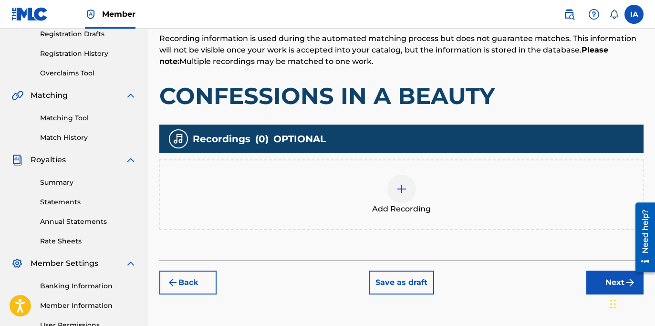
click at [409, 182] on div at bounding box center [401, 189] width 29 height 29
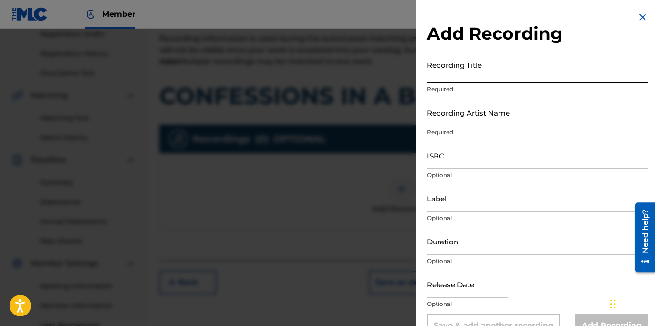
click at [515, 78] on input "Recording Title" at bounding box center [537, 69] width 221 height 27
click at [508, 66] on input "Recording Title" at bounding box center [537, 69] width 221 height 27
type input "CONFESSIONS IN A BEAUTY"
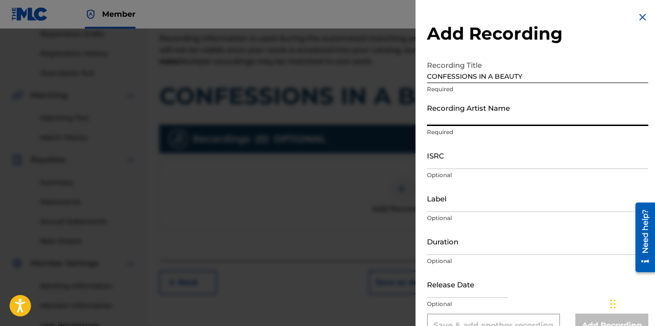
click at [462, 115] on input "Recording Artist Name" at bounding box center [537, 112] width 221 height 27
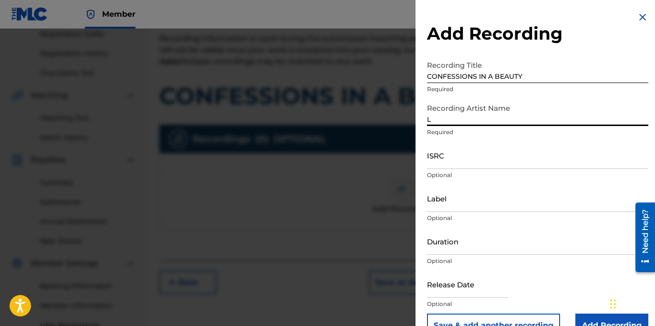
type input "LEFTY GUNPLAY"
click at [458, 164] on input "ISRC" at bounding box center [537, 155] width 221 height 27
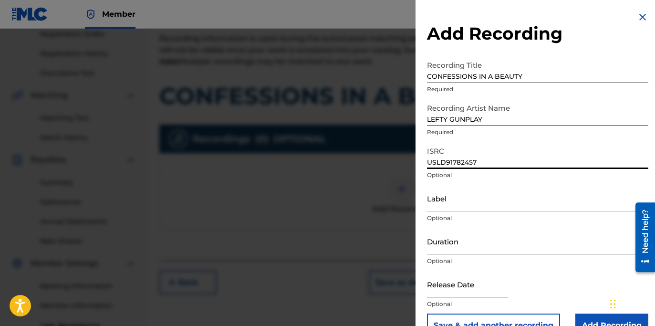
type input "USLD91782457"
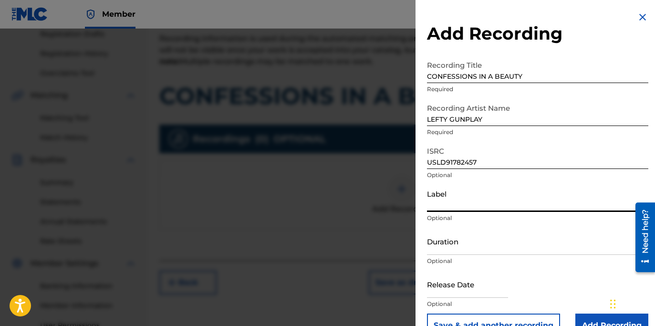
click at [462, 205] on input "Label" at bounding box center [537, 198] width 221 height 27
type input "OTR RECORDS"
click at [460, 252] on input "Duration" at bounding box center [537, 241] width 221 height 27
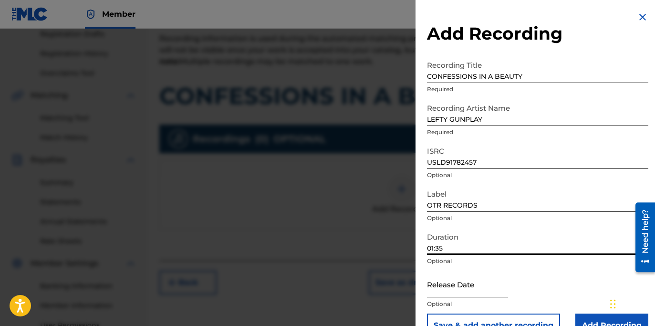
scroll to position [23, 0]
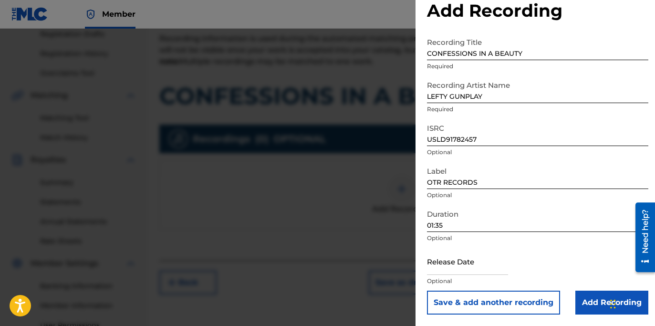
click at [579, 296] on input "Add Recording" at bounding box center [611, 302] width 73 height 24
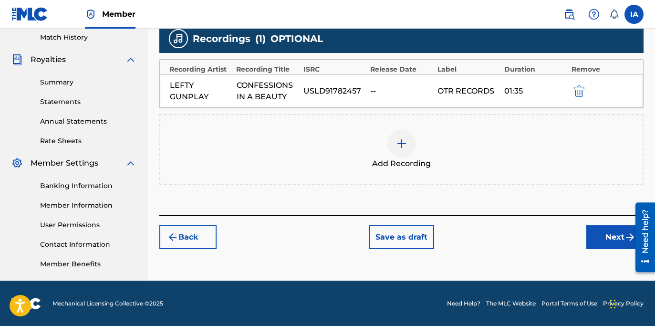
scroll to position [266, 0]
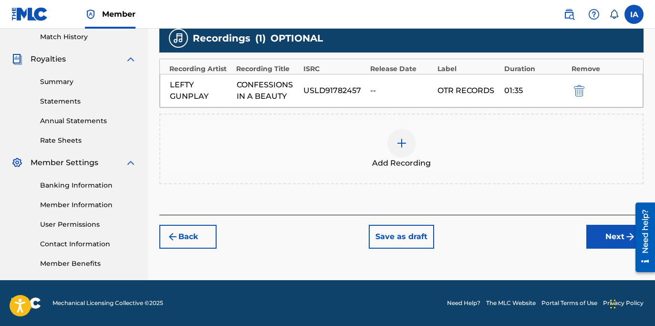
click at [579, 240] on div "Back Save as draft Next" at bounding box center [401, 232] width 484 height 34
click at [590, 242] on button "Next" at bounding box center [614, 237] width 57 height 24
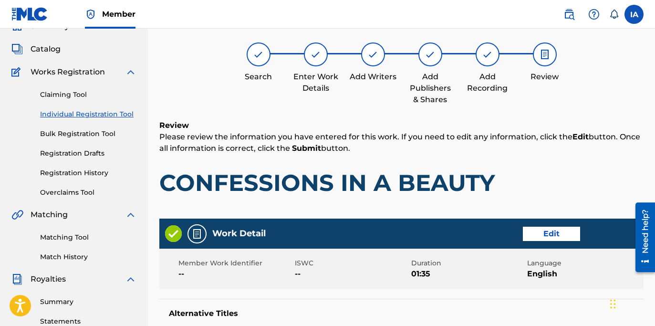
scroll to position [43, 0]
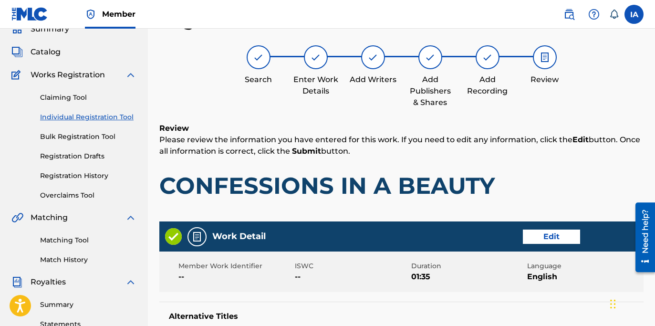
click at [494, 158] on div "Review Please review the information you have entered for this work. If you nee…" at bounding box center [401, 169] width 484 height 92
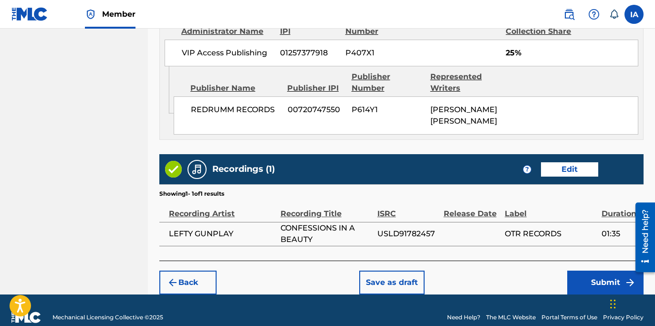
scroll to position [818, 0]
click at [583, 270] on button "Submit" at bounding box center [605, 282] width 76 height 24
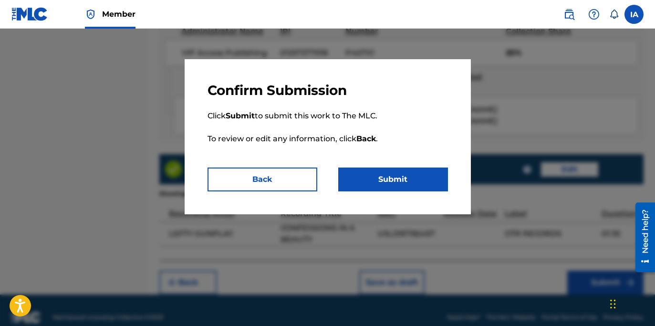
click at [409, 176] on button "Submit" at bounding box center [393, 179] width 110 height 24
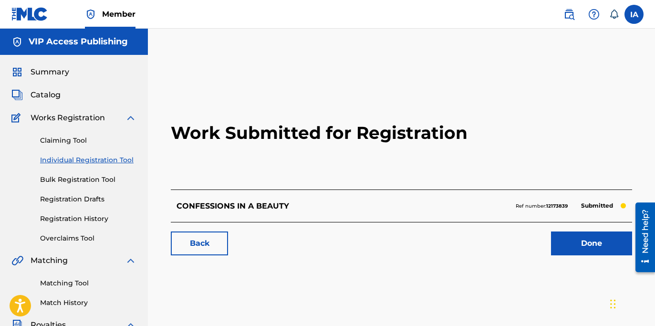
click at [166, 196] on div "Work Submitted for Registration CONFESSIONS IN A BEAUTY Ref number: 12173839 Su…" at bounding box center [401, 170] width 484 height 188
click at [124, 160] on link "Individual Registration Tool" at bounding box center [88, 160] width 96 height 10
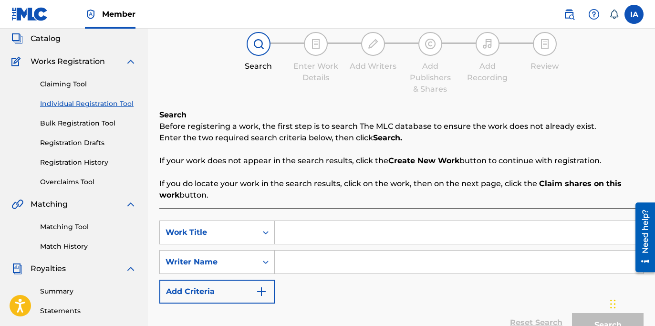
scroll to position [58, 0]
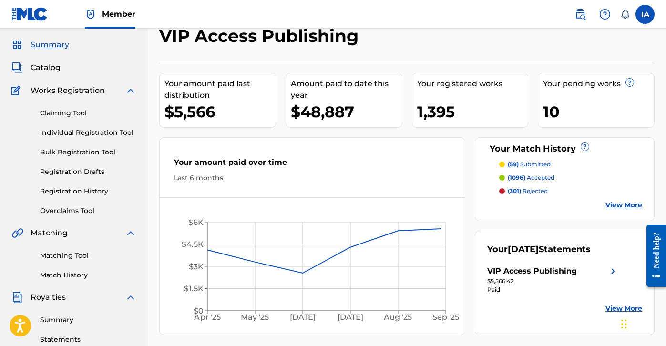
scroll to position [28, 0]
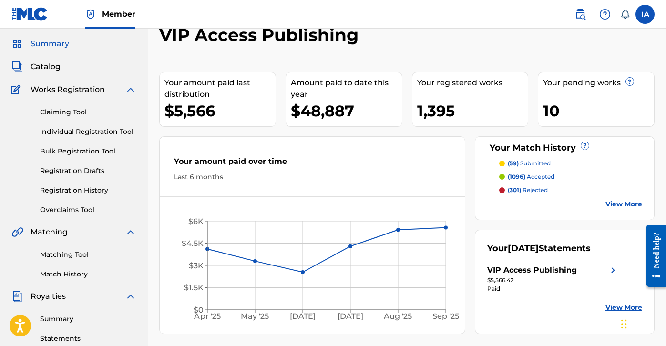
click at [114, 133] on link "Individual Registration Tool" at bounding box center [88, 132] width 96 height 10
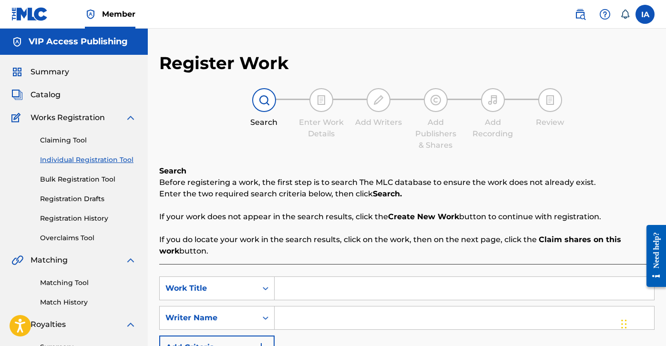
click at [424, 287] on input "Search Form" at bounding box center [465, 288] width 380 height 23
paste input "[GEOGRAPHIC_DATA]"
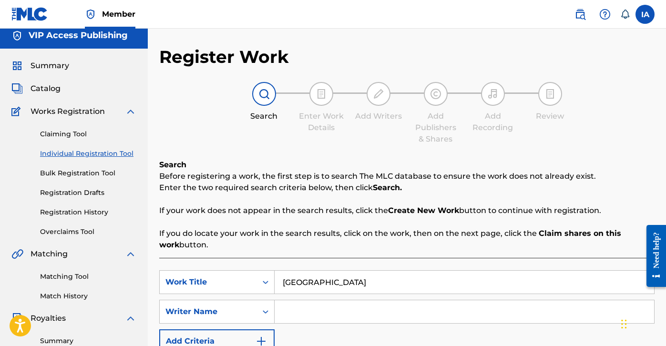
scroll to position [140, 0]
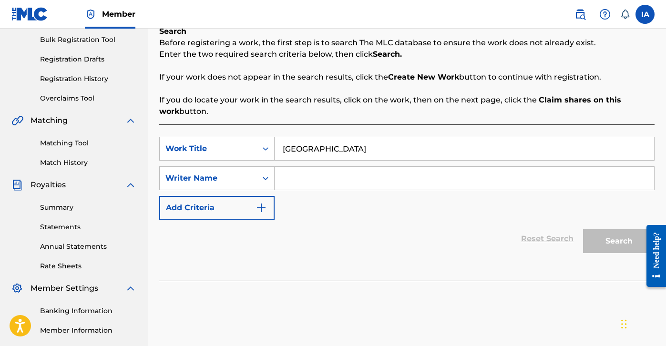
type input "[GEOGRAPHIC_DATA]"
click at [420, 180] on input "Search Form" at bounding box center [465, 178] width 380 height 23
click at [390, 176] on input "Search Form" at bounding box center [465, 178] width 380 height 23
paste input "[PERSON_NAME] [PERSON_NAME]"
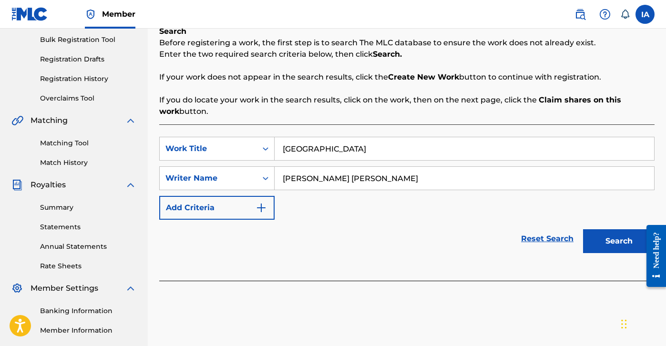
type input "[PERSON_NAME] [PERSON_NAME]"
click at [435, 205] on div "SearchWithCriteria414a00a1-848a-4099-a7ce-cb7678c7416e Work Title SAN GANGSTER …" at bounding box center [407, 178] width 496 height 83
click at [605, 244] on button "Search" at bounding box center [619, 241] width 72 height 24
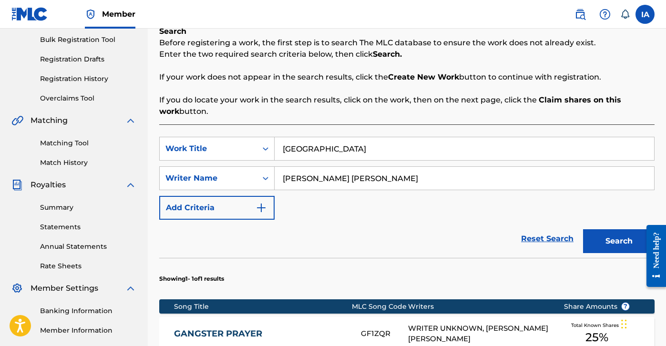
click at [394, 180] on input "[PERSON_NAME] [PERSON_NAME]" at bounding box center [465, 178] width 380 height 23
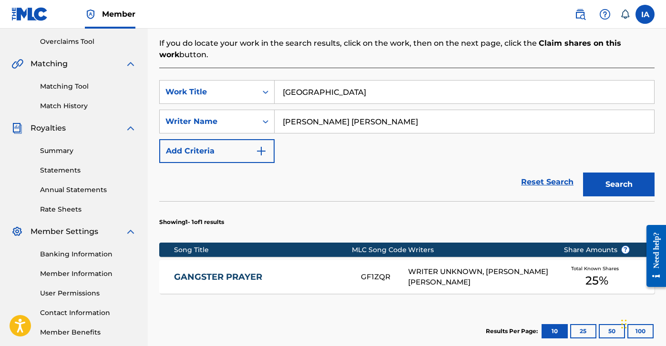
scroll to position [219, 0]
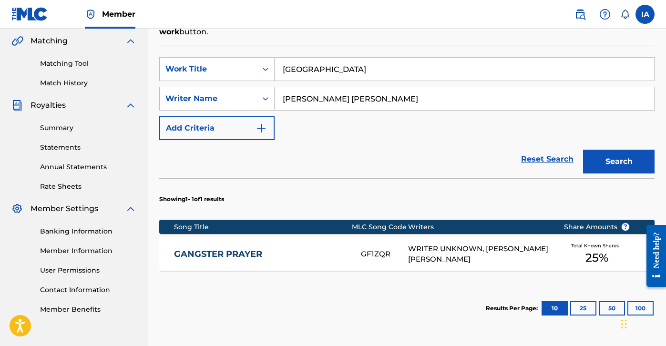
click at [411, 174] on div "Reset Search Search" at bounding box center [407, 159] width 496 height 38
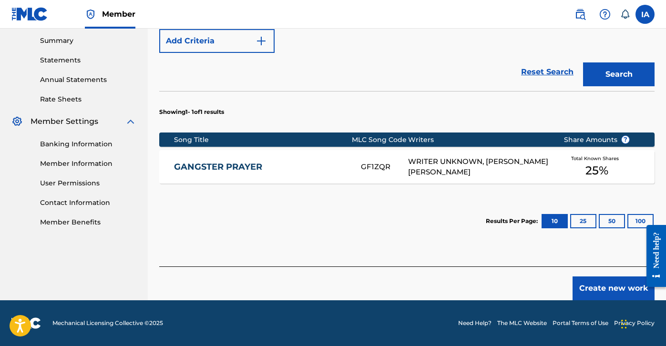
click at [600, 293] on button "Create new work" at bounding box center [614, 289] width 82 height 24
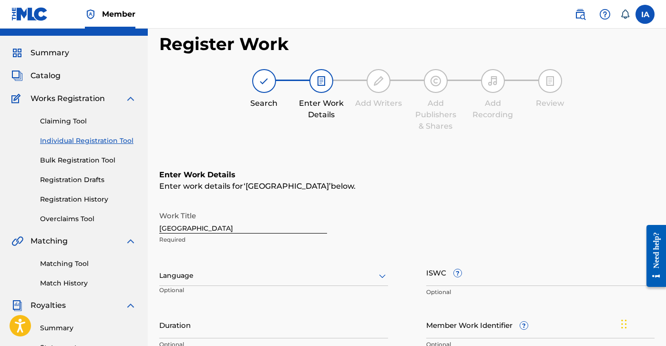
scroll to position [20, 0]
click at [279, 274] on div at bounding box center [273, 276] width 229 height 12
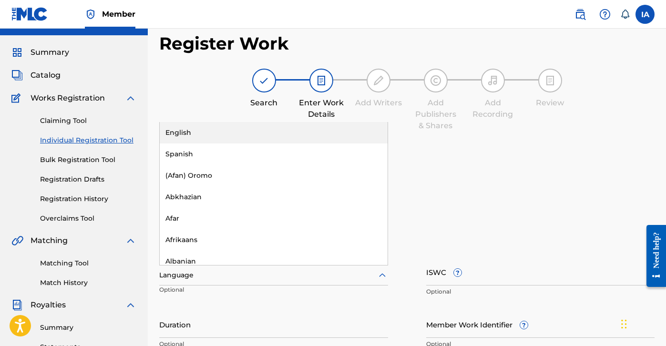
click at [273, 125] on div "English" at bounding box center [274, 132] width 228 height 21
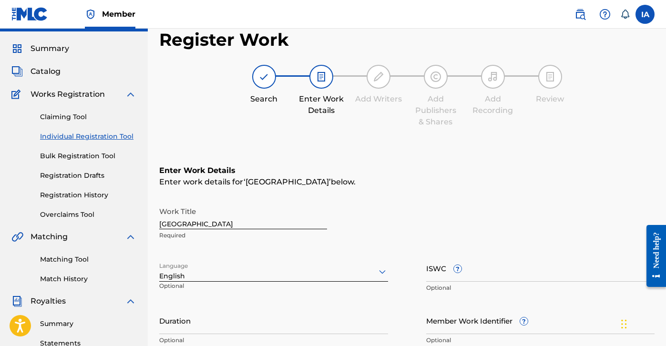
scroll to position [191, 0]
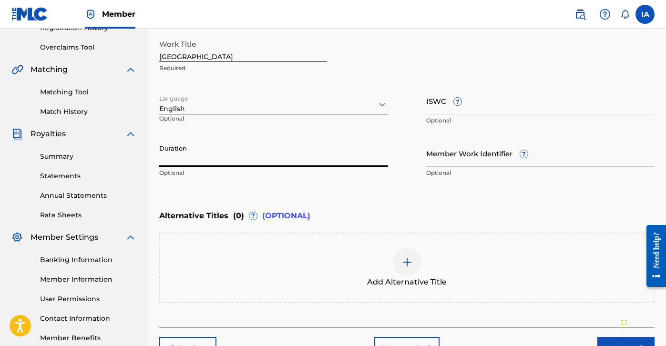
click at [238, 160] on input "Duration" at bounding box center [273, 153] width 229 height 27
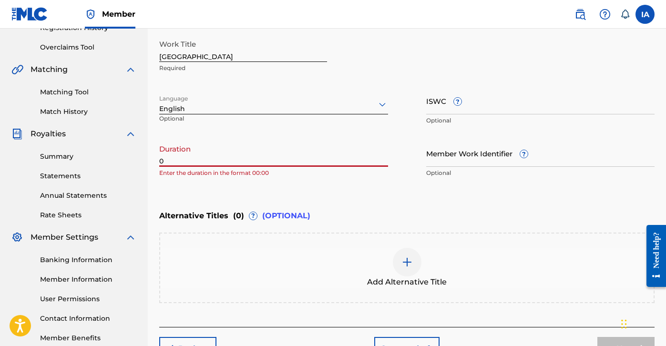
paste input "3:35"
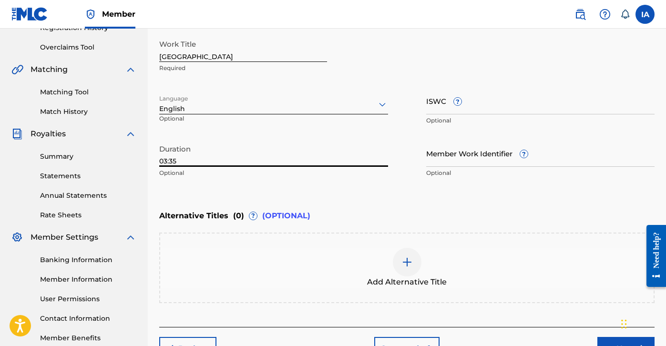
type input "03:35"
click at [377, 191] on div "Enter Work Details Enter work details for ‘ SAN GANGSTER VALLEY ’ below. Work T…" at bounding box center [407, 90] width 496 height 231
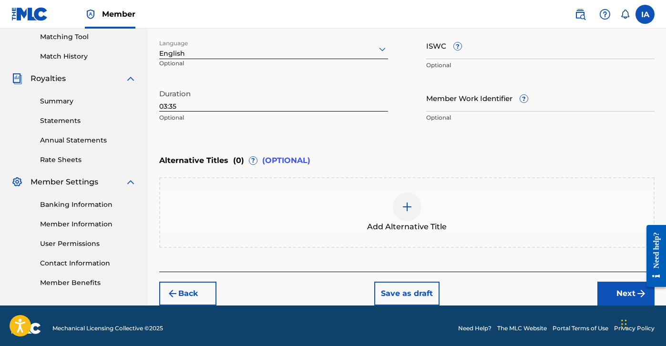
scroll to position [251, 0]
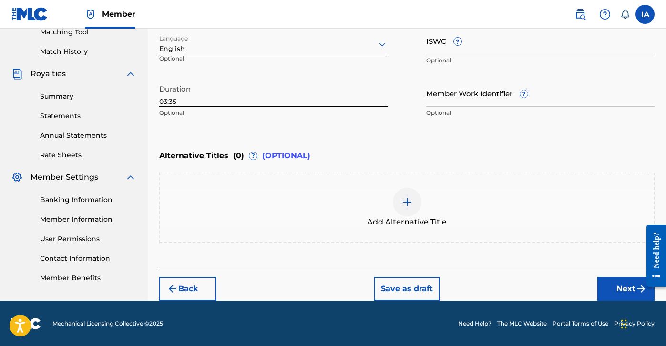
click at [427, 197] on div "Add Alternative Title" at bounding box center [407, 208] width 494 height 40
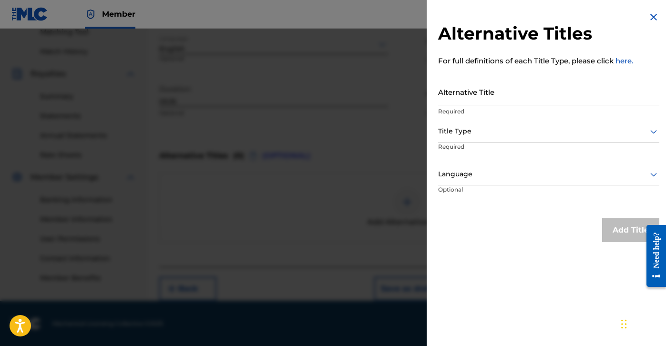
click at [500, 92] on input "Alternative Title" at bounding box center [548, 91] width 221 height 27
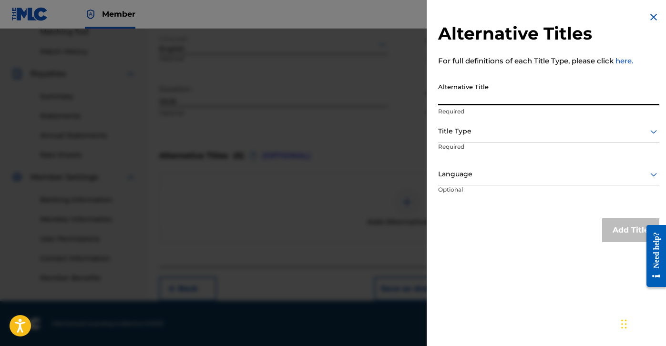
paste input "SAN GANGSTER VALLEY FEAT [PERSON_NAME] AND [PERSON_NAME]"
type input "SAN GANGSTER VALLEY FEAT [PERSON_NAME] AND [PERSON_NAME]"
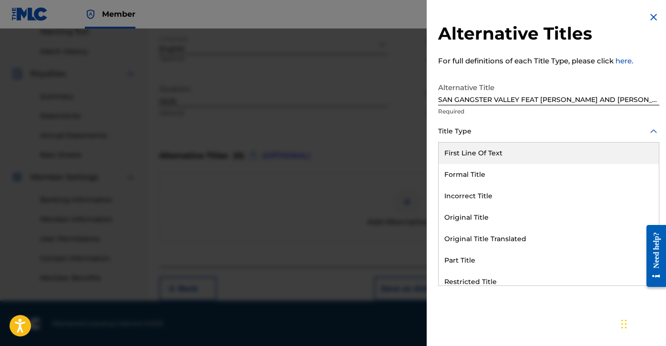
click at [486, 138] on div "Title Type" at bounding box center [548, 131] width 221 height 21
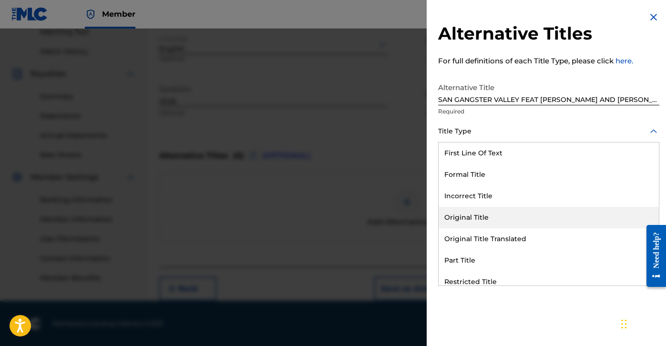
scroll to position [93, 0]
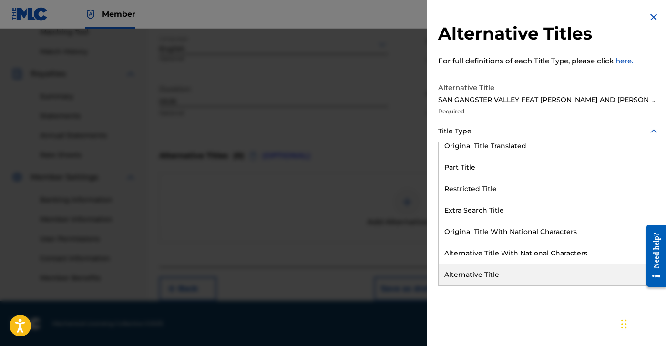
click at [487, 283] on div "Alternative Title" at bounding box center [549, 274] width 220 height 21
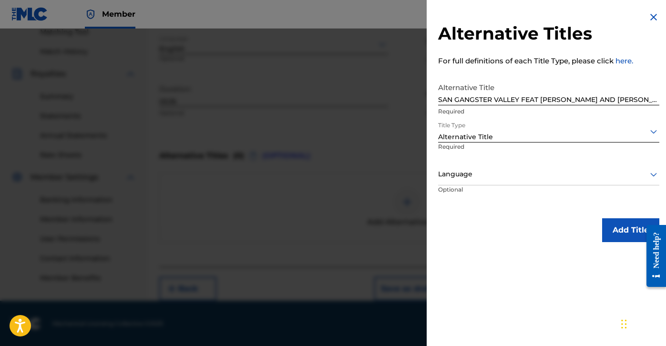
click at [468, 194] on p "Optional" at bounding box center [474, 196] width 72 height 21
click at [480, 166] on div "Language" at bounding box center [548, 174] width 221 height 21
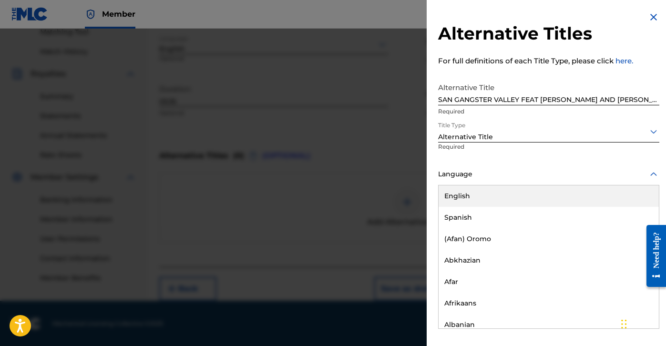
click at [479, 193] on div "English" at bounding box center [549, 196] width 220 height 21
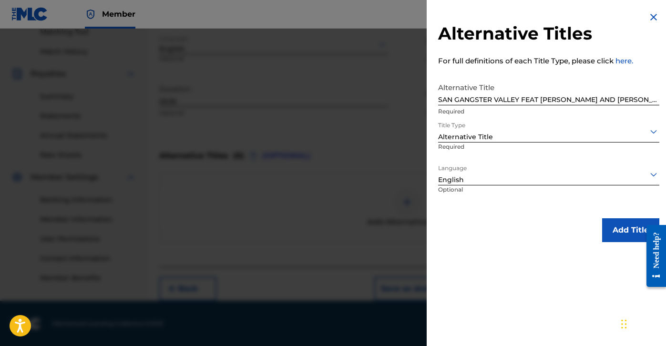
click at [605, 231] on button "Add Title" at bounding box center [630, 230] width 57 height 24
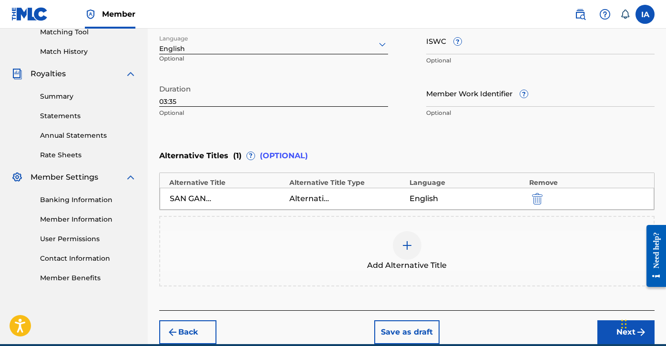
click at [409, 144] on div "Enter Work Details Enter work details for ‘ SAN GANGSTER VALLEY ’ below. Work T…" at bounding box center [407, 30] width 496 height 231
click at [398, 135] on div "Enter Work Details Enter work details for ‘ SAN GANGSTER VALLEY ’ below. Work T…" at bounding box center [407, 30] width 496 height 231
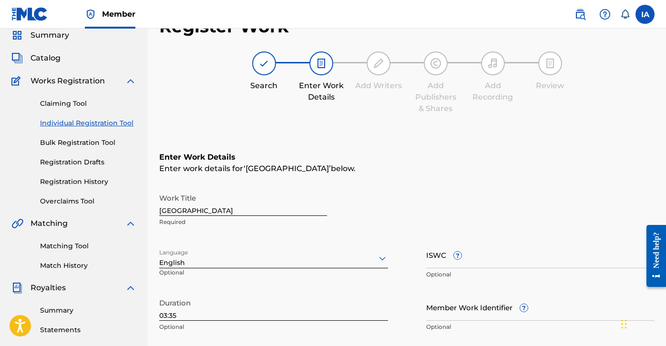
scroll to position [0, 0]
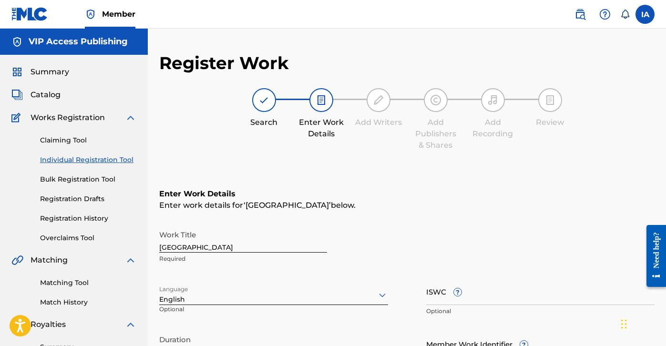
click at [425, 199] on h6 "Enter Work Details" at bounding box center [407, 193] width 496 height 11
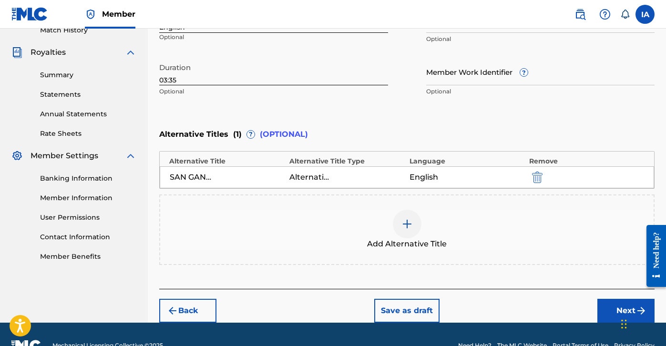
scroll to position [295, 0]
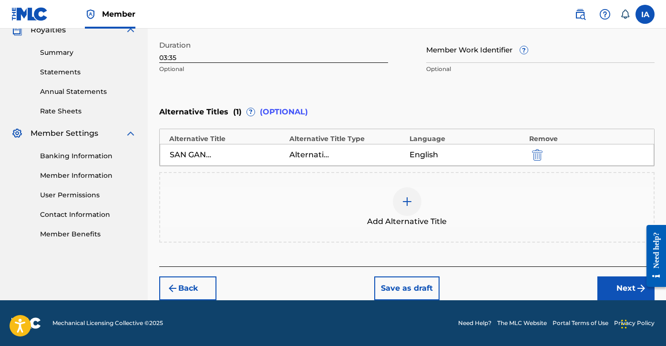
click at [615, 297] on button "Next" at bounding box center [626, 289] width 57 height 24
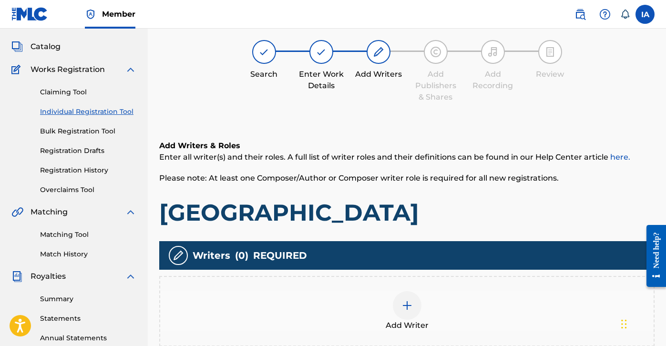
scroll to position [43, 0]
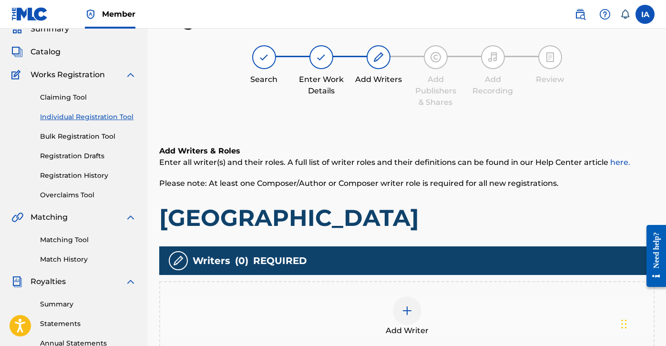
click at [394, 191] on div "Add Writers & Roles Enter all writer(s) and their roles. A full list of writer …" at bounding box center [407, 188] width 496 height 87
click at [360, 135] on div "Add Writers & Roles Enter all writer(s) and their roles. A full list of writer …" at bounding box center [407, 260] width 496 height 275
click at [402, 310] on img at bounding box center [407, 310] width 11 height 11
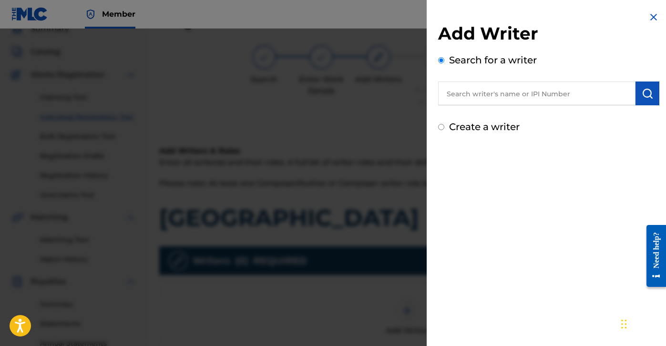
click at [514, 92] on input "text" at bounding box center [536, 94] width 197 height 24
paste input "[PERSON_NAME] [PERSON_NAME]"
type input "[PERSON_NAME] [PERSON_NAME]"
click at [652, 97] on button "submit" at bounding box center [648, 94] width 24 height 24
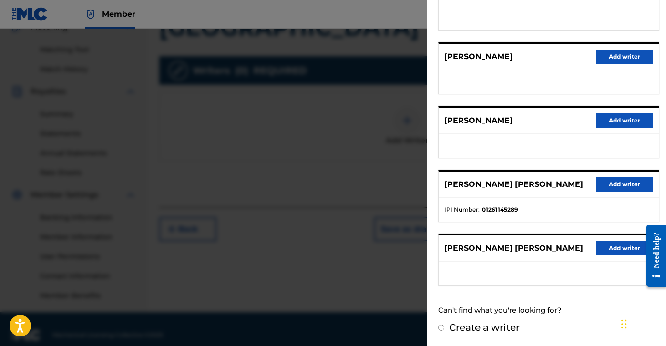
scroll to position [245, 0]
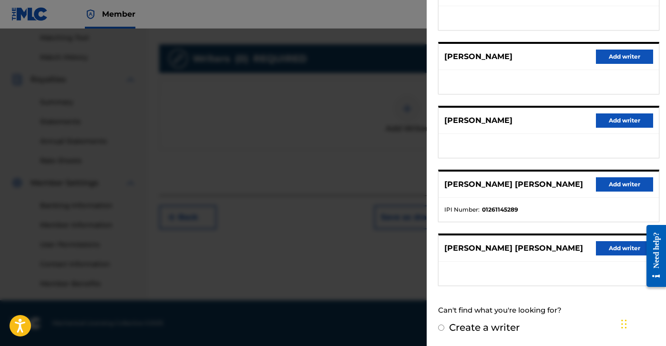
click at [576, 173] on div "[PERSON_NAME] [PERSON_NAME] Add writer" at bounding box center [549, 185] width 220 height 26
click at [606, 185] on button "Add writer" at bounding box center [624, 184] width 57 height 14
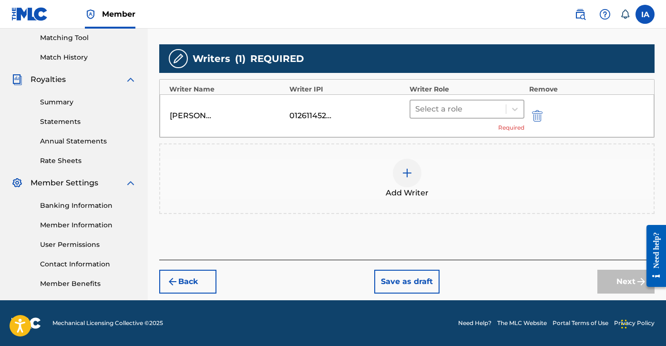
click at [496, 111] on div at bounding box center [458, 109] width 86 height 13
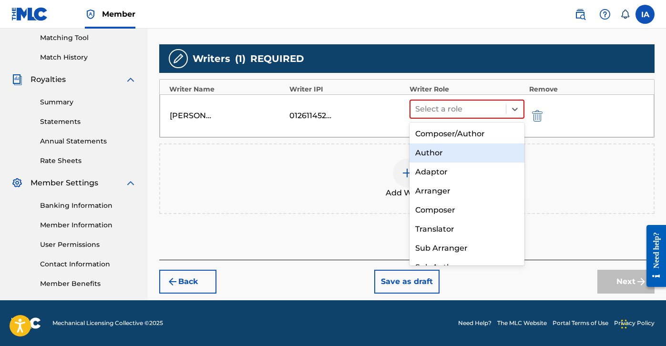
click at [480, 156] on div "Author" at bounding box center [467, 153] width 115 height 19
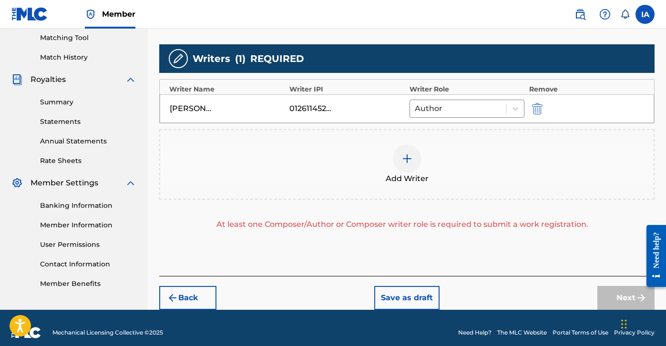
click at [454, 148] on div "Add Writer" at bounding box center [407, 165] width 494 height 40
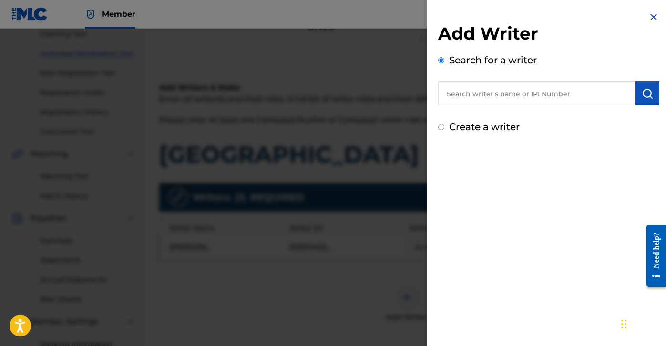
scroll to position [159, 0]
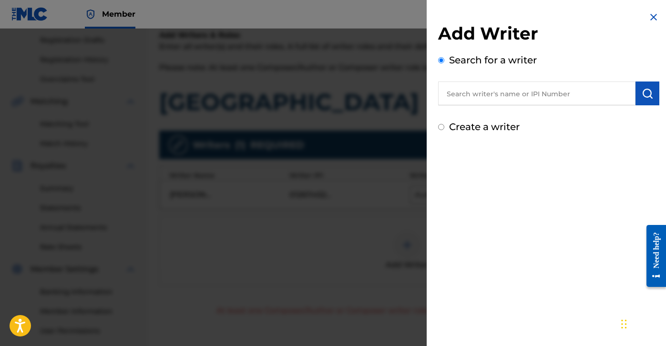
click at [594, 141] on div "Add Writer Search for a writer Create a writer" at bounding box center [549, 72] width 244 height 145
click at [585, 130] on div "Create a writer" at bounding box center [548, 127] width 221 height 14
click at [557, 98] on input "text" at bounding box center [536, 94] width 197 height 24
click at [512, 85] on input "text" at bounding box center [536, 94] width 197 height 24
paste input "[PERSON_NAME] [PERSON_NAME]"
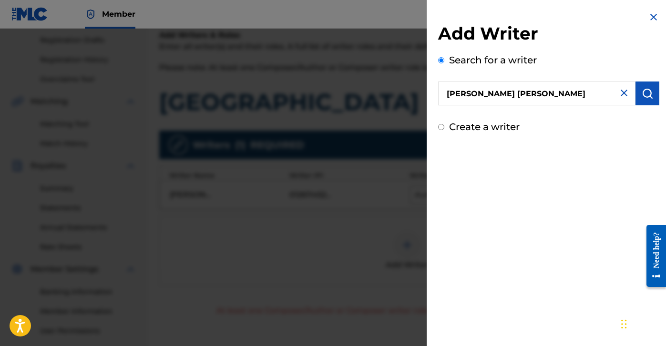
type input "[PERSON_NAME] [PERSON_NAME]"
click at [643, 99] on button "submit" at bounding box center [648, 94] width 24 height 24
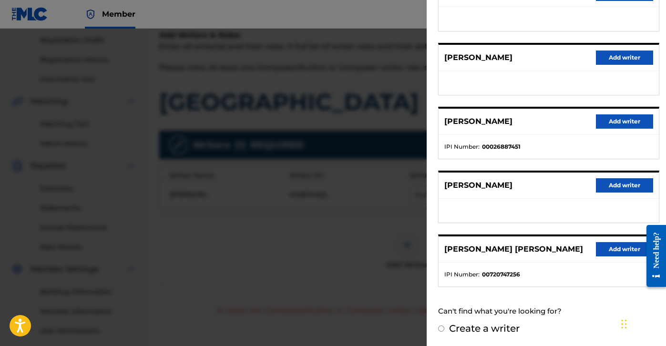
scroll to position [148, 0]
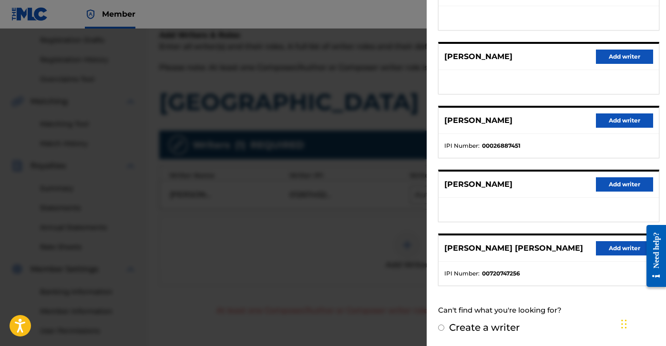
click at [612, 249] on button "Add writer" at bounding box center [624, 248] width 57 height 14
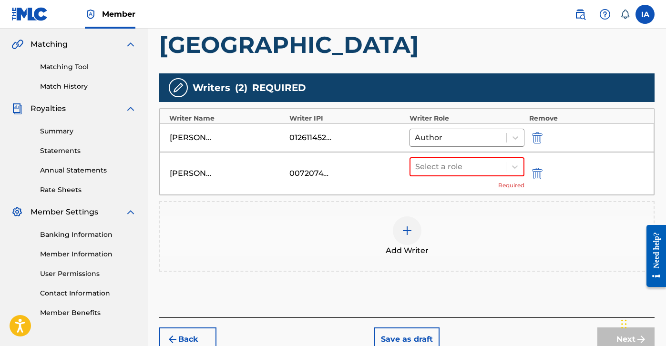
scroll to position [267, 0]
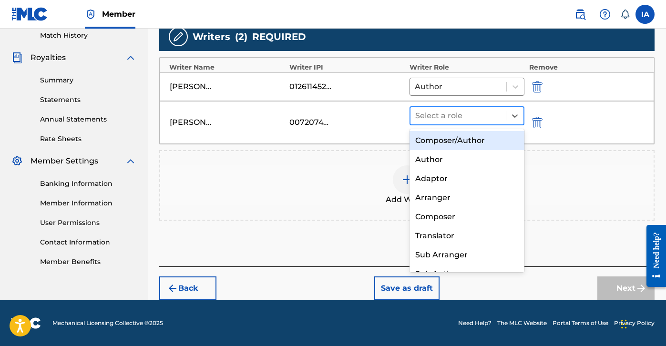
click at [455, 110] on div at bounding box center [458, 115] width 86 height 13
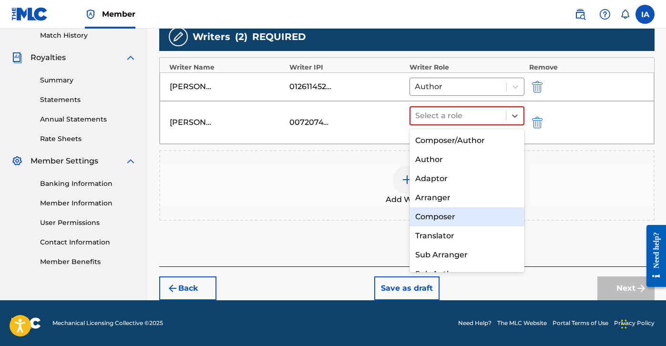
click at [477, 210] on div "Composer" at bounding box center [467, 216] width 115 height 19
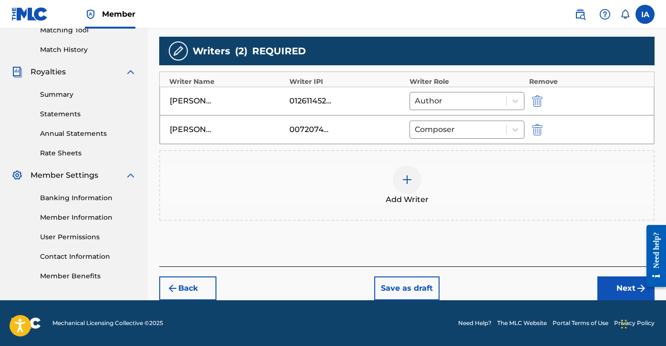
click at [442, 171] on div "Add Writer" at bounding box center [407, 186] width 494 height 40
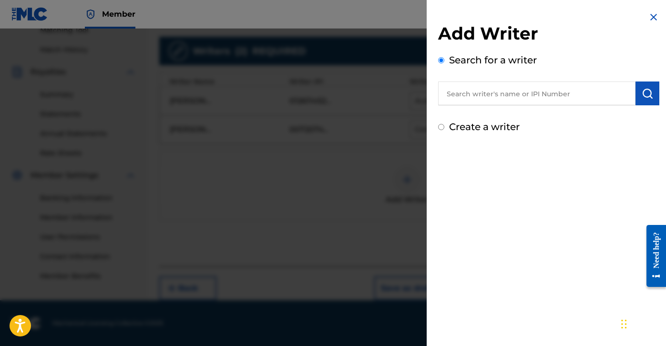
click at [469, 128] on label "Create a writer" at bounding box center [484, 126] width 71 height 11
radio input "true"
click at [445, 128] on input "Create a writer" at bounding box center [441, 127] width 6 height 6
radio input "false"
radio input "true"
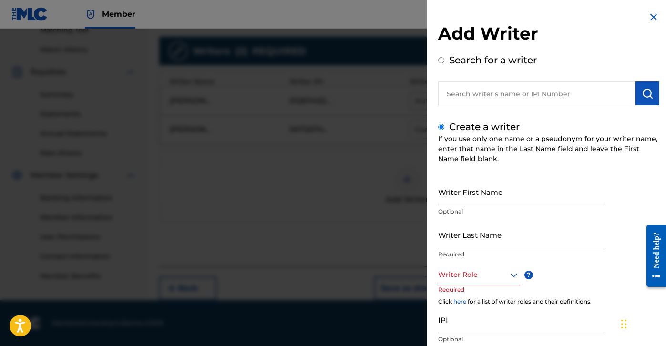
click at [470, 192] on input "Writer First Name" at bounding box center [522, 191] width 168 height 27
paste input "[PERSON_NAME]"
click at [480, 202] on input "[PERSON_NAME]" at bounding box center [522, 191] width 168 height 27
type input "[PERSON_NAME]"
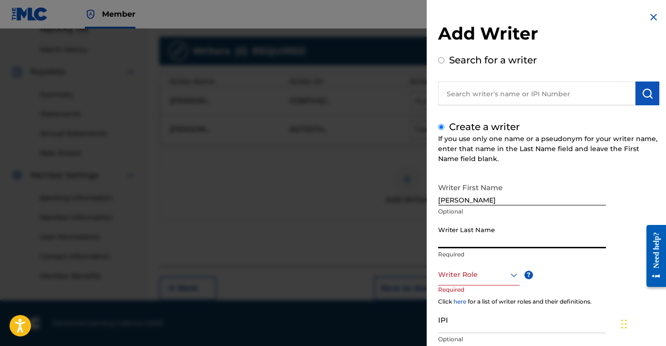
click at [500, 231] on input "Writer Last Name" at bounding box center [522, 234] width 168 height 27
paste input "[PERSON_NAME]"
type input "[PERSON_NAME]"
click at [473, 270] on div at bounding box center [479, 275] width 82 height 12
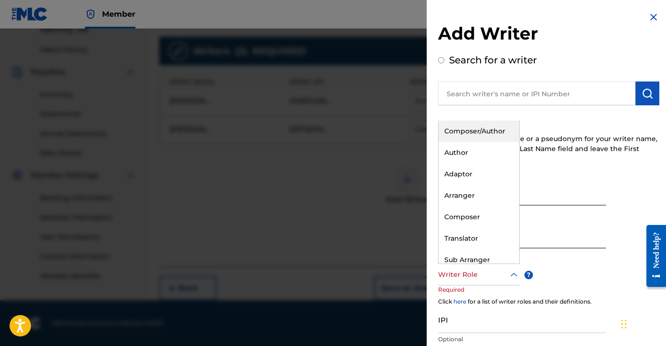
click at [494, 136] on div "Composer/Author" at bounding box center [479, 131] width 81 height 21
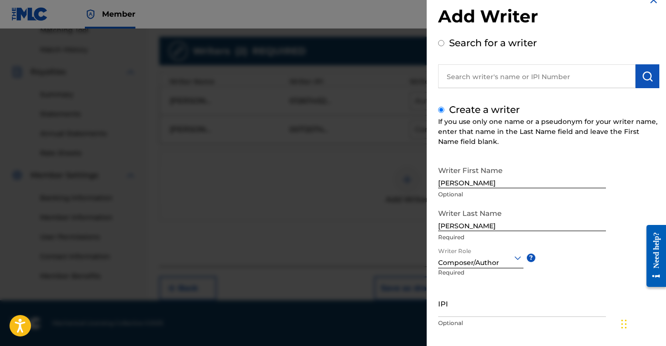
scroll to position [68, 0]
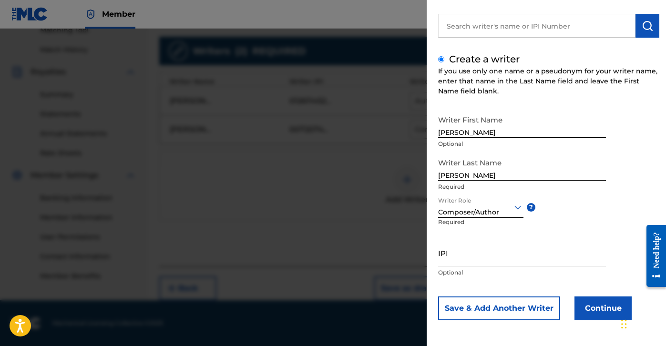
click at [597, 314] on button "Continue" at bounding box center [603, 309] width 57 height 24
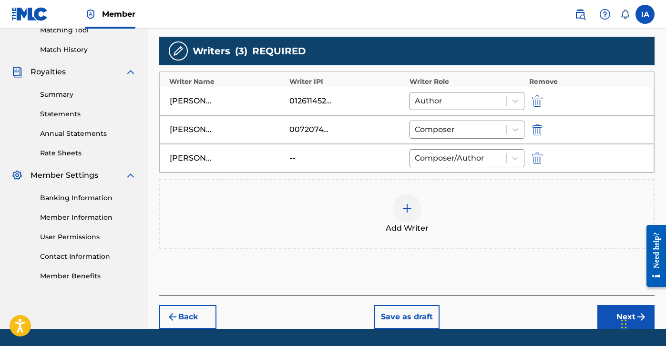
click at [410, 211] on img at bounding box center [407, 208] width 11 height 11
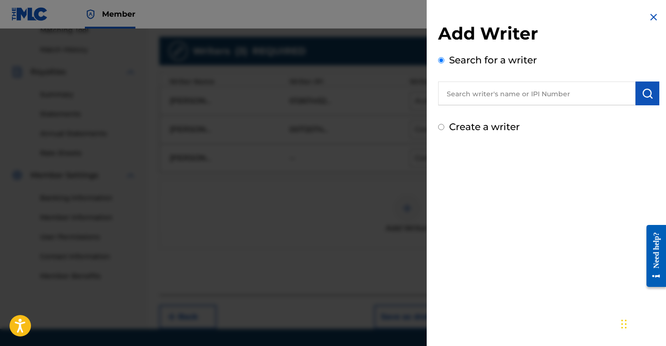
click at [509, 131] on label "Create a writer" at bounding box center [484, 126] width 71 height 11
radio input "true"
click at [445, 130] on input "Create a writer" at bounding box center [441, 127] width 6 height 6
radio input "false"
radio input "true"
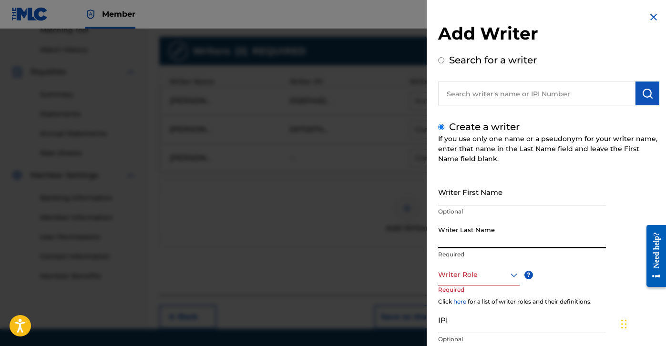
click at [469, 237] on input "Writer Last Name" at bounding box center [522, 234] width 168 height 27
paste input "[PERSON_NAME]"
type input "[PERSON_NAME]"
click at [479, 196] on input "Writer First Name" at bounding box center [522, 191] width 168 height 27
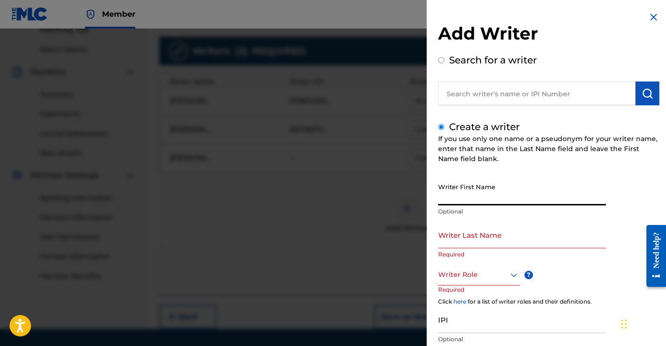
paste input "[PERSON_NAME]"
click at [501, 202] on input "[PERSON_NAME]" at bounding box center [522, 191] width 168 height 27
click at [519, 195] on input "[PERSON_NAME]" at bounding box center [522, 191] width 168 height 27
click at [517, 196] on input "[PERSON_NAME]" at bounding box center [522, 191] width 168 height 27
click at [514, 199] on input "[PERSON_NAME]" at bounding box center [522, 191] width 168 height 27
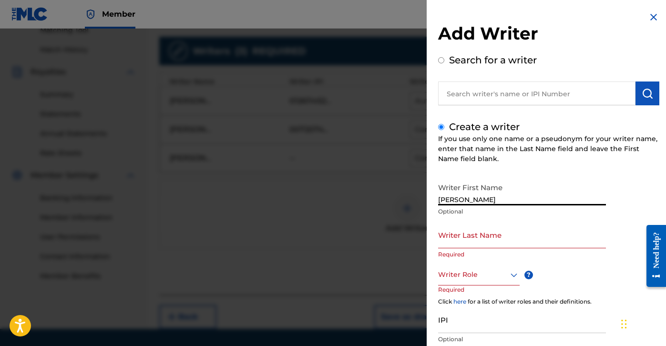
click at [514, 199] on input "[PERSON_NAME]" at bounding box center [522, 191] width 168 height 27
type input "[PERSON_NAME]"
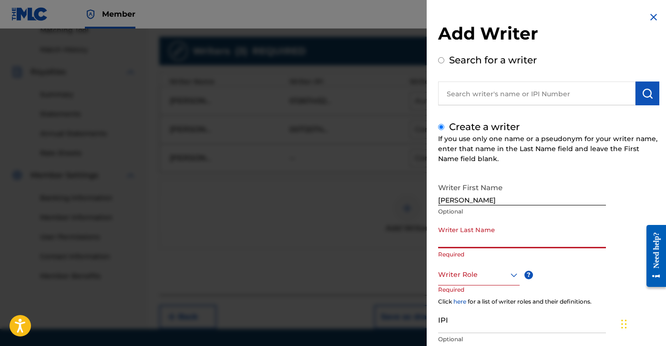
click at [504, 239] on input "Writer Last Name" at bounding box center [522, 234] width 168 height 27
paste input "OROZCO"
type input "OROZCO"
click at [485, 270] on div at bounding box center [479, 275] width 82 height 12
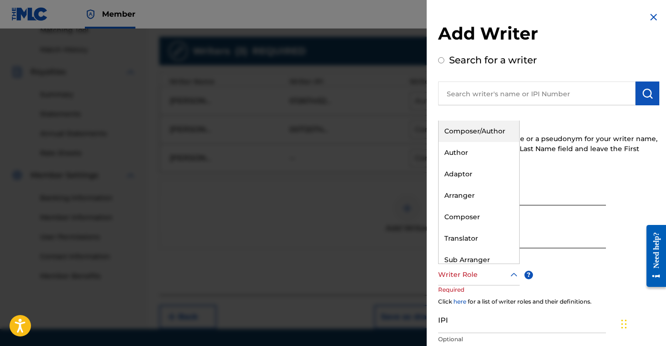
click at [485, 131] on div "Composer/Author" at bounding box center [479, 131] width 81 height 21
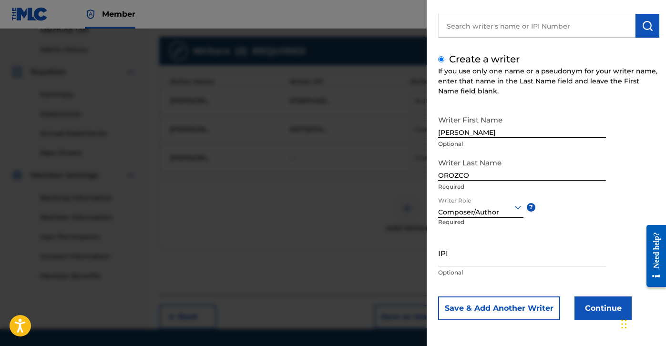
click at [583, 299] on button "Continue" at bounding box center [603, 309] width 57 height 24
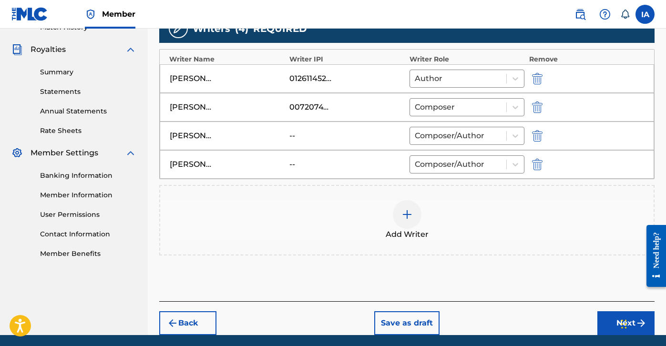
scroll to position [278, 0]
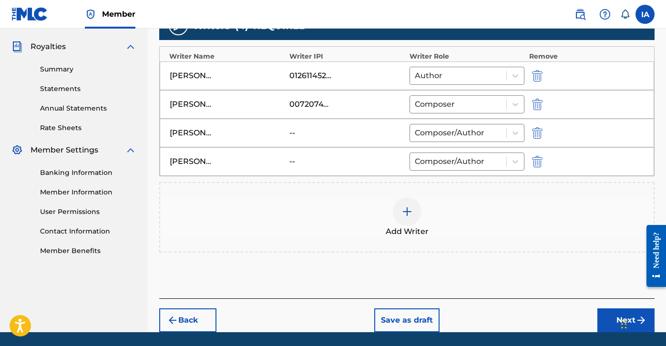
click at [615, 318] on button "Next" at bounding box center [626, 321] width 57 height 24
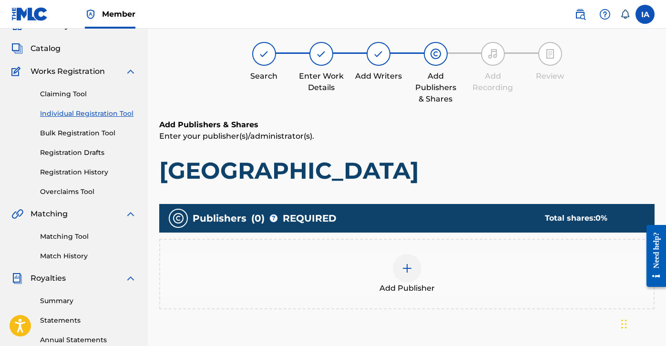
scroll to position [43, 0]
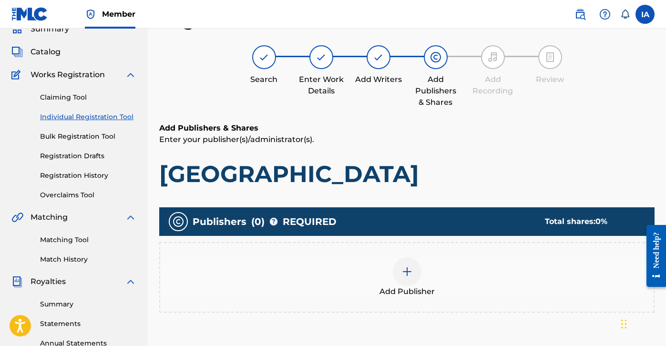
click at [427, 252] on div "Add Publisher" at bounding box center [407, 277] width 496 height 71
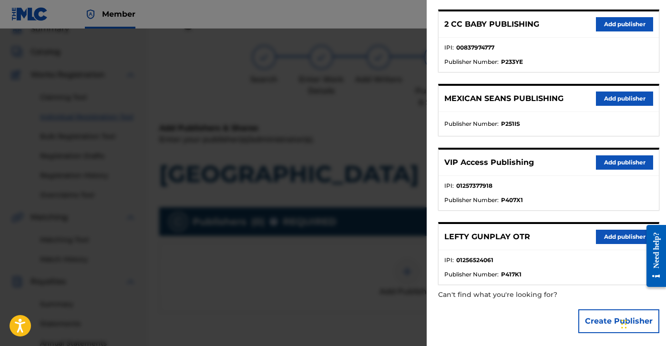
scroll to position [195, 0]
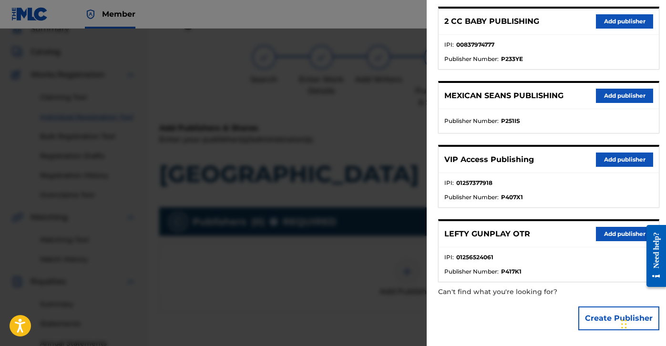
click at [566, 201] on ul "IPI : 01257377918 Publisher Number : P407X1" at bounding box center [549, 190] width 220 height 34
click at [611, 230] on button "Add publisher" at bounding box center [624, 234] width 57 height 14
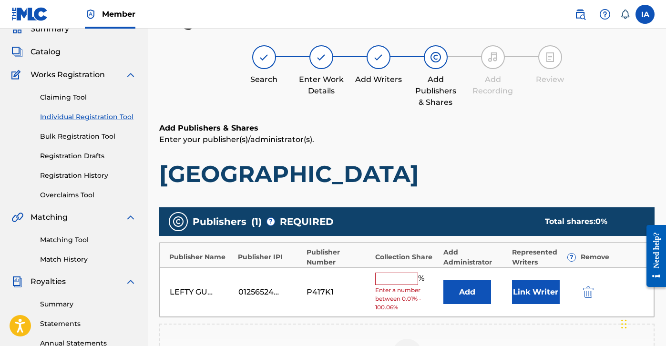
click at [393, 284] on input "text" at bounding box center [396, 279] width 43 height 12
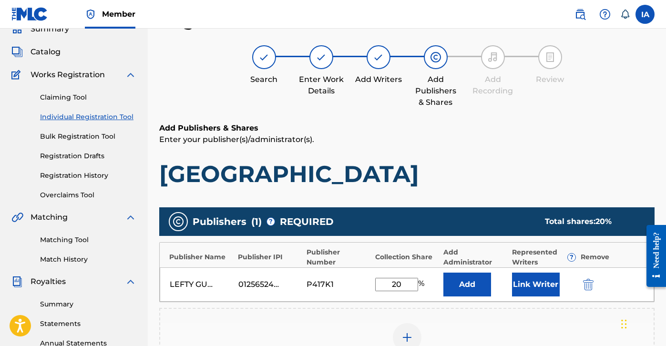
type input "20"
click at [462, 270] on div "LEFTY GUNPLAY OTR 01256524061 P417K1 20 % Add Link Writer" at bounding box center [407, 285] width 495 height 34
click at [482, 286] on button "Add" at bounding box center [468, 285] width 48 height 24
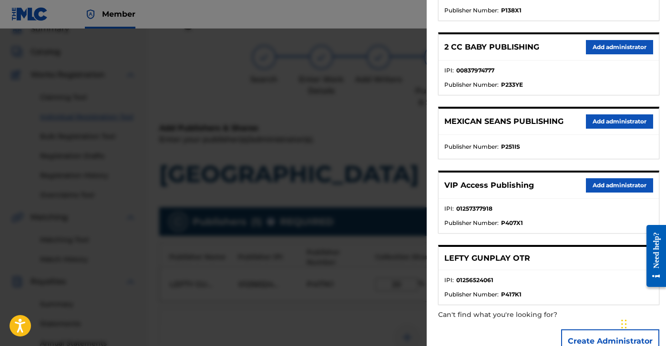
scroll to position [170, 0]
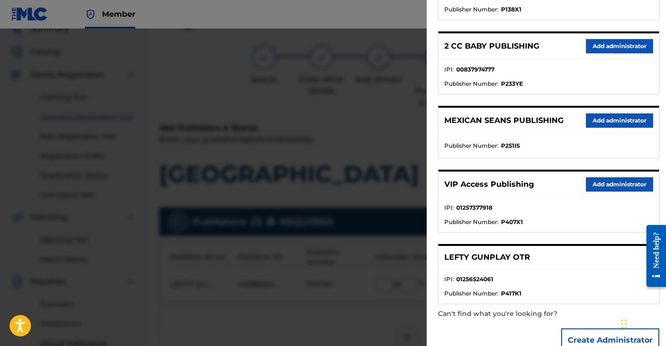
click at [590, 189] on button "Add administrator" at bounding box center [619, 184] width 67 height 14
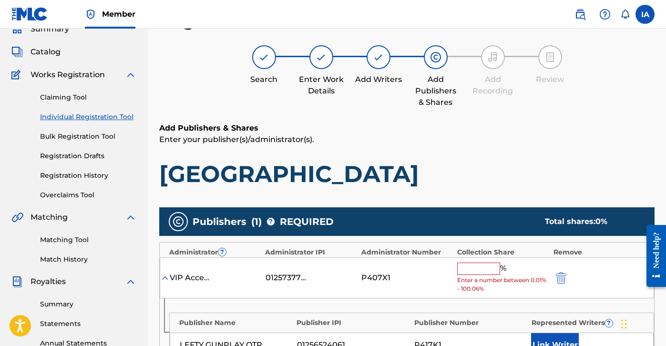
click at [477, 259] on div "VIP Access Publishing 01257377918 P407X1 % Enter a number between 0.01% - 100.0…" at bounding box center [407, 278] width 495 height 41
click at [482, 270] on input "text" at bounding box center [478, 269] width 43 height 12
paste input "20"
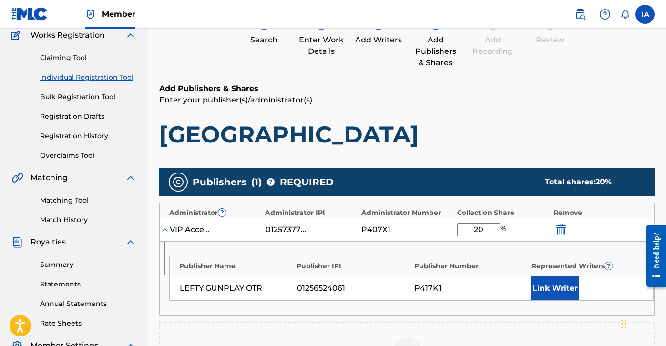
scroll to position [156, 0]
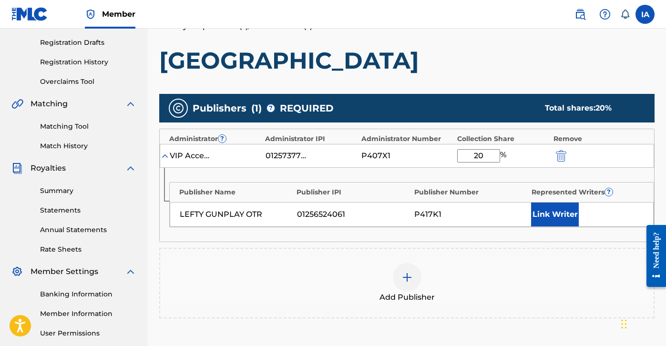
type input "20"
click at [558, 222] on button "Link Writer" at bounding box center [555, 215] width 48 height 24
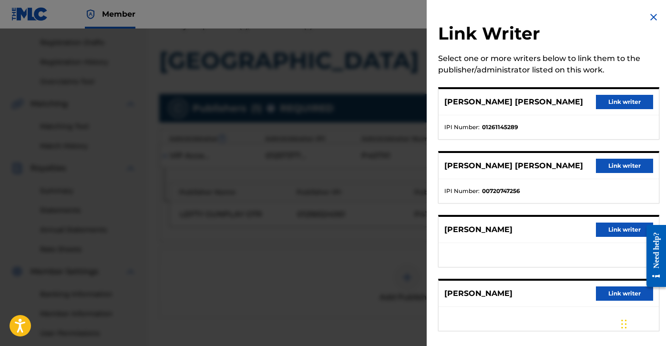
click at [622, 97] on button "Link writer" at bounding box center [624, 102] width 57 height 14
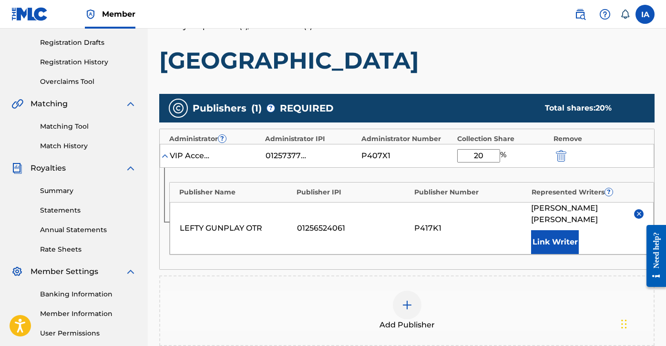
click at [399, 317] on div at bounding box center [407, 305] width 29 height 29
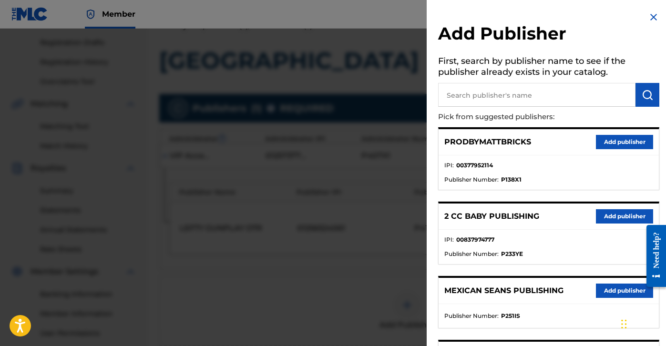
click at [508, 102] on input "text" at bounding box center [536, 95] width 197 height 24
click at [569, 100] on input "RED" at bounding box center [536, 95] width 197 height 24
type input "RED"
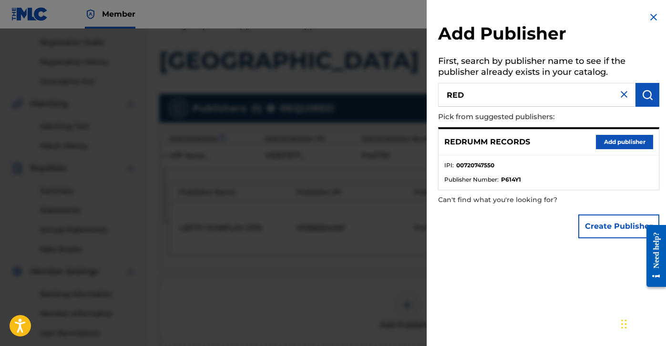
click at [619, 138] on button "Add publisher" at bounding box center [624, 142] width 57 height 14
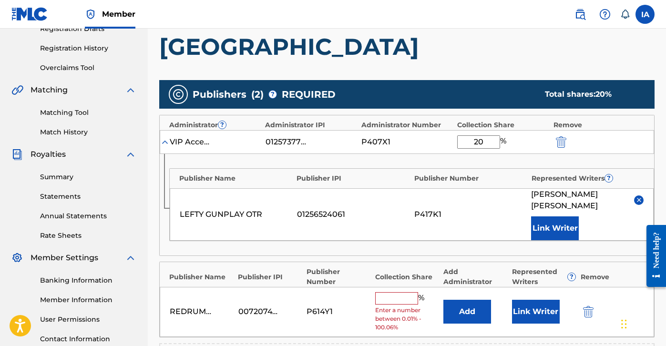
scroll to position [191, 0]
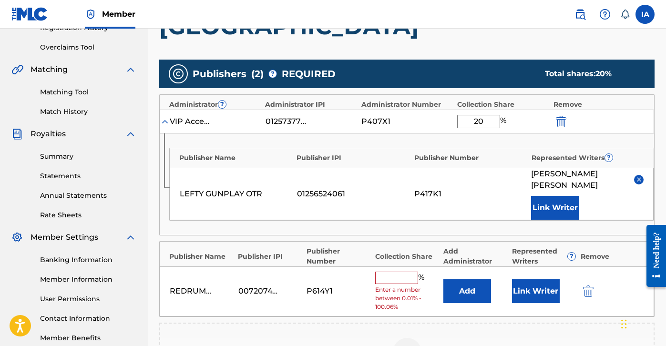
drag, startPoint x: 405, startPoint y: 276, endPoint x: 410, endPoint y: 275, distance: 4.9
click at [405, 276] on input "text" at bounding box center [396, 278] width 43 height 12
click at [397, 280] on input "text" at bounding box center [396, 278] width 43 height 12
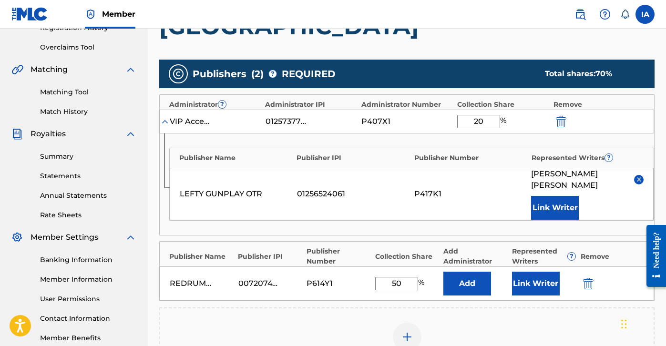
type input "50"
click at [453, 287] on button "Add" at bounding box center [468, 284] width 48 height 24
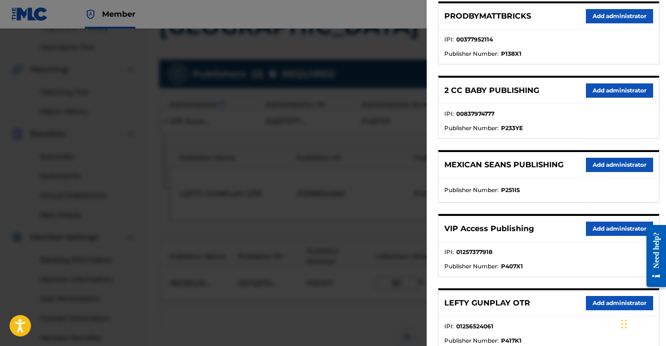
scroll to position [140, 0]
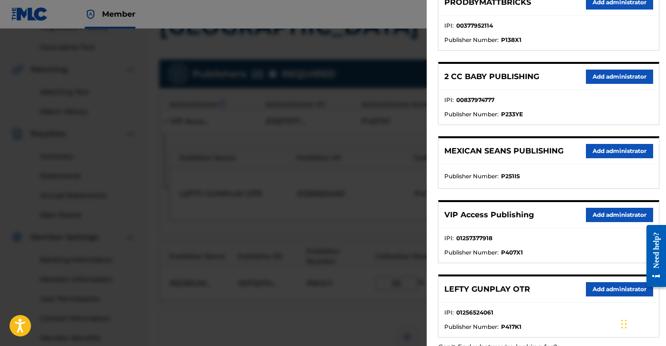
click at [596, 208] on button "Add administrator" at bounding box center [619, 215] width 67 height 14
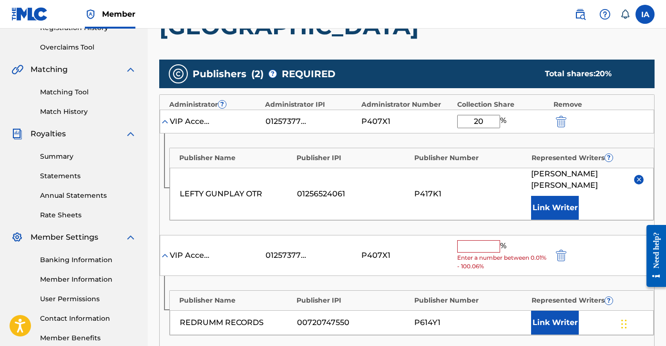
click at [479, 244] on input "text" at bounding box center [478, 246] width 43 height 12
paste input "50"
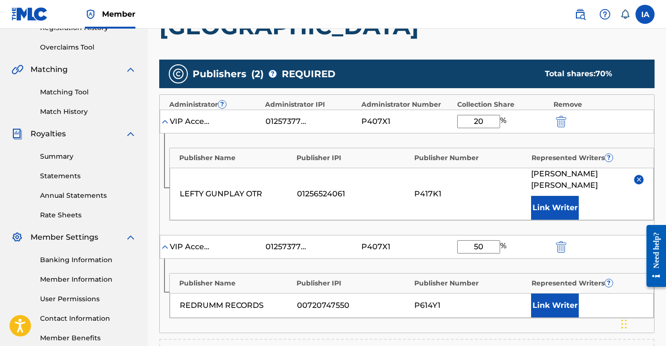
type input "50"
click at [560, 310] on button "Link Writer" at bounding box center [555, 306] width 48 height 24
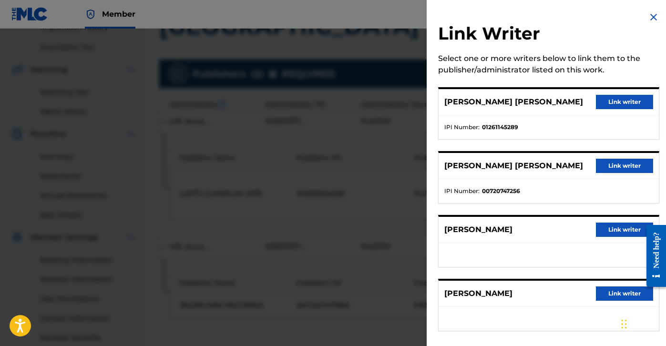
click at [620, 163] on button "Link writer" at bounding box center [624, 166] width 57 height 14
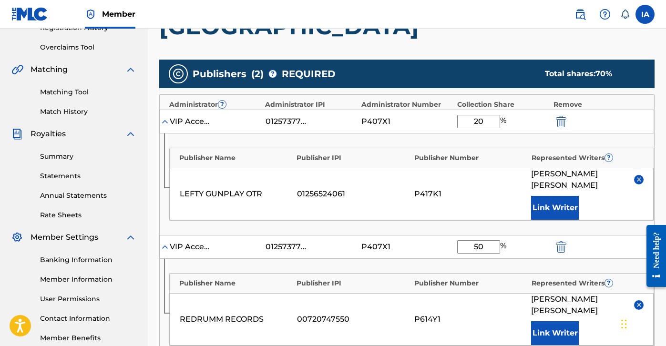
scroll to position [353, 0]
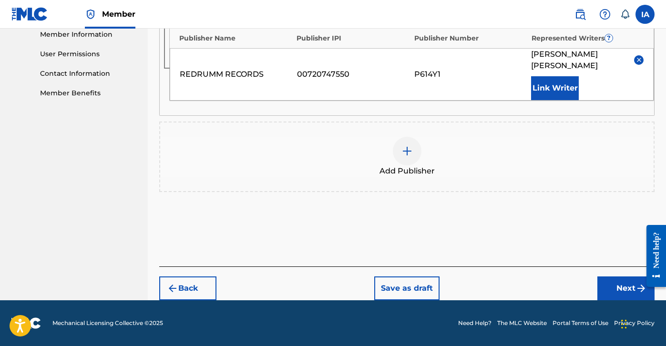
click at [601, 284] on button "Next" at bounding box center [626, 289] width 57 height 24
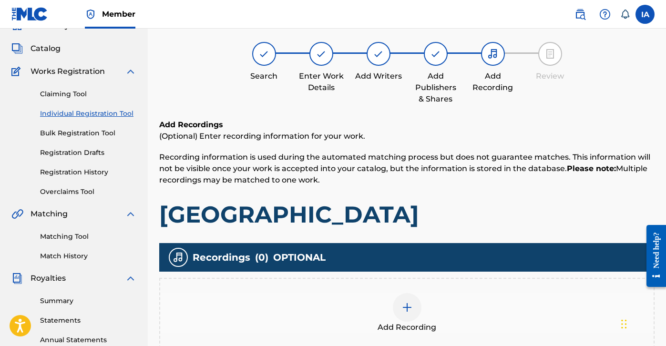
scroll to position [43, 0]
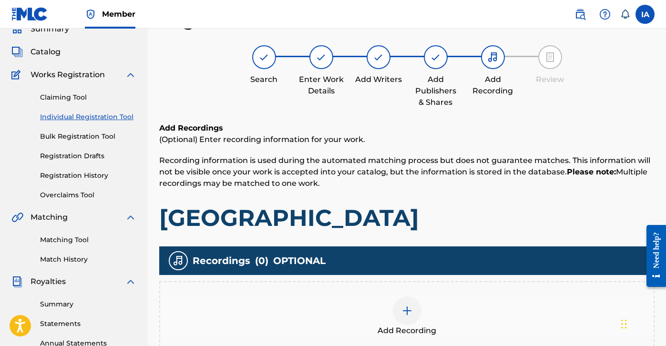
drag, startPoint x: 529, startPoint y: 196, endPoint x: 472, endPoint y: 198, distance: 57.8
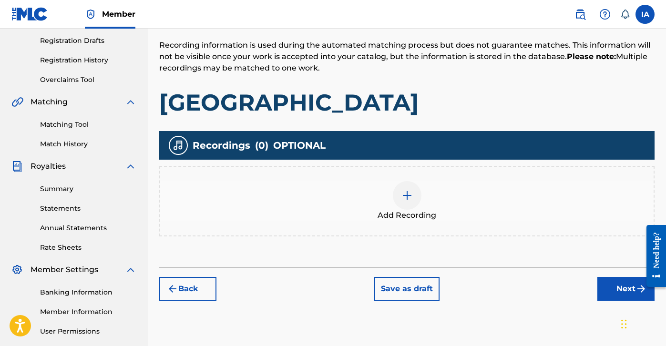
scroll to position [202, 0]
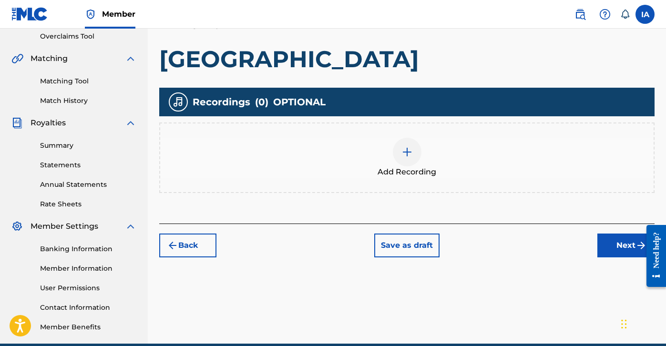
click at [410, 162] on div at bounding box center [407, 152] width 29 height 29
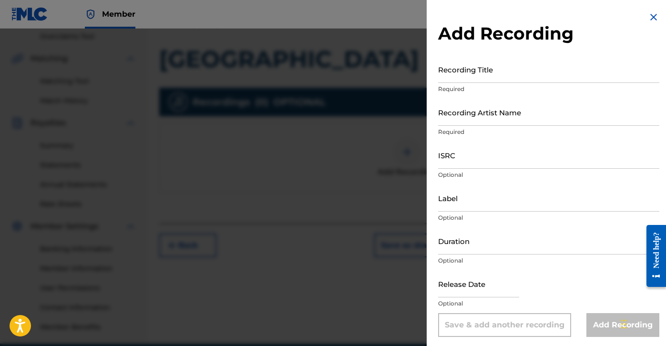
click at [495, 85] on p "Required" at bounding box center [548, 89] width 221 height 9
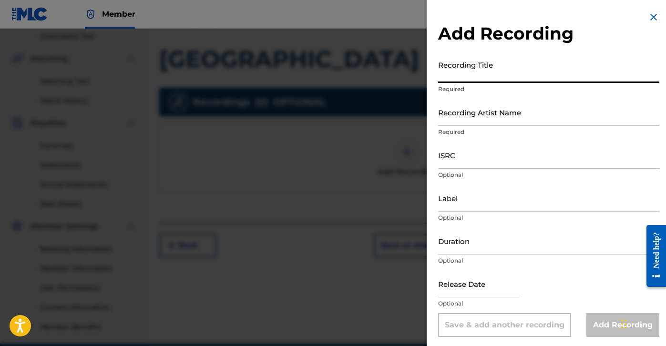
click at [490, 65] on input "Recording Title" at bounding box center [548, 69] width 221 height 27
paste input "[GEOGRAPHIC_DATA]"
type input "[GEOGRAPHIC_DATA]"
click at [508, 114] on input "Recording Artist Name" at bounding box center [548, 112] width 221 height 27
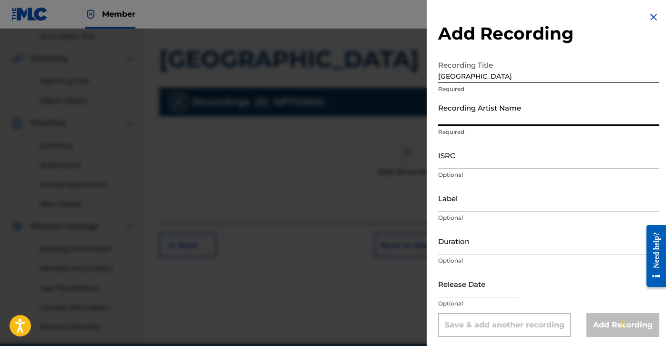
click at [503, 108] on input "Recording Artist Name" at bounding box center [548, 112] width 221 height 27
paste input "LEFTY GUNPLAY"
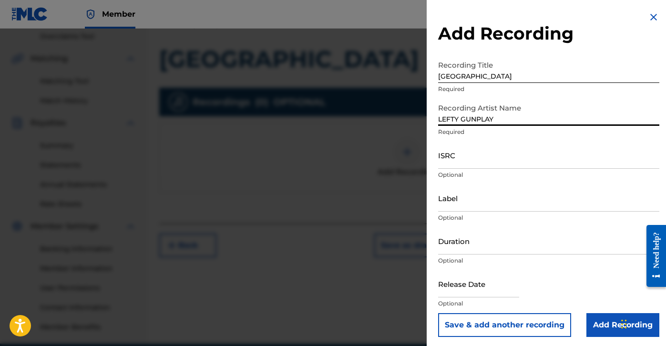
type input "LEFTY GUNPLAY"
click at [476, 151] on input "ISRC" at bounding box center [548, 155] width 221 height 27
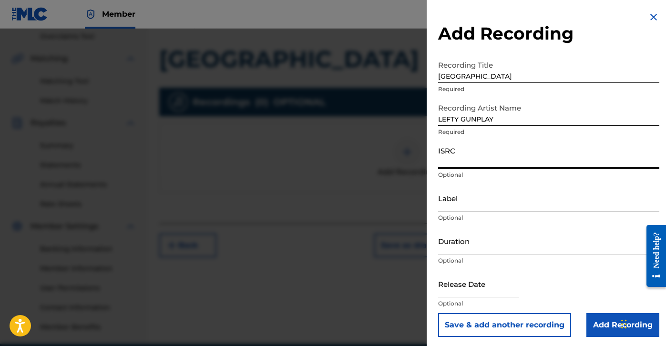
click at [472, 161] on input "ISRC" at bounding box center [548, 155] width 221 height 27
paste input "USLD91782458"
type input "USLD91782458"
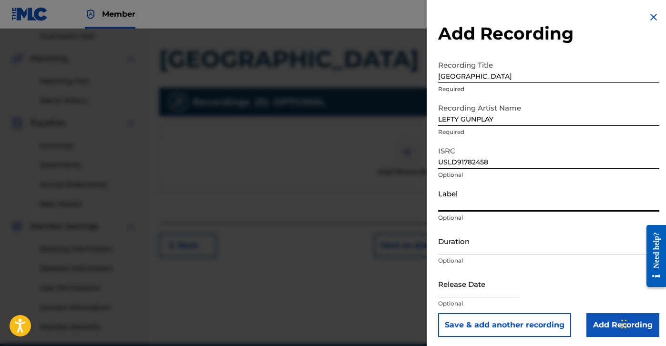
click at [464, 192] on input "Label" at bounding box center [548, 198] width 221 height 27
click at [477, 208] on input "Label" at bounding box center [548, 198] width 221 height 27
paste input "OTR RECORDS"
type input "OTR RECORDS"
click at [465, 246] on input "Duration" at bounding box center [548, 241] width 221 height 27
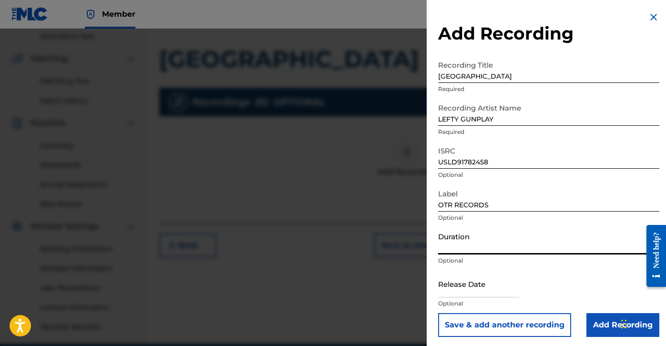
click at [470, 246] on input "Duration" at bounding box center [548, 241] width 221 height 27
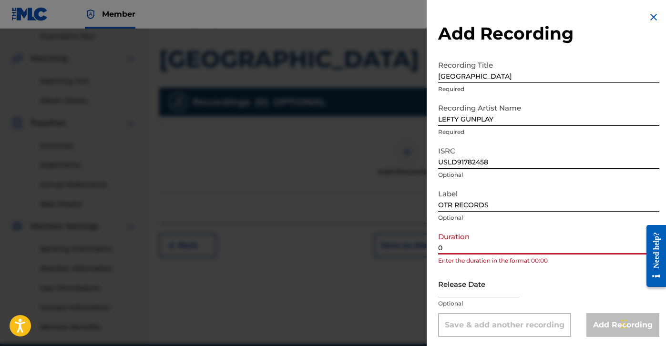
paste input "3:35"
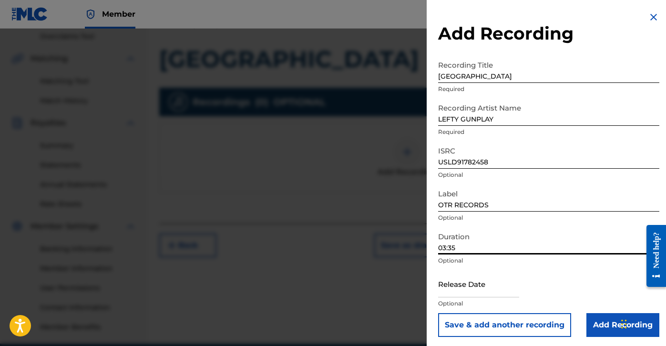
click at [573, 232] on input "03:35" at bounding box center [548, 241] width 221 height 27
click at [594, 231] on input "03:35" at bounding box center [548, 241] width 221 height 27
click at [581, 250] on input "03:35" at bounding box center [548, 241] width 221 height 27
type input "03:35"
click at [591, 325] on input "Add Recording" at bounding box center [623, 325] width 73 height 24
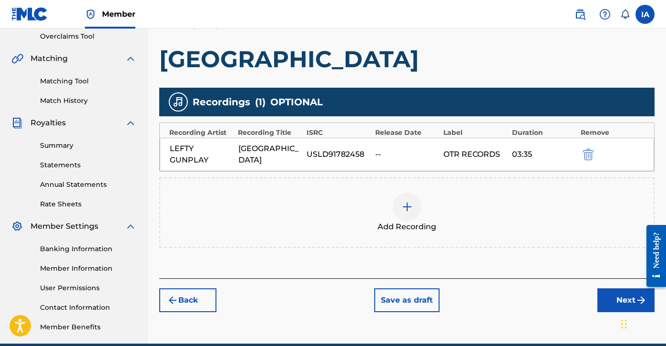
drag, startPoint x: 575, startPoint y: 68, endPoint x: 525, endPoint y: 58, distance: 50.5
click at [622, 295] on button "Next" at bounding box center [626, 301] width 57 height 24
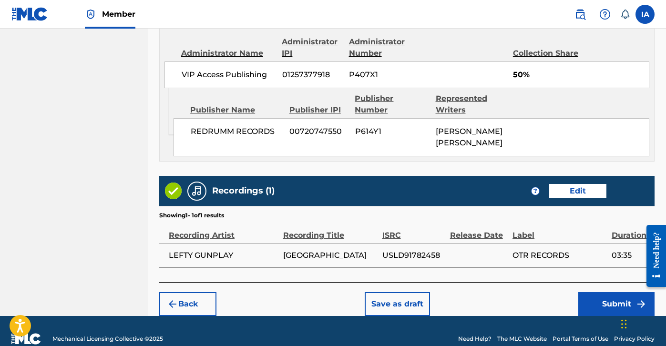
scroll to position [787, 0]
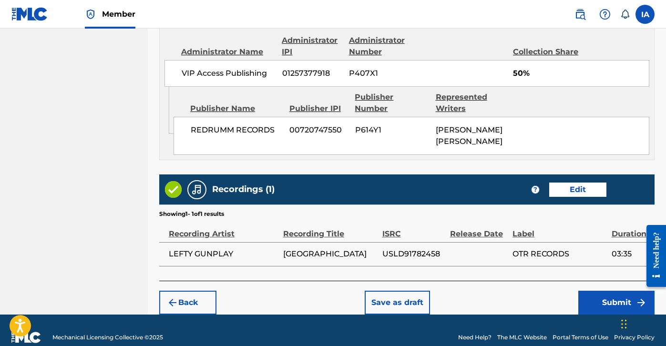
click at [593, 281] on div "Back Save as draft Submit" at bounding box center [407, 298] width 496 height 34
click at [593, 291] on button "Submit" at bounding box center [617, 303] width 76 height 24
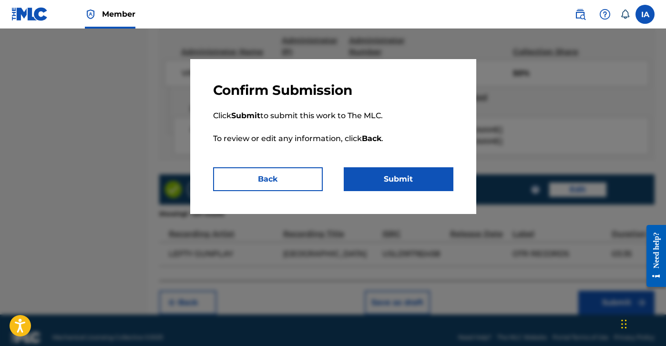
click at [403, 180] on button "Submit" at bounding box center [399, 179] width 110 height 24
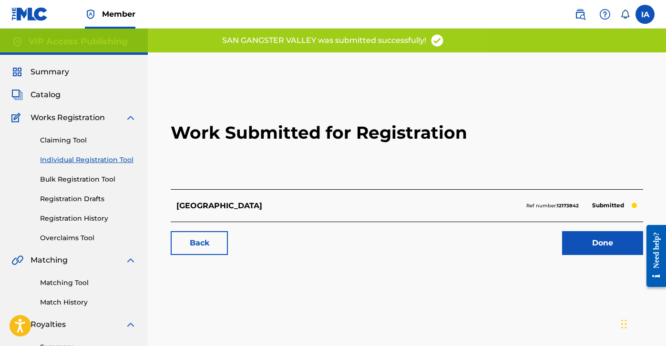
click at [363, 164] on h2 "Work Submitted for Registration" at bounding box center [407, 132] width 473 height 113
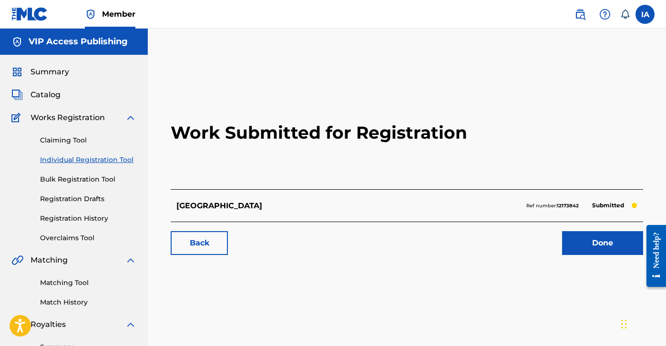
click at [119, 157] on link "Individual Registration Tool" at bounding box center [88, 160] width 96 height 10
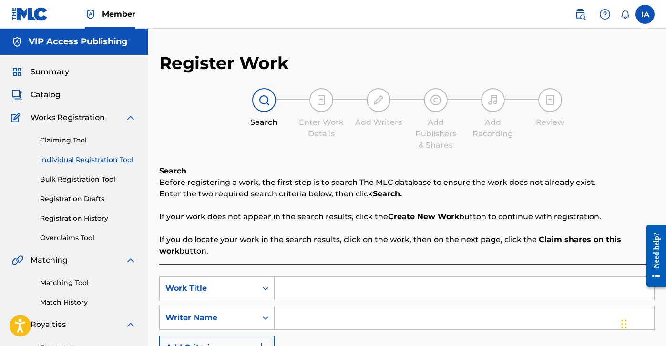
scroll to position [159, 0]
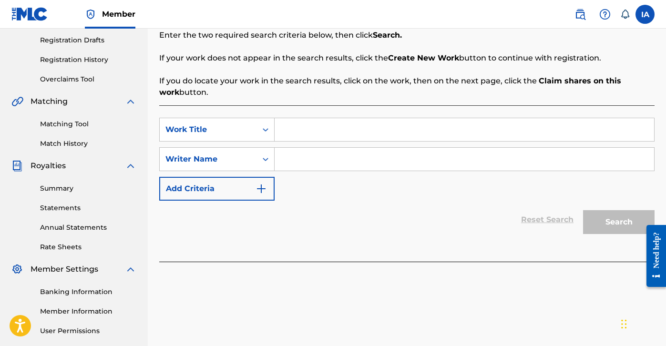
click at [422, 123] on input "Search Form" at bounding box center [465, 129] width 380 height 23
paste input "BACK TO BASICS"
type input "BACK TO BASICS"
click at [464, 169] on input "Search Form" at bounding box center [465, 159] width 380 height 23
click at [450, 164] on input "Search Form" at bounding box center [465, 159] width 380 height 23
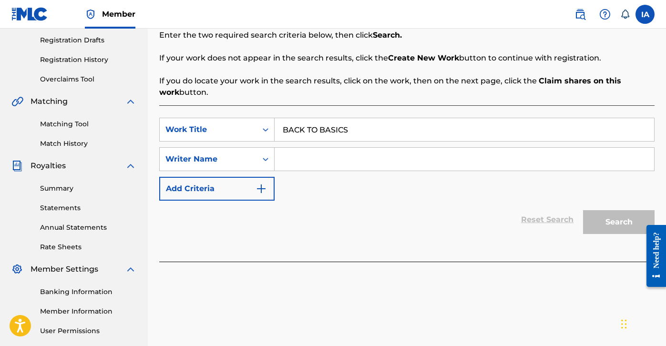
paste input "[PERSON_NAME] [PERSON_NAME]"
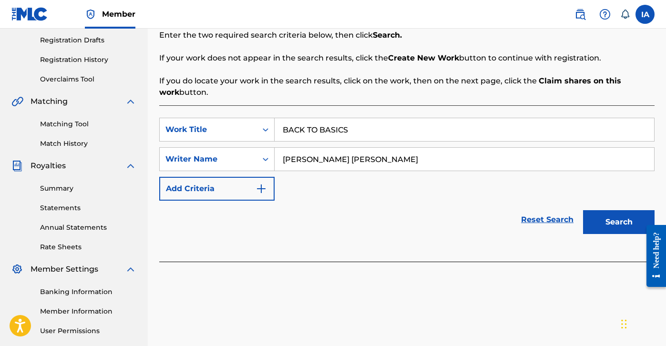
type input "[PERSON_NAME] [PERSON_NAME]"
drag, startPoint x: 606, startPoint y: 227, endPoint x: 601, endPoint y: 226, distance: 5.3
click at [606, 227] on button "Search" at bounding box center [619, 222] width 72 height 24
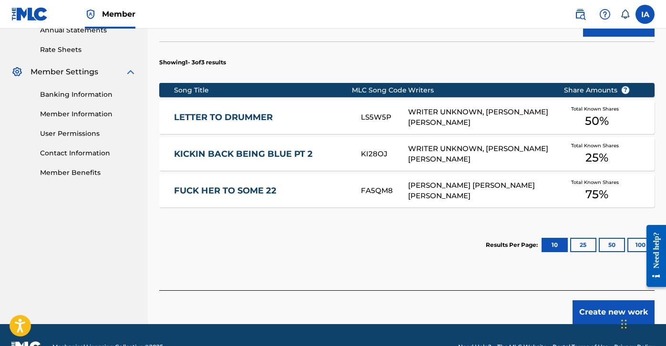
scroll to position [358, 0]
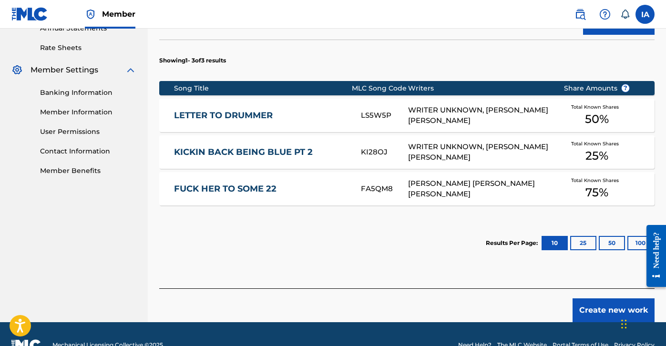
click at [595, 275] on div "SearchWithCriteria414a00a1-848a-4099-a7ce-cb7678c7416e Work Title BACK TO BASIC…" at bounding box center [407, 97] width 496 height 383
click at [590, 315] on button "Create new work" at bounding box center [614, 311] width 82 height 24
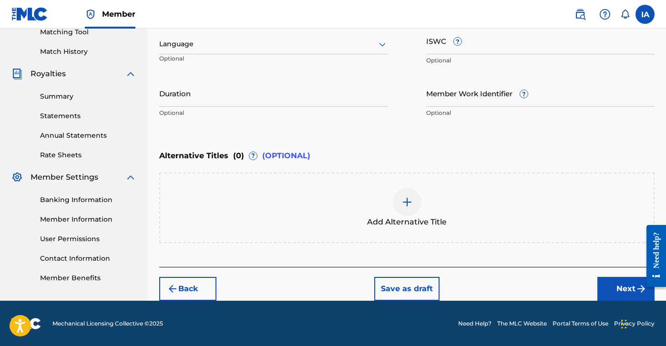
click at [378, 144] on div "Enter Work Details Enter work details for ‘ BACK TO BASICS ’ below. Work Title …" at bounding box center [407, 30] width 496 height 231
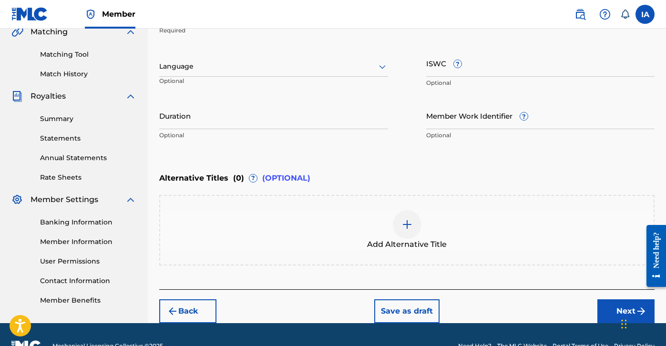
scroll to position [97, 0]
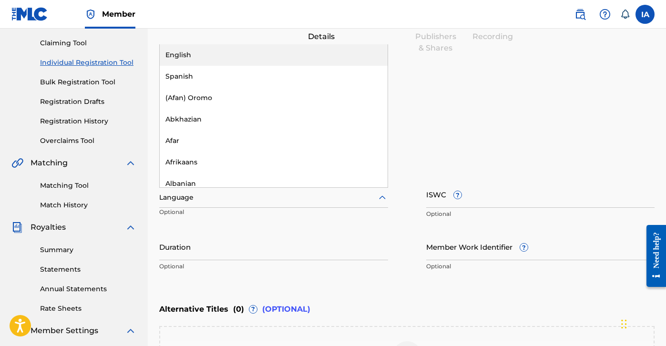
click at [304, 192] on div at bounding box center [273, 198] width 229 height 12
click at [311, 58] on div "English" at bounding box center [274, 54] width 228 height 21
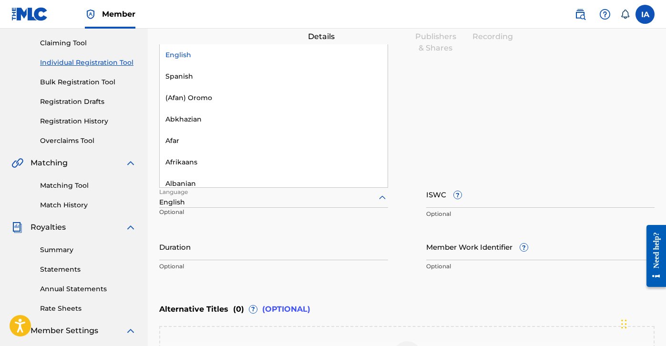
click at [249, 201] on div at bounding box center [273, 198] width 229 height 12
click at [262, 52] on div "English" at bounding box center [274, 54] width 228 height 21
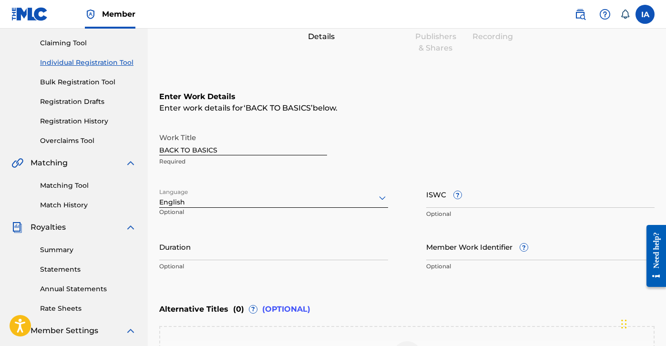
click at [216, 246] on input "Duration" at bounding box center [273, 246] width 229 height 27
click at [172, 253] on input "Duration" at bounding box center [273, 246] width 229 height 27
paste input "1:29"
type input "01:29"
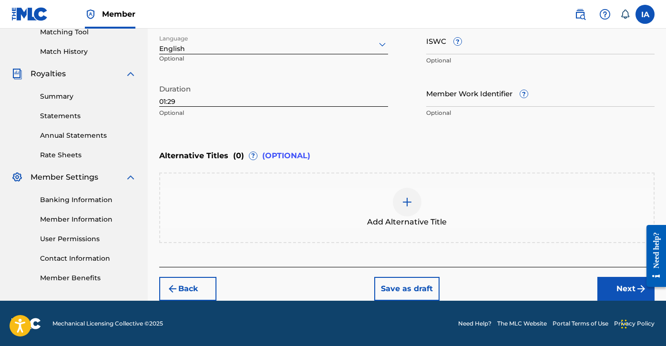
scroll to position [251, 0]
click at [444, 160] on div "Alternative Titles ( 0 ) ? (OPTIONAL)" at bounding box center [407, 155] width 496 height 21
click at [423, 209] on div "Add Alternative Title" at bounding box center [407, 208] width 494 height 40
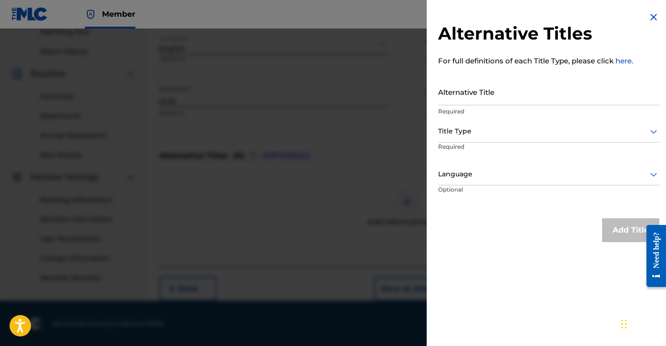
click at [498, 97] on input "Alternative Title" at bounding box center [548, 91] width 221 height 27
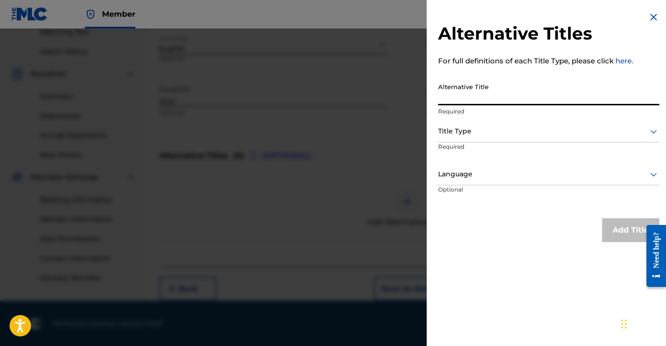
paste input "BACK TO BASICS FEAT [PERSON_NAME]"
type input "BACK TO BASICS FEAT [PERSON_NAME]"
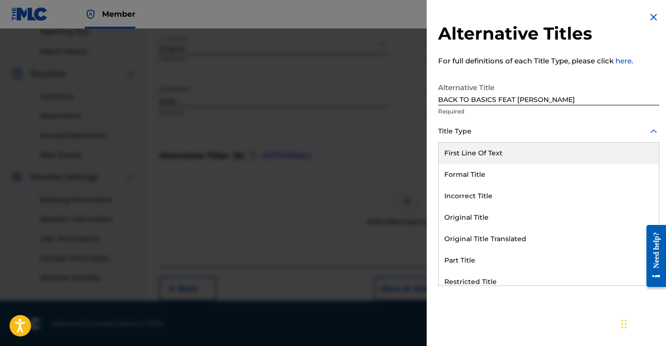
click at [554, 134] on div at bounding box center [548, 131] width 221 height 12
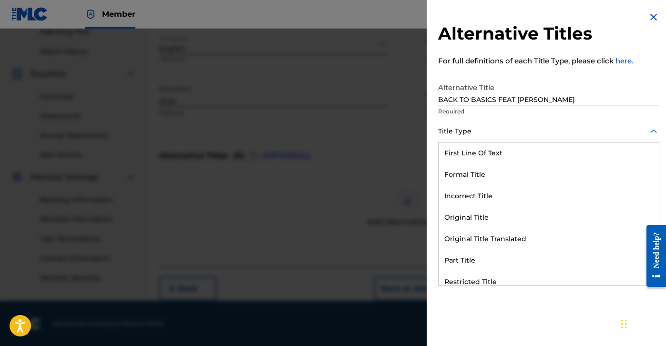
scroll to position [93, 0]
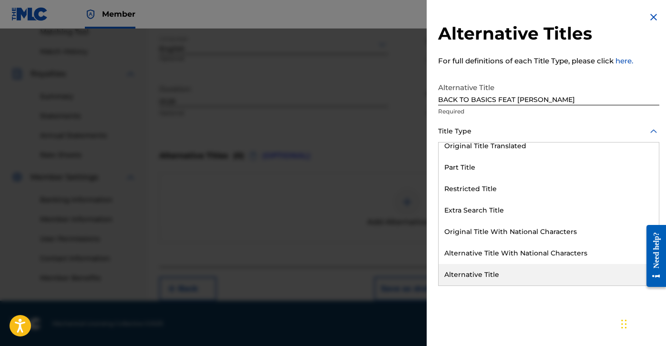
click at [507, 280] on div "Alternative Title" at bounding box center [549, 274] width 220 height 21
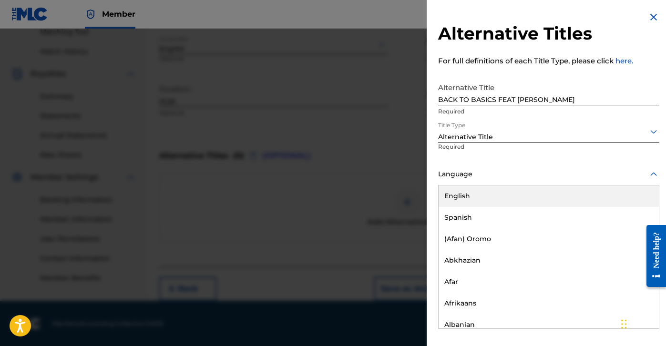
click at [505, 176] on div at bounding box center [548, 174] width 221 height 12
click at [520, 197] on div "English" at bounding box center [549, 196] width 220 height 21
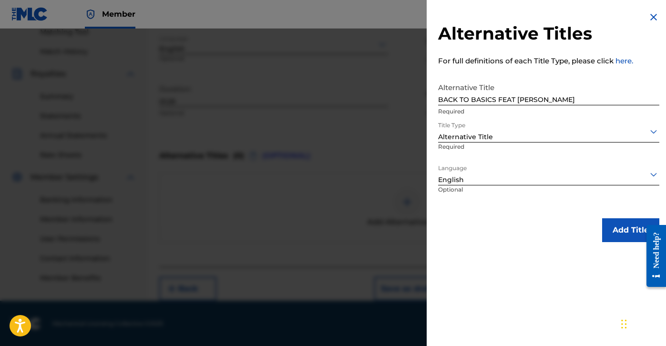
click at [618, 224] on button "Add Title" at bounding box center [630, 230] width 57 height 24
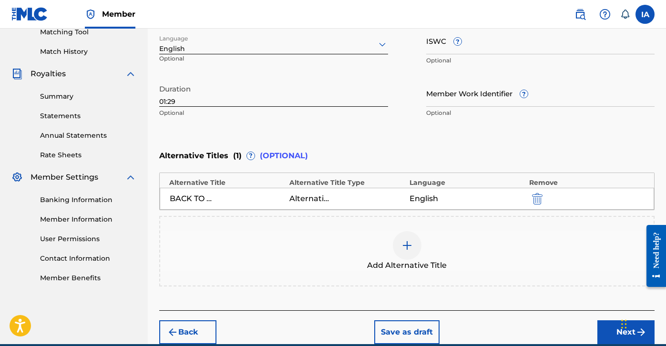
click at [420, 143] on div "Enter Work Details Enter work details for ‘ BACK TO BASICS ’ below. Work Title …" at bounding box center [407, 30] width 496 height 231
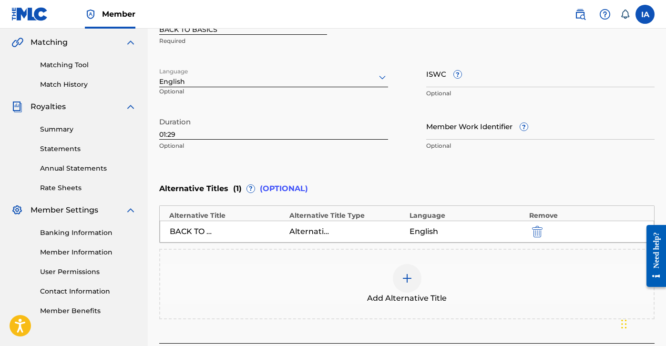
scroll to position [295, 0]
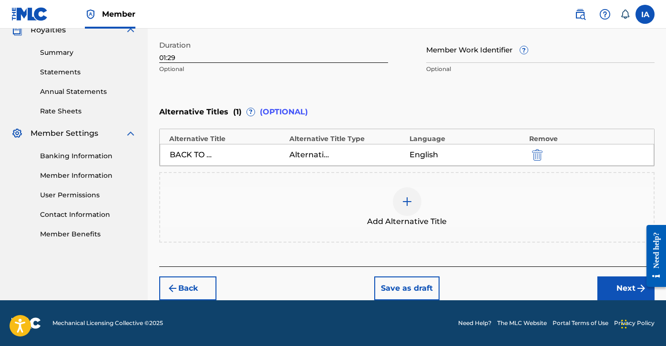
click at [618, 296] on button "Next" at bounding box center [626, 289] width 57 height 24
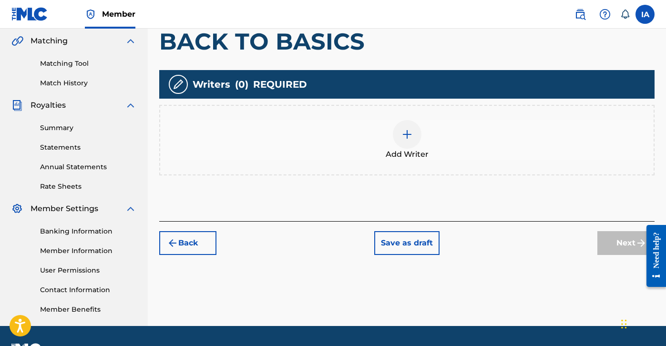
scroll to position [245, 0]
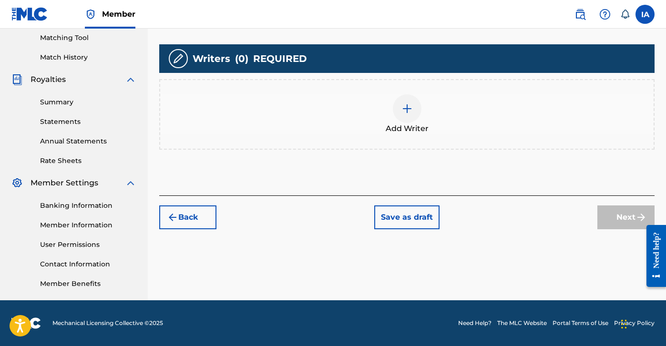
click at [441, 124] on div "Add Writer" at bounding box center [407, 114] width 494 height 40
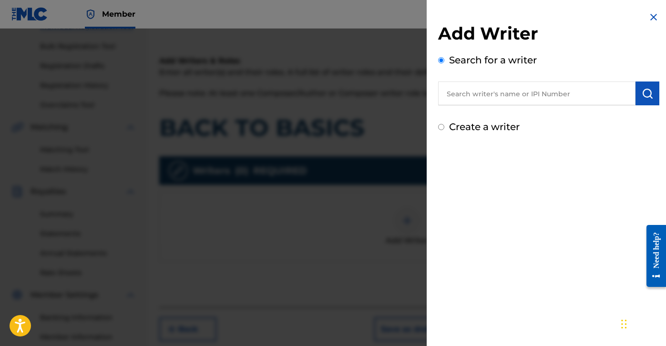
scroll to position [117, 0]
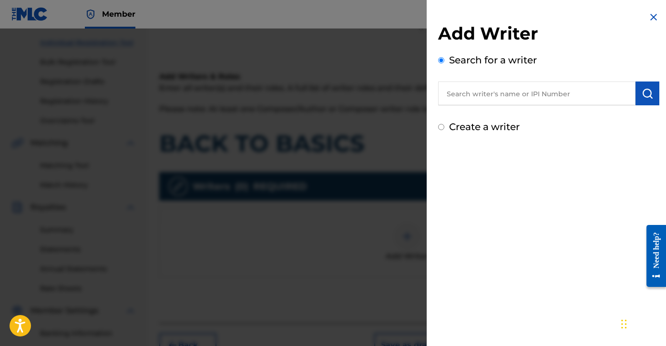
click at [561, 200] on div "Add Writer Search for a writer Create a writer" at bounding box center [549, 173] width 244 height 346
click at [491, 98] on input "text" at bounding box center [536, 94] width 197 height 24
paste input "[PERSON_NAME] [PERSON_NAME]"
type input "[PERSON_NAME] [PERSON_NAME]"
click at [645, 101] on button "submit" at bounding box center [648, 94] width 24 height 24
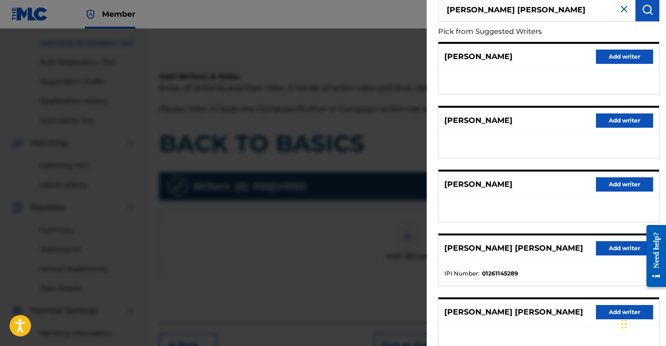
scroll to position [148, 0]
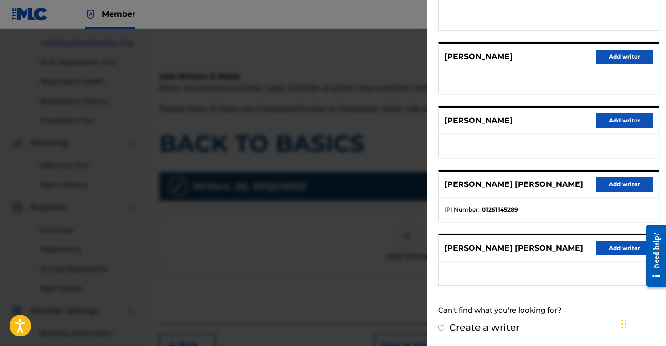
click at [615, 185] on button "Add writer" at bounding box center [624, 184] width 57 height 14
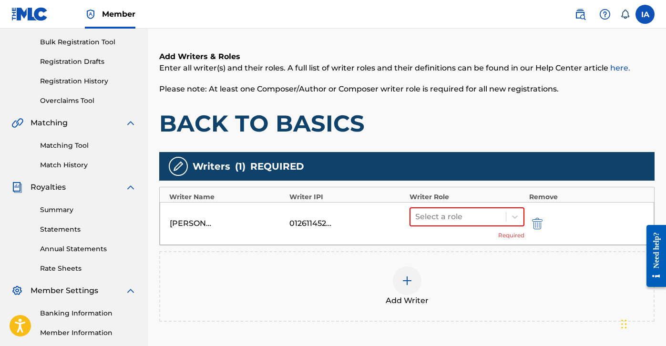
scroll to position [137, 0]
click at [460, 117] on h1 "BACK TO BASICS" at bounding box center [407, 123] width 496 height 29
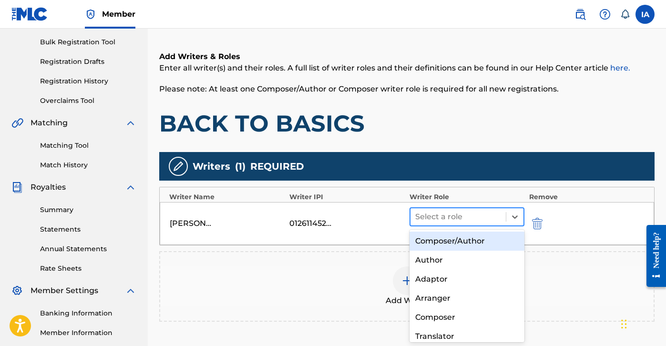
click at [492, 216] on div at bounding box center [458, 216] width 86 height 13
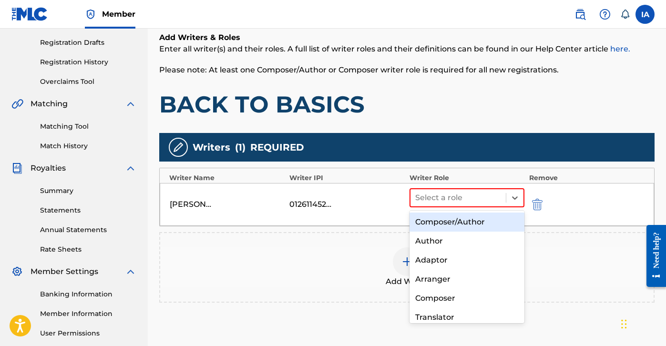
scroll to position [157, 0]
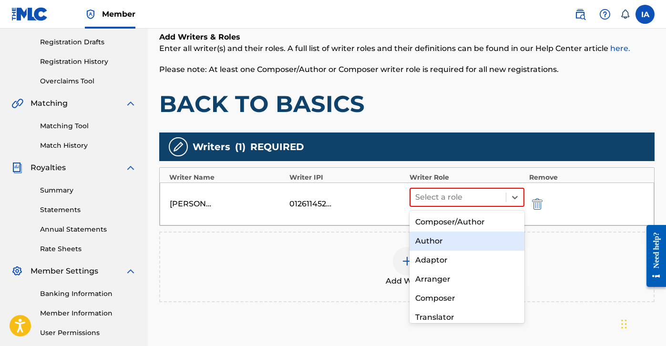
click at [468, 239] on div "Author" at bounding box center [467, 241] width 115 height 19
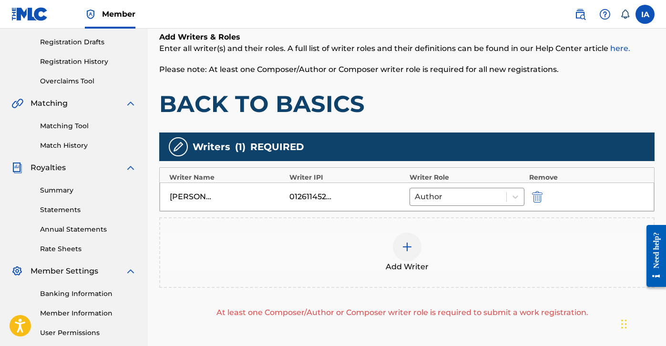
click at [468, 250] on div "Add Writer" at bounding box center [407, 253] width 494 height 40
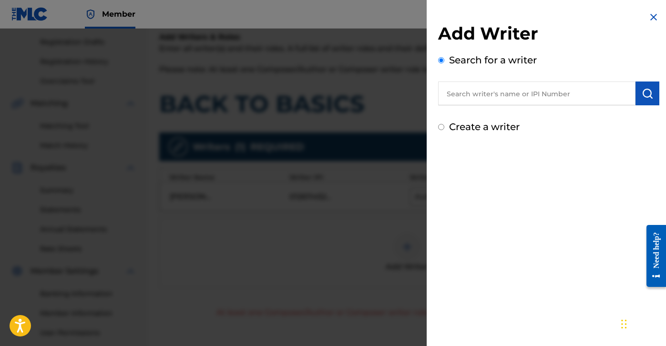
click at [530, 85] on input "text" at bounding box center [536, 94] width 197 height 24
paste input "[PERSON_NAME] [PERSON_NAME]"
type input "[PERSON_NAME] [PERSON_NAME]"
click at [643, 93] on img "submit" at bounding box center [647, 93] width 11 height 11
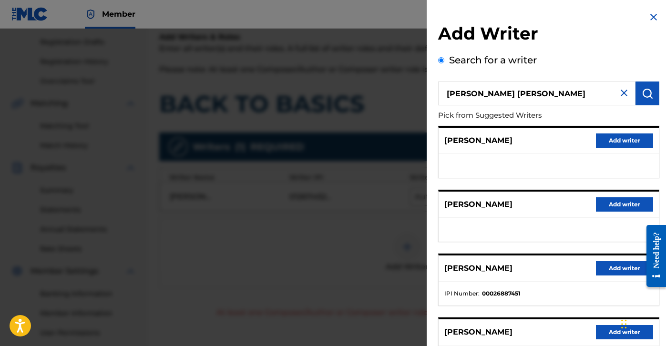
click at [527, 142] on div "[PERSON_NAME] Add writer" at bounding box center [549, 141] width 220 height 26
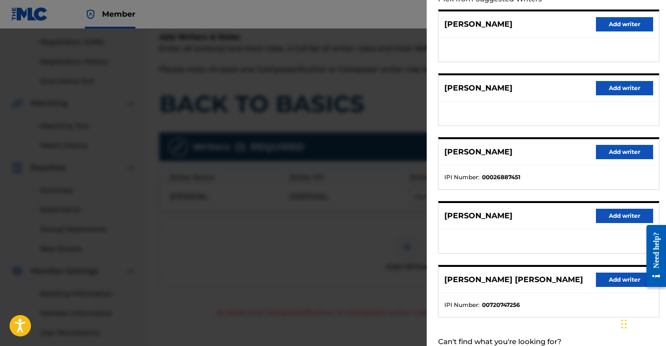
scroll to position [148, 0]
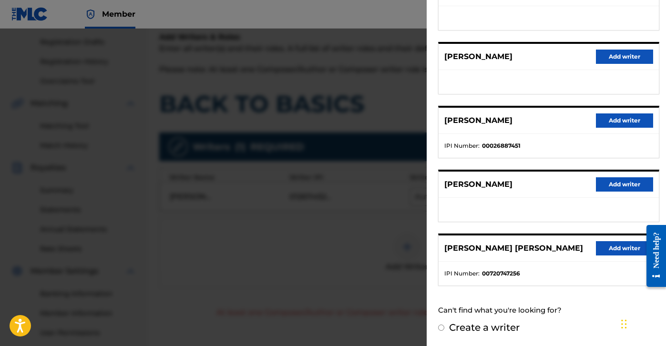
click at [604, 247] on button "Add writer" at bounding box center [624, 248] width 57 height 14
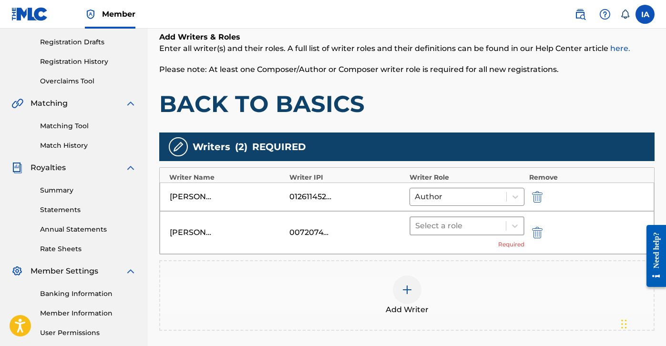
click at [486, 229] on div at bounding box center [458, 225] width 86 height 13
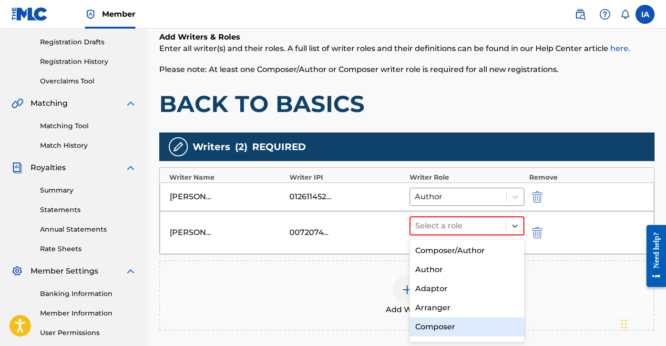
click at [468, 321] on div "Composer" at bounding box center [467, 327] width 115 height 19
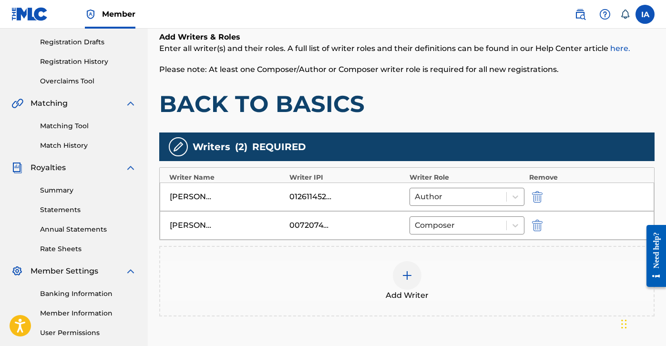
click at [372, 294] on div "Add Writer" at bounding box center [407, 281] width 494 height 40
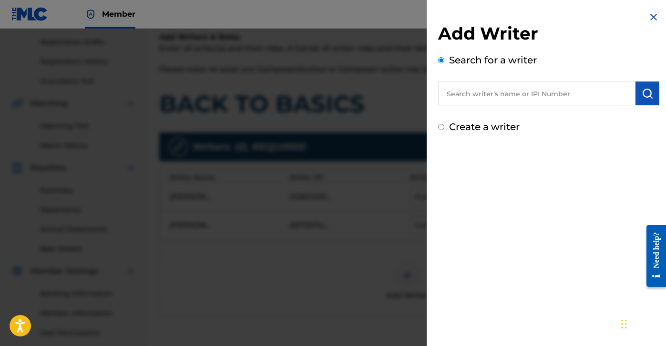
click at [471, 129] on label "Create a writer" at bounding box center [484, 126] width 71 height 11
radio input "true"
click at [445, 129] on input "Create a writer" at bounding box center [441, 127] width 6 height 6
radio input "false"
radio input "true"
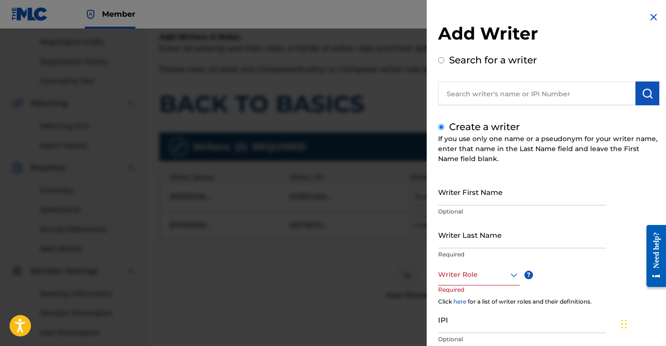
click at [508, 186] on input "Writer First Name" at bounding box center [522, 191] width 168 height 27
paste input "[PERSON_NAME]"
click at [506, 202] on input "[PERSON_NAME]" at bounding box center [522, 191] width 168 height 27
click at [523, 202] on input "[PERSON_NAME]" at bounding box center [522, 191] width 168 height 27
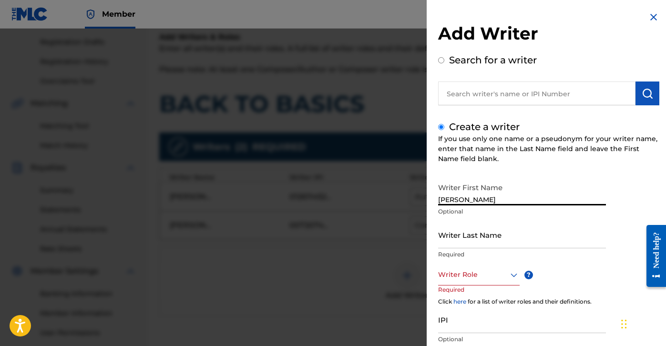
click at [523, 202] on input "[PERSON_NAME]" at bounding box center [522, 191] width 168 height 27
type input "[PERSON_NAME]"
click at [506, 233] on input "Writer Last Name" at bounding box center [522, 234] width 168 height 27
paste input "OROZCO"
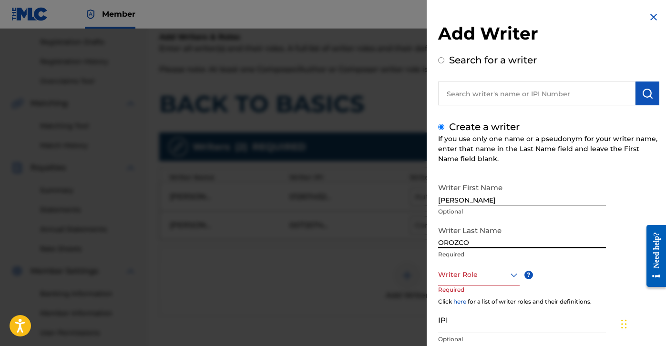
type input "OROZCO"
click at [488, 271] on div at bounding box center [479, 275] width 82 height 12
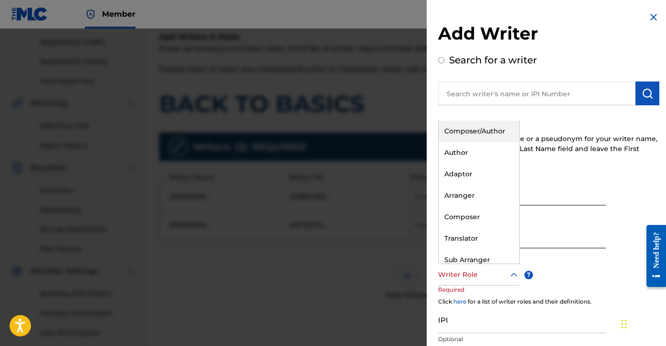
click at [459, 137] on div "Composer/Author" at bounding box center [479, 131] width 81 height 21
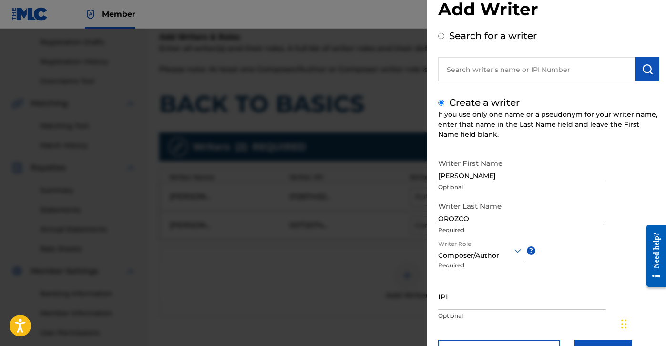
scroll to position [68, 0]
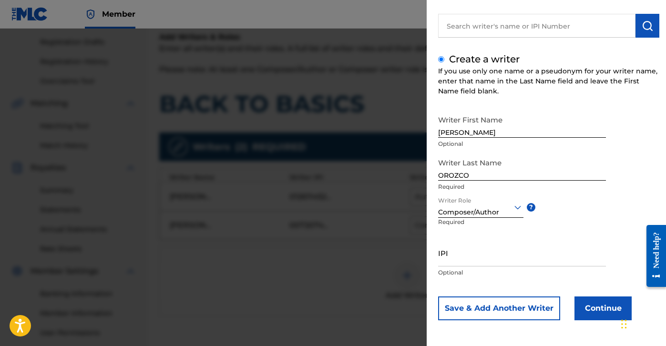
click at [577, 303] on button "Continue" at bounding box center [603, 309] width 57 height 24
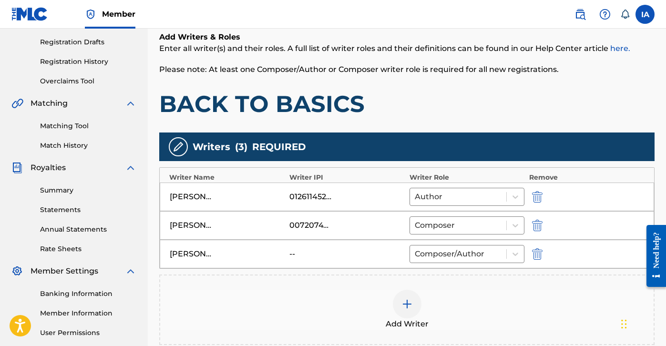
scroll to position [281, 0]
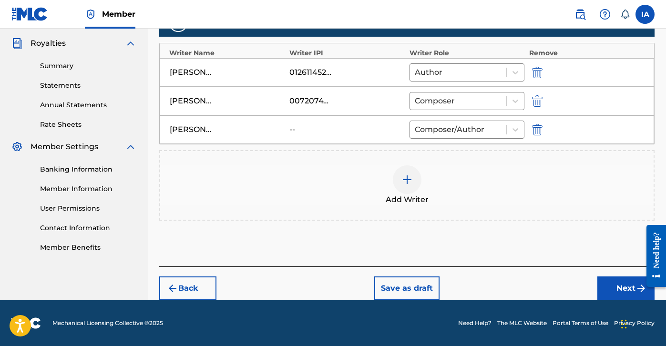
click at [607, 280] on button "Next" at bounding box center [626, 289] width 57 height 24
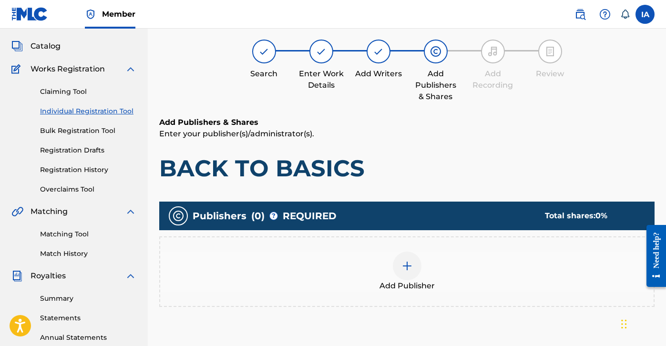
scroll to position [43, 0]
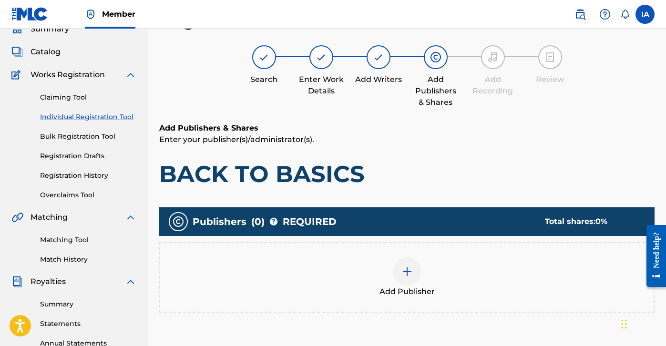
click at [467, 268] on div "Add Publisher" at bounding box center [407, 278] width 494 height 40
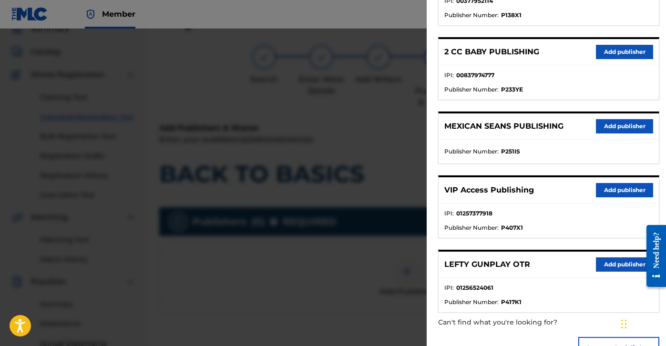
scroll to position [195, 0]
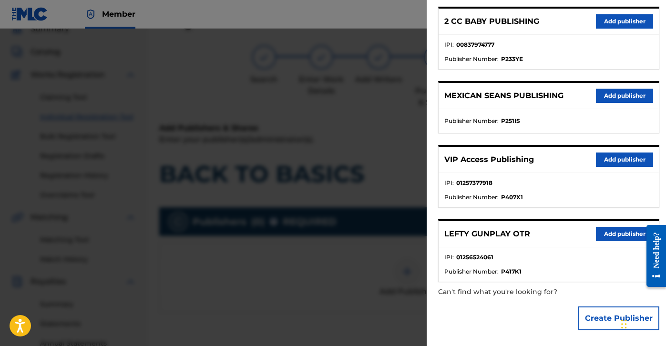
click at [520, 131] on ul "Publisher Number : P251IS" at bounding box center [549, 121] width 220 height 24
click at [627, 235] on button "Add publisher" at bounding box center [624, 234] width 57 height 14
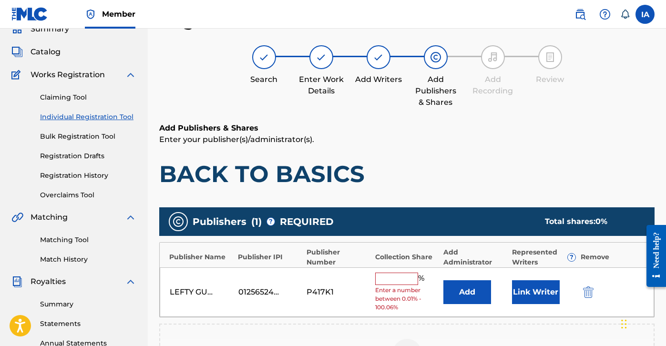
click at [417, 284] on input "text" at bounding box center [396, 279] width 43 height 12
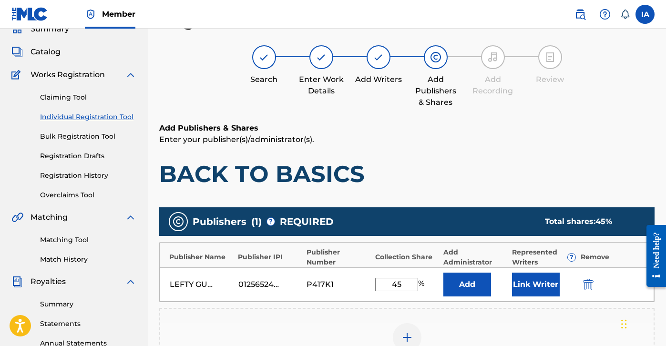
type input "45"
click at [473, 262] on div "Add Administrator" at bounding box center [476, 258] width 64 height 20
drag, startPoint x: 478, startPoint y: 298, endPoint x: 474, endPoint y: 291, distance: 7.9
click at [477, 295] on div "LEFTY GUNPLAY OTR 01256524061 P417K1 45 % Add Link Writer" at bounding box center [407, 285] width 495 height 34
click at [471, 281] on button "Add" at bounding box center [468, 285] width 48 height 24
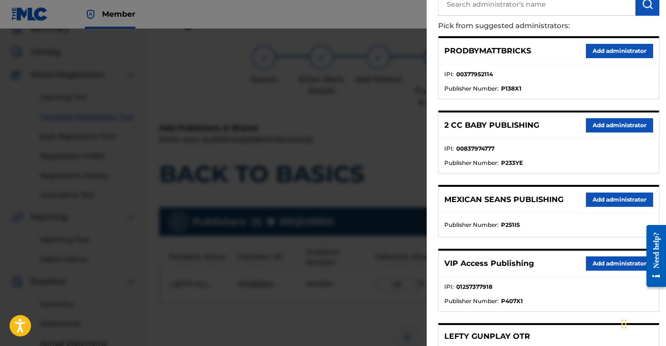
scroll to position [149, 0]
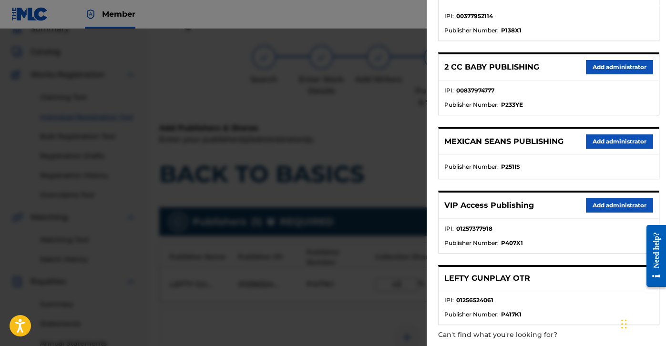
click at [625, 198] on button "Add administrator" at bounding box center [619, 205] width 67 height 14
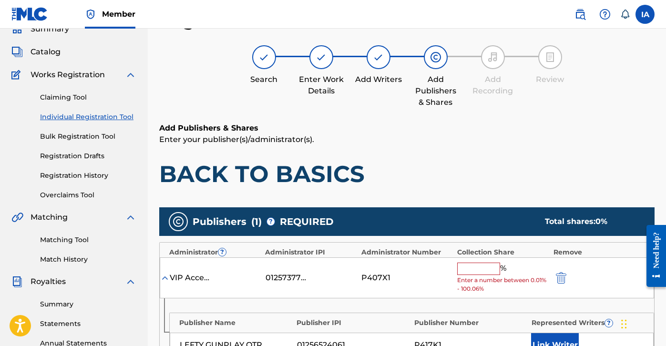
click at [476, 273] on input "text" at bounding box center [478, 269] width 43 height 12
paste input "45"
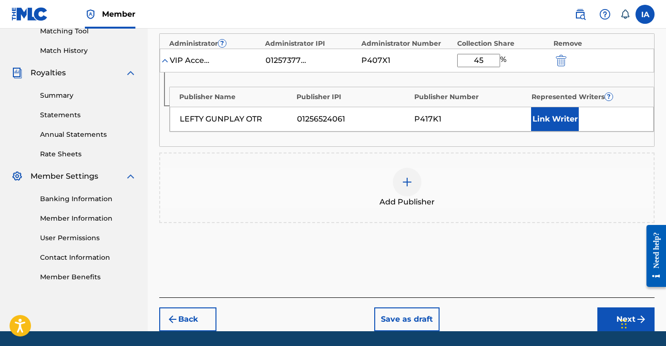
scroll to position [283, 0]
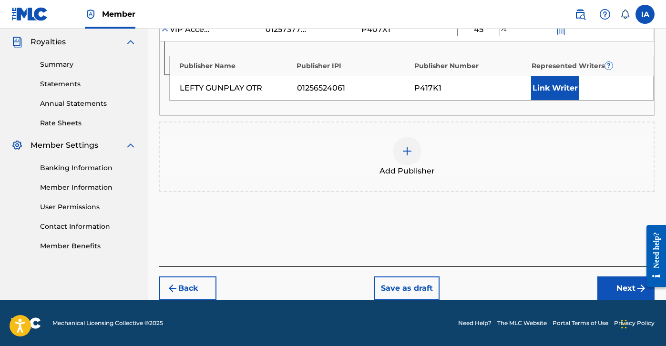
type input "45"
click at [545, 95] on button "Link Writer" at bounding box center [555, 88] width 48 height 24
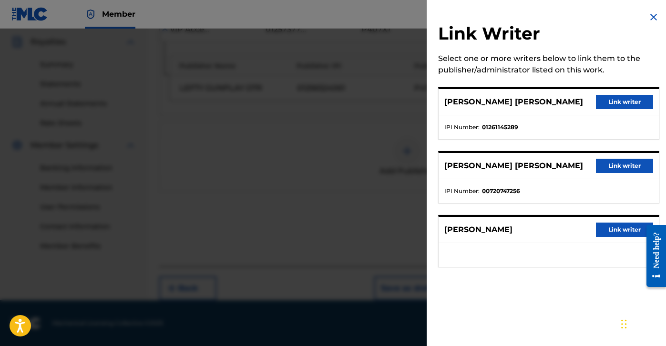
click at [601, 166] on button "Link writer" at bounding box center [624, 166] width 57 height 14
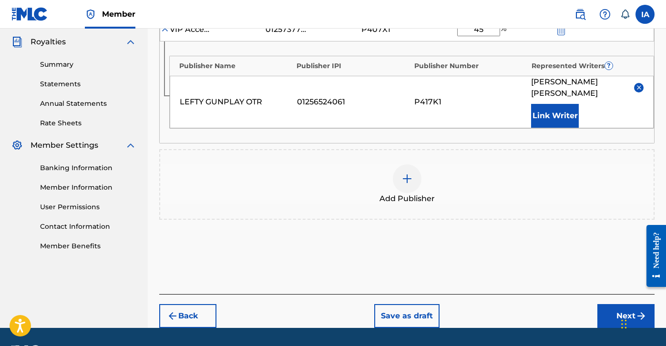
drag, startPoint x: 640, startPoint y: 86, endPoint x: 633, endPoint y: 88, distance: 7.9
click at [640, 86] on img at bounding box center [639, 87] width 7 height 7
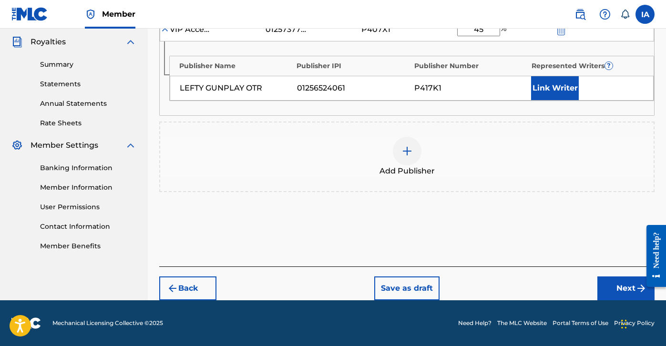
click at [544, 85] on button "Link Writer" at bounding box center [555, 88] width 48 height 24
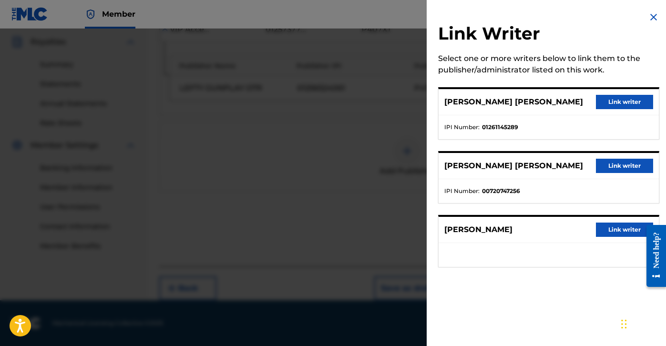
click at [601, 103] on button "Link writer" at bounding box center [624, 102] width 57 height 14
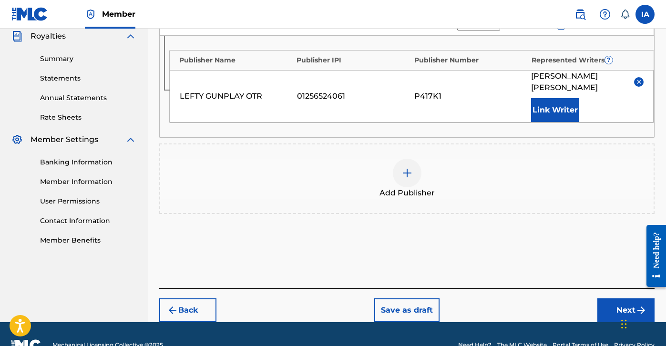
scroll to position [311, 0]
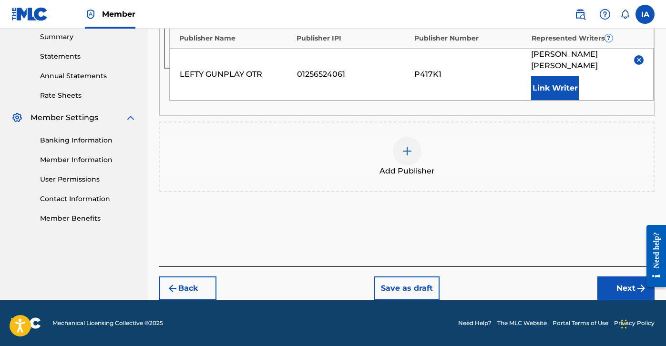
click at [393, 151] on div at bounding box center [407, 151] width 29 height 29
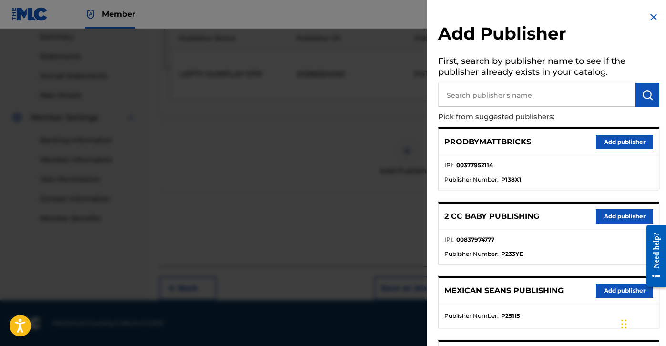
click at [558, 102] on input "text" at bounding box center [536, 95] width 197 height 24
click at [558, 102] on input "RE" at bounding box center [536, 95] width 197 height 24
type input "RED"
click at [539, 157] on ul "IPI : 00377952114 Publisher Number : P138X1" at bounding box center [549, 173] width 220 height 34
click at [644, 94] on img "submit" at bounding box center [647, 94] width 11 height 11
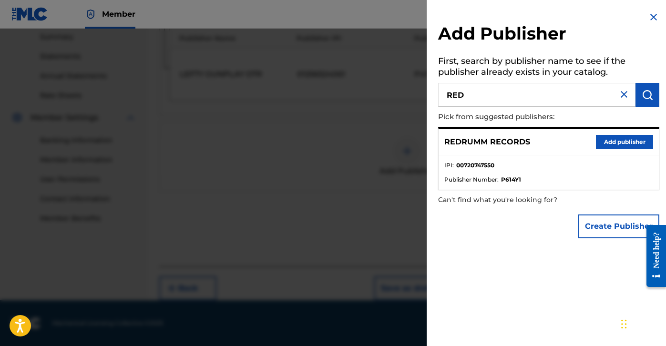
click at [619, 137] on button "Add publisher" at bounding box center [624, 142] width 57 height 14
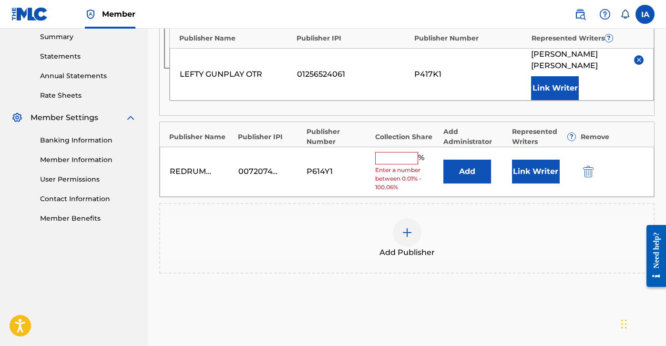
click at [381, 161] on input "text" at bounding box center [396, 158] width 43 height 12
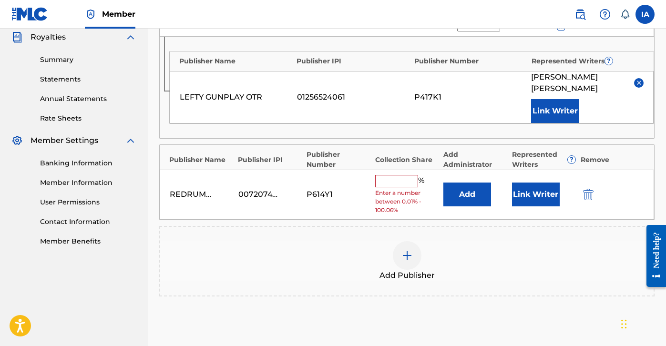
scroll to position [256, 0]
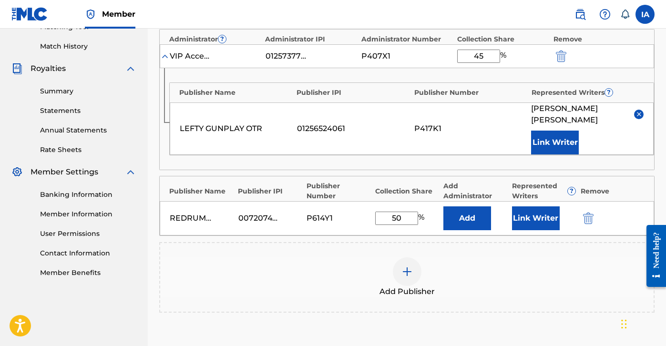
drag, startPoint x: 410, startPoint y: 218, endPoint x: 404, endPoint y: 217, distance: 6.7
click at [404, 218] on input "50" at bounding box center [396, 218] width 43 height 13
drag, startPoint x: 414, startPoint y: 223, endPoint x: 337, endPoint y: 196, distance: 81.9
click at [342, 199] on div "Publisher Name Publisher IPI Publisher Number Collection Share Add Administrato…" at bounding box center [407, 206] width 496 height 60
type input "50"
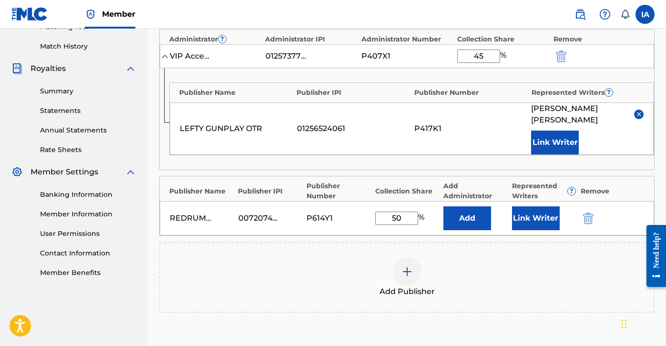
click at [466, 222] on button "Add" at bounding box center [468, 219] width 48 height 24
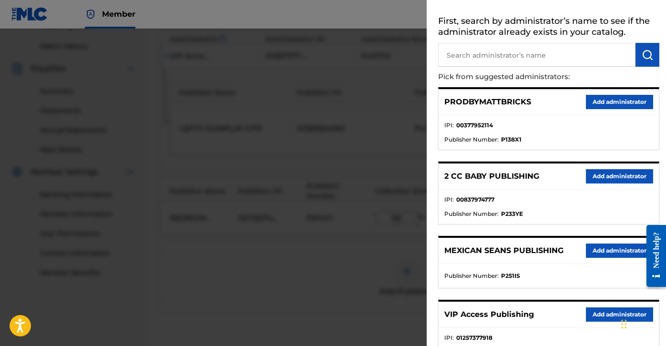
scroll to position [127, 0]
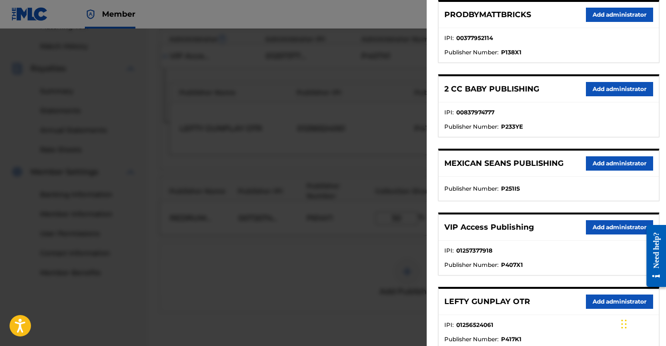
click at [600, 227] on button "Add administrator" at bounding box center [619, 227] width 67 height 14
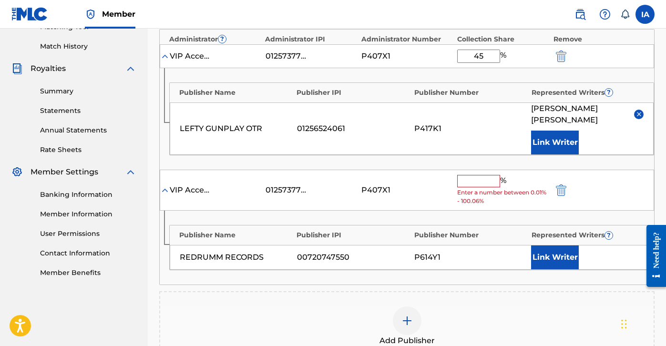
click at [477, 182] on input "text" at bounding box center [478, 181] width 43 height 12
paste input "50"
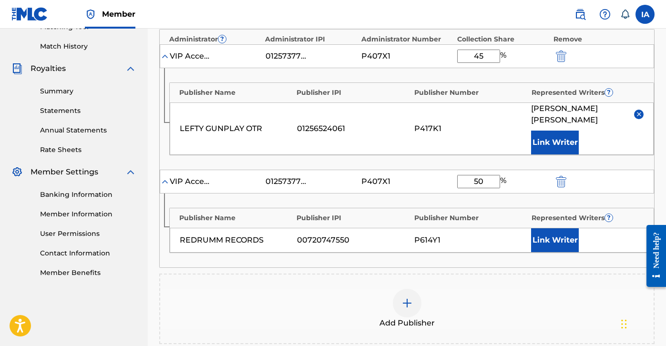
type input "50"
click at [546, 237] on button "Link Writer" at bounding box center [555, 240] width 48 height 24
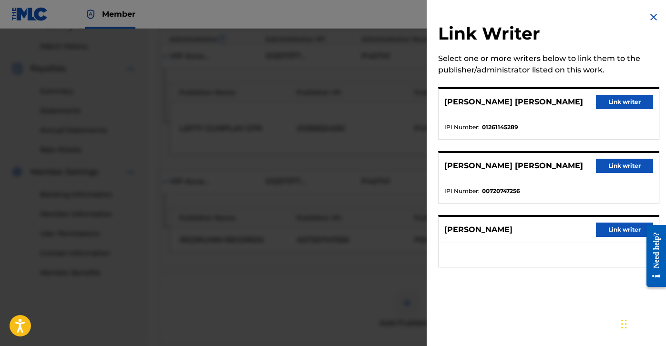
click at [536, 140] on div "Link Writer Select one or more writers below to link them to the publisher/admi…" at bounding box center [549, 145] width 244 height 290
click at [601, 104] on button "Link writer" at bounding box center [624, 102] width 57 height 14
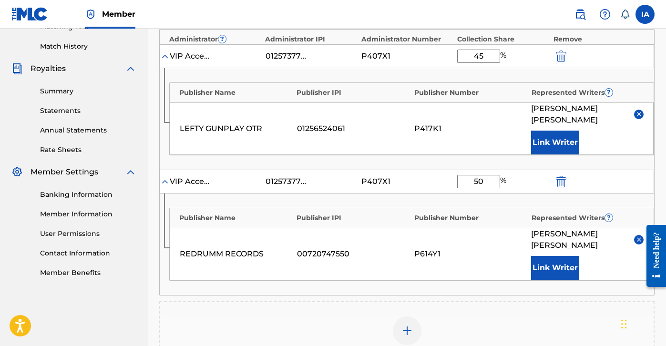
click at [639, 237] on img at bounding box center [639, 239] width 7 height 7
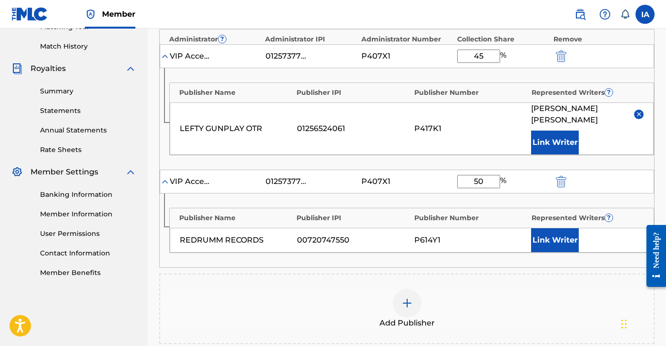
click at [563, 232] on button "Link Writer" at bounding box center [555, 240] width 48 height 24
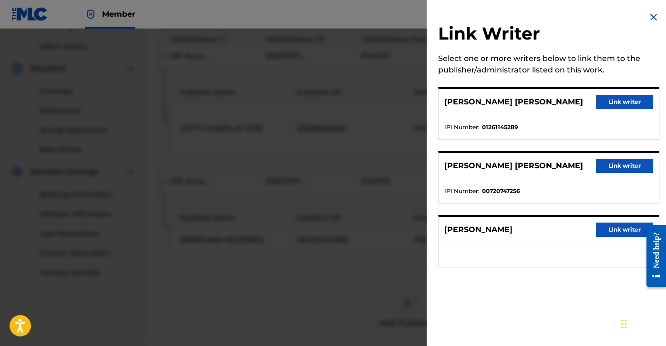
click at [623, 165] on button "Link writer" at bounding box center [624, 166] width 57 height 14
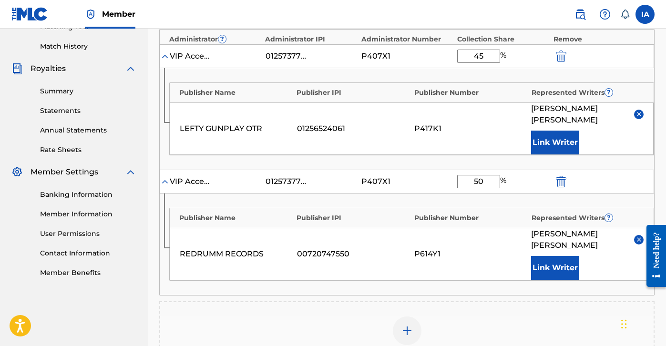
click at [463, 132] on div "P417K1" at bounding box center [471, 128] width 113 height 11
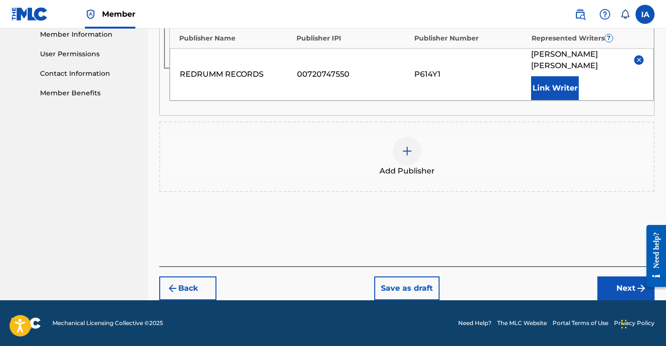
click at [605, 279] on button "Next" at bounding box center [626, 289] width 57 height 24
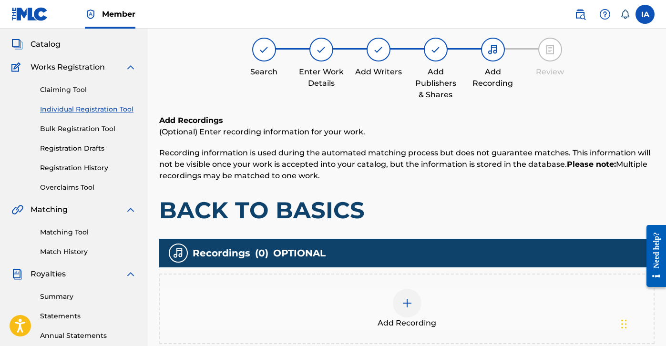
scroll to position [43, 0]
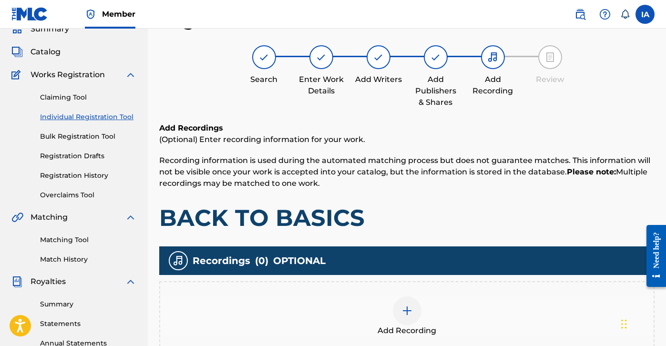
click at [430, 326] on span "Add Recording" at bounding box center [407, 330] width 59 height 11
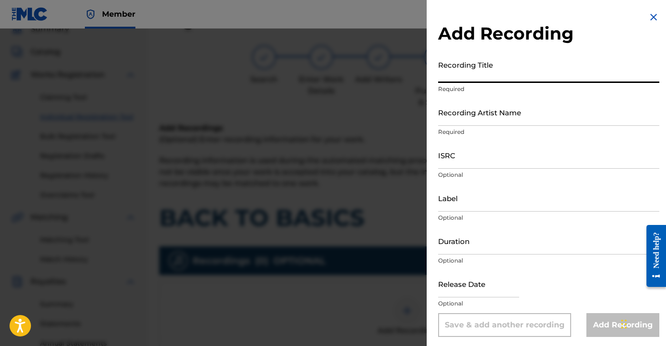
drag, startPoint x: 503, startPoint y: 64, endPoint x: 515, endPoint y: 69, distance: 12.8
click at [503, 64] on input "Recording Title" at bounding box center [548, 69] width 221 height 27
paste input "BACK TO BASICS"
type input "BACK TO BASICS"
click at [558, 111] on input "Recording Artist Name" at bounding box center [548, 112] width 221 height 27
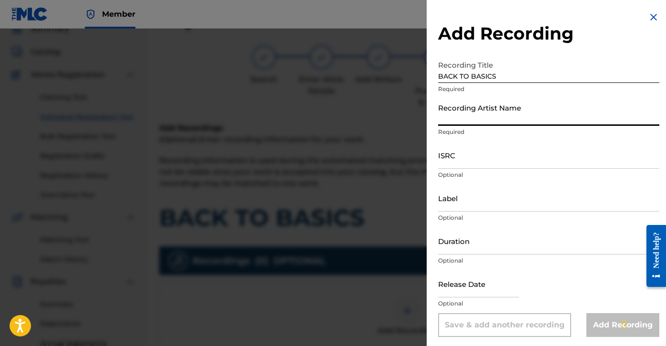
paste input "LEFTY GUNPLAY"
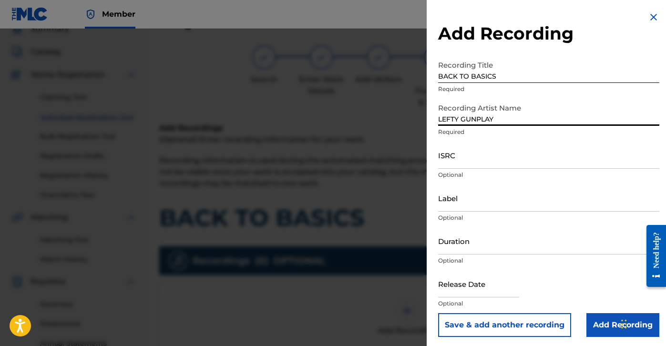
type input "LEFTY GUNPLAY"
click at [490, 163] on input "ISRC" at bounding box center [548, 155] width 221 height 27
paste input "USLD91782460"
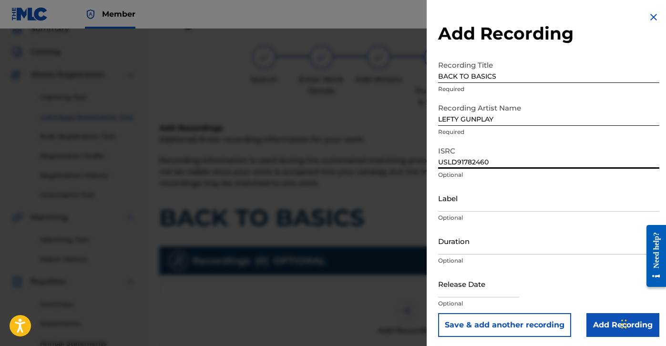
type input "USLD91782460"
click at [444, 205] on input "Label" at bounding box center [548, 198] width 221 height 27
type input "OTR RECORDS"
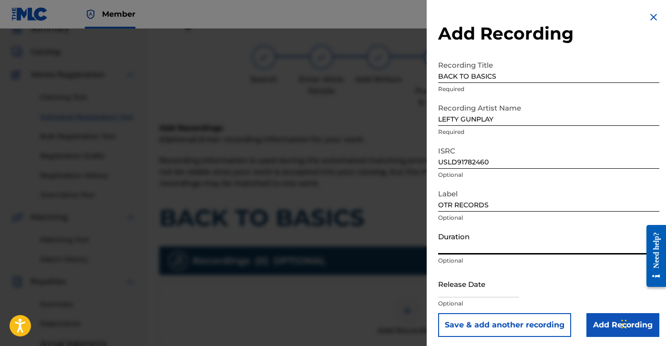
click at [504, 242] on input "Duration" at bounding box center [548, 241] width 221 height 27
paste input "1:29"
type input "01:29"
click at [605, 333] on input "Add Recording" at bounding box center [623, 325] width 73 height 24
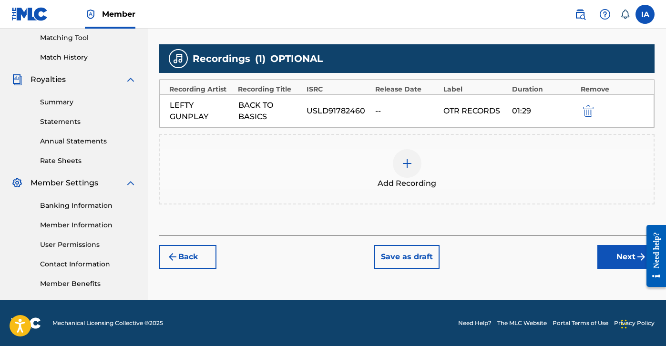
click at [599, 255] on button "Next" at bounding box center [626, 257] width 57 height 24
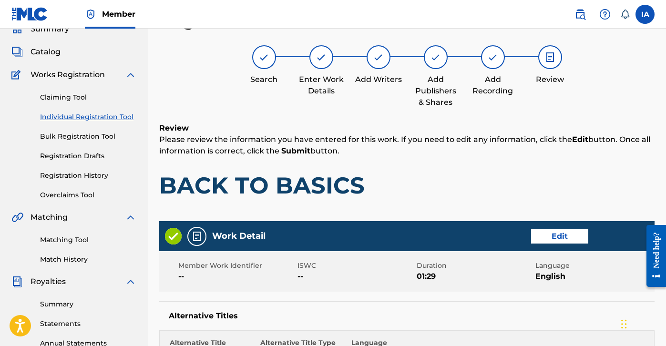
scroll to position [750, 0]
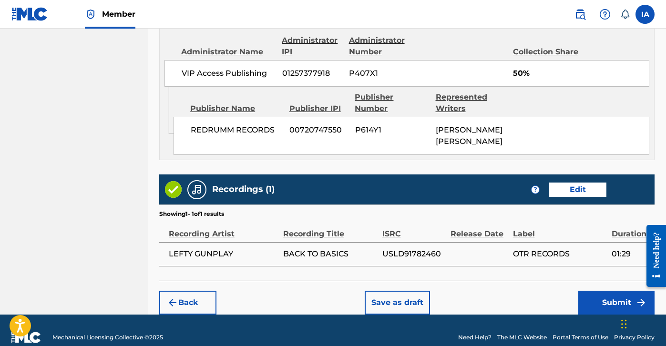
click at [612, 291] on button "Submit" at bounding box center [617, 303] width 76 height 24
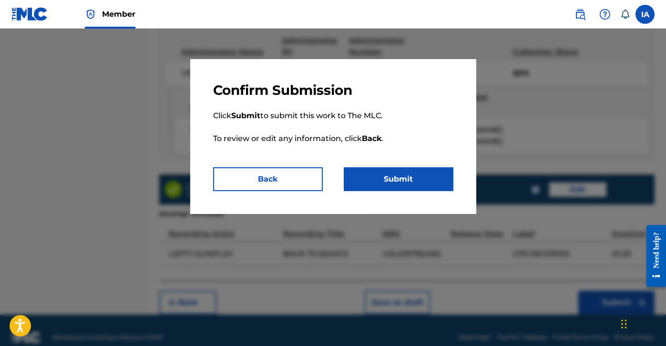
click at [442, 179] on button "Submit" at bounding box center [399, 179] width 110 height 24
